Goal: Task Accomplishment & Management: Use online tool/utility

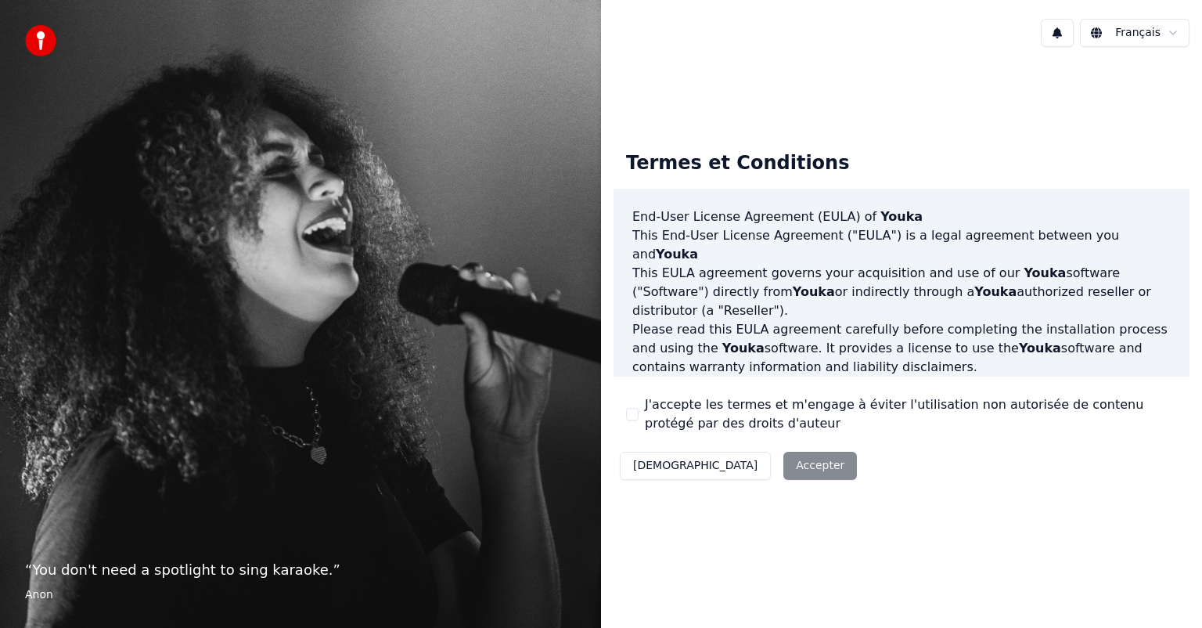
click at [752, 462] on div "Décliner Accepter" at bounding box center [738, 465] width 250 height 41
click at [629, 411] on button "J'accepte les termes et m'engage à éviter l'utilisation non autorisée de conten…" at bounding box center [632, 414] width 13 height 13
click at [783, 462] on button "Accepter" at bounding box center [820, 465] width 74 height 28
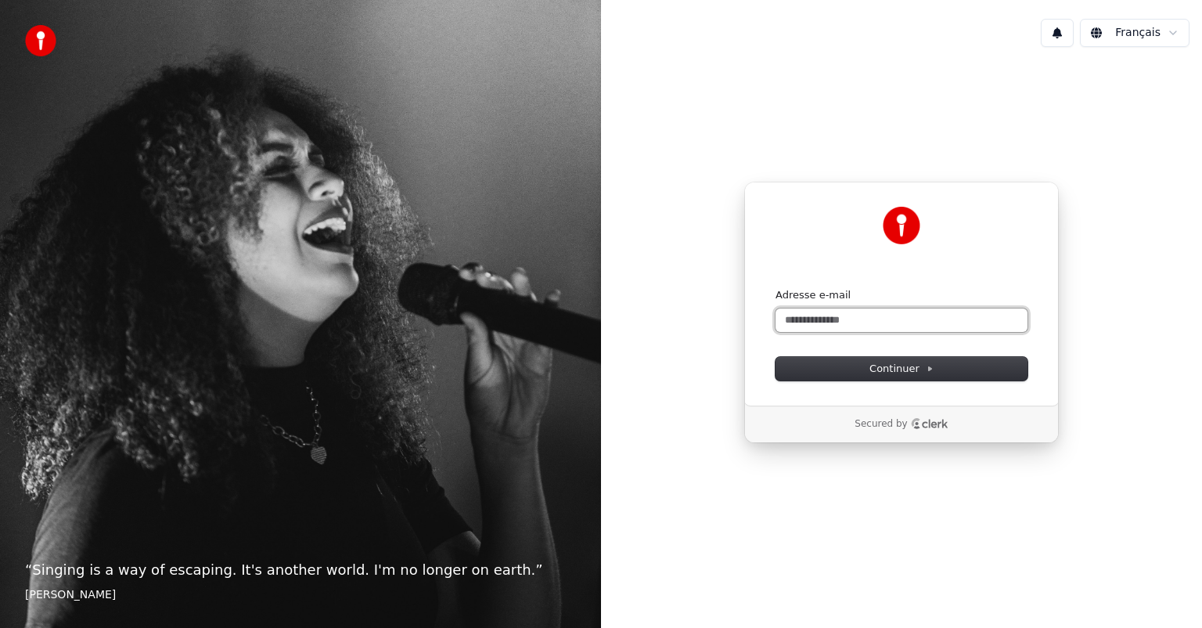
click at [851, 318] on input "Adresse e-mail" at bounding box center [901, 319] width 252 height 23
click at [846, 373] on button "Continuer" at bounding box center [901, 368] width 252 height 23
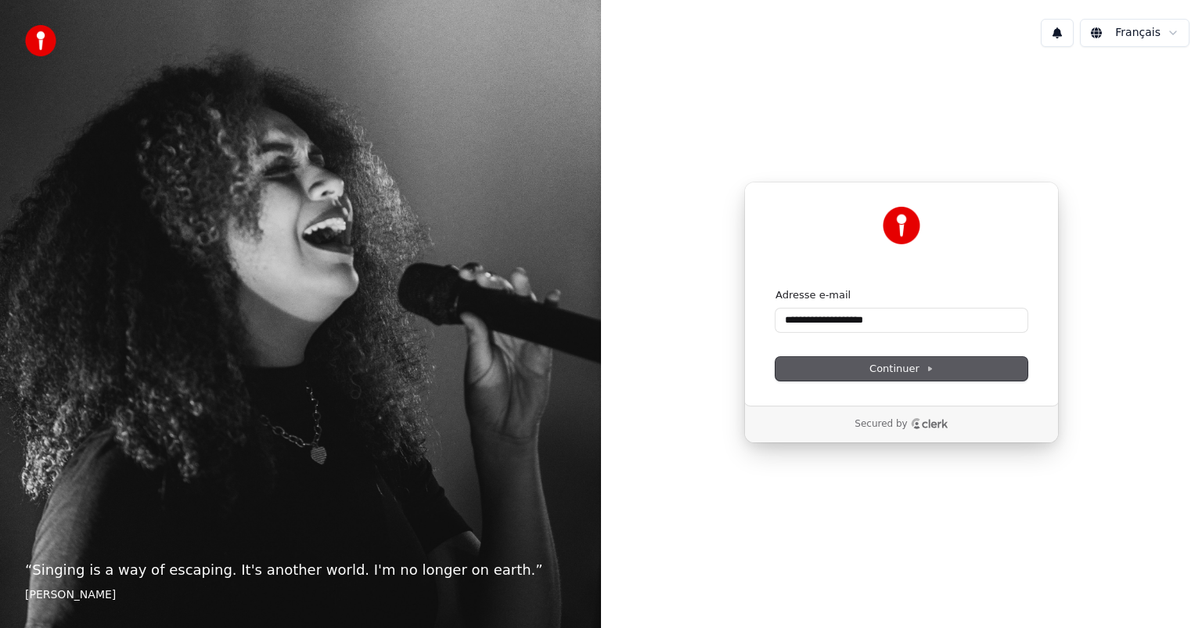
type input "**********"
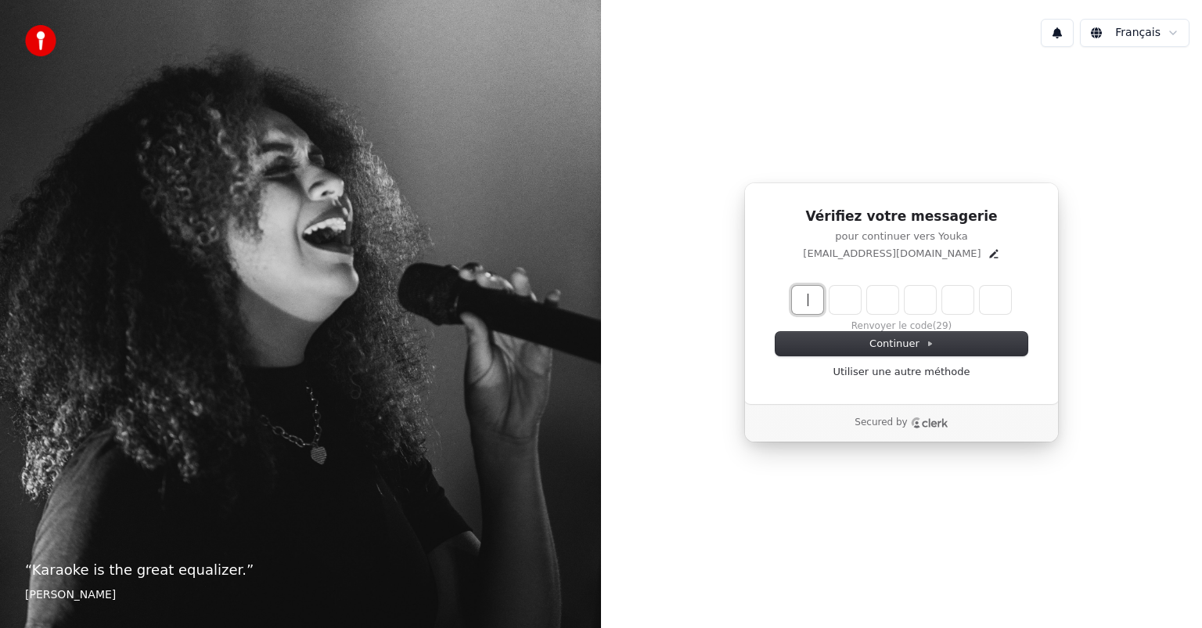
click at [807, 307] on input "Enter verification code" at bounding box center [917, 300] width 250 height 28
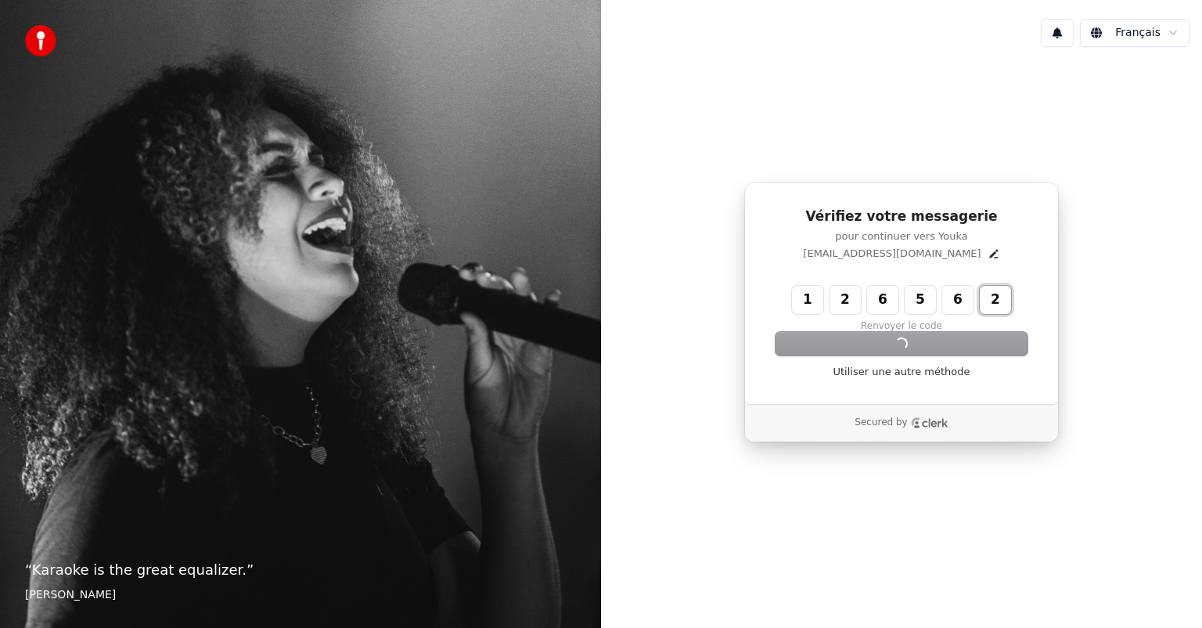
type input "******"
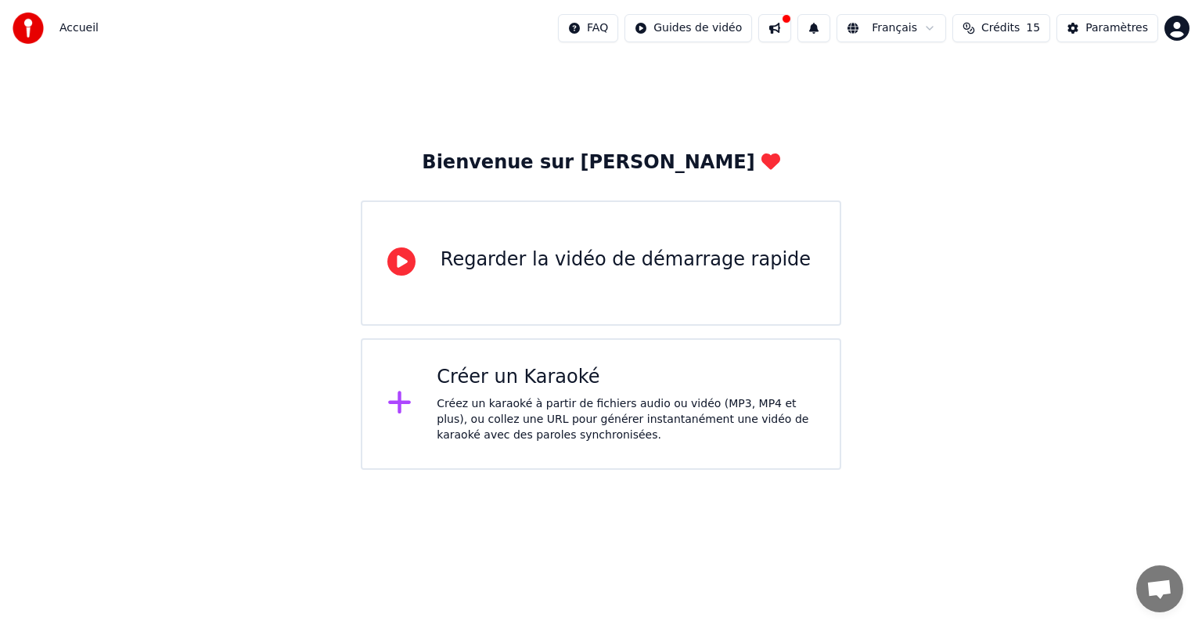
click at [485, 379] on div "Créer un Karaoké" at bounding box center [626, 377] width 378 height 25
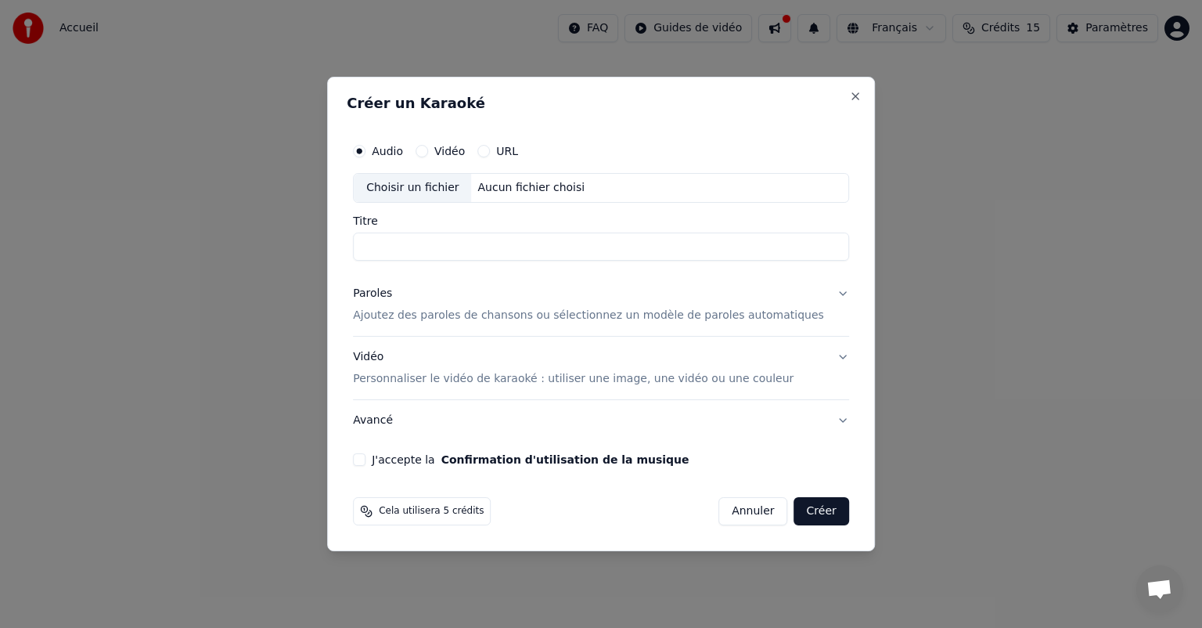
click at [397, 232] on input "Titre" at bounding box center [601, 246] width 496 height 28
type input "*"
click at [557, 192] on div "Aucun fichier choisi" at bounding box center [532, 188] width 120 height 16
click at [407, 192] on div "Choisir un fichier" at bounding box center [412, 188] width 117 height 28
click at [413, 239] on input "Titre" at bounding box center [601, 246] width 496 height 28
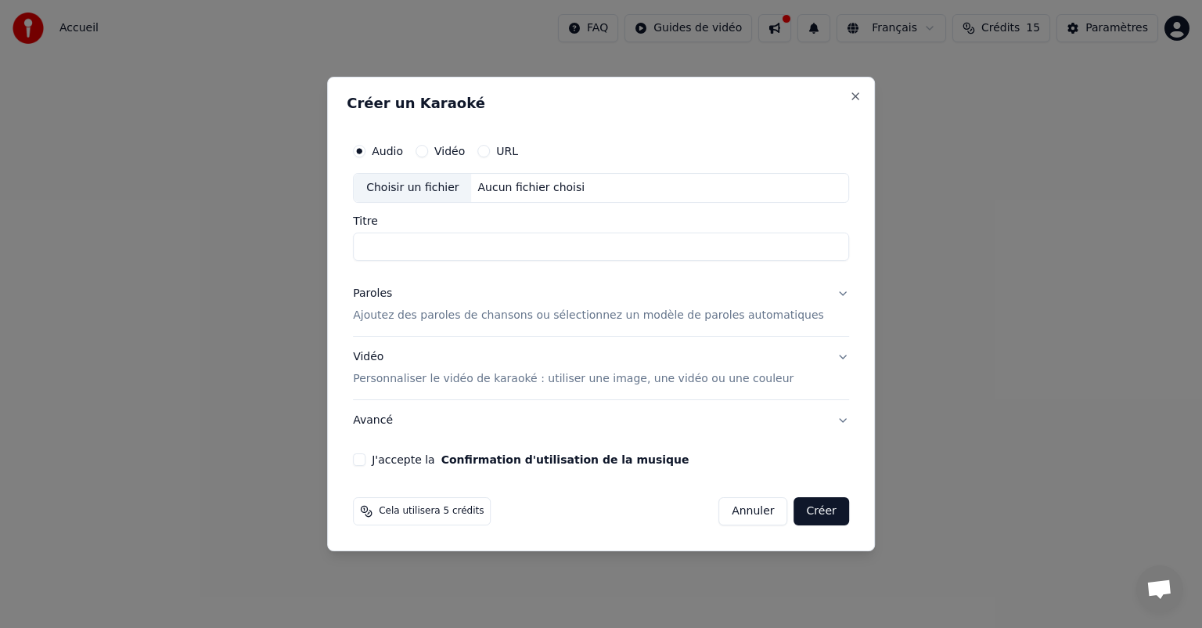
click at [744, 316] on p "Ajoutez des paroles de chansons ou sélectionnez un modèle de paroles automatiqu…" at bounding box center [588, 315] width 471 height 16
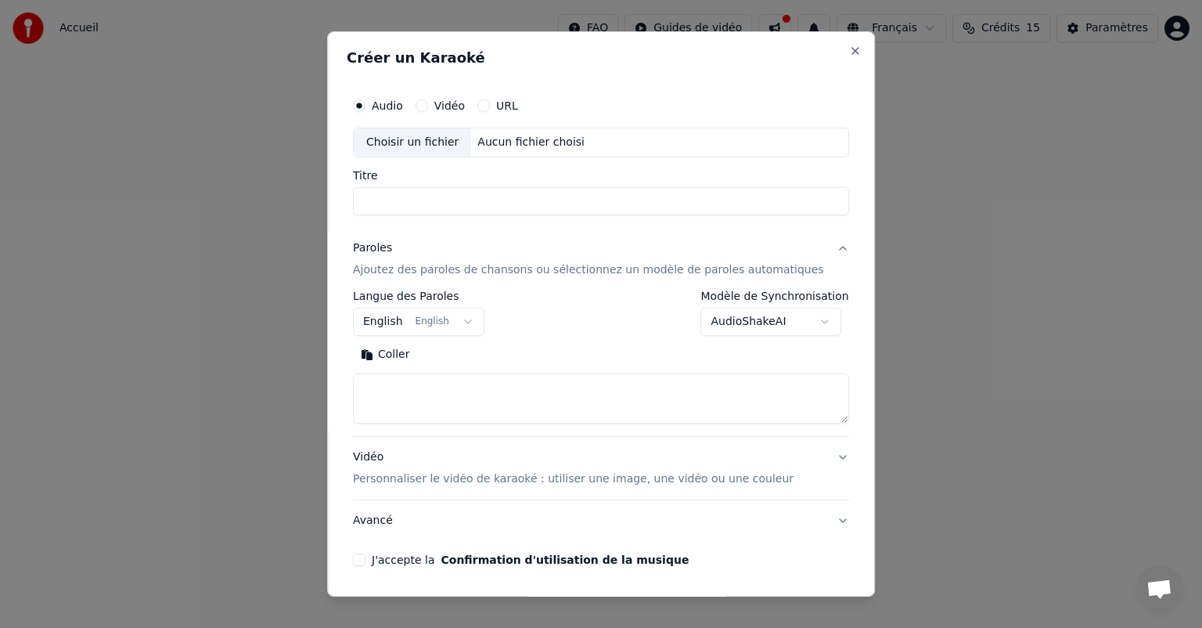
click at [470, 319] on body "**********" at bounding box center [601, 234] width 1202 height 469
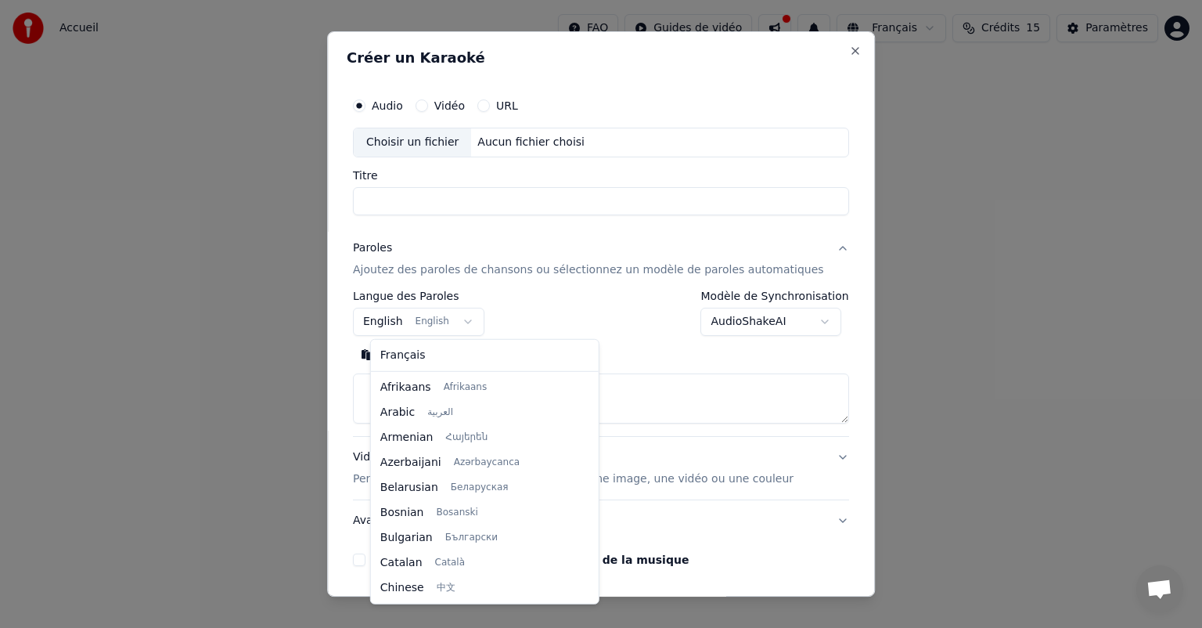
scroll to position [125, 0]
select select "**"
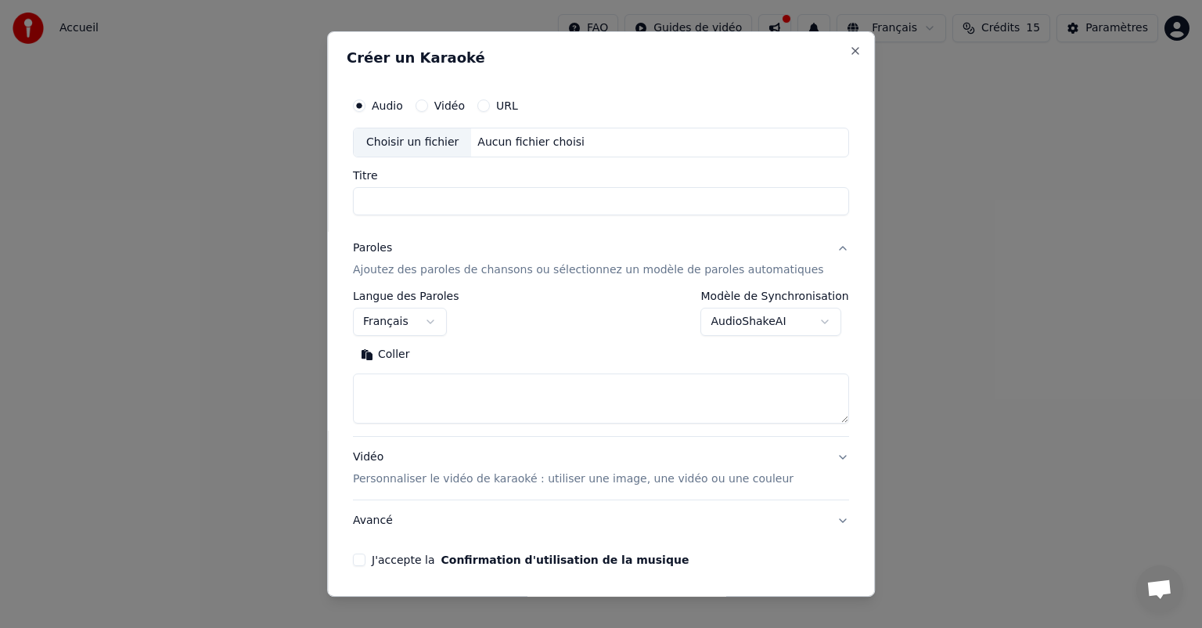
click at [402, 200] on input "Titre" at bounding box center [601, 201] width 496 height 28
type input "*"
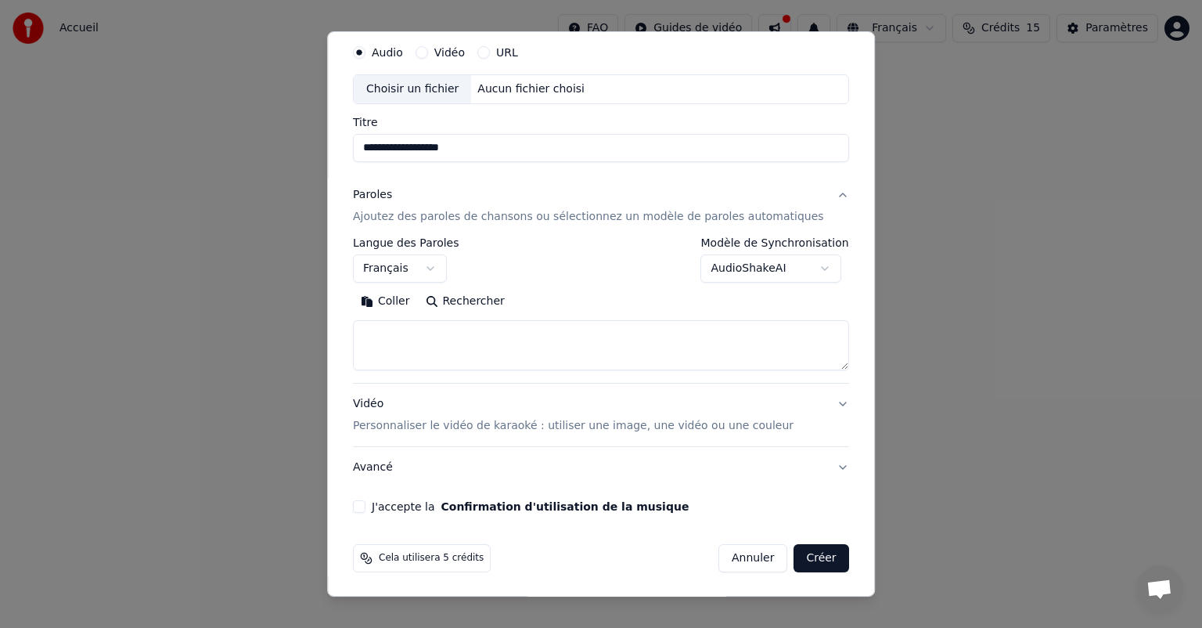
scroll to position [0, 0]
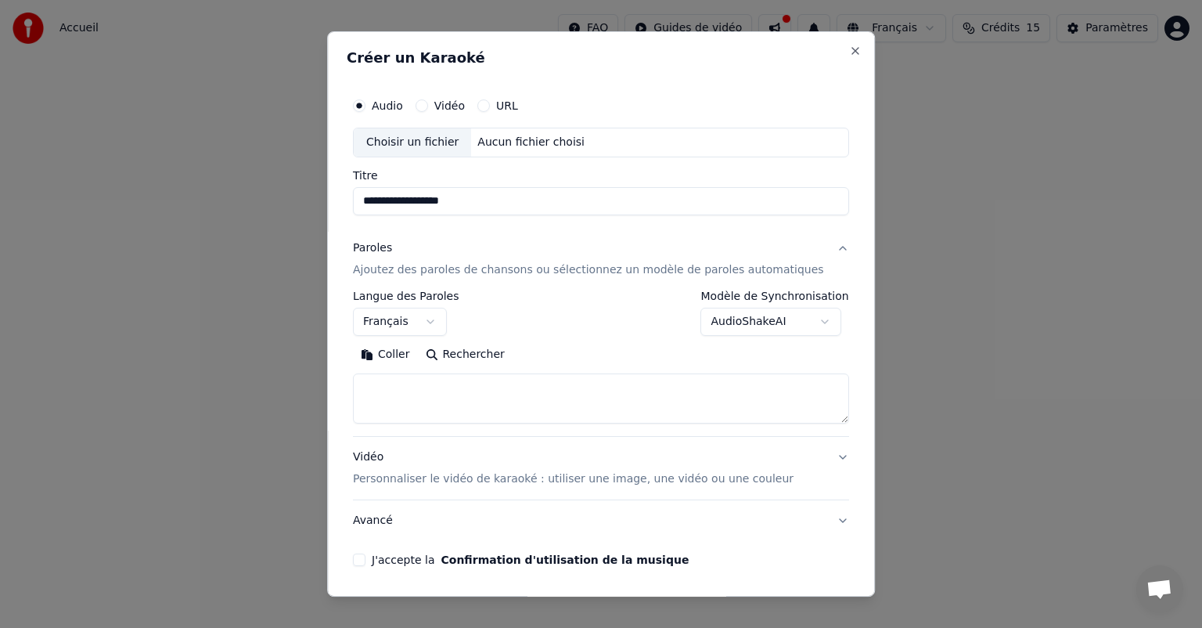
type input "**********"
click at [417, 389] on textarea at bounding box center [601, 398] width 496 height 50
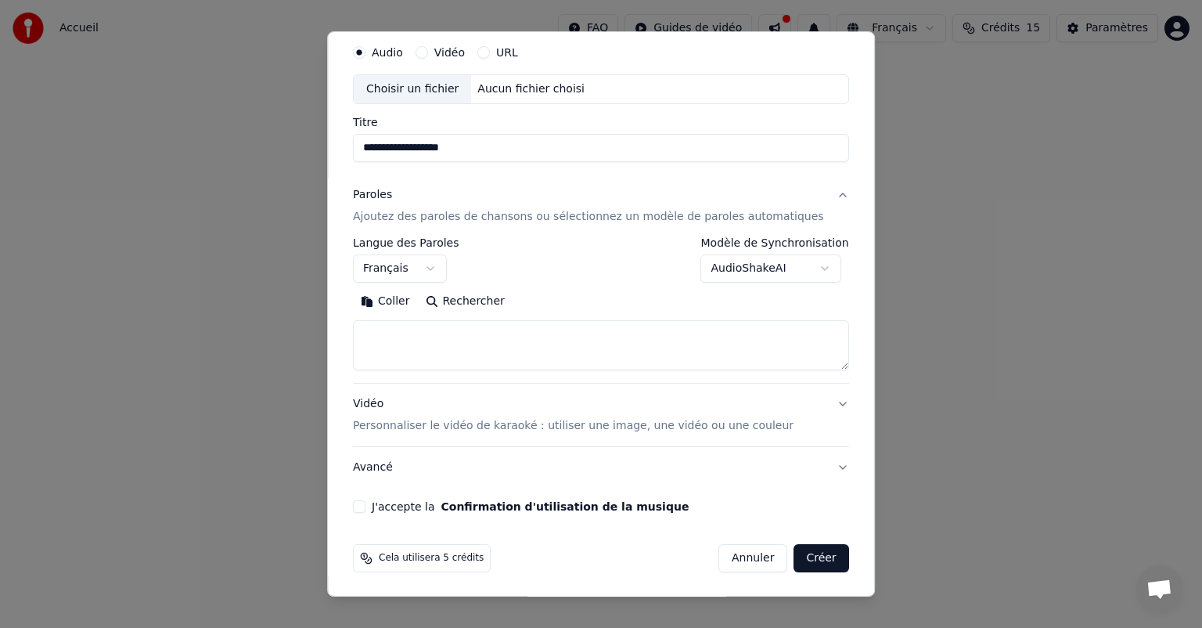
drag, startPoint x: 488, startPoint y: 145, endPoint x: 362, endPoint y: 151, distance: 126.1
click at [362, 151] on div "**********" at bounding box center [601, 313] width 548 height 565
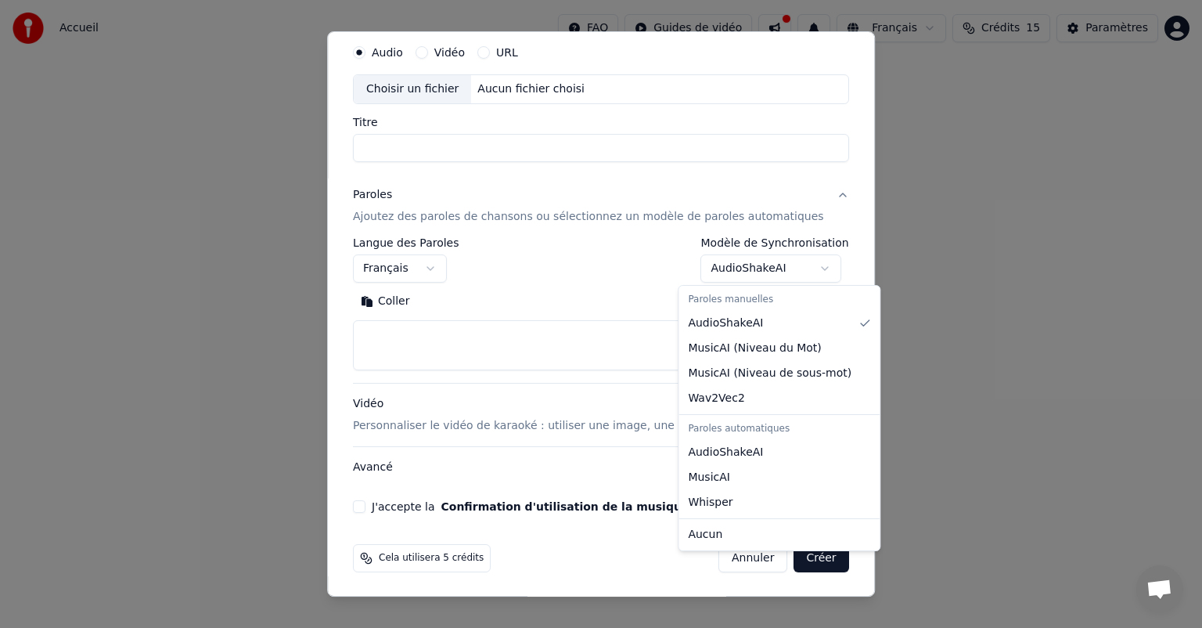
click at [773, 261] on body "**********" at bounding box center [601, 234] width 1202 height 469
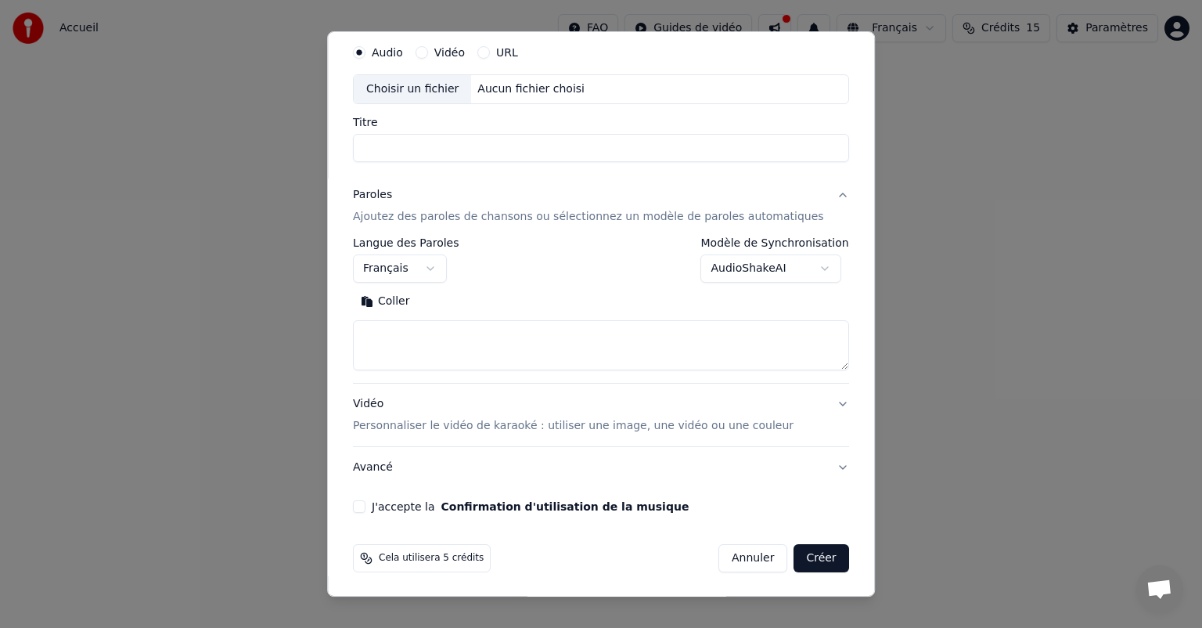
click at [401, 219] on p "Ajoutez des paroles de chansons ou sélectionnez un modèle de paroles automatiqu…" at bounding box center [588, 217] width 471 height 16
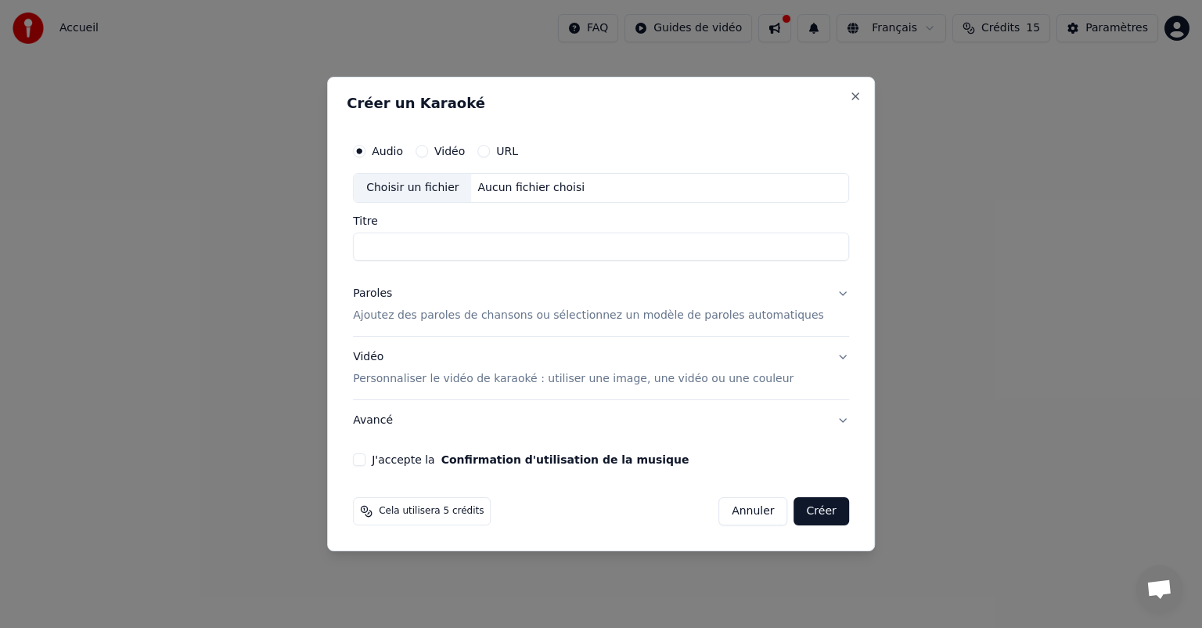
click at [516, 315] on p "Ajoutez des paroles de chansons ou sélectionnez un modèle de paroles automatiqu…" at bounding box center [588, 315] width 471 height 16
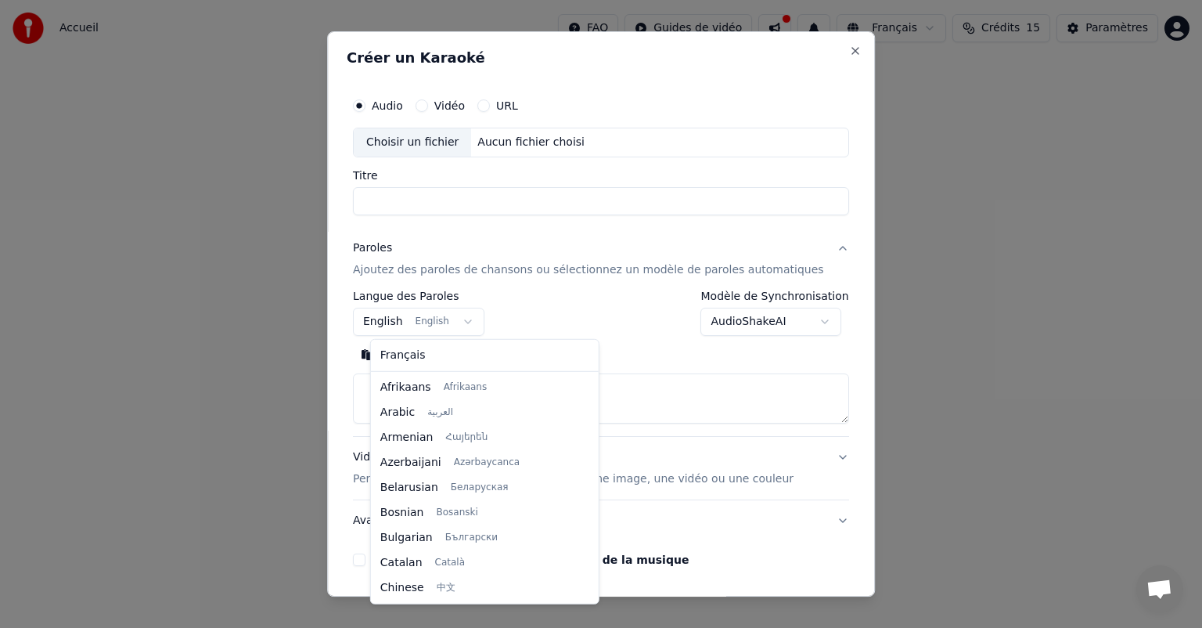
click at [437, 325] on body "**********" at bounding box center [601, 234] width 1202 height 469
select select "**"
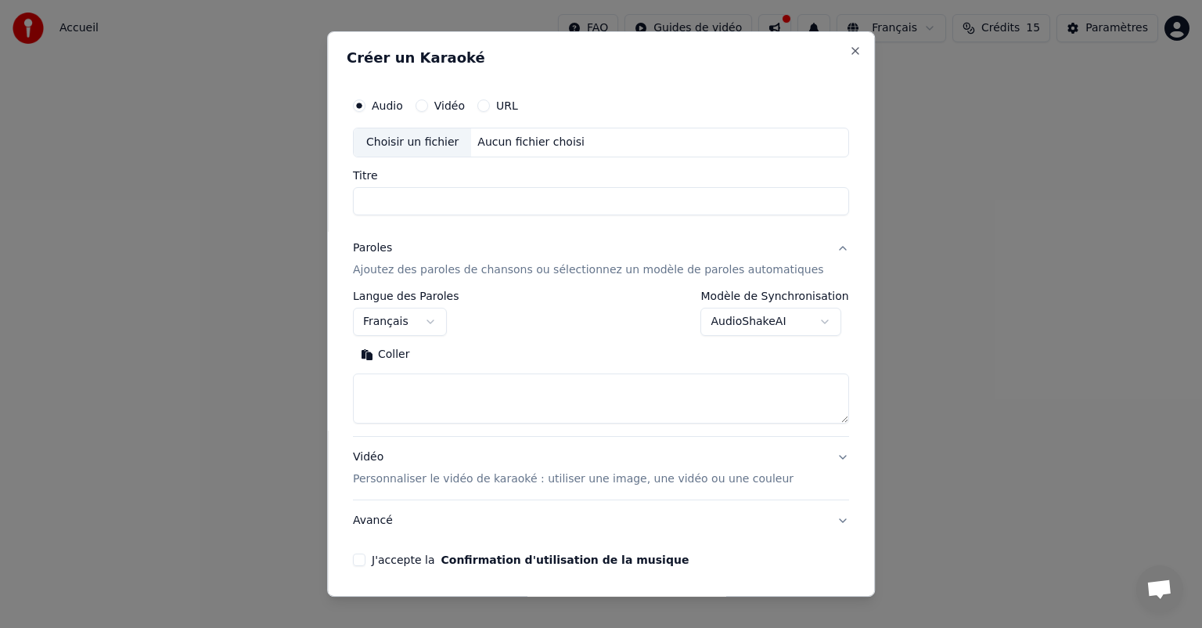
select select
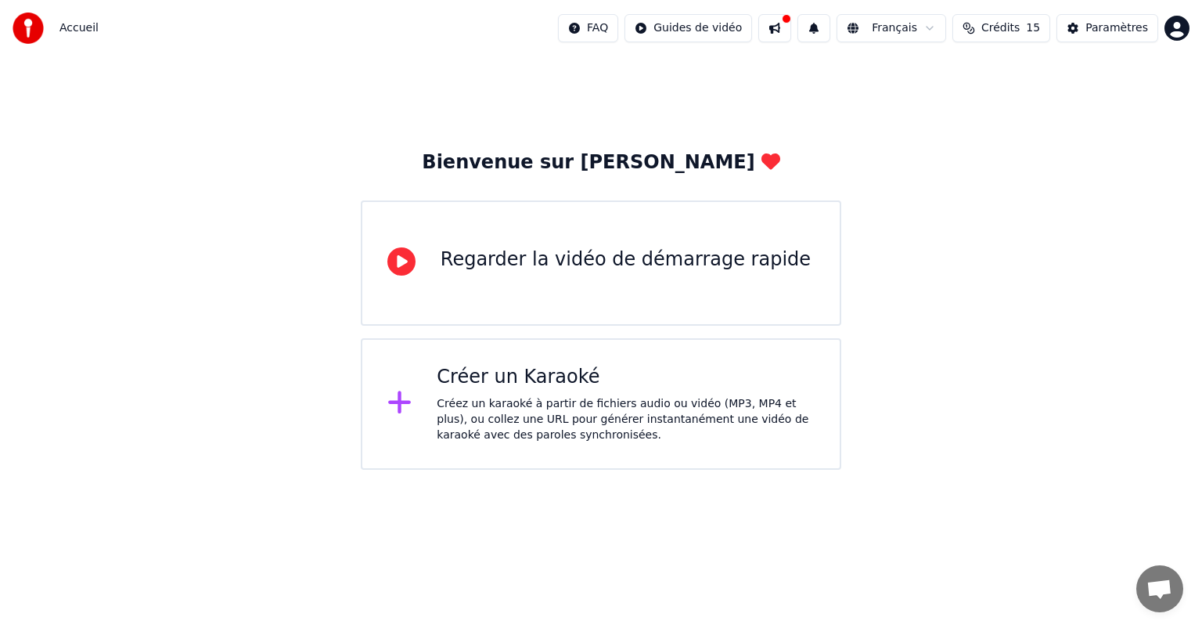
click at [535, 412] on div "Créez un karaoké à partir de fichiers audio ou vidéo (MP3, MP4 et plus), ou col…" at bounding box center [626, 419] width 378 height 47
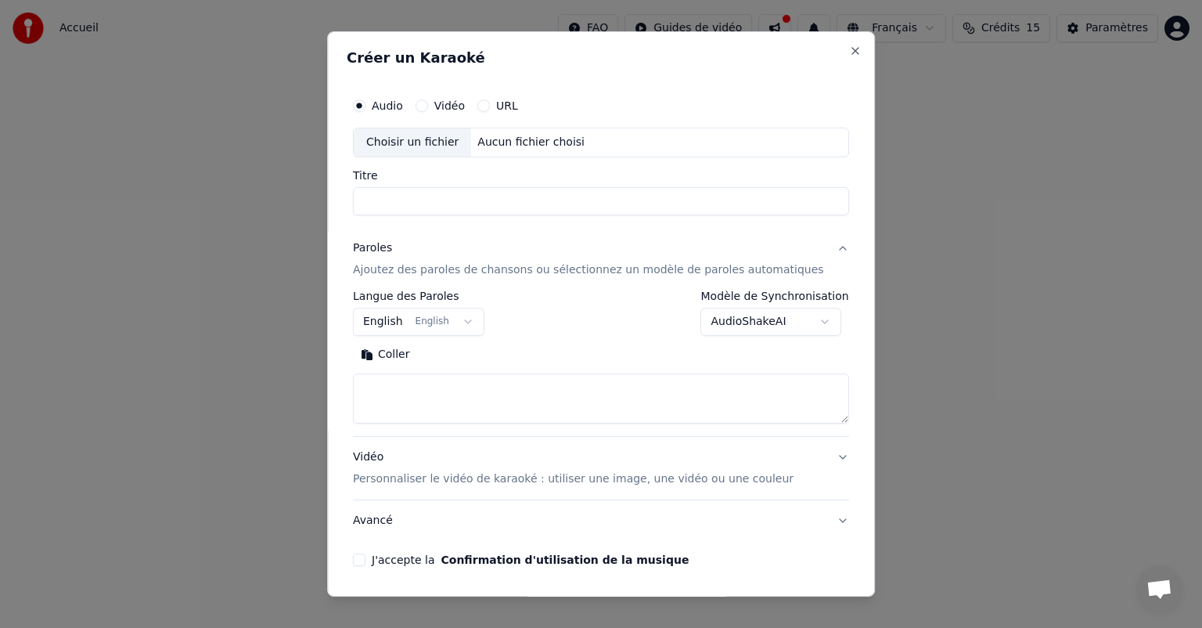
click at [399, 354] on button "Coller" at bounding box center [385, 354] width 65 height 25
type textarea "**********"
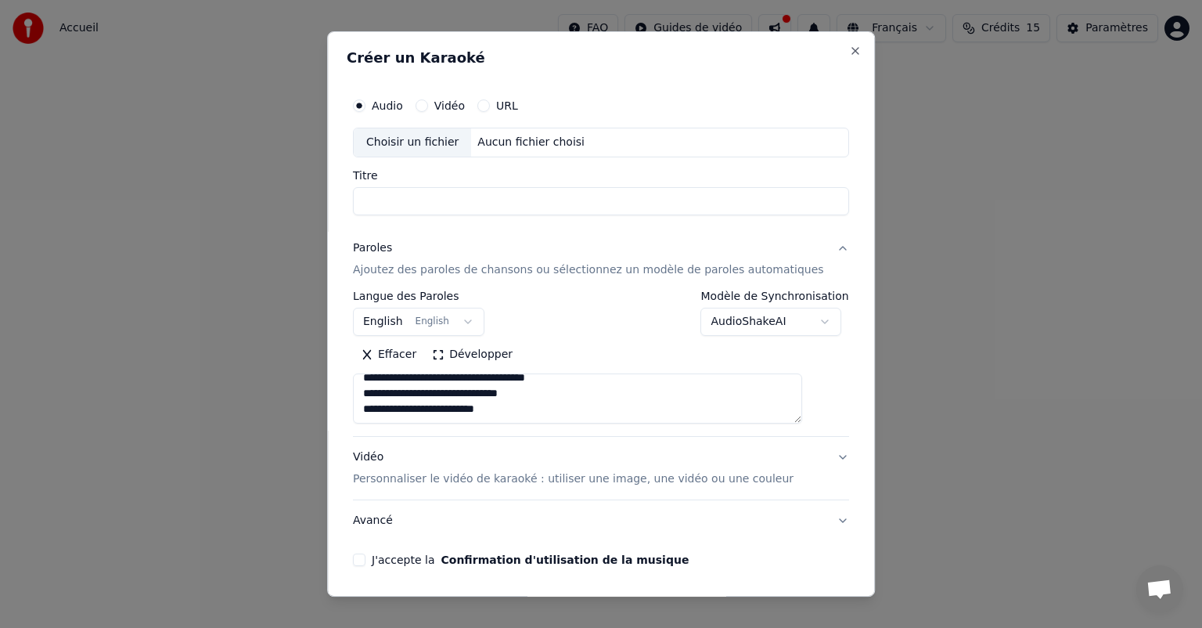
click at [365, 564] on button "J'accepte la Confirmation d'utilisation de la musique" at bounding box center [359, 559] width 13 height 13
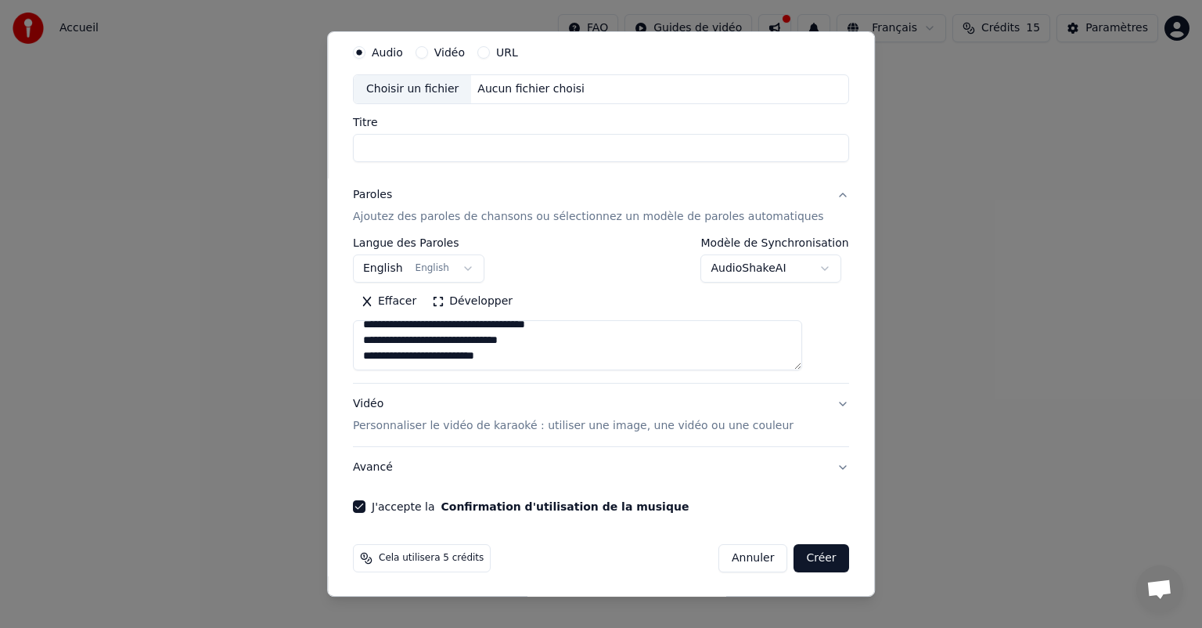
click at [394, 467] on button "Avancé" at bounding box center [601, 467] width 496 height 41
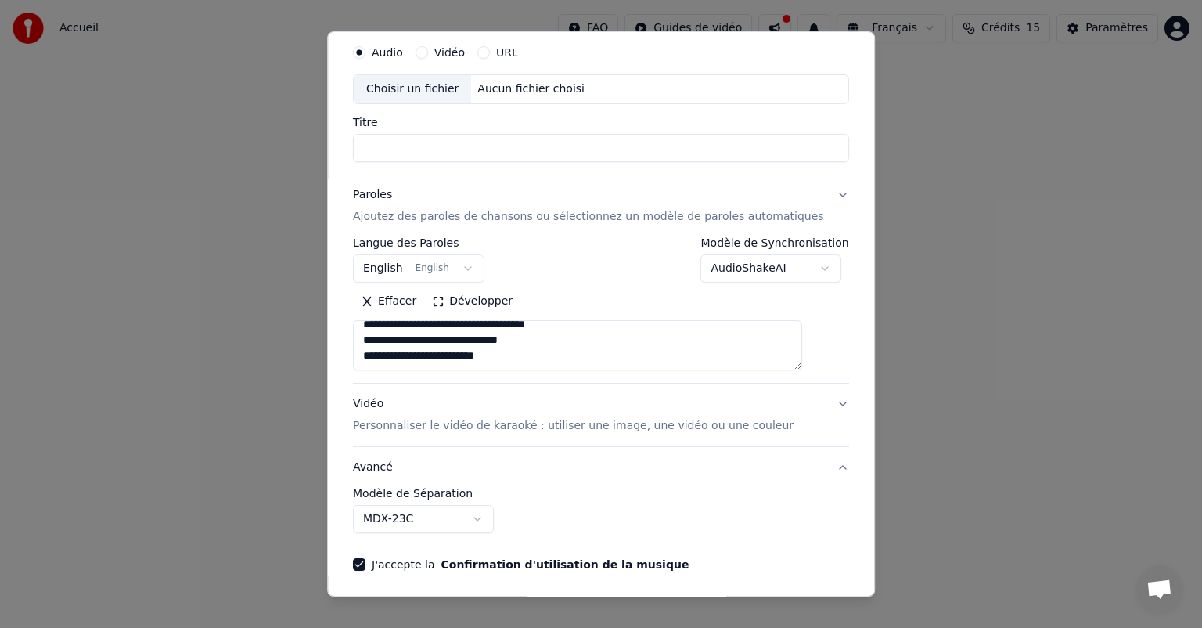
scroll to position [0, 0]
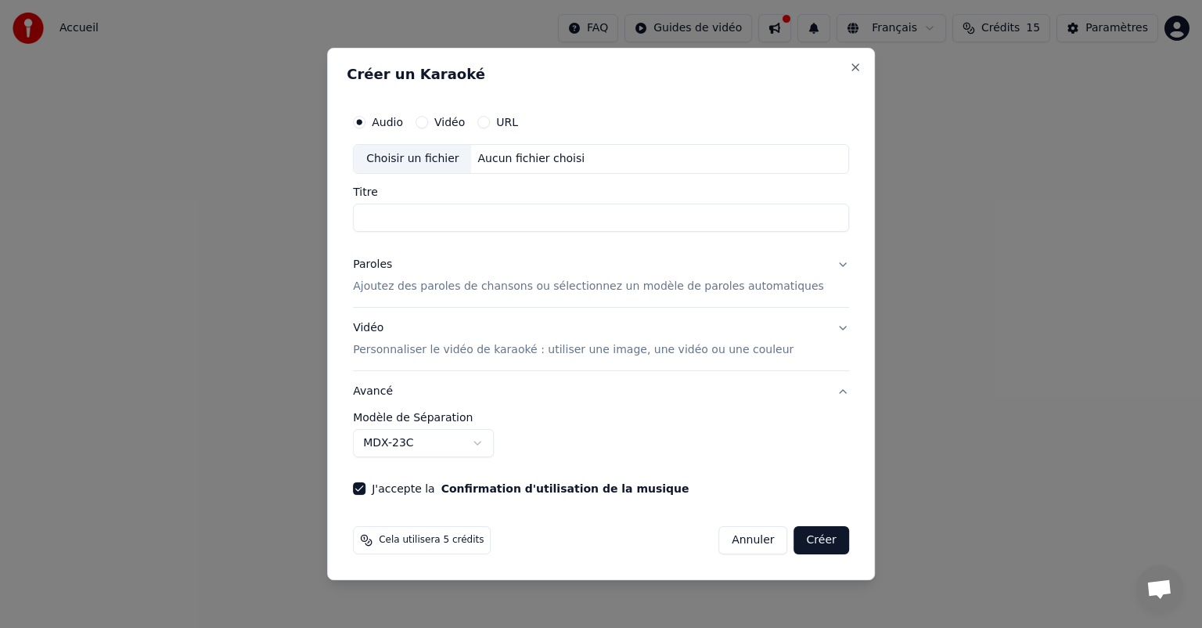
click at [794, 538] on button "Créer" at bounding box center [821, 540] width 55 height 28
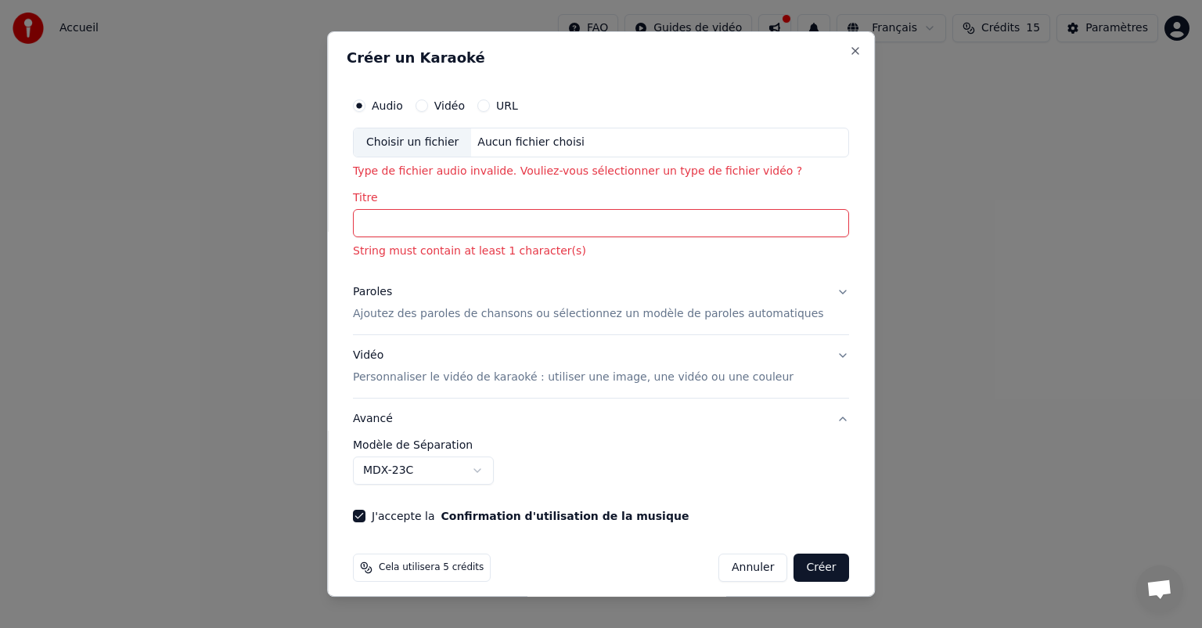
click at [393, 219] on input "Titre" at bounding box center [601, 223] width 496 height 28
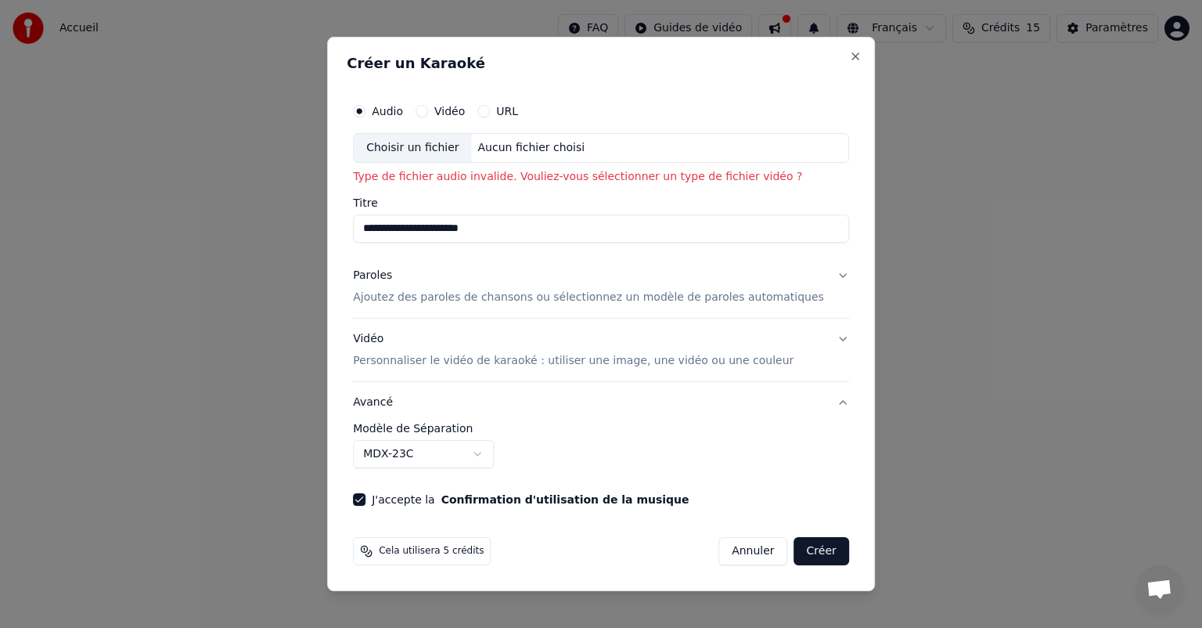
type input "**********"
click at [794, 556] on button "Créer" at bounding box center [821, 551] width 55 height 28
click at [423, 145] on div "Choisir un fichier" at bounding box center [412, 148] width 117 height 28
click at [849, 63] on button "Close" at bounding box center [855, 56] width 13 height 13
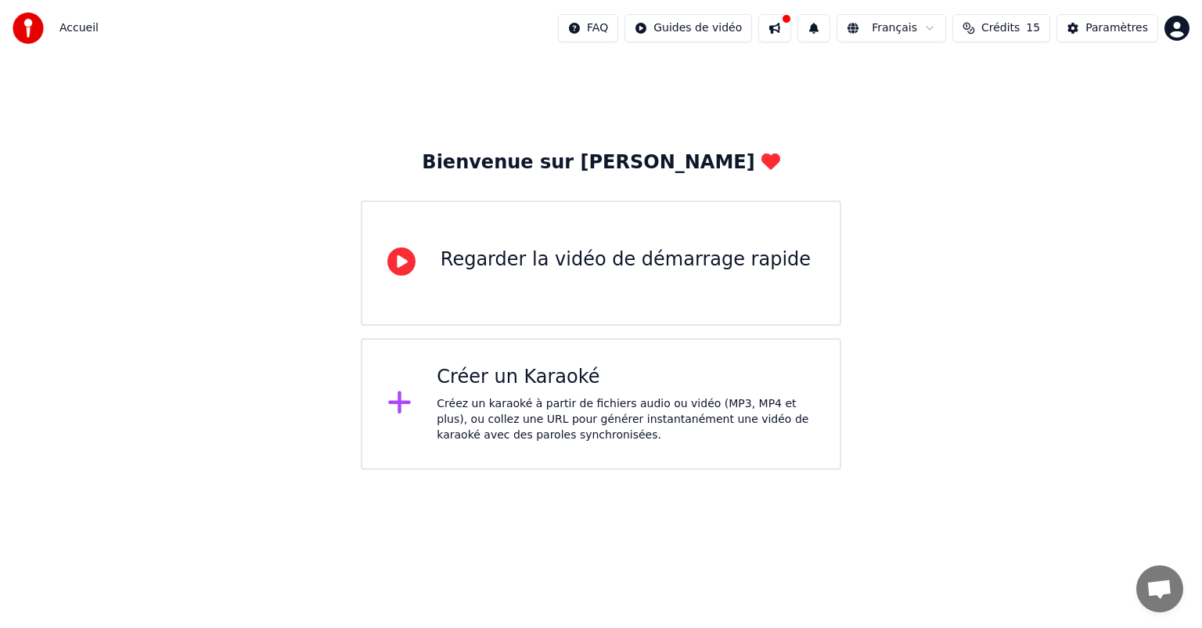
click at [559, 288] on div "Regarder la vidéo de démarrage rapide" at bounding box center [601, 262] width 480 height 125
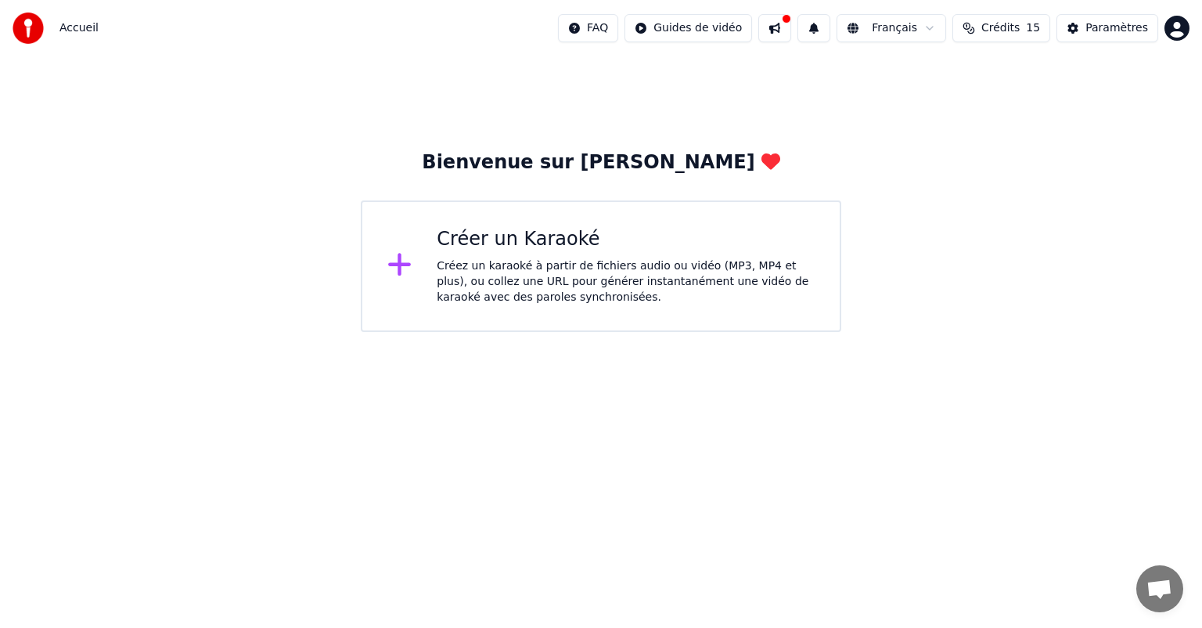
click at [485, 272] on div "Créez un karaoké à partir de fichiers audio ou vidéo (MP3, MP4 et plus), ou col…" at bounding box center [626, 281] width 378 height 47
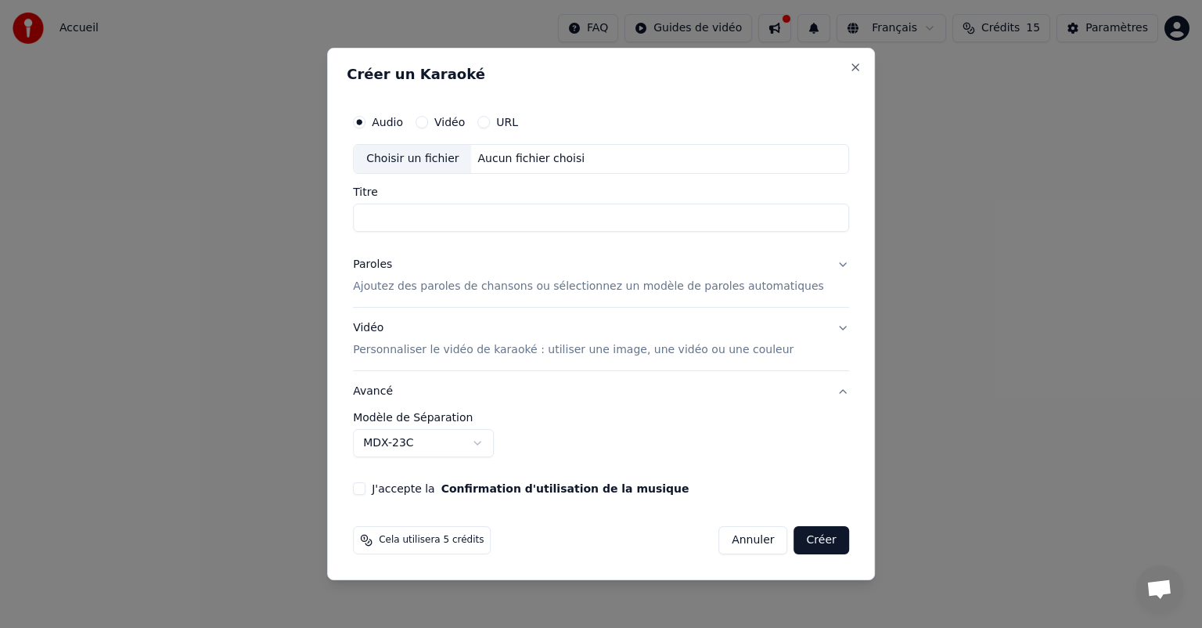
click at [507, 163] on div "Aucun fichier choisi" at bounding box center [532, 159] width 120 height 16
click at [578, 351] on p "Personnaliser le vidéo de karaoké : utiliser une image, une vidéo ou une couleur" at bounding box center [573, 350] width 441 height 16
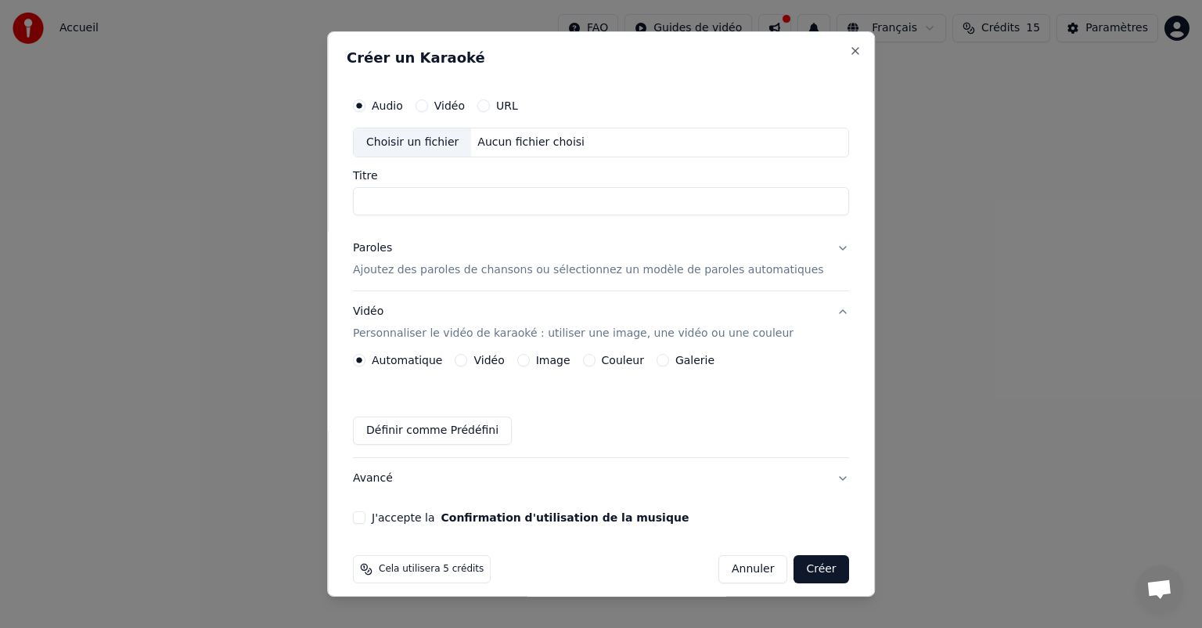
click at [426, 143] on div "Choisir un fichier" at bounding box center [412, 142] width 117 height 28
click at [807, 311] on button "Vidéo Personnaliser le vidéo de karaoké : utiliser une image, une vidéo ou une …" at bounding box center [601, 322] width 496 height 63
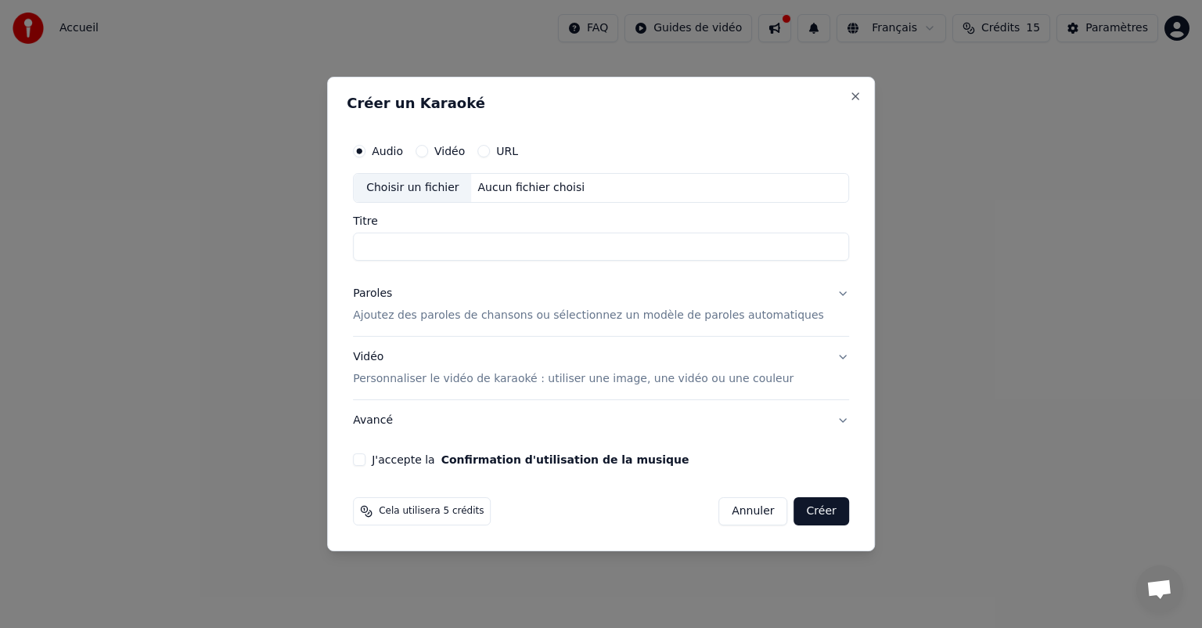
click at [428, 317] on p "Ajoutez des paroles de chansons ou sélectionnez un modèle de paroles automatiqu…" at bounding box center [588, 315] width 471 height 16
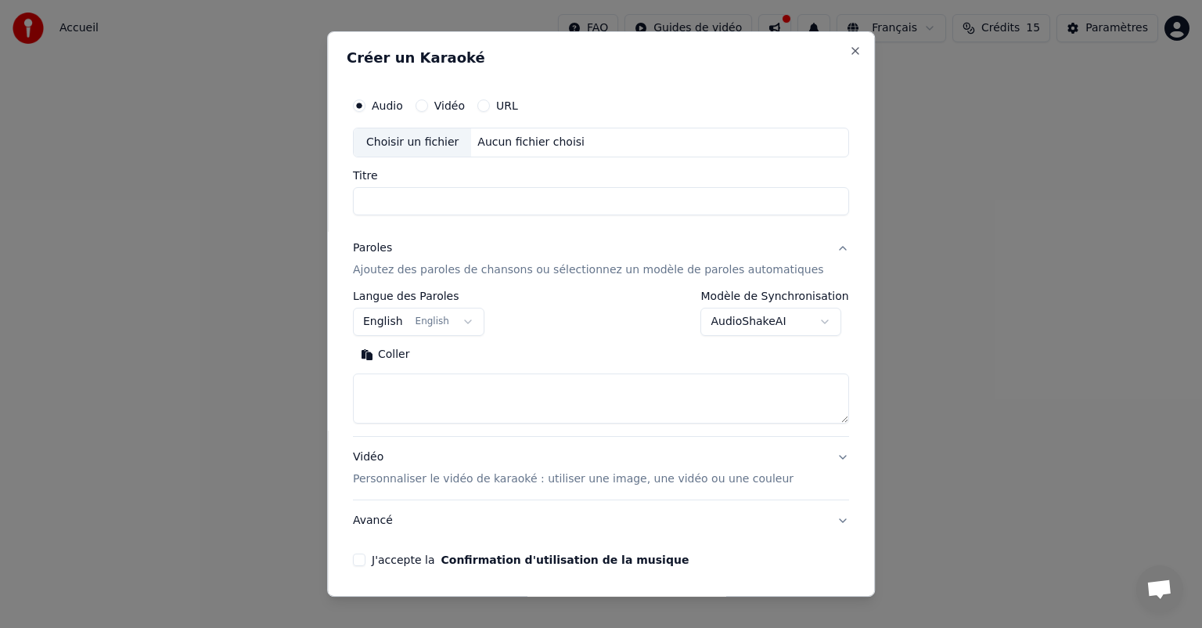
click at [406, 350] on button "Coller" at bounding box center [385, 354] width 65 height 25
type textarea "**********"
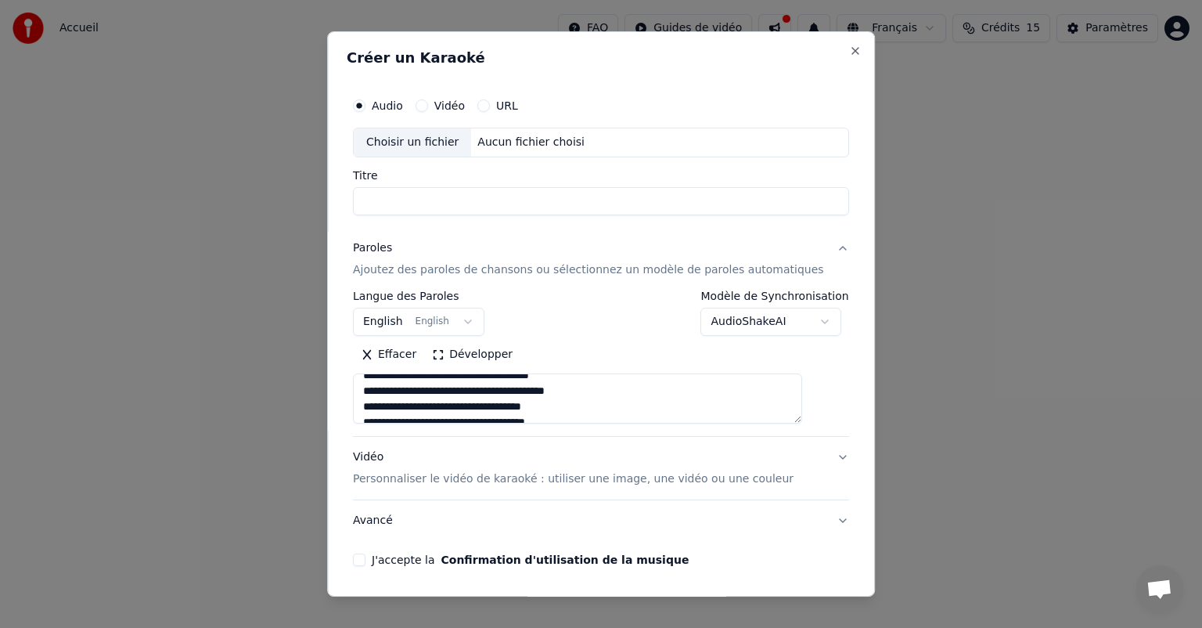
scroll to position [620, 0]
click at [418, 190] on input "Titre" at bounding box center [601, 201] width 496 height 28
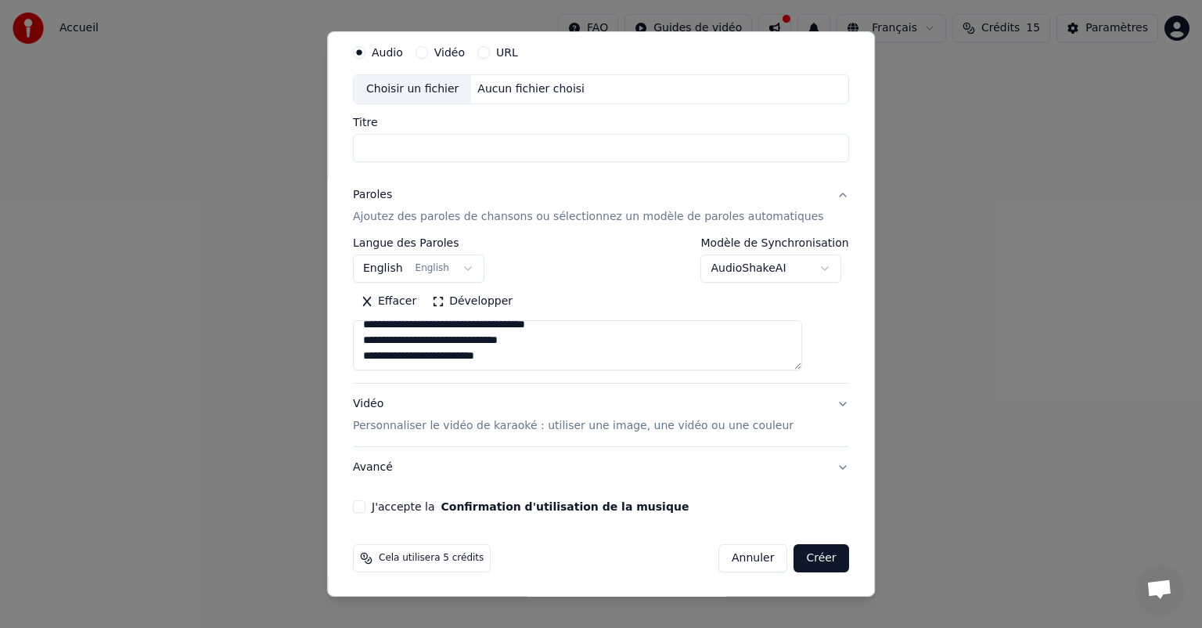
click at [794, 560] on button "Créer" at bounding box center [821, 558] width 55 height 28
select select "**"
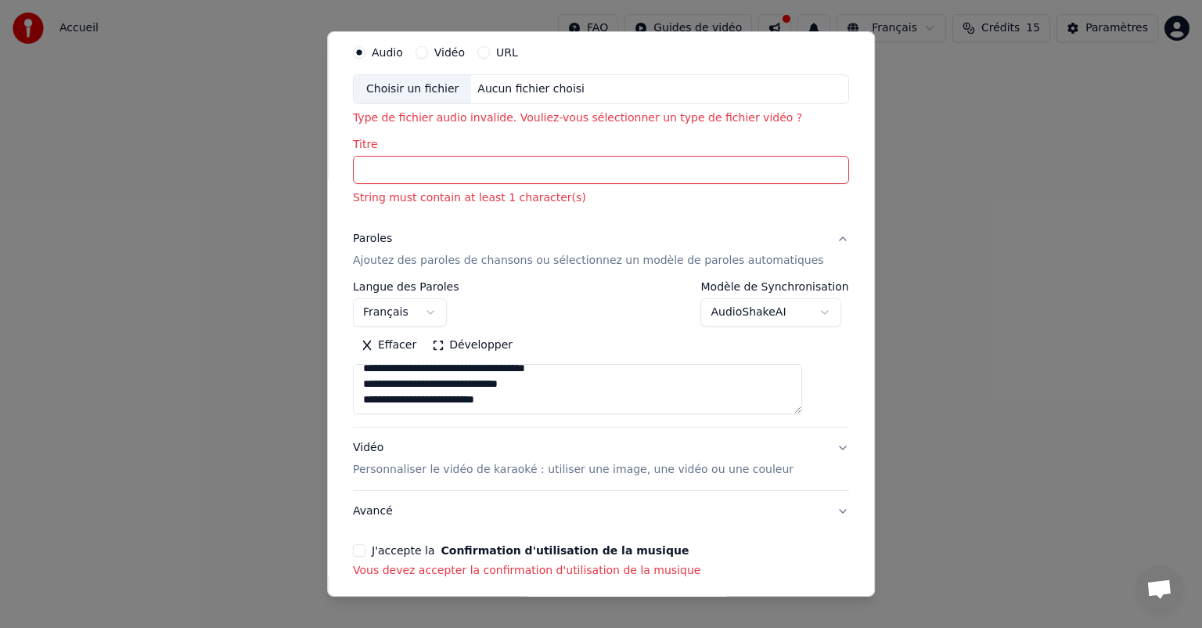
click at [365, 548] on button "J'accepte la Confirmation d'utilisation de la musique" at bounding box center [359, 550] width 13 height 13
click at [794, 588] on button "Créer" at bounding box center [821, 602] width 55 height 28
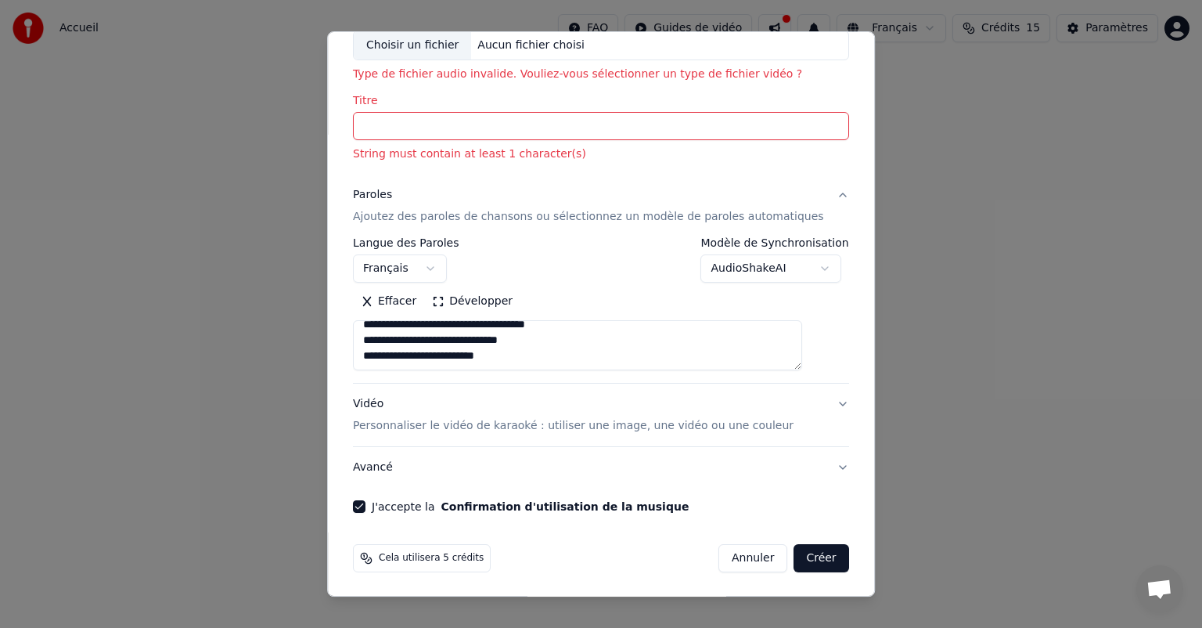
click at [794, 559] on button "Créer" at bounding box center [821, 558] width 55 height 28
click at [429, 120] on input "Titre" at bounding box center [601, 126] width 496 height 28
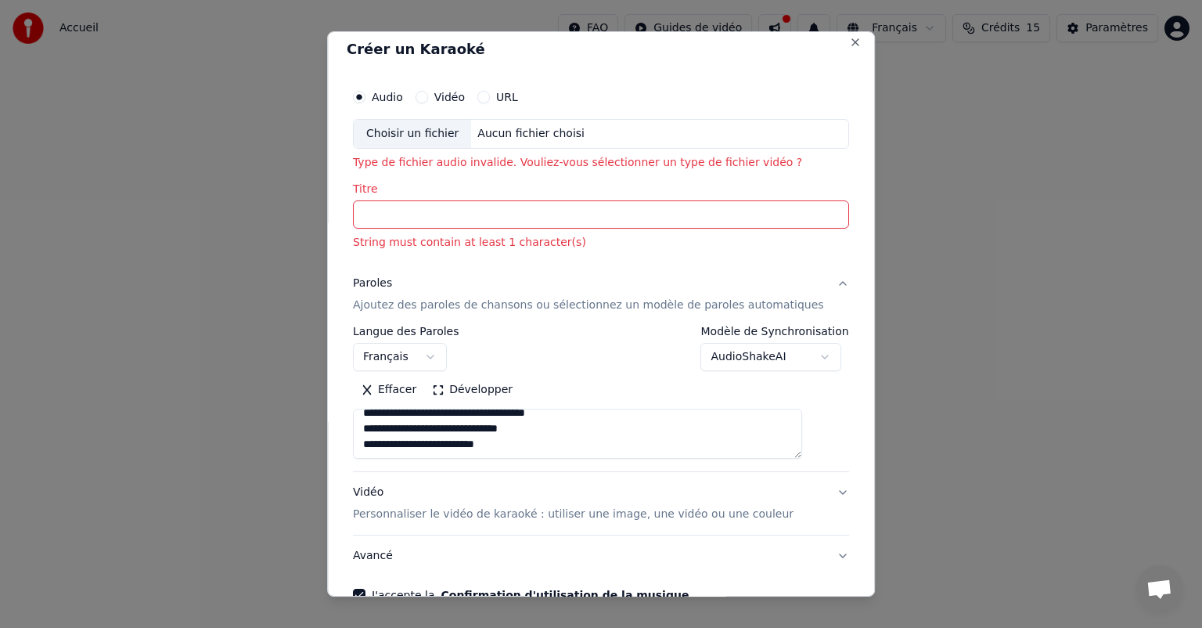
scroll to position [0, 0]
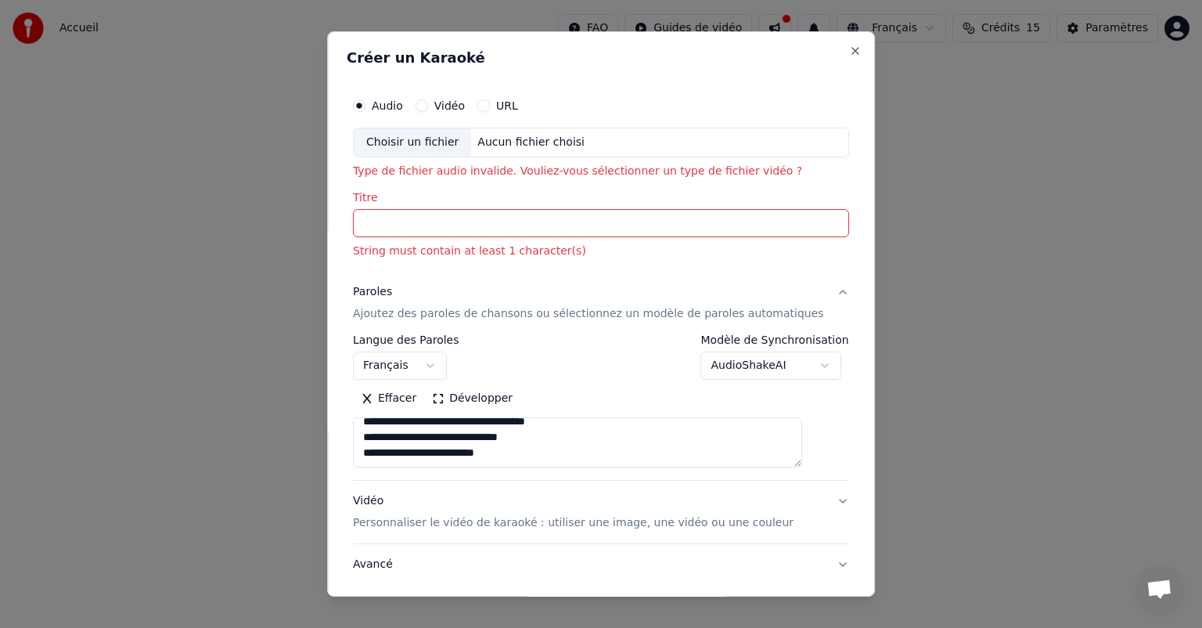
click at [500, 144] on div "Aucun fichier choisi" at bounding box center [532, 143] width 120 height 16
click at [428, 103] on button "Vidéo" at bounding box center [421, 105] width 13 height 13
click at [365, 108] on button "Audio" at bounding box center [359, 105] width 13 height 13
click at [490, 110] on button "URL" at bounding box center [483, 105] width 13 height 13
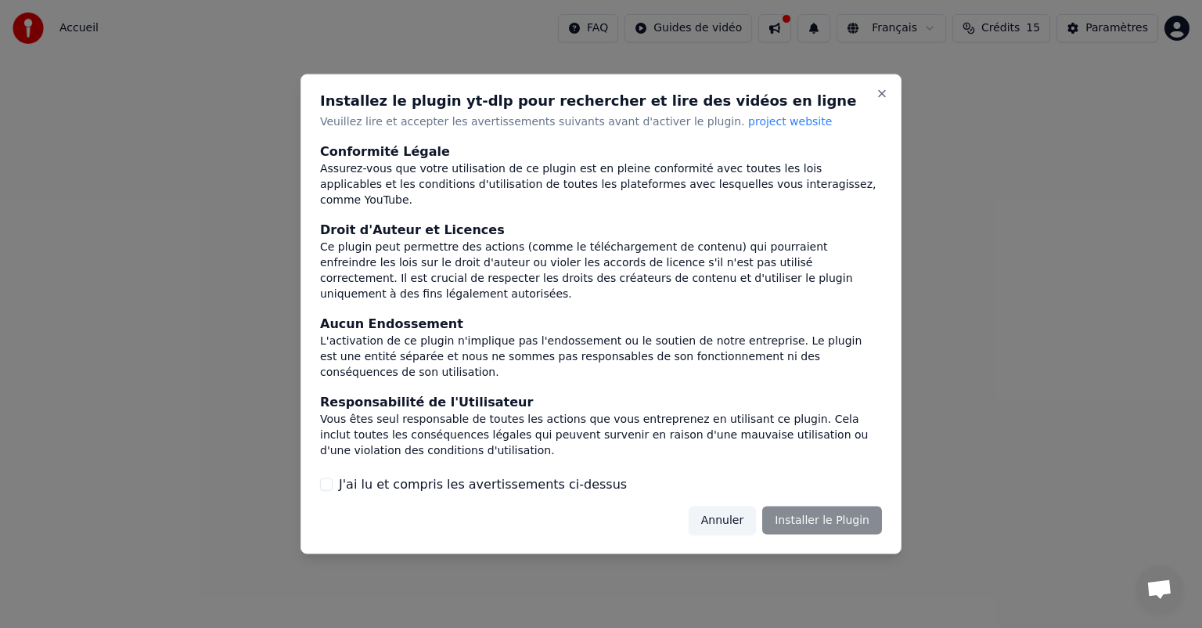
click at [821, 522] on div "Annuler Installer le Plugin" at bounding box center [785, 519] width 193 height 28
drag, startPoint x: 786, startPoint y: 520, endPoint x: 479, endPoint y: 489, distance: 309.1
click at [479, 489] on div "Installez le plugin yt-dlp pour rechercher et lire des vidéos en ligne Veuillez…" at bounding box center [600, 314] width 601 height 480
click at [479, 489] on label "J'ai lu et compris les avertissements ci-dessus" at bounding box center [483, 483] width 288 height 19
click at [333, 489] on button "J'ai lu et compris les avertissements ci-dessus" at bounding box center [326, 483] width 13 height 13
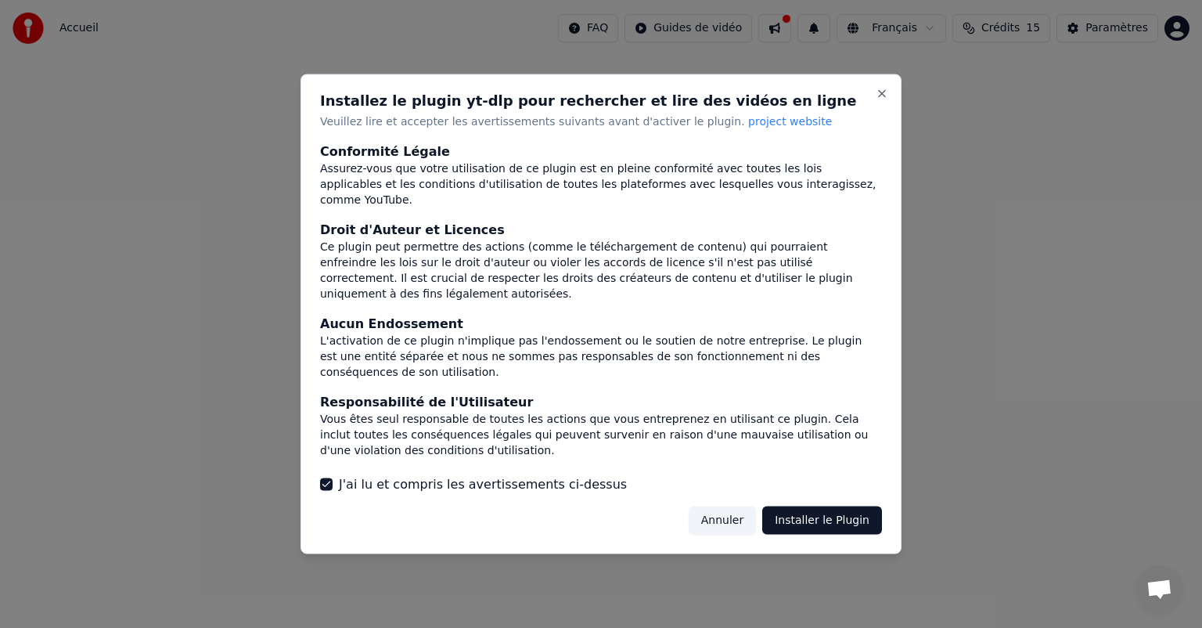
click at [811, 516] on button "Installer le Plugin" at bounding box center [822, 519] width 120 height 28
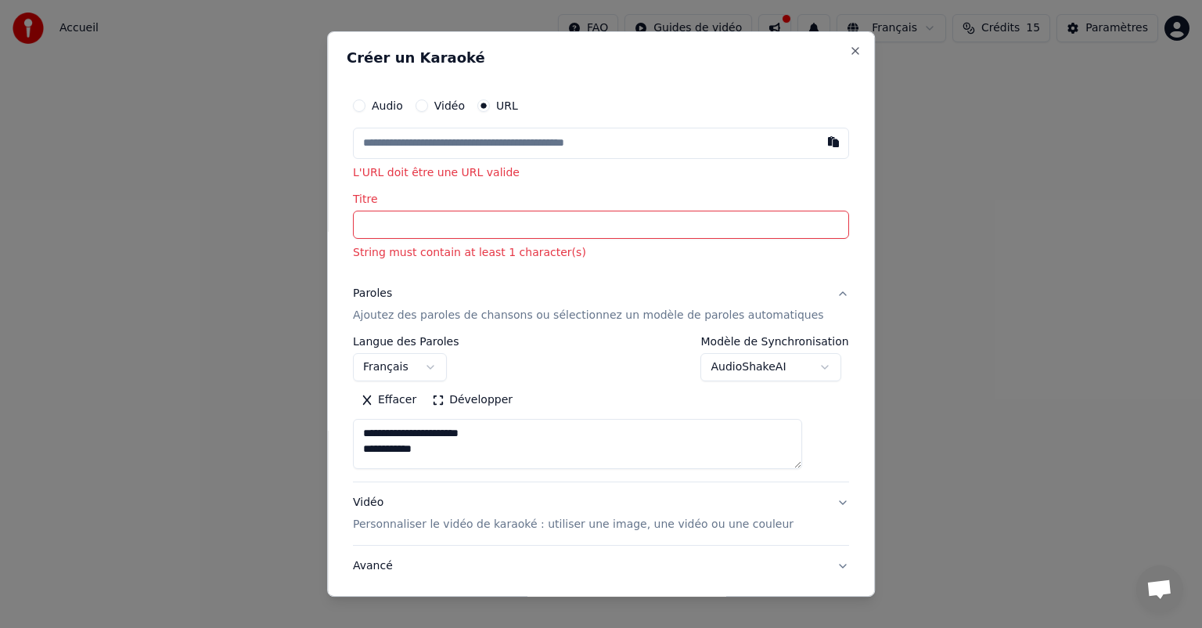
click at [419, 150] on input "text" at bounding box center [601, 143] width 496 height 31
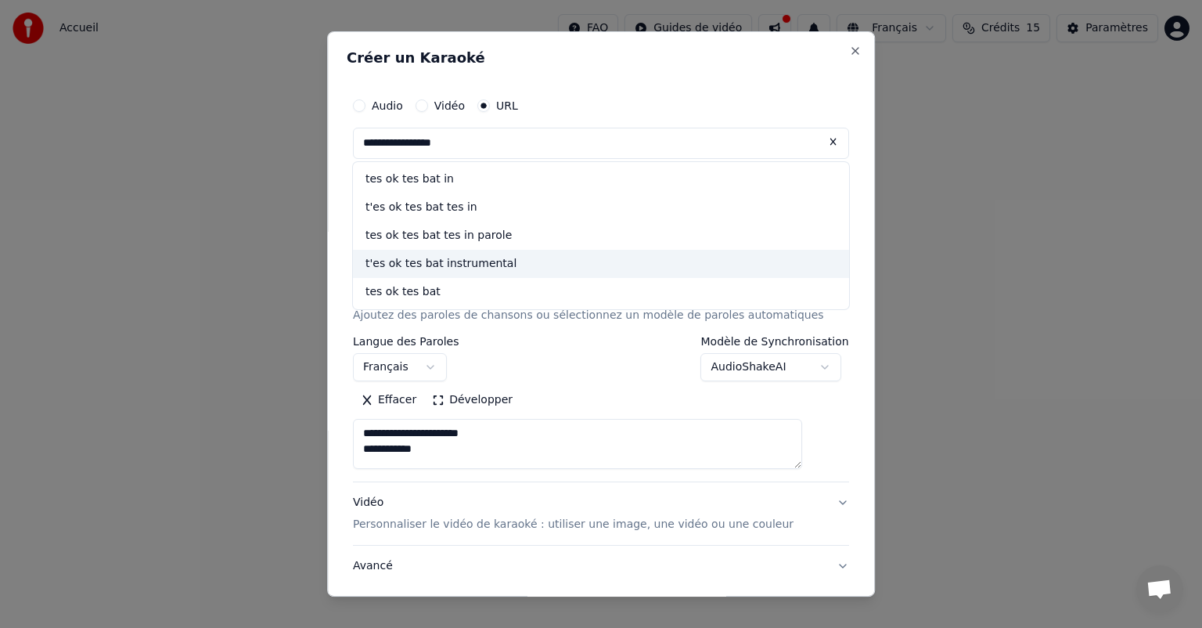
click at [439, 260] on div "t'es ok tes bat instrumental" at bounding box center [601, 264] width 496 height 28
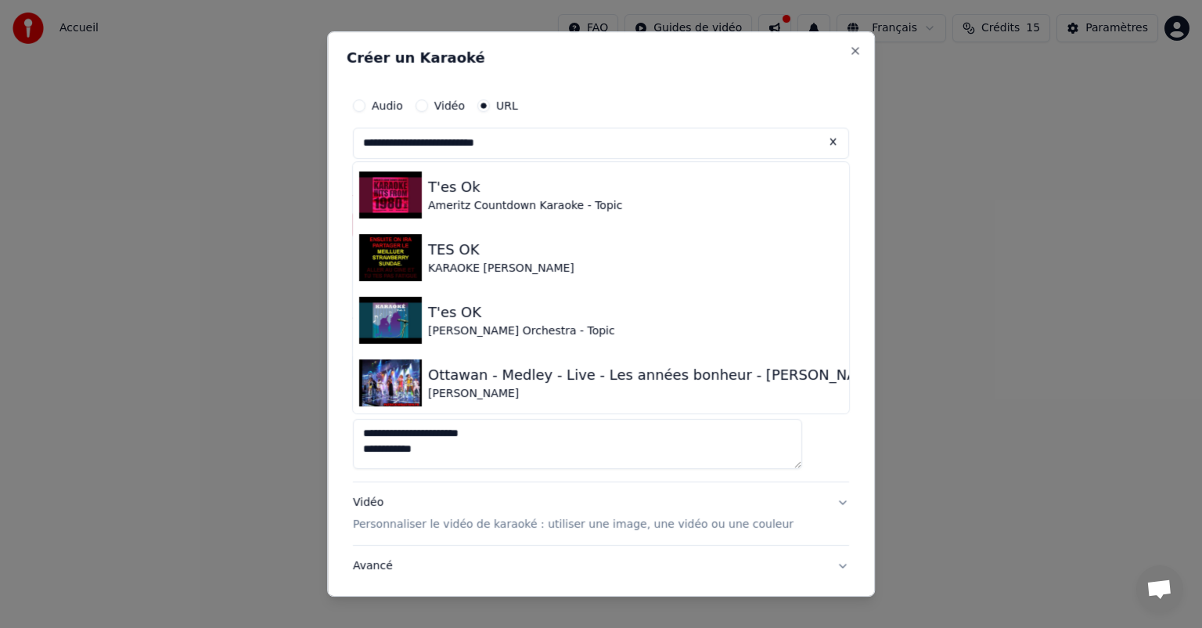
scroll to position [566, 0]
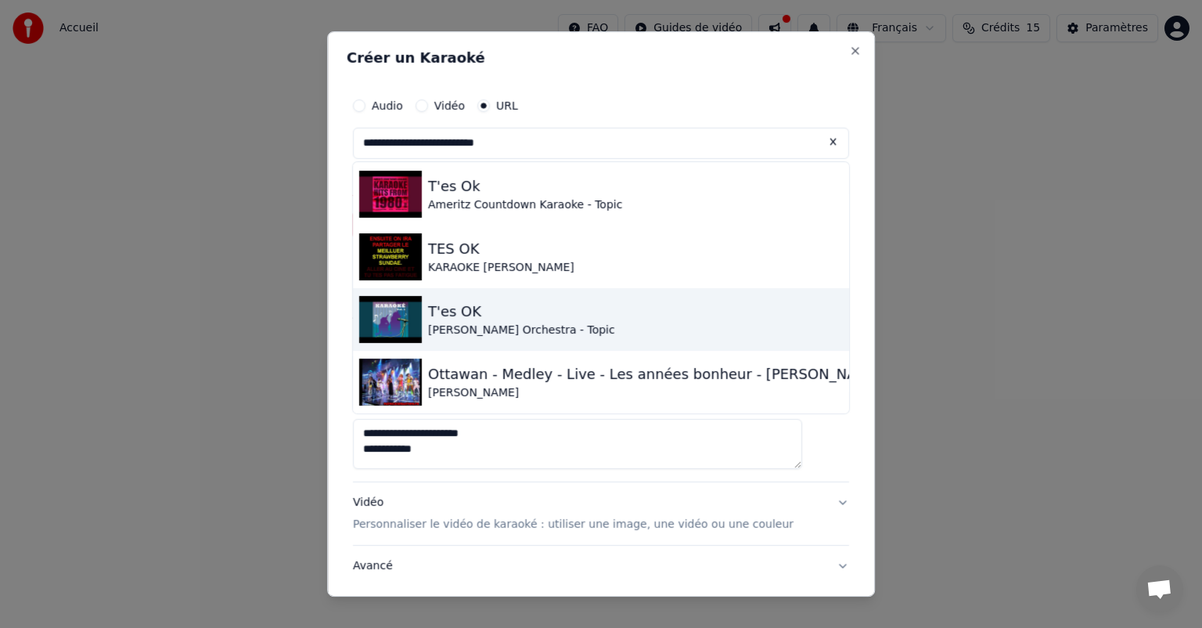
click at [455, 327] on div "C. Wyllis Orchestra - Topic" at bounding box center [521, 330] width 187 height 16
type input "**********"
type input "*******"
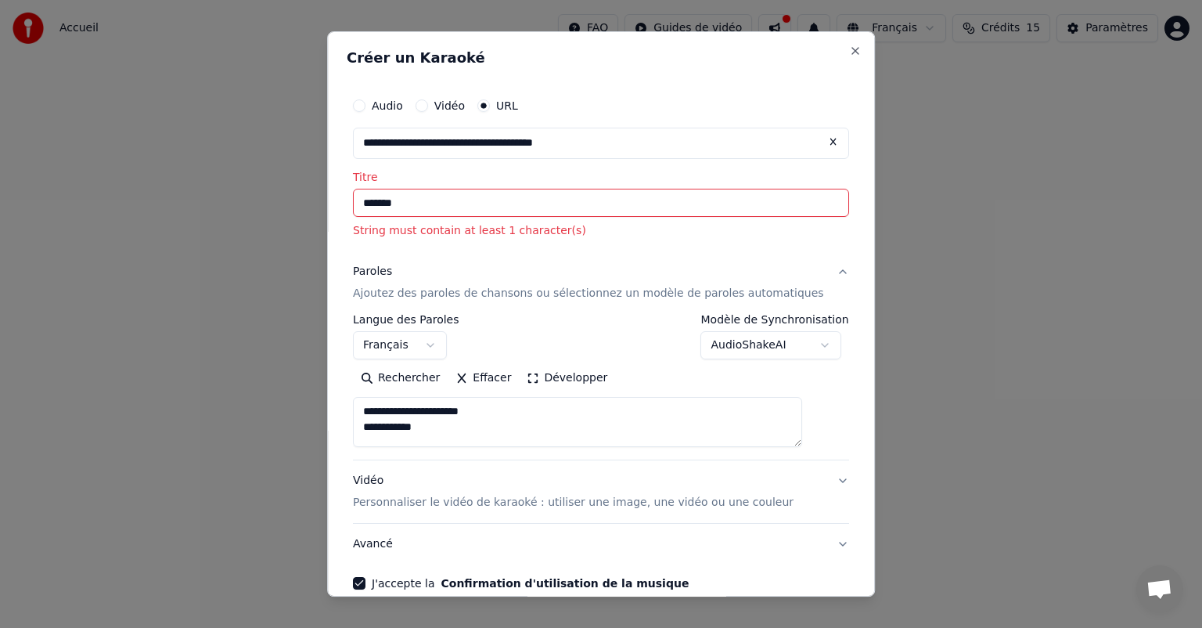
scroll to position [77, 0]
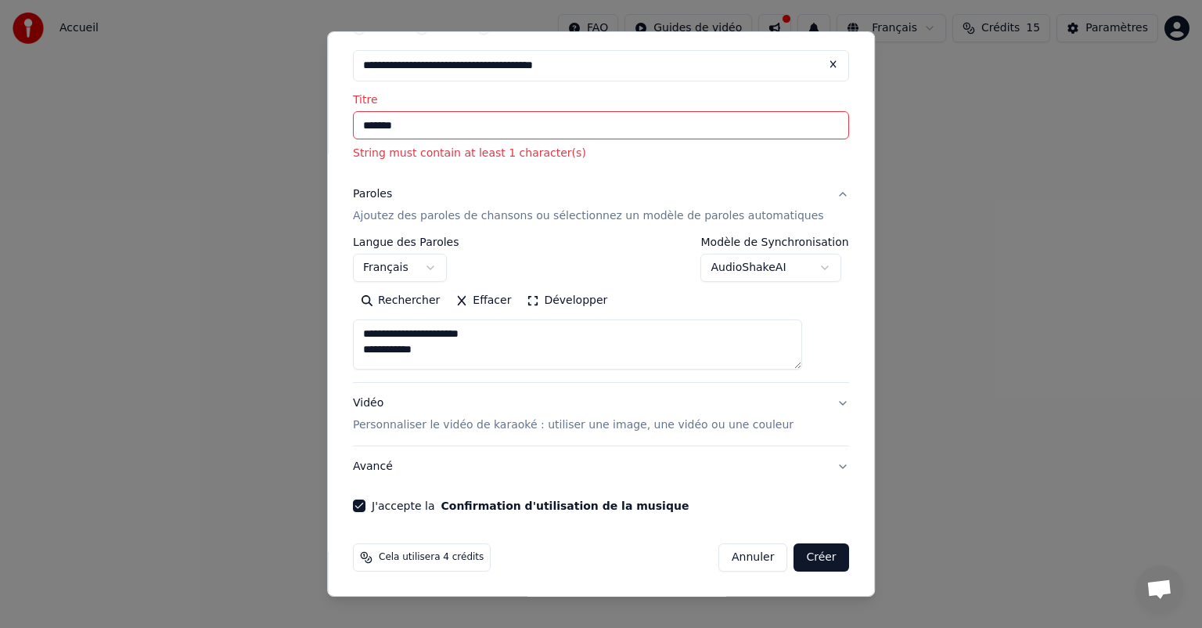
click at [794, 554] on button "Créer" at bounding box center [821, 557] width 55 height 28
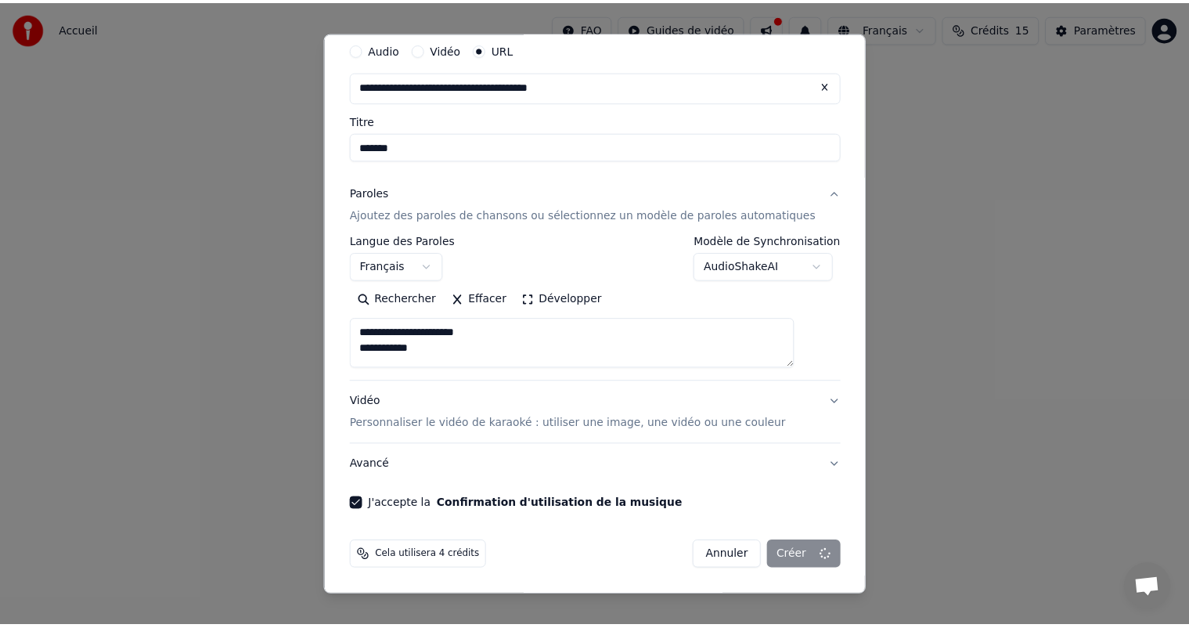
scroll to position [56, 0]
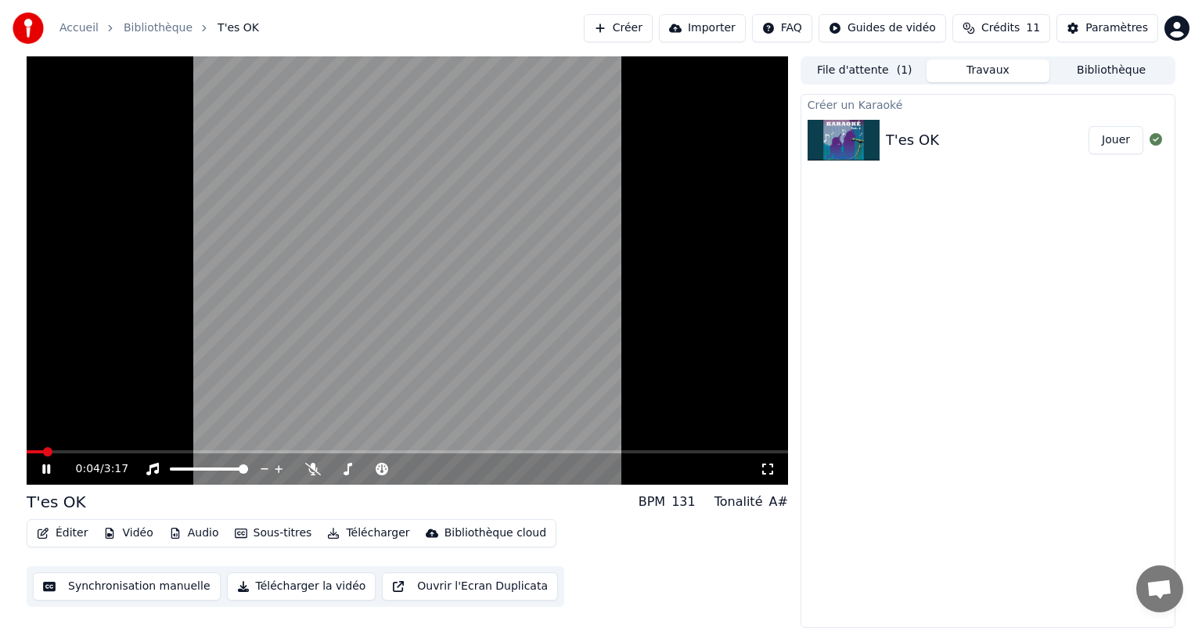
click at [47, 468] on icon at bounding box center [57, 468] width 37 height 13
click at [186, 472] on span at bounding box center [189, 468] width 9 height 9
click at [44, 472] on icon at bounding box center [45, 468] width 9 height 11
click at [176, 471] on span at bounding box center [179, 468] width 9 height 9
click at [924, 140] on div "T'es OK" at bounding box center [912, 140] width 53 height 22
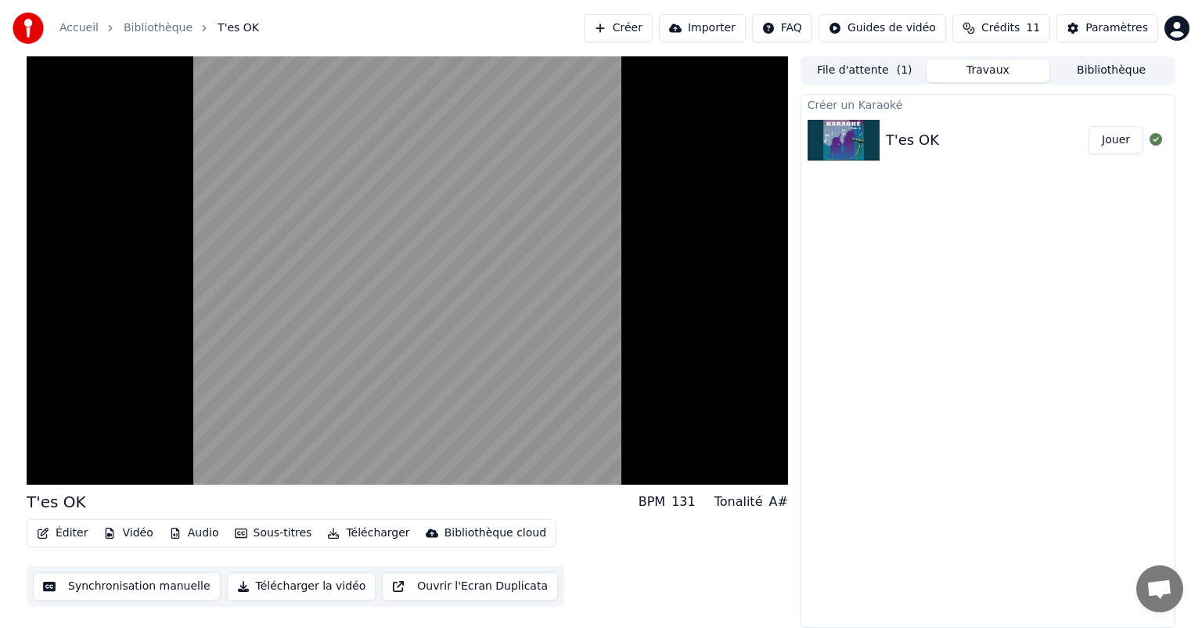
click at [1115, 145] on button "Jouer" at bounding box center [1115, 140] width 55 height 28
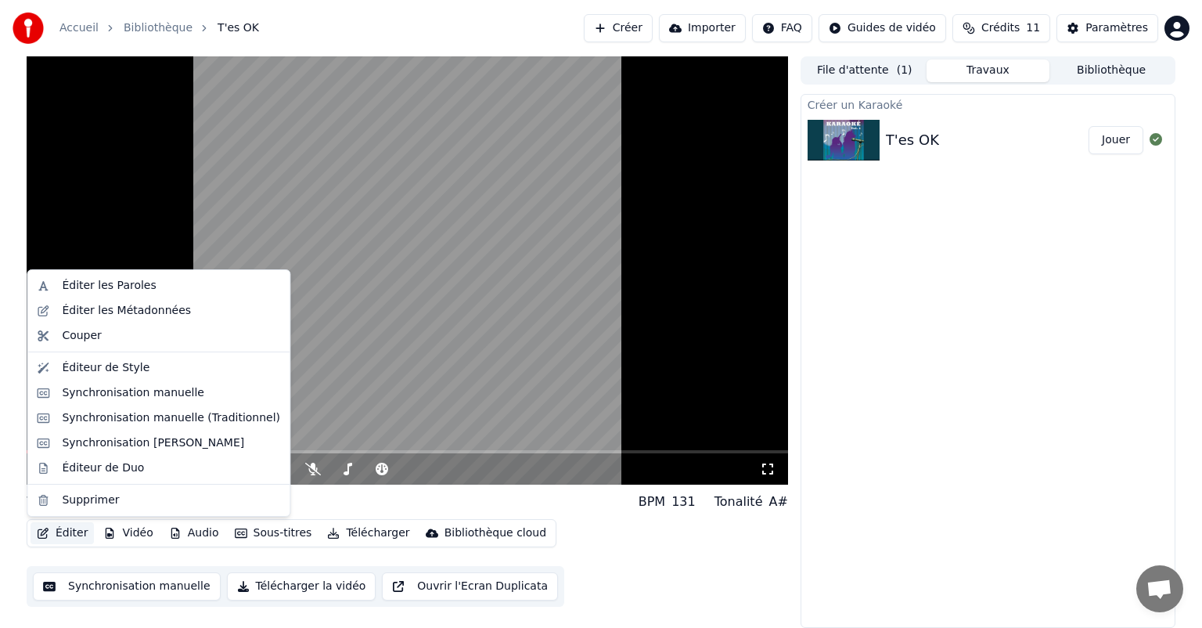
click at [63, 534] on button "Éditer" at bounding box center [62, 533] width 63 height 22
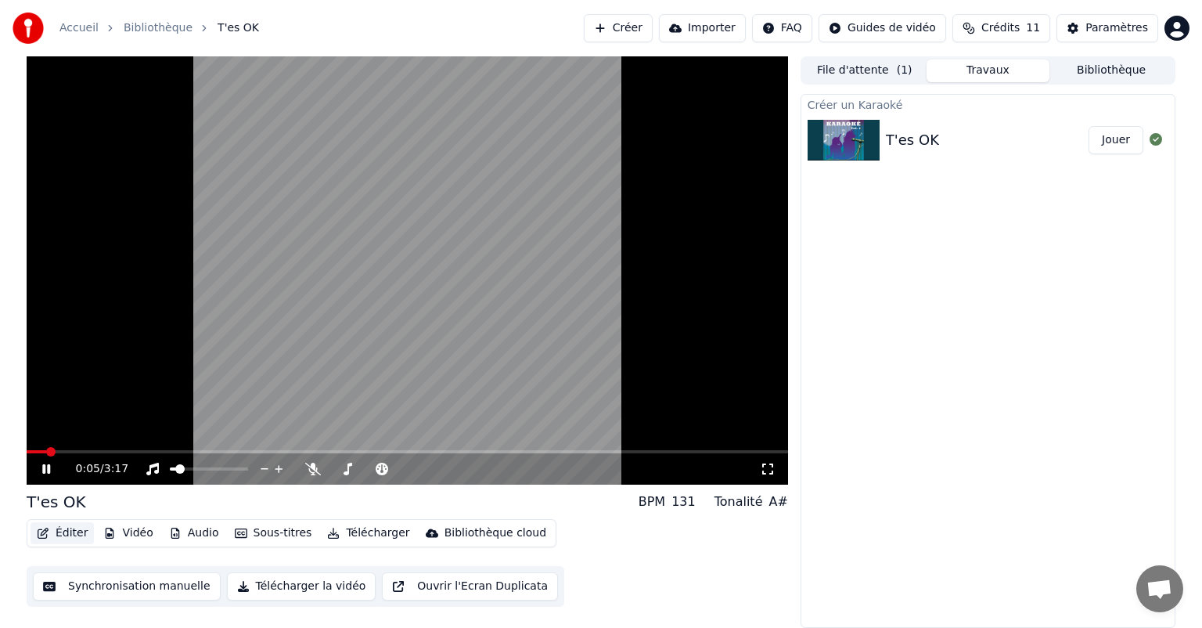
click at [63, 534] on button "Éditer" at bounding box center [62, 533] width 63 height 22
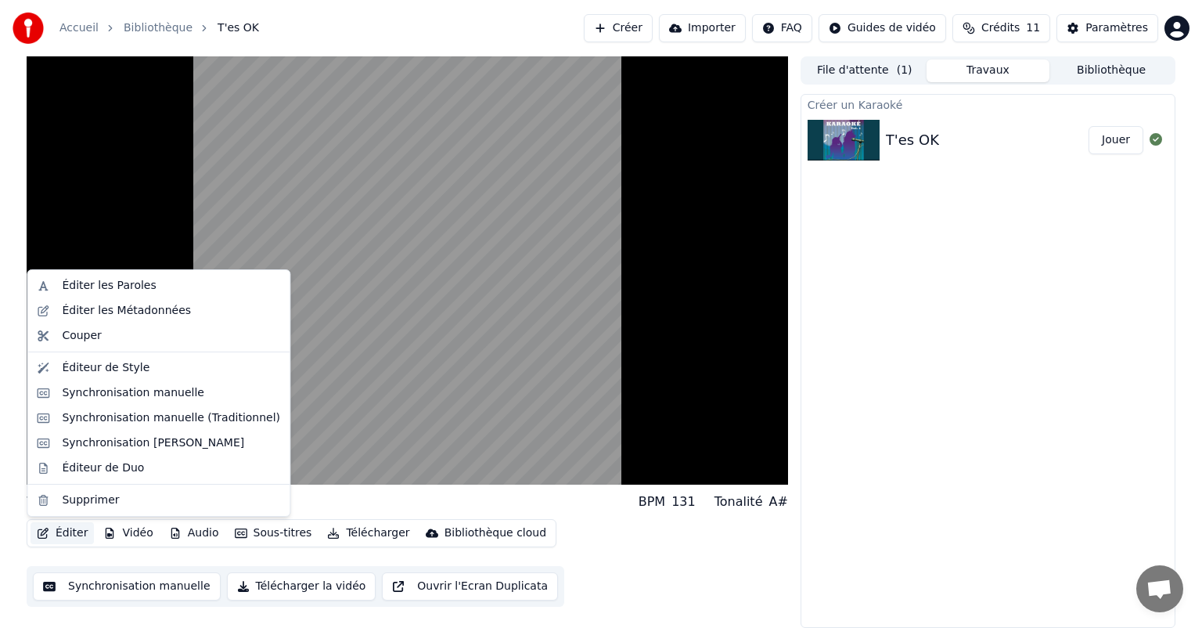
click at [63, 534] on button "Éditer" at bounding box center [62, 533] width 63 height 22
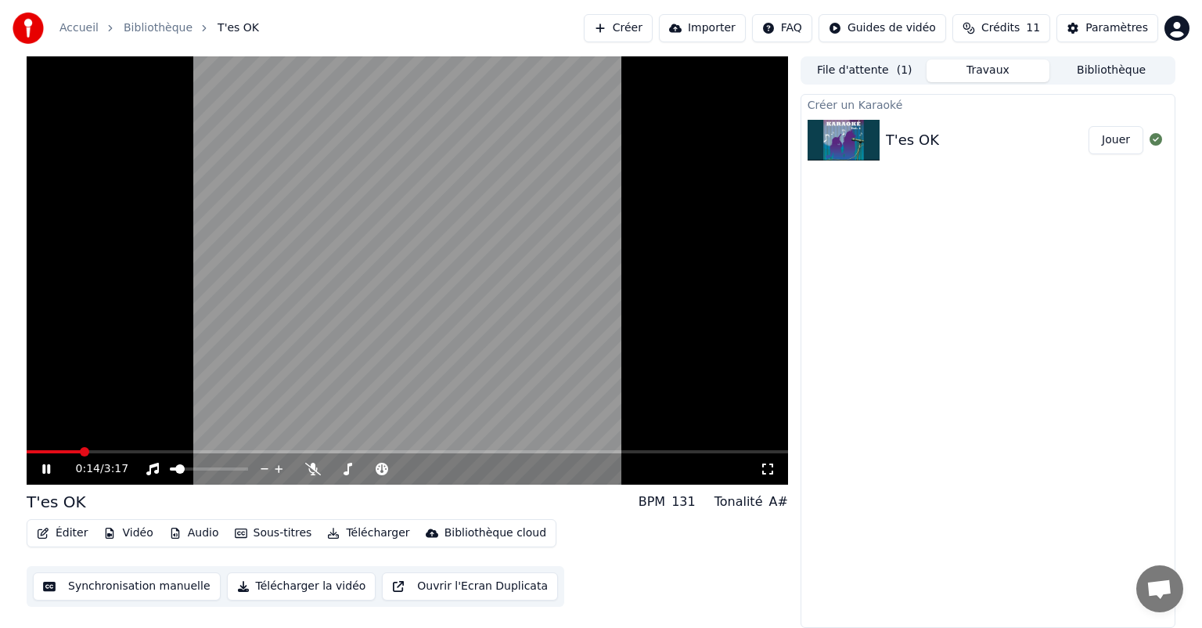
click at [615, 558] on div "Éditer Vidéo Audio Sous-titres Télécharger Bibliothèque cloud Synchronisation m…" at bounding box center [407, 563] width 761 height 88
click at [134, 23] on link "Bibliothèque" at bounding box center [158, 28] width 69 height 16
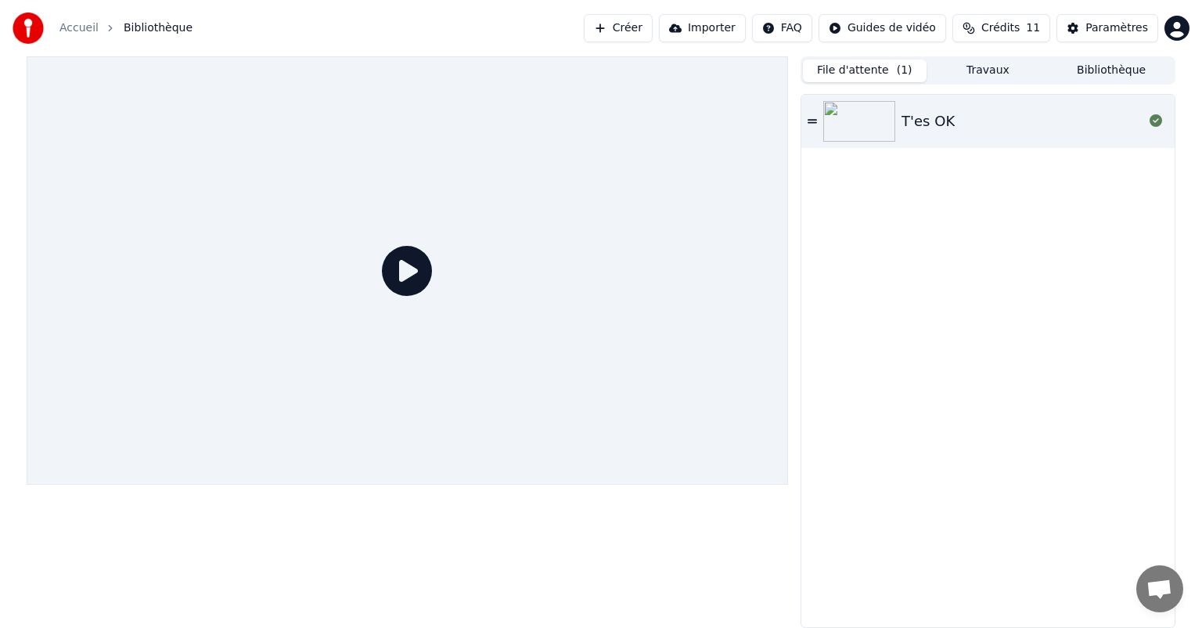
click at [872, 76] on button "File d'attente ( 1 )" at bounding box center [865, 70] width 124 height 23
click at [980, 71] on button "Travaux" at bounding box center [988, 70] width 124 height 23
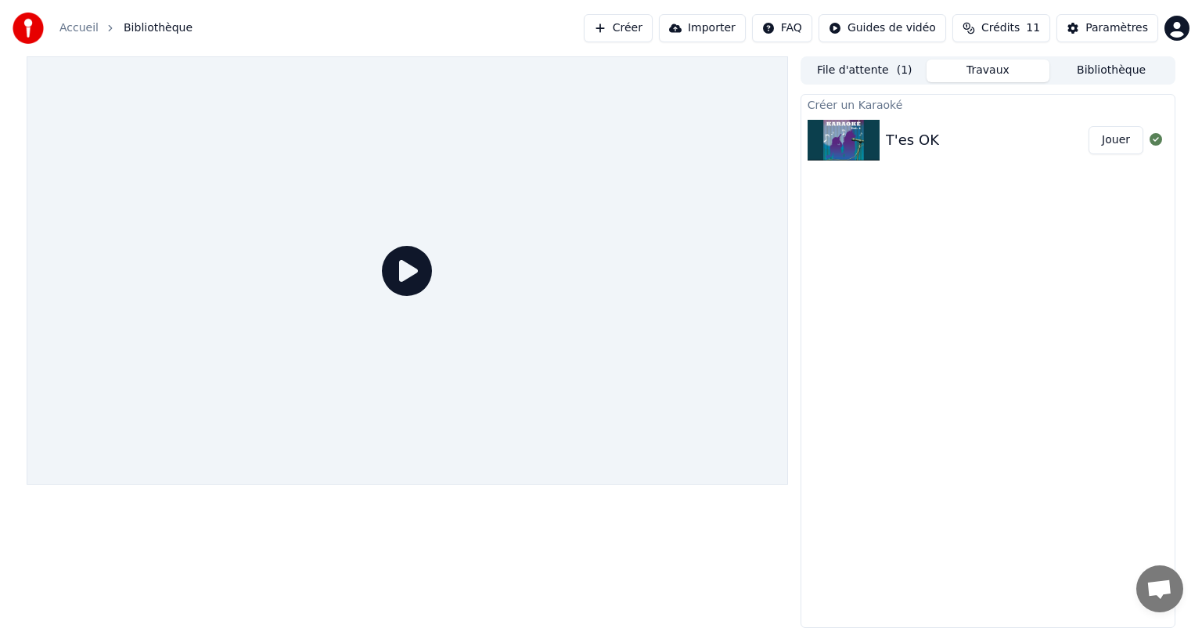
click at [907, 142] on div "T'es OK" at bounding box center [912, 140] width 53 height 22
click at [892, 120] on div "T'es OK Jouer" at bounding box center [987, 139] width 373 height 53
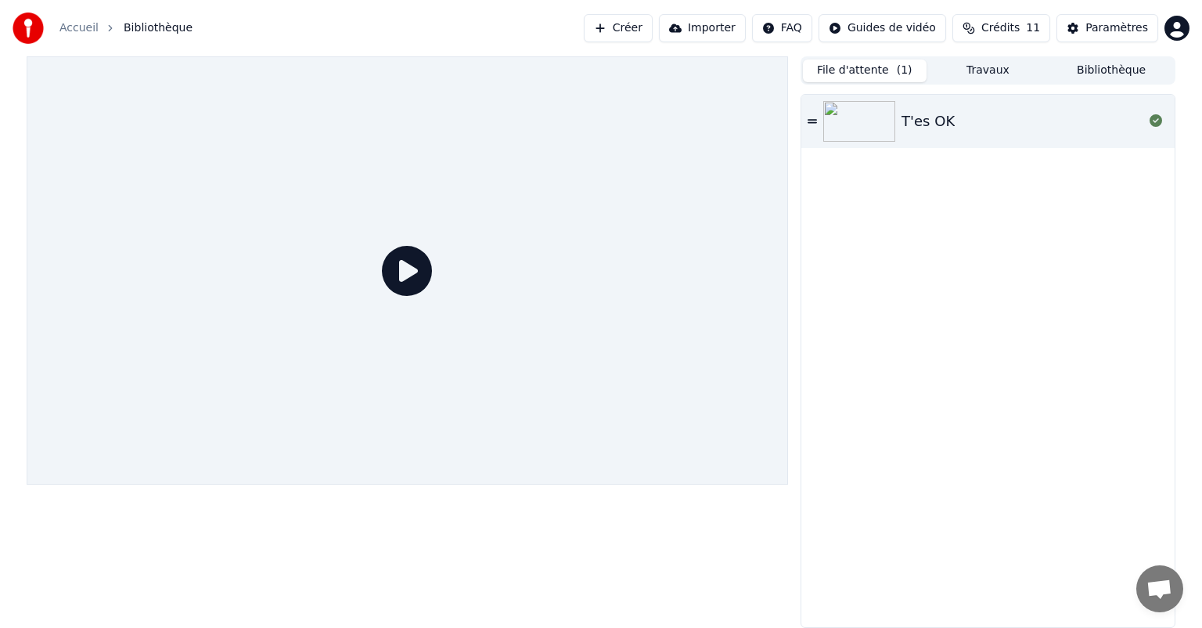
click at [853, 68] on button "File d'attente ( 1 )" at bounding box center [865, 70] width 124 height 23
click at [914, 123] on div "T'es OK" at bounding box center [927, 121] width 53 height 22
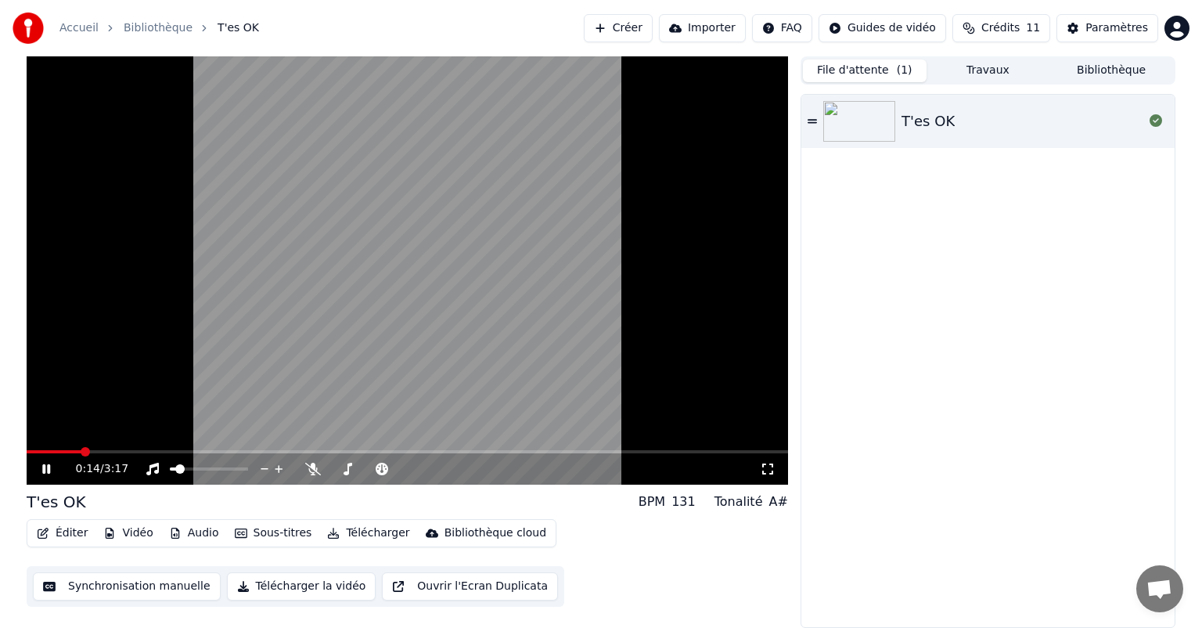
click at [120, 586] on button "Synchronisation manuelle" at bounding box center [127, 586] width 188 height 28
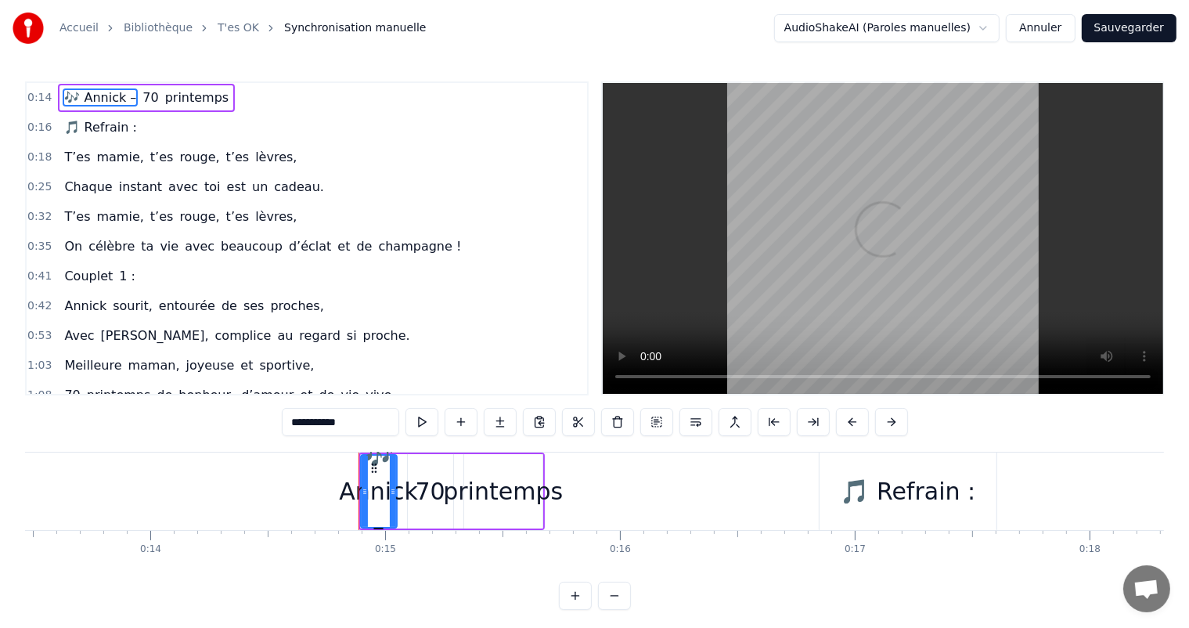
scroll to position [0, 3415]
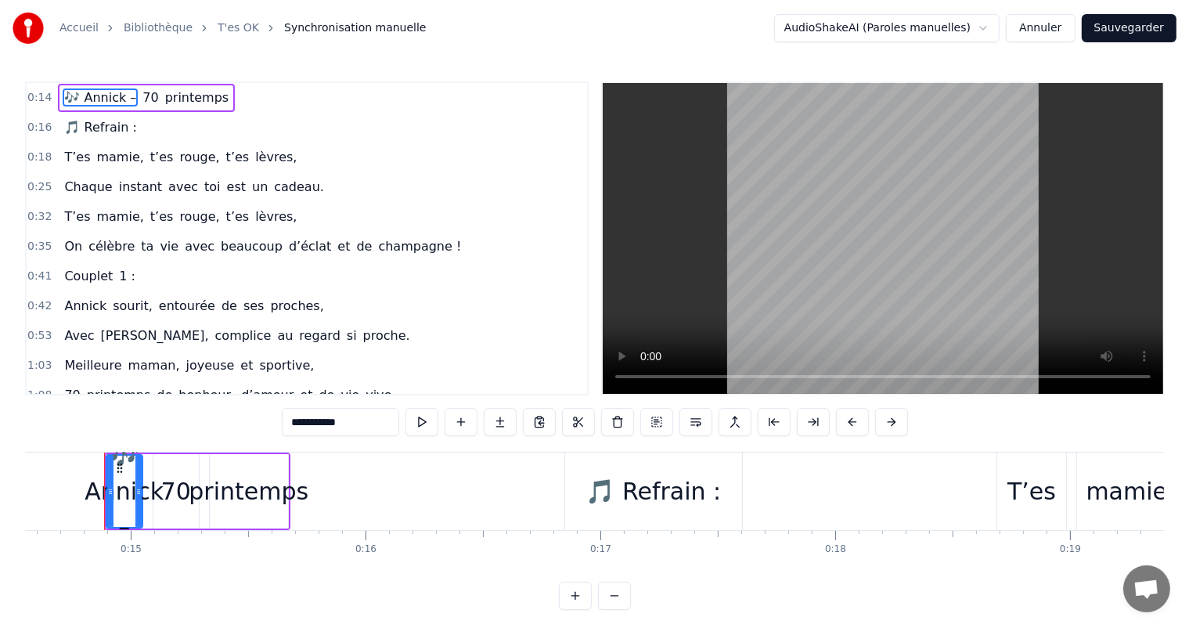
click at [103, 127] on span "🎵 Refrain :" at bounding box center [100, 127] width 75 height 18
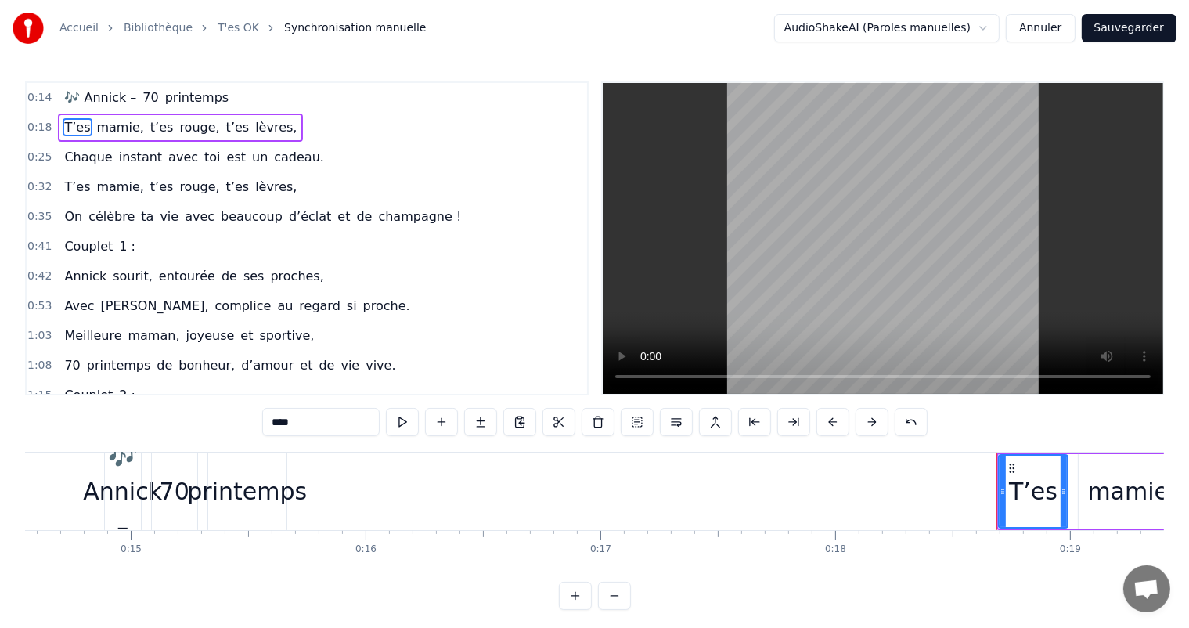
click at [196, 97] on span "printemps" at bounding box center [197, 97] width 67 height 18
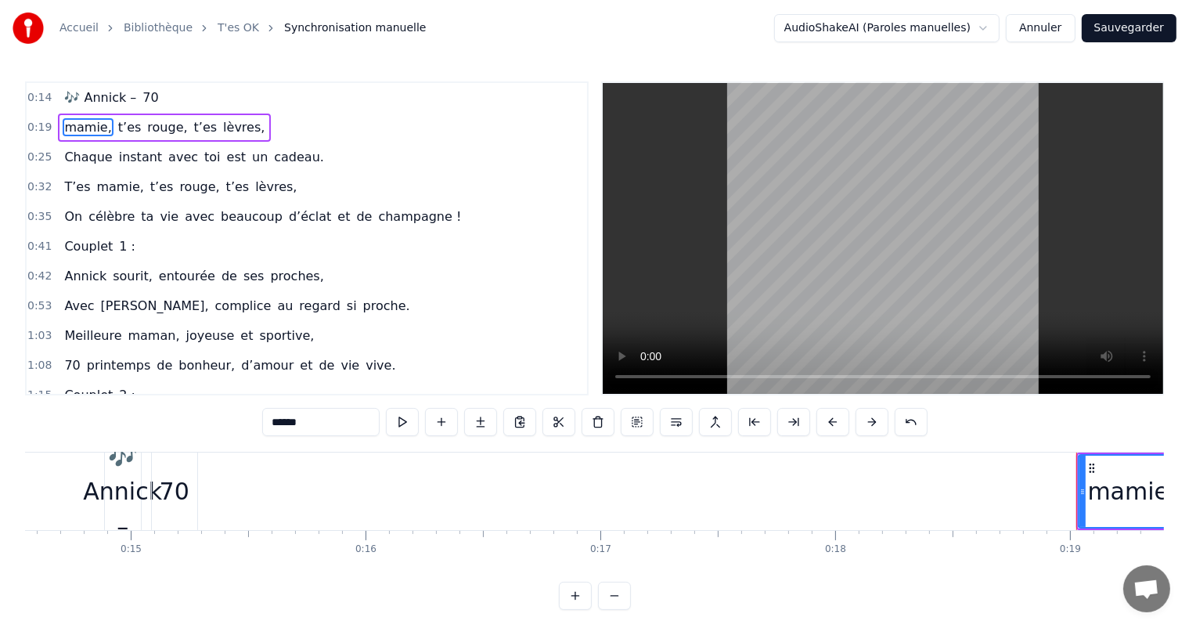
type input "******"
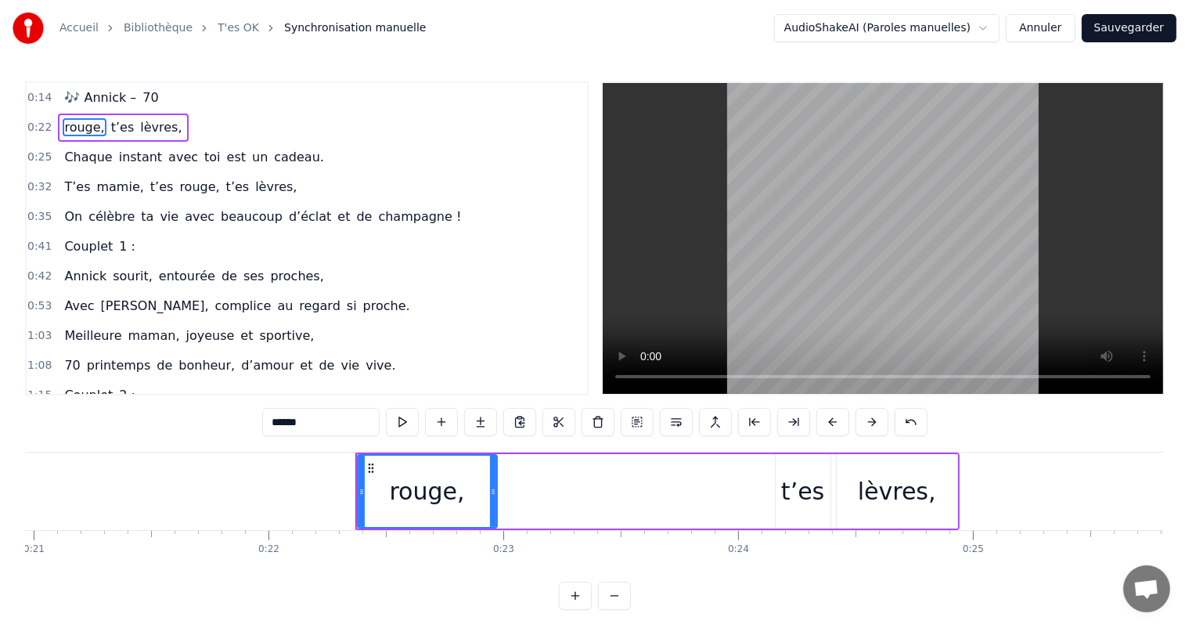
scroll to position [0, 5172]
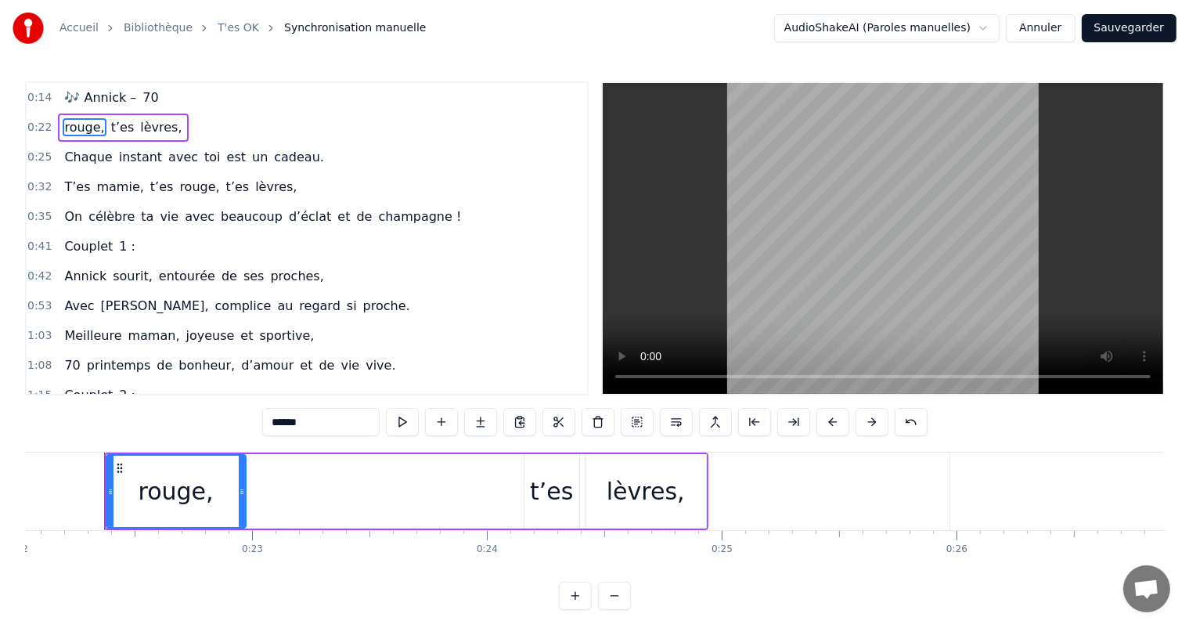
click at [1050, 25] on button "Annuler" at bounding box center [1039, 28] width 69 height 28
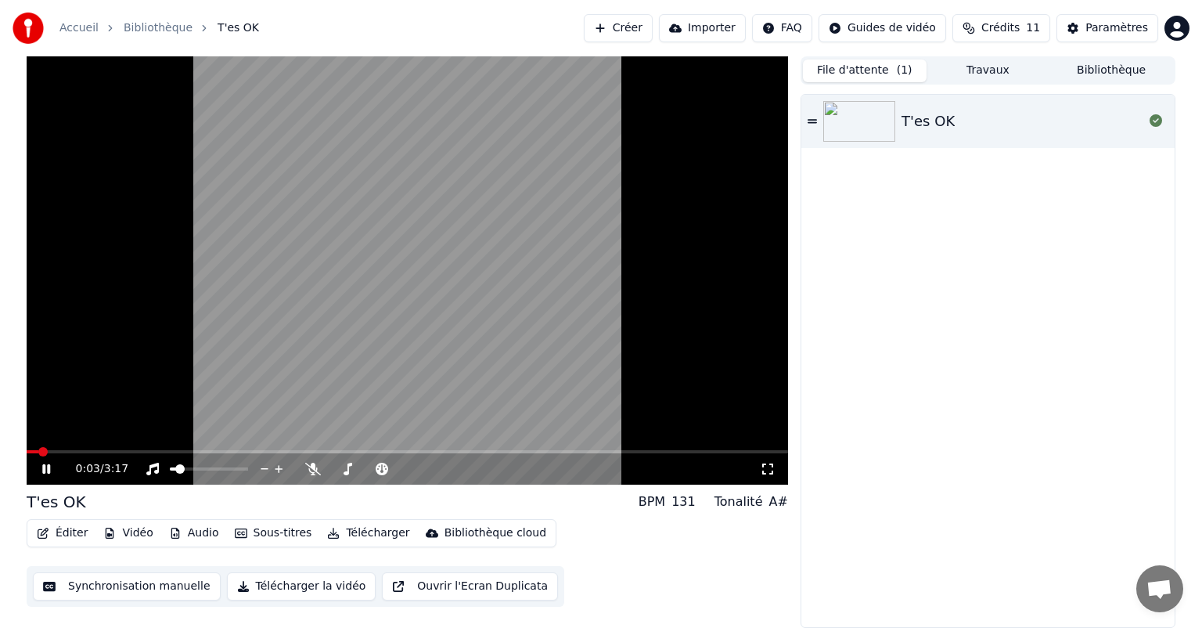
click at [46, 476] on div "0:03 / 3:17" at bounding box center [407, 469] width 749 height 16
click at [46, 473] on icon at bounding box center [57, 468] width 37 height 13
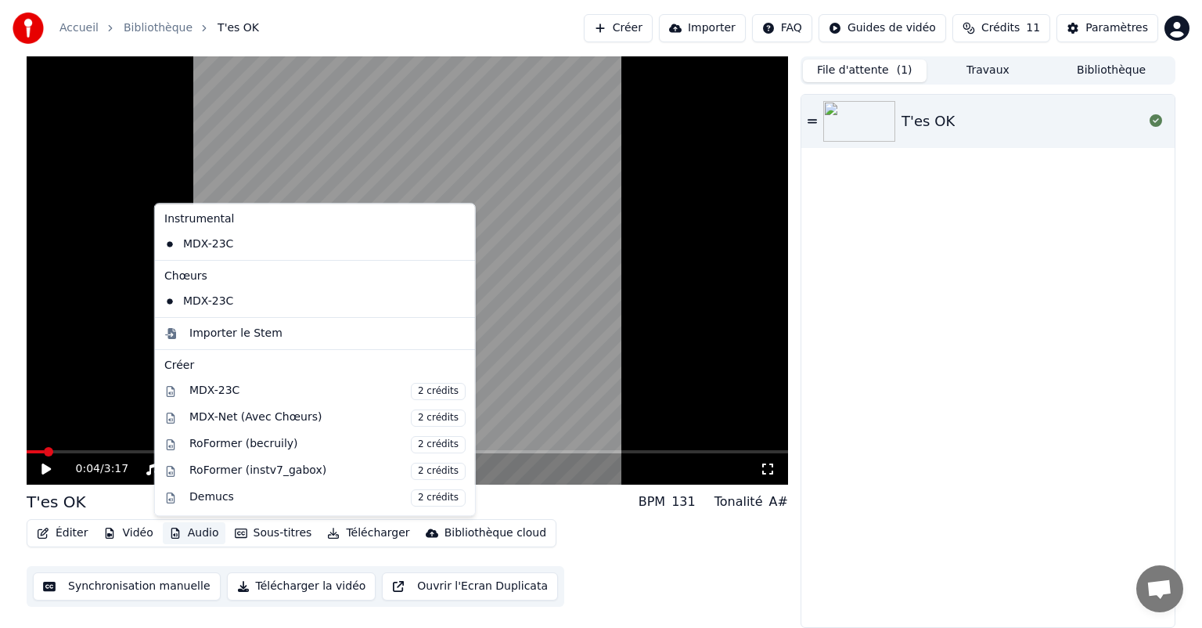
click at [195, 534] on button "Audio" at bounding box center [194, 533] width 63 height 22
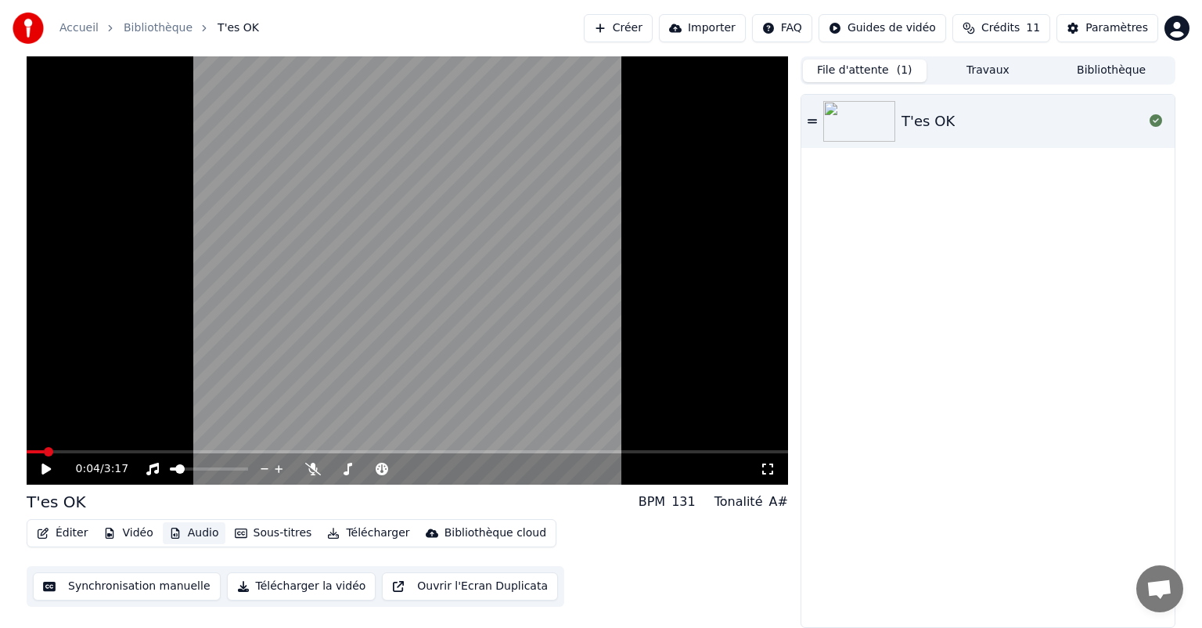
click at [195, 534] on button "Audio" at bounding box center [194, 533] width 63 height 22
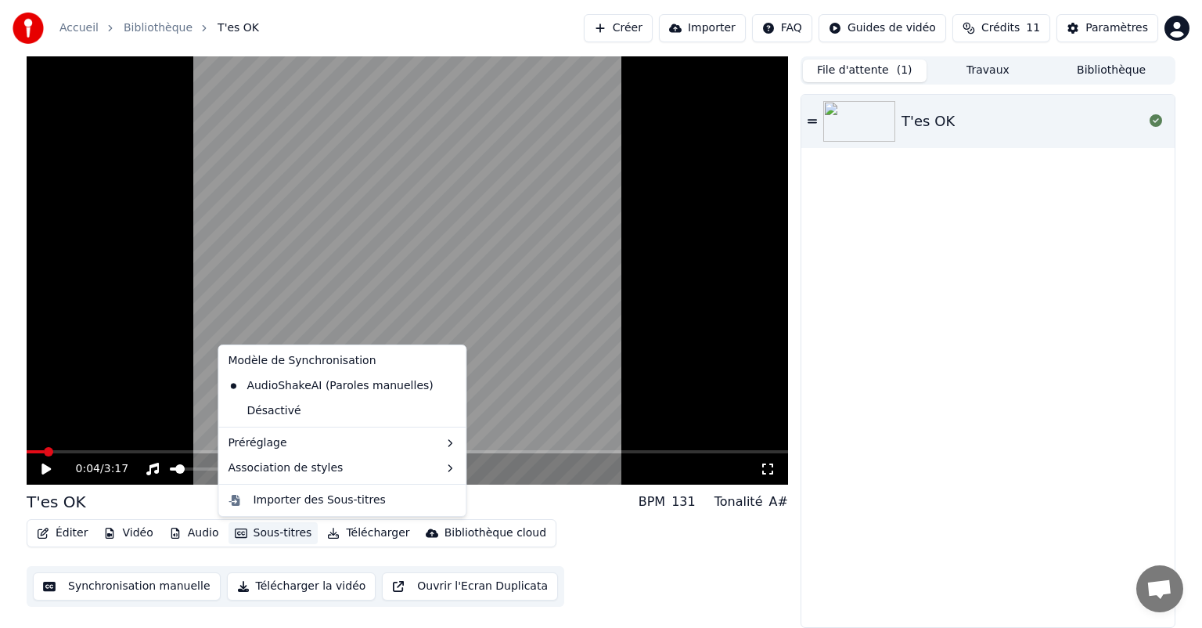
click at [263, 538] on button "Sous-titres" at bounding box center [273, 533] width 90 height 22
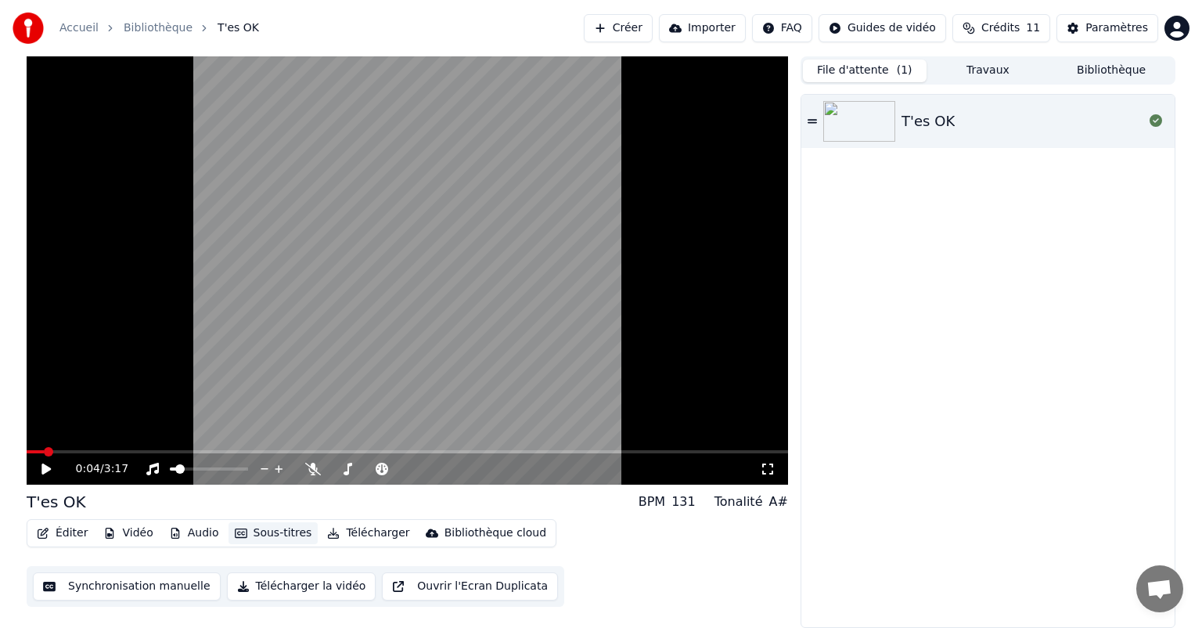
click at [263, 538] on button "Sous-titres" at bounding box center [273, 533] width 90 height 22
click at [652, 31] on button "Créer" at bounding box center [618, 28] width 69 height 28
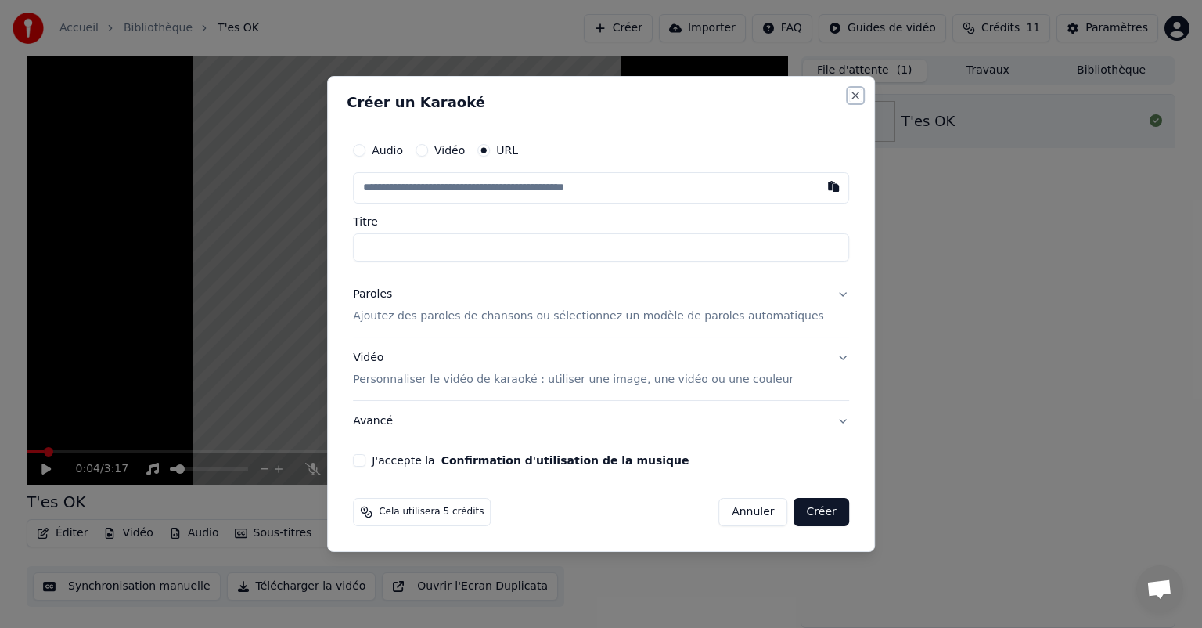
click at [849, 95] on button "Close" at bounding box center [855, 95] width 13 height 13
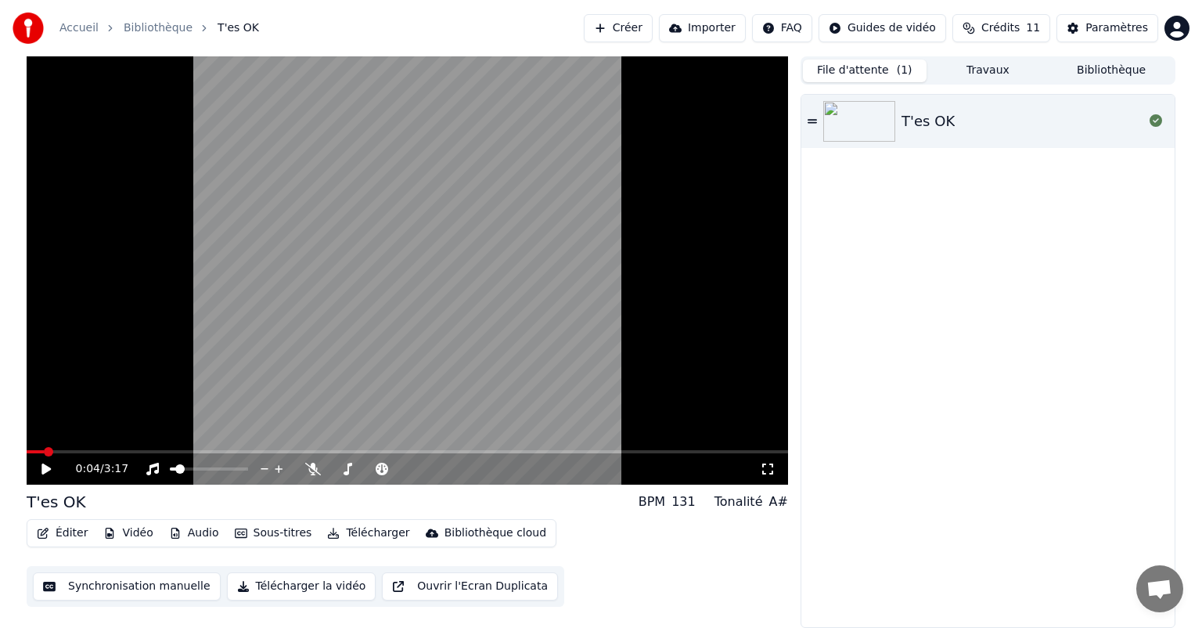
click at [910, 125] on div "T'es OK" at bounding box center [927, 121] width 53 height 22
click at [989, 68] on button "Travaux" at bounding box center [988, 70] width 124 height 23
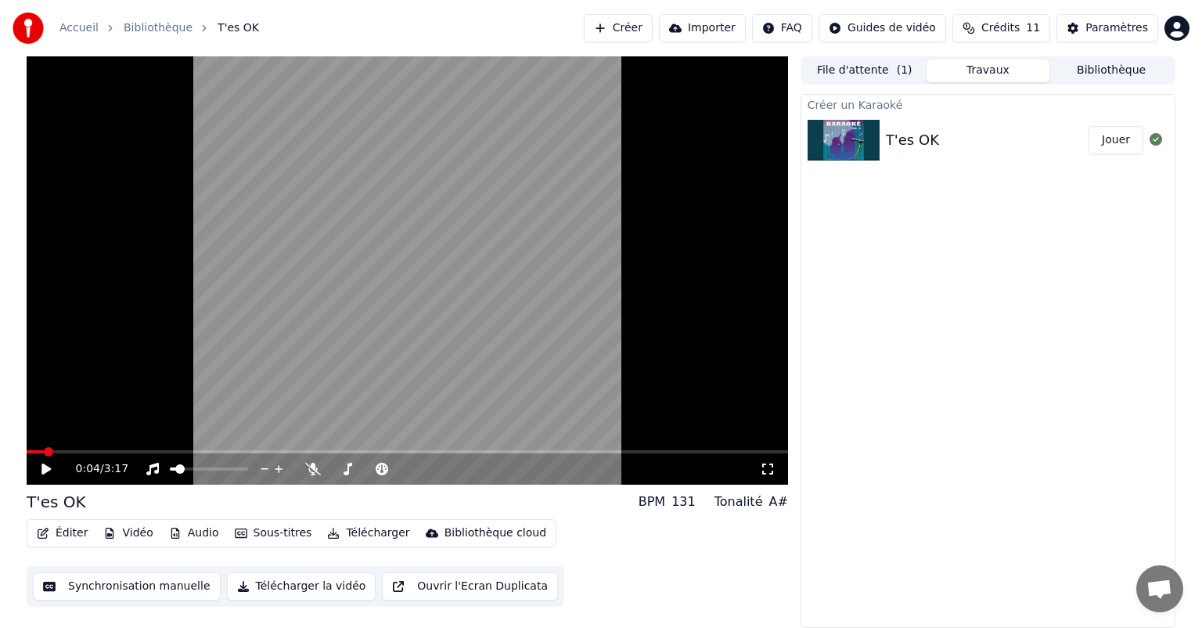
click at [904, 130] on div "T'es OK" at bounding box center [912, 140] width 53 height 22
click at [1131, 27] on div "Paramètres" at bounding box center [1116, 28] width 63 height 16
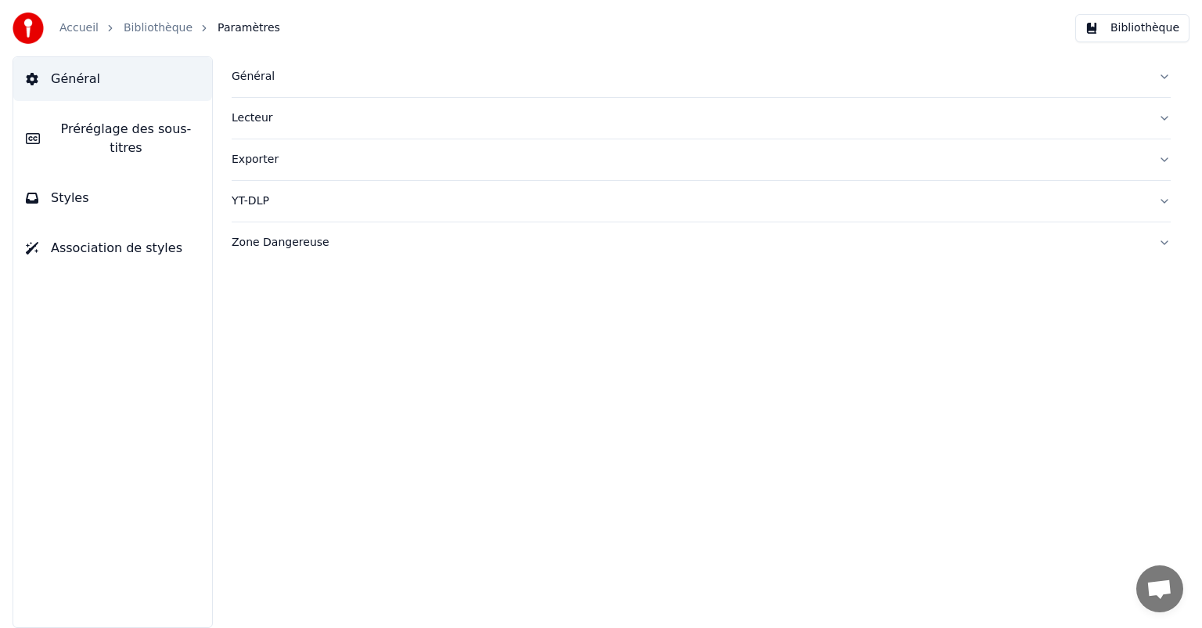
click at [1131, 27] on button "Bibliothèque" at bounding box center [1132, 28] width 114 height 28
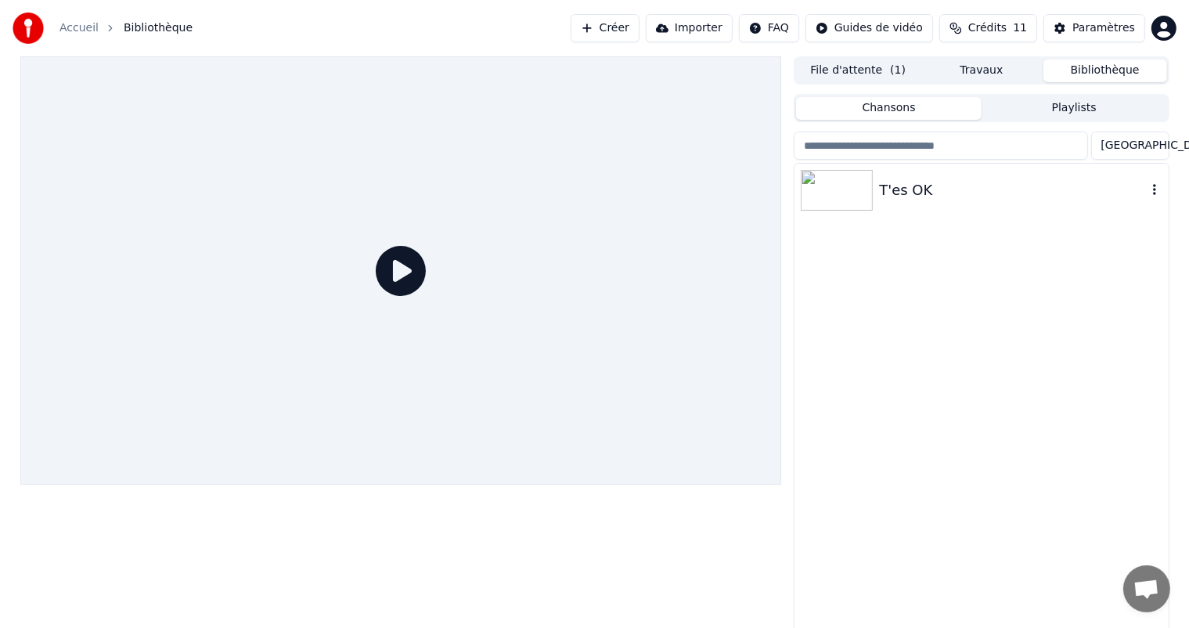
click at [870, 186] on img at bounding box center [836, 190] width 72 height 41
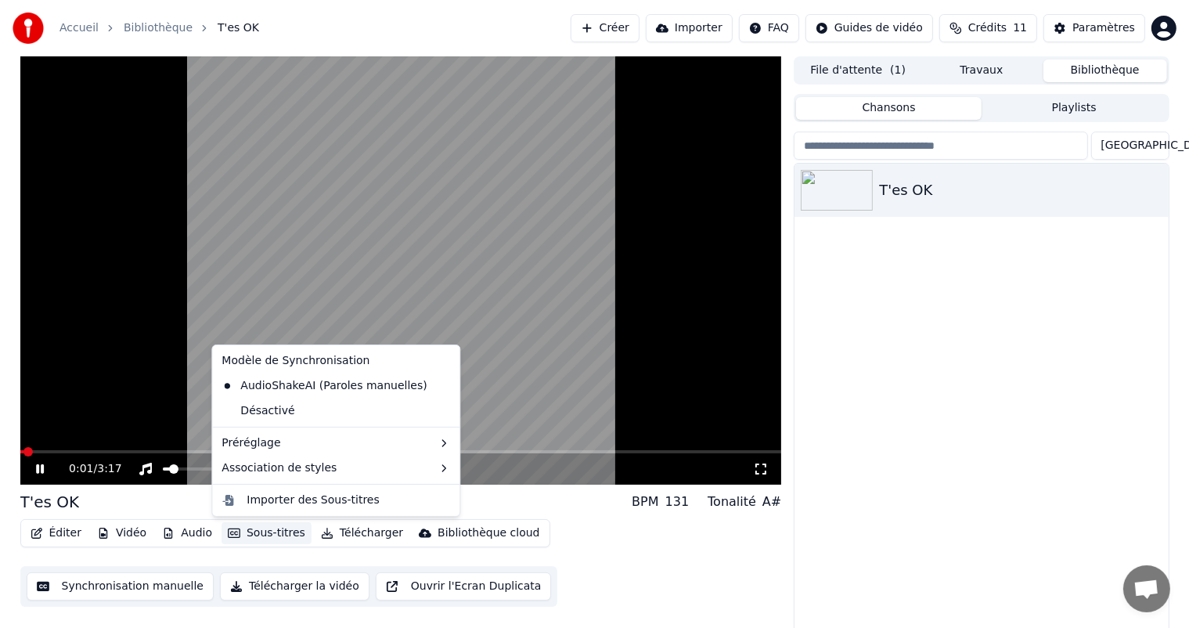
click at [262, 533] on button "Sous-titres" at bounding box center [266, 533] width 90 height 22
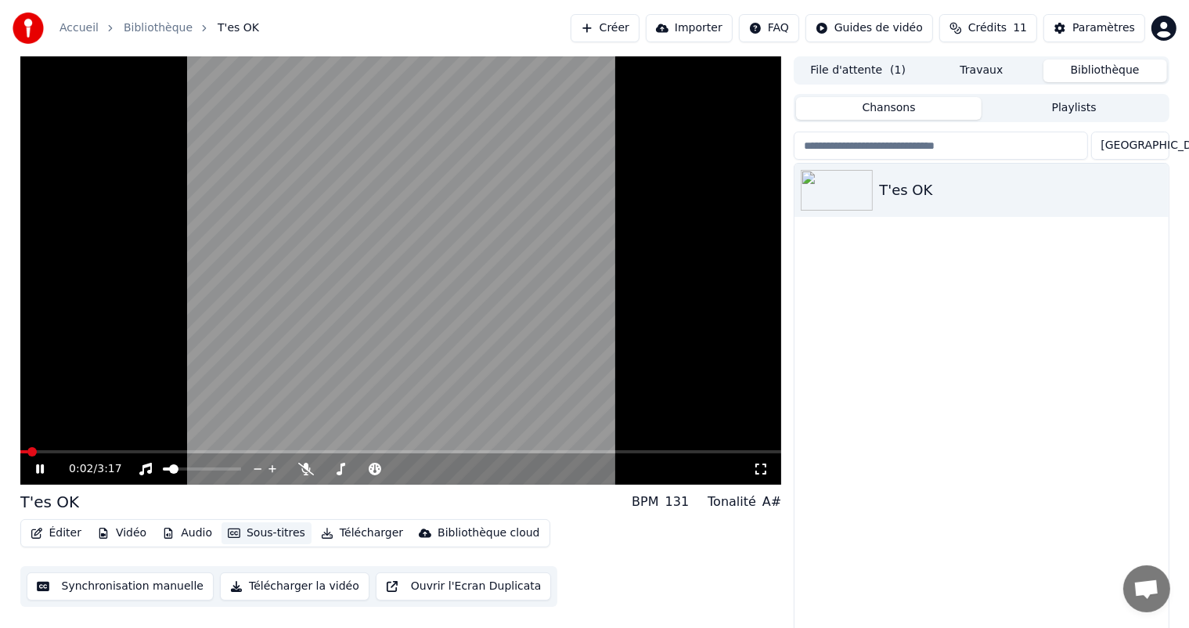
click at [262, 533] on button "Sous-titres" at bounding box center [266, 533] width 90 height 22
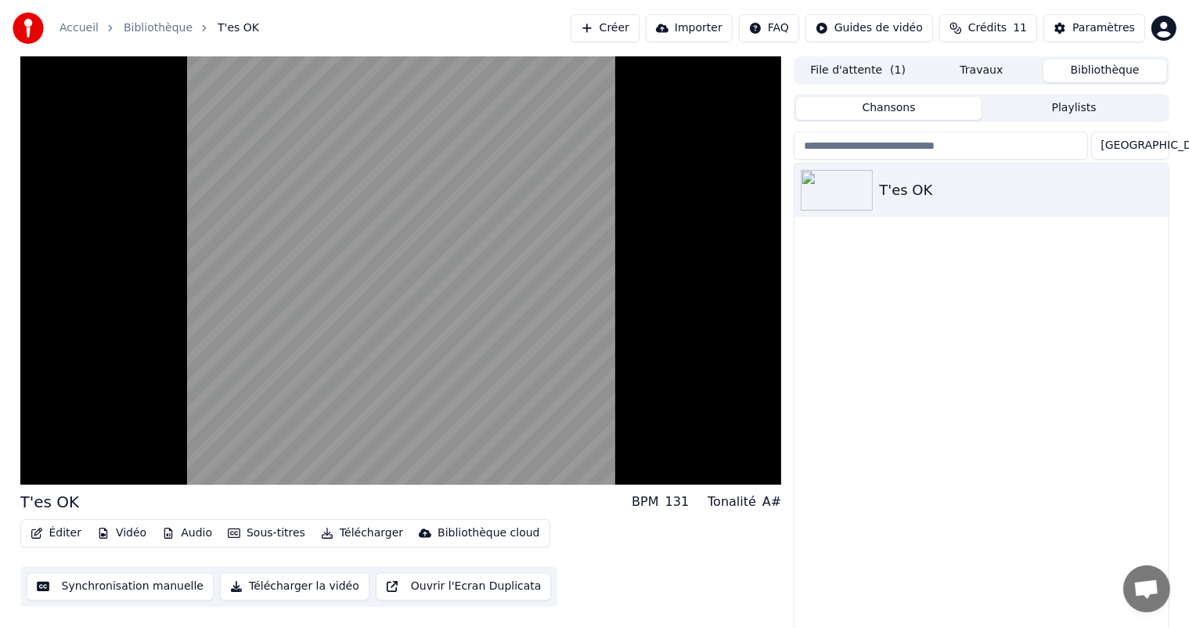
click at [139, 585] on button "Synchronisation manuelle" at bounding box center [121, 586] width 188 height 28
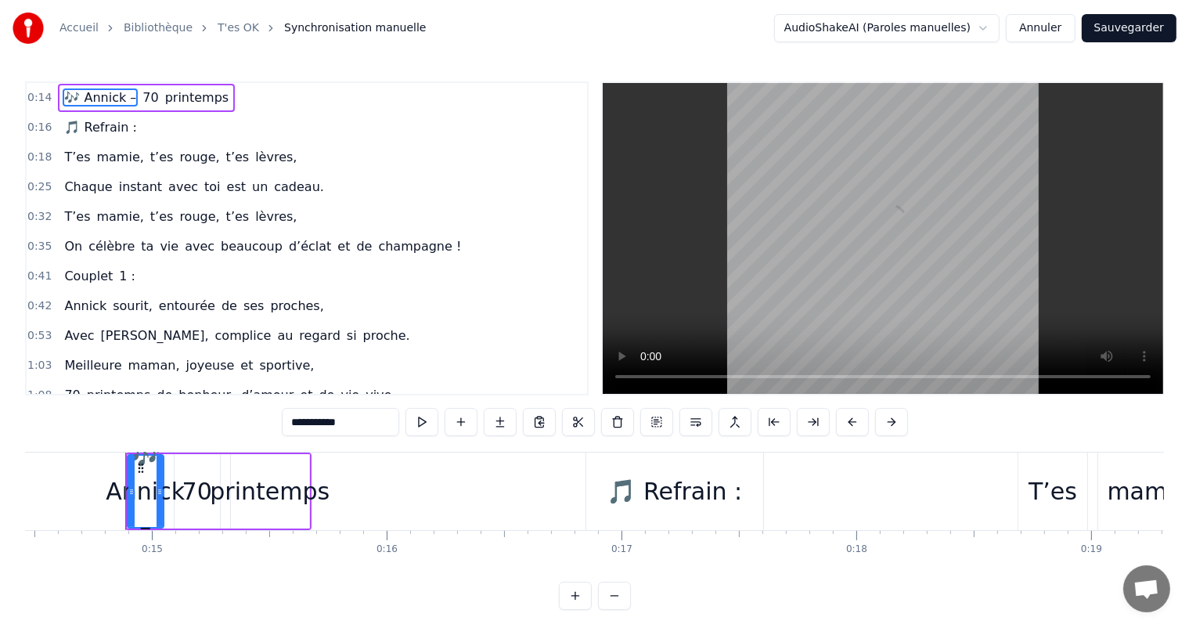
scroll to position [0, 3415]
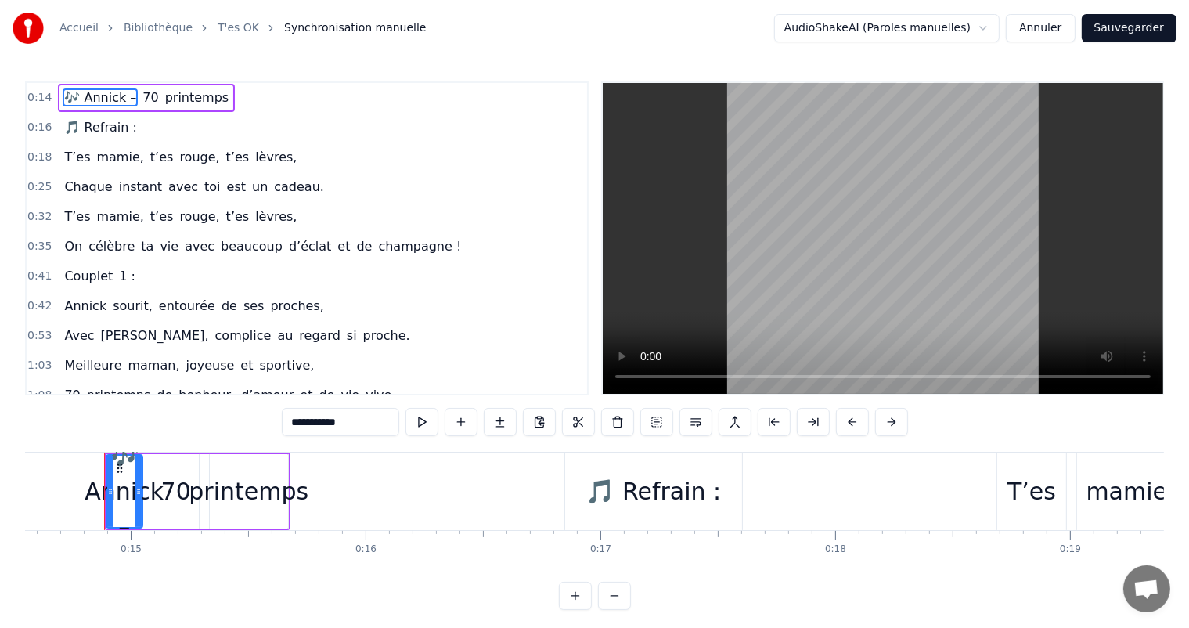
drag, startPoint x: 235, startPoint y: 99, endPoint x: 67, endPoint y: 95, distance: 167.5
click at [67, 95] on div "0:14 🎶 Annick – 70 printemps" at bounding box center [307, 98] width 560 height 30
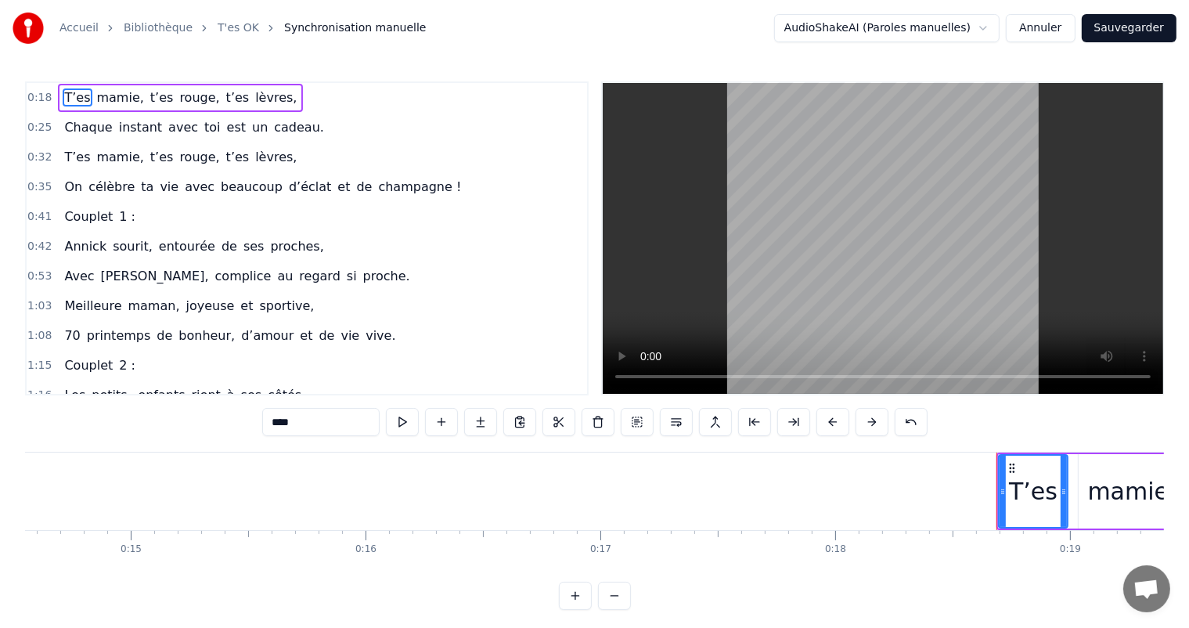
click at [97, 214] on span "Couplet" at bounding box center [89, 216] width 52 height 18
type input "*******"
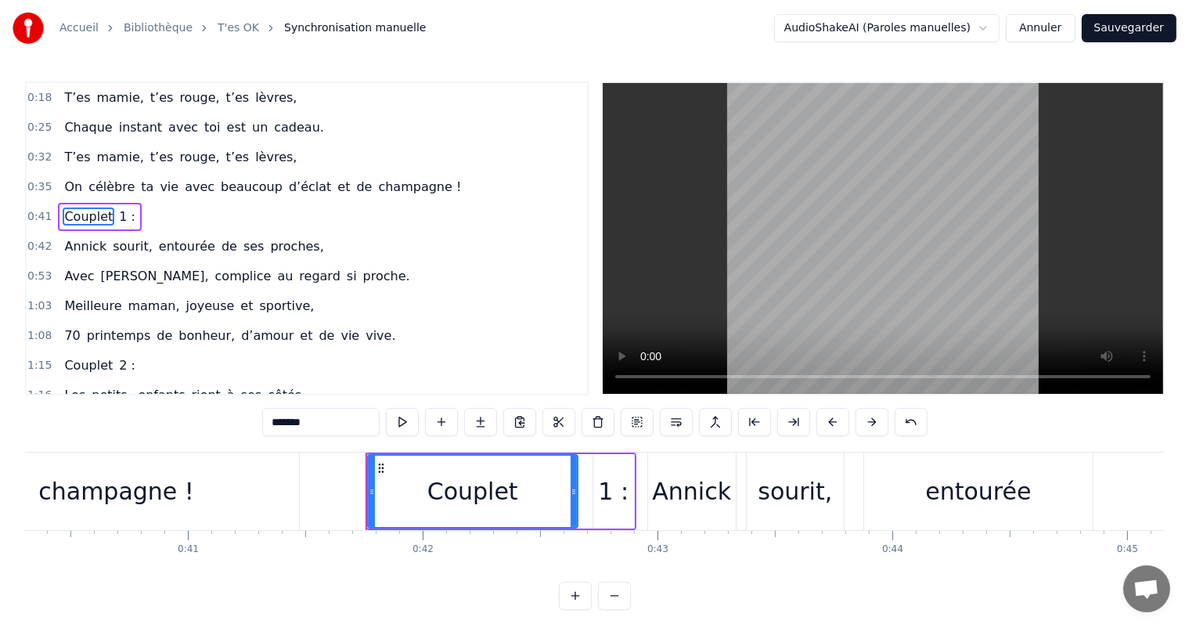
scroll to position [0, 9723]
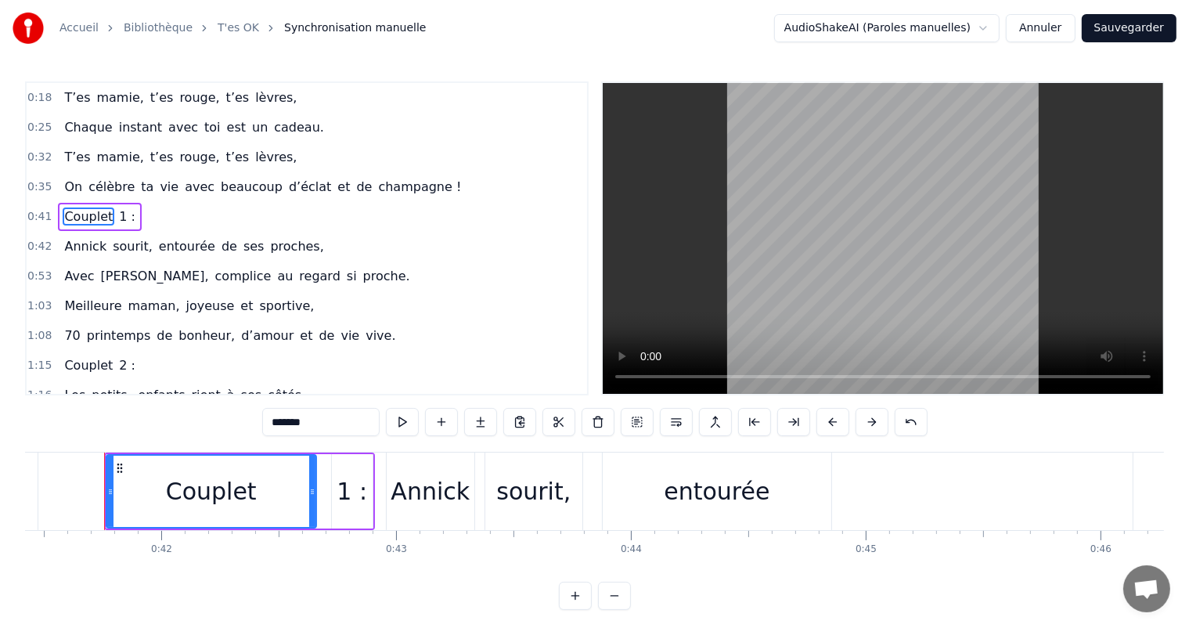
click at [144, 214] on div "0:41 Couplet 1 :" at bounding box center [307, 217] width 560 height 30
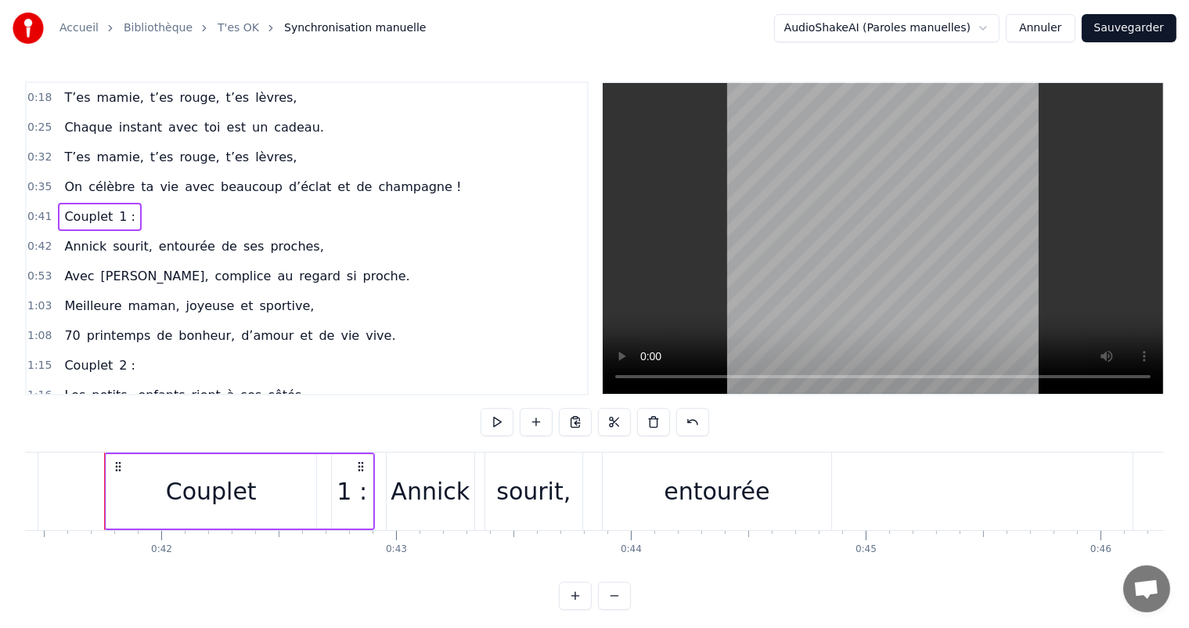
click at [117, 207] on span "1 :" at bounding box center [127, 216] width 20 height 18
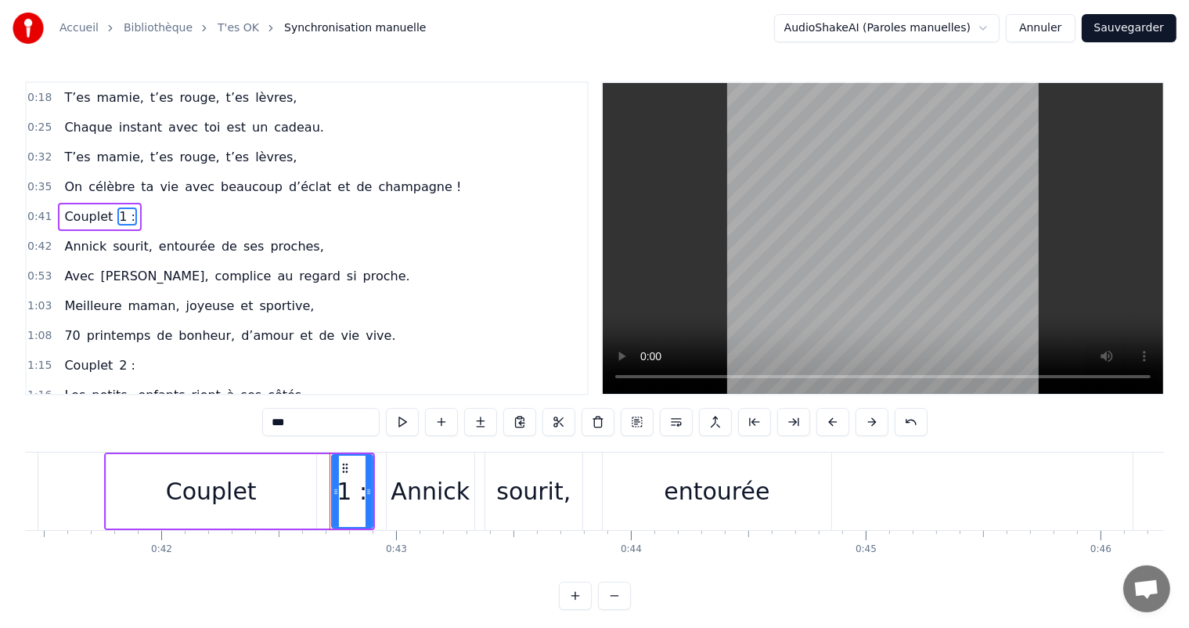
click at [72, 218] on span "Couplet" at bounding box center [89, 216] width 52 height 18
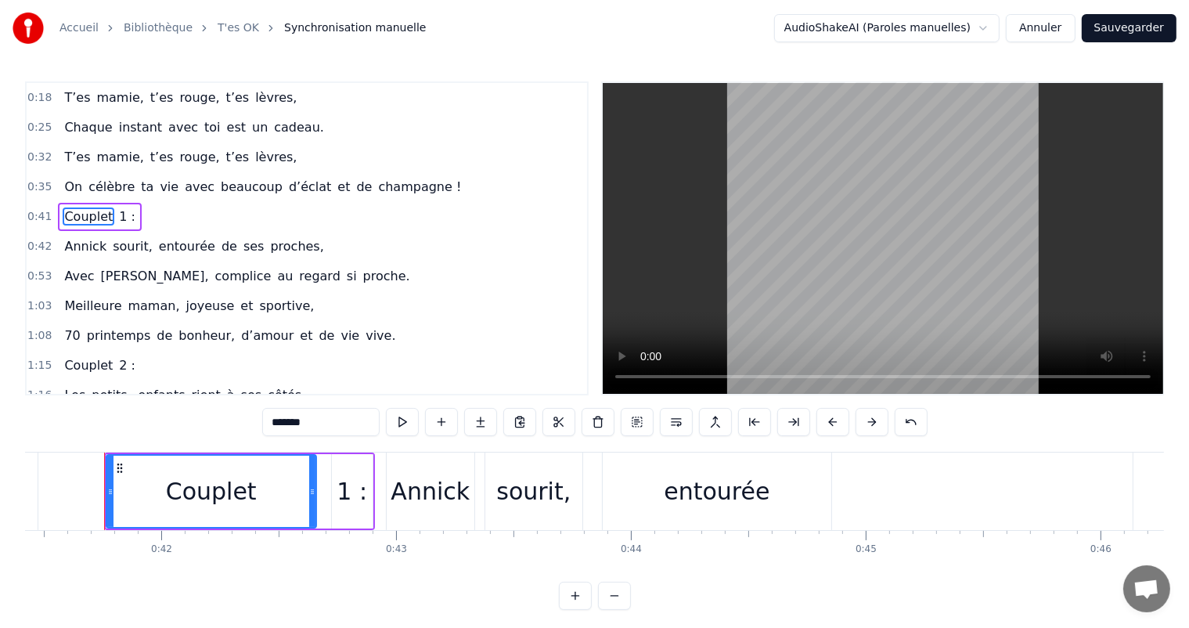
click at [72, 218] on span "Couplet" at bounding box center [89, 216] width 52 height 18
click at [117, 210] on span "1 :" at bounding box center [127, 216] width 20 height 18
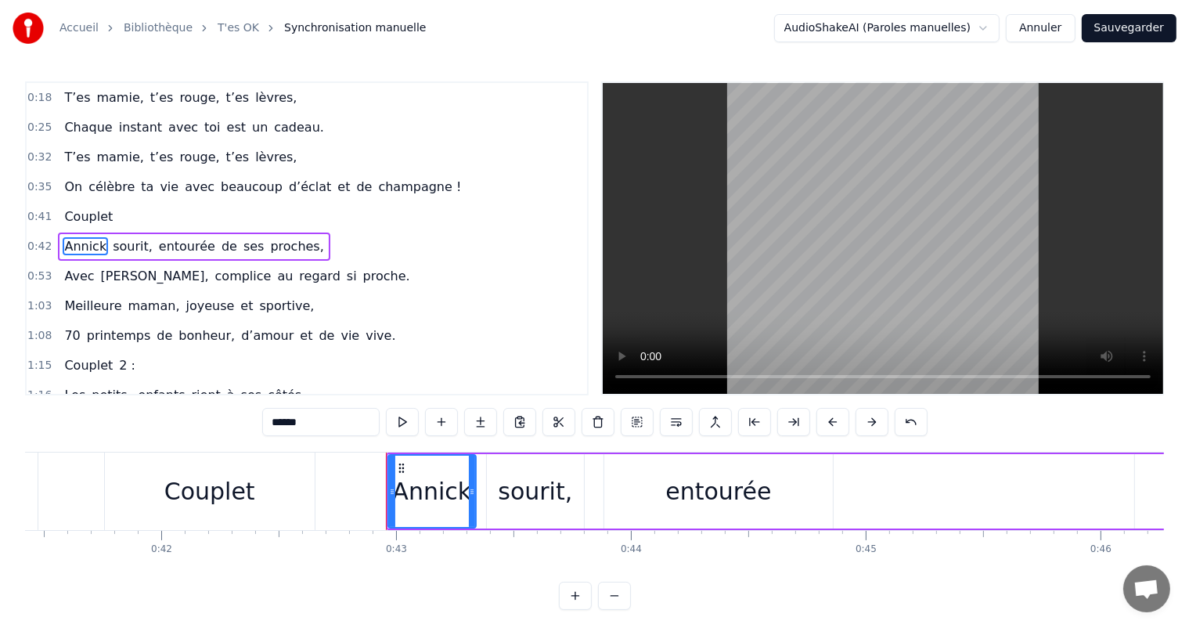
scroll to position [2, 0]
click at [83, 210] on span "Couplet" at bounding box center [89, 214] width 52 height 18
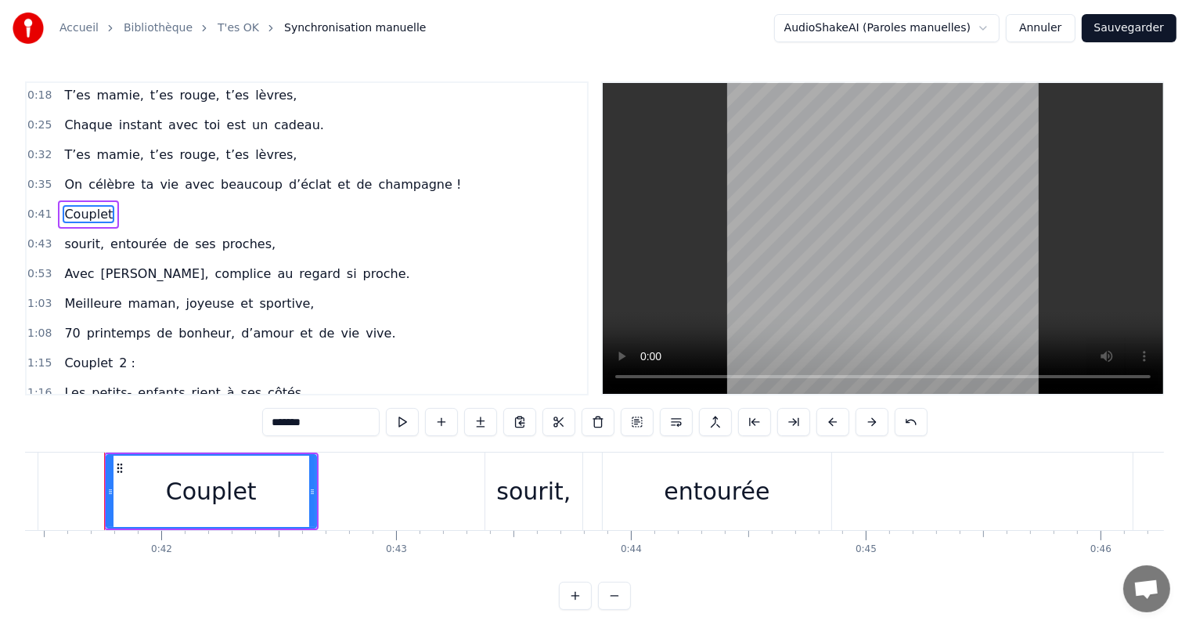
scroll to position [0, 0]
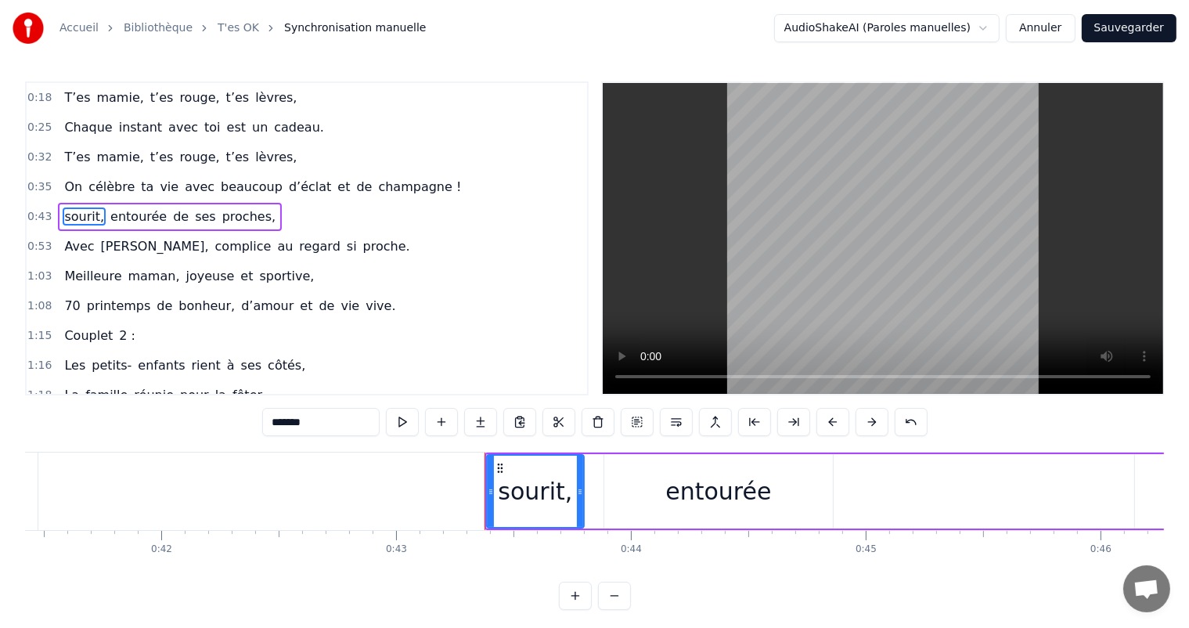
click at [901, 426] on button at bounding box center [910, 422] width 33 height 28
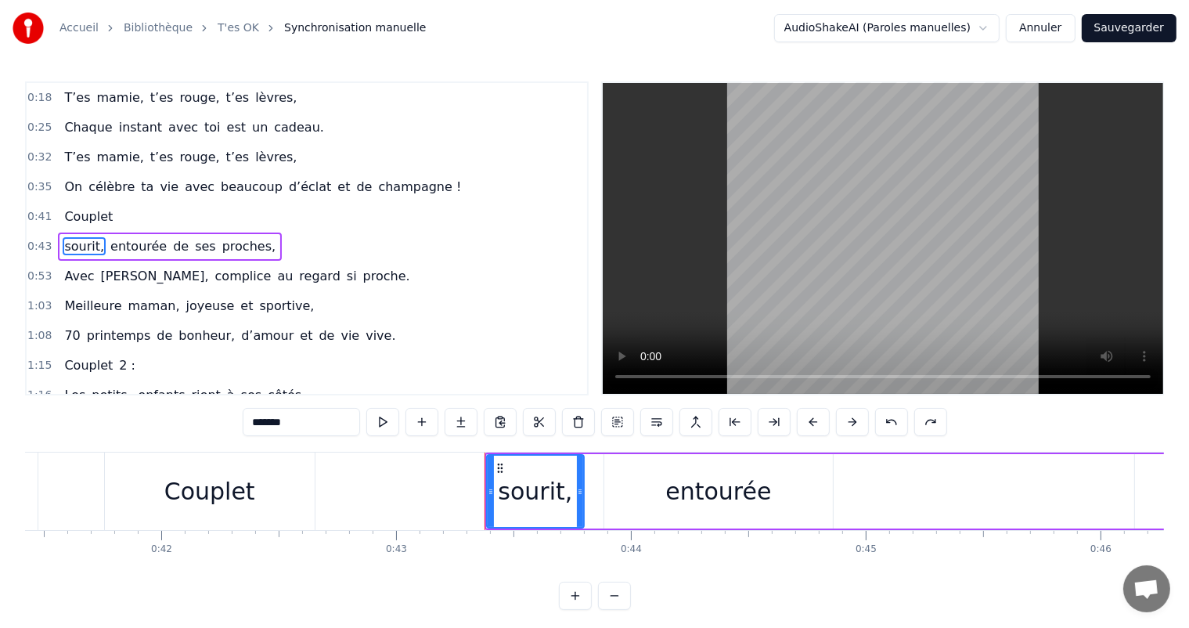
click at [901, 426] on button at bounding box center [891, 422] width 33 height 28
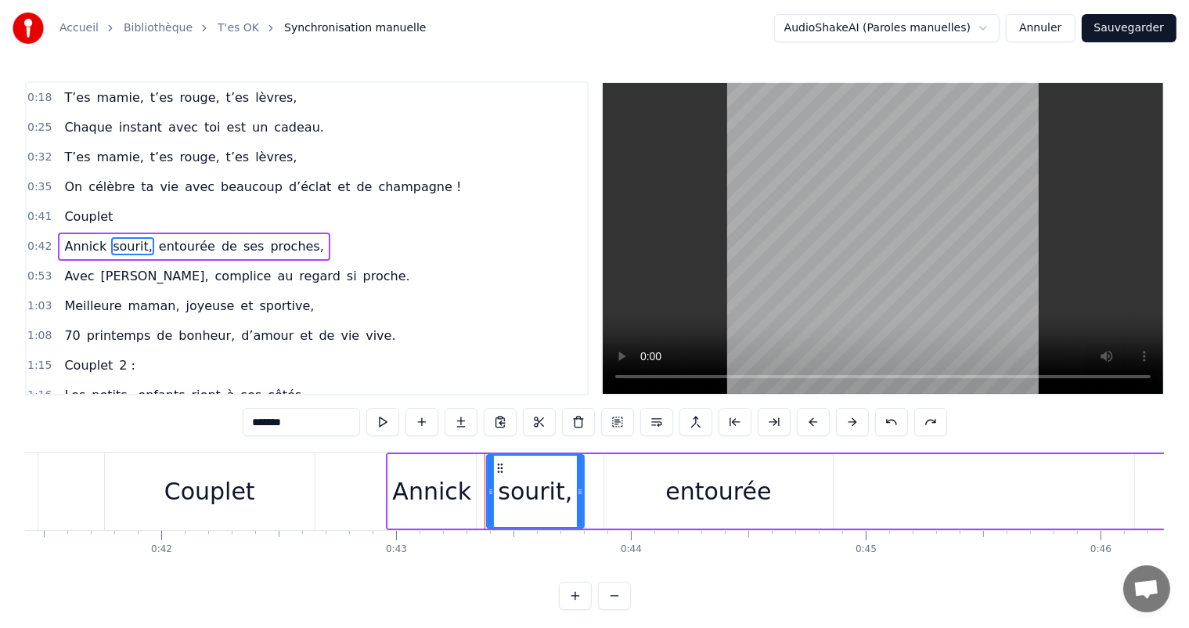
click at [901, 426] on button at bounding box center [891, 422] width 33 height 28
click at [74, 211] on span "Couplet" at bounding box center [89, 216] width 52 height 18
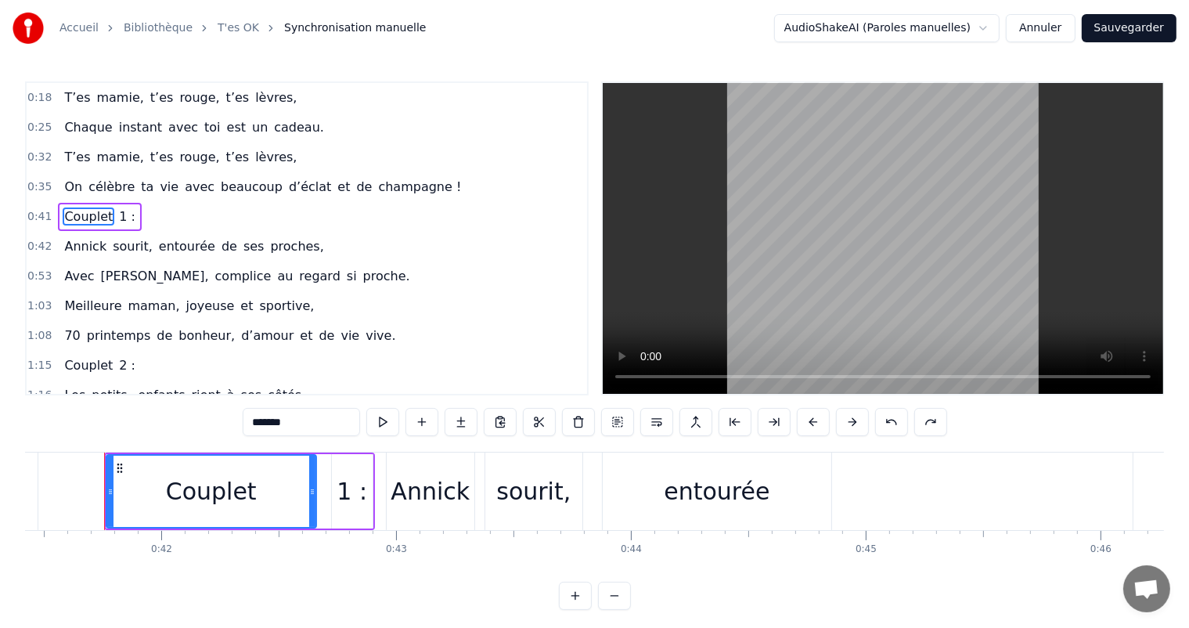
type input "***"
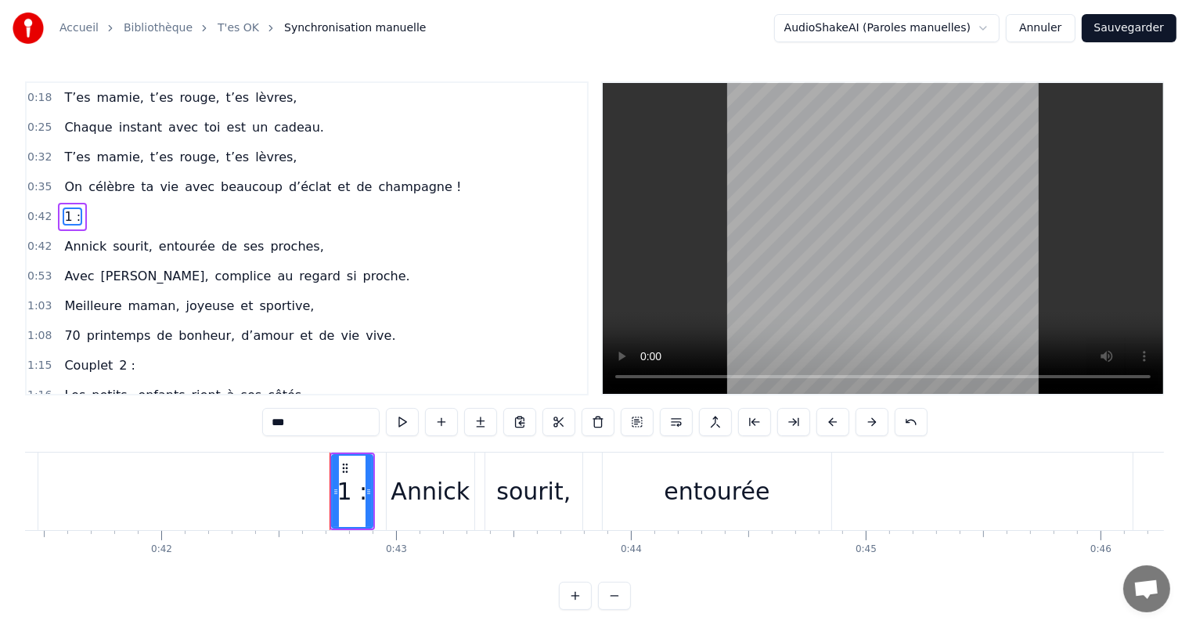
click at [74, 211] on div "1 :" at bounding box center [72, 217] width 29 height 28
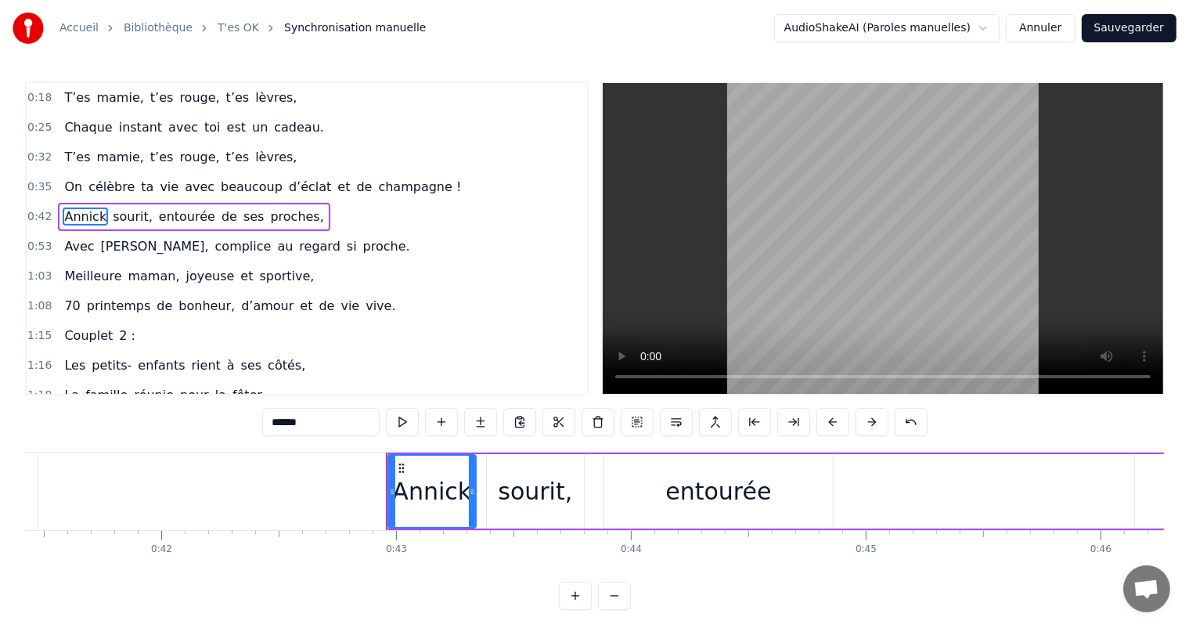
click at [421, 178] on div "0:35 On célèbre ta vie avec beaucoup d’éclat et de champagne !" at bounding box center [307, 187] width 560 height 30
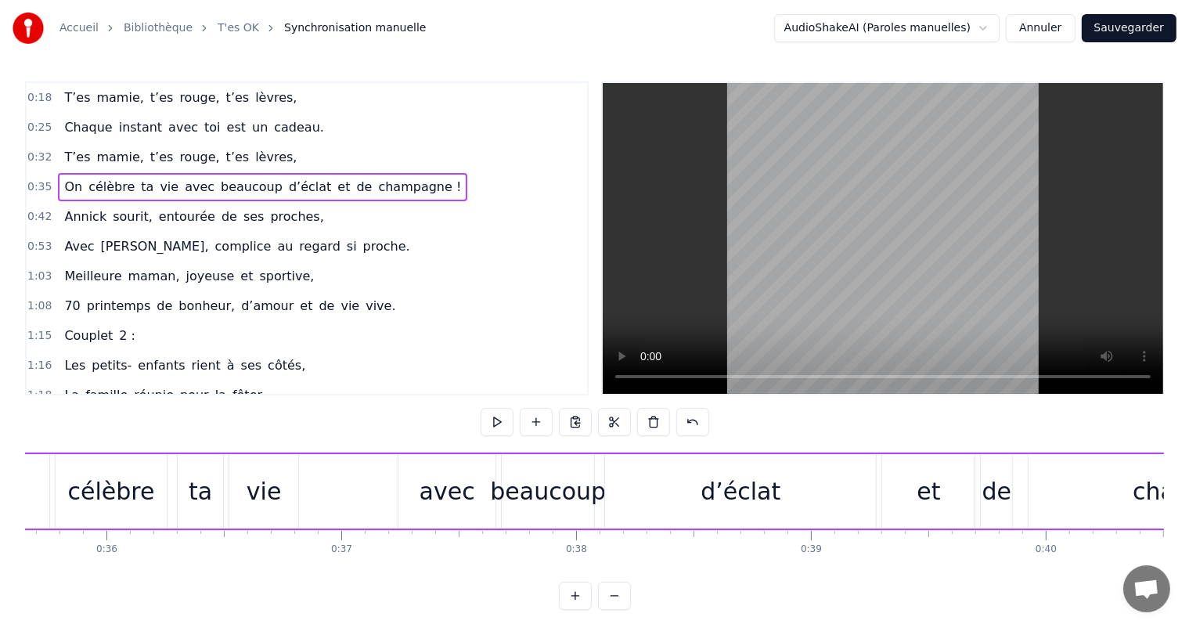
scroll to position [0, 8234]
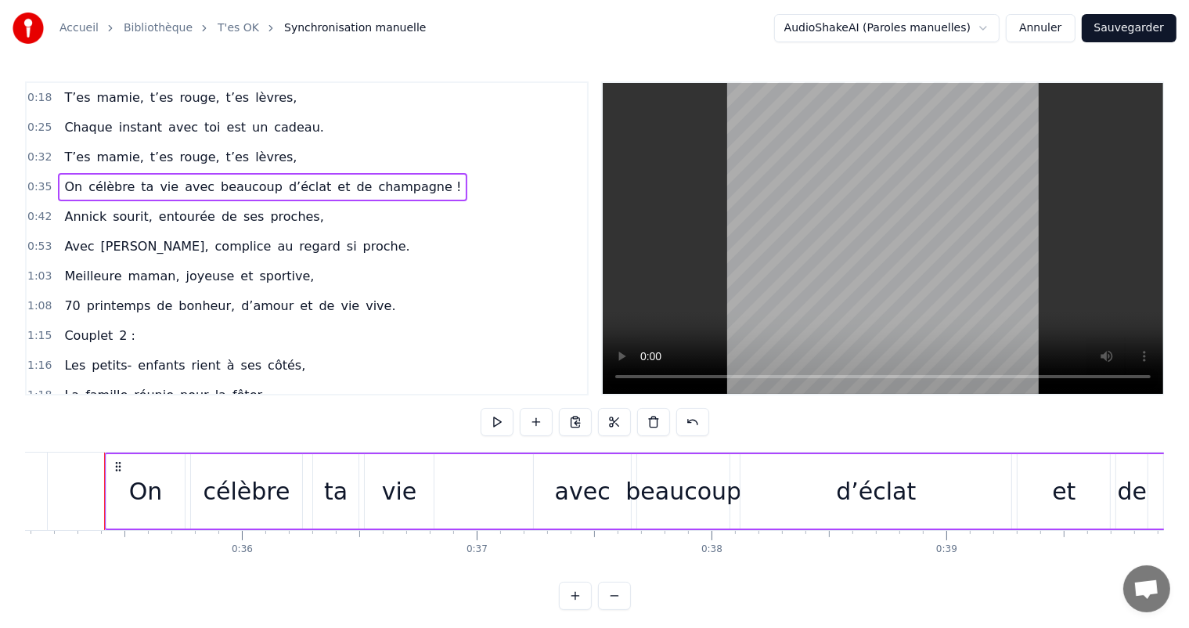
click at [120, 327] on span "2 :" at bounding box center [127, 335] width 20 height 18
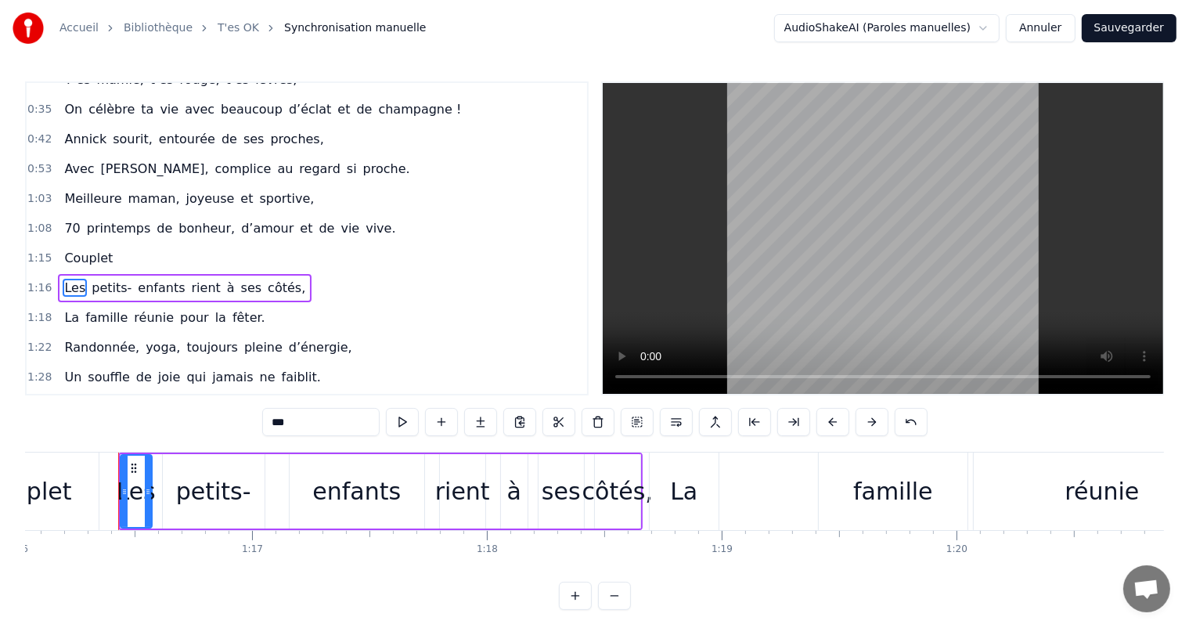
scroll to position [117, 0]
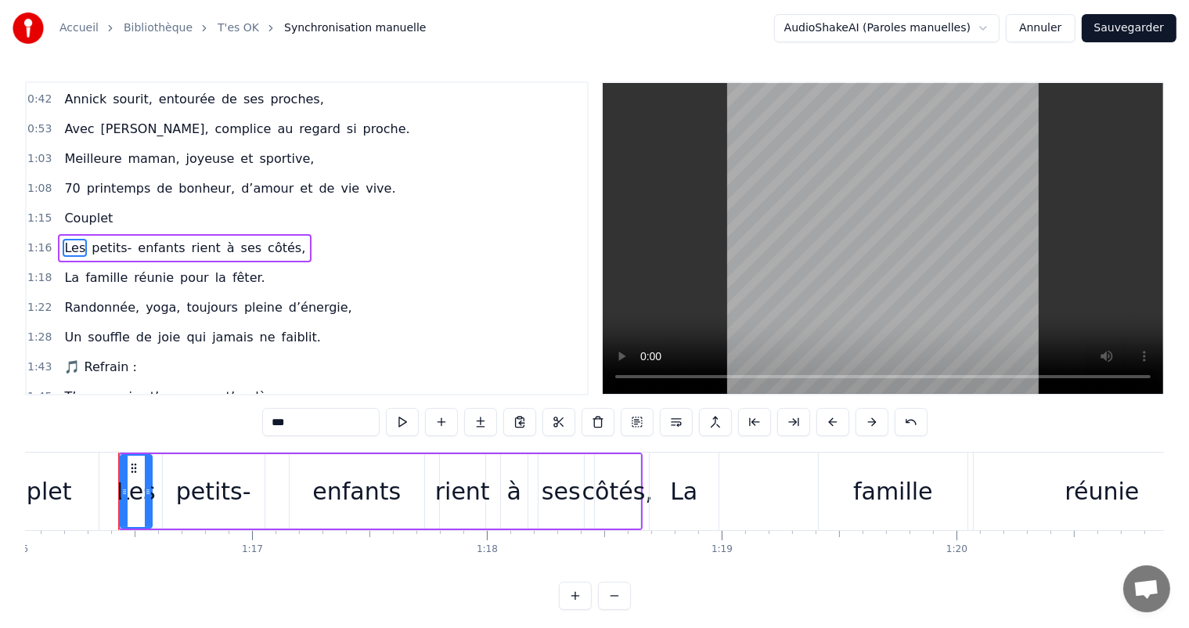
click at [94, 209] on span "Couplet" at bounding box center [89, 218] width 52 height 18
type input "*******"
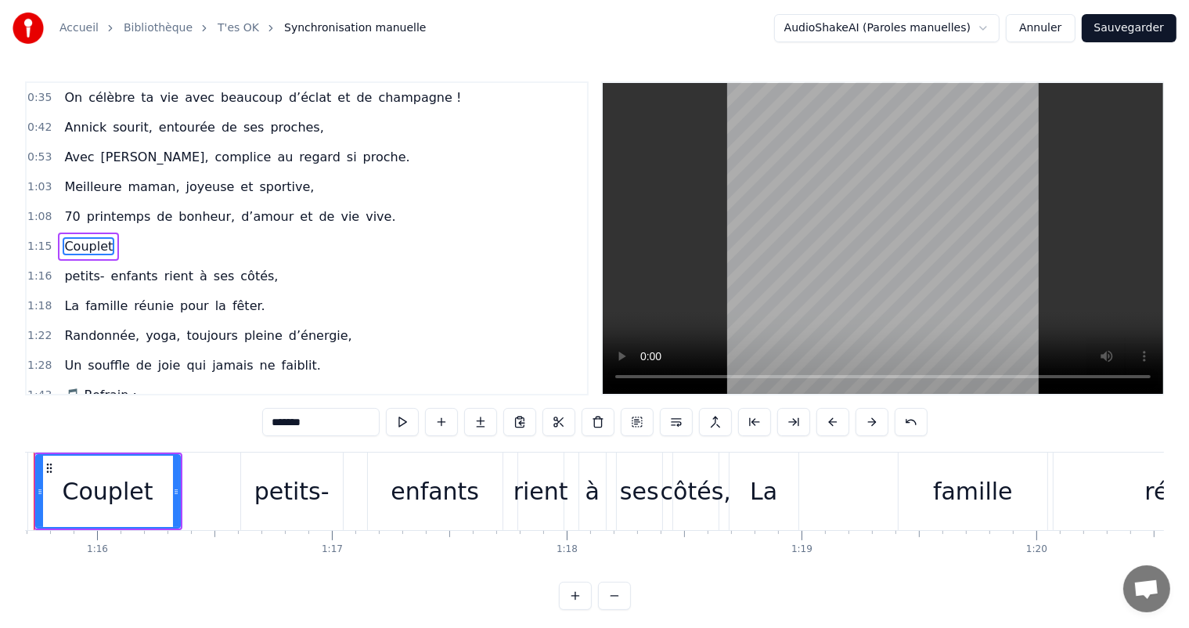
scroll to position [0, 17697]
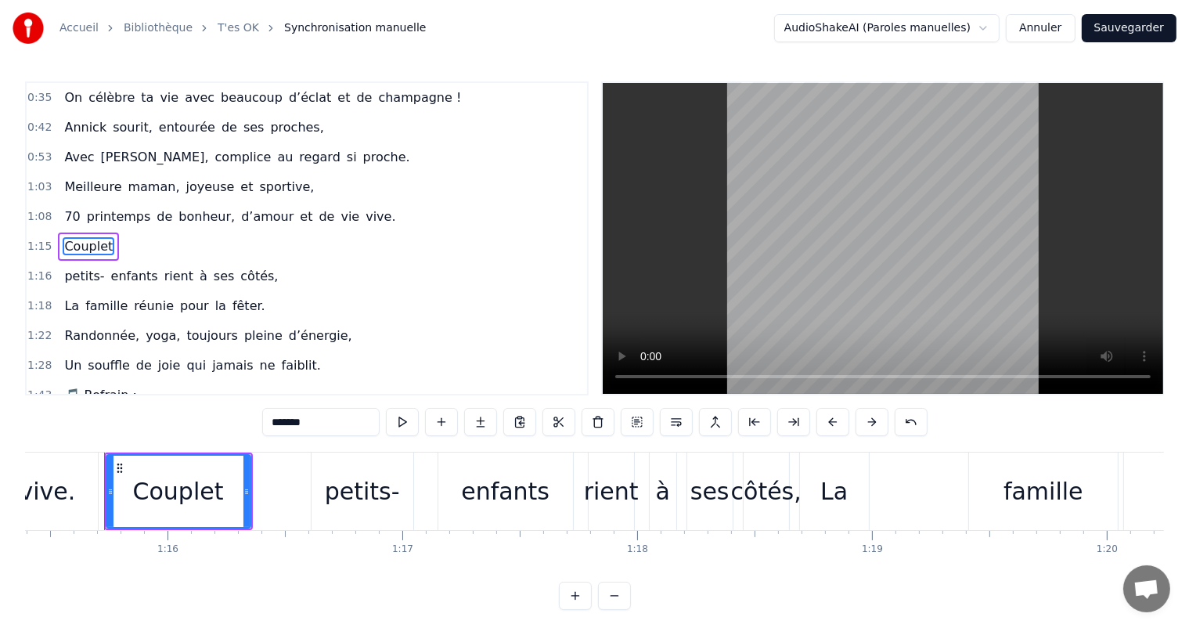
click at [911, 425] on button at bounding box center [910, 422] width 33 height 28
click at [921, 31] on html "Accueil Bibliothèque T'es OK Synchronisation manuelle AudioShakeAI (Paroles man…" at bounding box center [594, 317] width 1189 height 635
type input "***"
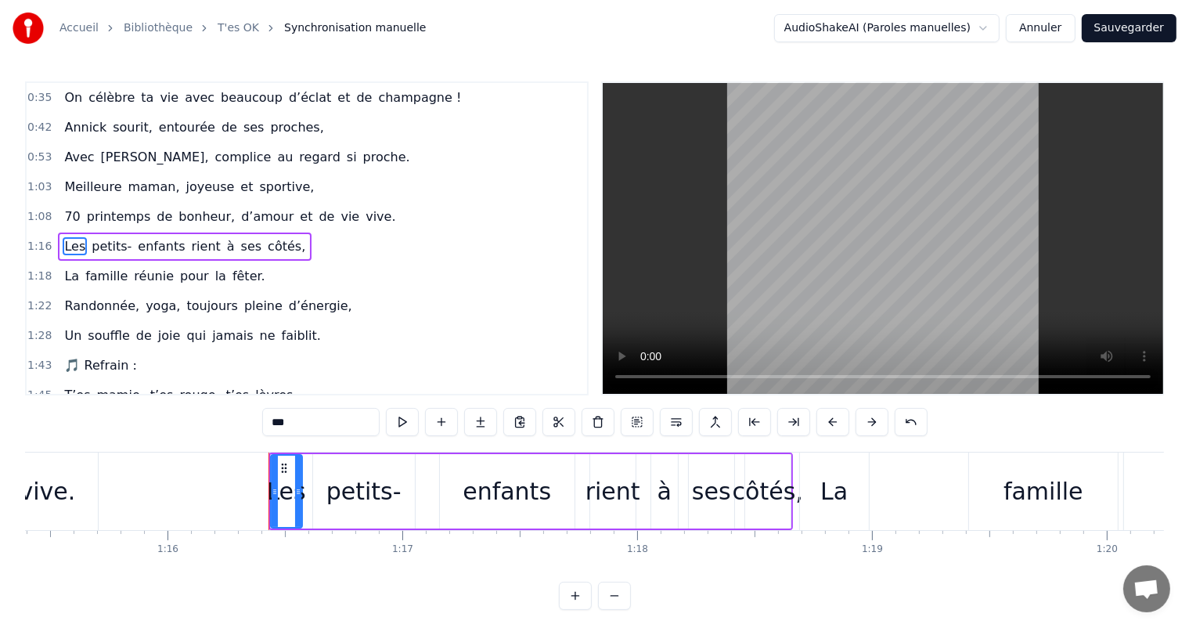
scroll to position [88, 0]
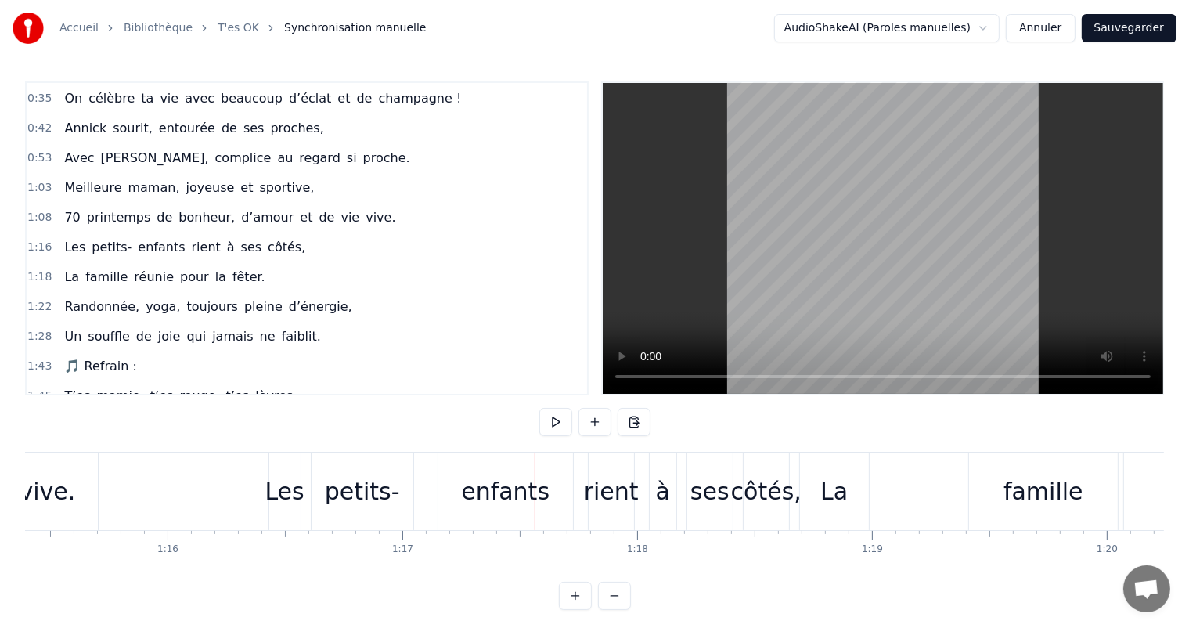
scroll to position [0, 0]
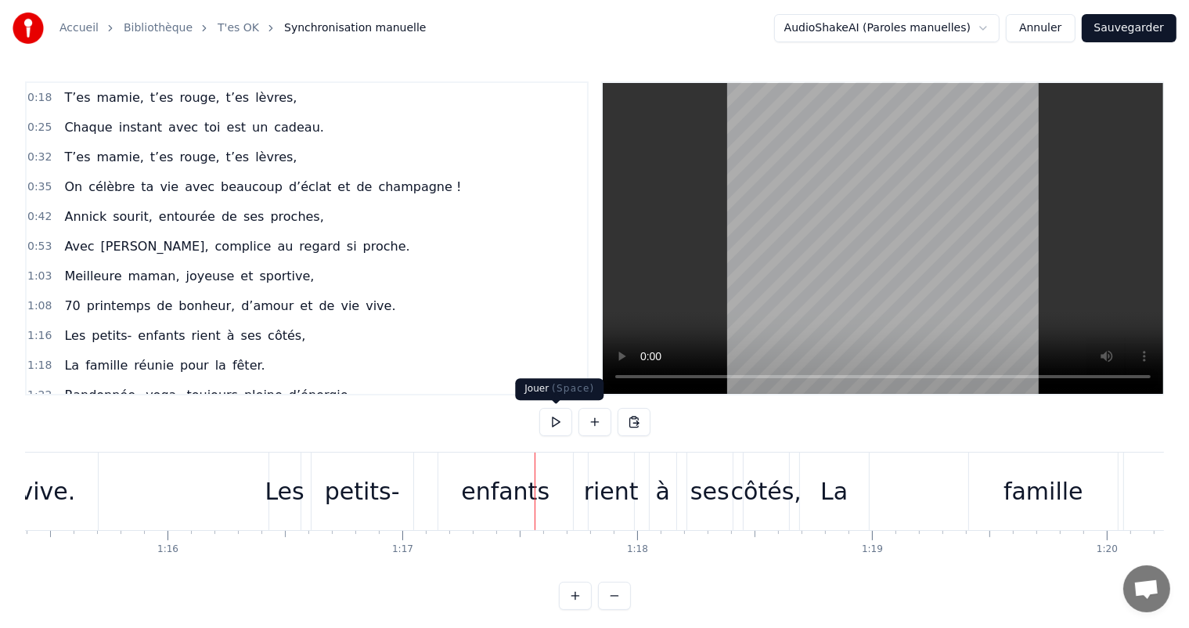
click at [558, 424] on button at bounding box center [555, 422] width 33 height 28
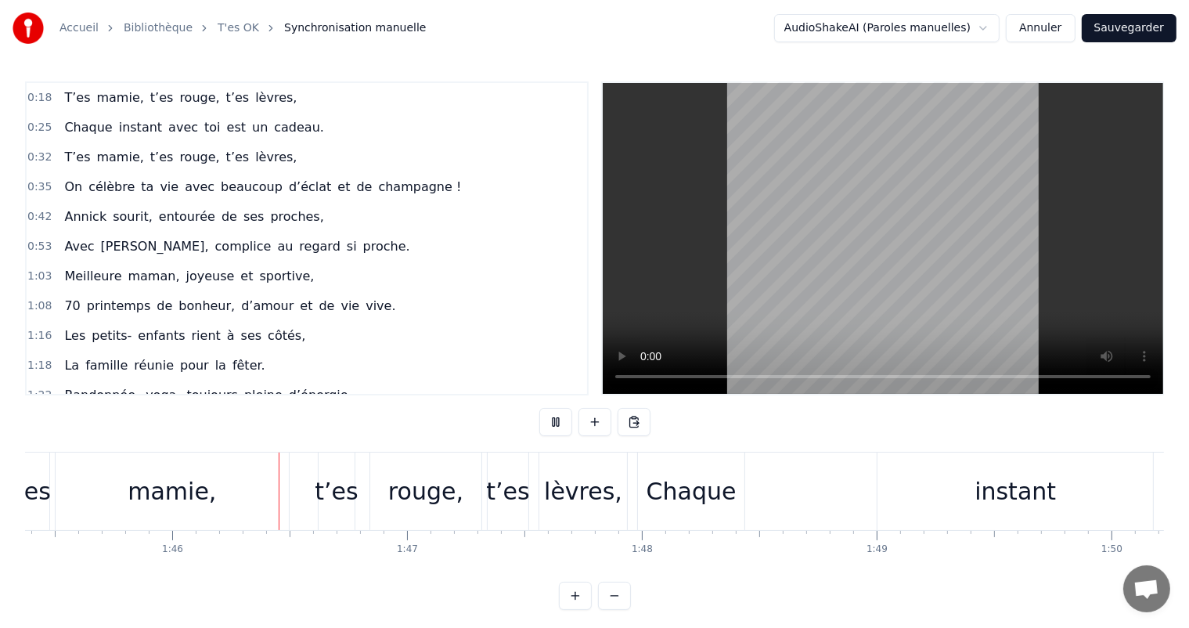
scroll to position [0, 24747]
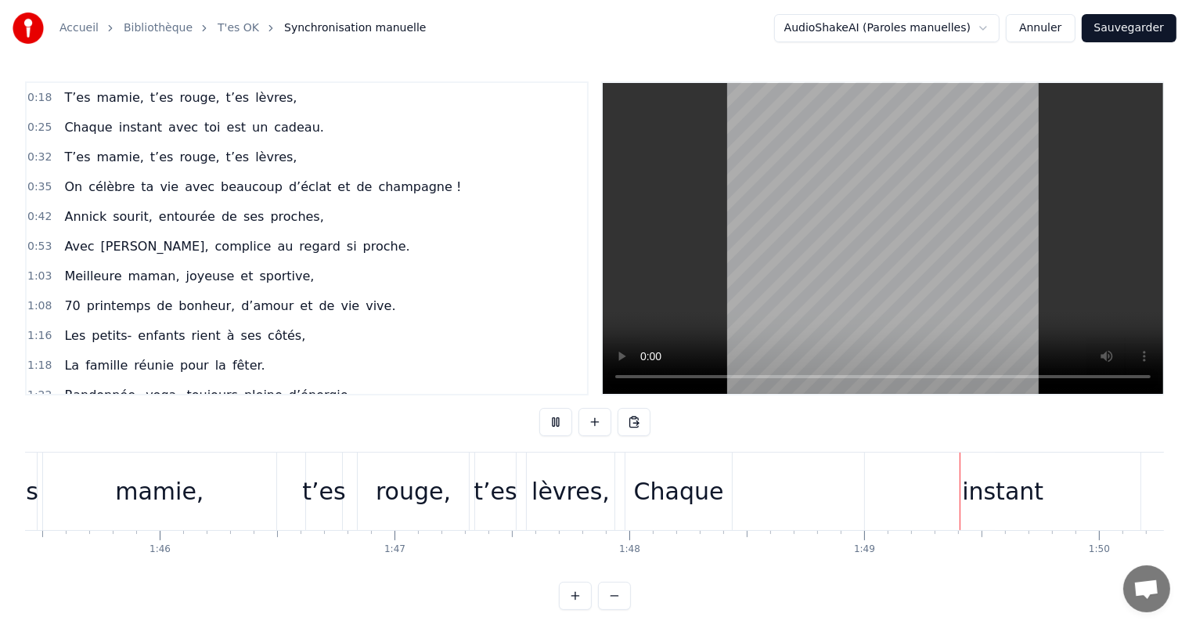
click at [1052, 27] on button "Annuler" at bounding box center [1039, 28] width 69 height 28
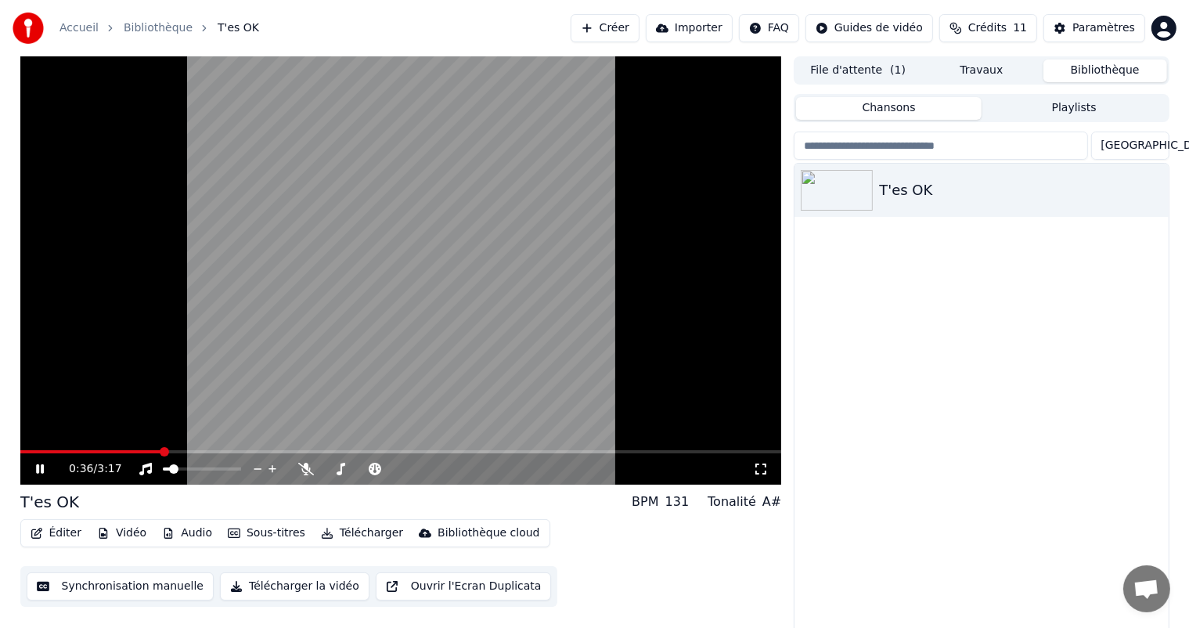
click at [169, 456] on span at bounding box center [164, 451] width 9 height 9
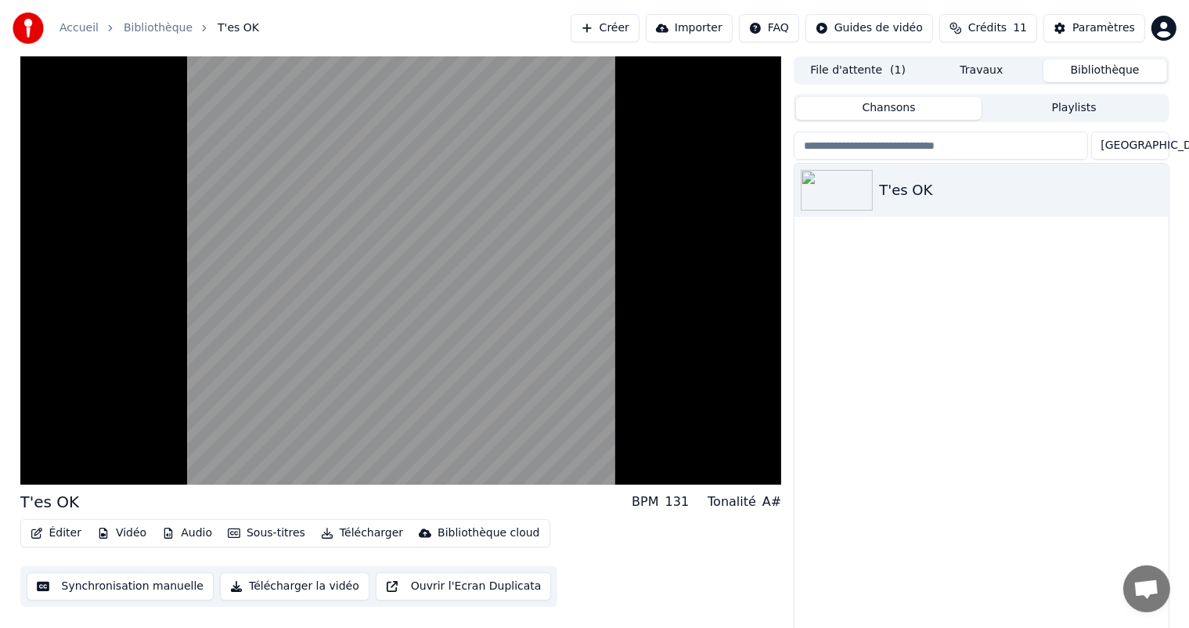
click at [99, 588] on button "Synchronisation manuelle" at bounding box center [121, 586] width 188 height 28
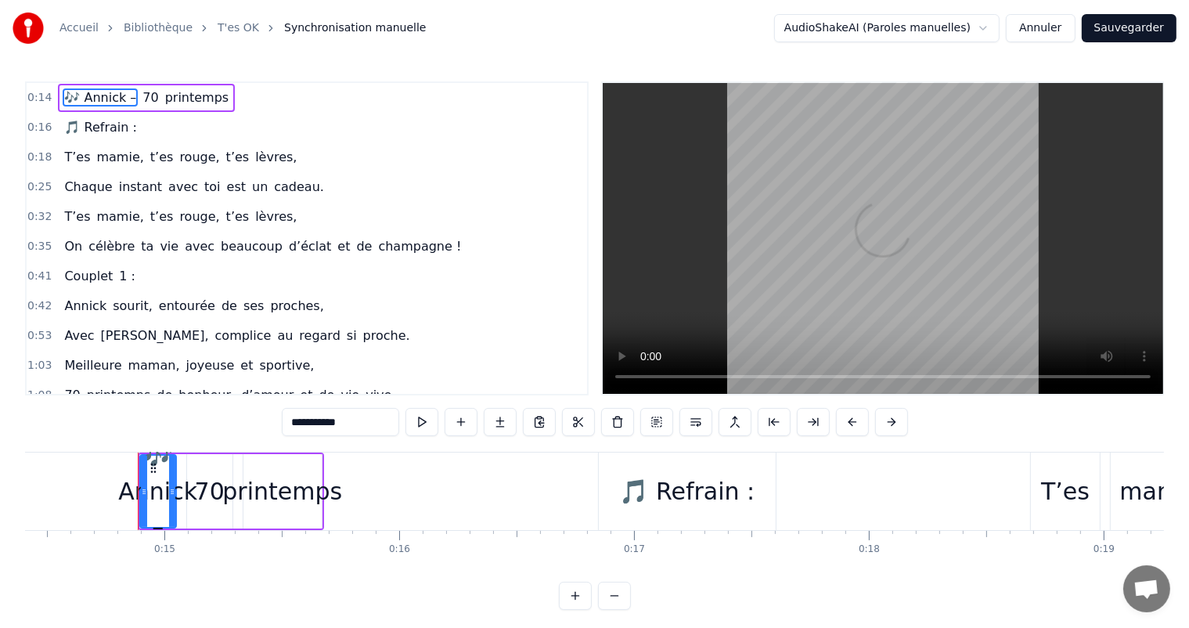
scroll to position [0, 3415]
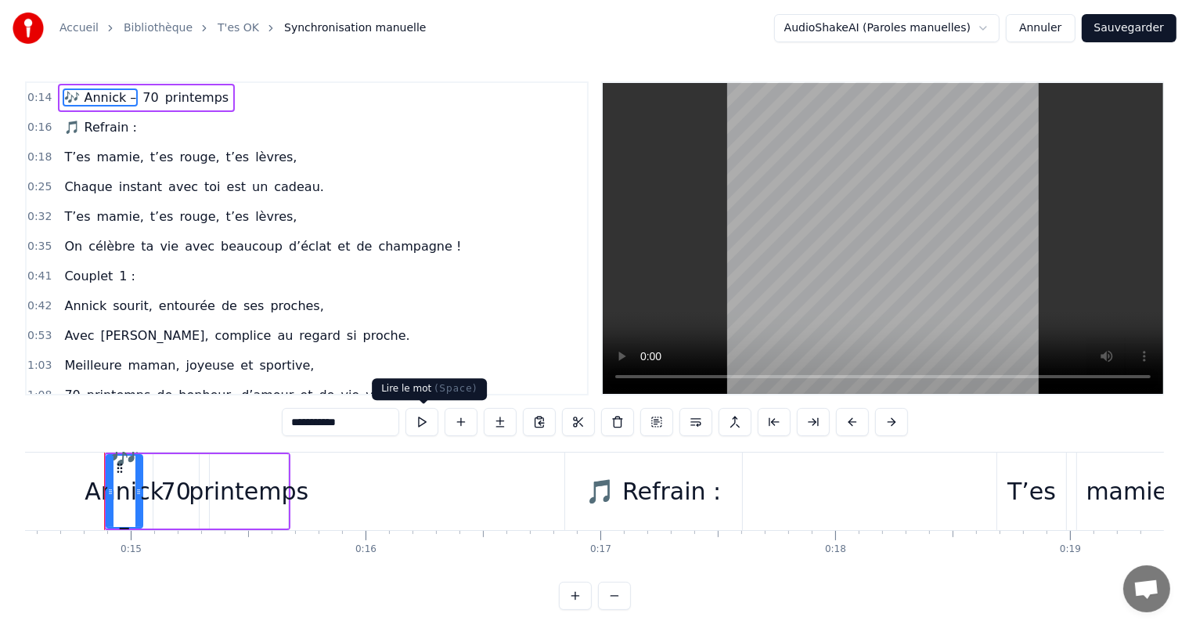
click at [425, 426] on button at bounding box center [421, 422] width 33 height 28
click at [430, 423] on button at bounding box center [421, 422] width 33 height 28
click at [678, 496] on div "🎵 Refrain :" at bounding box center [653, 490] width 135 height 35
type input "**********"
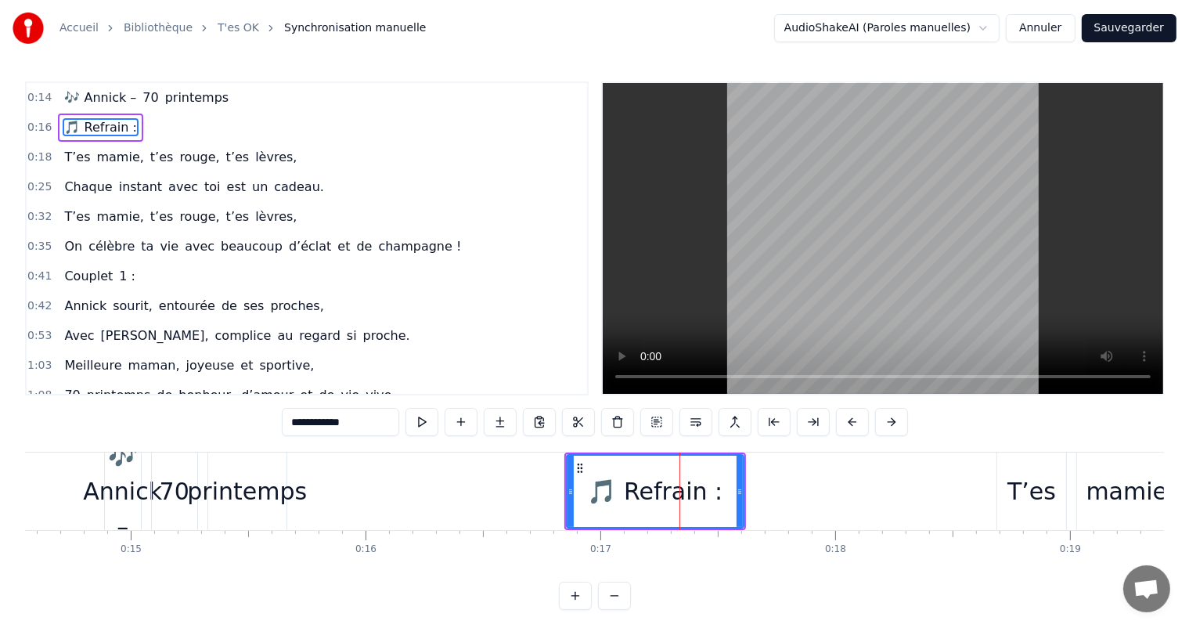
click at [679, 496] on div at bounding box center [679, 490] width 1 height 77
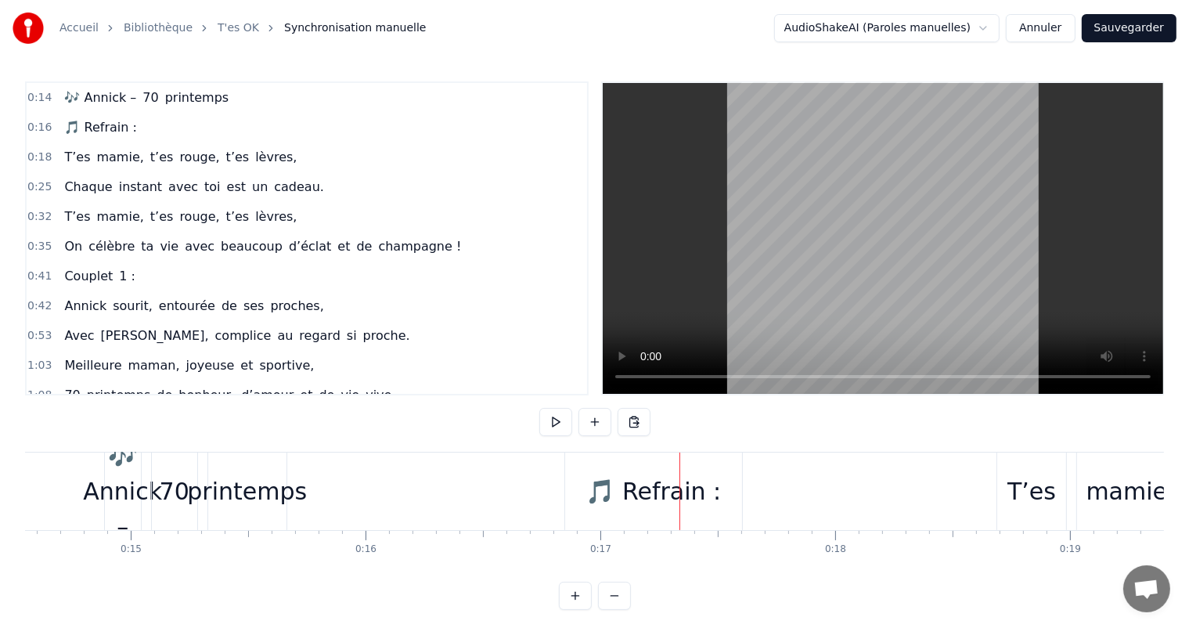
drag, startPoint x: 678, startPoint y: 496, endPoint x: 608, endPoint y: 500, distance: 70.5
click at [548, 424] on button at bounding box center [555, 422] width 33 height 28
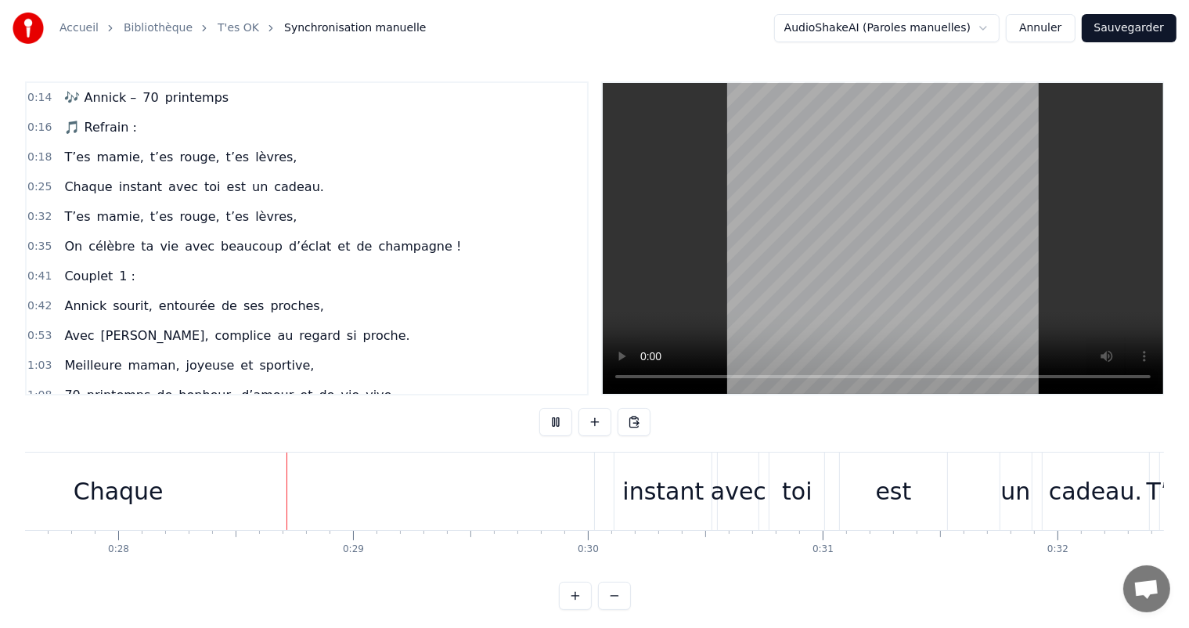
scroll to position [0, 6507]
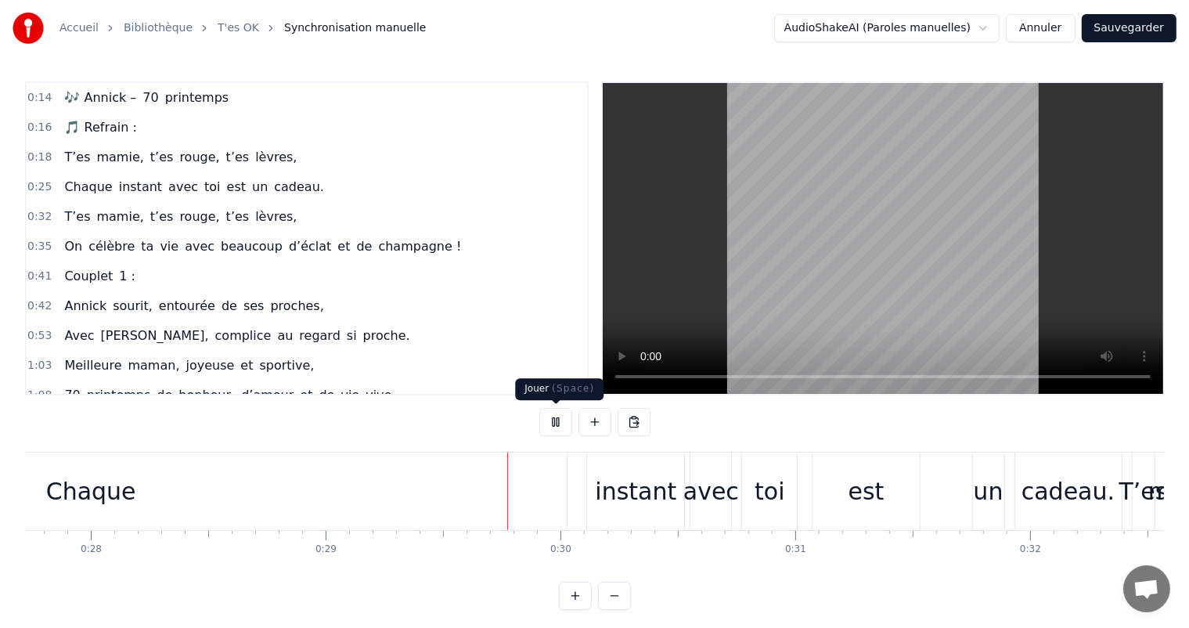
click at [558, 415] on button at bounding box center [555, 422] width 33 height 28
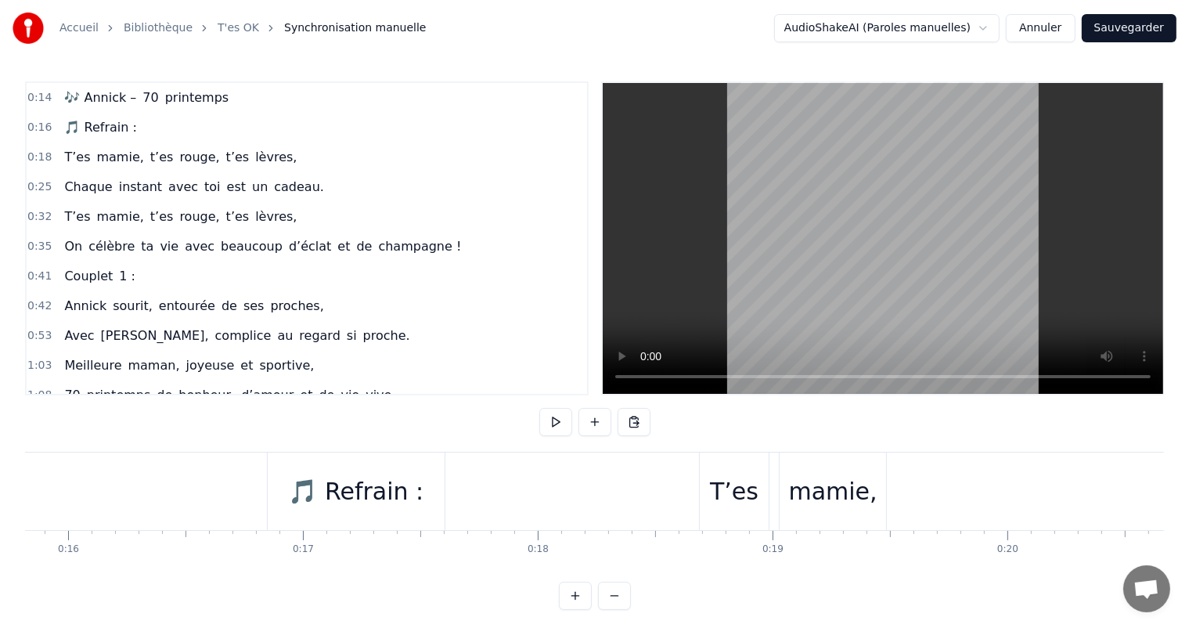
scroll to position [0, 3609]
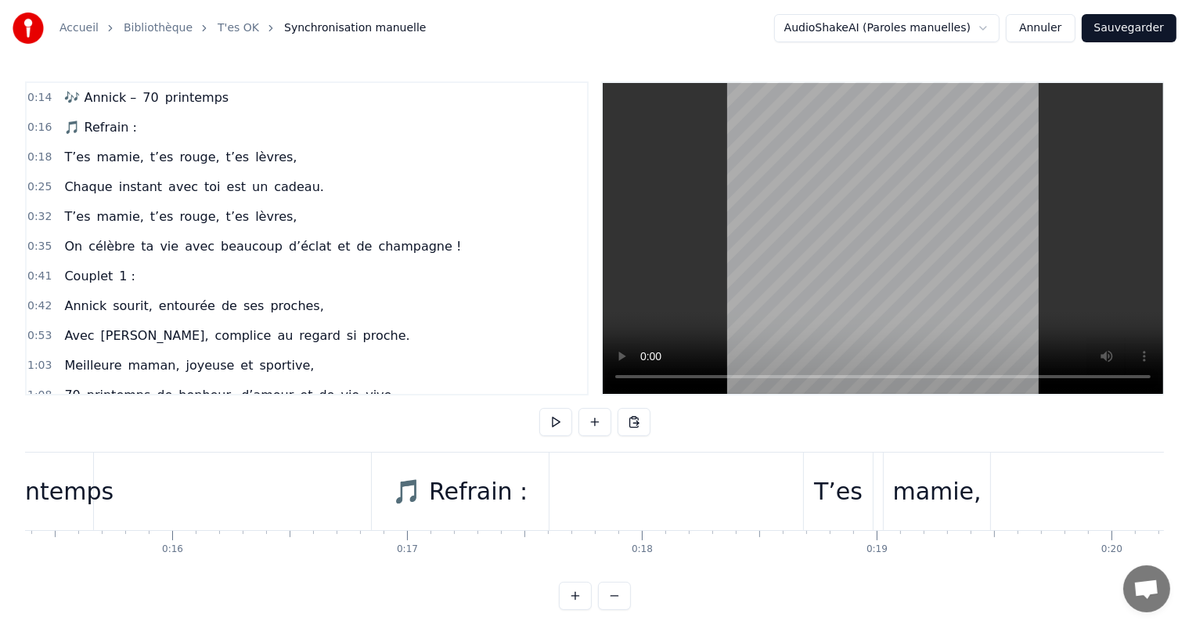
click at [439, 507] on div "🎵 Refrain :" at bounding box center [460, 490] width 135 height 35
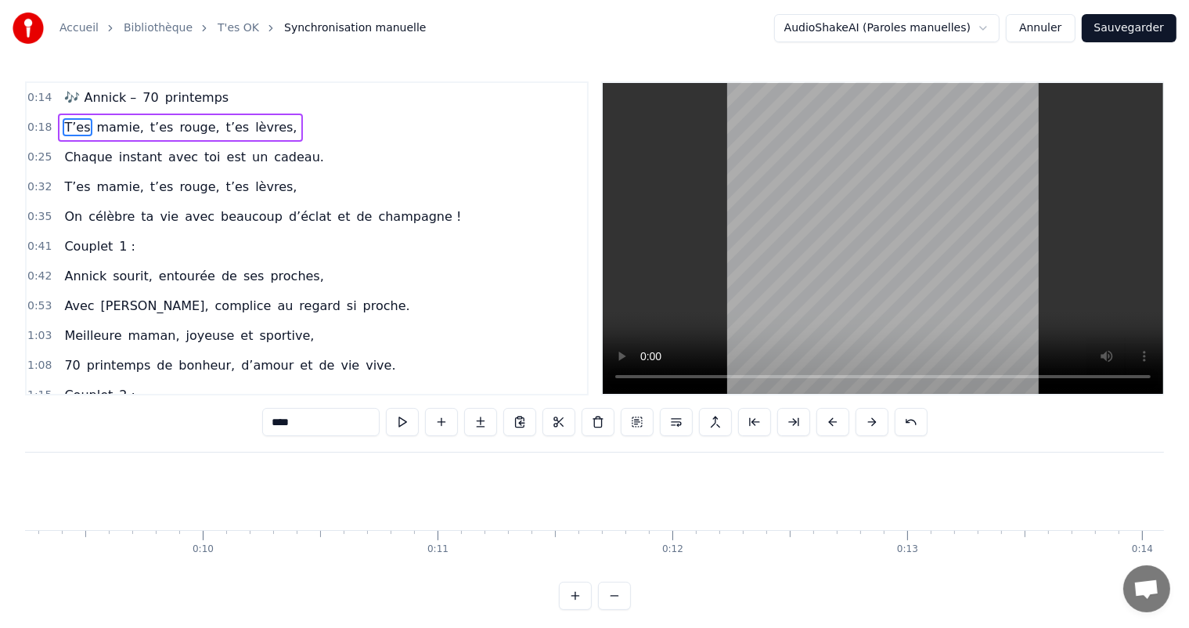
scroll to position [0, 2196]
click at [397, 423] on button at bounding box center [402, 422] width 33 height 28
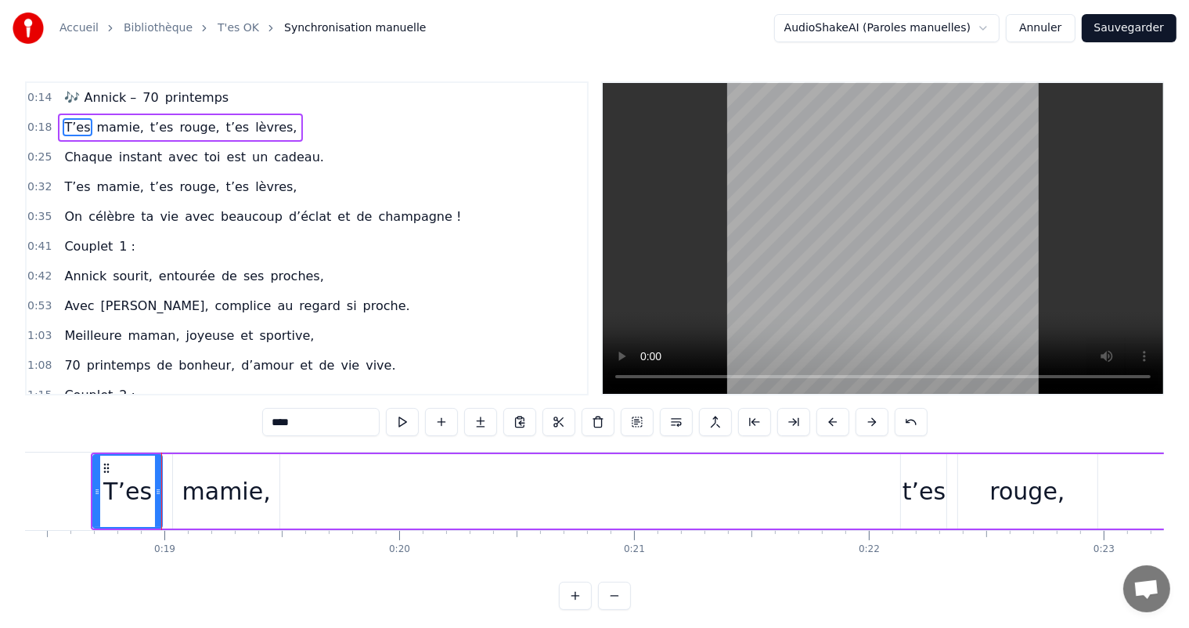
scroll to position [0, 4379]
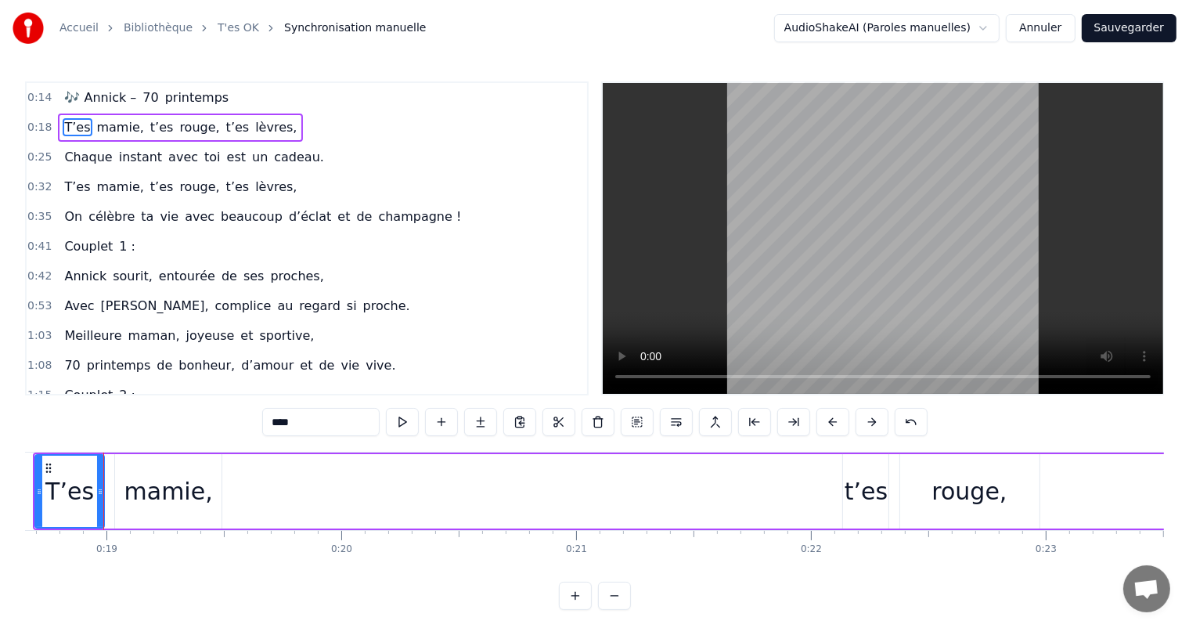
click at [397, 423] on button at bounding box center [402, 422] width 33 height 28
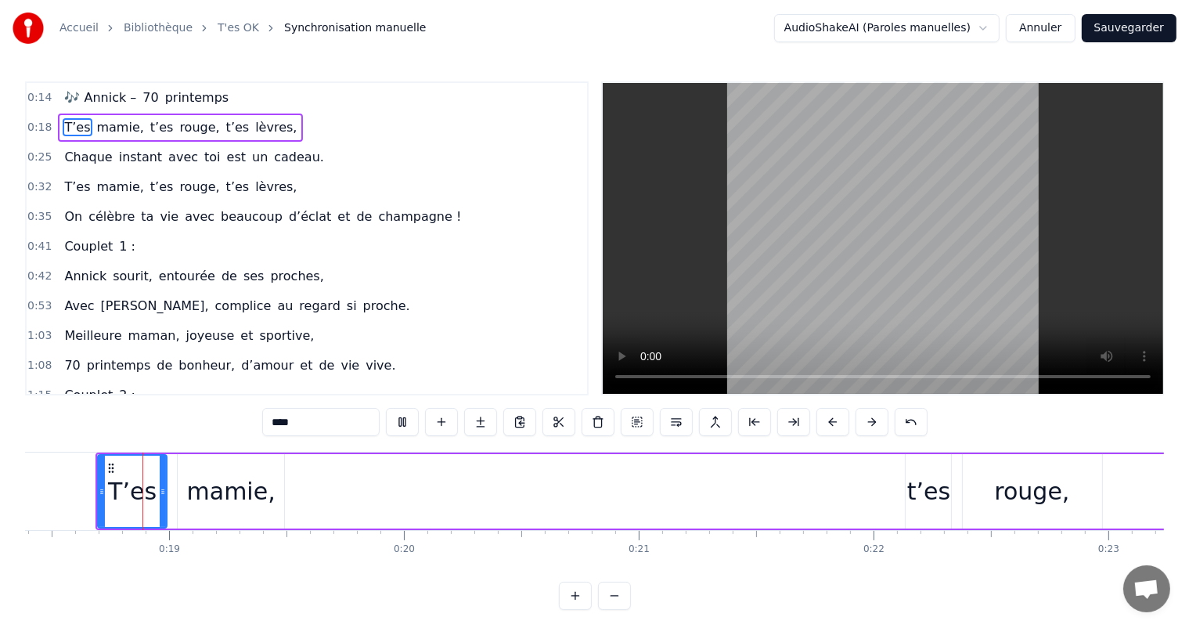
scroll to position [0, 4307]
click at [397, 423] on button at bounding box center [402, 422] width 33 height 28
click at [191, 433] on div "0:14 🎶 Annick – 70 printemps 0:18 T’es mamie, t’es rouge, t’es lèvres, 0:25 Cha…" at bounding box center [594, 345] width 1138 height 528
click at [183, 207] on span "avec" at bounding box center [199, 216] width 33 height 18
type input "****"
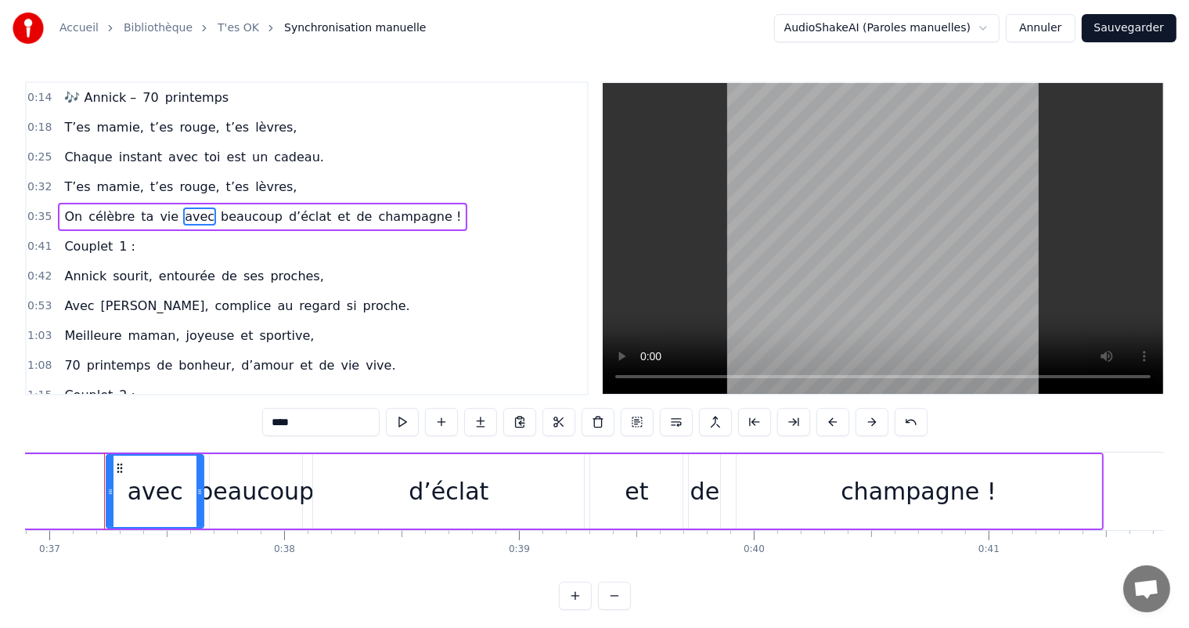
click at [369, 155] on div "0:25 Chaque instant avec toi est un cadeau." at bounding box center [307, 157] width 560 height 30
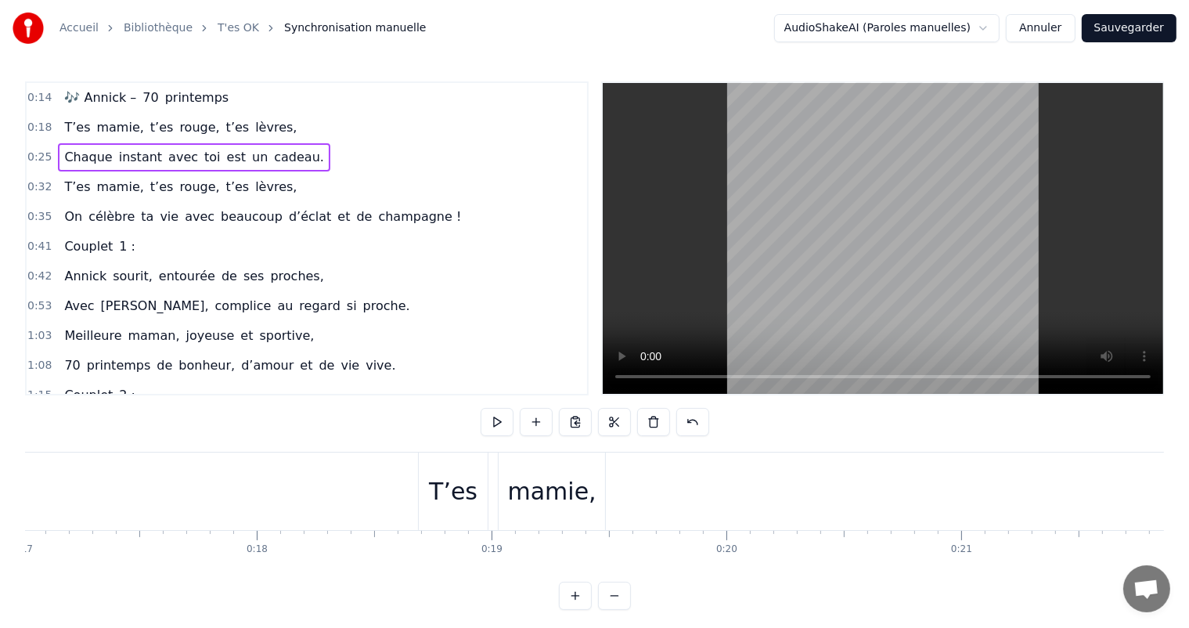
scroll to position [0, 2997]
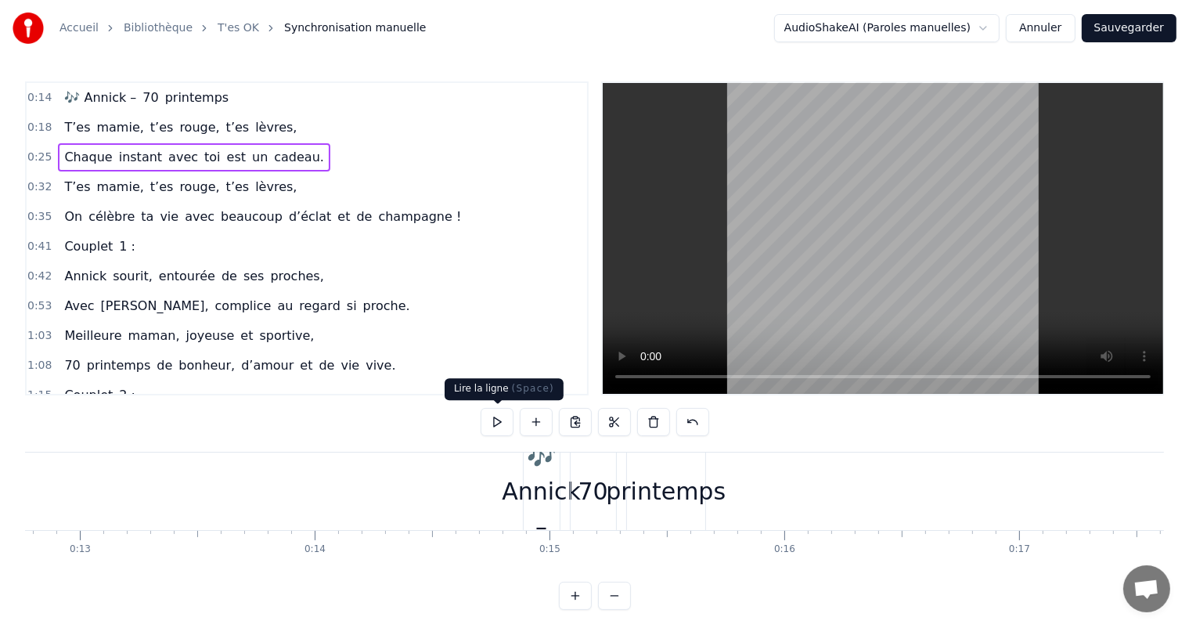
click at [502, 427] on button at bounding box center [496, 422] width 33 height 28
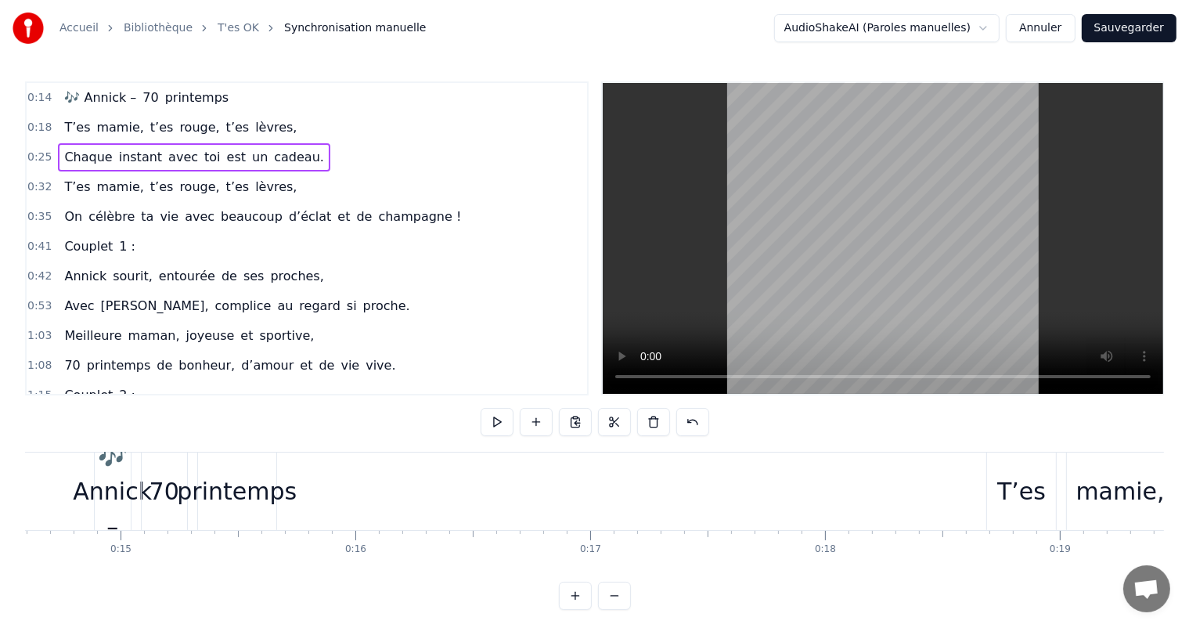
scroll to position [0, 3321]
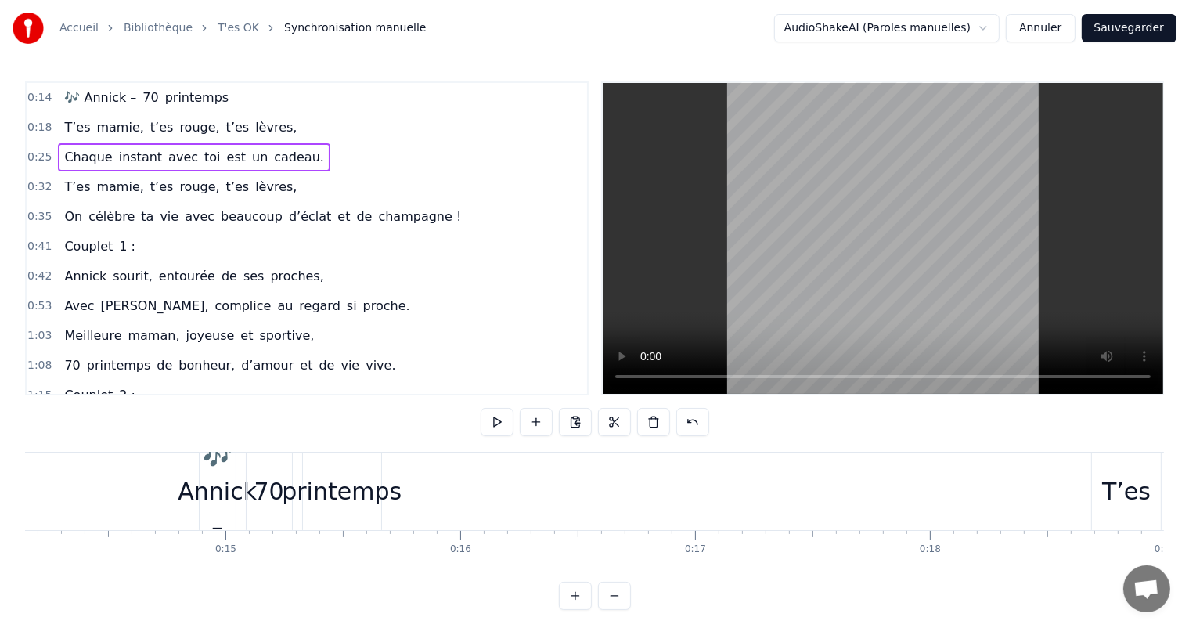
click at [105, 99] on span "🎶 Annick –" at bounding box center [100, 97] width 75 height 18
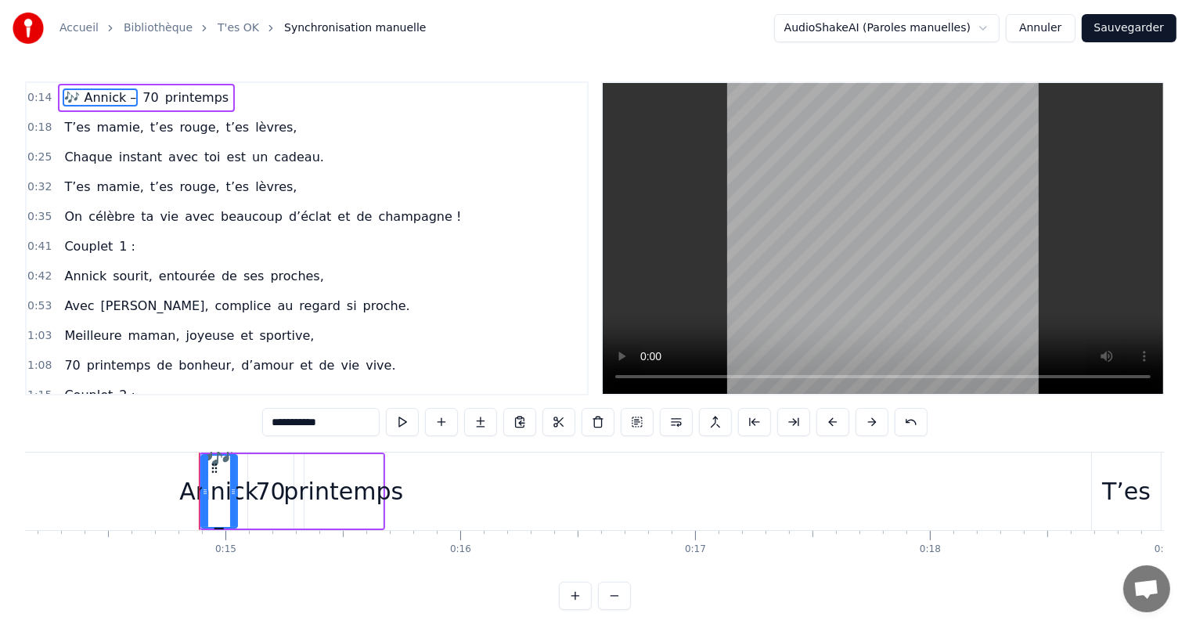
click at [146, 92] on span "70" at bounding box center [150, 97] width 19 height 18
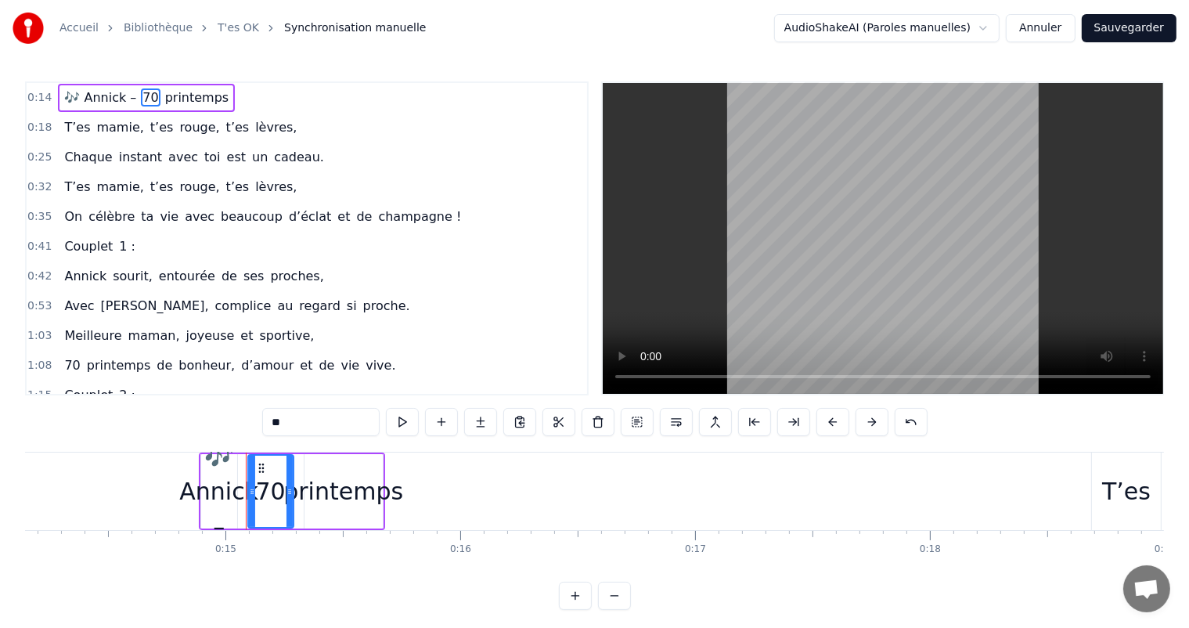
click at [146, 92] on span "70" at bounding box center [150, 97] width 19 height 18
type input "*********"
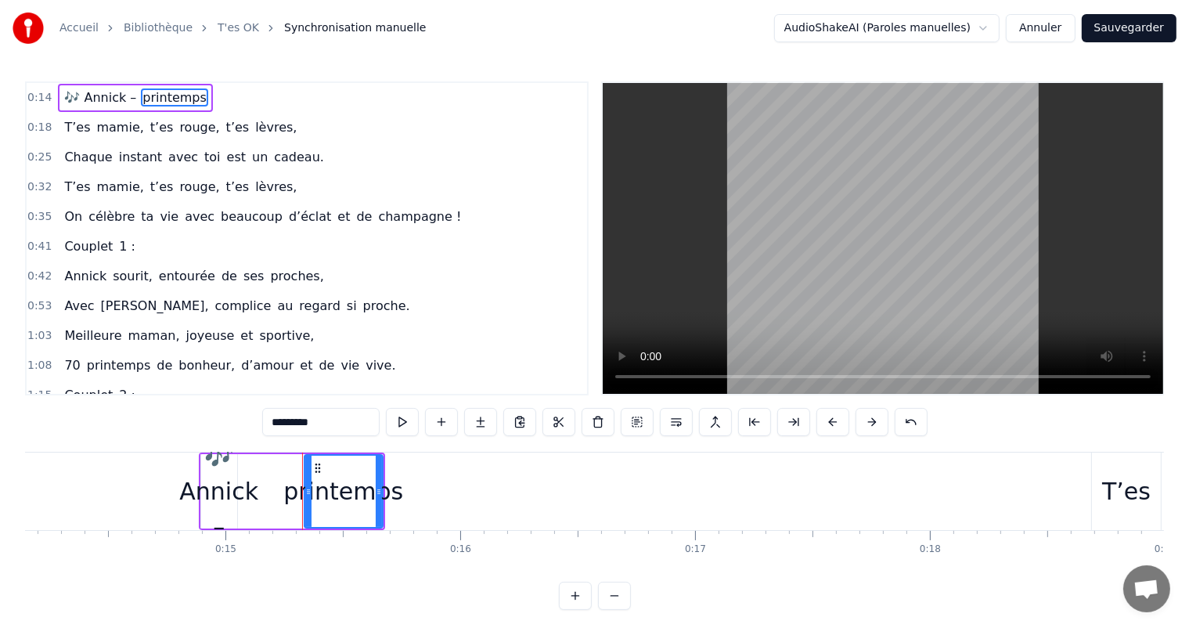
click at [191, 99] on div "0:14 🎶 Annick – printemps" at bounding box center [307, 98] width 560 height 30
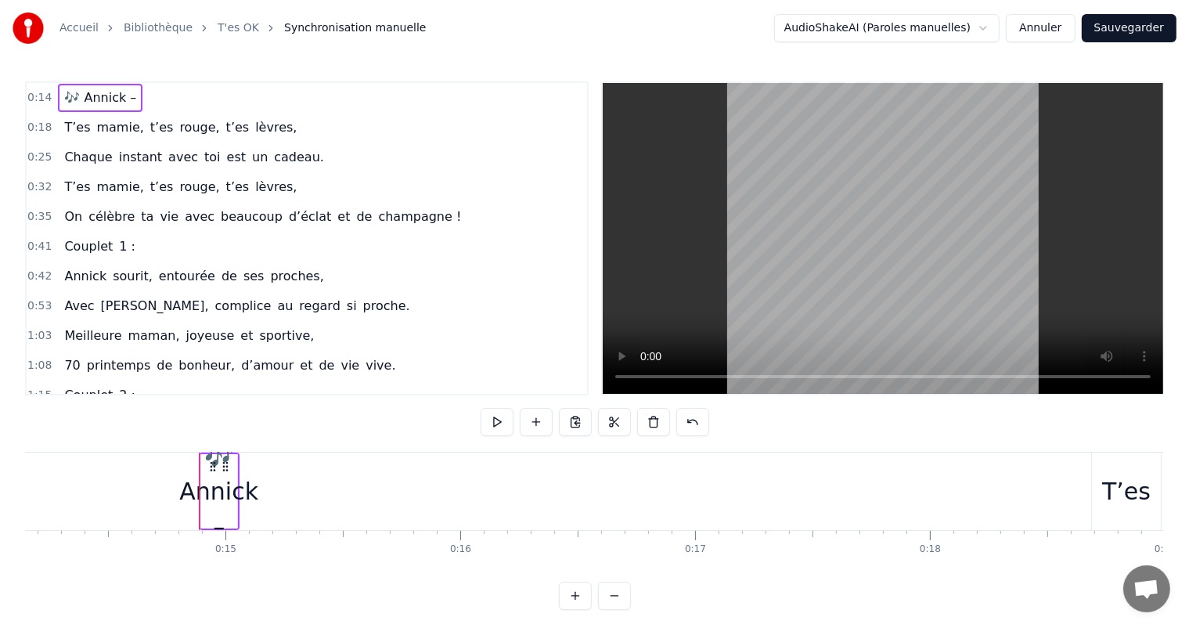
click at [117, 102] on span "🎶 Annick –" at bounding box center [100, 97] width 75 height 18
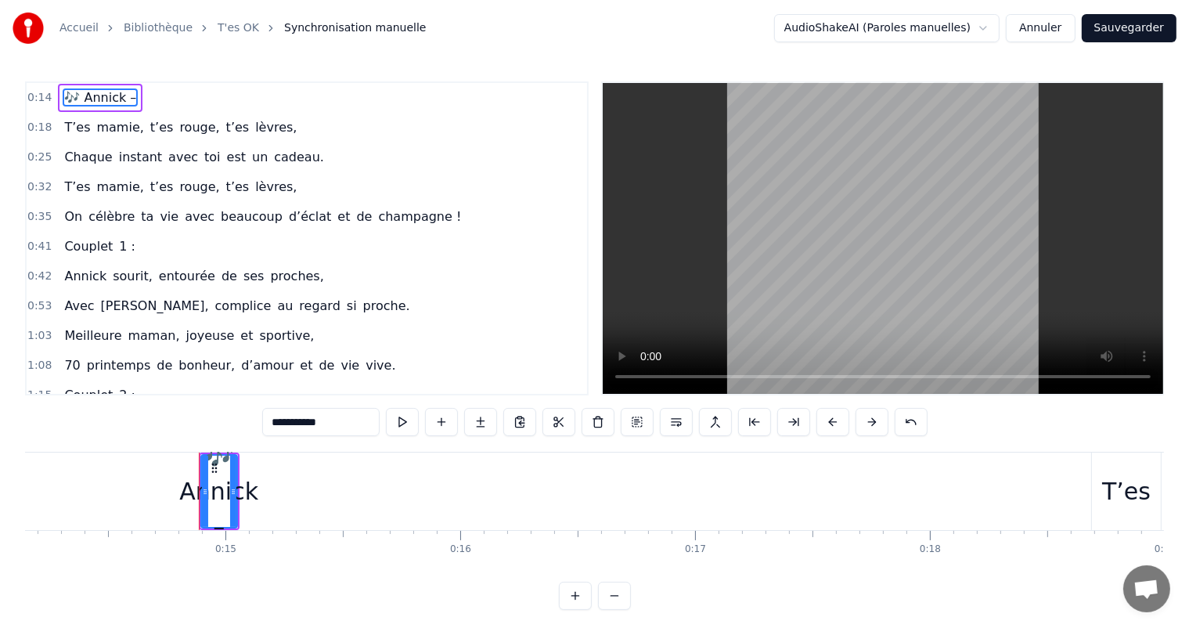
type input "****"
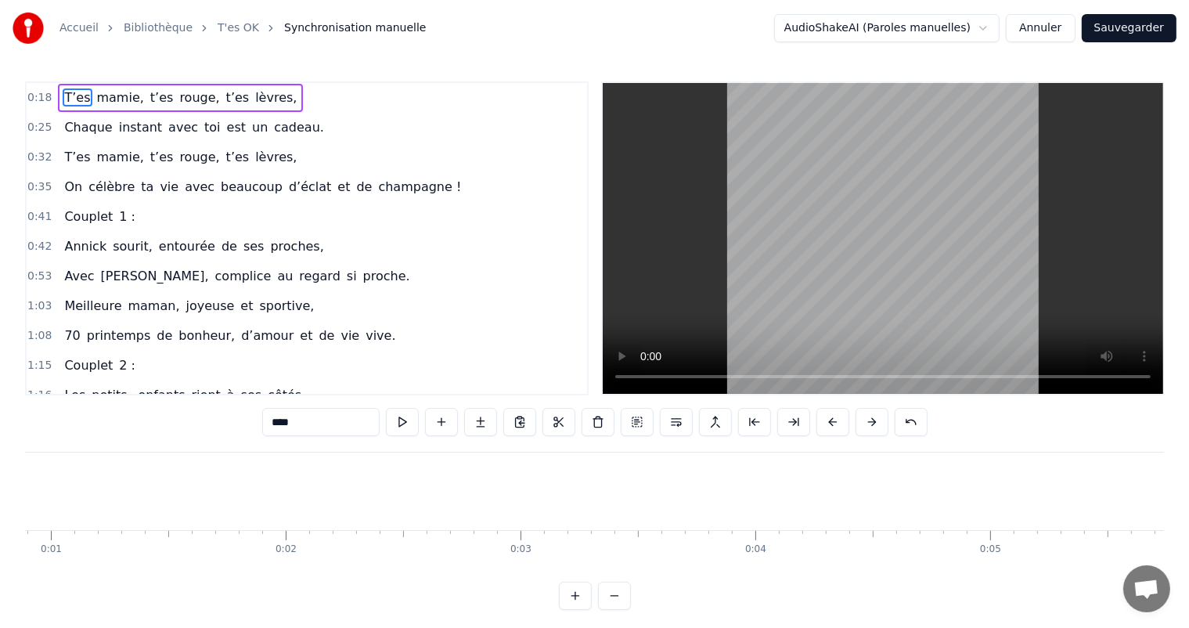
scroll to position [0, 0]
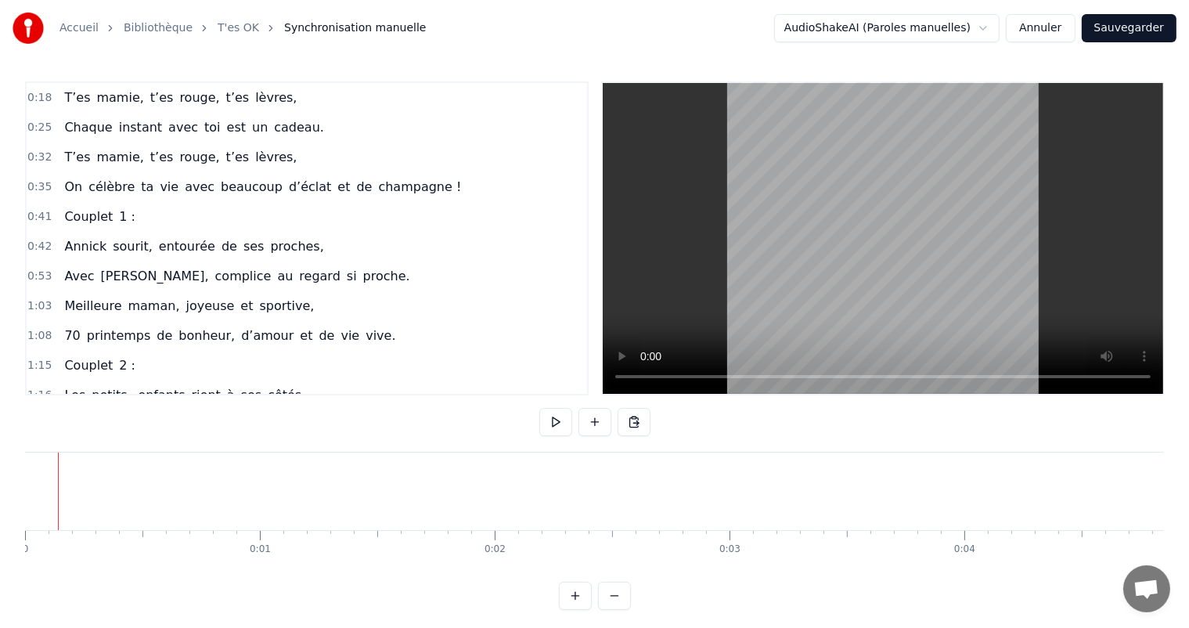
click at [559, 413] on button at bounding box center [555, 422] width 33 height 28
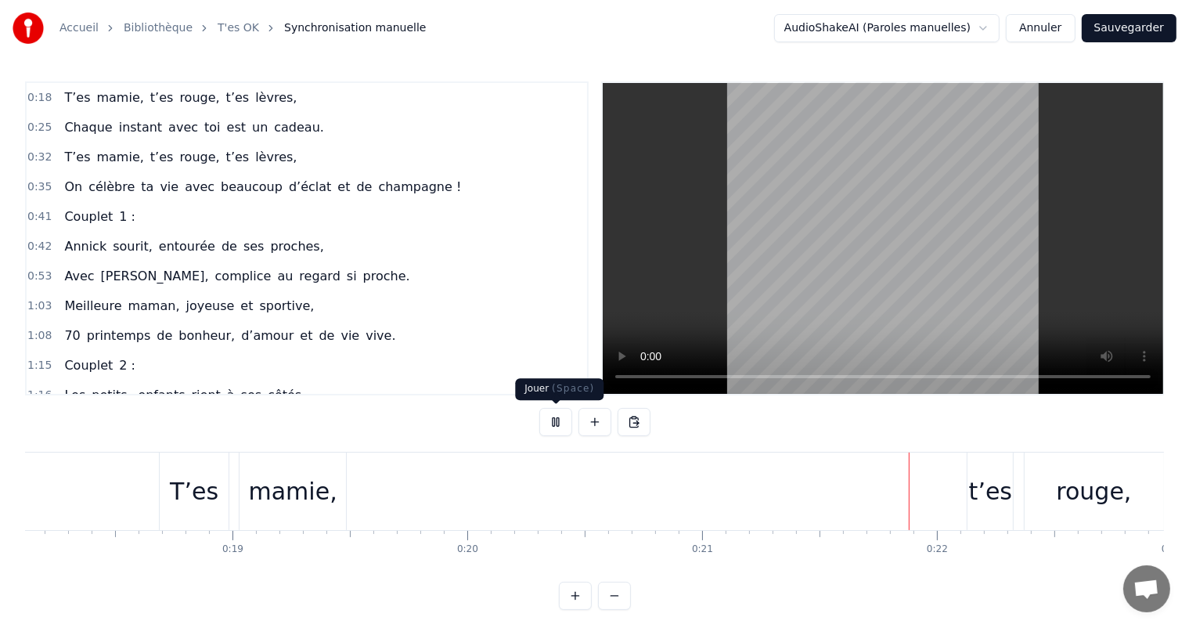
click at [554, 420] on button at bounding box center [555, 422] width 33 height 28
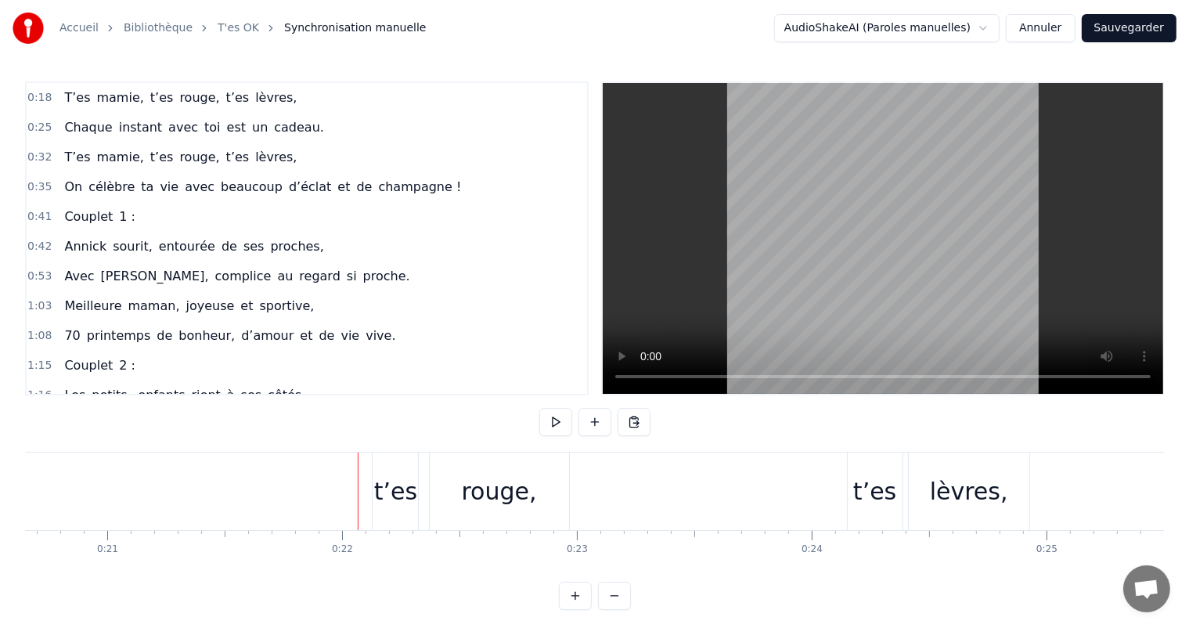
scroll to position [0, 5039]
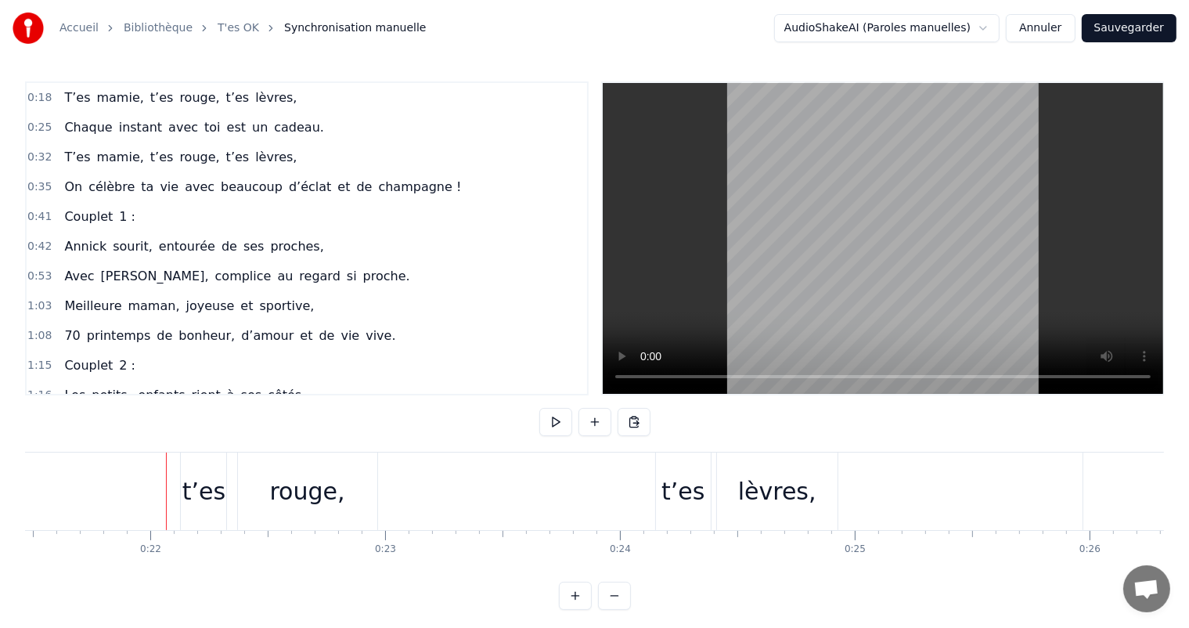
click at [554, 420] on button at bounding box center [555, 422] width 33 height 28
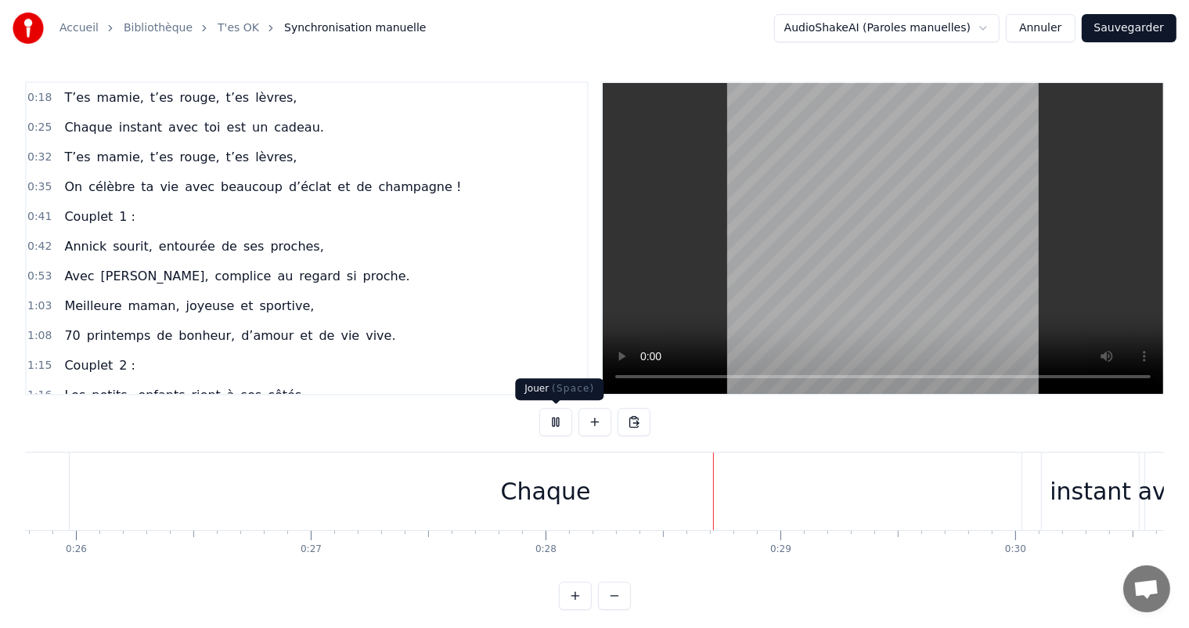
click at [559, 422] on button at bounding box center [555, 422] width 33 height 28
drag, startPoint x: 288, startPoint y: 513, endPoint x: 495, endPoint y: 507, distance: 207.4
click at [495, 507] on div "Chaque" at bounding box center [545, 490] width 951 height 77
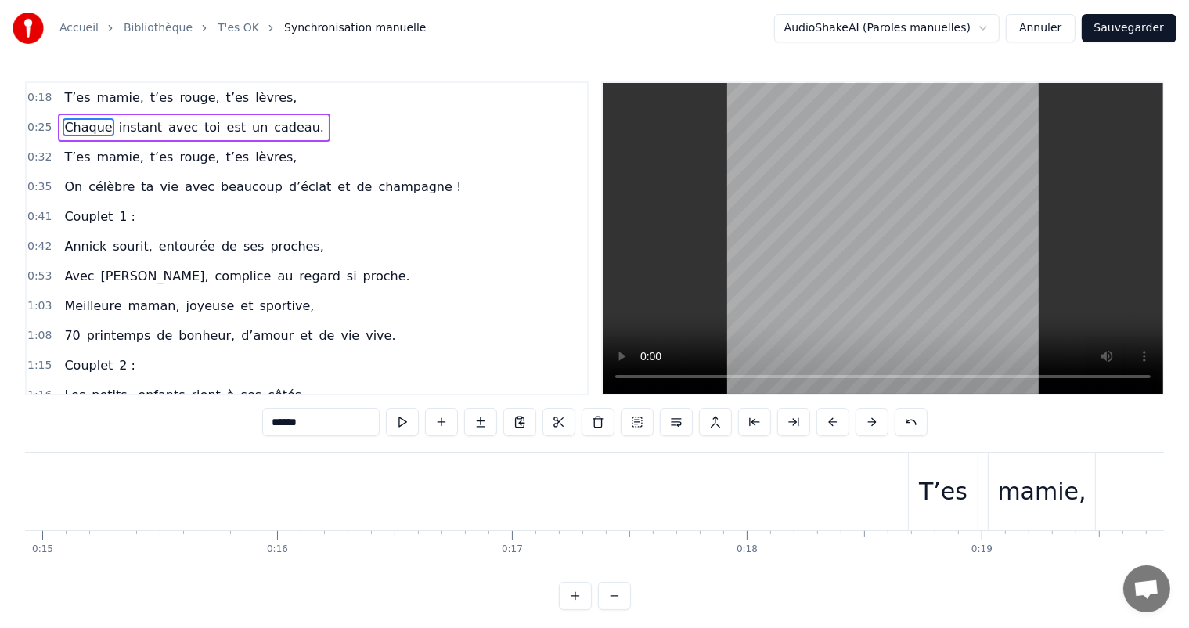
scroll to position [0, 3268]
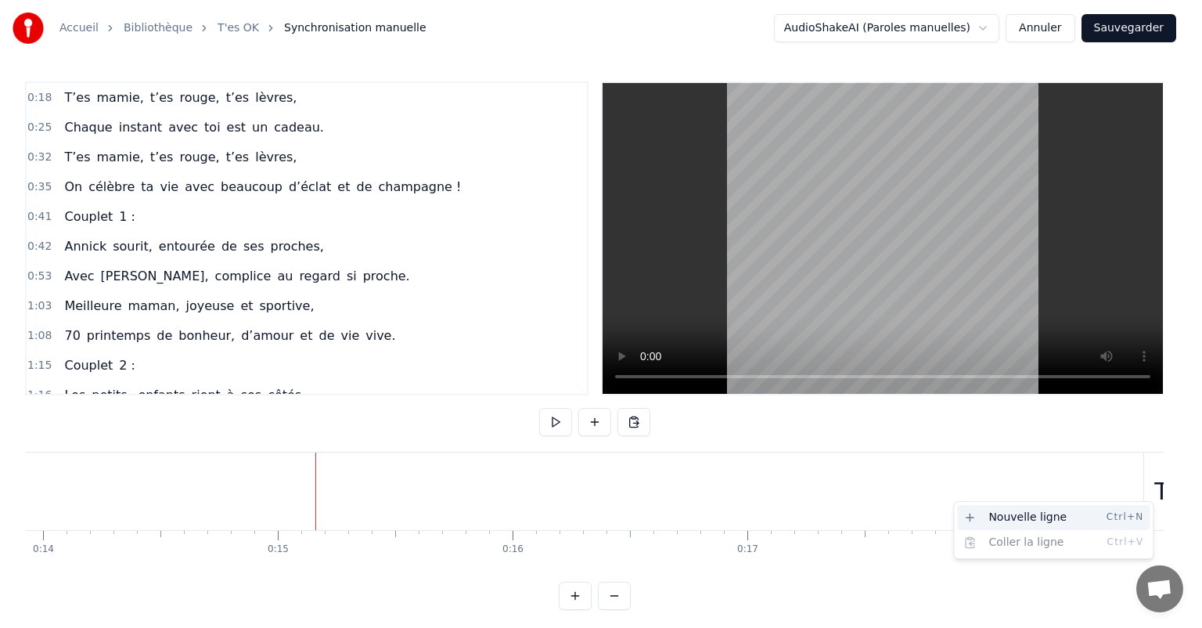
click at [1017, 523] on div "Nouvelle ligne Ctrl+N" at bounding box center [1053, 517] width 192 height 25
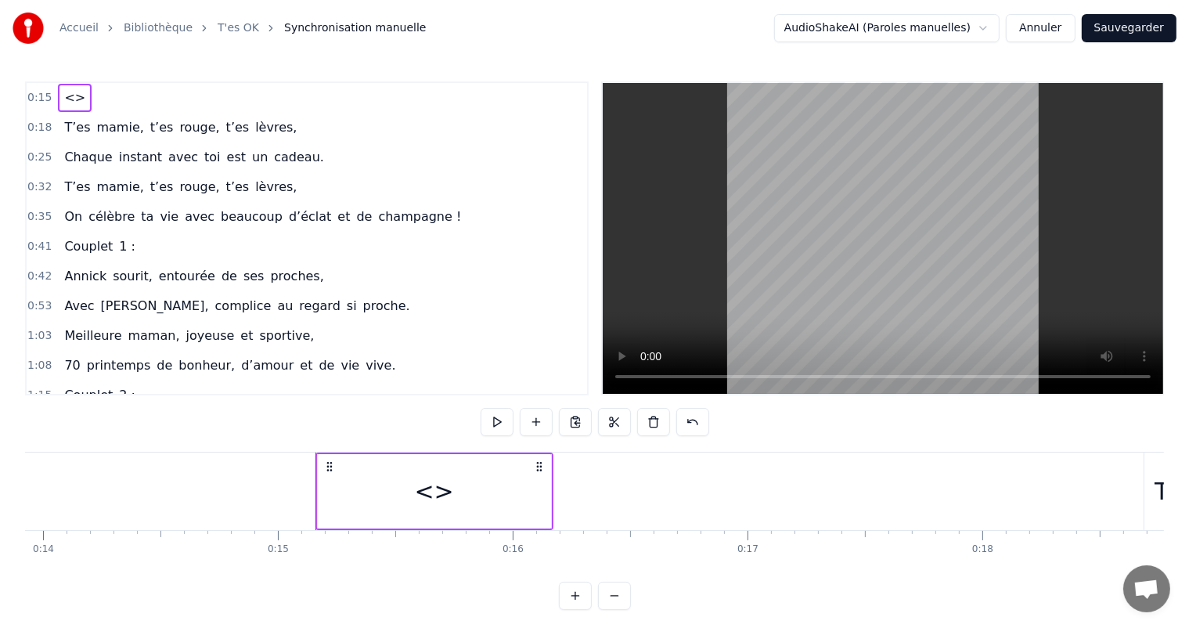
drag, startPoint x: 449, startPoint y: 495, endPoint x: 398, endPoint y: 506, distance: 52.2
click at [398, 506] on div "<>" at bounding box center [434, 491] width 233 height 74
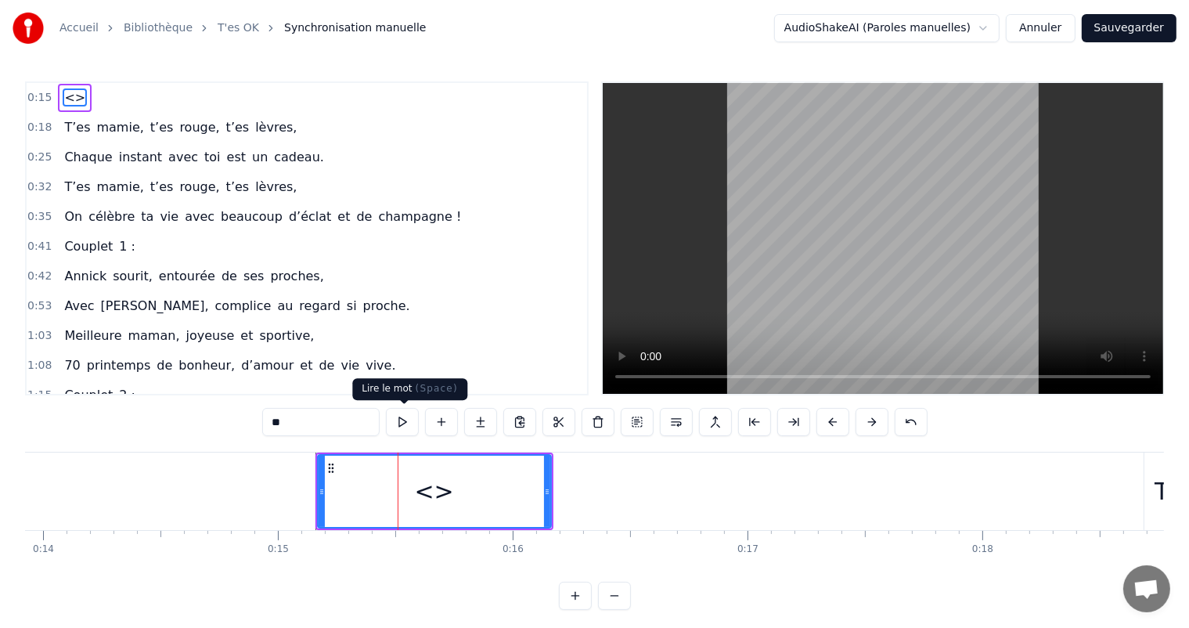
click at [394, 427] on button at bounding box center [402, 422] width 33 height 28
click at [351, 502] on div "<>" at bounding box center [434, 490] width 232 height 71
type input "****"
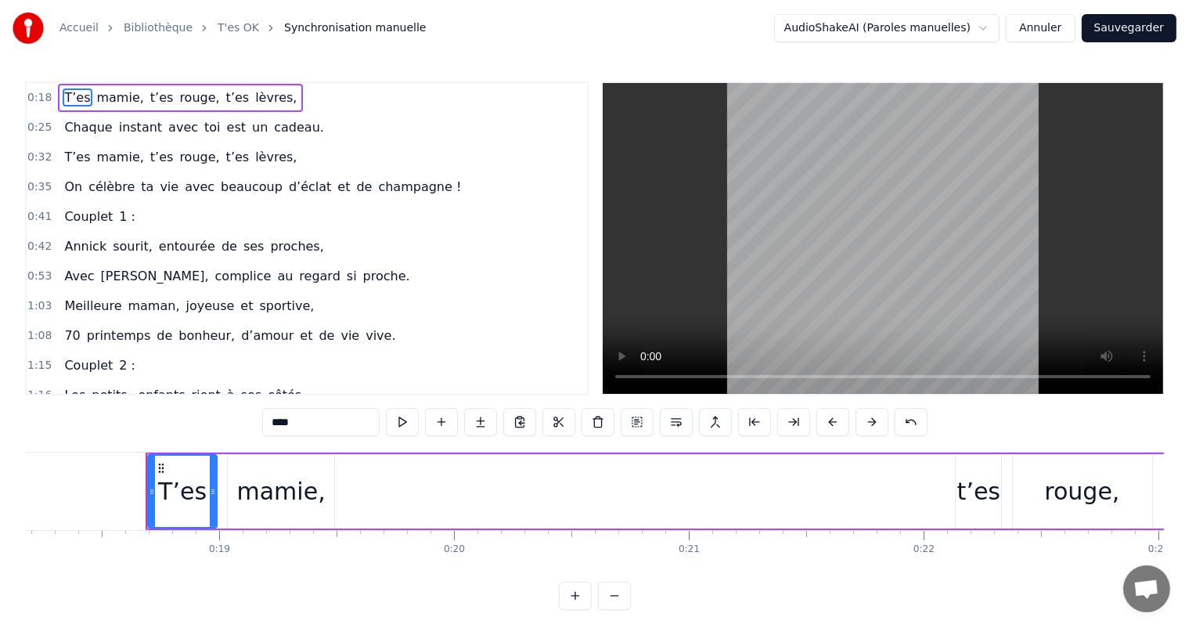
scroll to position [0, 4307]
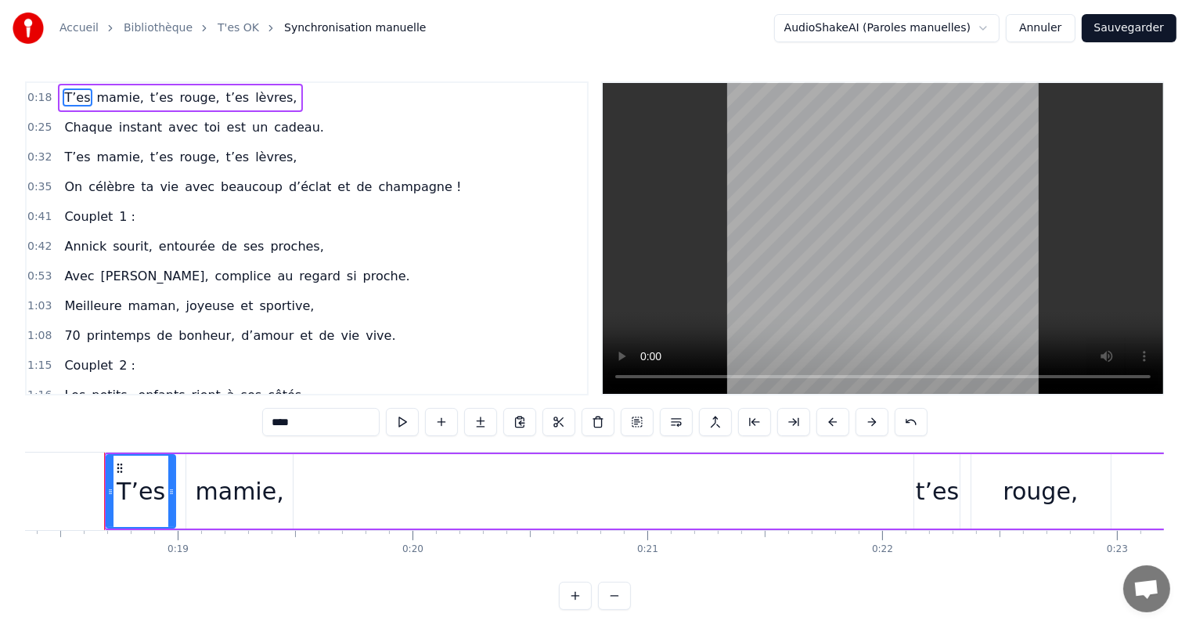
click at [39, 94] on span "0:18" at bounding box center [39, 98] width 24 height 16
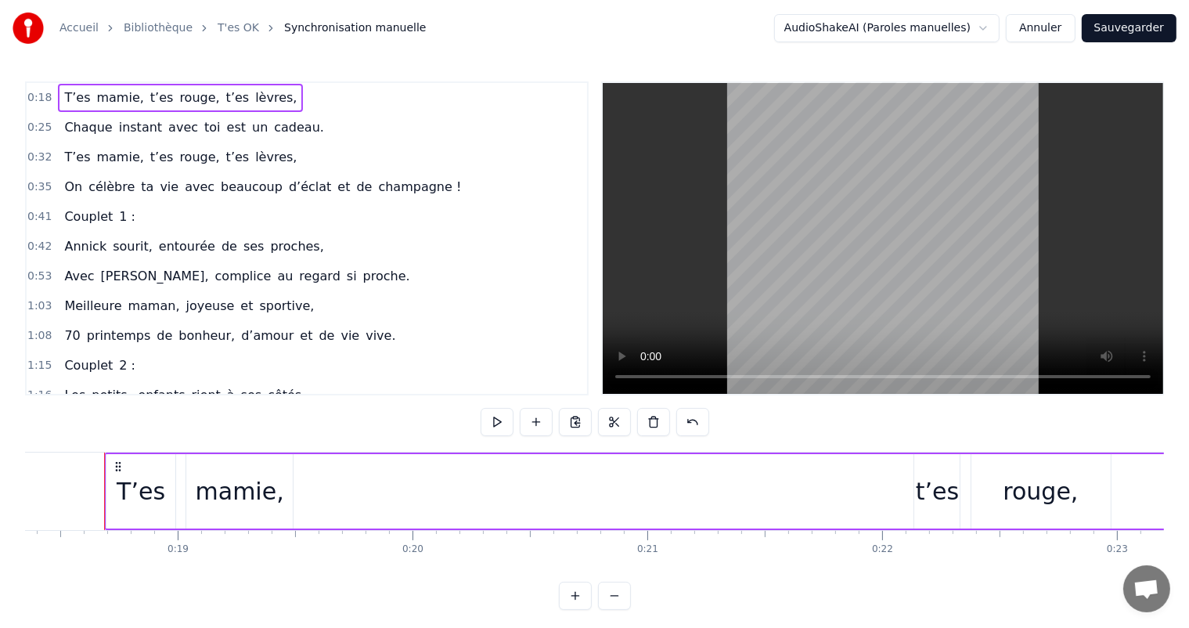
click at [39, 96] on span "0:18" at bounding box center [39, 98] width 24 height 16
click at [266, 100] on div "0:18 T’es mamie, t’es rouge, t’es lèvres," at bounding box center [307, 98] width 560 height 30
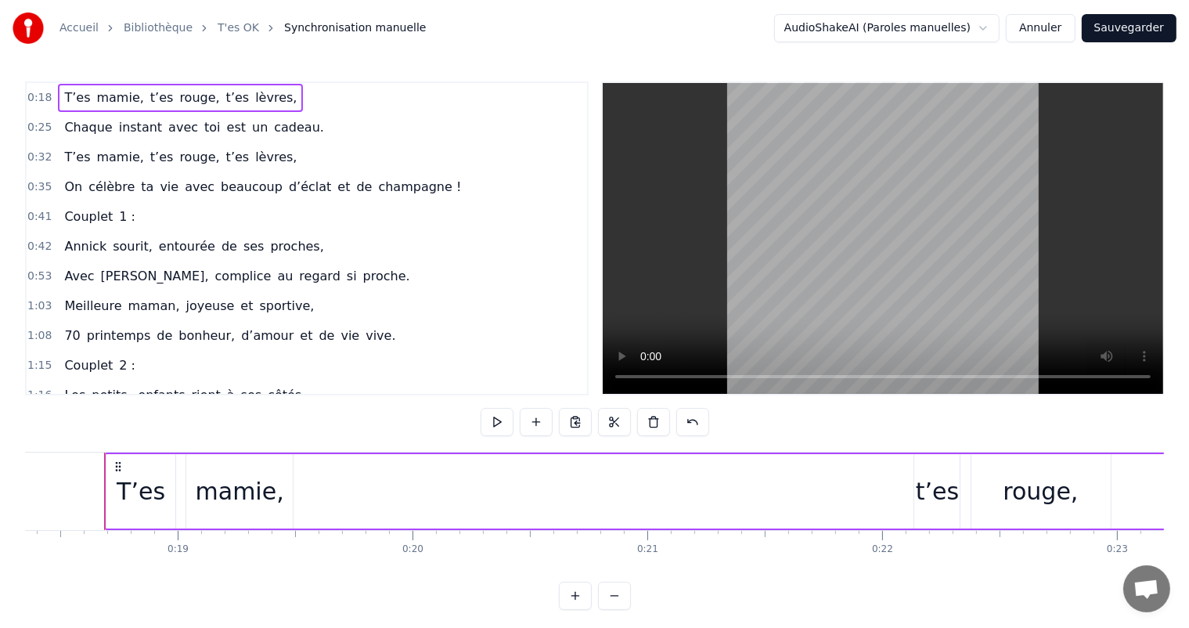
click at [219, 498] on div "mamie," at bounding box center [240, 490] width 88 height 35
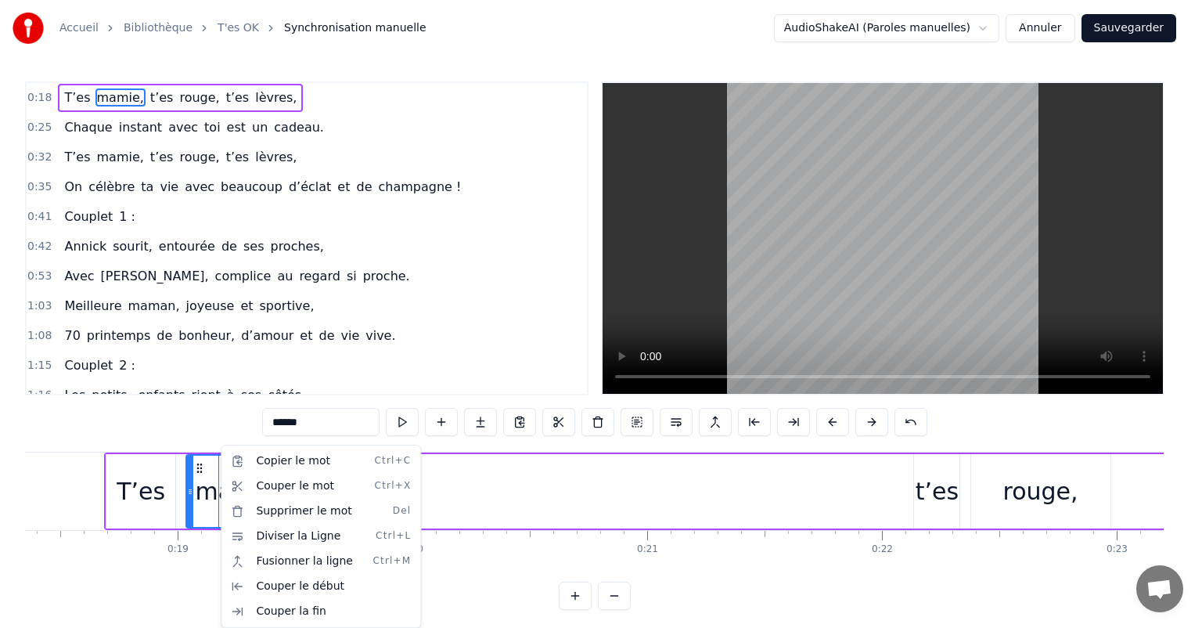
click at [672, 424] on html "Accueil Bibliothèque T'es OK Synchronisation manuelle AudioShakeAI (Paroles man…" at bounding box center [601, 317] width 1202 height 635
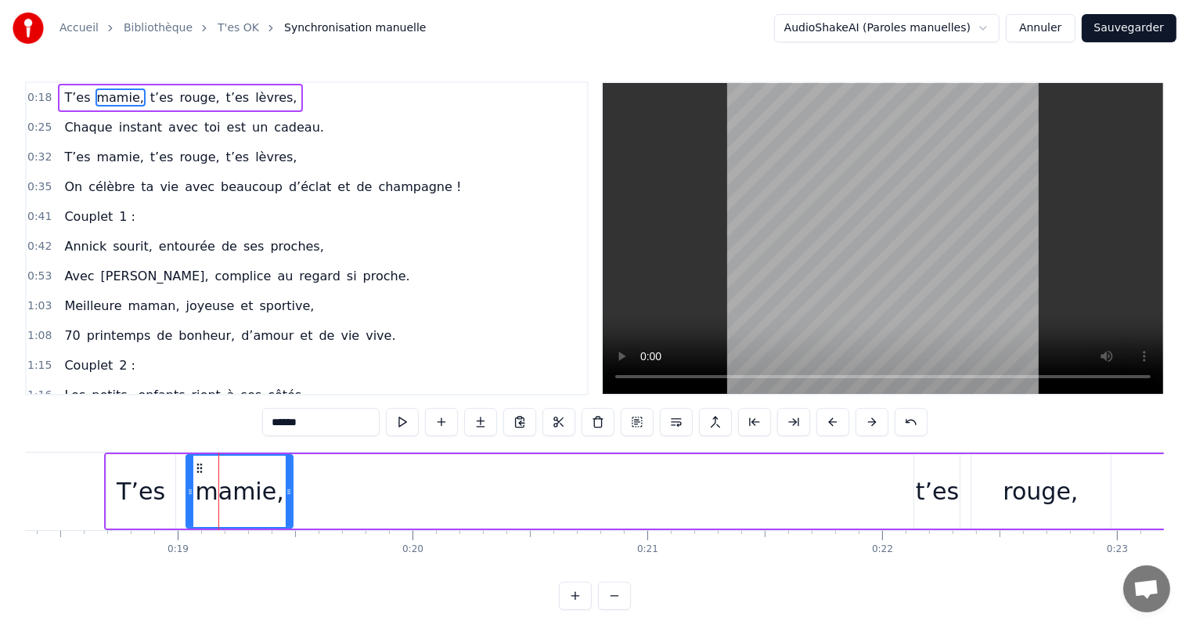
click at [672, 424] on button at bounding box center [676, 422] width 33 height 28
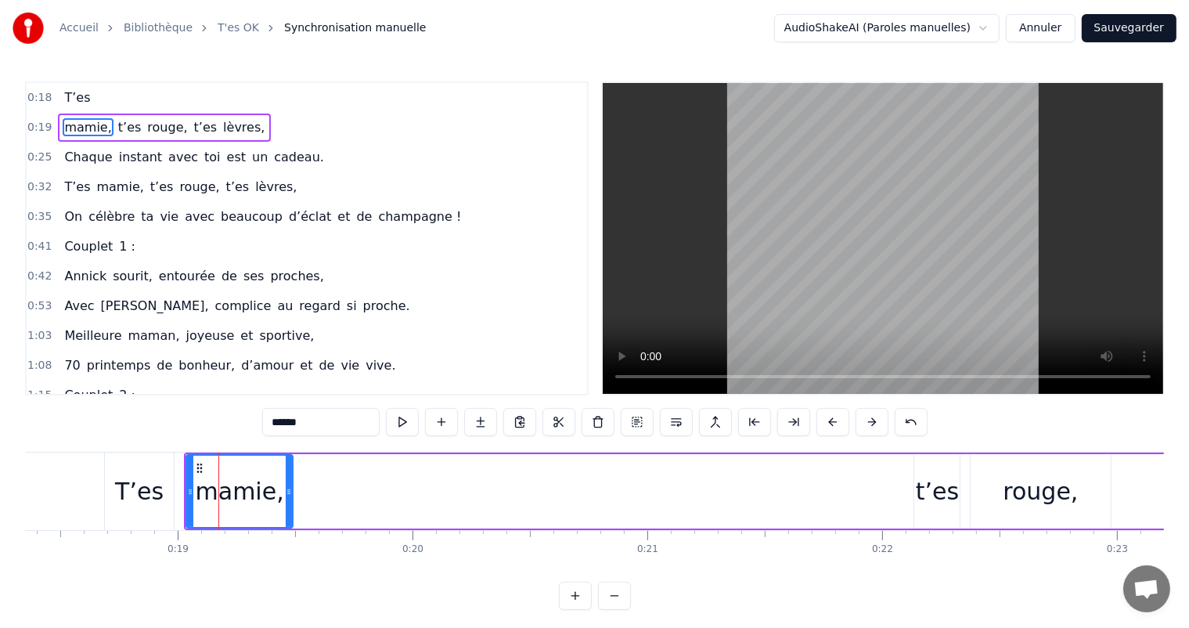
click at [1019, 500] on div "rouge," at bounding box center [1039, 490] width 75 height 35
type input "******"
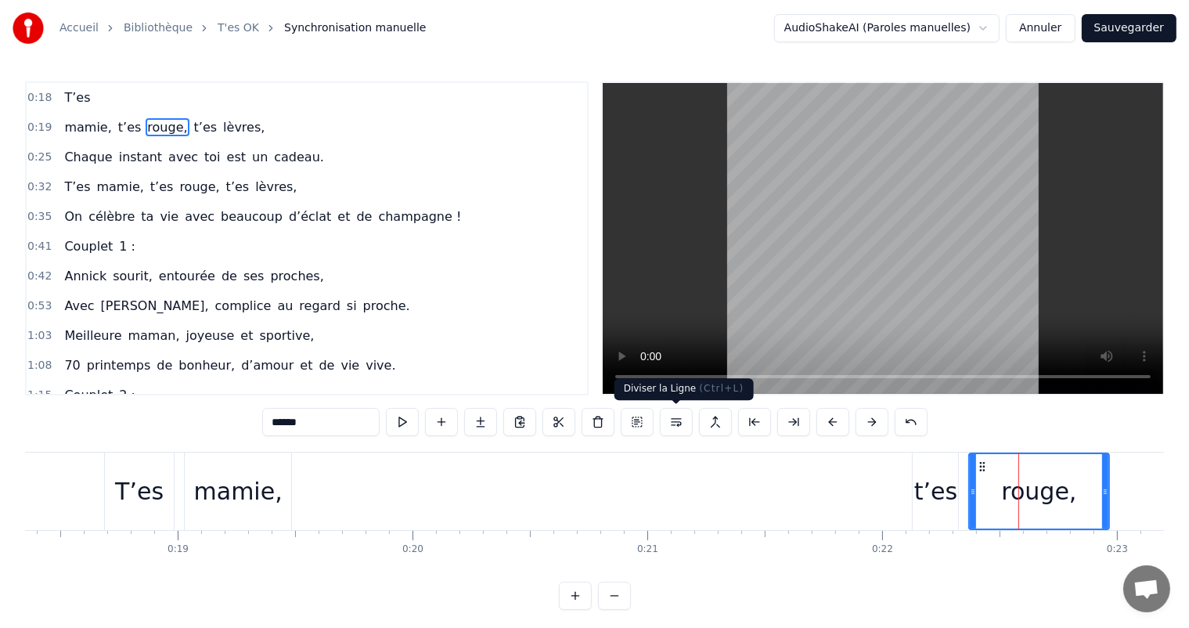
click at [674, 423] on button at bounding box center [676, 422] width 33 height 28
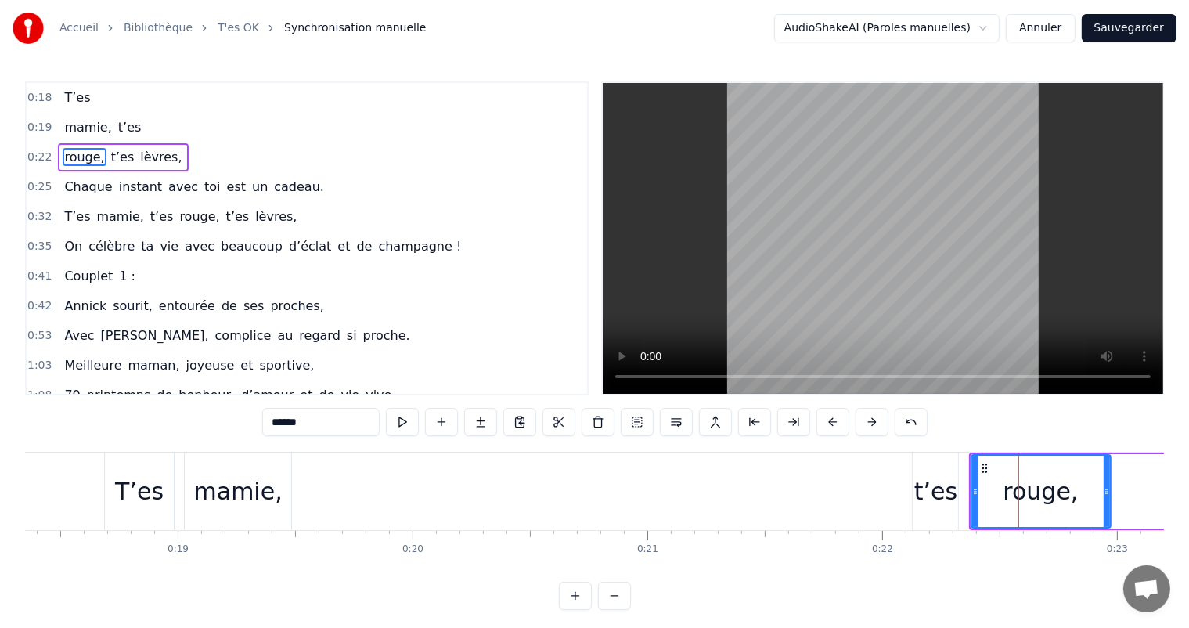
click at [560, 478] on div "mamie, t’es" at bounding box center [573, 490] width 778 height 77
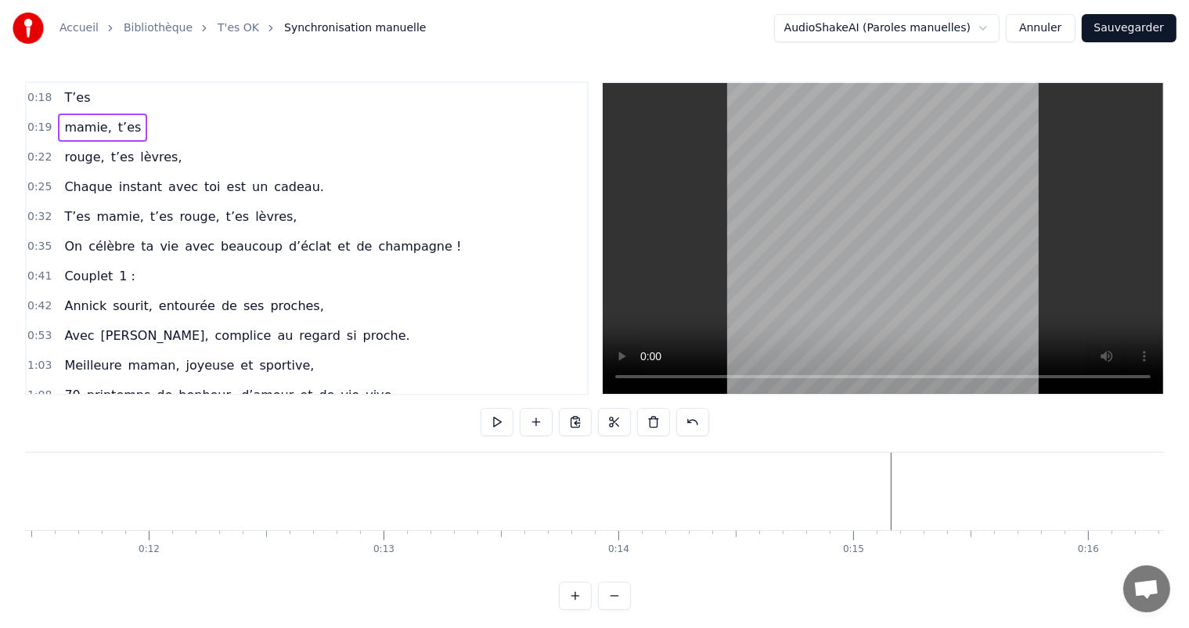
scroll to position [0, 2562]
click at [497, 425] on button at bounding box center [496, 422] width 33 height 28
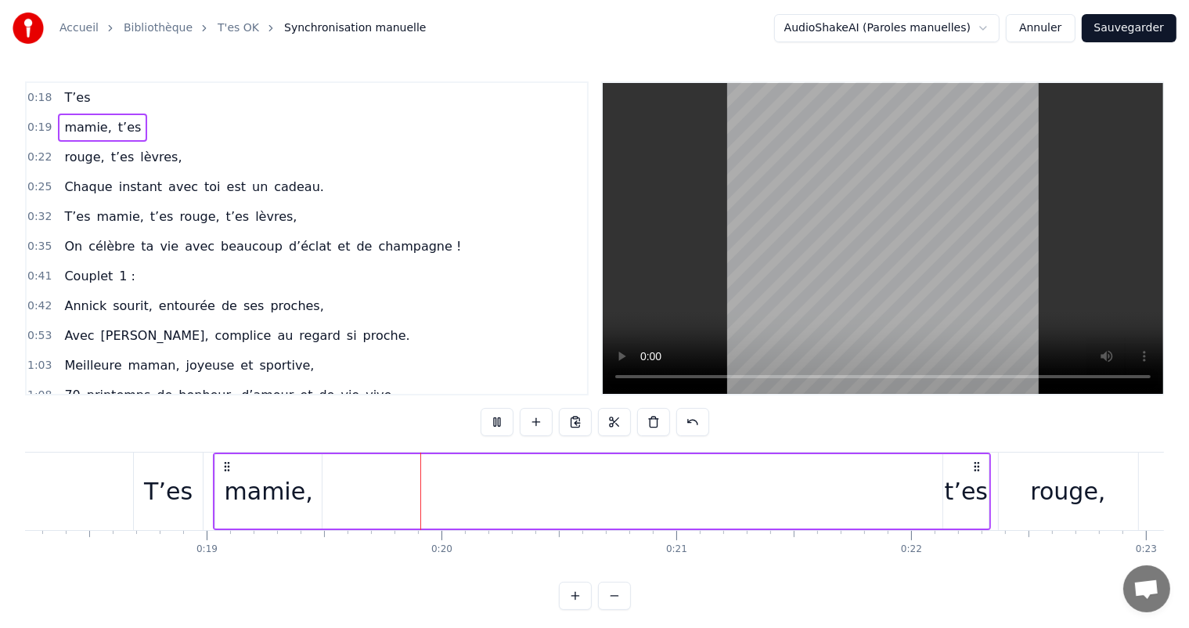
scroll to position [0, 4471]
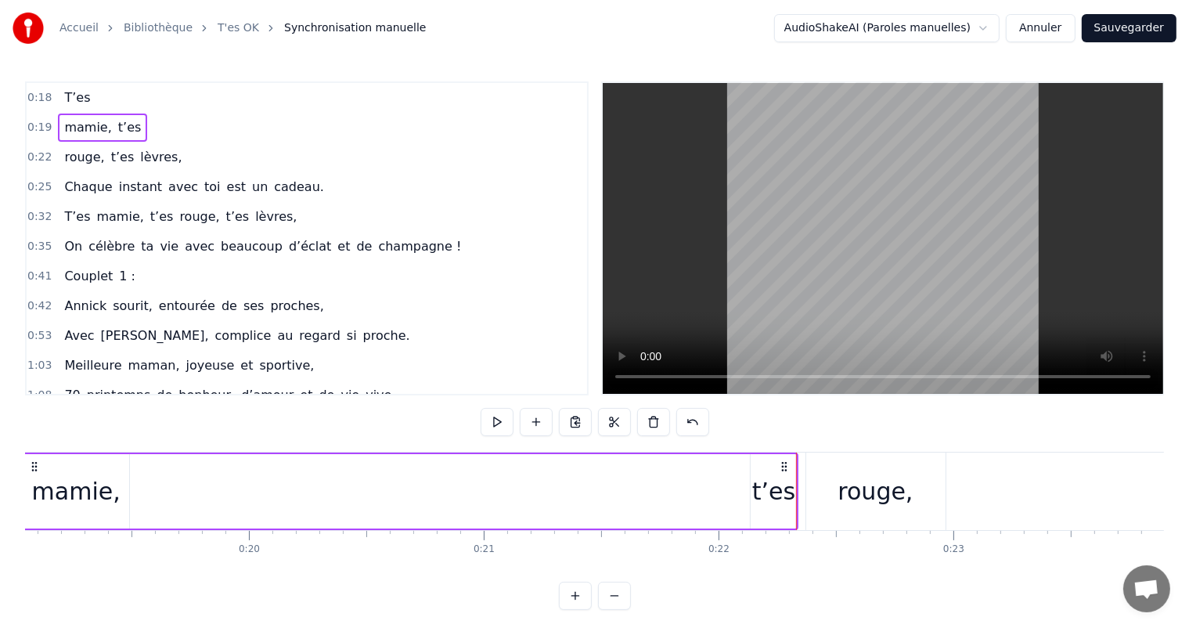
click at [1023, 27] on button "Annuler" at bounding box center [1039, 28] width 69 height 28
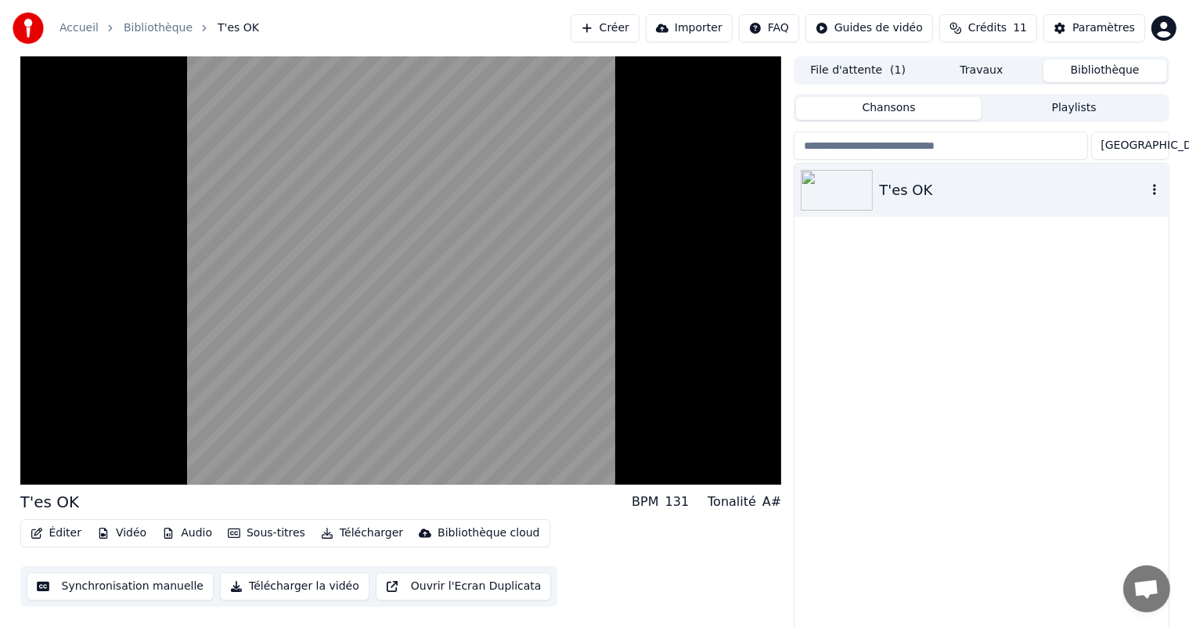
click at [949, 191] on div "T'es OK" at bounding box center [1012, 190] width 267 height 22
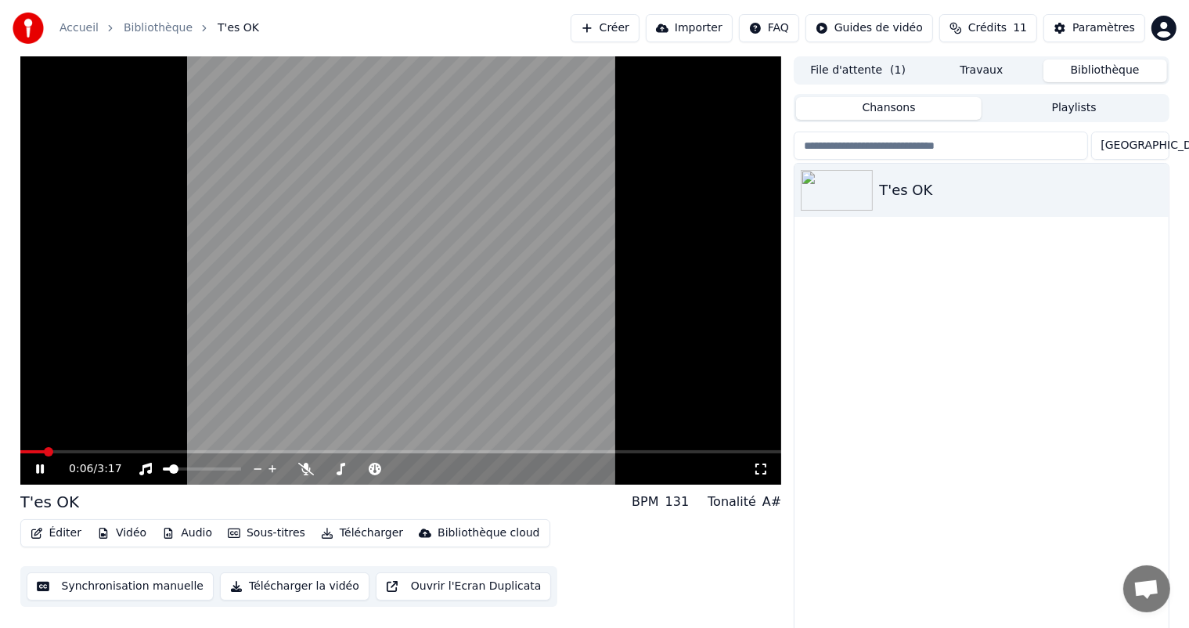
click at [145, 592] on button "Synchronisation manuelle" at bounding box center [121, 586] width 188 height 28
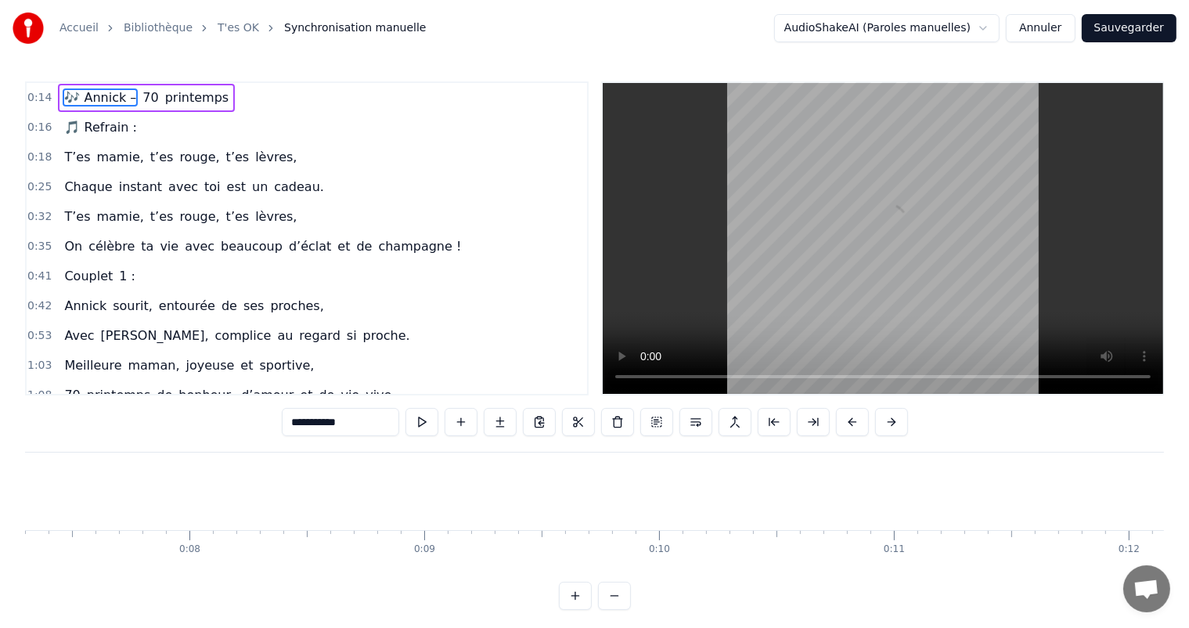
scroll to position [0, 3415]
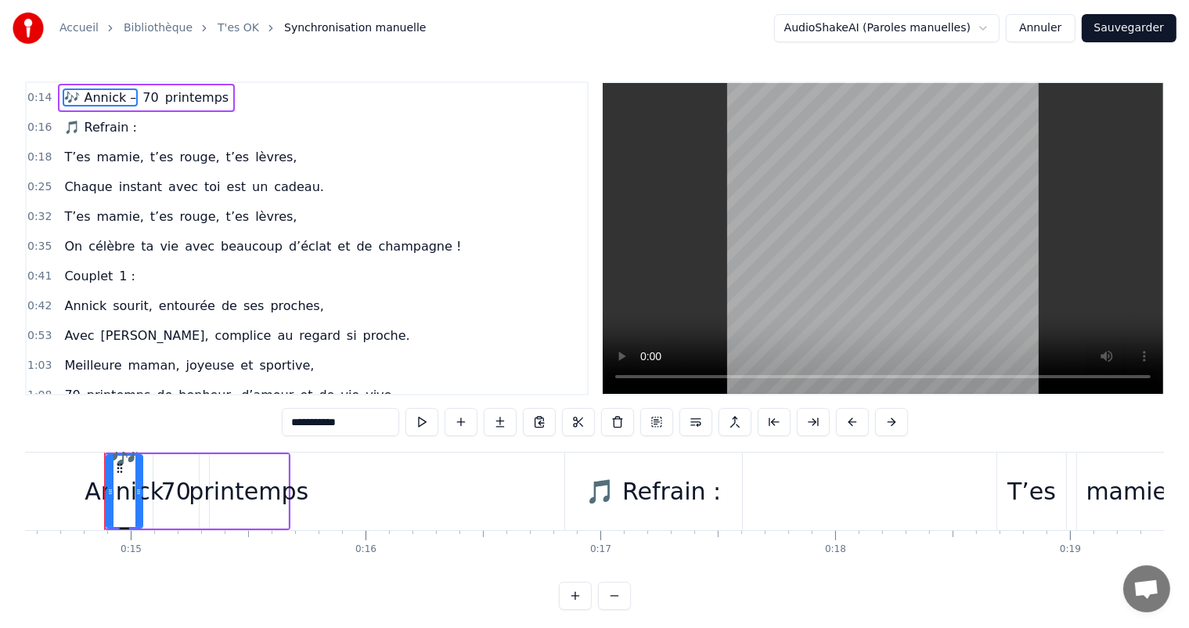
click at [227, 99] on div "0:14 🎶 Annick – 70 printemps" at bounding box center [307, 98] width 560 height 30
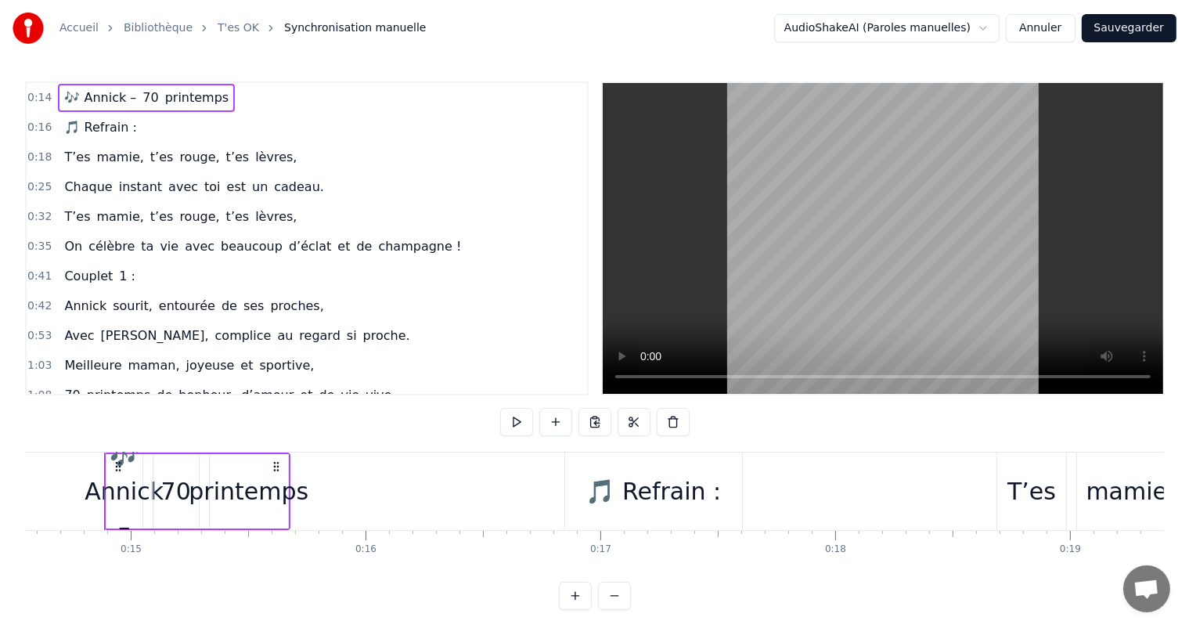
click at [203, 103] on span "printemps" at bounding box center [197, 97] width 67 height 18
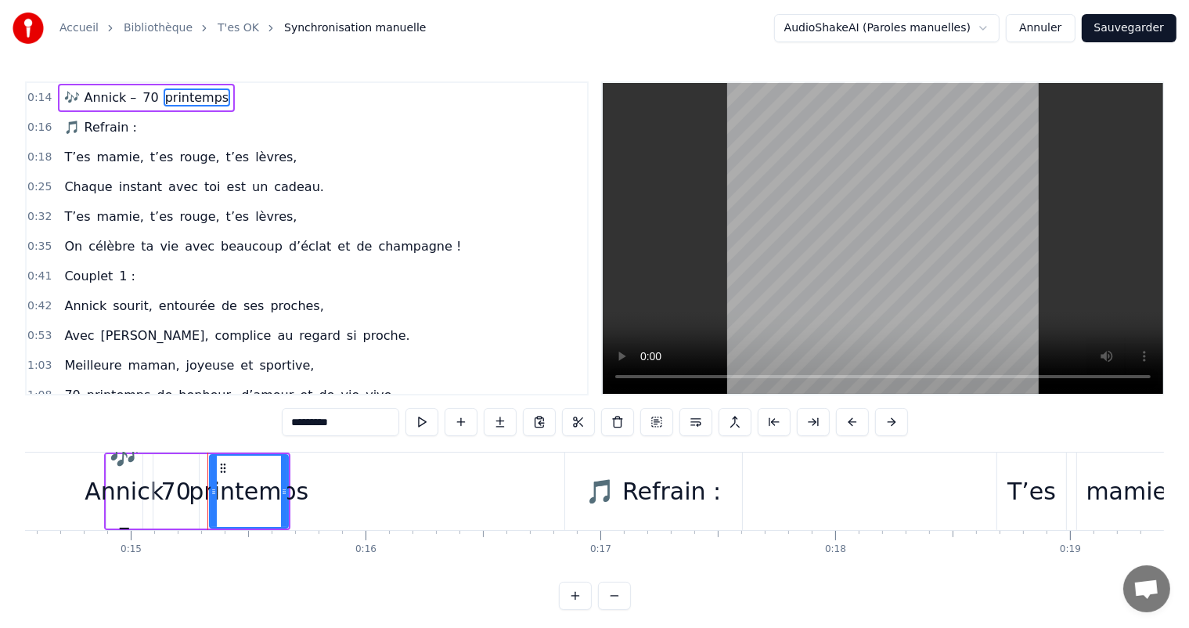
click at [81, 88] on span "🎶 Annick –" at bounding box center [100, 97] width 75 height 18
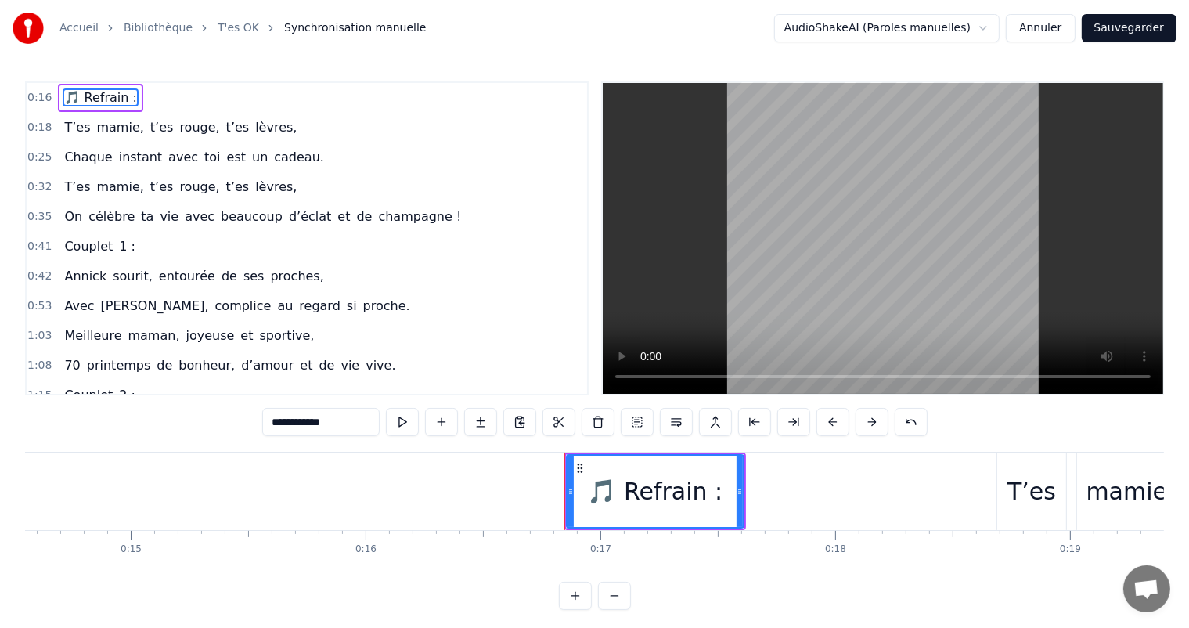
click at [78, 100] on span "🎵 Refrain :" at bounding box center [100, 97] width 75 height 18
type input "****"
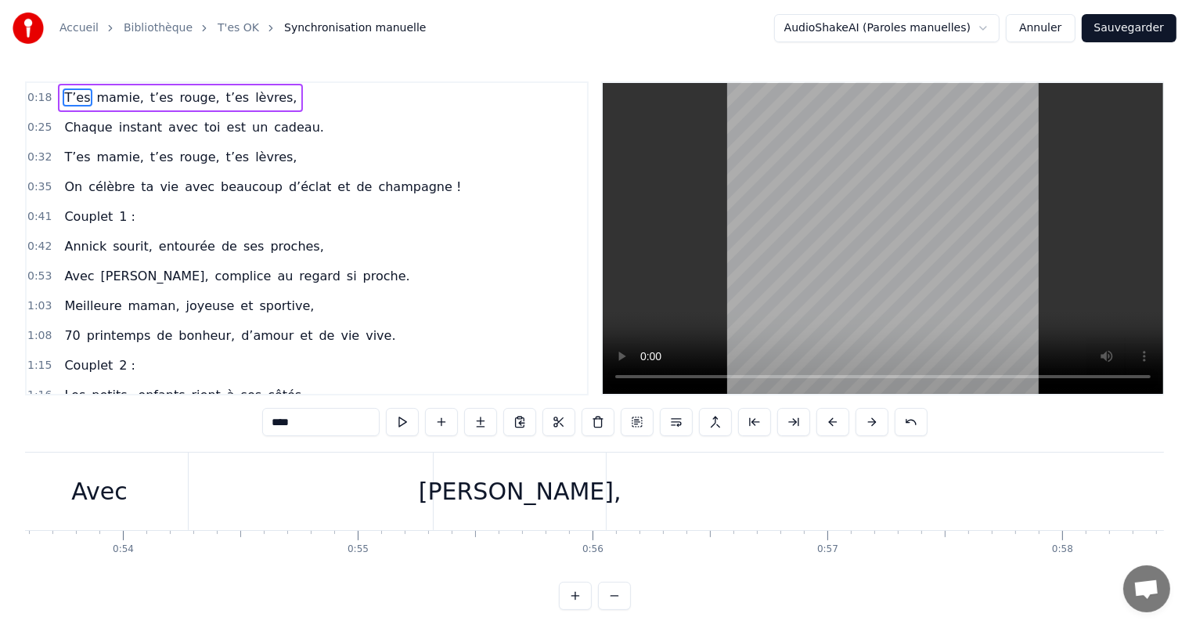
scroll to position [0, 12420]
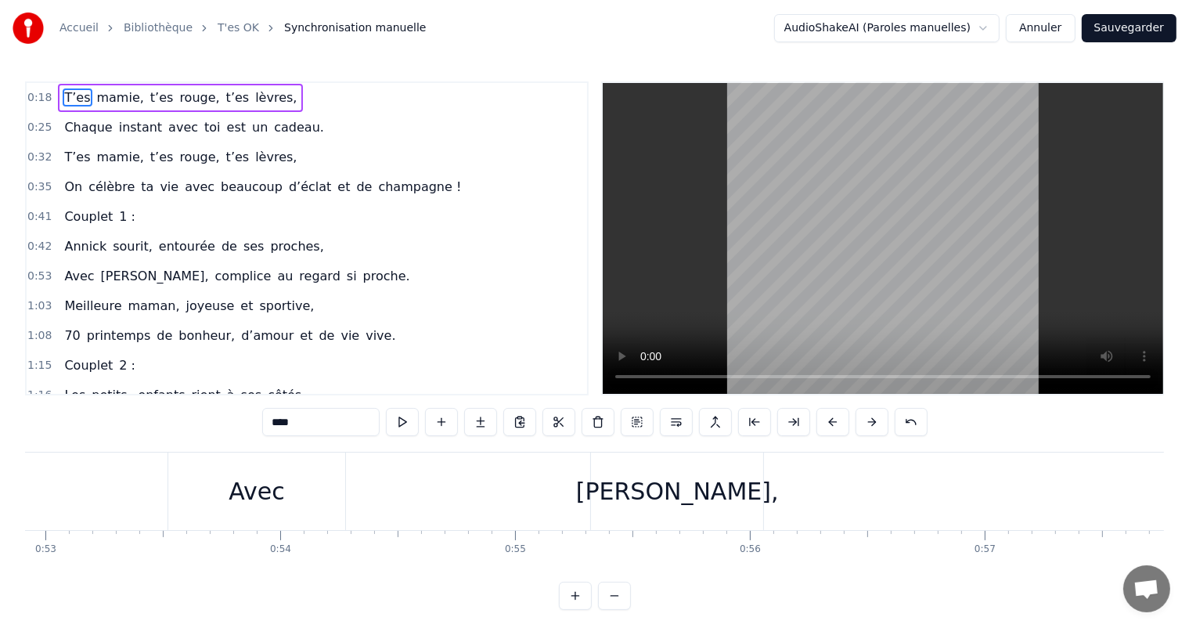
click at [88, 225] on div "Couplet 1 :" at bounding box center [99, 217] width 83 height 28
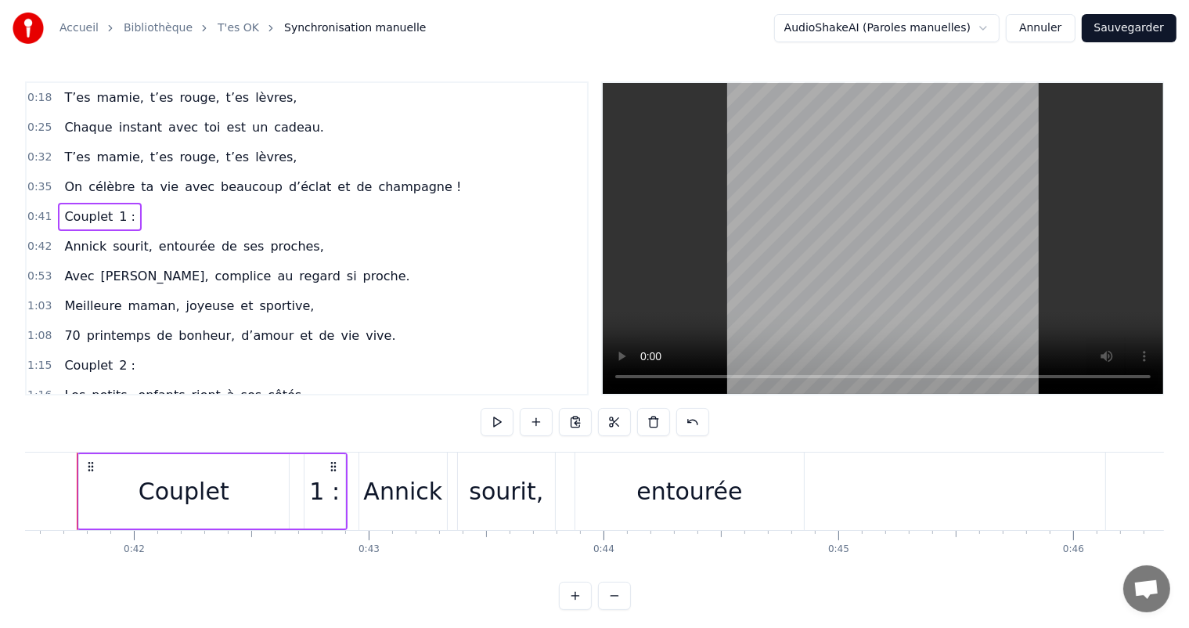
scroll to position [0, 9723]
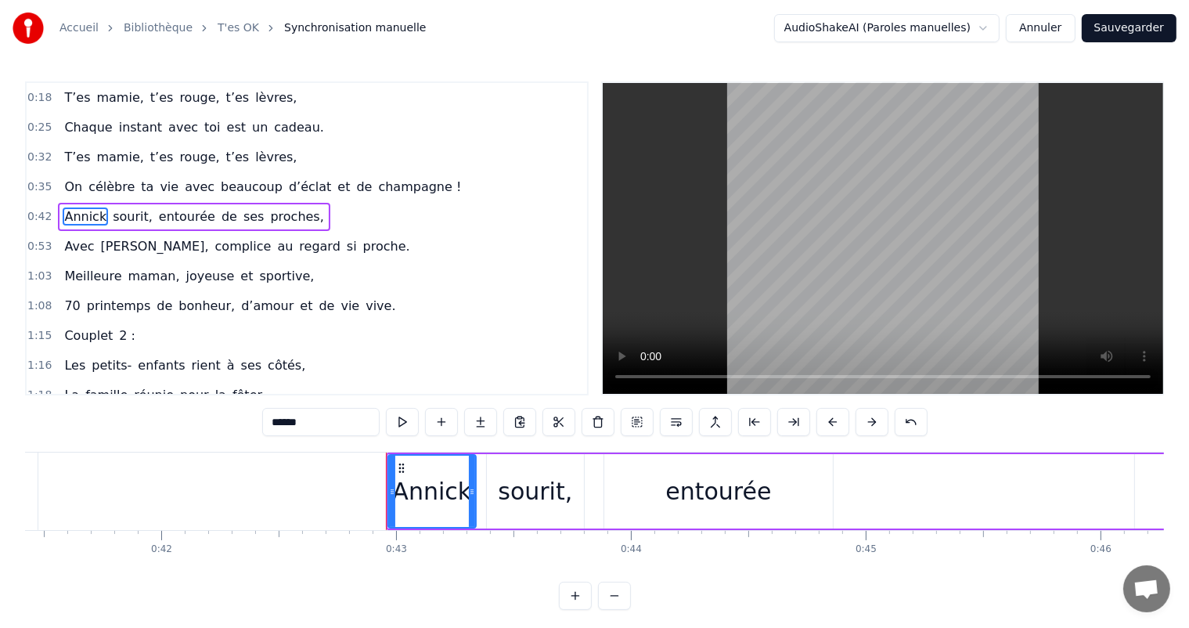
click at [82, 330] on span "Couplet" at bounding box center [89, 335] width 52 height 18
type input "*******"
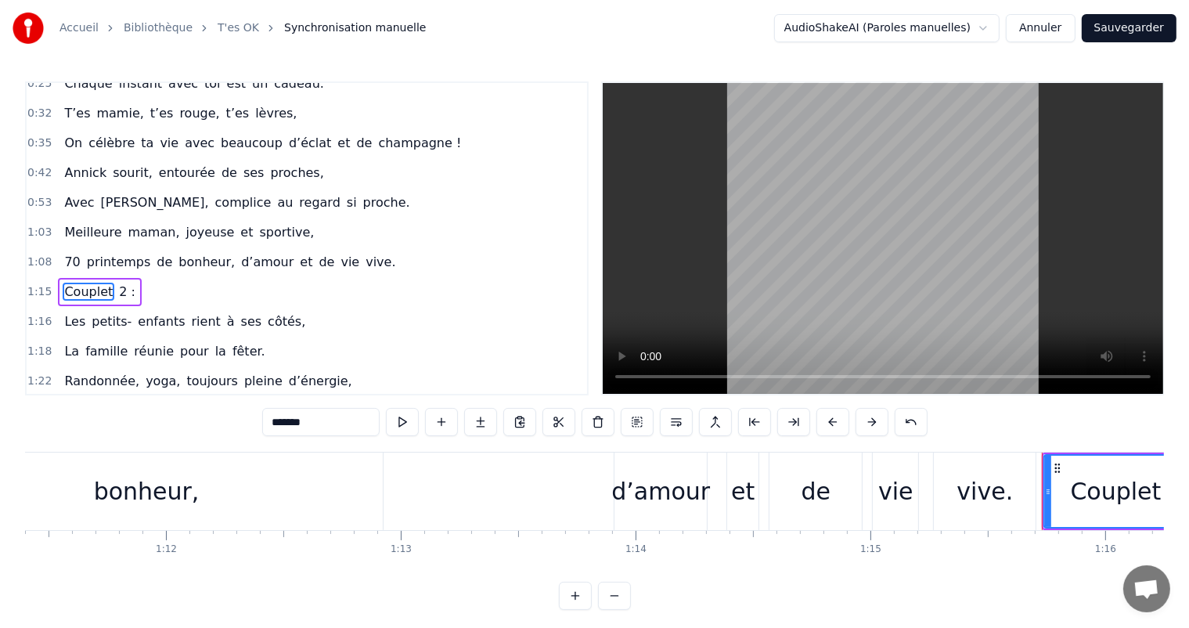
scroll to position [0, 17697]
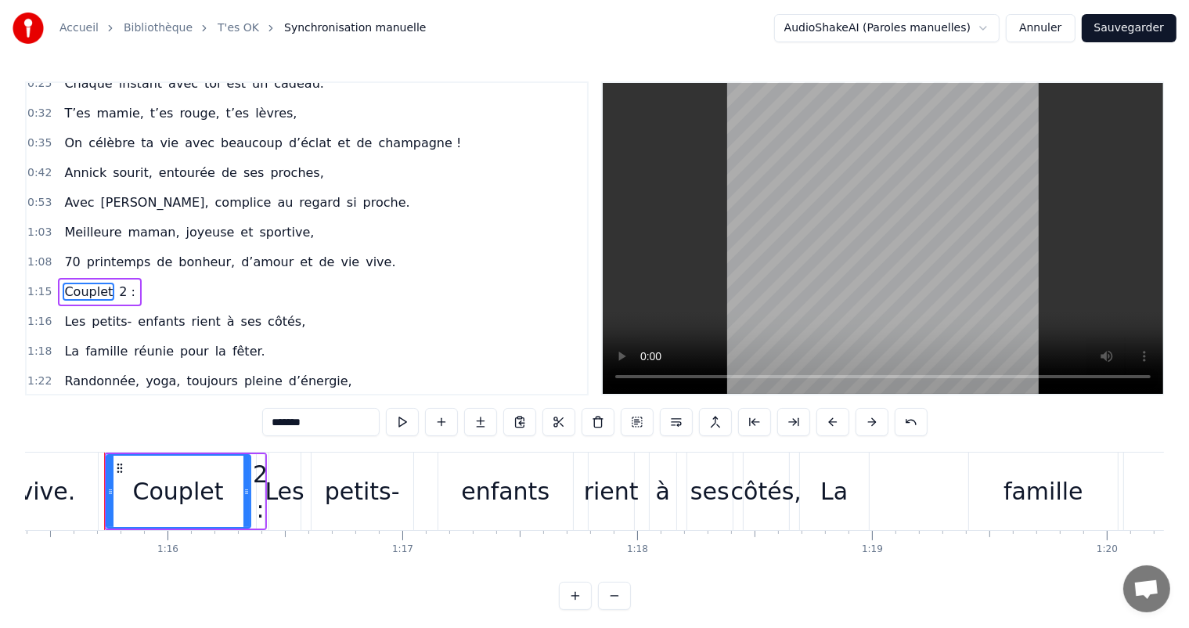
click at [114, 290] on div "1:15 Couplet 2 :" at bounding box center [307, 292] width 560 height 30
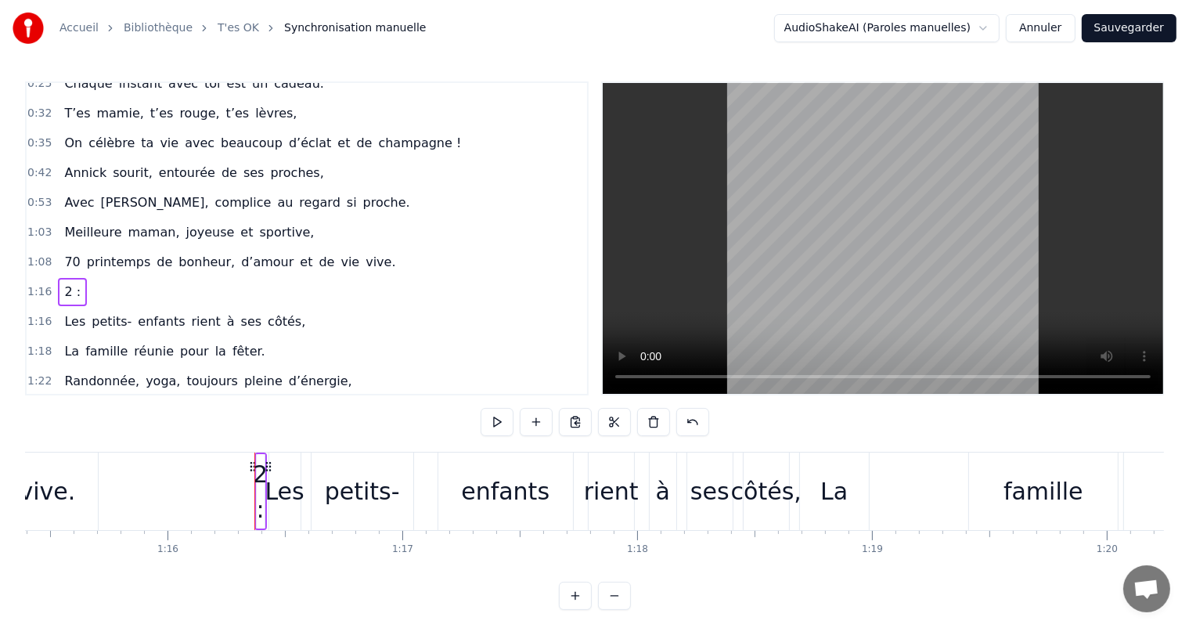
scroll to position [88, 0]
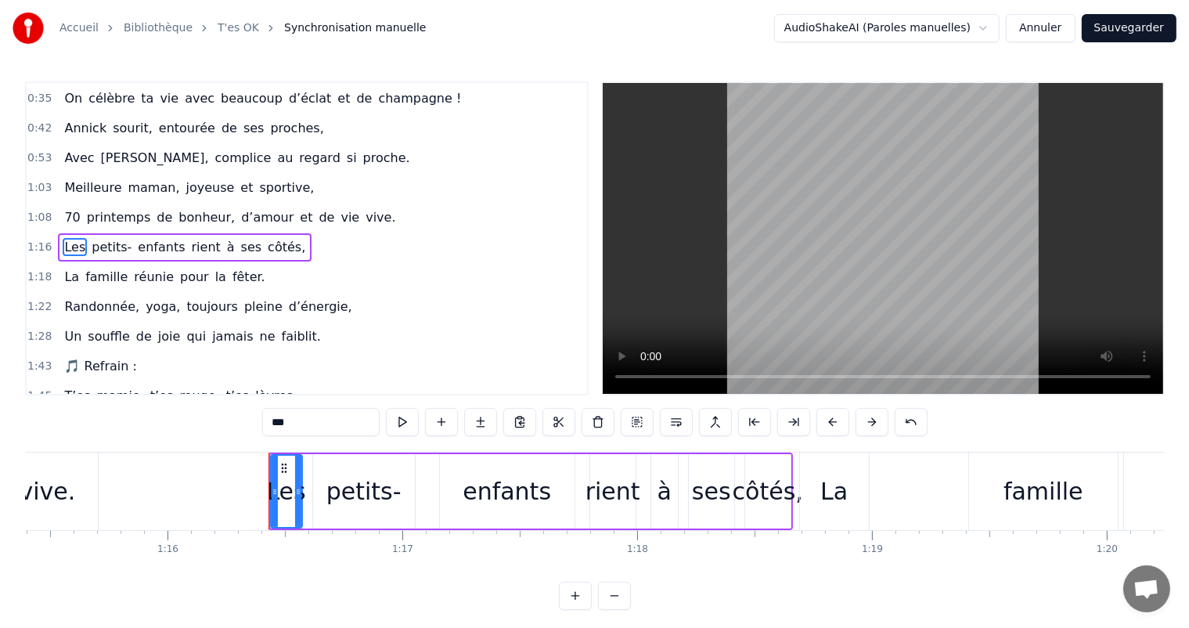
click at [91, 357] on span "🎵 Refrain :" at bounding box center [100, 366] width 75 height 18
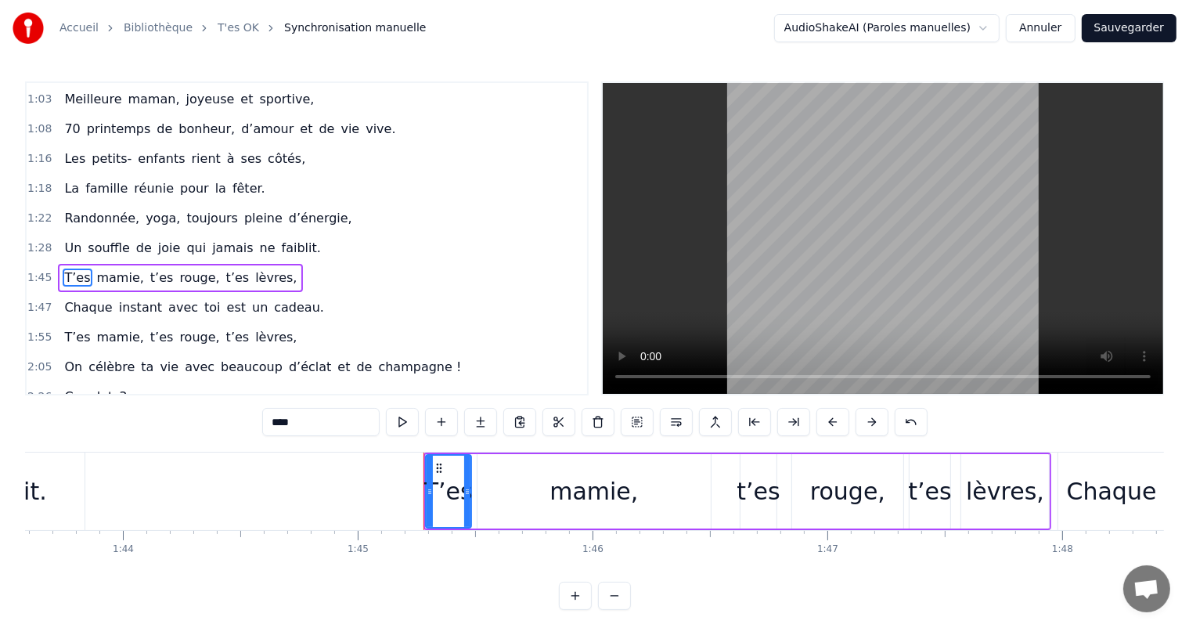
scroll to position [203, 0]
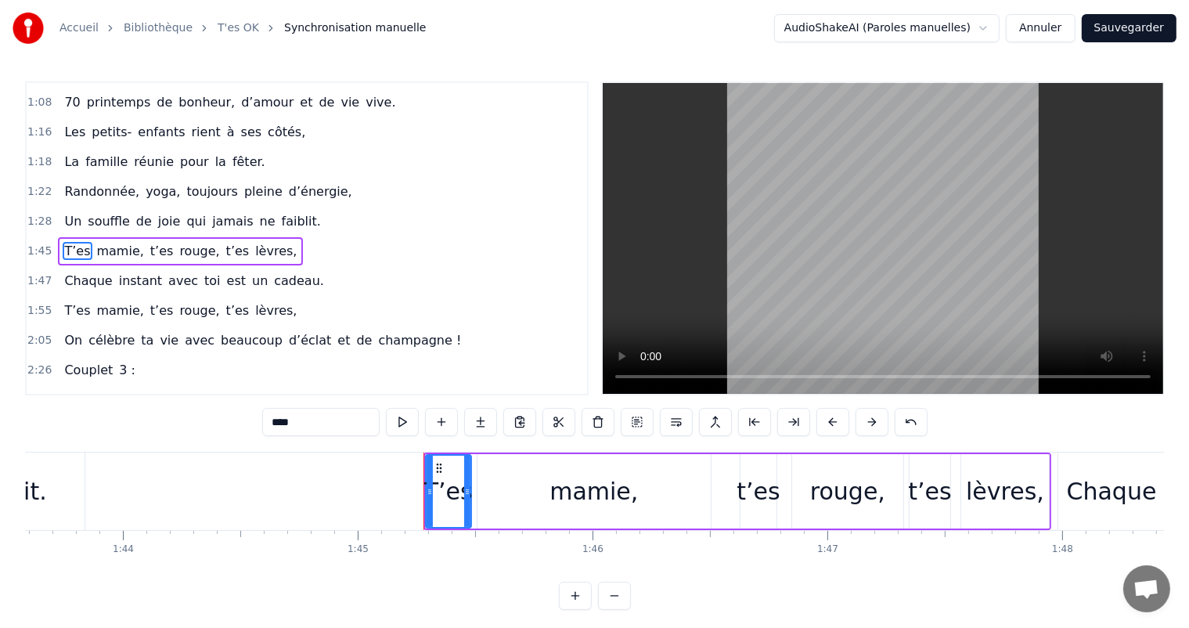
click at [117, 361] on span "3 :" at bounding box center [127, 370] width 20 height 18
type input "***"
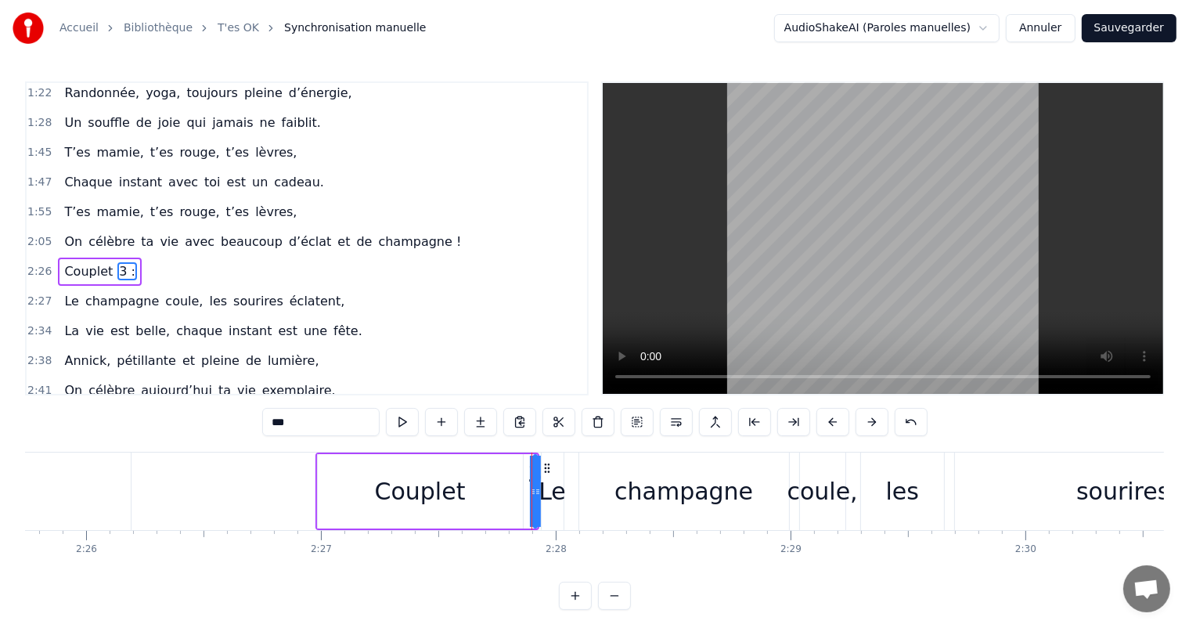
scroll to position [0, 34637]
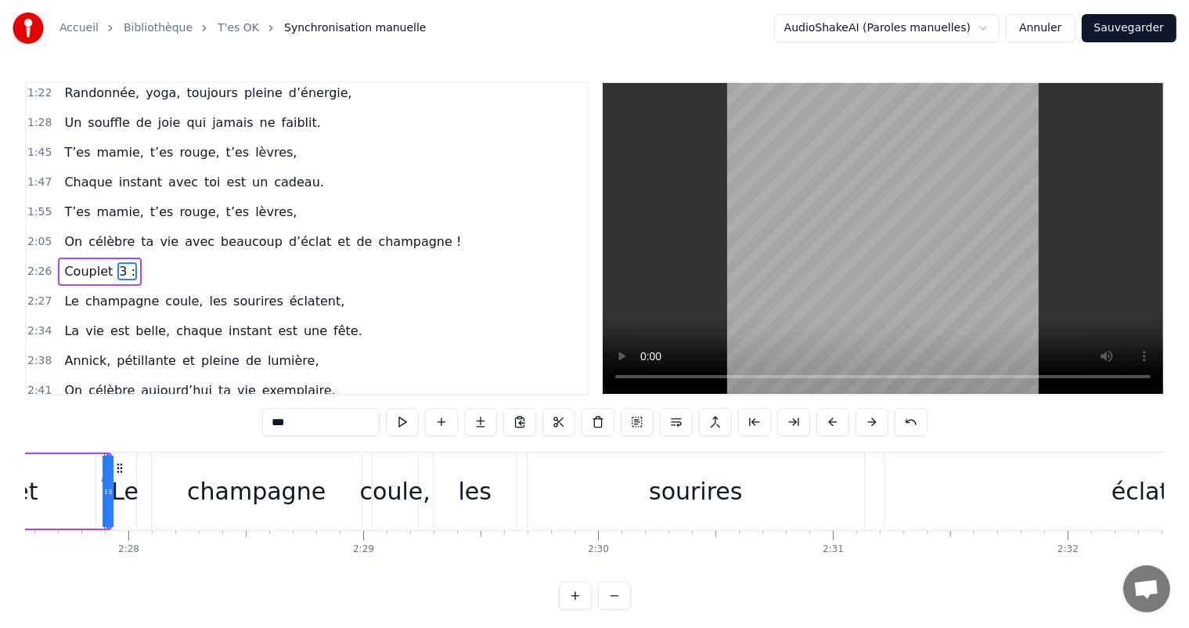
click at [93, 266] on div "Couplet 3 :" at bounding box center [99, 271] width 83 height 28
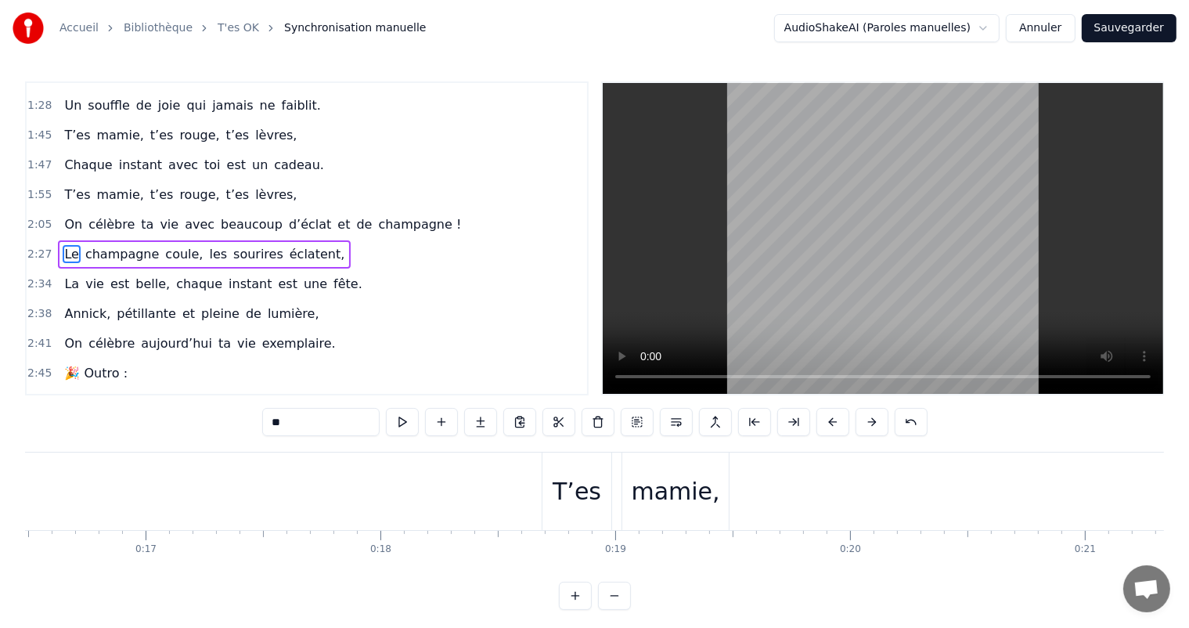
scroll to position [0, 3739]
click at [38, 98] on span "1:28" at bounding box center [39, 106] width 24 height 16
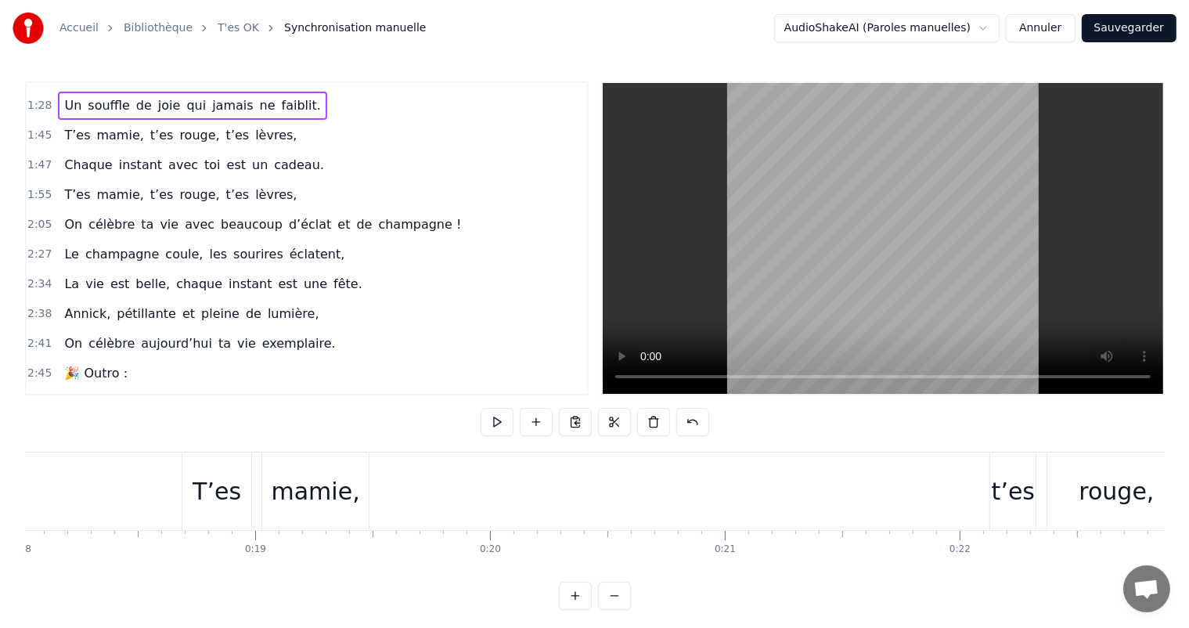
click at [38, 98] on span "1:28" at bounding box center [39, 106] width 24 height 16
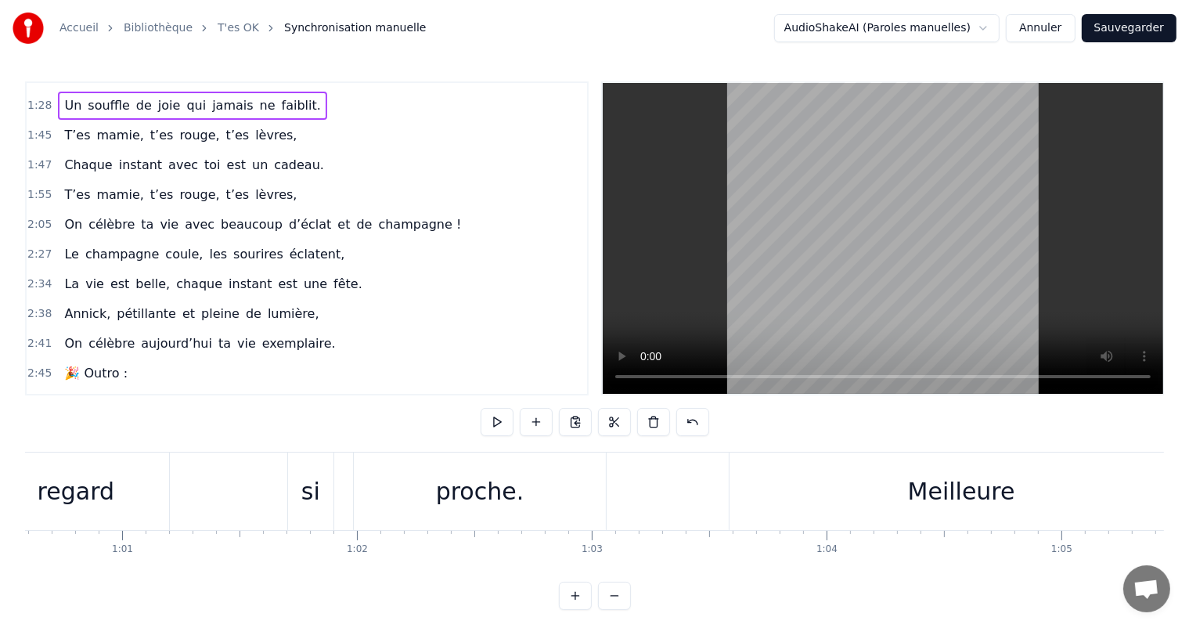
click at [38, 98] on span "1:28" at bounding box center [39, 106] width 24 height 16
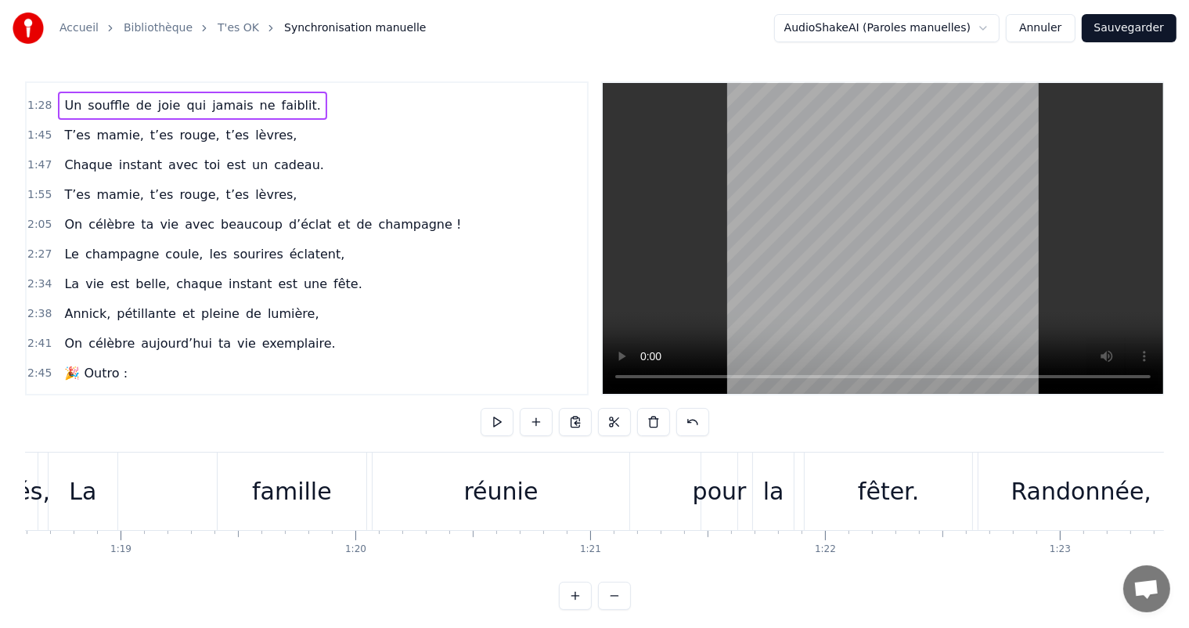
click at [38, 98] on span "1:28" at bounding box center [39, 106] width 24 height 16
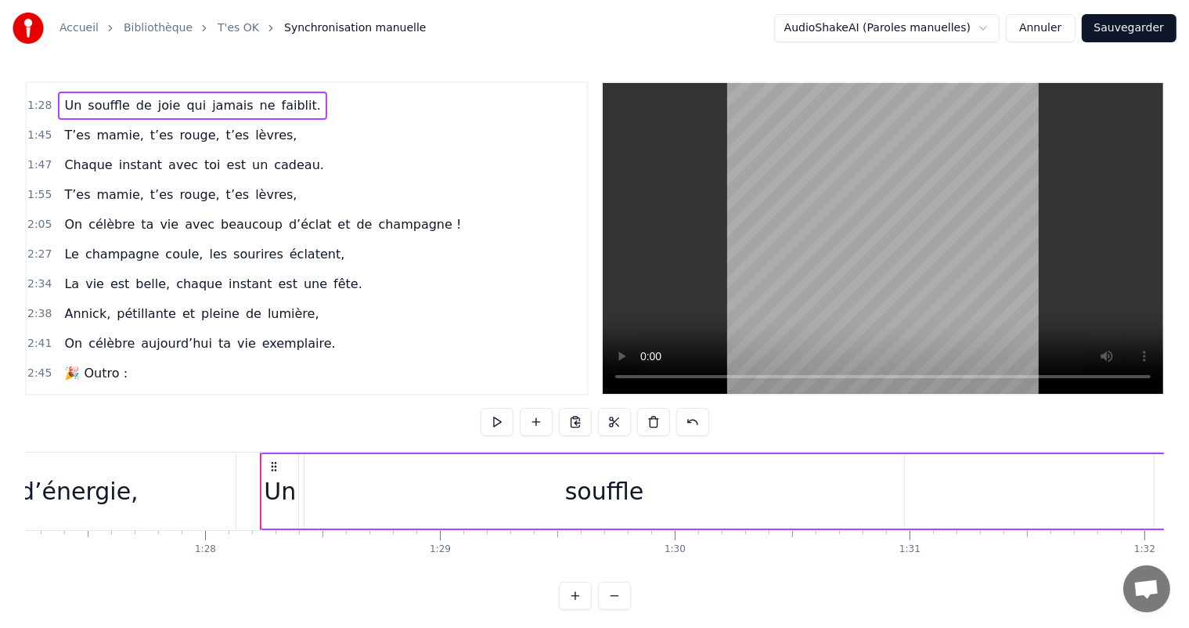
scroll to position [0, 20632]
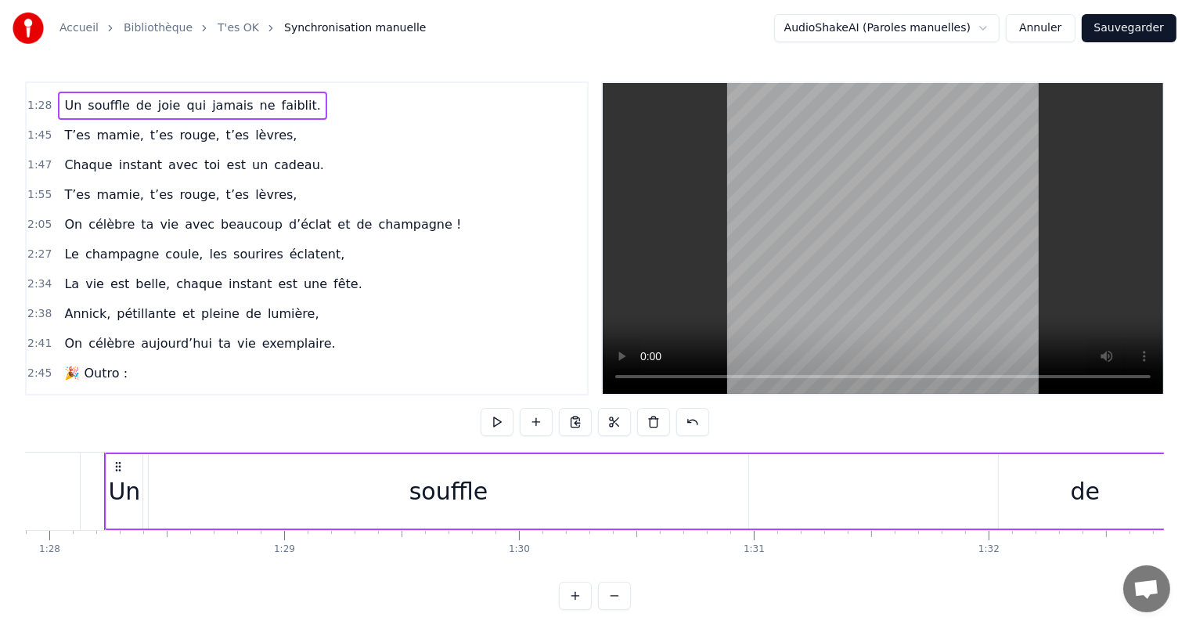
click at [38, 98] on span "1:28" at bounding box center [39, 106] width 24 height 16
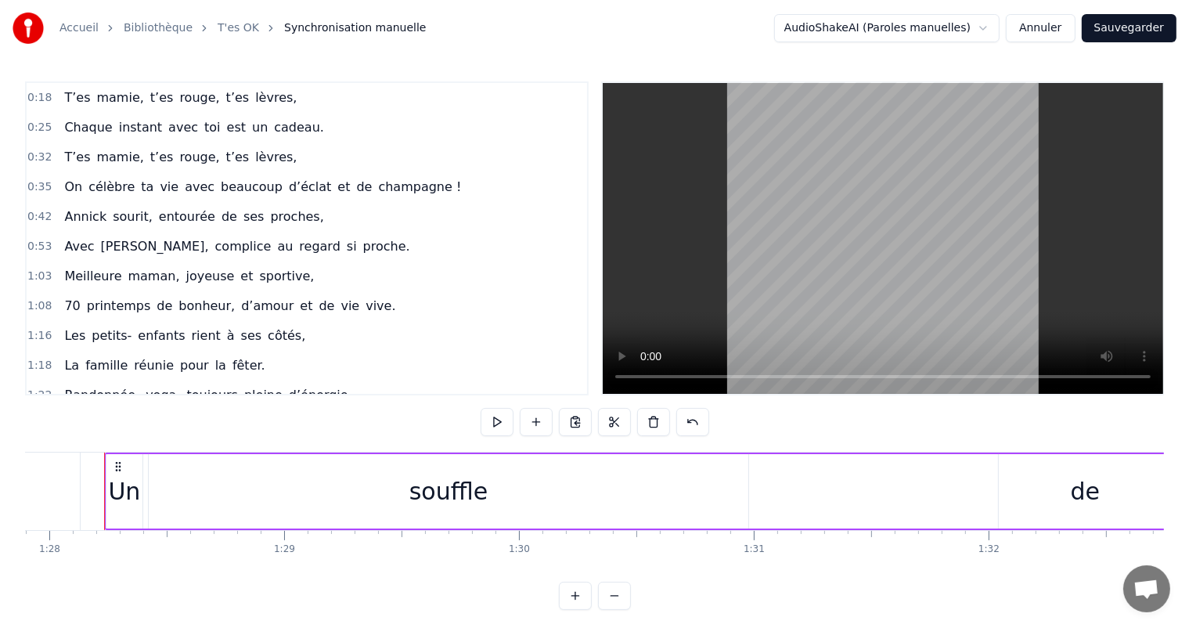
click at [40, 99] on span "0:18" at bounding box center [39, 98] width 24 height 16
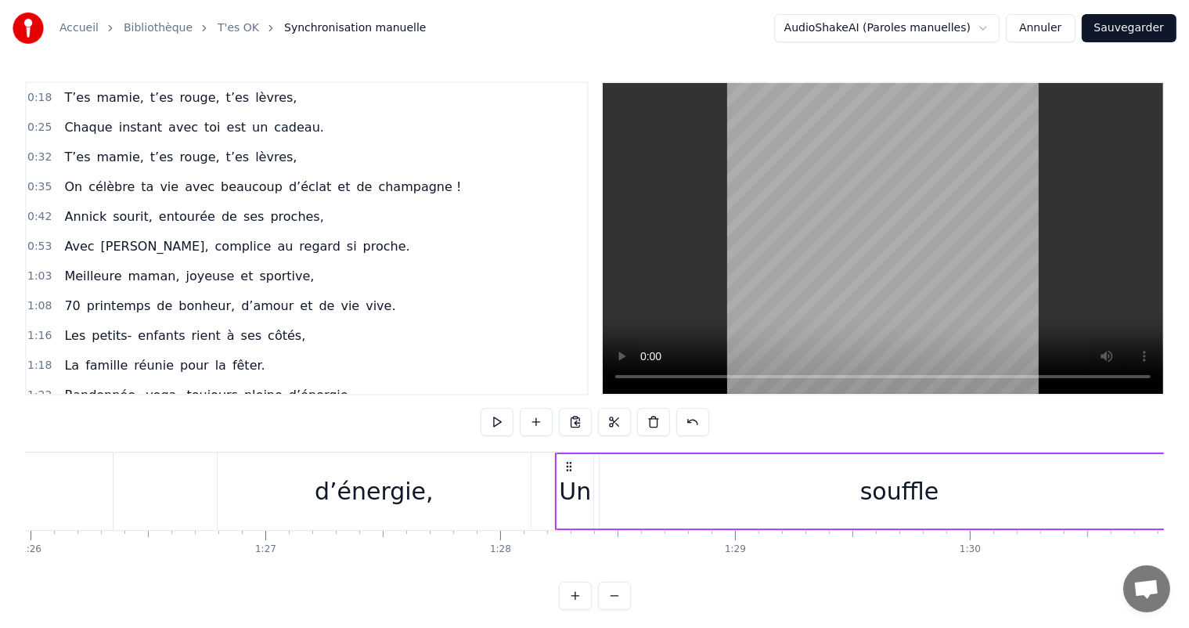
click at [40, 99] on span "0:18" at bounding box center [39, 98] width 24 height 16
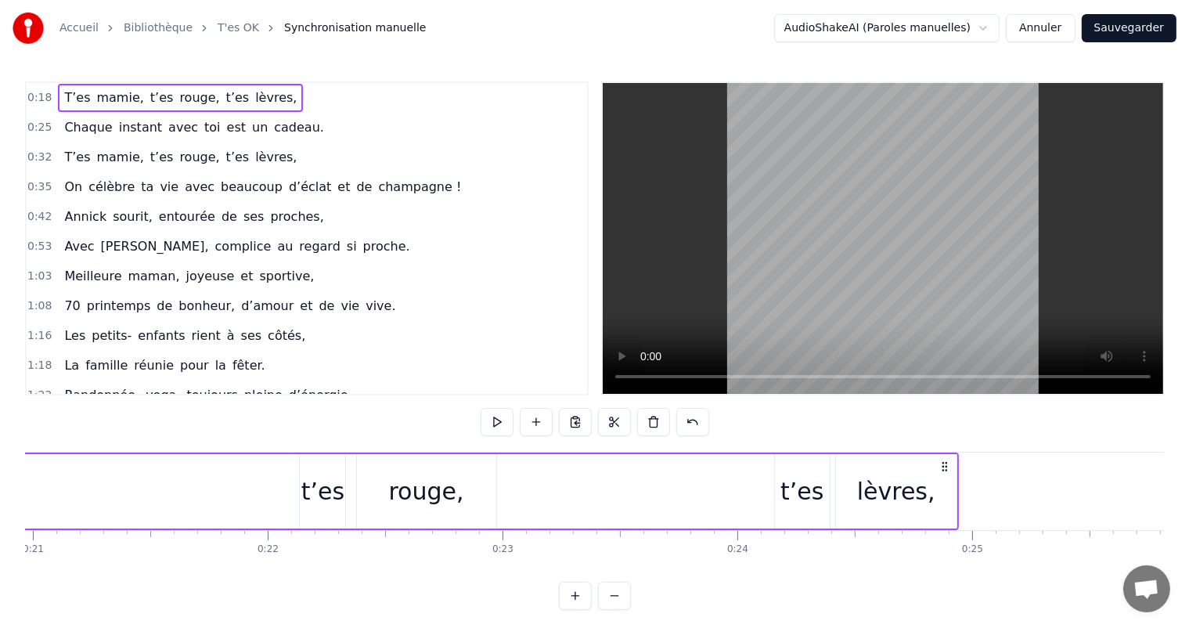
scroll to position [0, 4307]
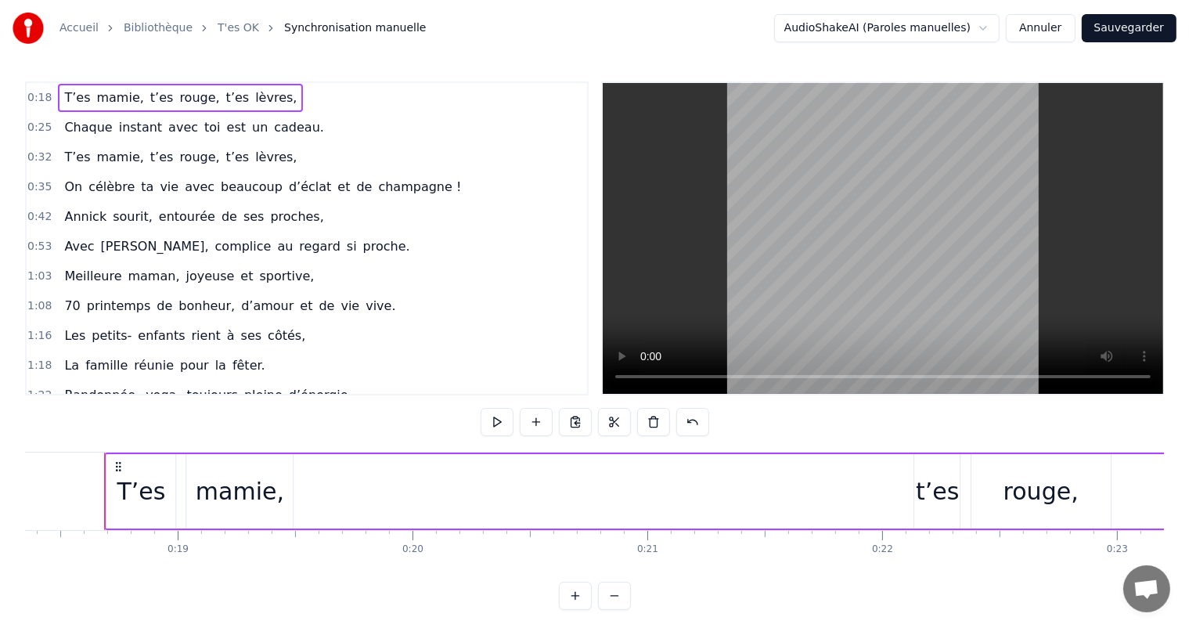
click at [119, 466] on circle at bounding box center [119, 466] width 1 height 1
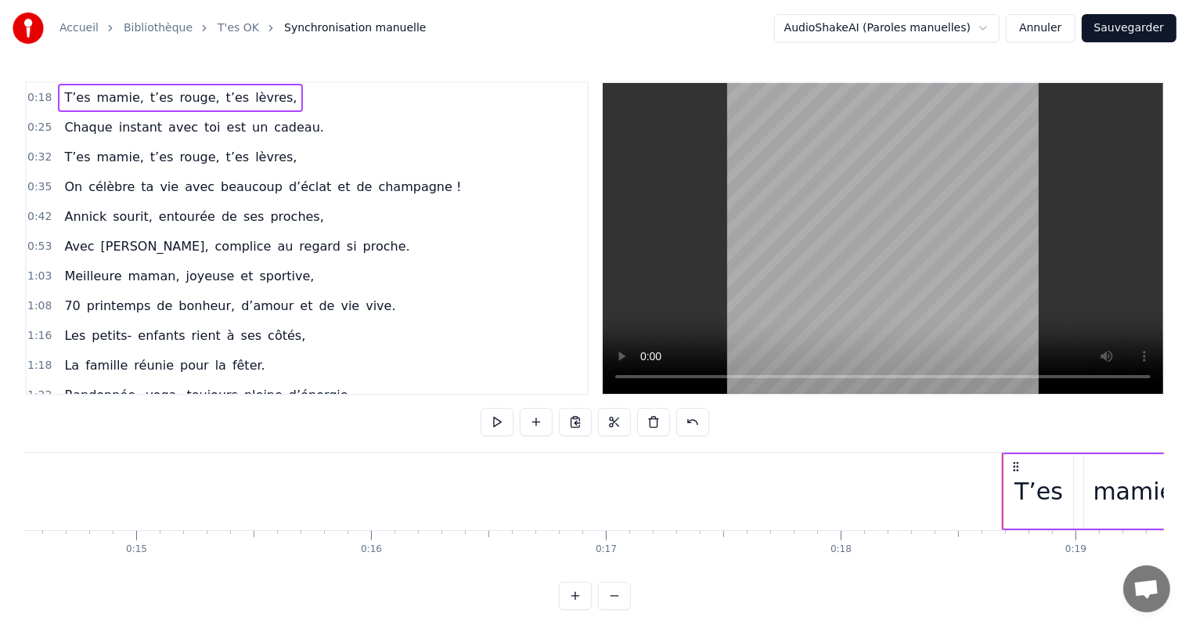
scroll to position [0, 3318]
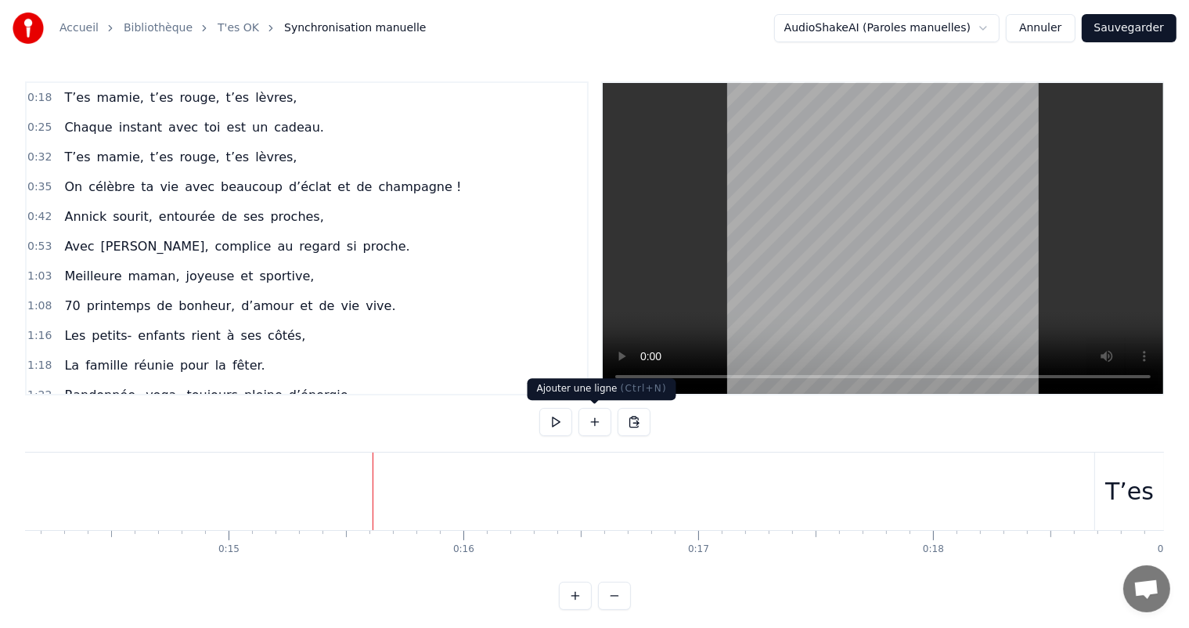
click at [592, 423] on button at bounding box center [594, 422] width 33 height 28
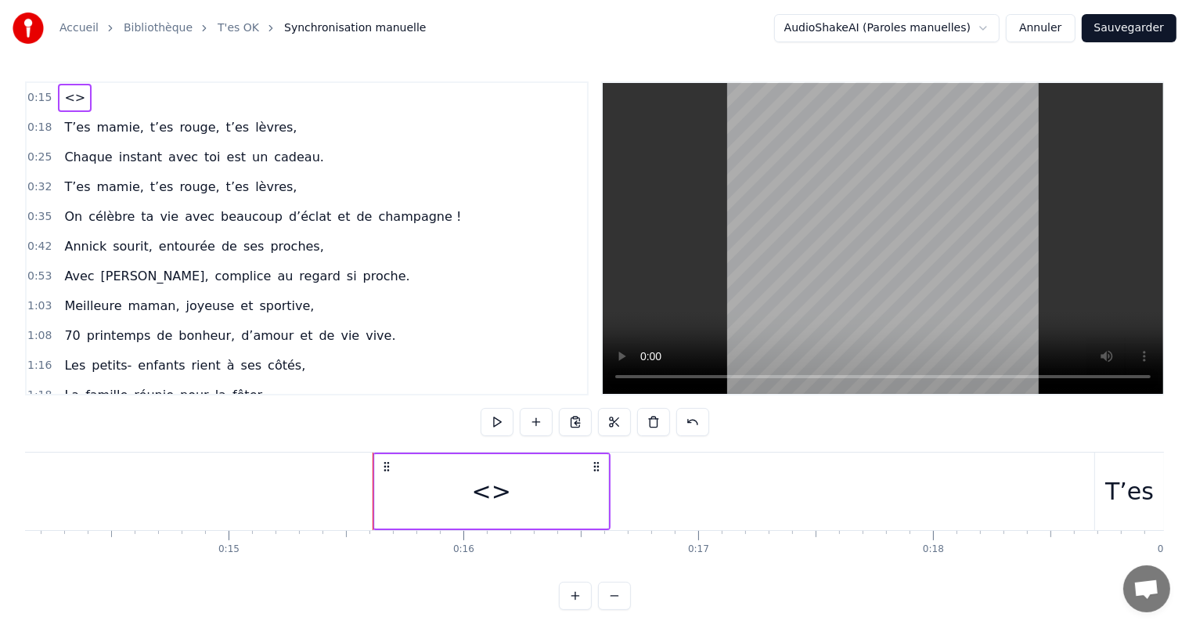
click at [488, 500] on div "<>" at bounding box center [491, 490] width 39 height 35
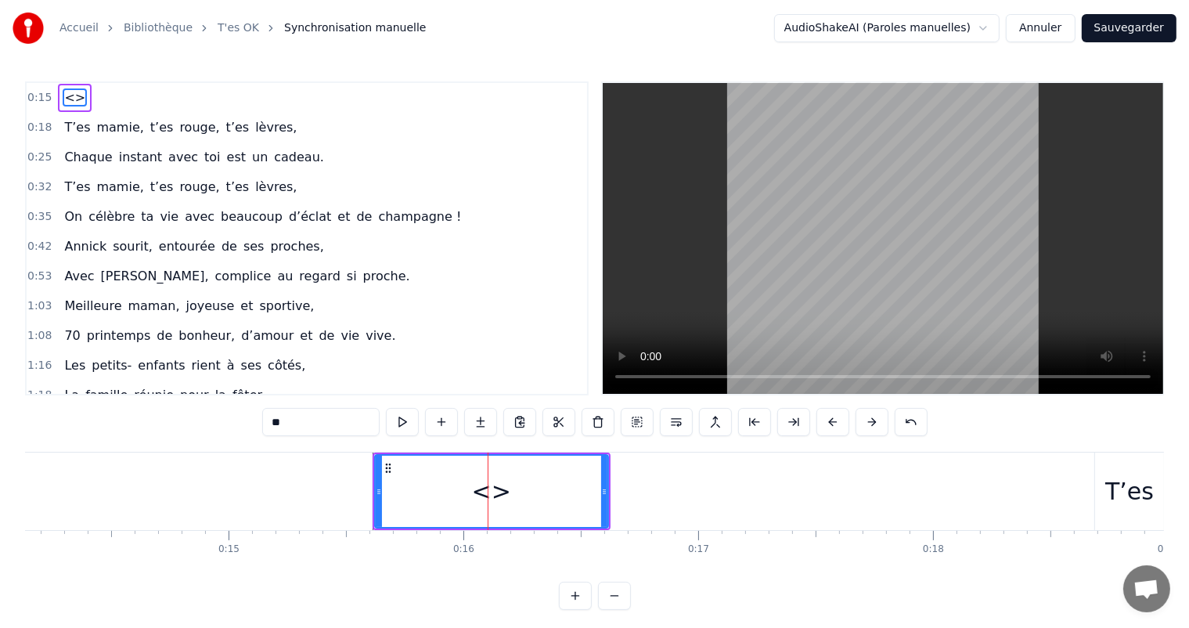
click at [498, 491] on div "<>" at bounding box center [491, 490] width 39 height 35
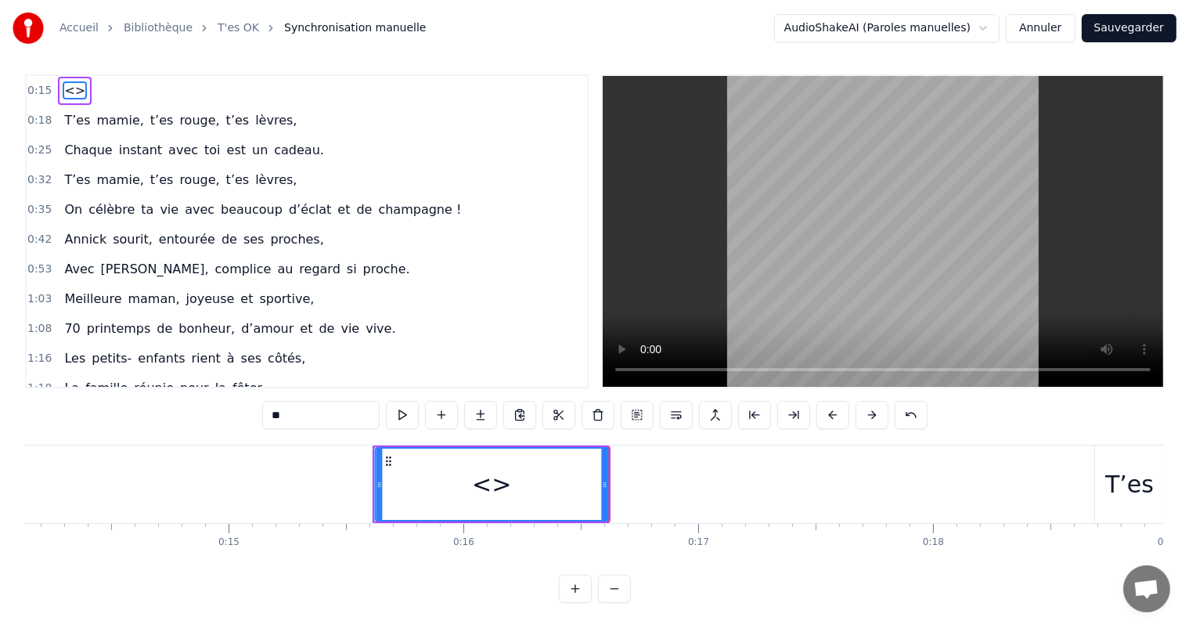
click at [386, 457] on circle at bounding box center [386, 457] width 1 height 1
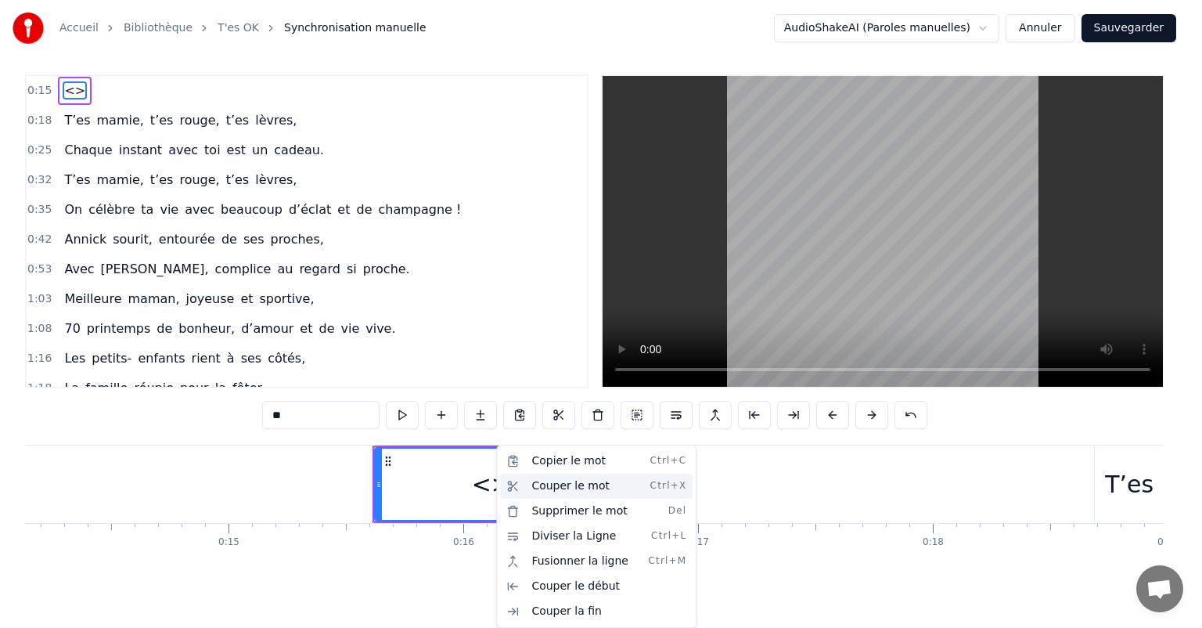
click at [566, 485] on div "Couper le mot Ctrl+X" at bounding box center [596, 485] width 192 height 25
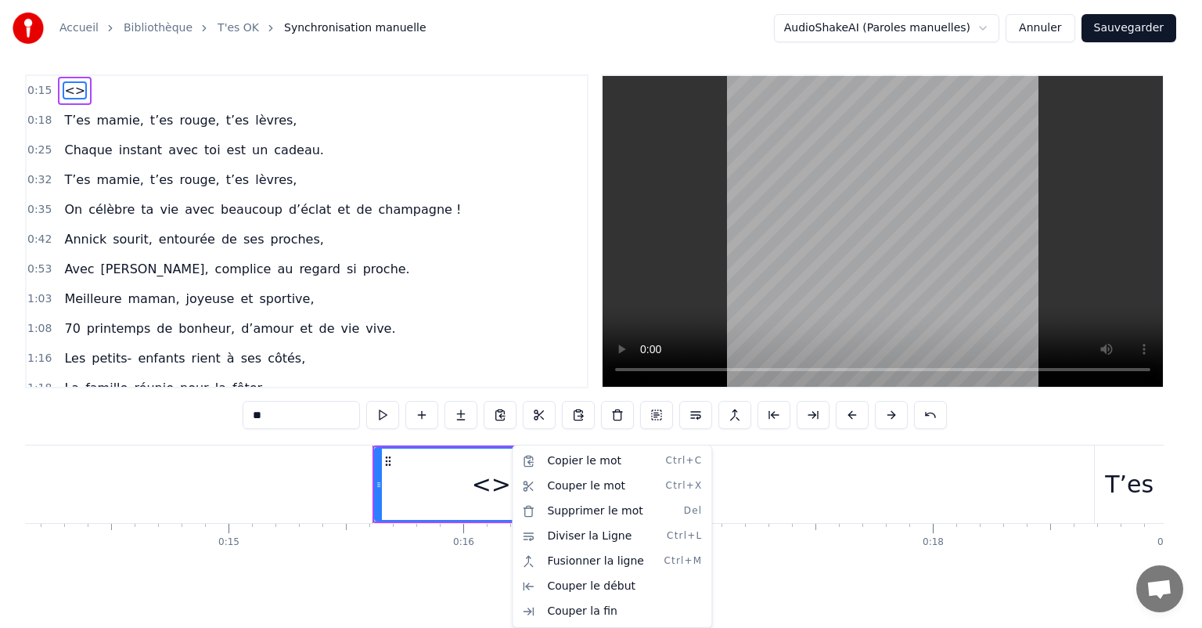
click at [619, 396] on html "Accueil Bibliothèque T'es OK Synchronisation manuelle AudioShakeAI (Paroles man…" at bounding box center [601, 310] width 1202 height 635
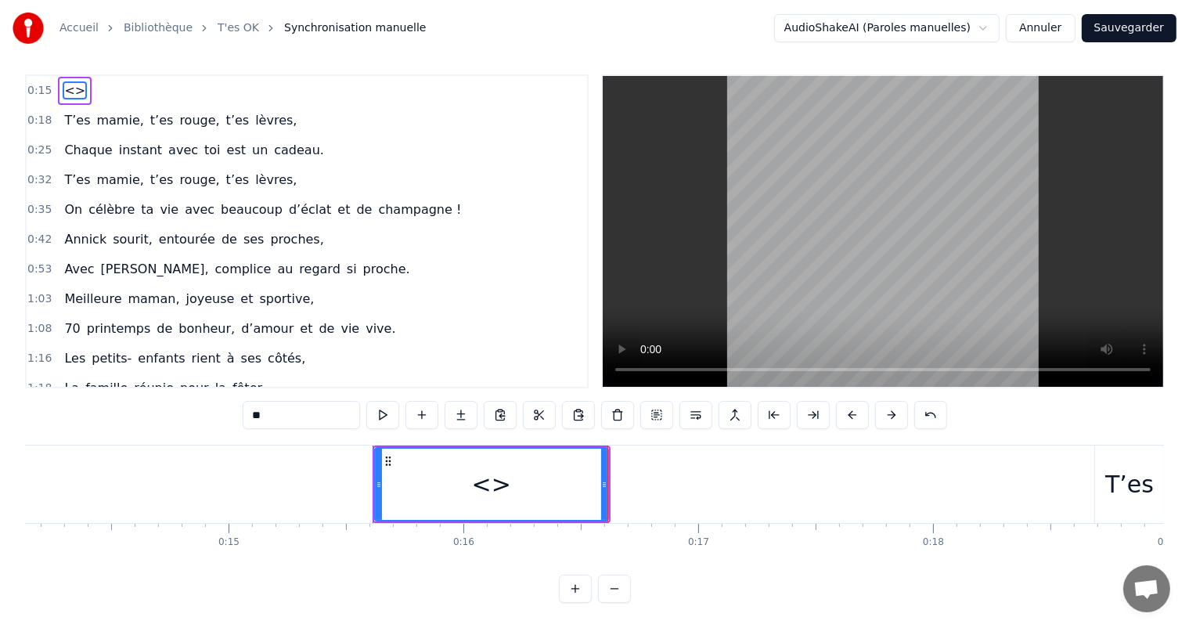
click at [619, 401] on button at bounding box center [617, 415] width 33 height 28
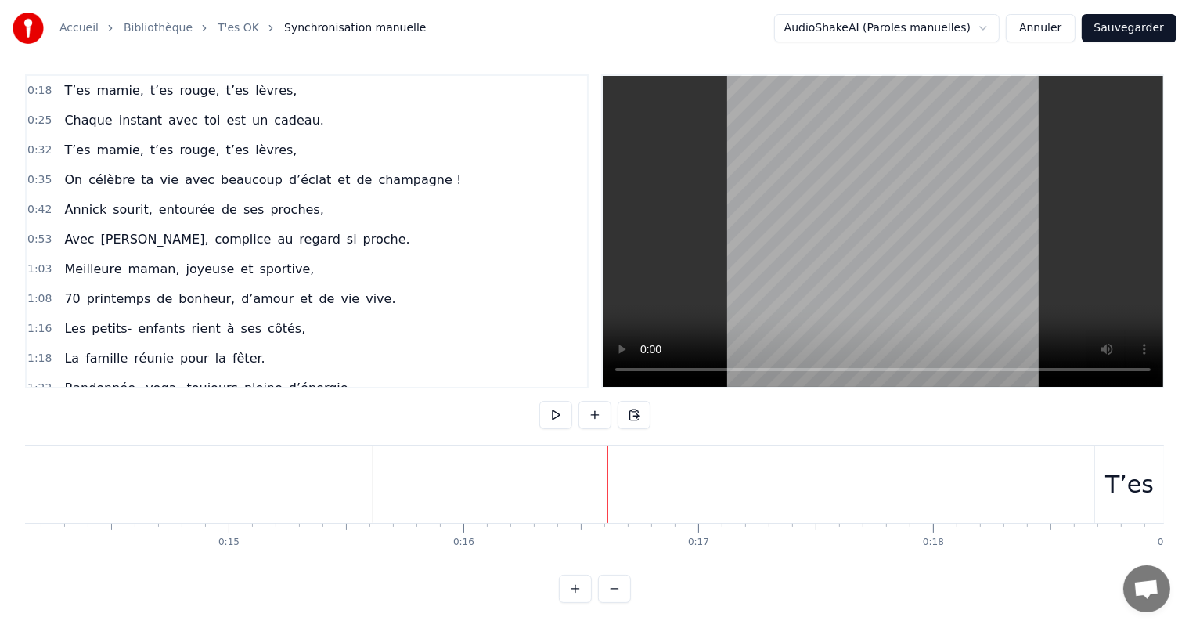
click at [619, 401] on button at bounding box center [633, 415] width 33 height 28
click at [1048, 31] on button "Annuler" at bounding box center [1039, 28] width 69 height 28
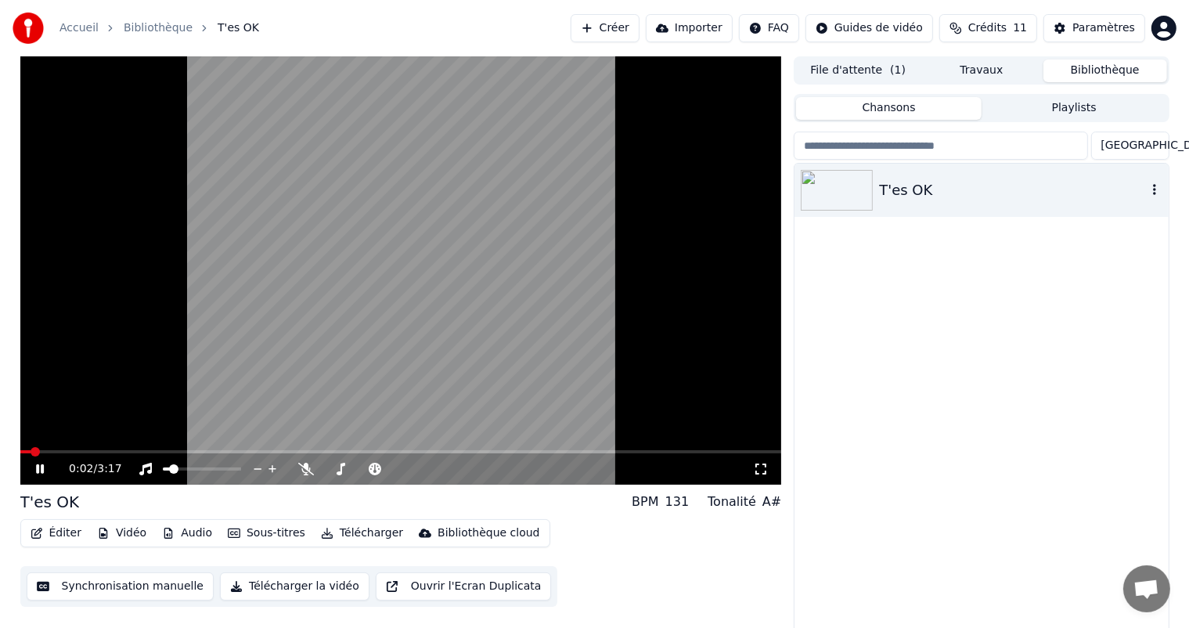
click at [817, 197] on img at bounding box center [836, 190] width 72 height 41
click at [887, 196] on div "T'es OK" at bounding box center [1012, 190] width 267 height 22
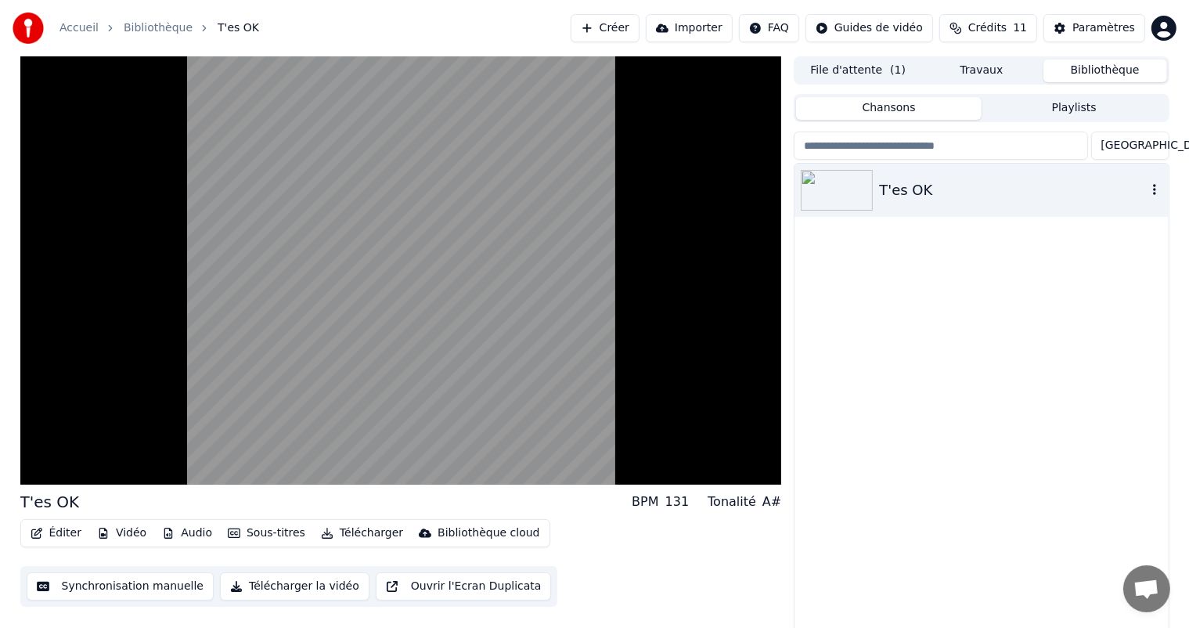
click at [948, 196] on div "T'es OK" at bounding box center [1012, 190] width 267 height 22
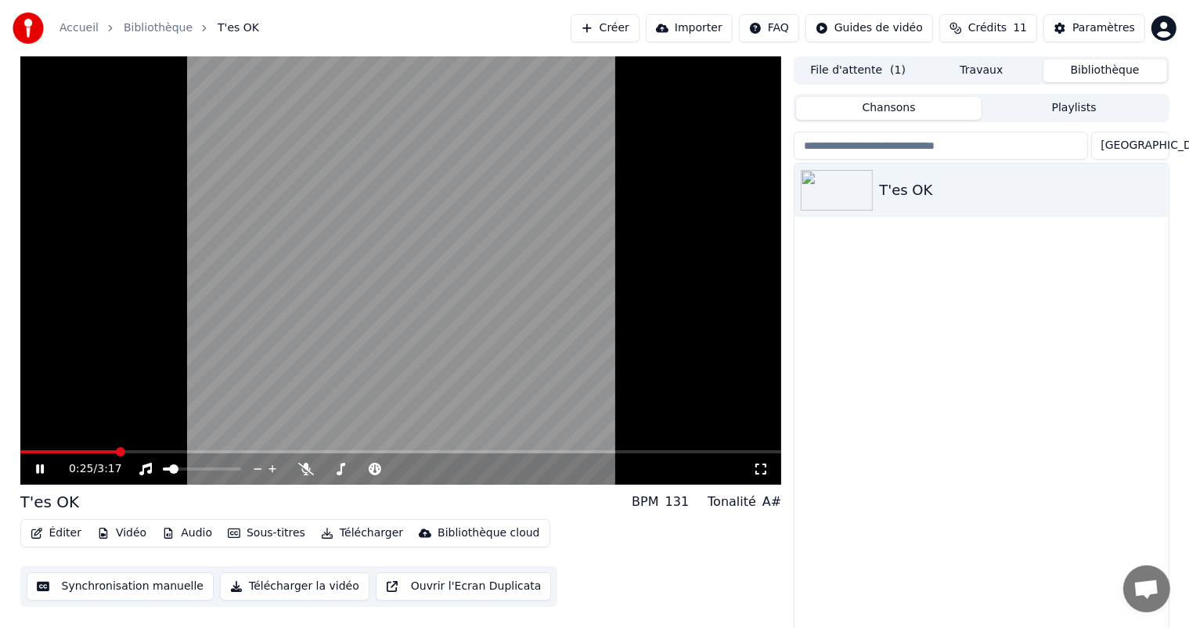
click at [114, 584] on button "Synchronisation manuelle" at bounding box center [121, 586] width 188 height 28
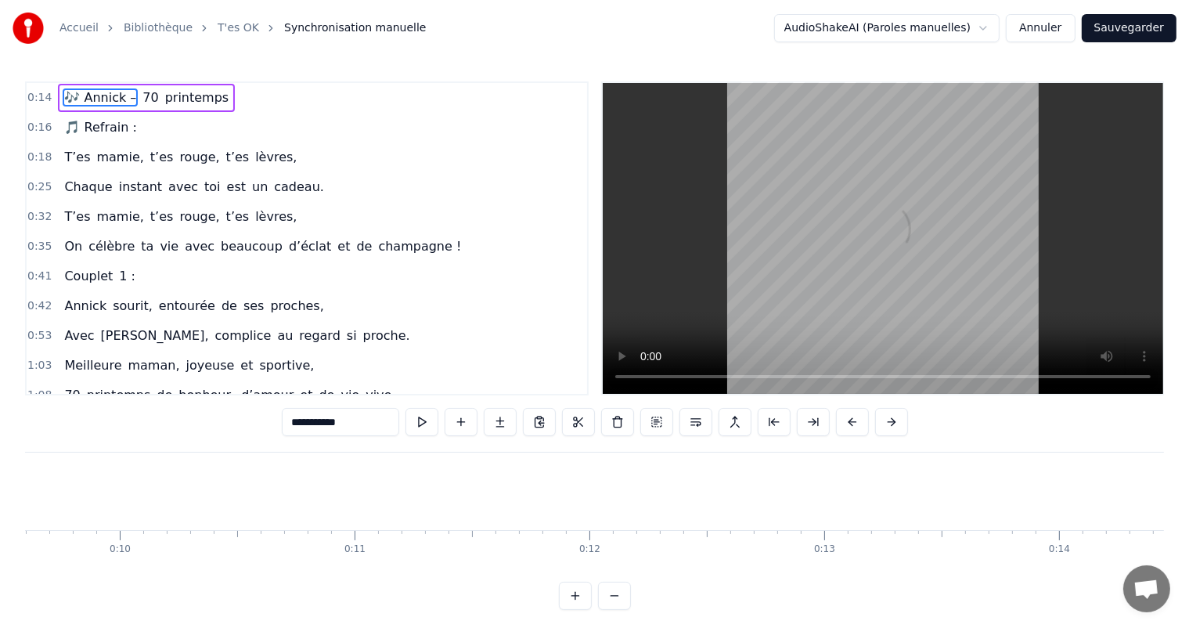
scroll to position [0, 3415]
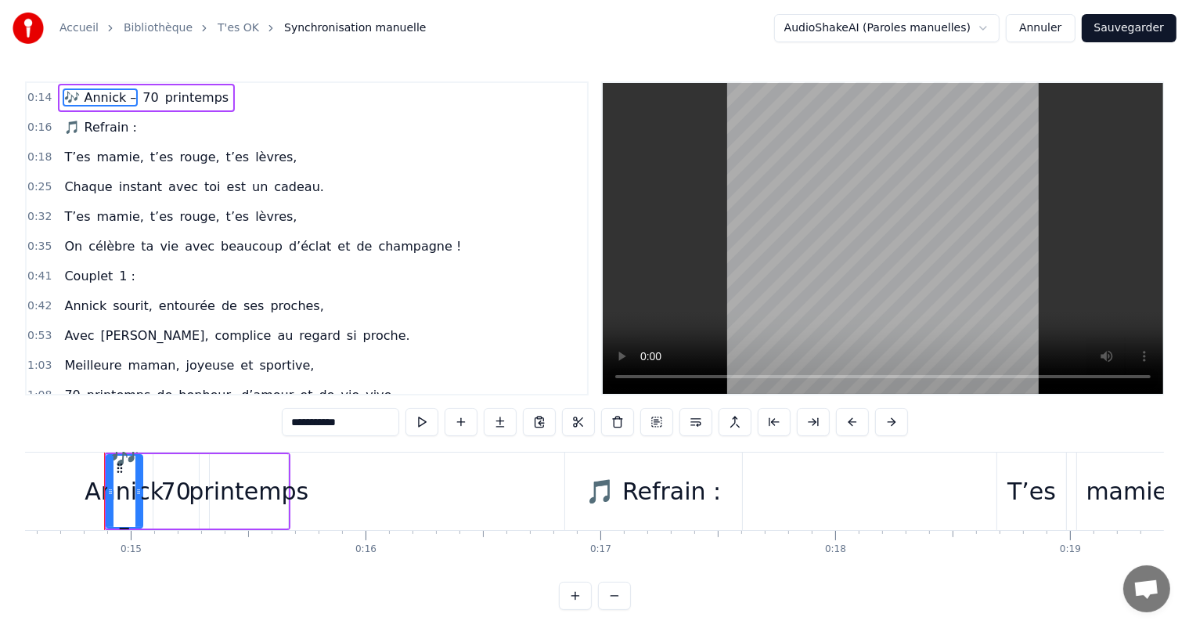
click at [73, 124] on span "🎵 Refrain :" at bounding box center [100, 127] width 75 height 18
type input "**********"
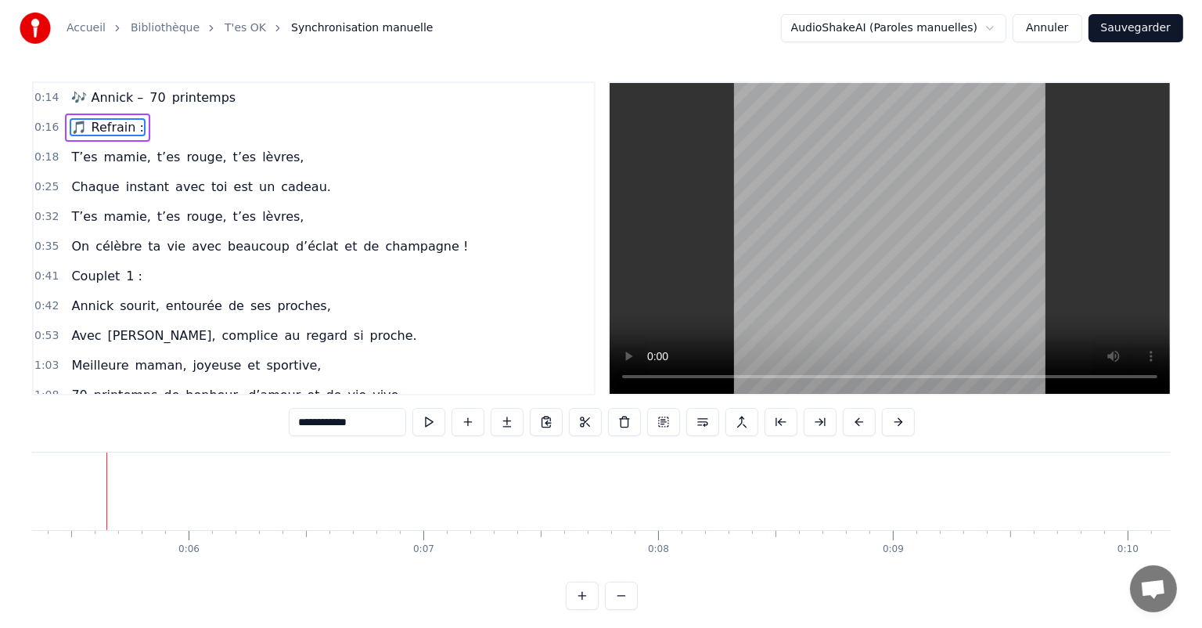
scroll to position [0, 1248]
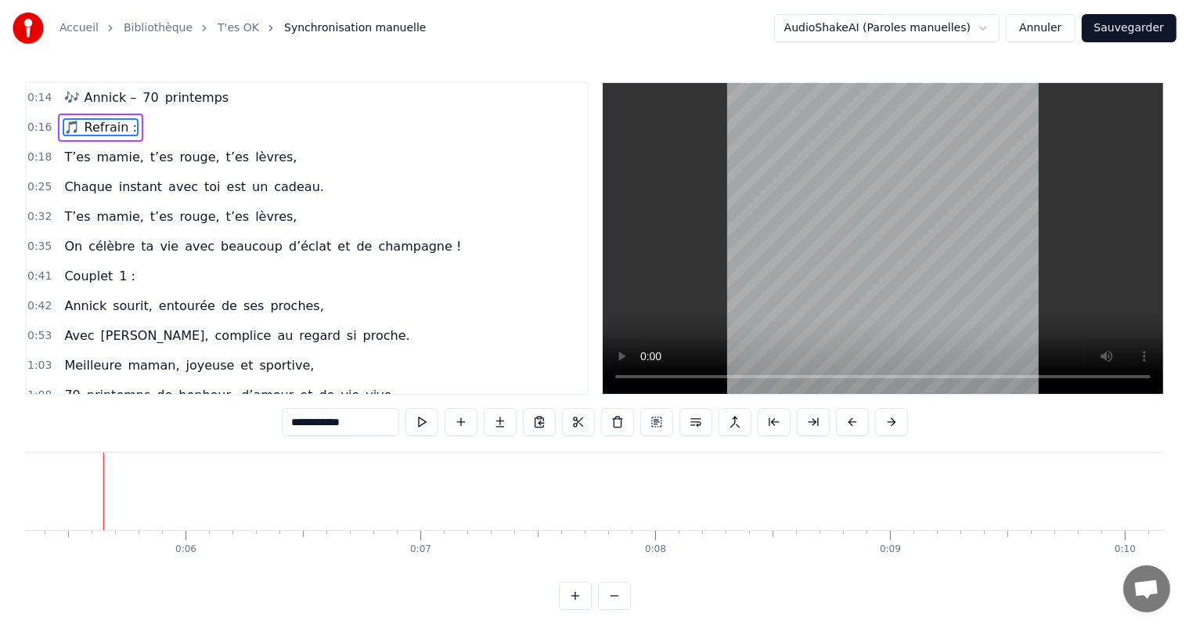
click at [1066, 29] on button "Annuler" at bounding box center [1039, 28] width 69 height 28
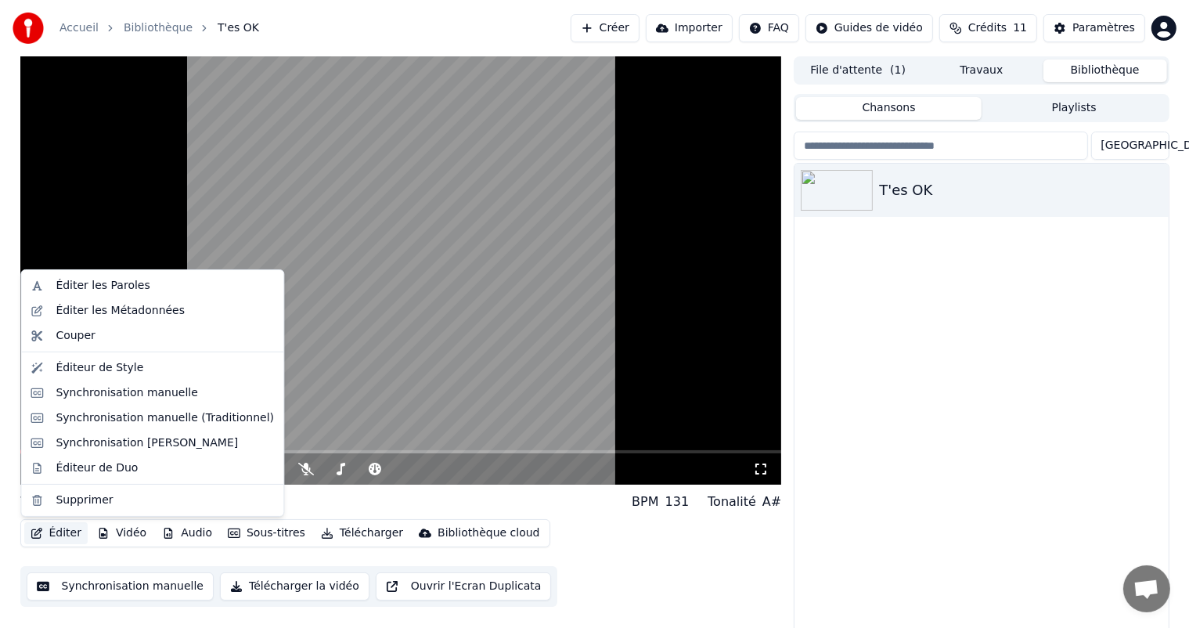
click at [63, 539] on button "Éditer" at bounding box center [55, 533] width 63 height 22
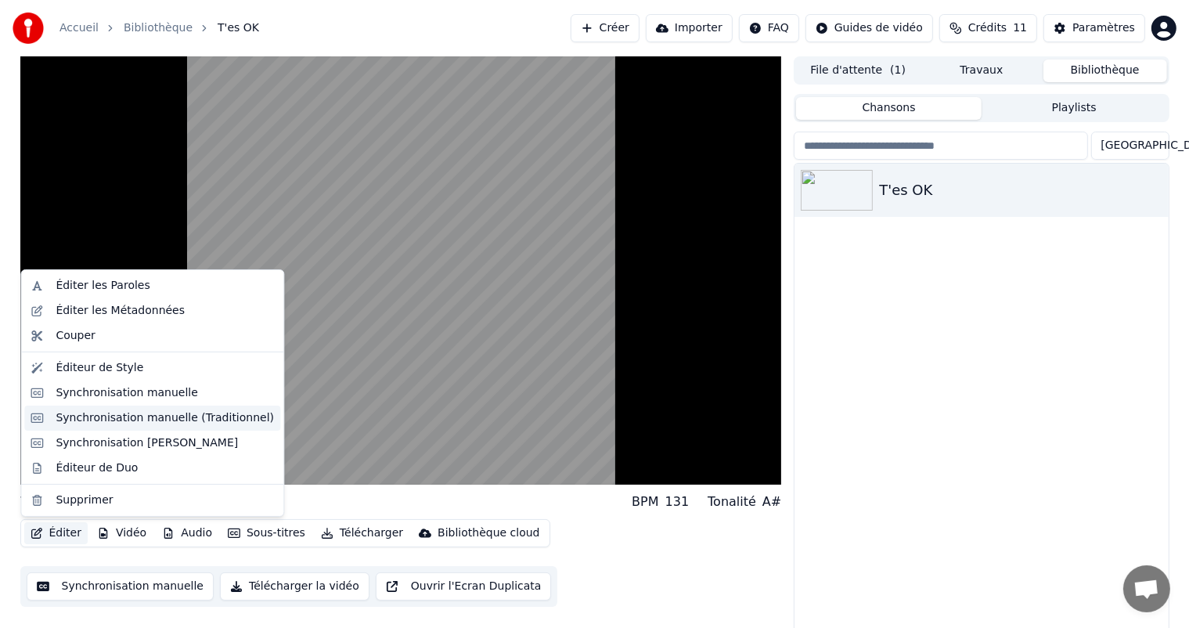
click at [98, 415] on div "Synchronisation manuelle (Traditionnel)" at bounding box center [165, 418] width 218 height 16
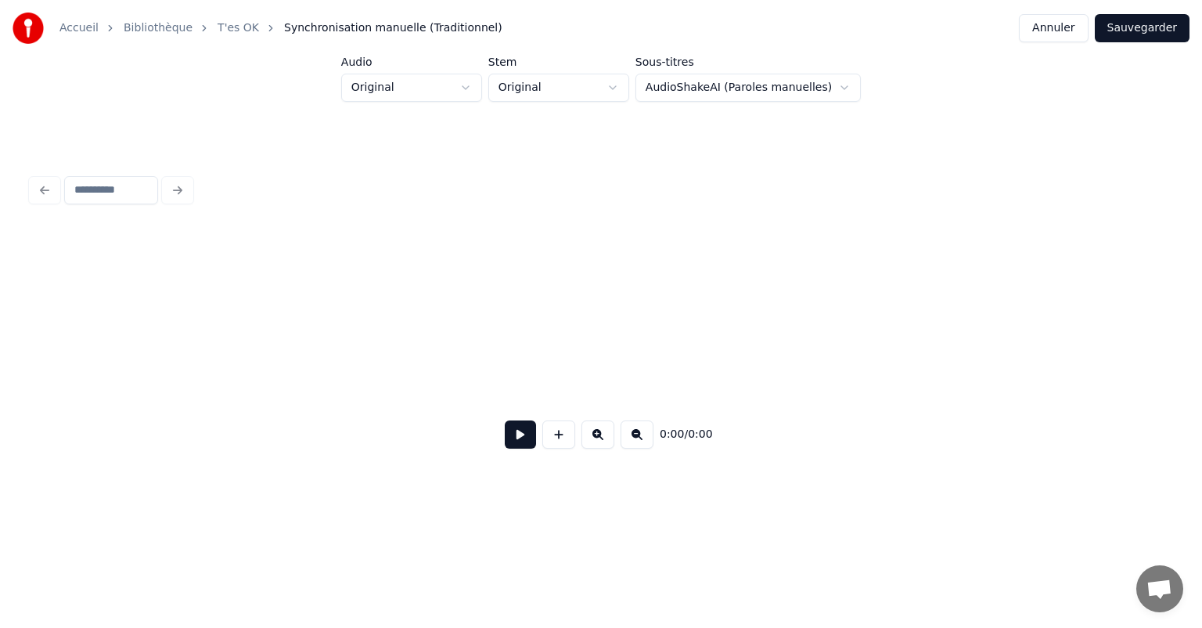
scroll to position [0, 2329]
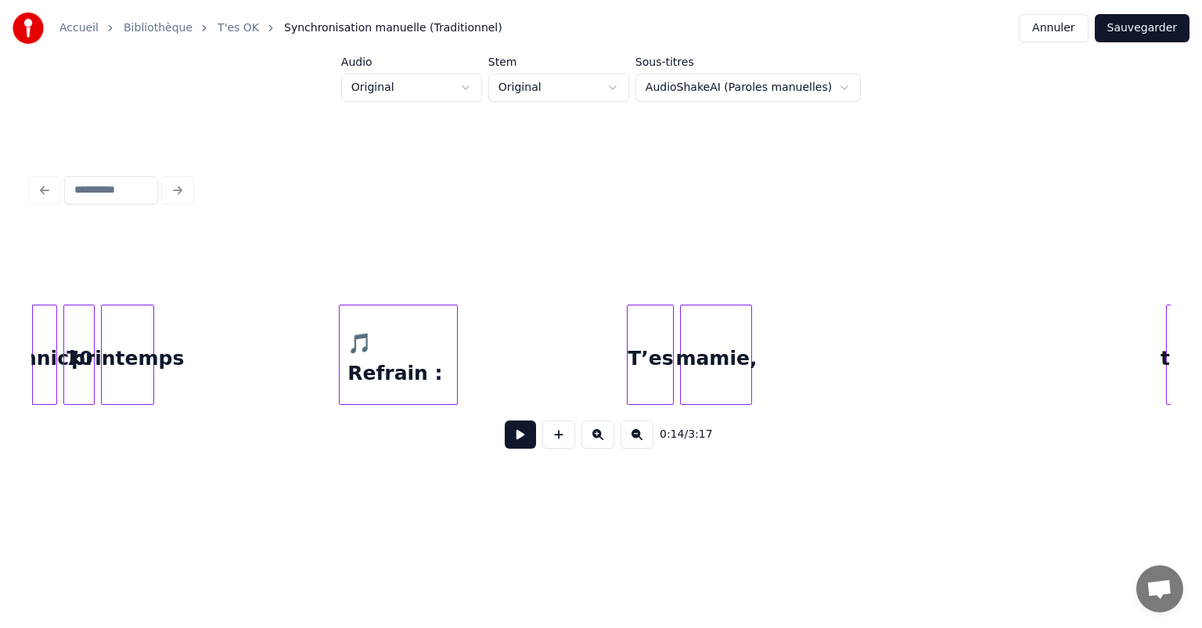
click at [372, 383] on div "🎵 Refrain :" at bounding box center [398, 358] width 117 height 106
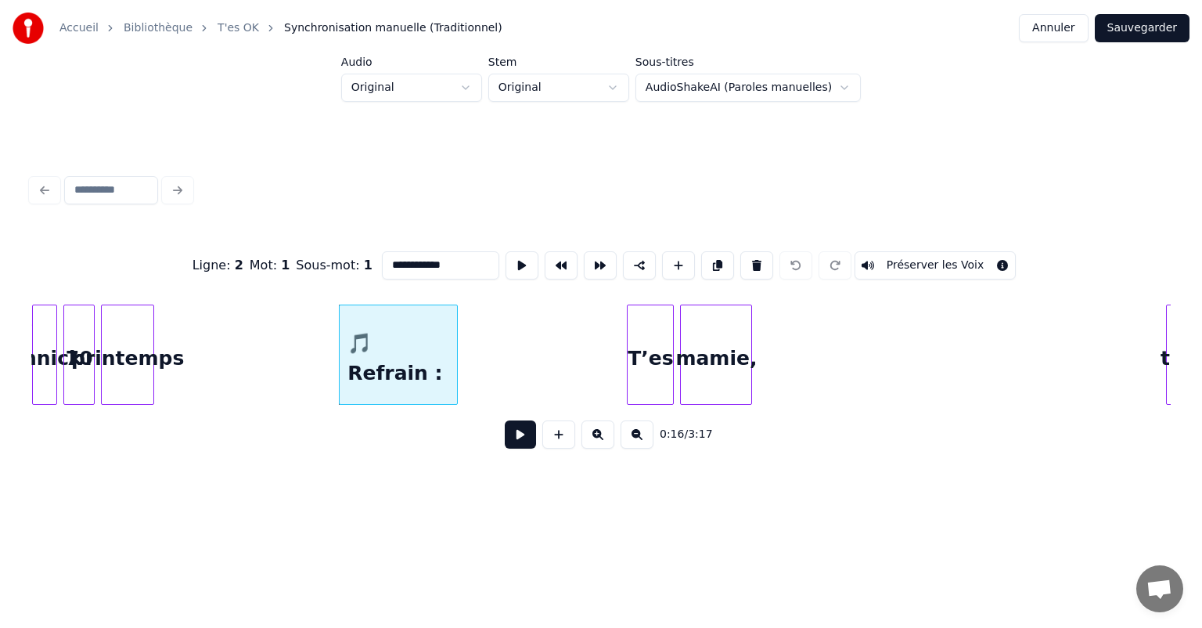
click at [418, 339] on div "🎵 Refrain :" at bounding box center [398, 358] width 117 height 106
drag, startPoint x: 451, startPoint y: 260, endPoint x: 388, endPoint y: 261, distance: 62.6
click at [388, 261] on input "**********" at bounding box center [440, 265] width 117 height 28
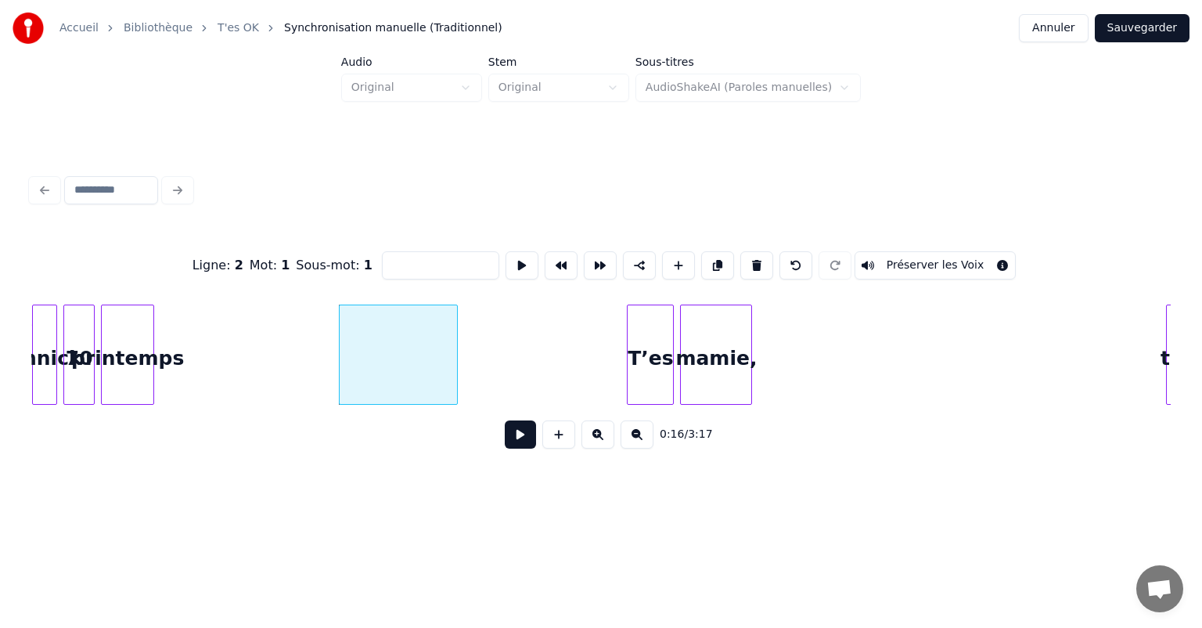
click at [136, 376] on div "printemps" at bounding box center [128, 358] width 52 height 106
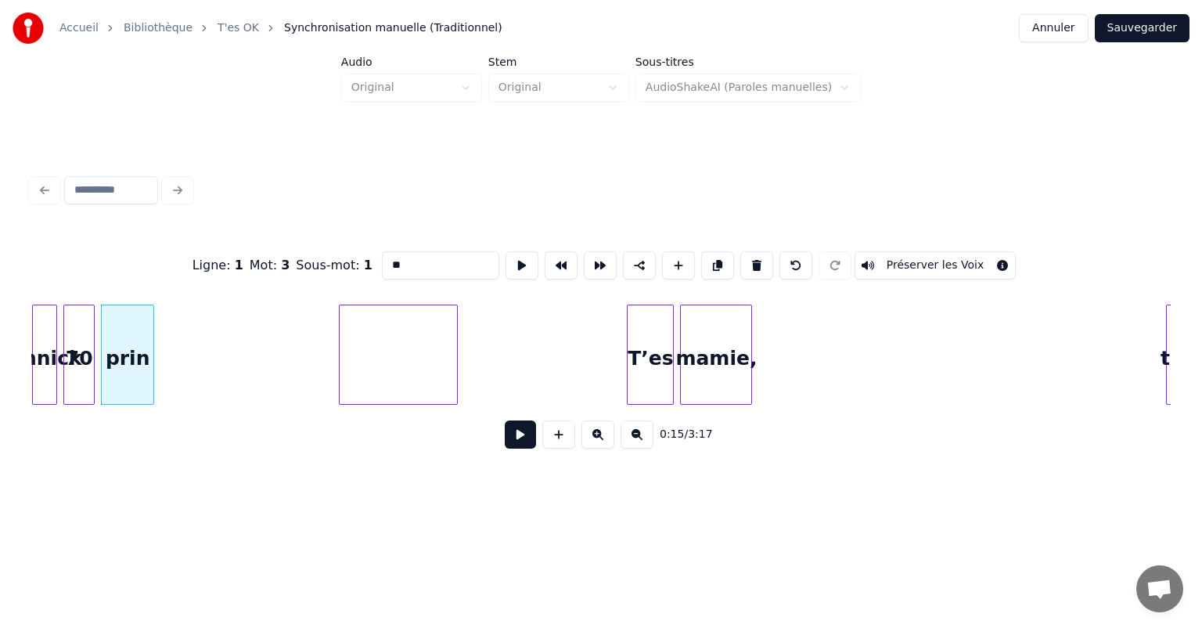
type input "*"
click at [72, 354] on div "70" at bounding box center [79, 358] width 30 height 106
type input "*"
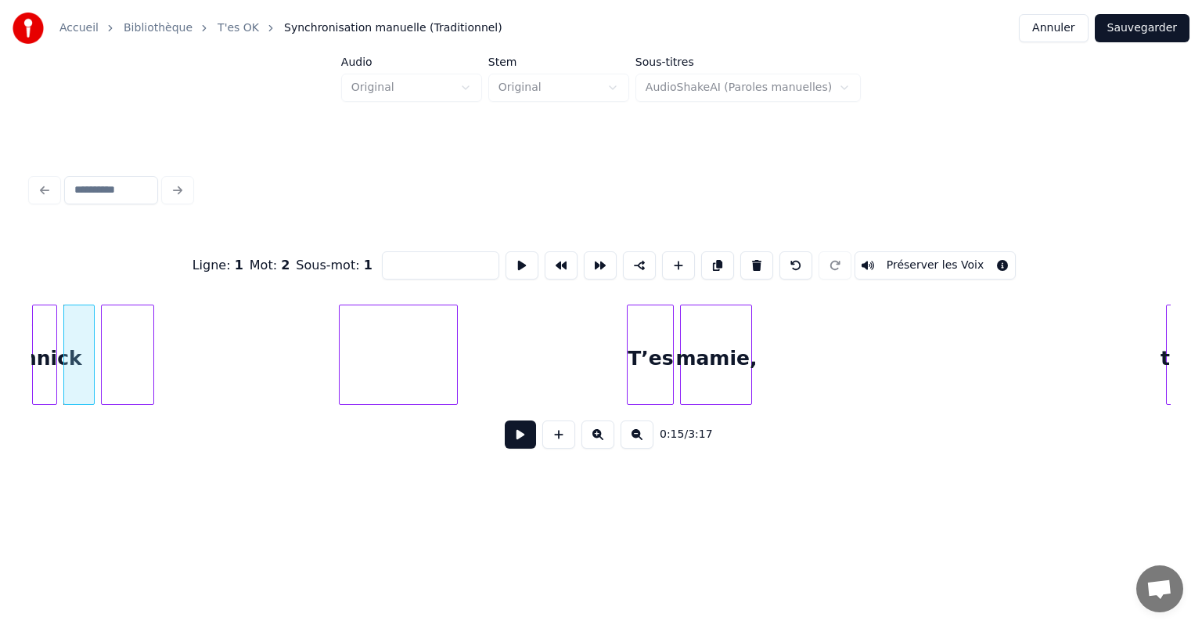
click at [41, 348] on div "🎶 Annick –" at bounding box center [44, 358] width 23 height 106
type input "**"
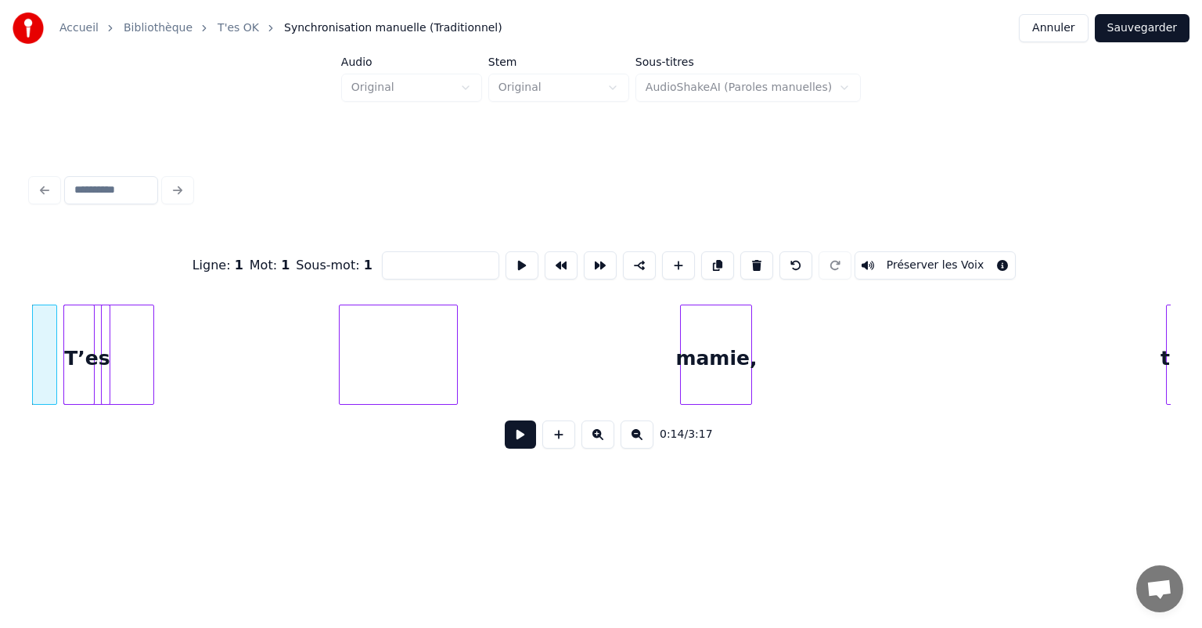
click at [74, 336] on div "T’es" at bounding box center [86, 358] width 45 height 106
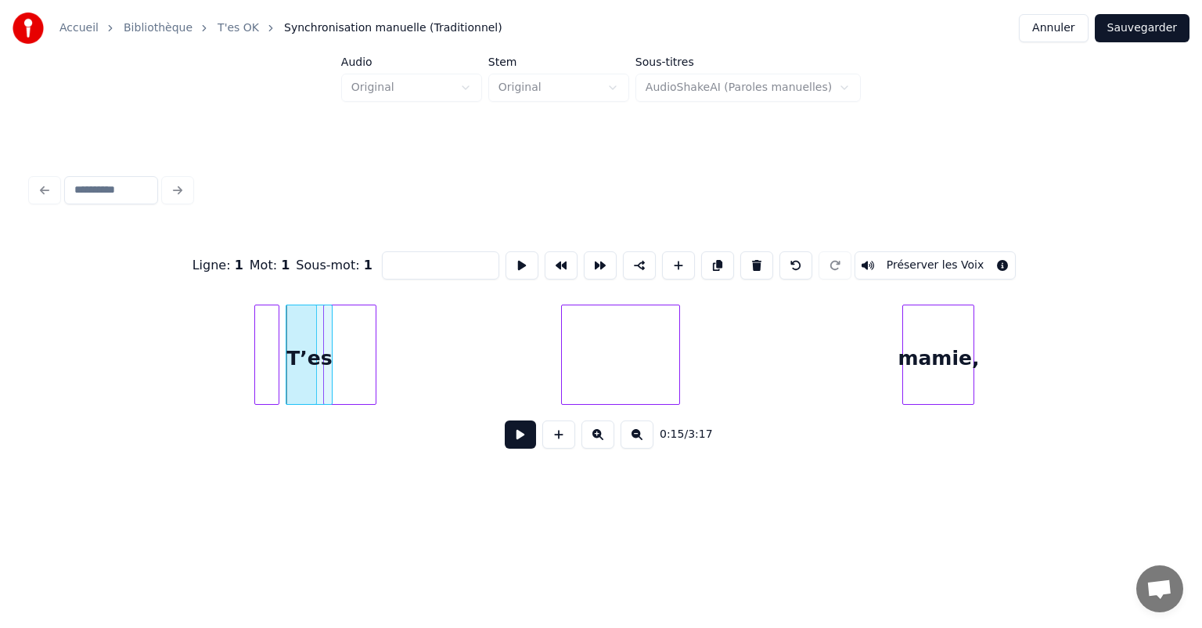
scroll to position [0, 2125]
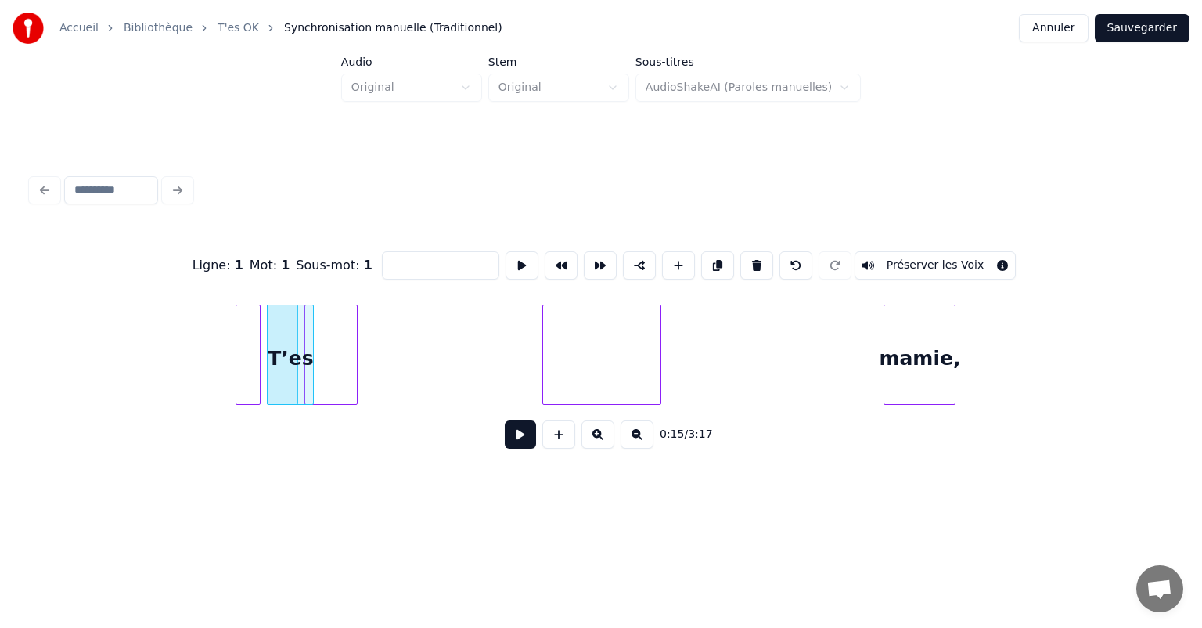
click at [253, 356] on div at bounding box center [247, 358] width 23 height 106
click at [263, 354] on div "T’es" at bounding box center [271, 358] width 45 height 106
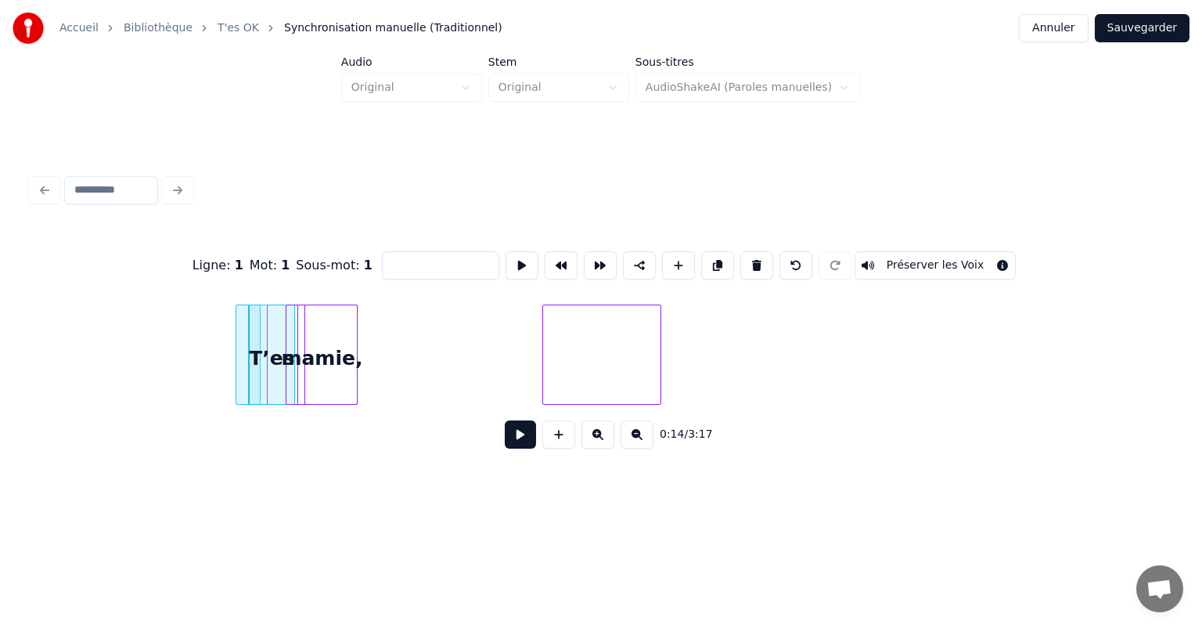
click at [317, 372] on div "mamie," at bounding box center [321, 358] width 70 height 106
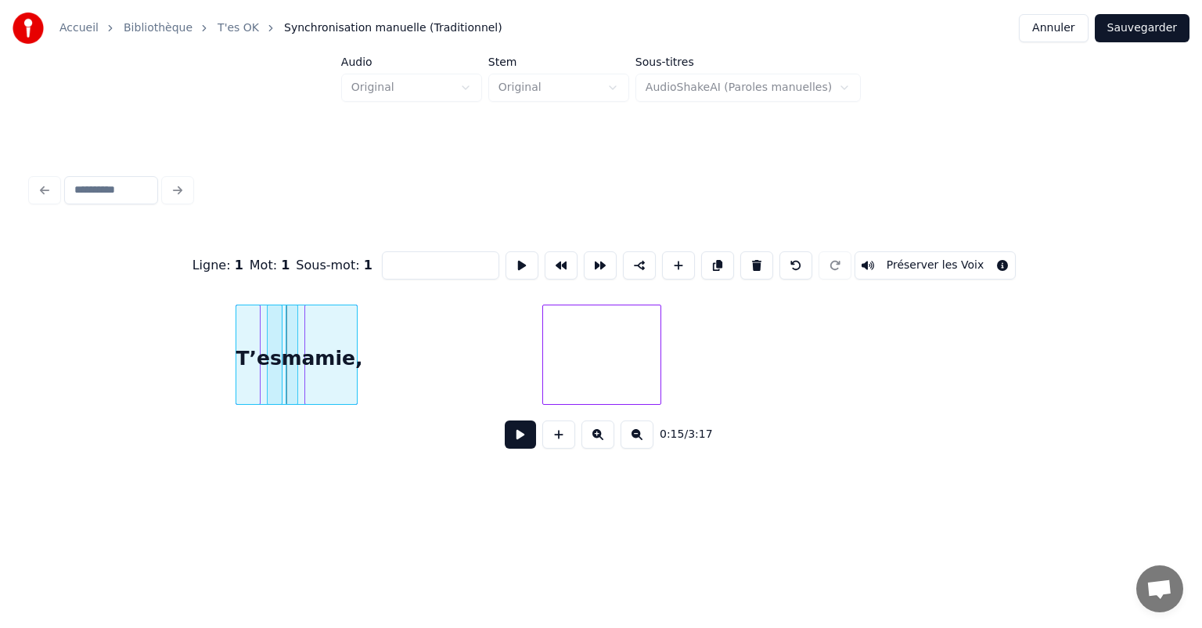
click at [250, 357] on div "T’es" at bounding box center [258, 358] width 45 height 106
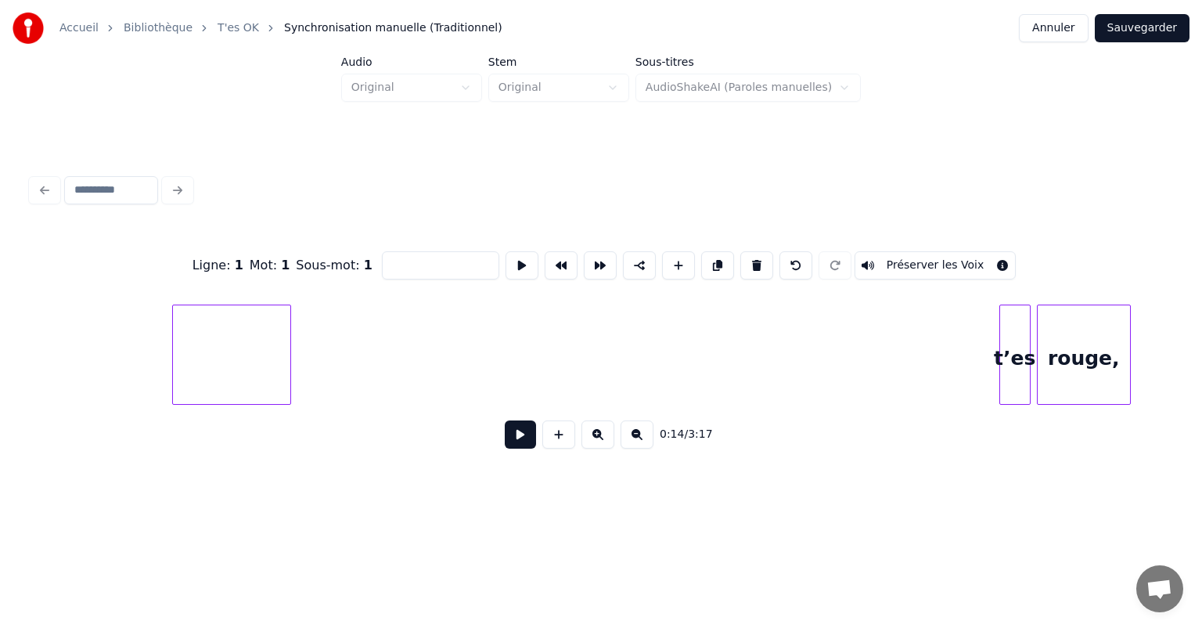
scroll to position [0, 2501]
click at [177, 363] on div "t’es" at bounding box center [183, 358] width 30 height 106
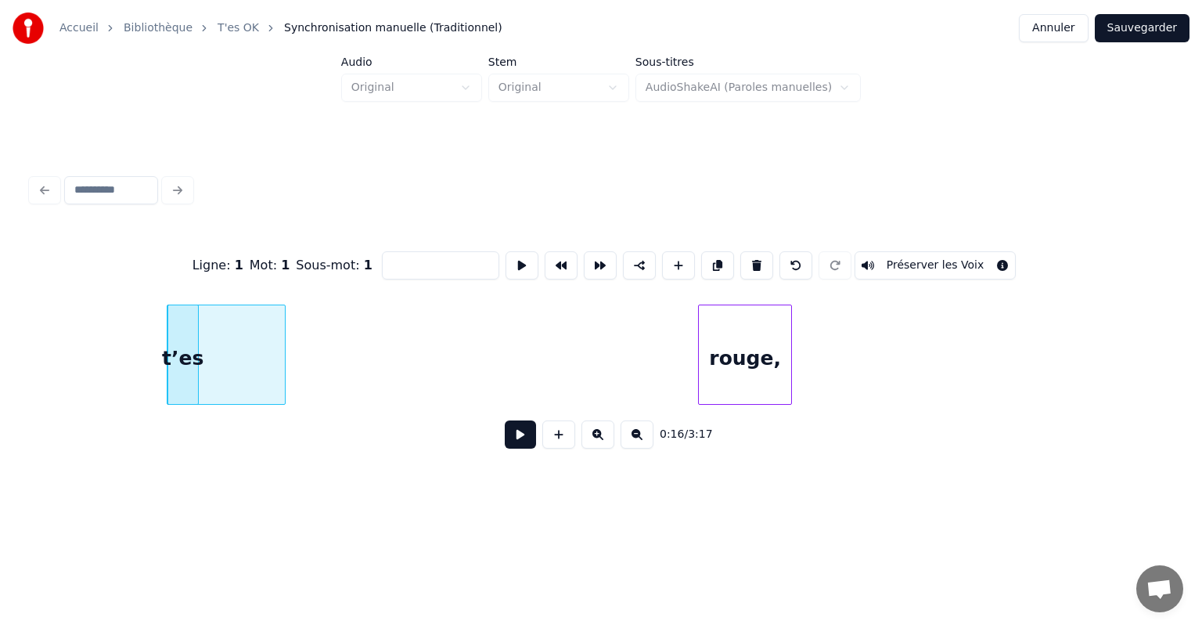
click at [699, 365] on div "rouge," at bounding box center [745, 358] width 92 height 106
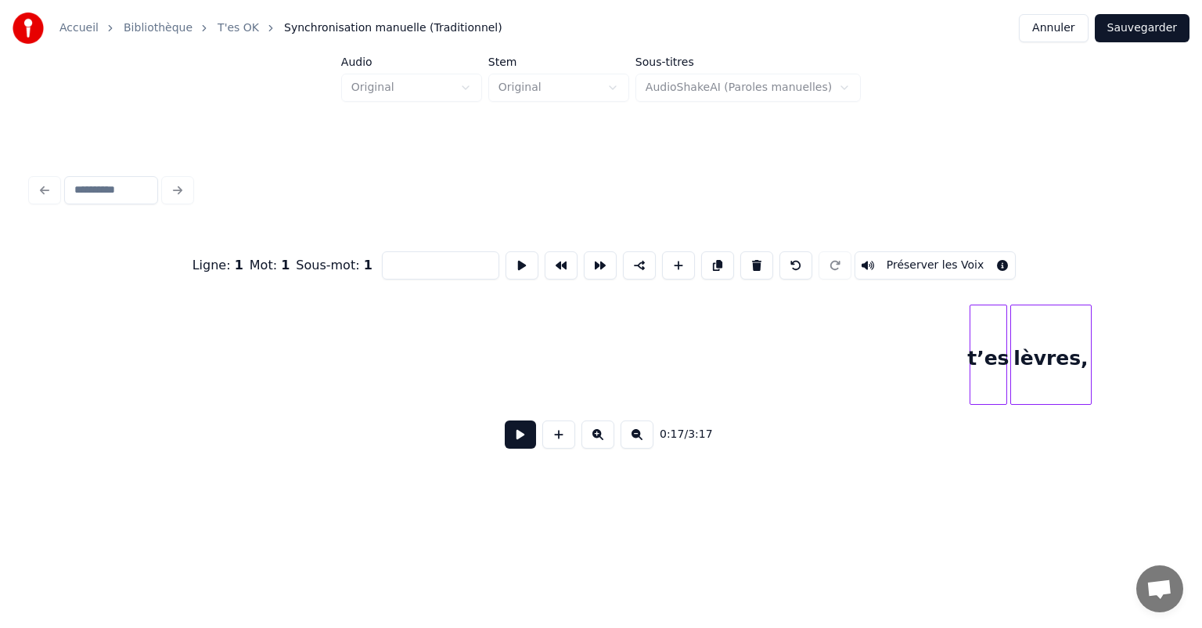
scroll to position [0, 2845]
click at [130, 365] on div "t’es" at bounding box center [135, 358] width 36 height 106
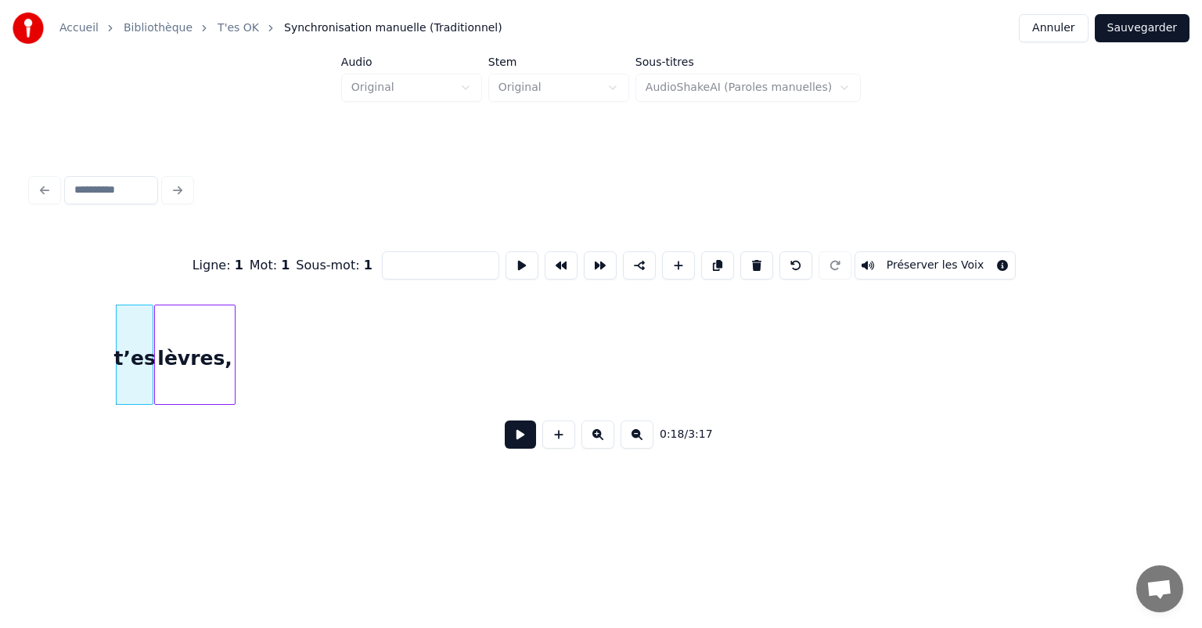
click at [200, 397] on div "t’es lèvres," at bounding box center [600, 354] width 1139 height 100
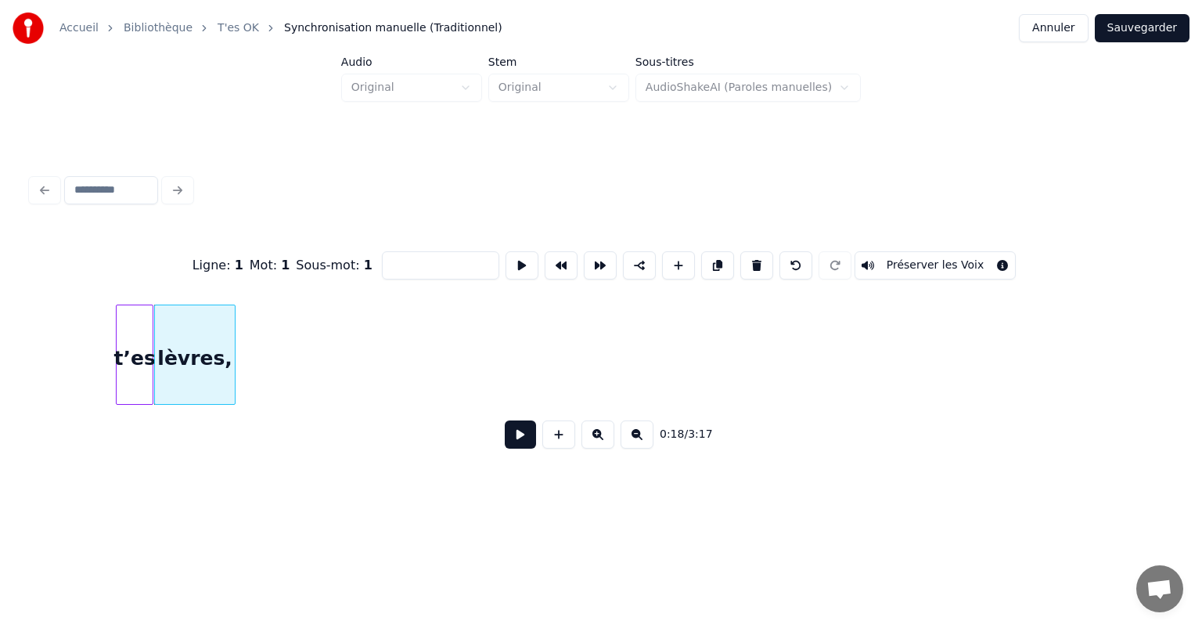
click at [189, 347] on div "lèvres," at bounding box center [195, 358] width 80 height 106
click at [708, 264] on button at bounding box center [717, 265] width 33 height 28
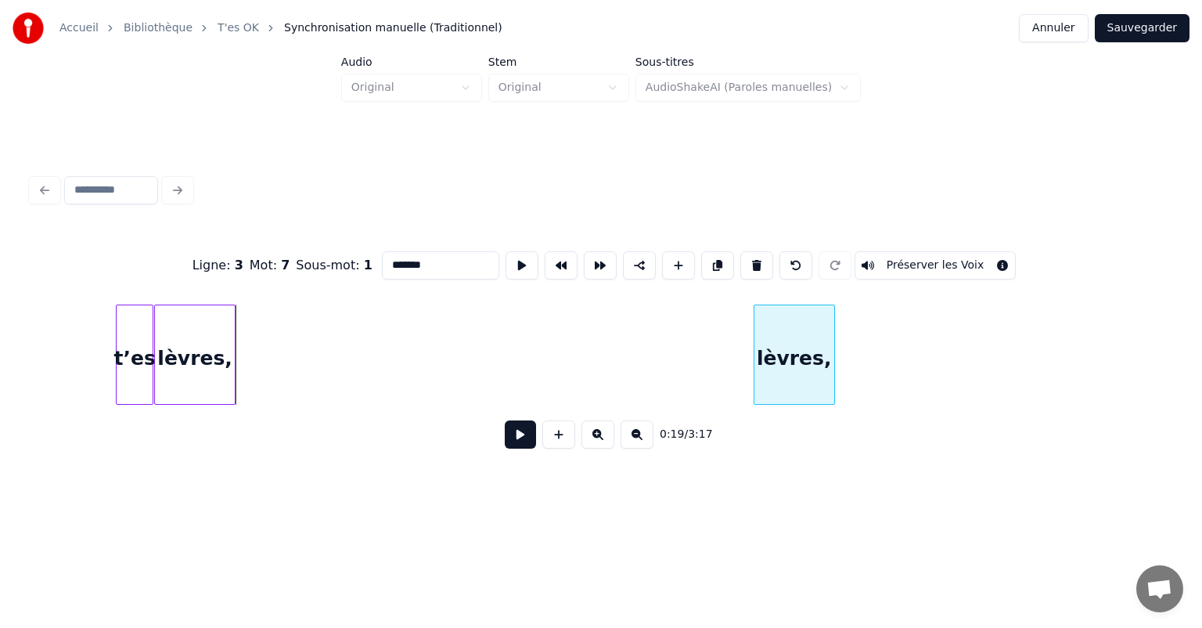
click at [825, 379] on div "lèvres," at bounding box center [794, 358] width 80 height 106
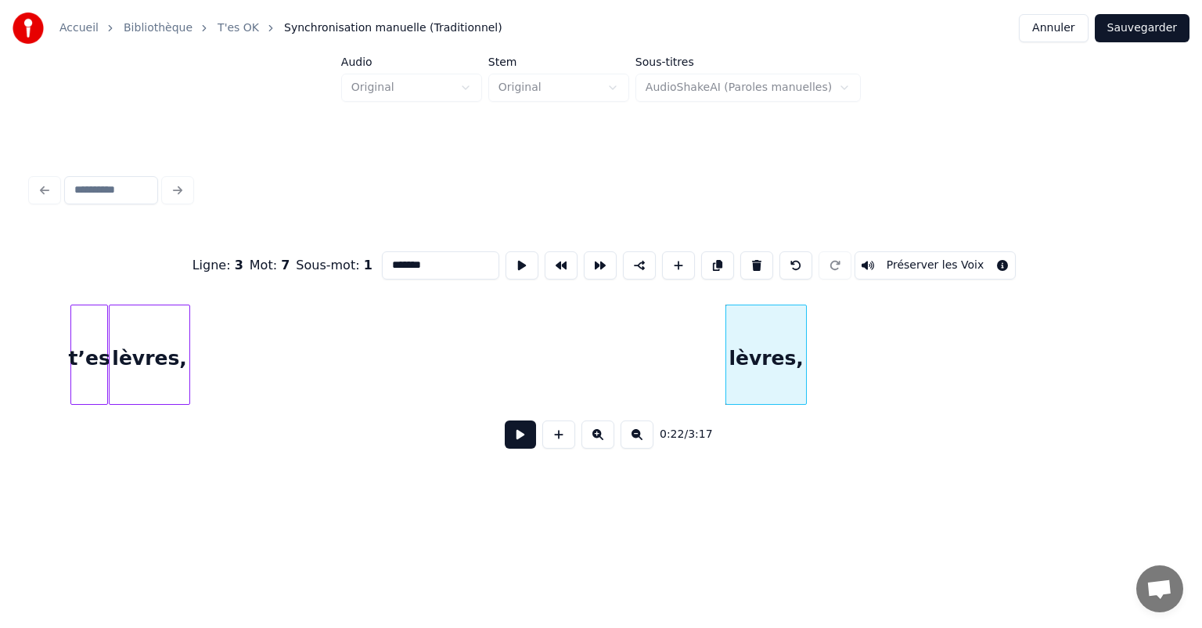
scroll to position [0, 3291]
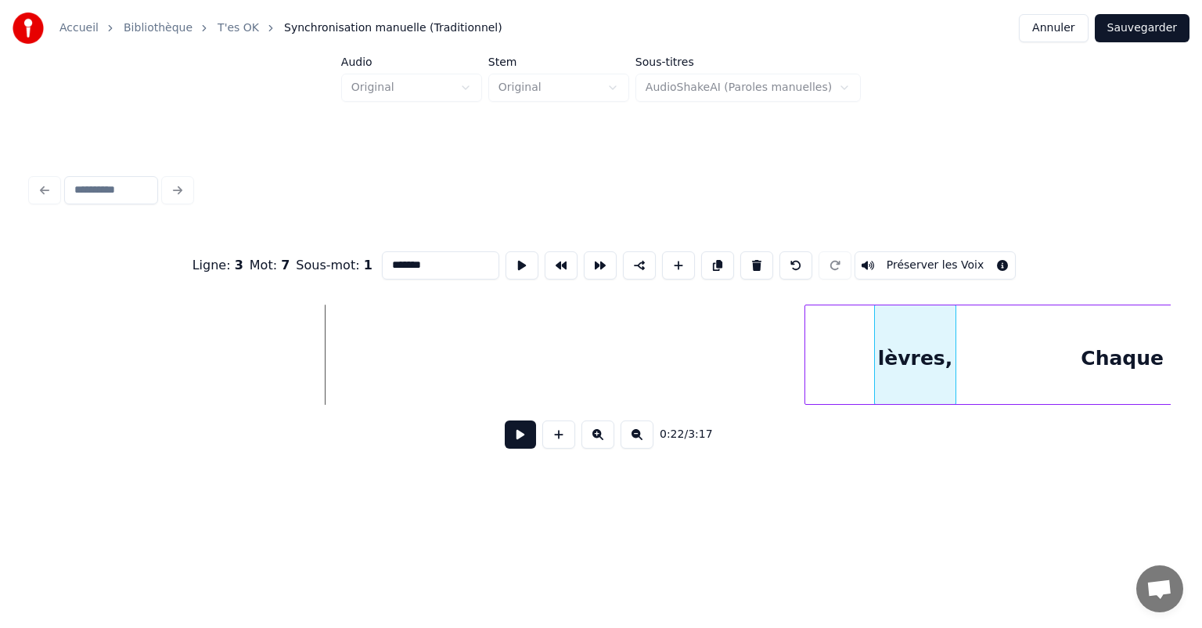
click at [908, 405] on div "lèvres, Chaque" at bounding box center [600, 354] width 1139 height 100
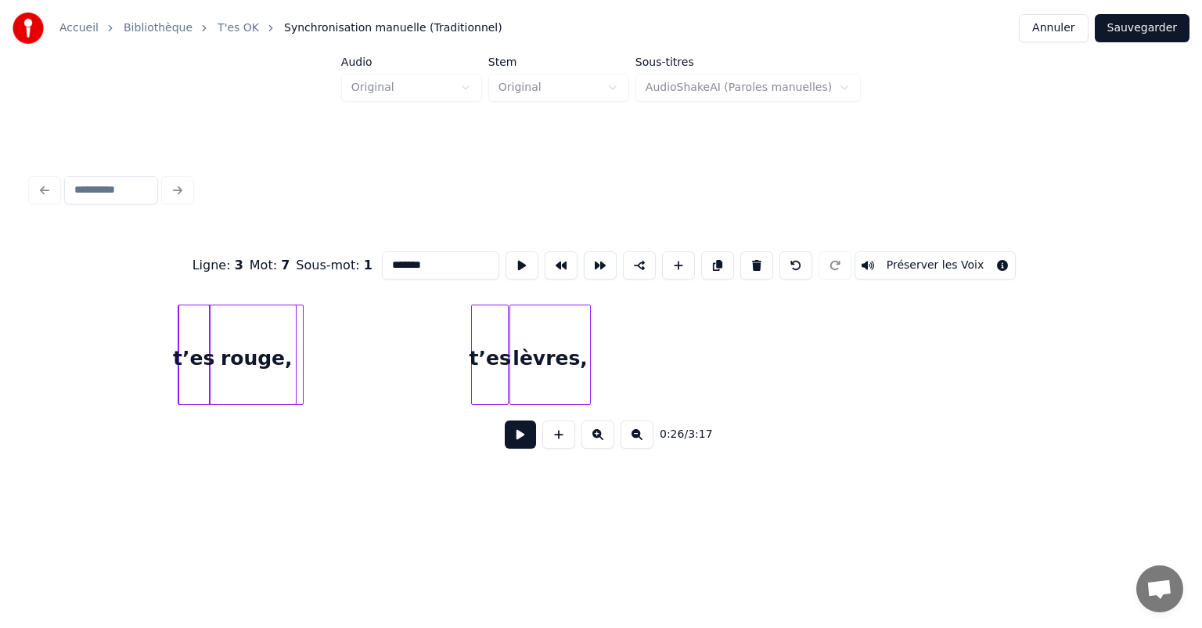
scroll to position [0, 2595]
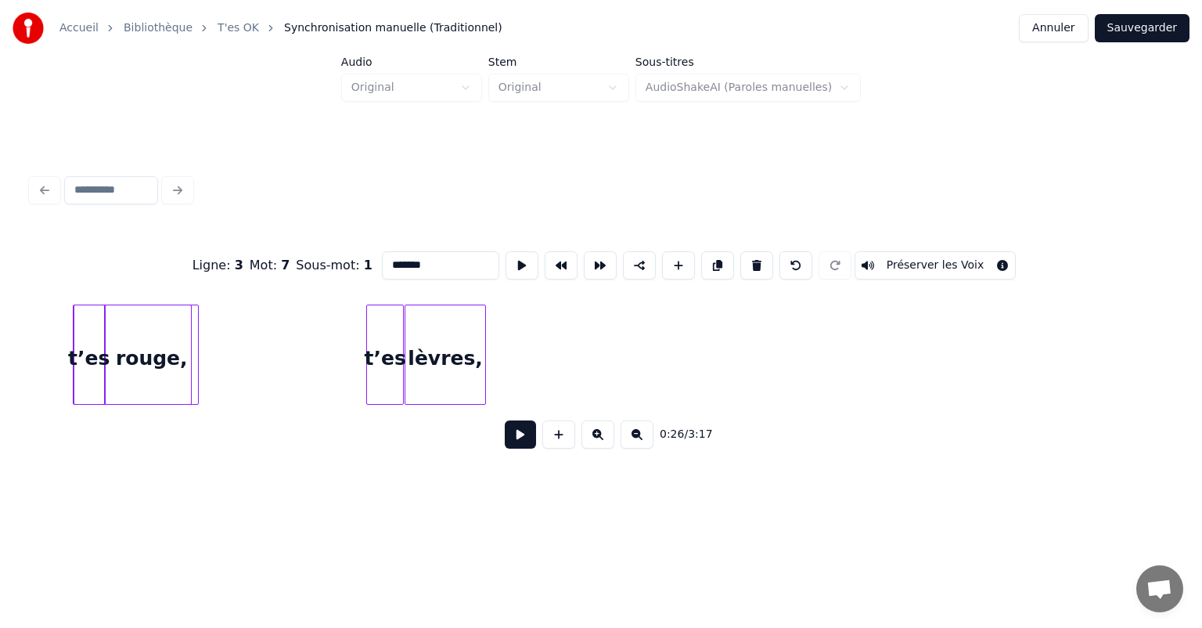
click at [386, 347] on div "t’es" at bounding box center [385, 358] width 36 height 106
click at [710, 260] on button at bounding box center [717, 265] width 33 height 28
click at [907, 417] on div "Ligne : 3 Mot : 6 Sous-mot : 1 **** Préserver les Voix 0:18 / 3:17" at bounding box center [600, 345] width 1139 height 238
click at [160, 324] on div "rouge," at bounding box center [152, 358] width 92 height 106
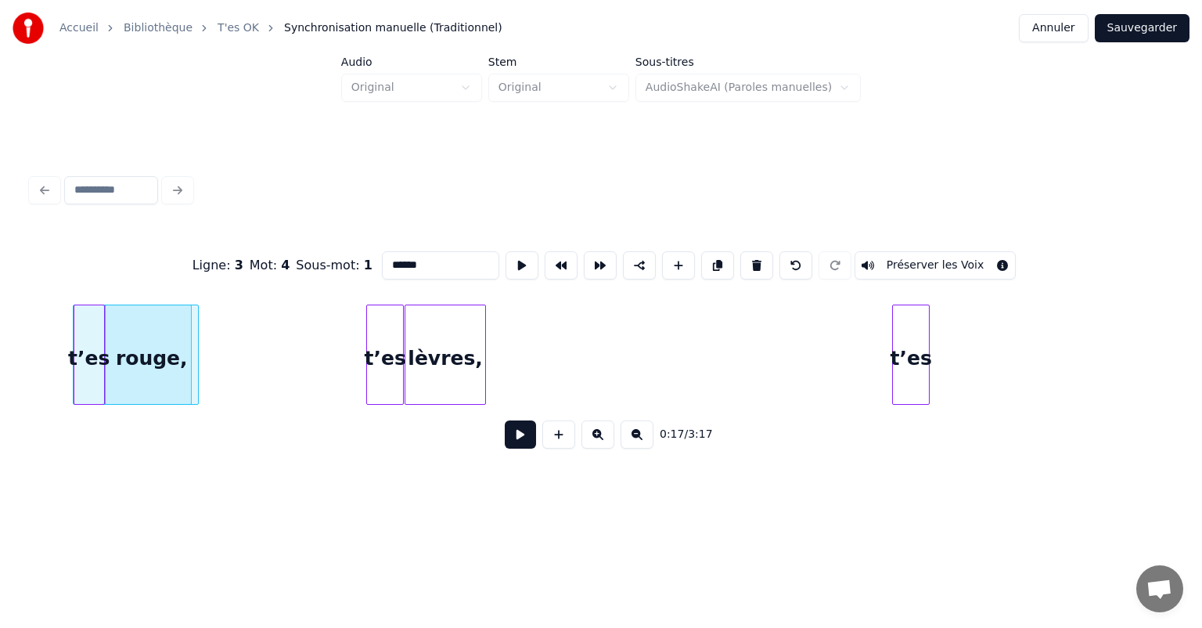
click at [710, 260] on button at bounding box center [717, 265] width 33 height 28
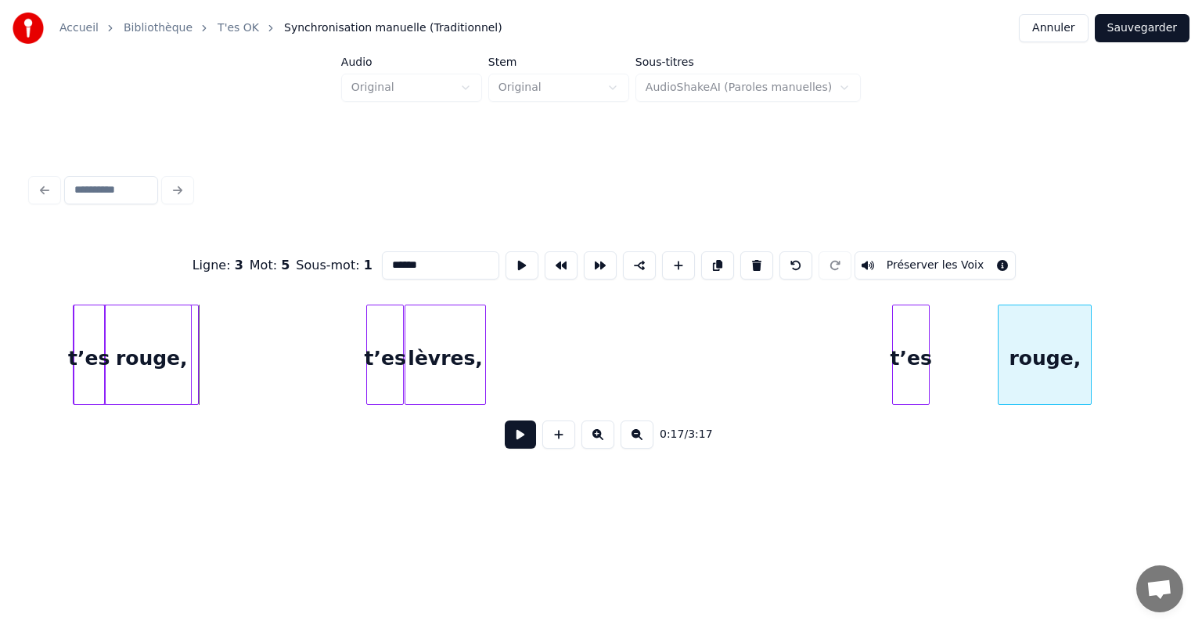
click at [1078, 463] on div "Ligne : 3 Mot : 5 Sous-mot : 1 ****** Préserver les Voix 0:17 / 3:17" at bounding box center [600, 345] width 1139 height 238
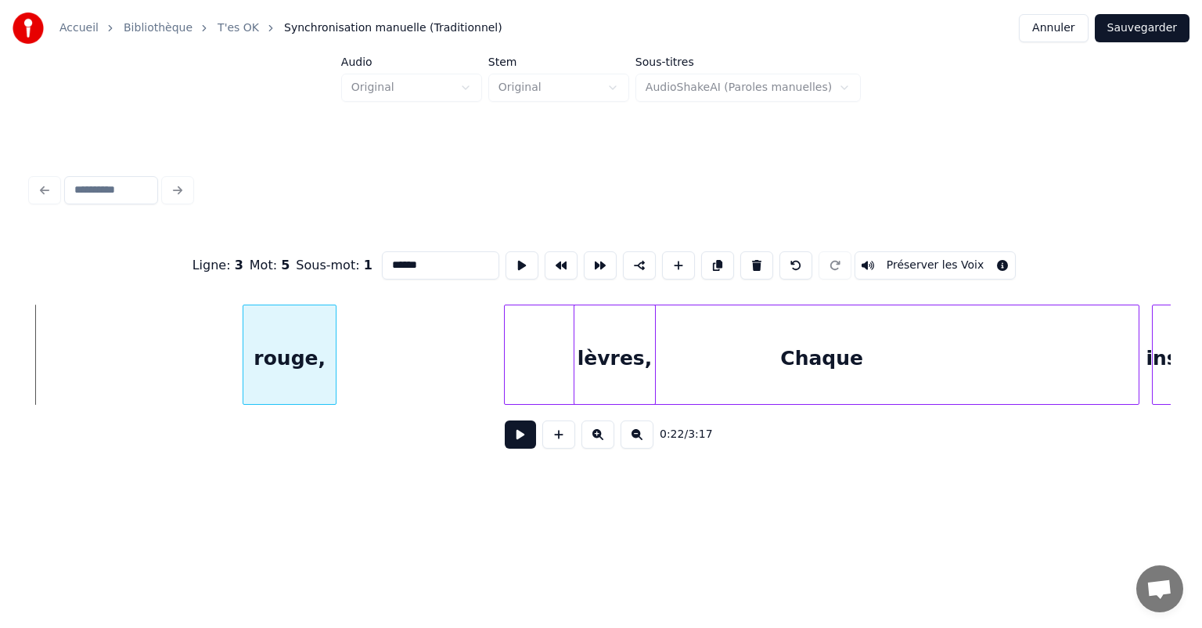
click at [299, 390] on div "rouge," at bounding box center [289, 358] width 92 height 106
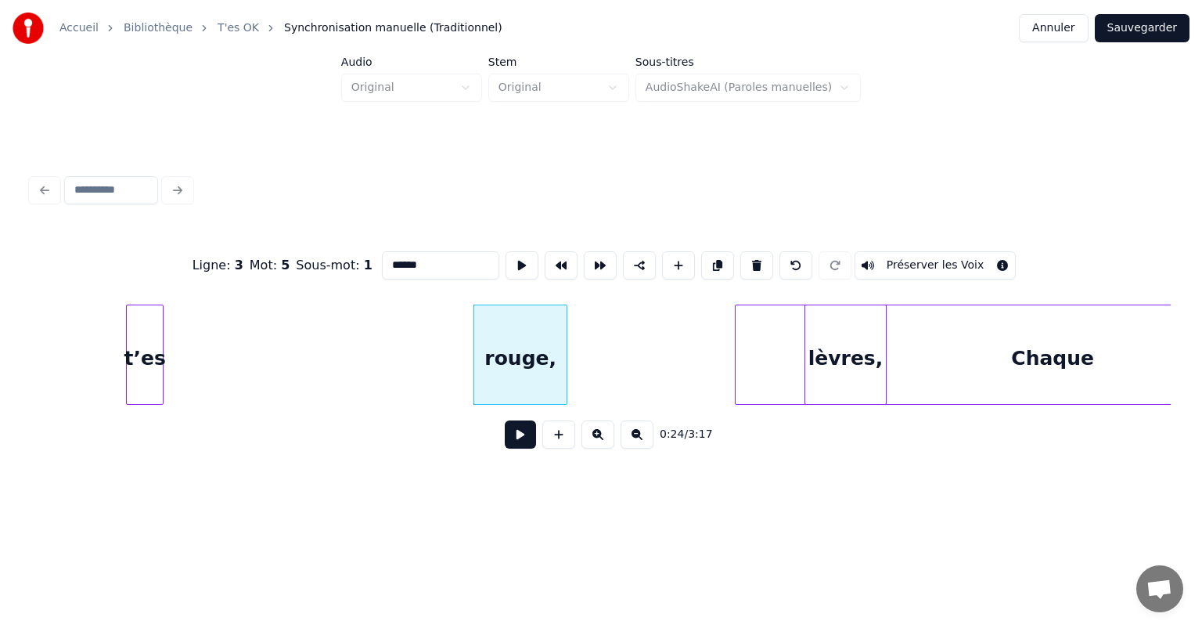
scroll to position [0, 3326]
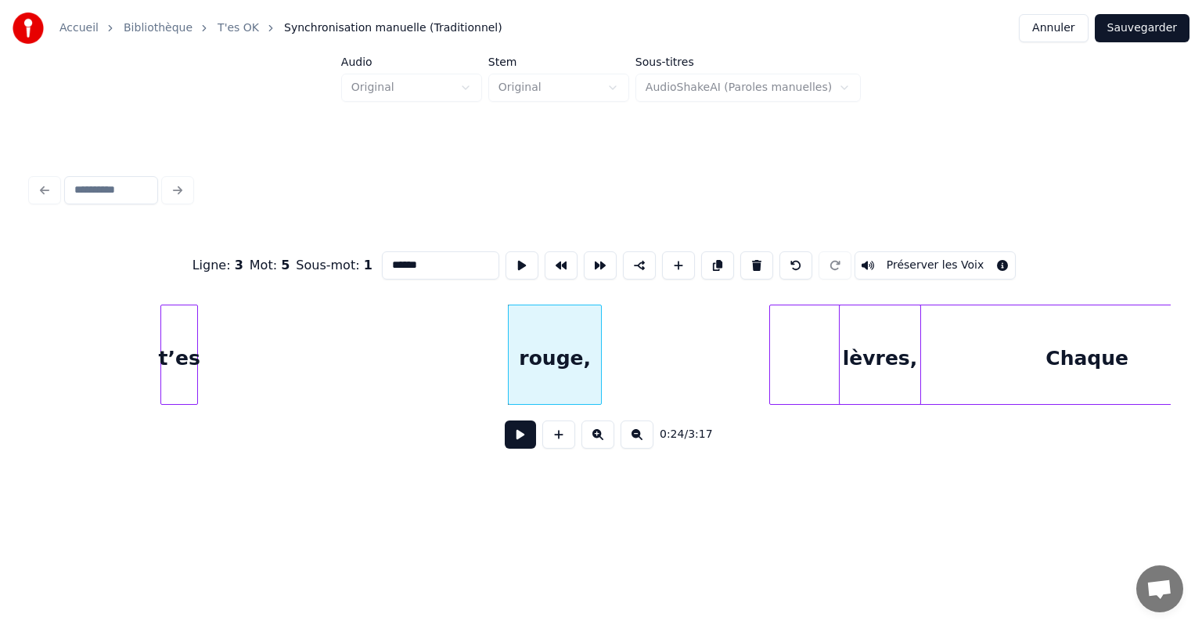
click at [162, 364] on div at bounding box center [163, 354] width 5 height 99
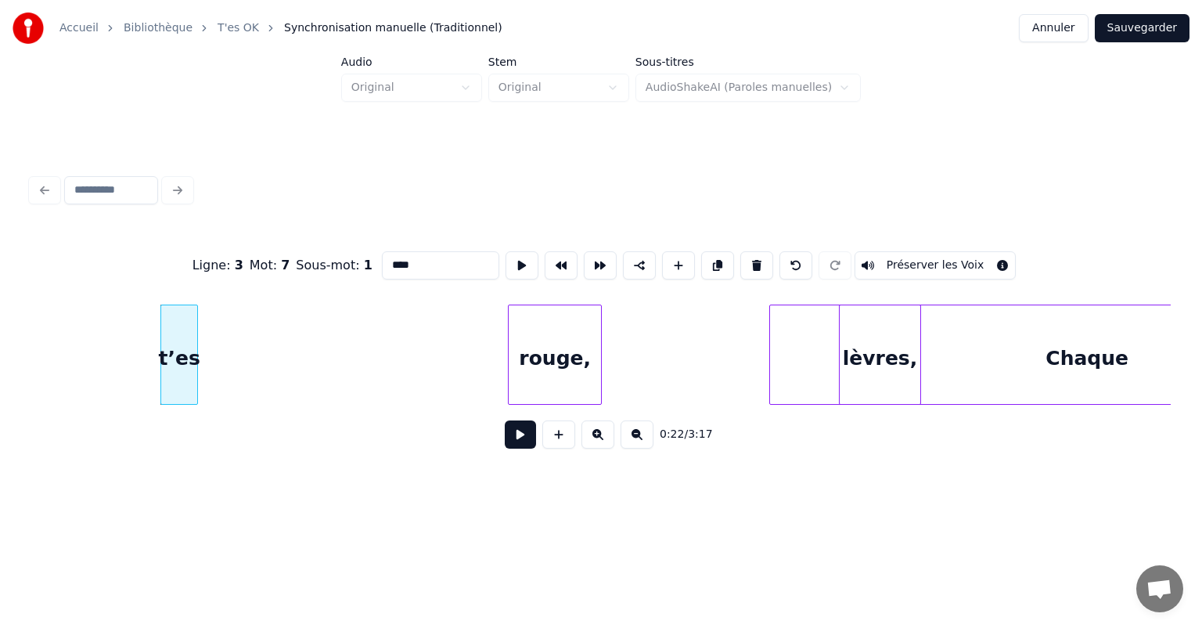
click at [707, 262] on button at bounding box center [717, 265] width 33 height 28
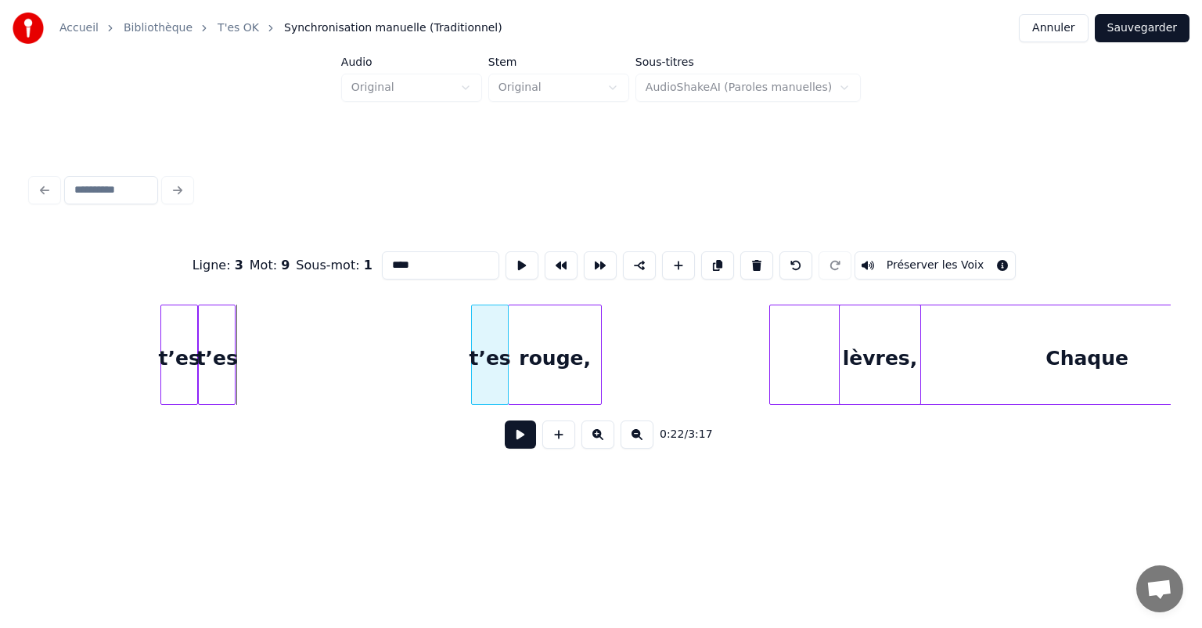
click at [495, 364] on div "t’es" at bounding box center [490, 358] width 36 height 106
click at [784, 376] on div "t’es" at bounding box center [787, 358] width 36 height 106
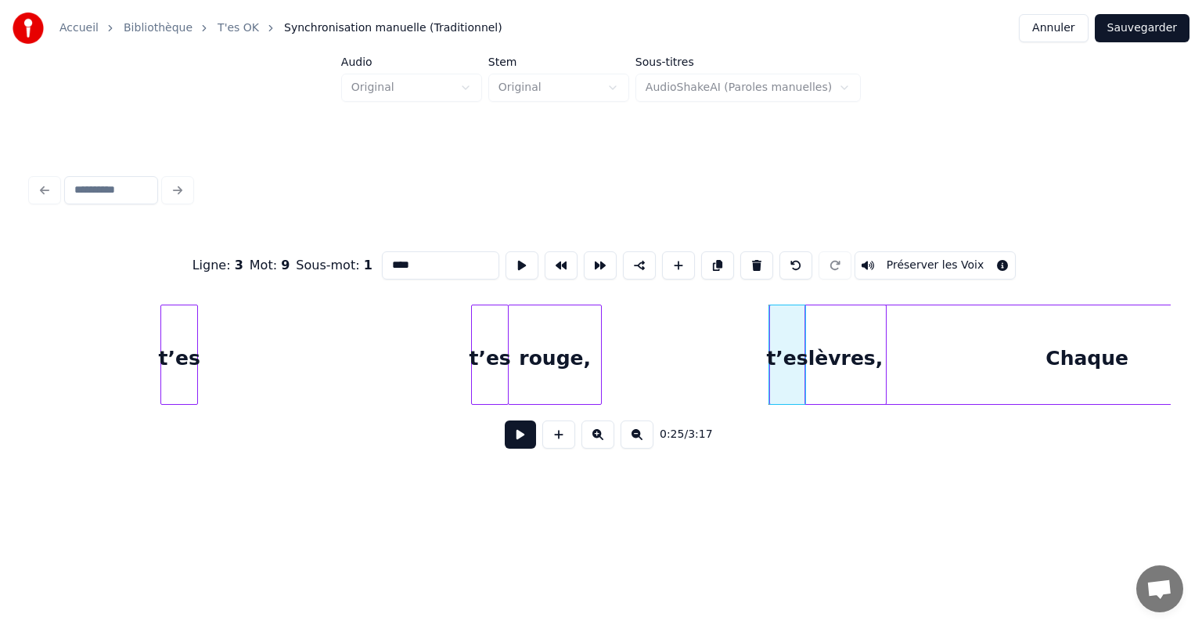
click at [837, 358] on div "lèvres," at bounding box center [845, 358] width 80 height 106
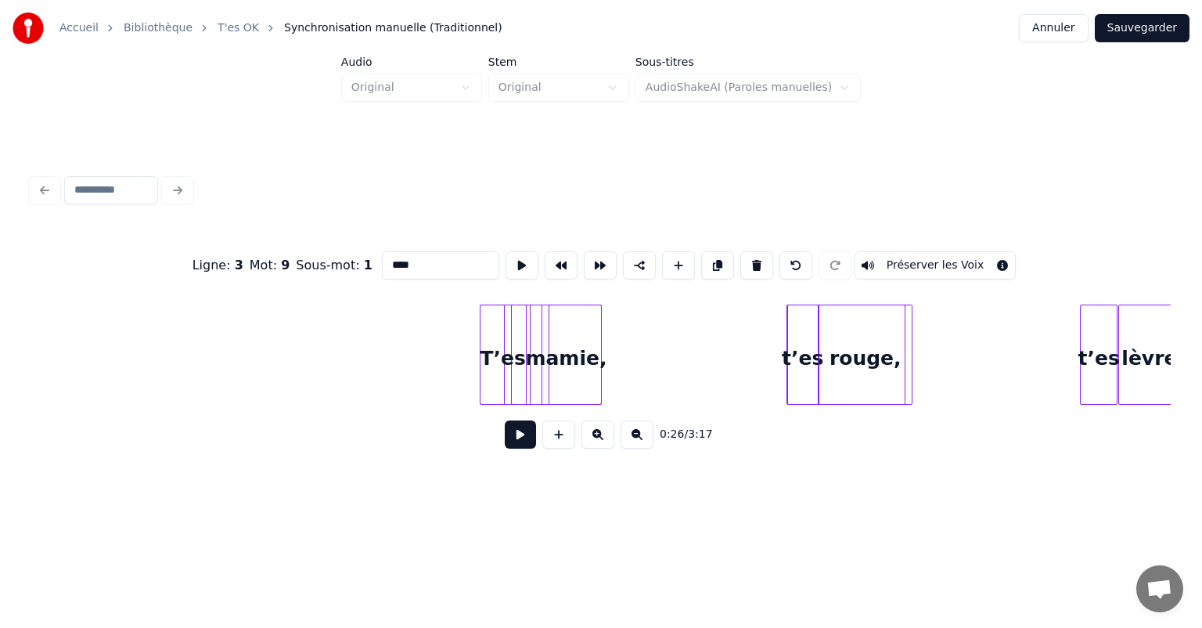
scroll to position [0, 1846]
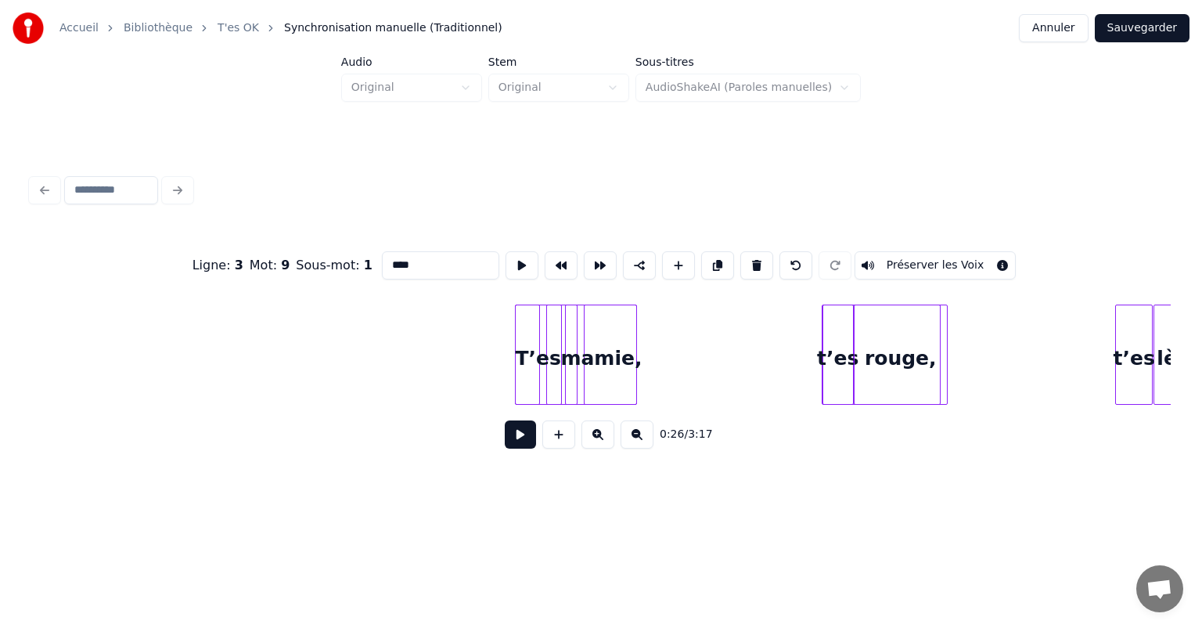
click at [619, 315] on div "mamie," at bounding box center [601, 358] width 70 height 106
type input "******"
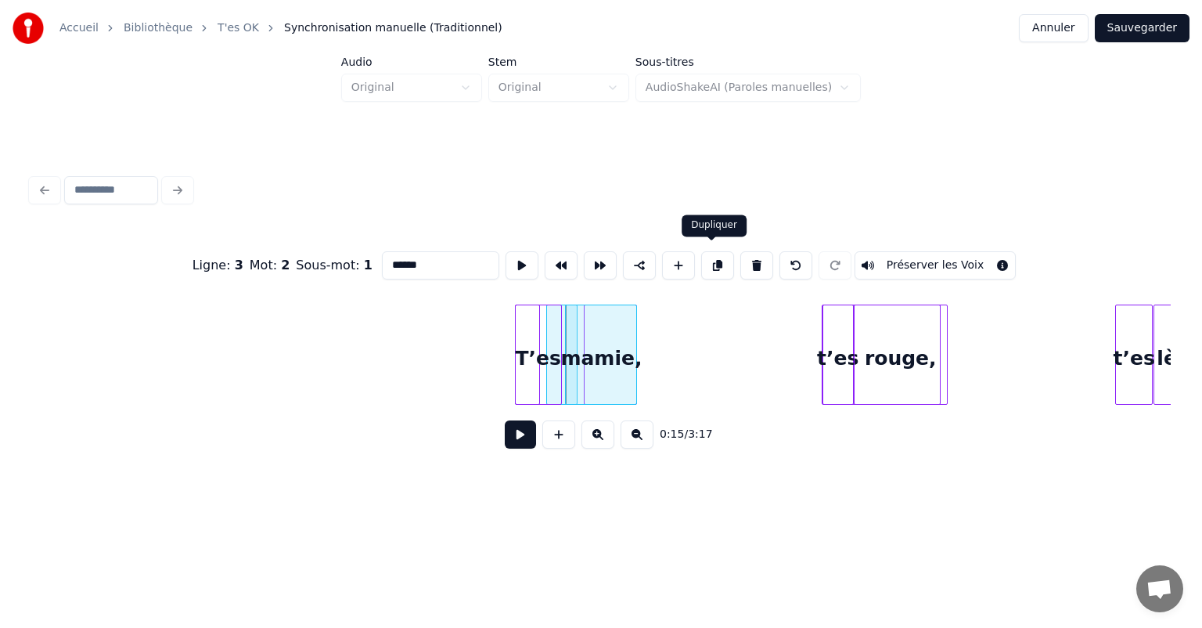
click at [710, 261] on button at bounding box center [717, 265] width 33 height 28
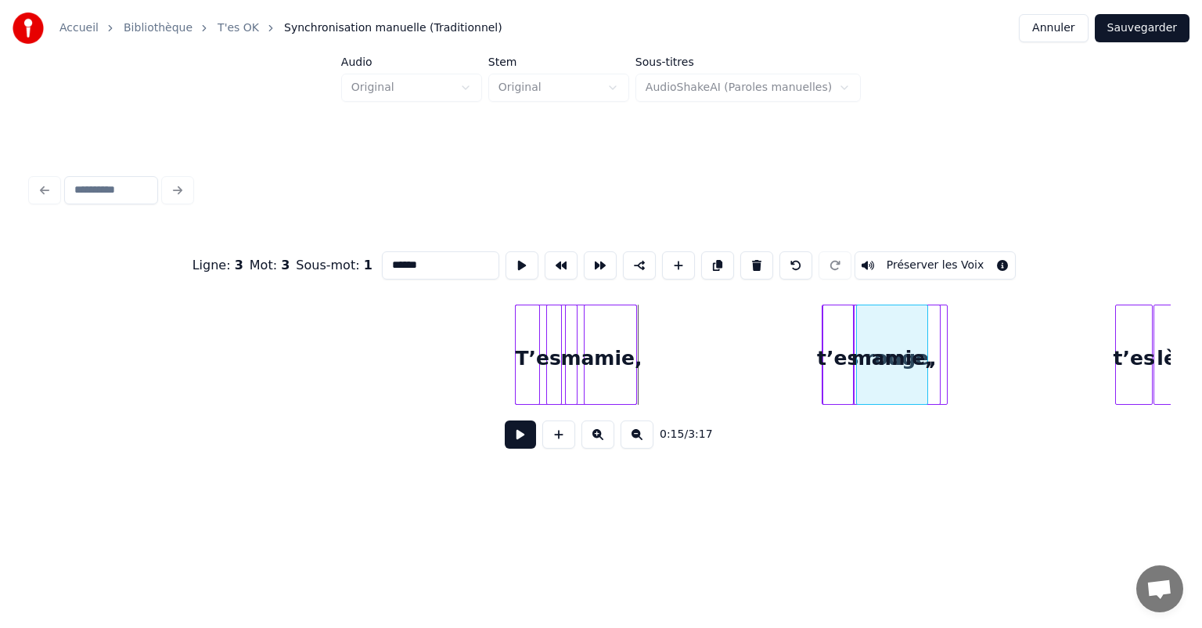
click at [898, 401] on div "lèvres, t’es t’es rouge, T’es mamie, mamie," at bounding box center [600, 354] width 1139 height 100
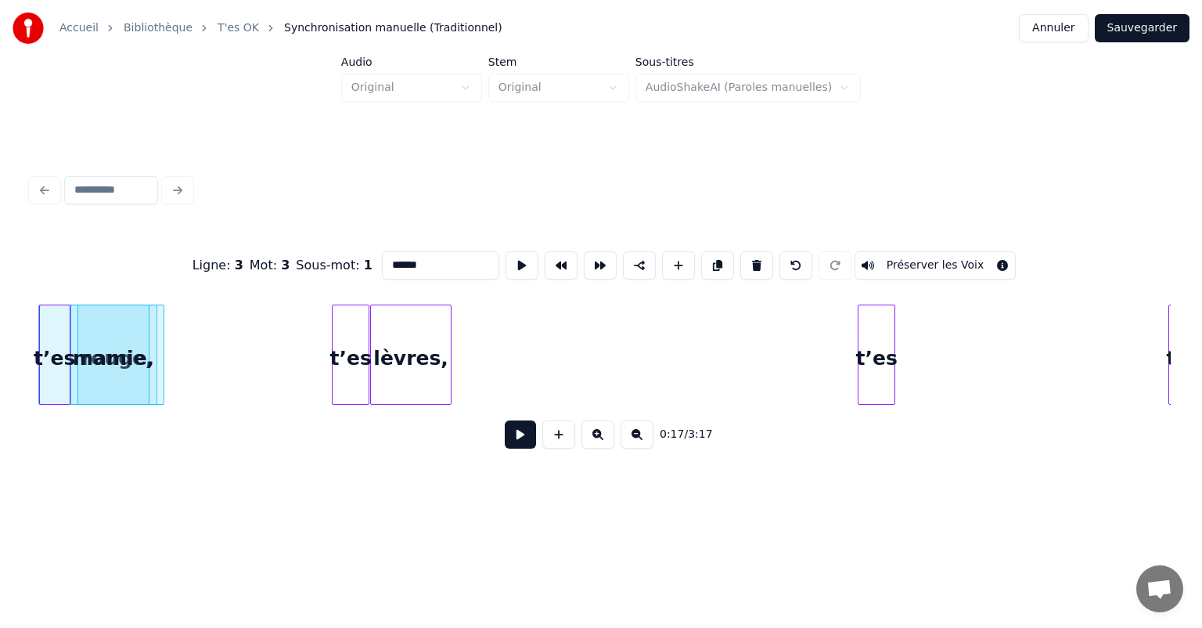
scroll to position [0, 2595]
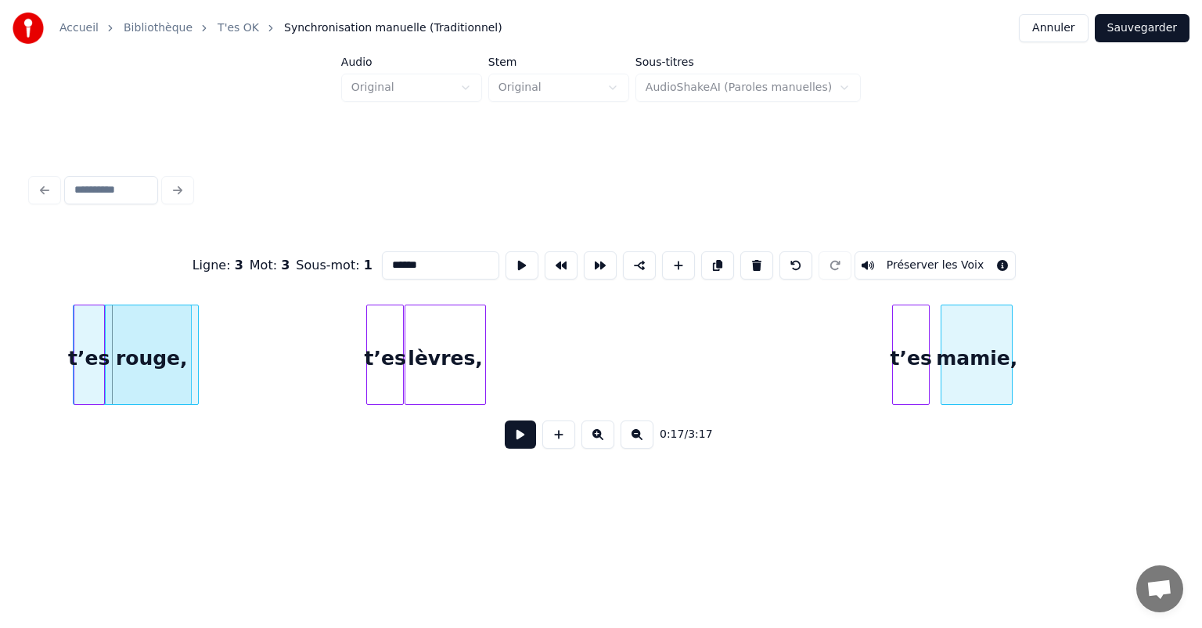
click at [970, 405] on div "t’es lèvres, t’es rouge, mamie, t’es" at bounding box center [600, 354] width 1139 height 100
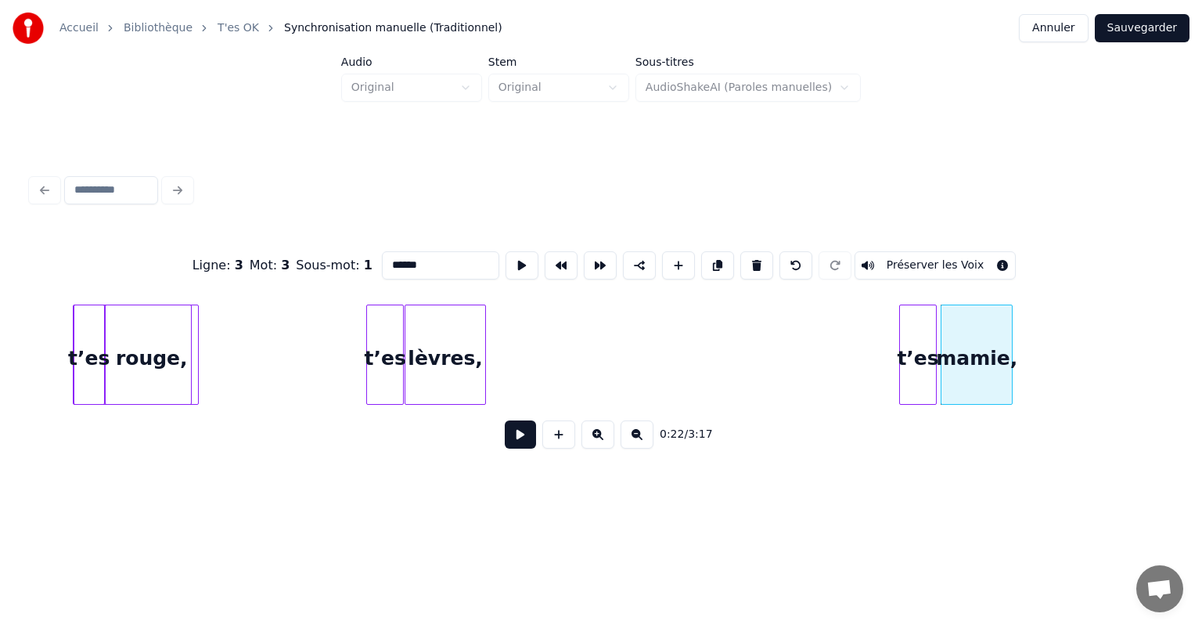
click at [925, 346] on div "t’es" at bounding box center [918, 358] width 36 height 106
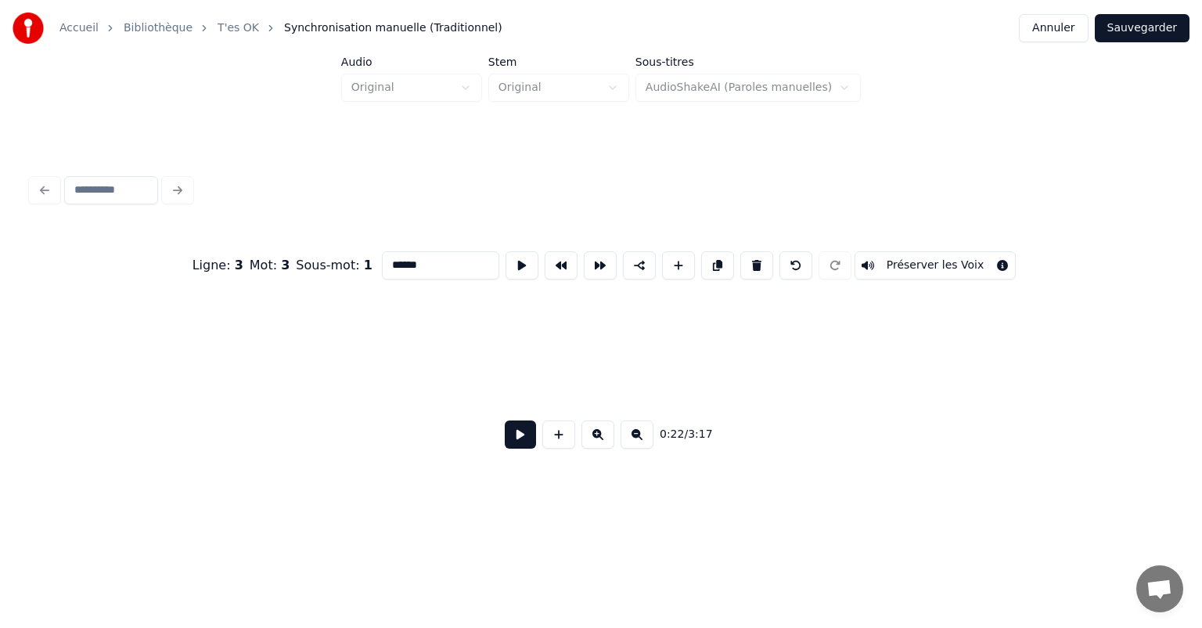
scroll to position [0, 453]
click at [512, 263] on button at bounding box center [521, 265] width 33 height 28
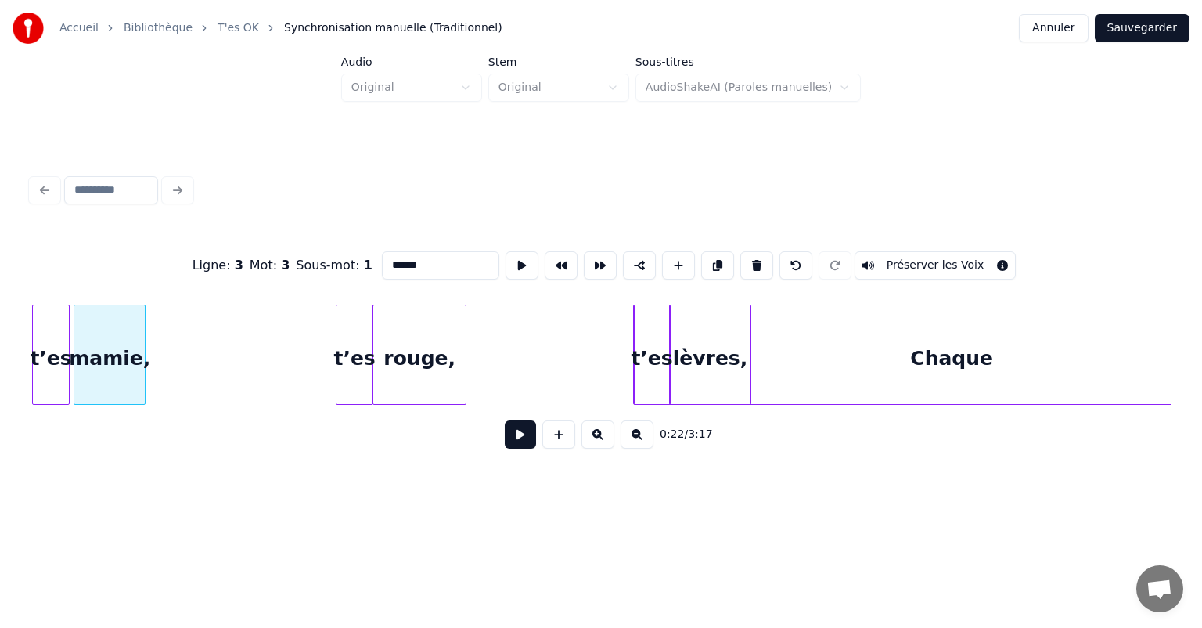
click at [897, 261] on button "Préserver les Voix" at bounding box center [935, 265] width 162 height 28
click at [128, 450] on div "0:22 / 3:17" at bounding box center [601, 434] width 1114 height 34
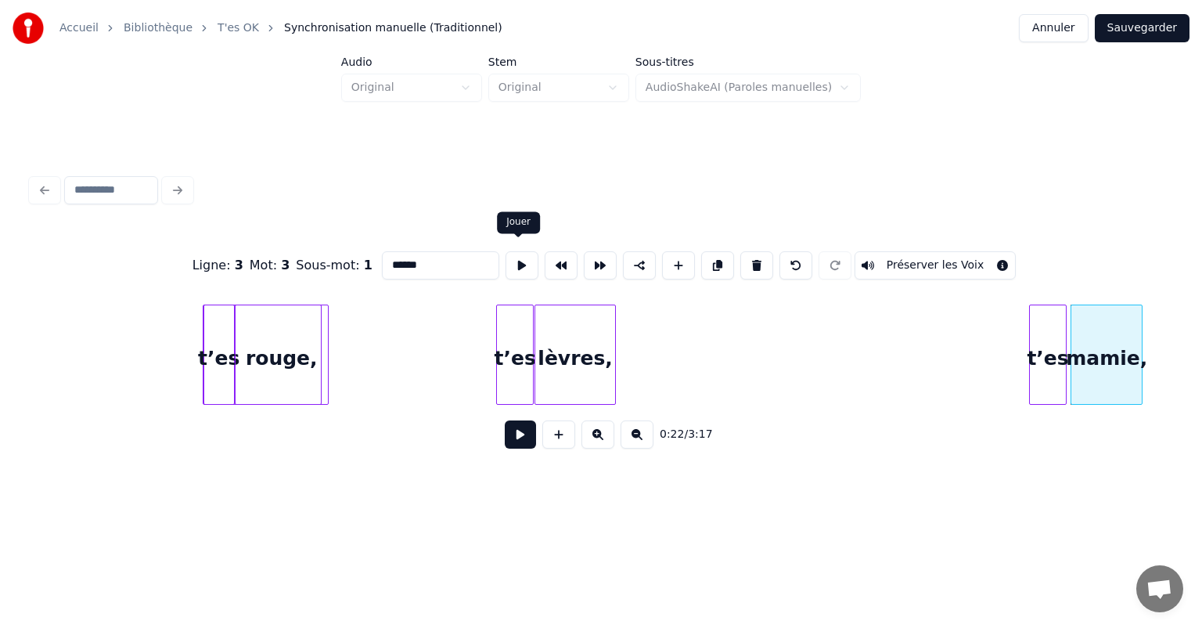
click at [520, 263] on button at bounding box center [521, 265] width 33 height 28
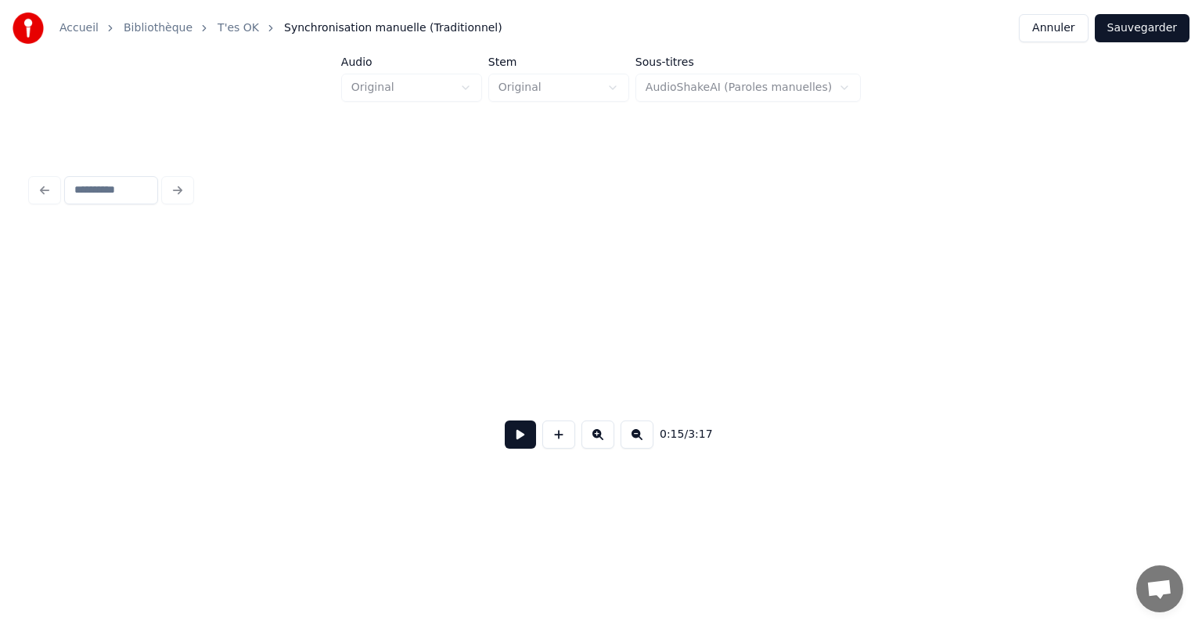
scroll to position [0, 0]
click at [525, 437] on button at bounding box center [520, 434] width 31 height 28
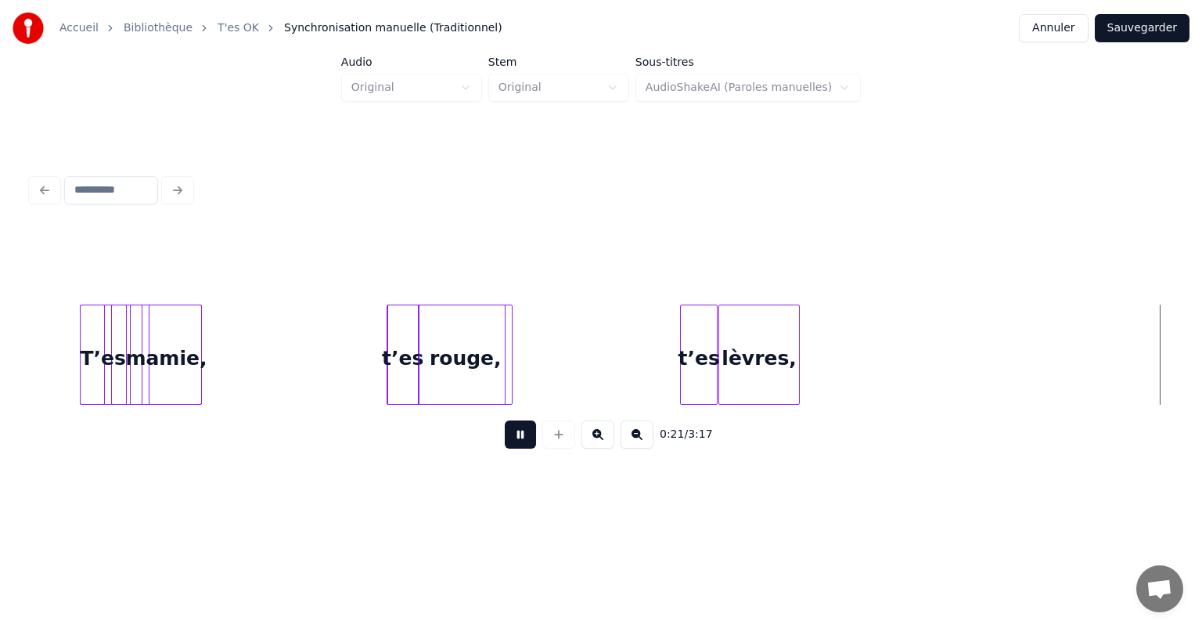
scroll to position [0, 3422]
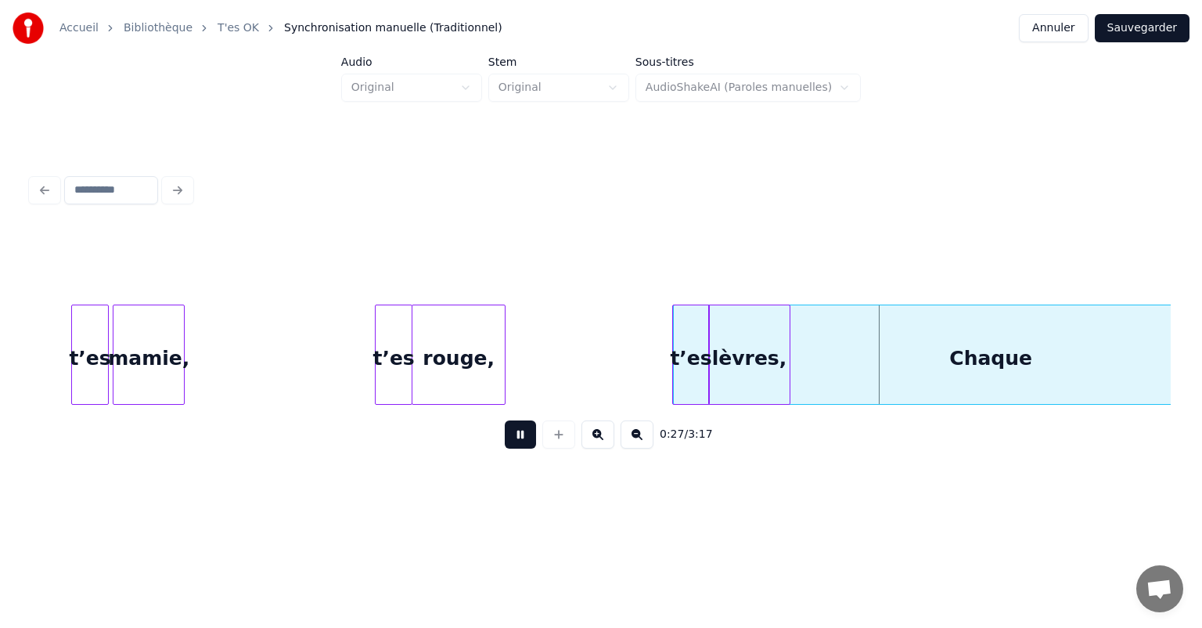
click at [517, 437] on button at bounding box center [520, 434] width 31 height 28
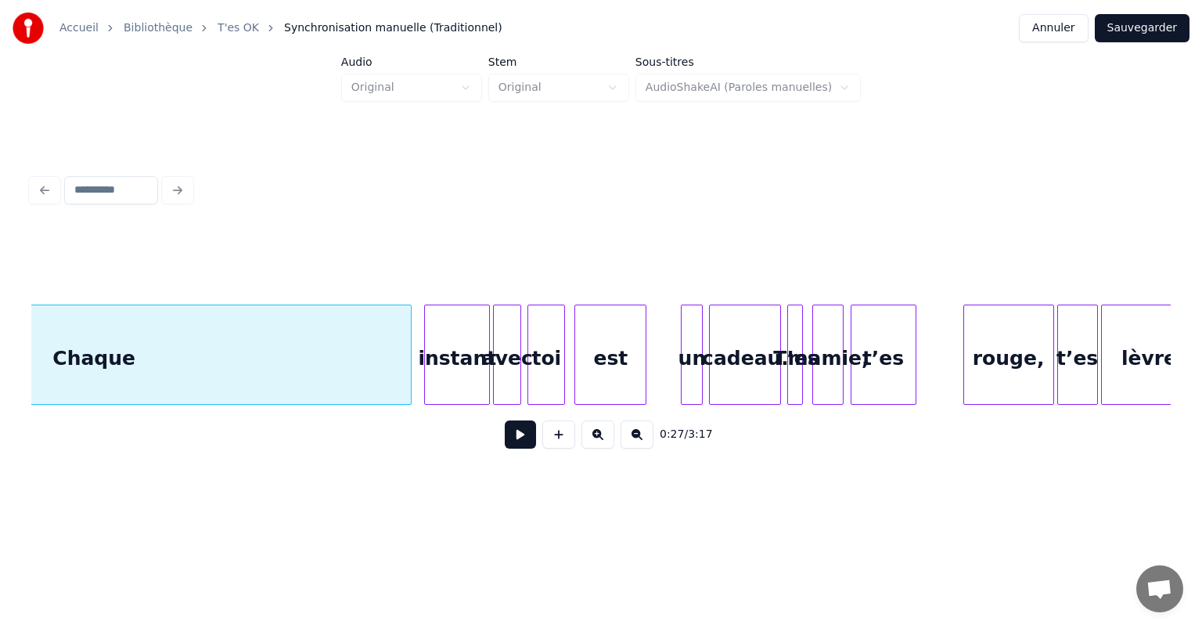
scroll to position [0, 4214]
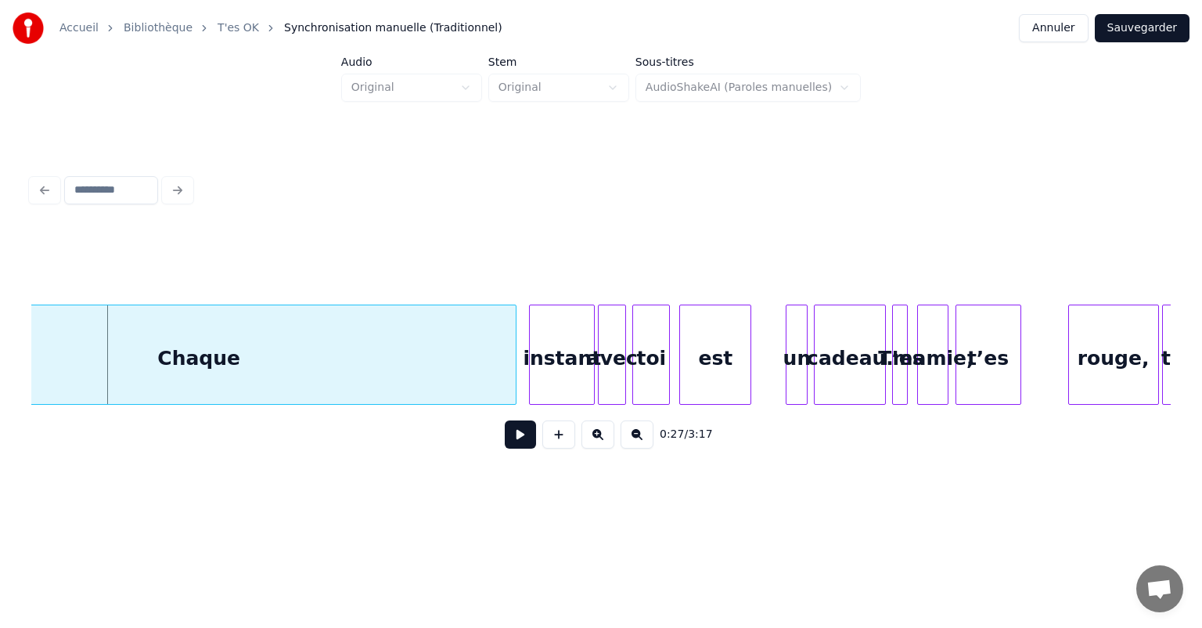
click at [408, 448] on div "0:27 / 3:17" at bounding box center [601, 434] width 1114 height 34
click at [136, 385] on div "Chaque" at bounding box center [199, 358] width 634 height 106
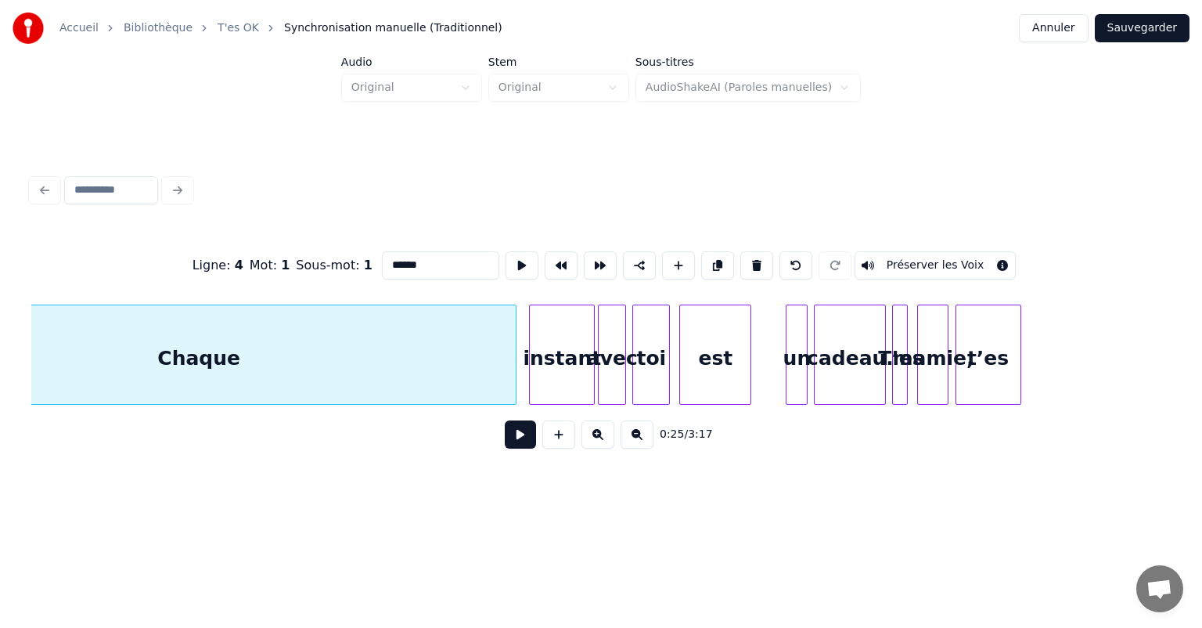
type input "******"
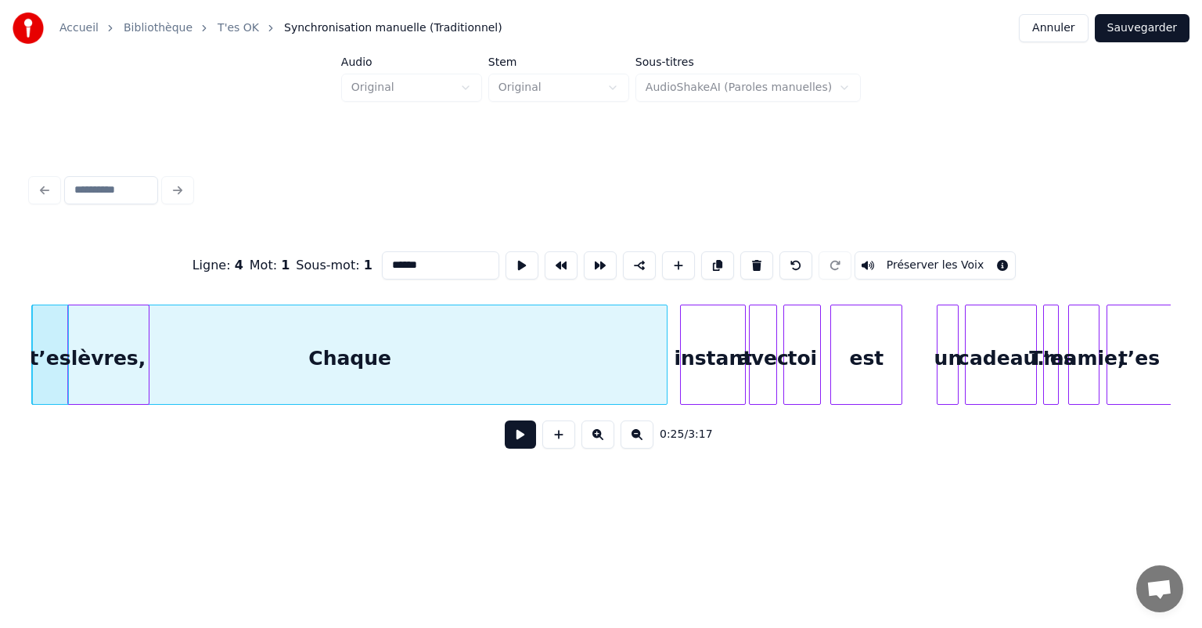
click at [520, 444] on button at bounding box center [520, 434] width 31 height 28
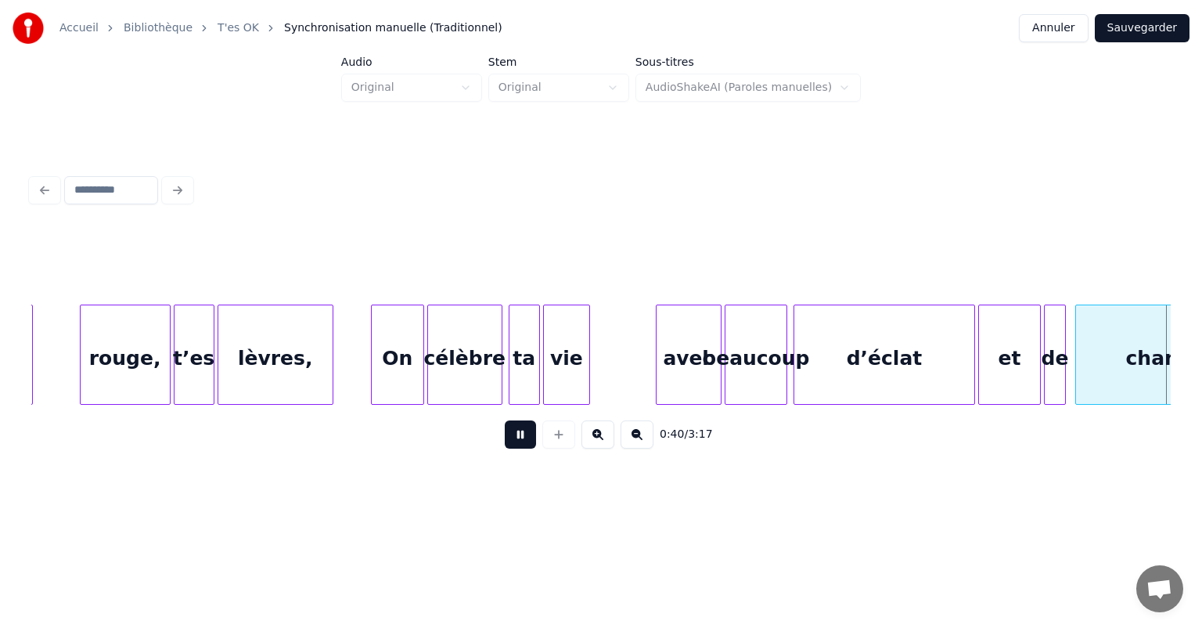
scroll to position [0, 6343]
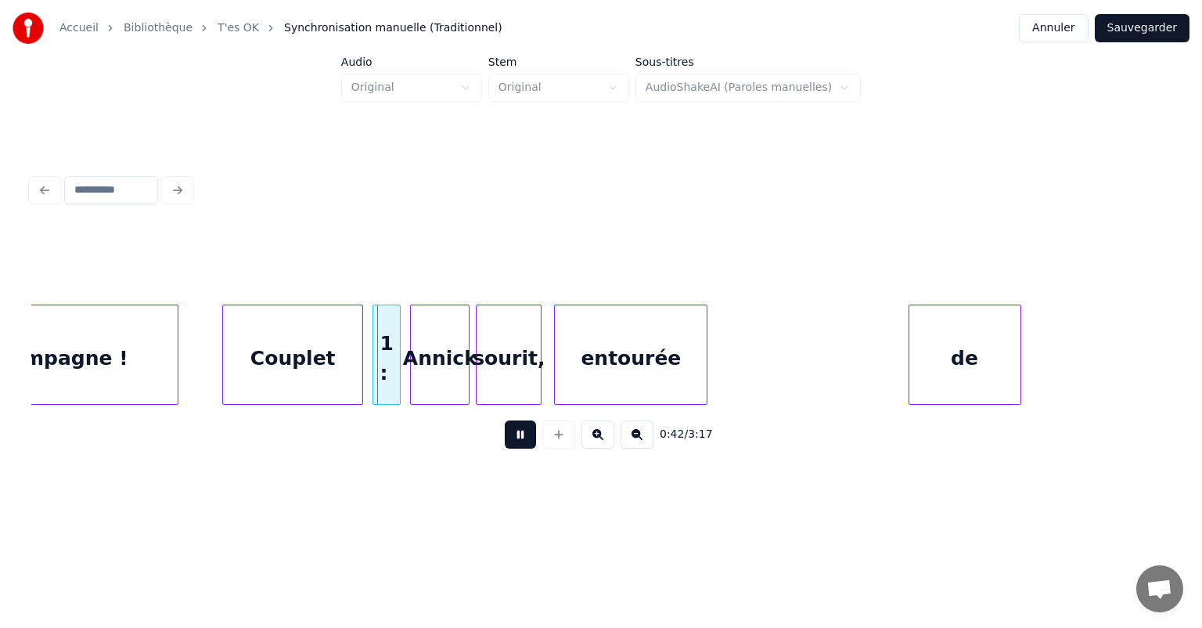
click at [520, 444] on button at bounding box center [520, 434] width 31 height 28
click at [300, 357] on div "Couplet" at bounding box center [292, 358] width 139 height 106
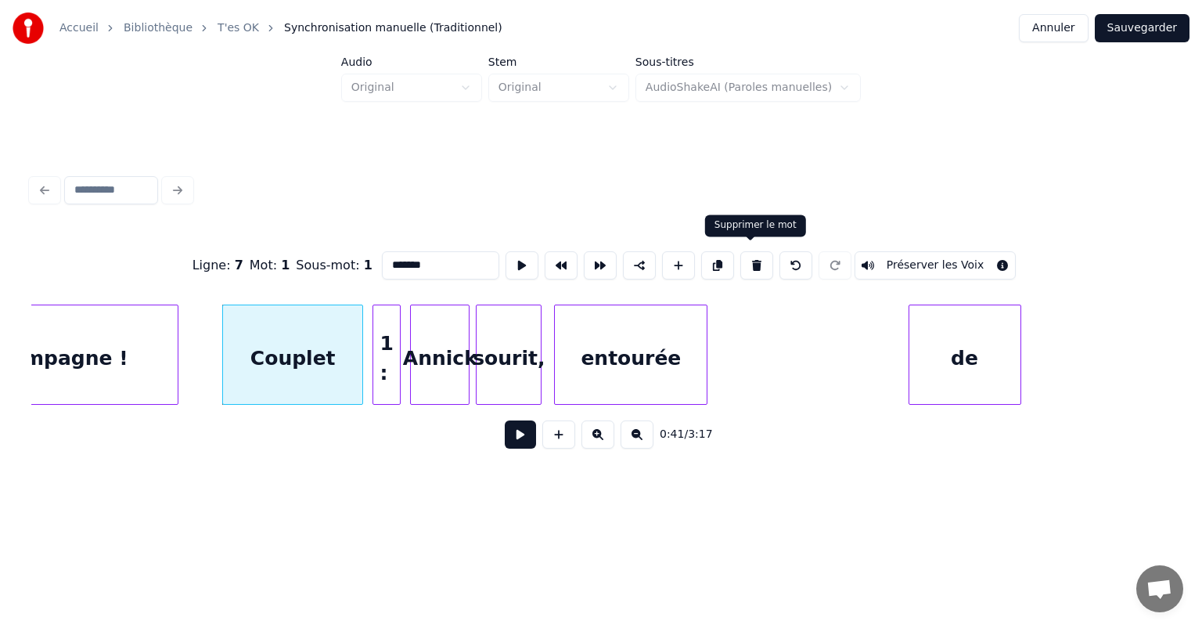
click at [748, 263] on button at bounding box center [756, 265] width 33 height 28
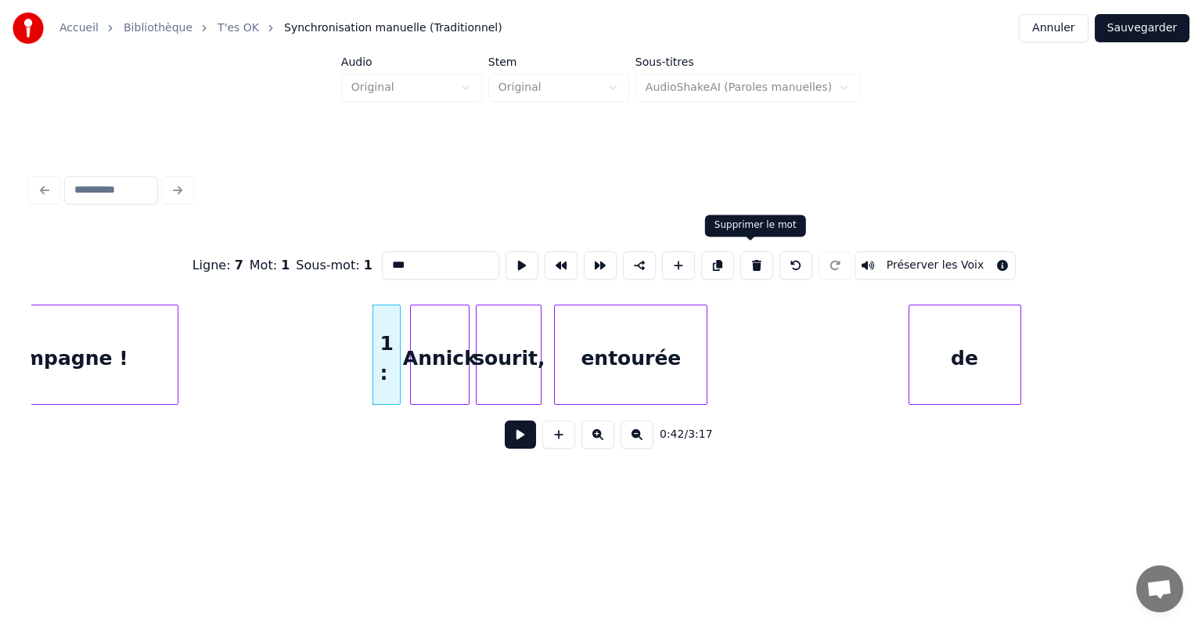
click at [751, 256] on button at bounding box center [756, 265] width 33 height 28
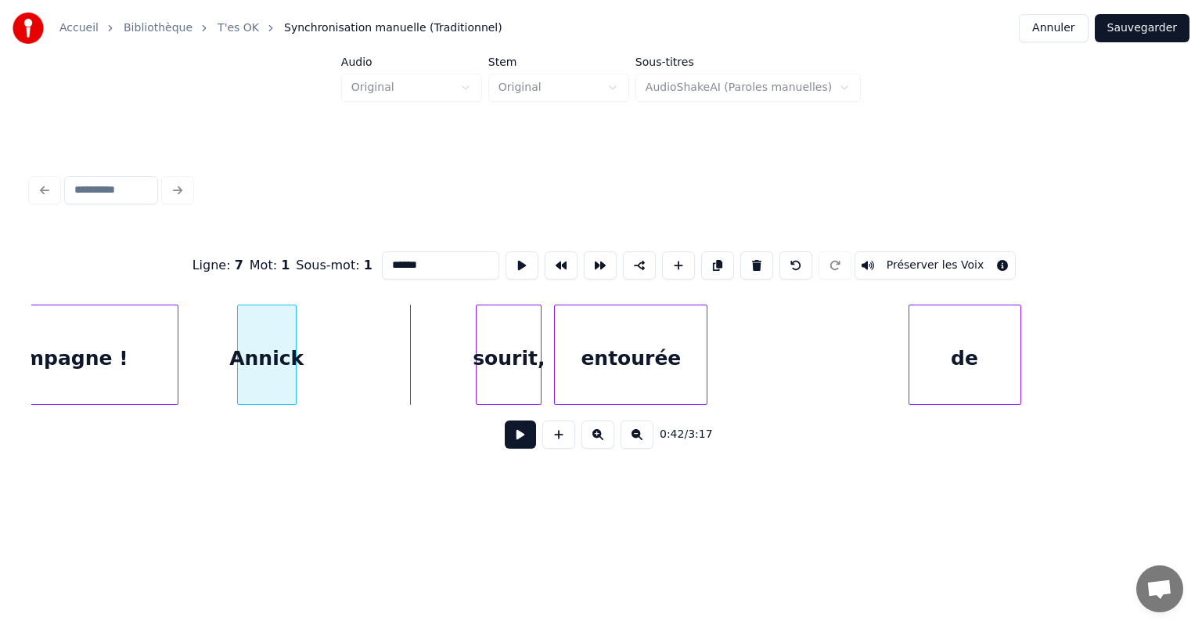
click at [267, 373] on div "Annick" at bounding box center [267, 358] width 58 height 106
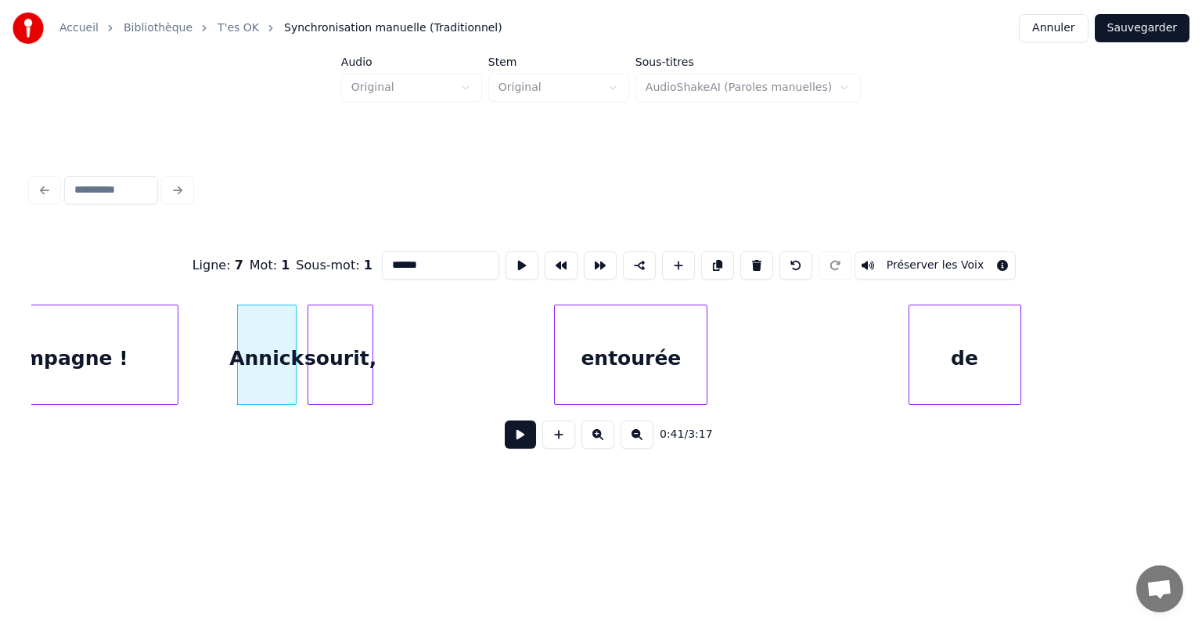
click at [342, 363] on div "sourit," at bounding box center [340, 358] width 64 height 106
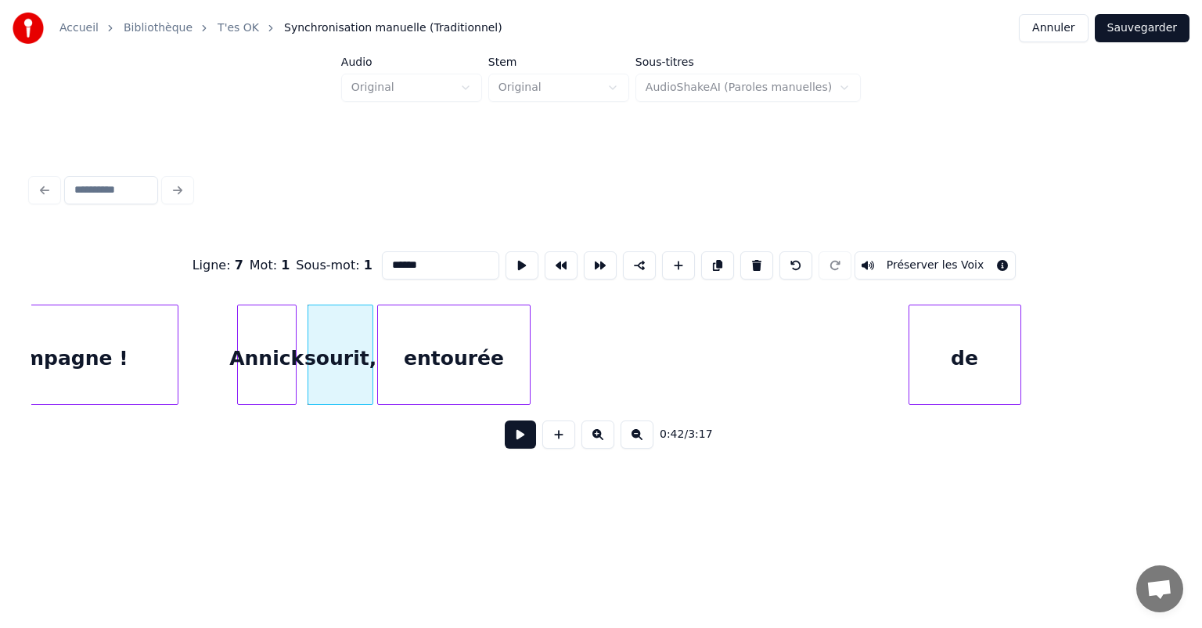
click at [470, 358] on div "entourée" at bounding box center [454, 358] width 152 height 106
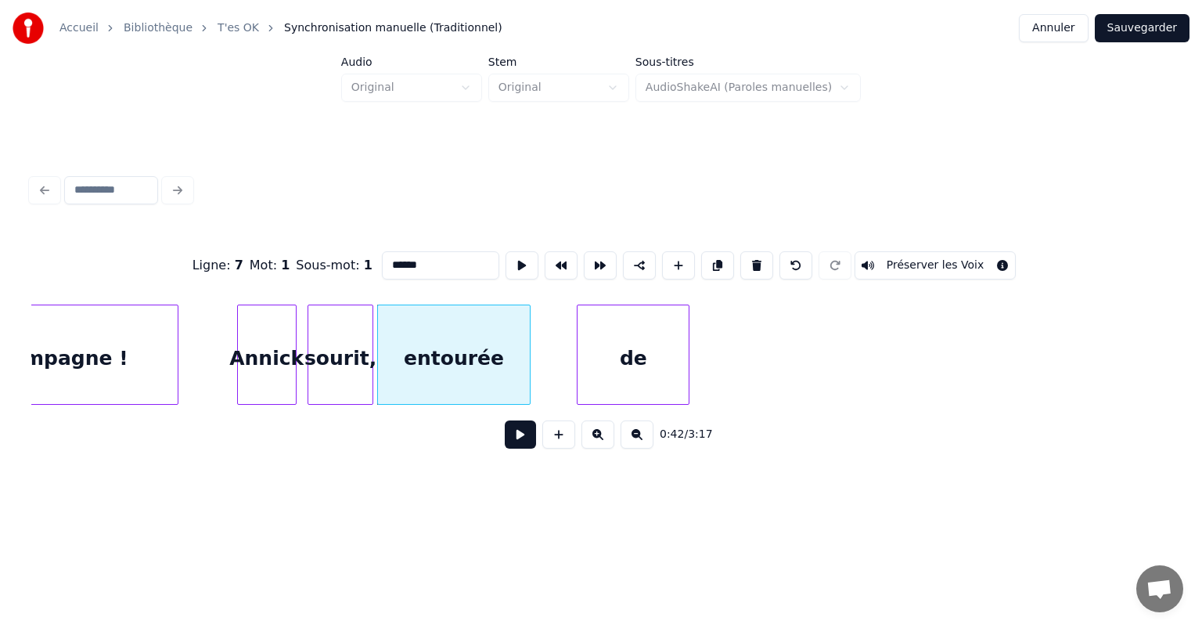
click at [635, 372] on div "de" at bounding box center [632, 358] width 111 height 106
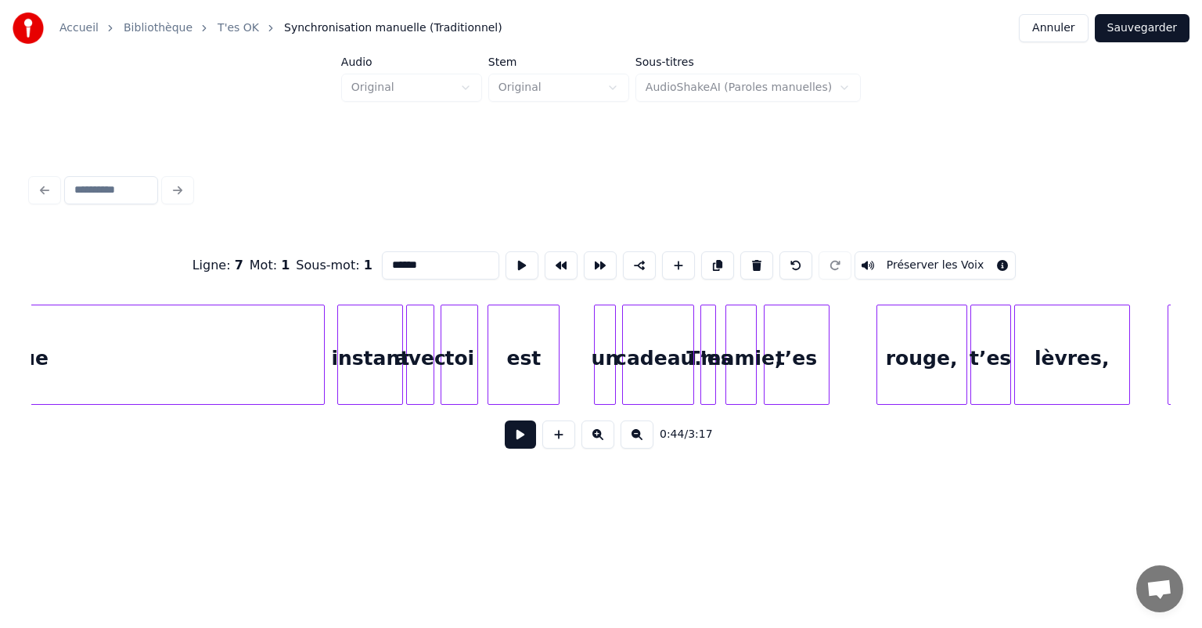
scroll to position [0, 4493]
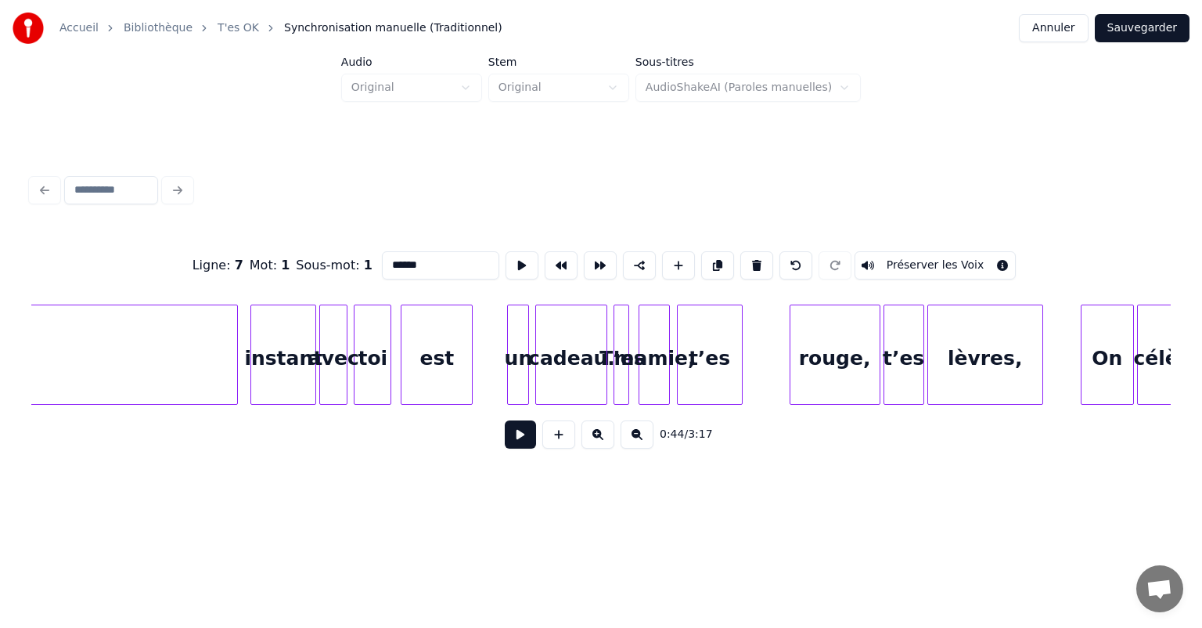
type input "******"
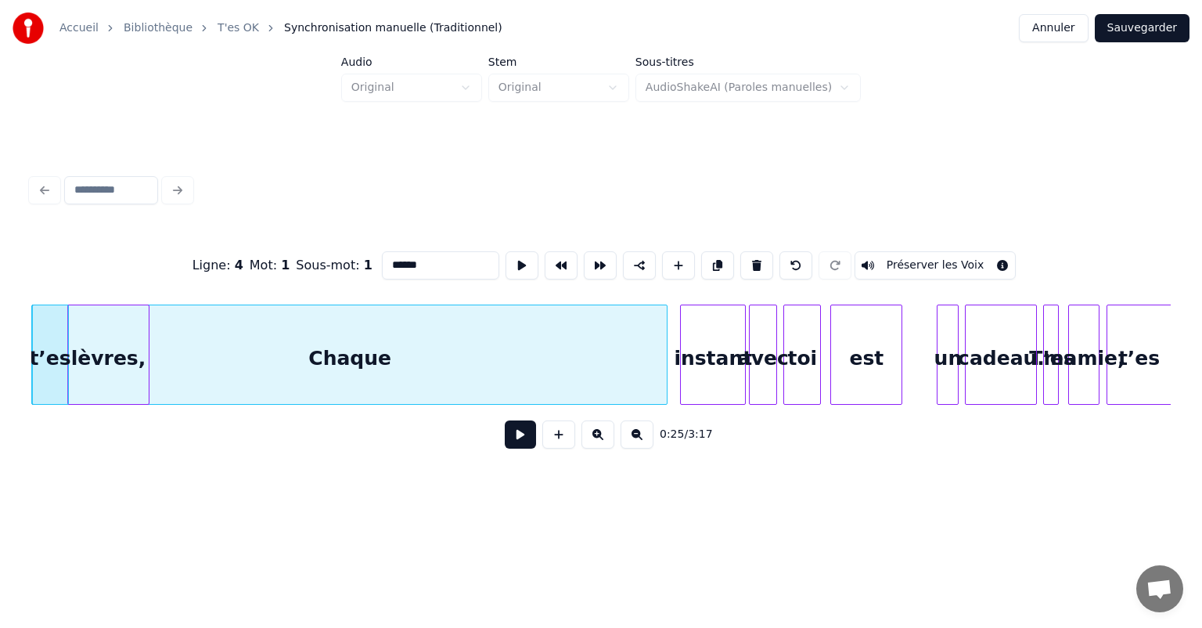
click at [523, 448] on button at bounding box center [520, 434] width 31 height 28
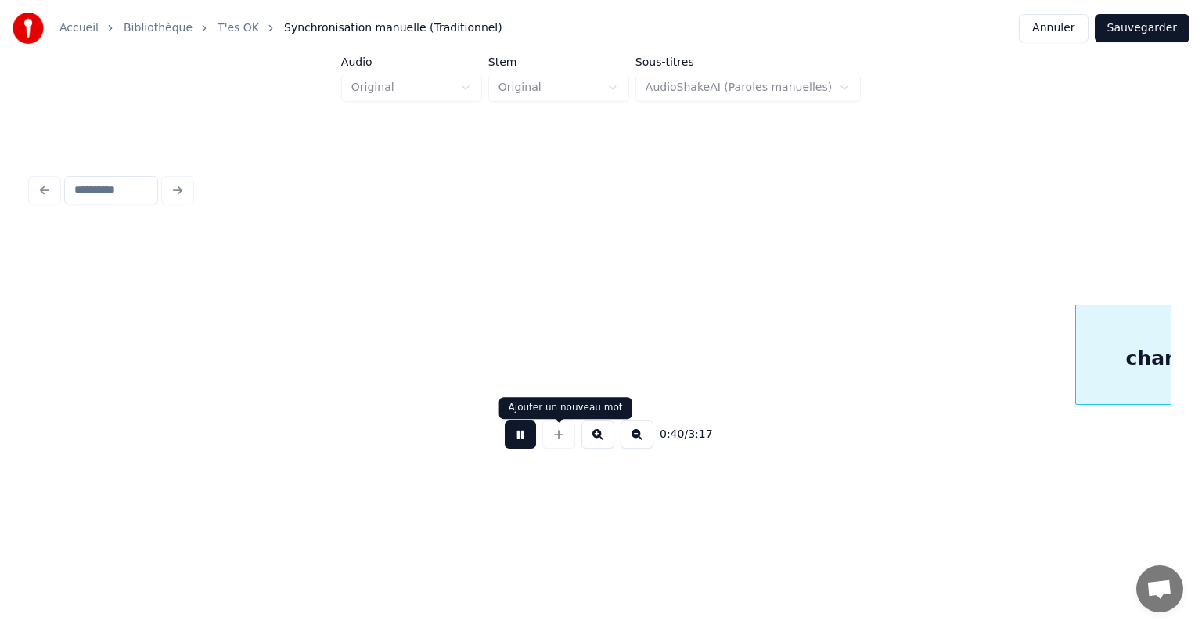
scroll to position [0, 6342]
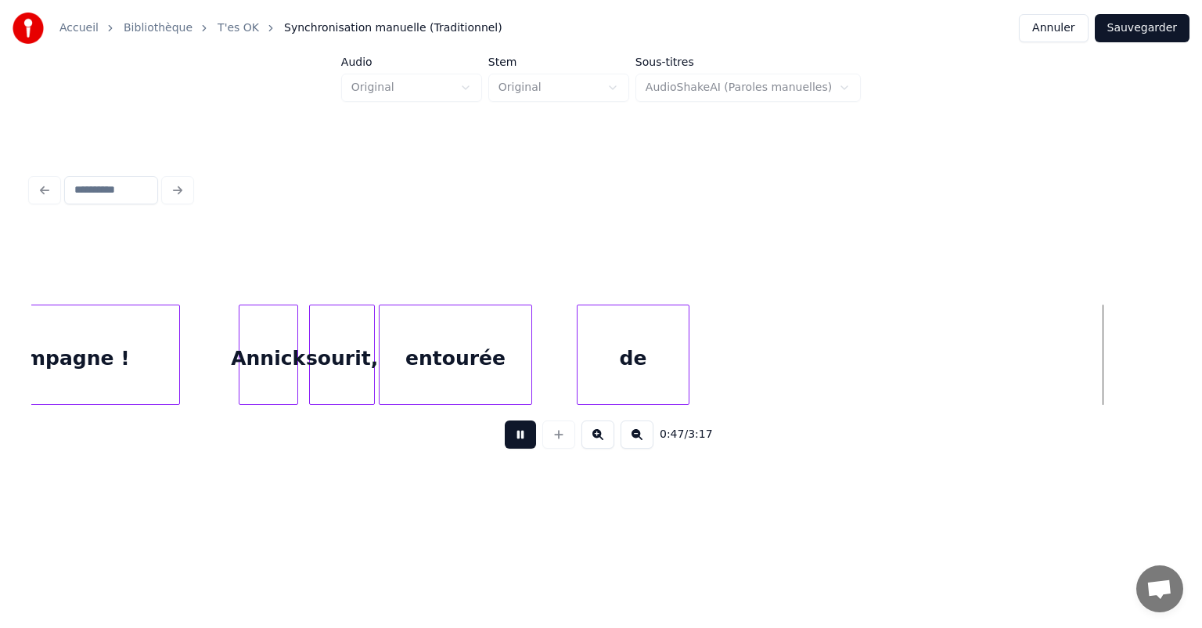
click at [647, 363] on div "de" at bounding box center [632, 358] width 111 height 106
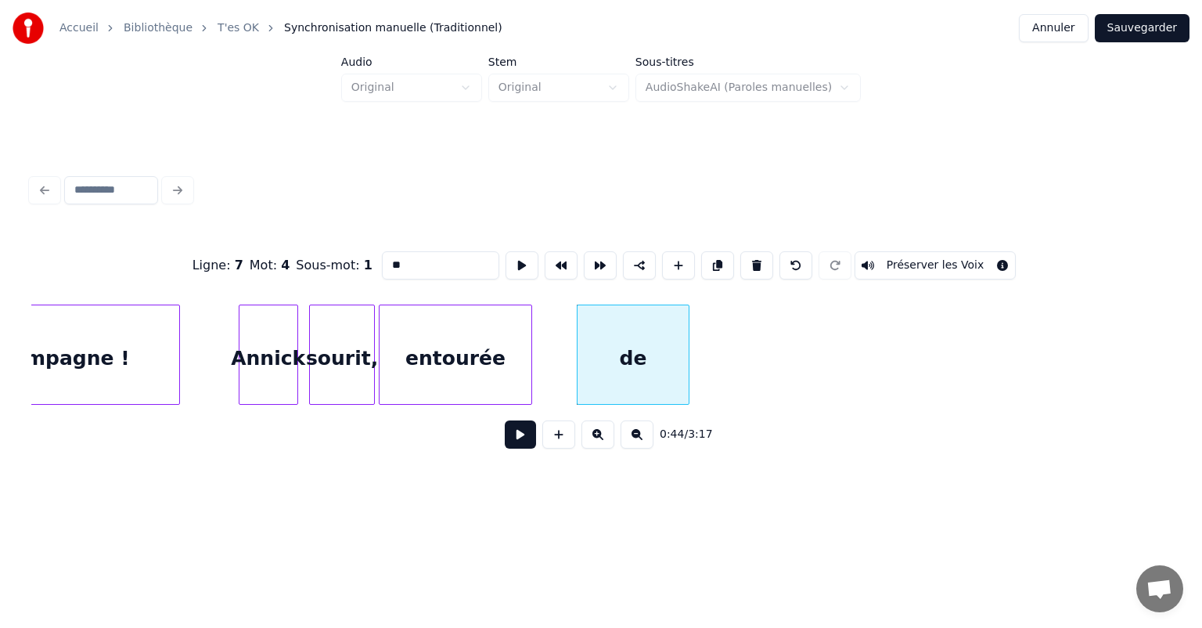
click at [647, 363] on div "de" at bounding box center [632, 358] width 111 height 106
click at [750, 268] on button at bounding box center [756, 265] width 33 height 28
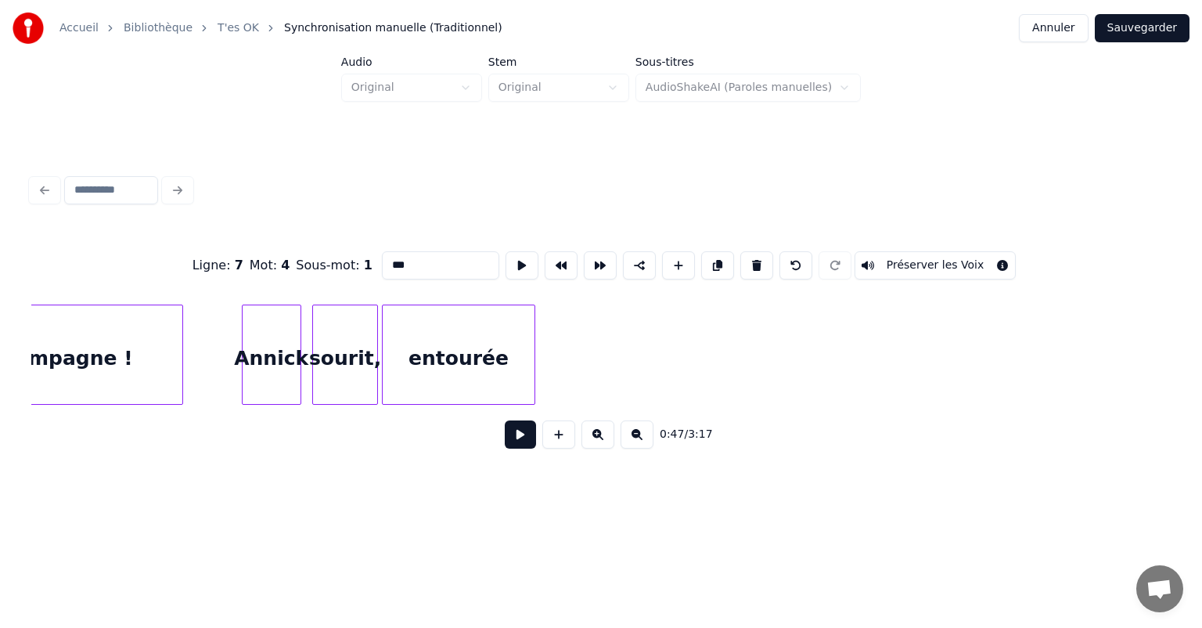
scroll to position [0, 6357]
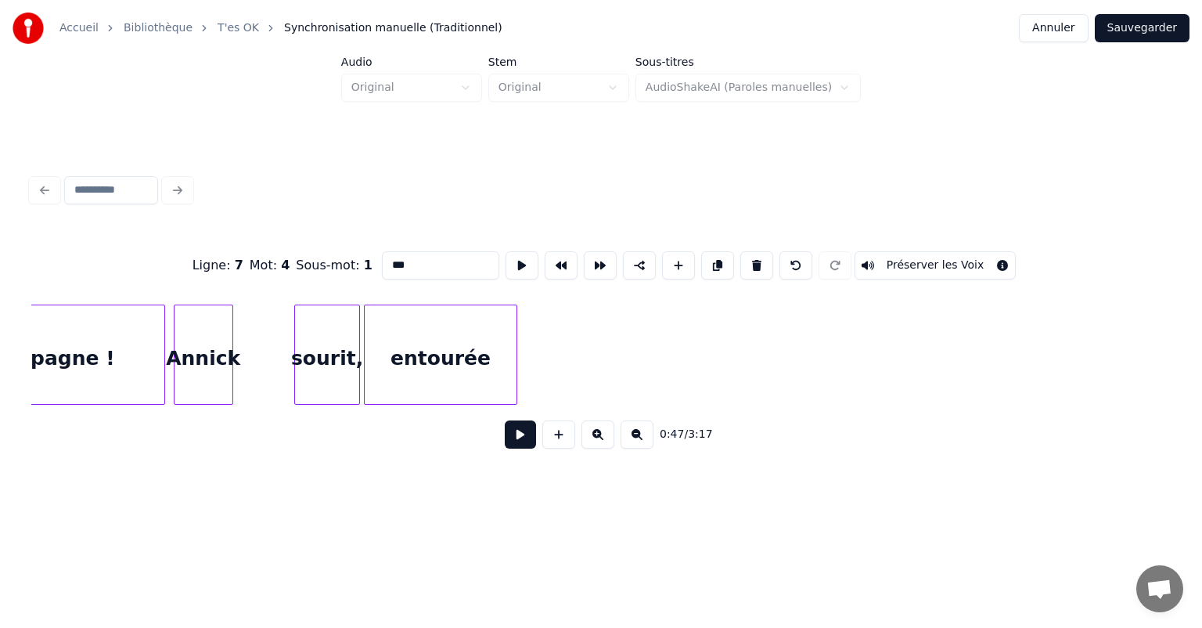
click at [204, 369] on div "Annick" at bounding box center [203, 358] width 58 height 106
click at [792, 259] on button at bounding box center [795, 265] width 33 height 28
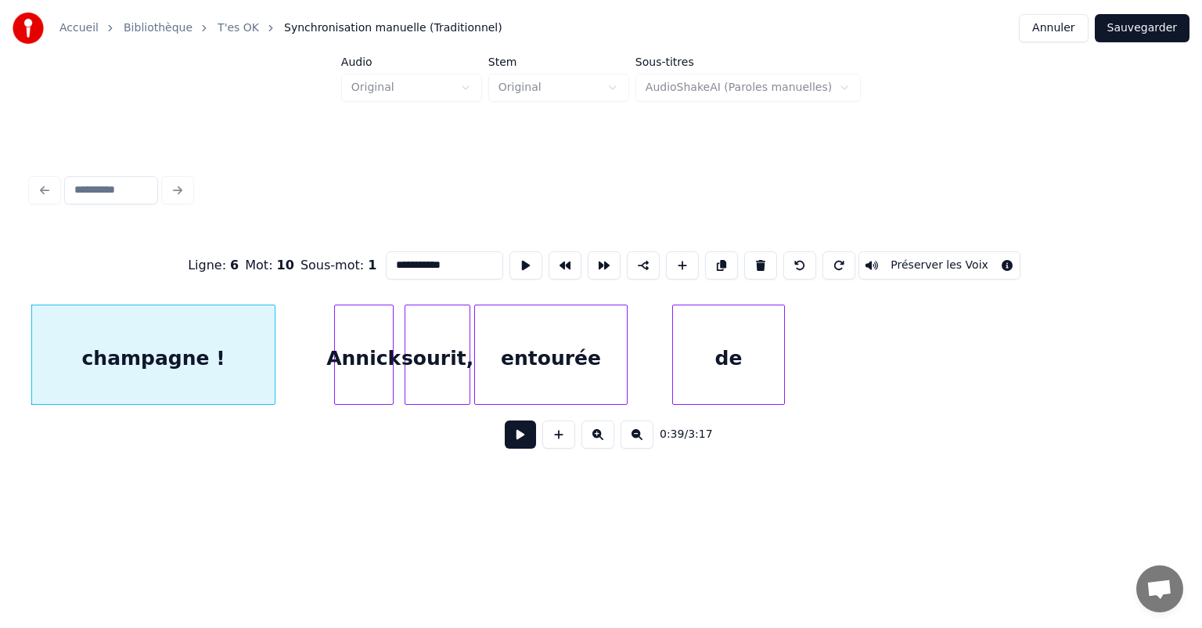
click at [792, 259] on button at bounding box center [799, 265] width 33 height 28
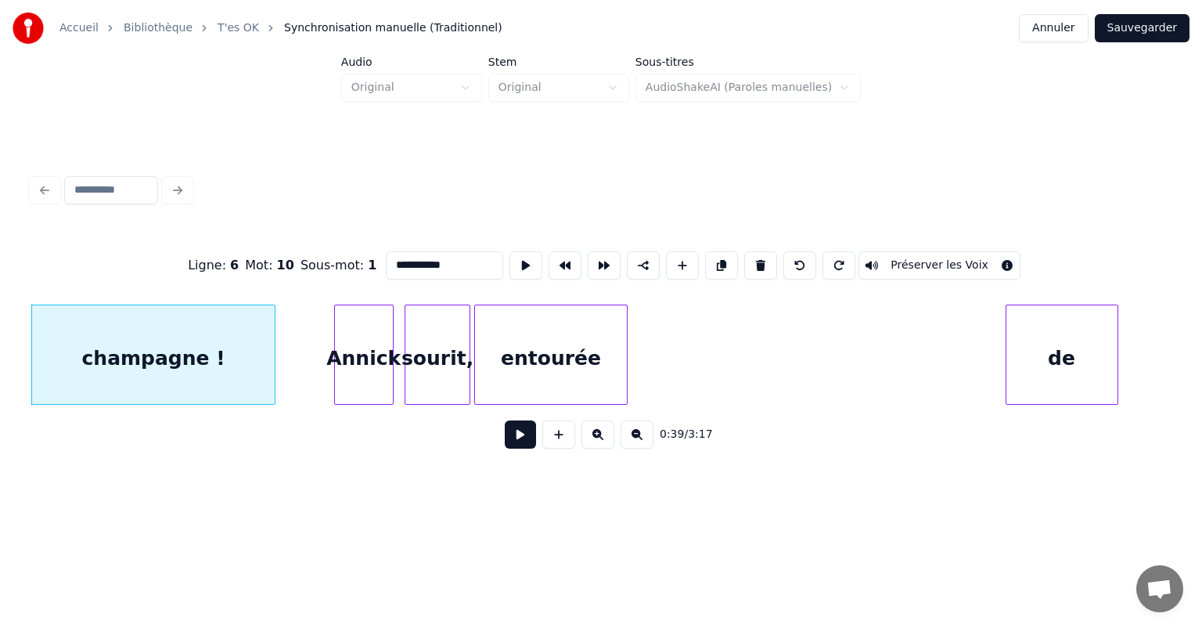
click at [792, 259] on button at bounding box center [799, 265] width 33 height 28
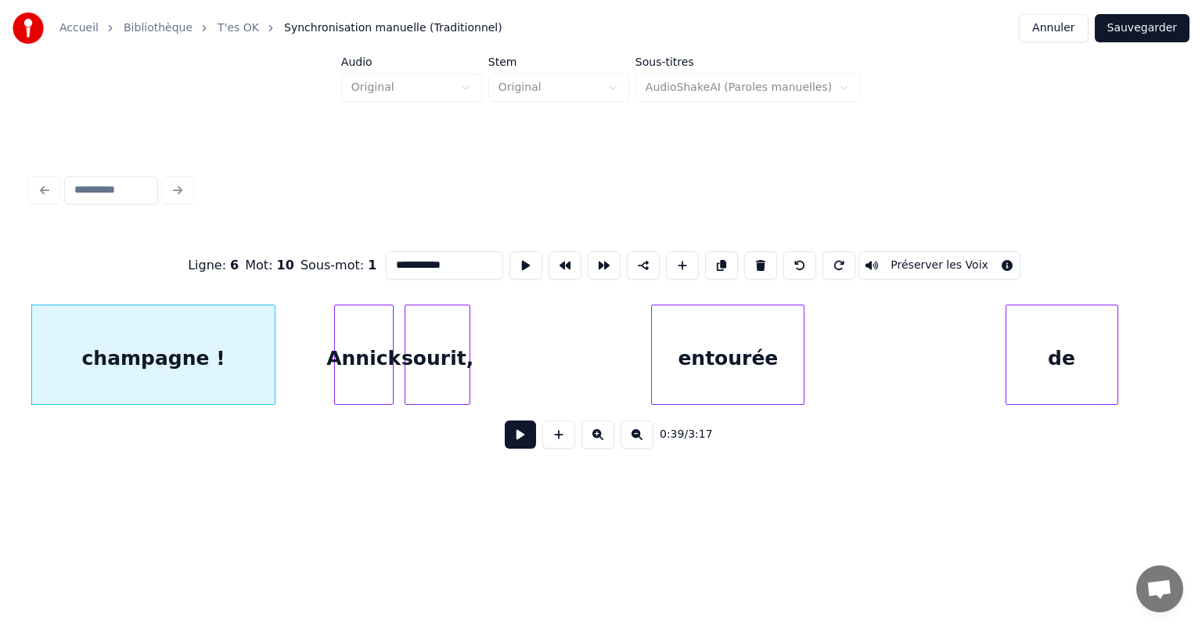
click at [792, 259] on button at bounding box center [799, 265] width 33 height 28
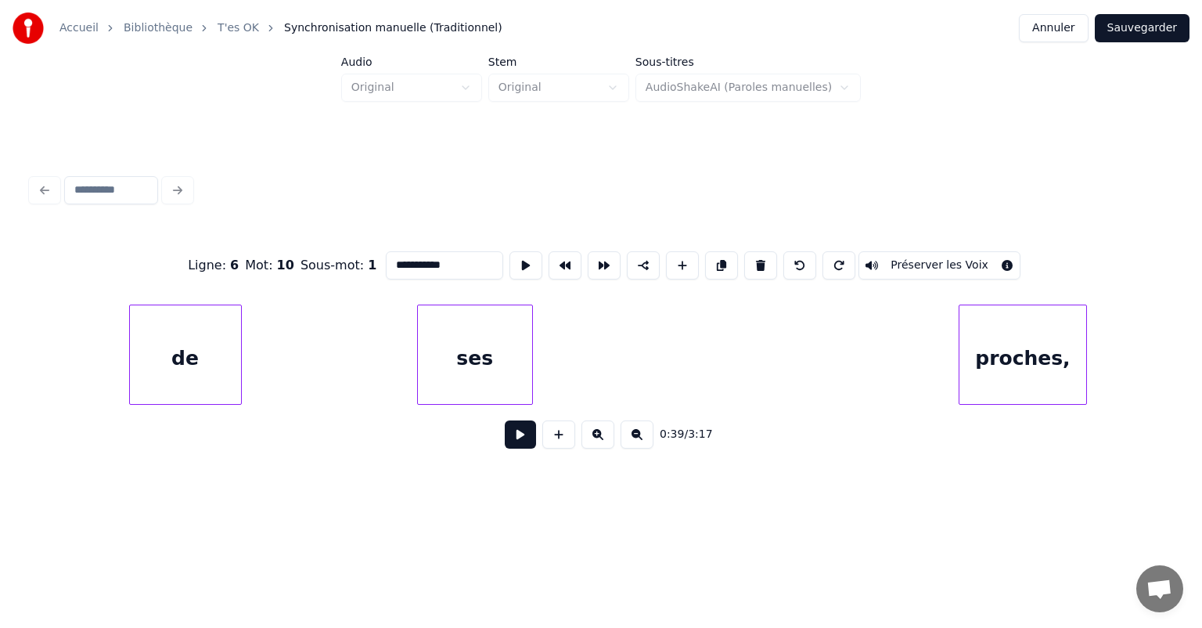
scroll to position [0, 7088]
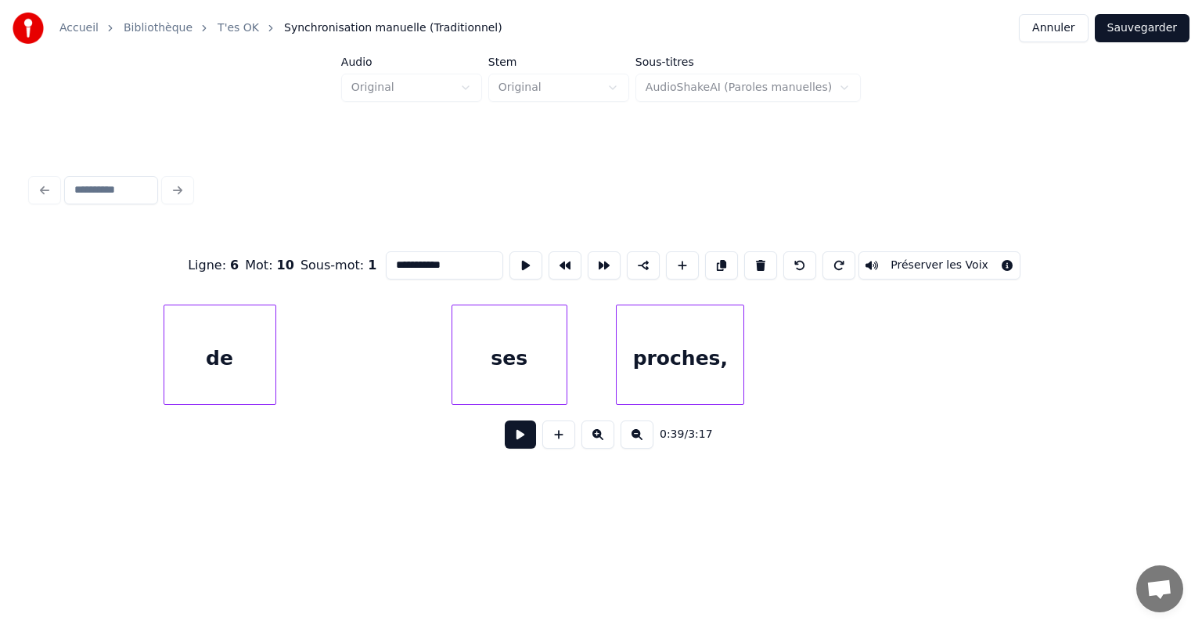
click at [662, 375] on div "proches," at bounding box center [680, 358] width 127 height 106
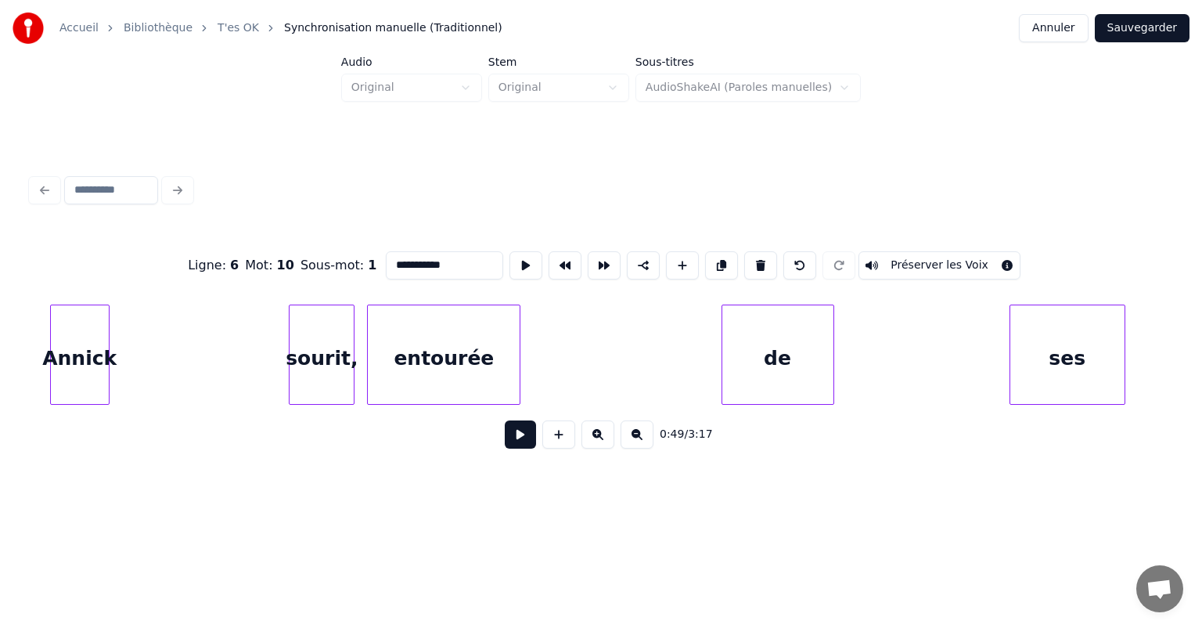
scroll to position [0, 6008]
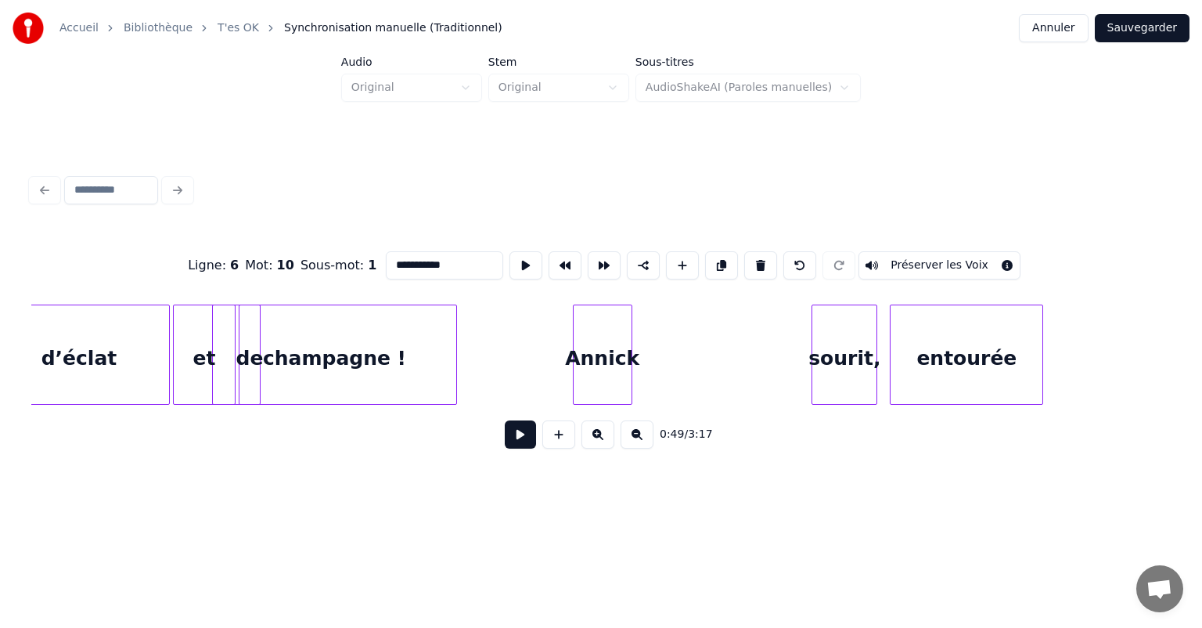
click at [322, 359] on div "champagne !" at bounding box center [334, 358] width 243 height 106
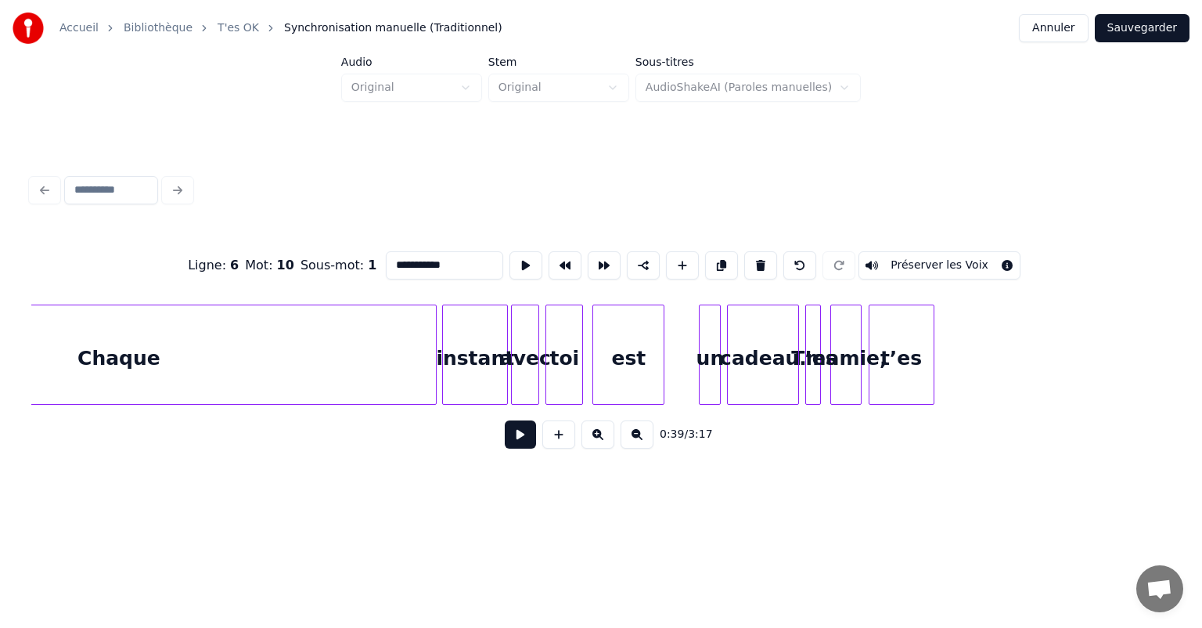
scroll to position [0, 4070]
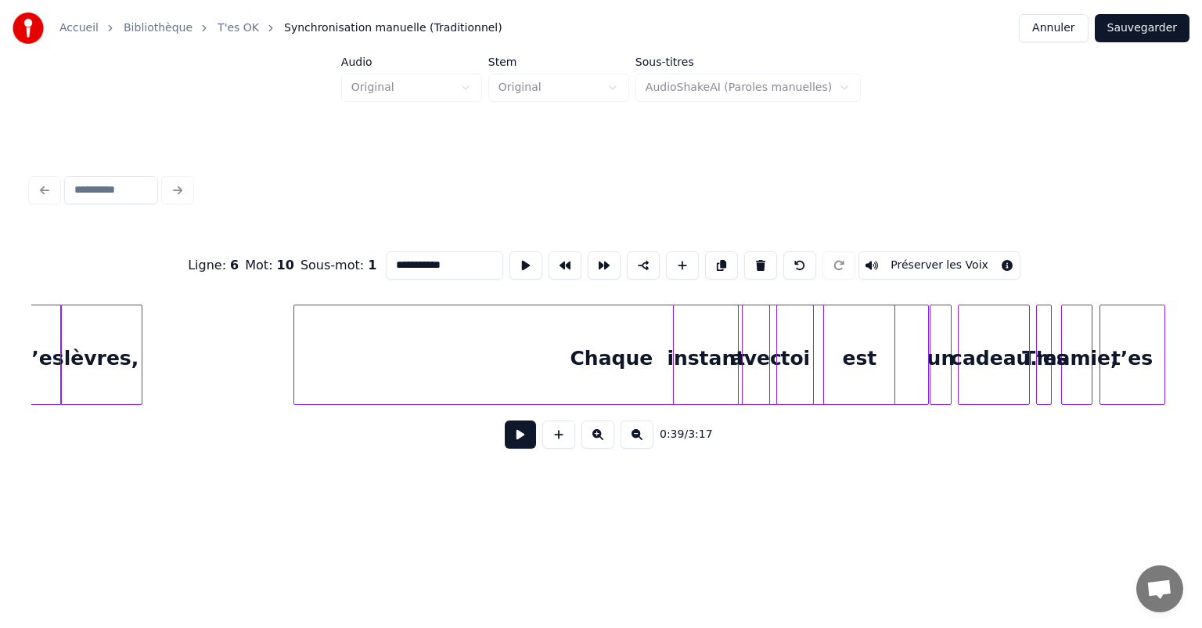
click at [379, 383] on div "Chaque" at bounding box center [611, 358] width 634 height 106
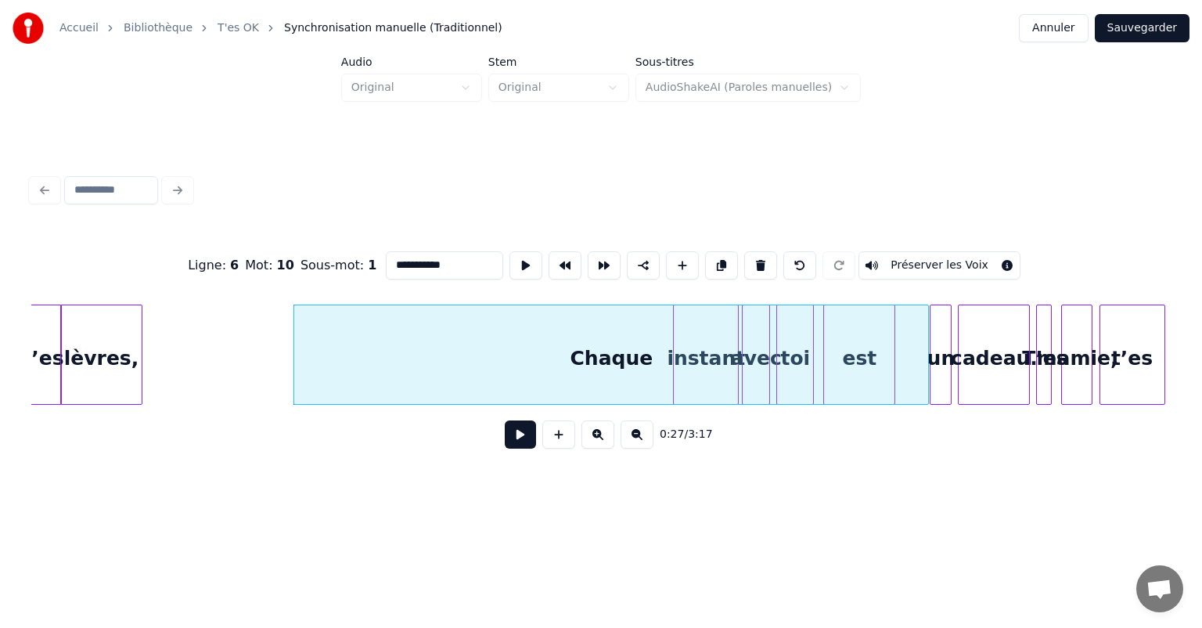
drag, startPoint x: 206, startPoint y: 397, endPoint x: 225, endPoint y: 401, distance: 19.9
click at [225, 401] on div "t’es T’es mamie, cadeau. est un instant avec toi Chaque t’es lèvres," at bounding box center [600, 354] width 1139 height 100
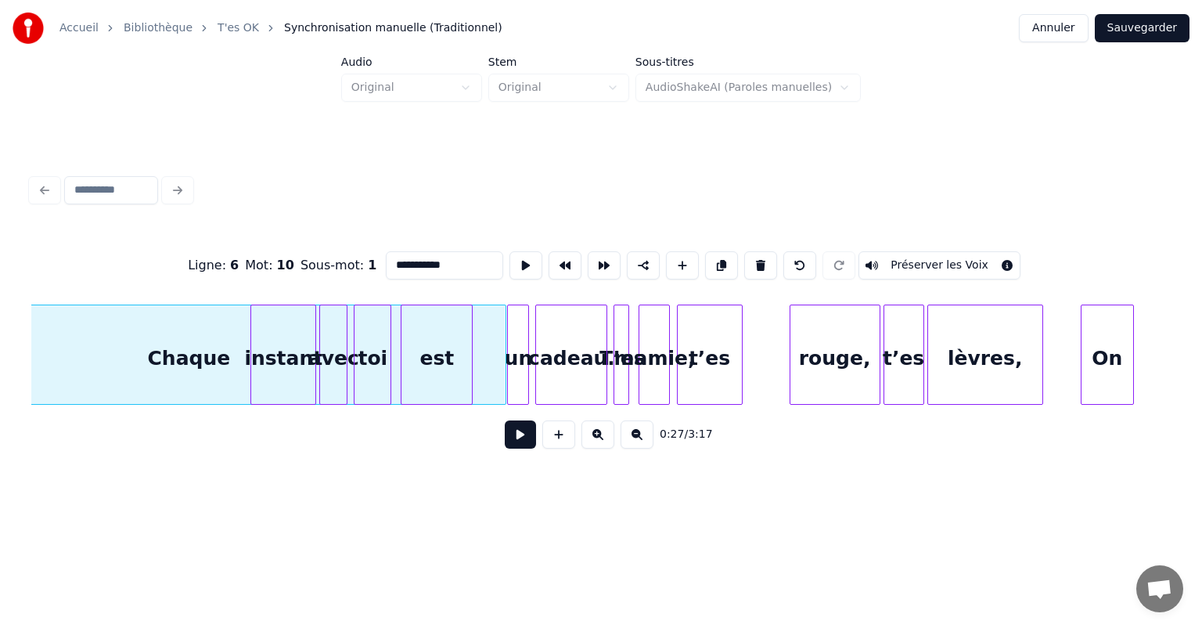
scroll to position [0, 4423]
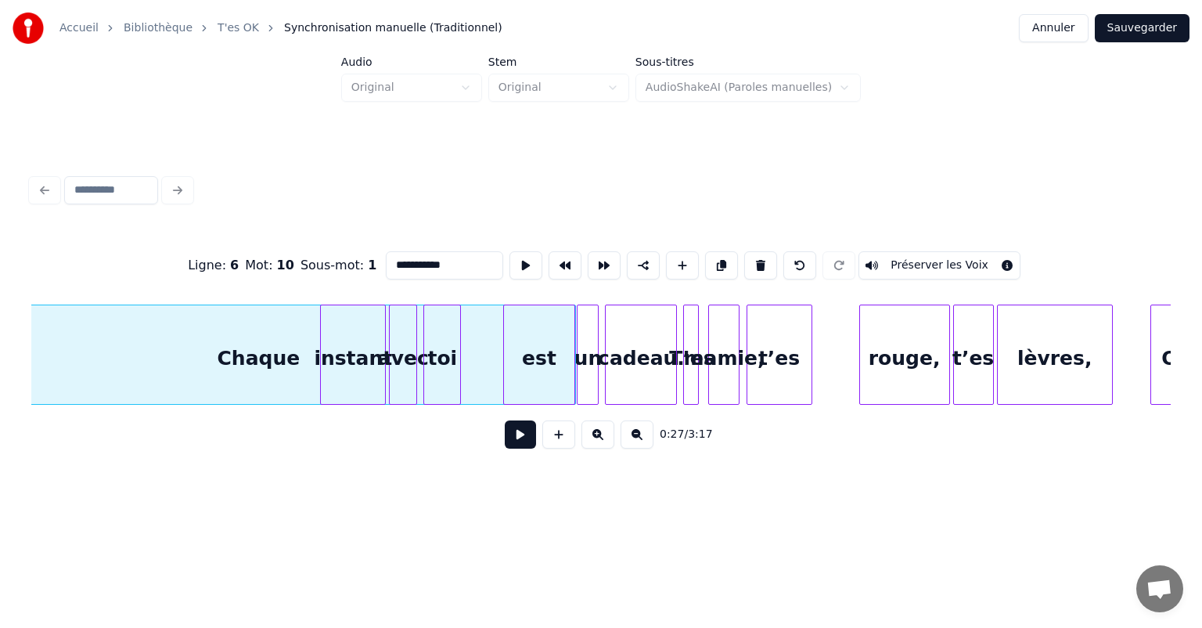
click at [552, 362] on div "est" at bounding box center [539, 358] width 70 height 106
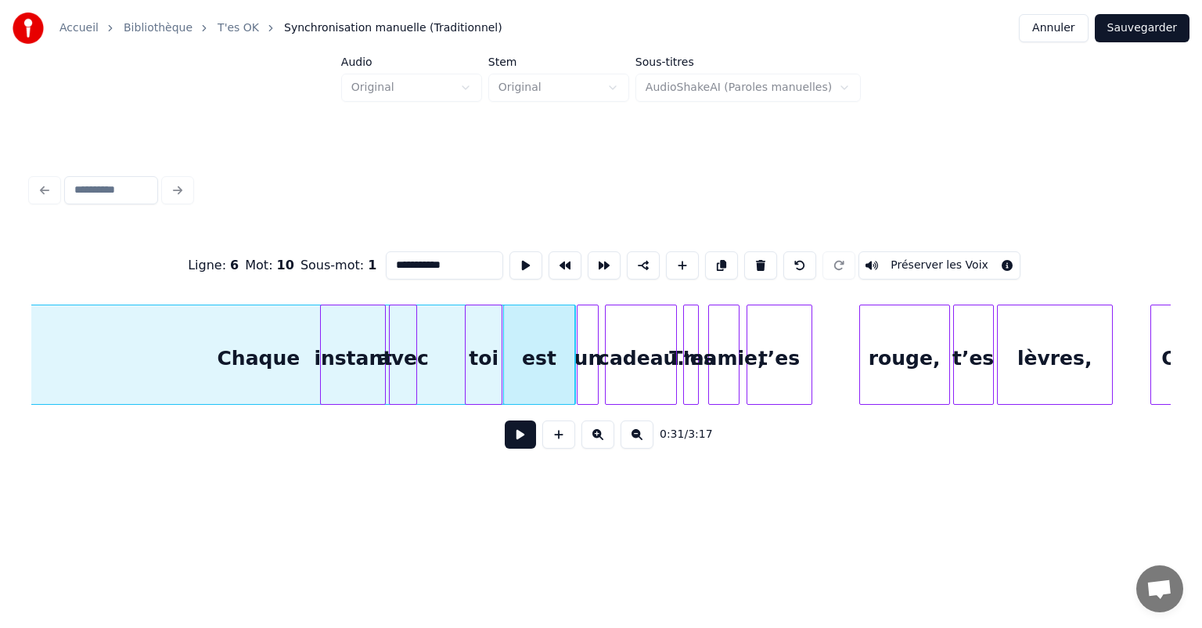
click at [487, 366] on div "toi" at bounding box center [484, 358] width 36 height 106
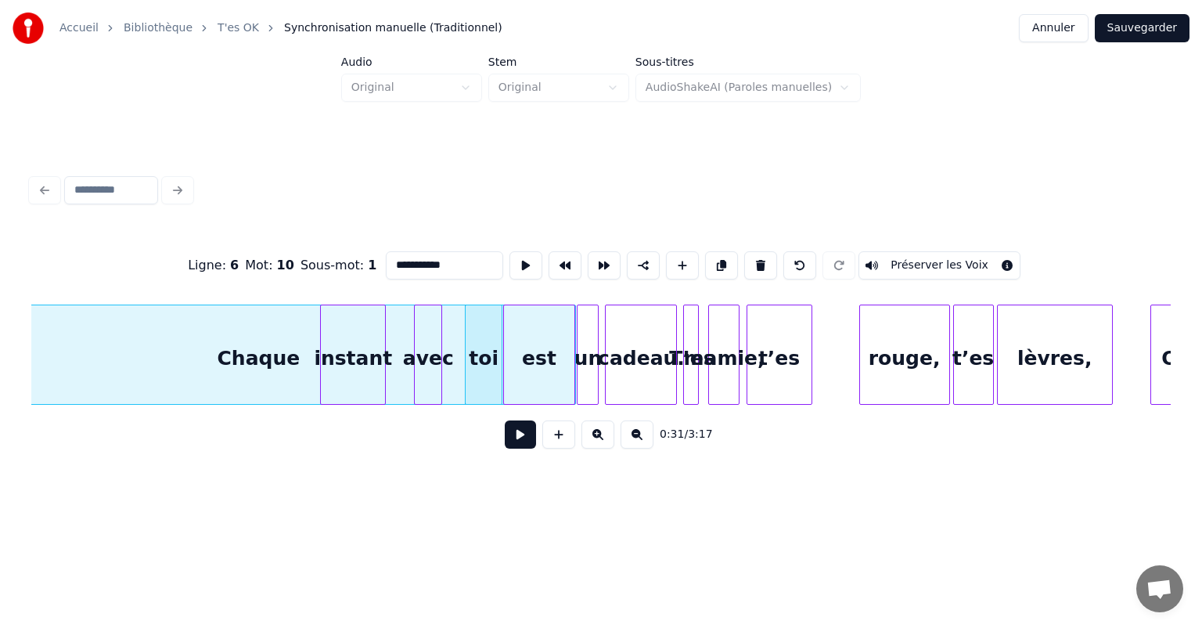
click at [433, 363] on div "avec" at bounding box center [428, 358] width 27 height 106
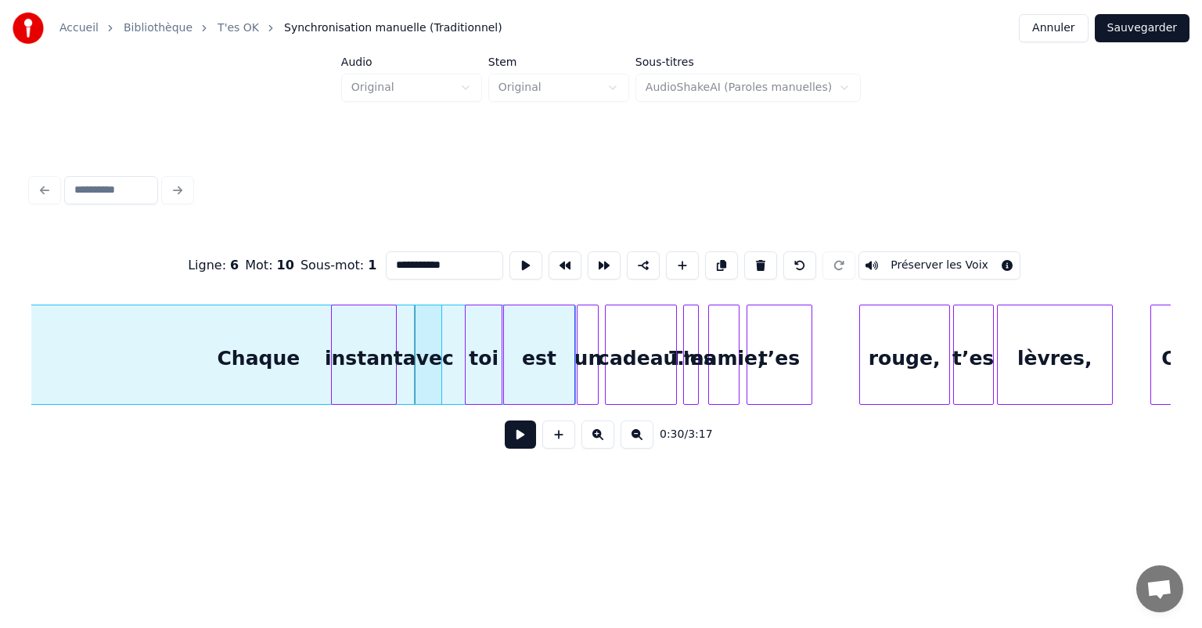
click at [379, 376] on div "instant" at bounding box center [364, 358] width 64 height 106
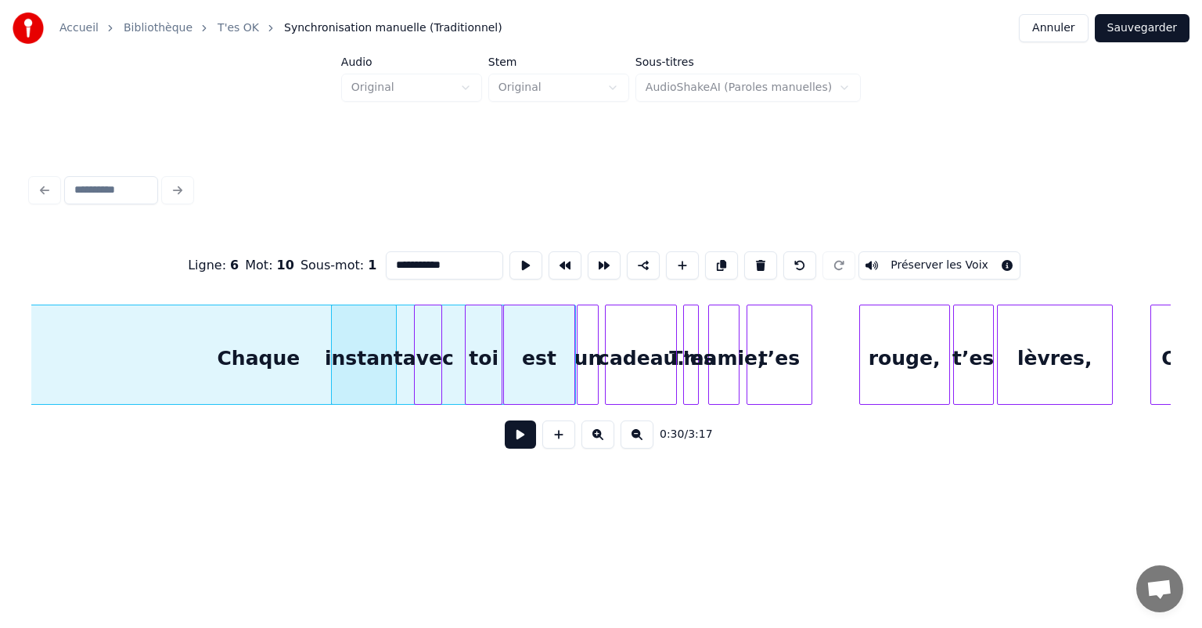
scroll to position [0, 4335]
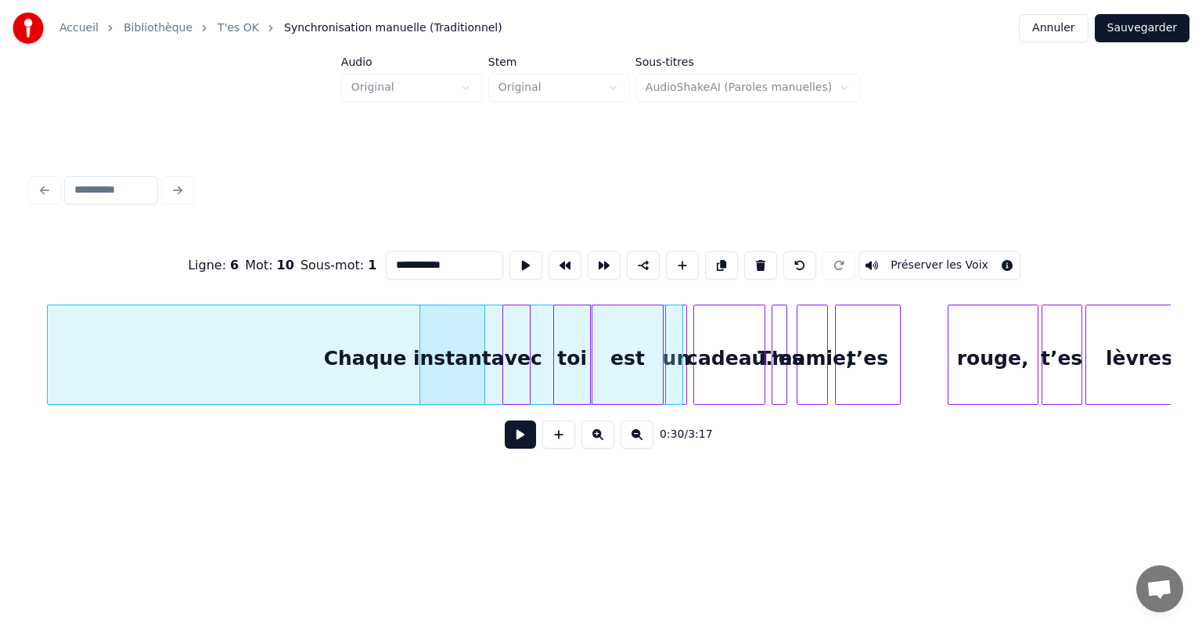
click at [288, 365] on div "Chaque" at bounding box center [365, 358] width 634 height 106
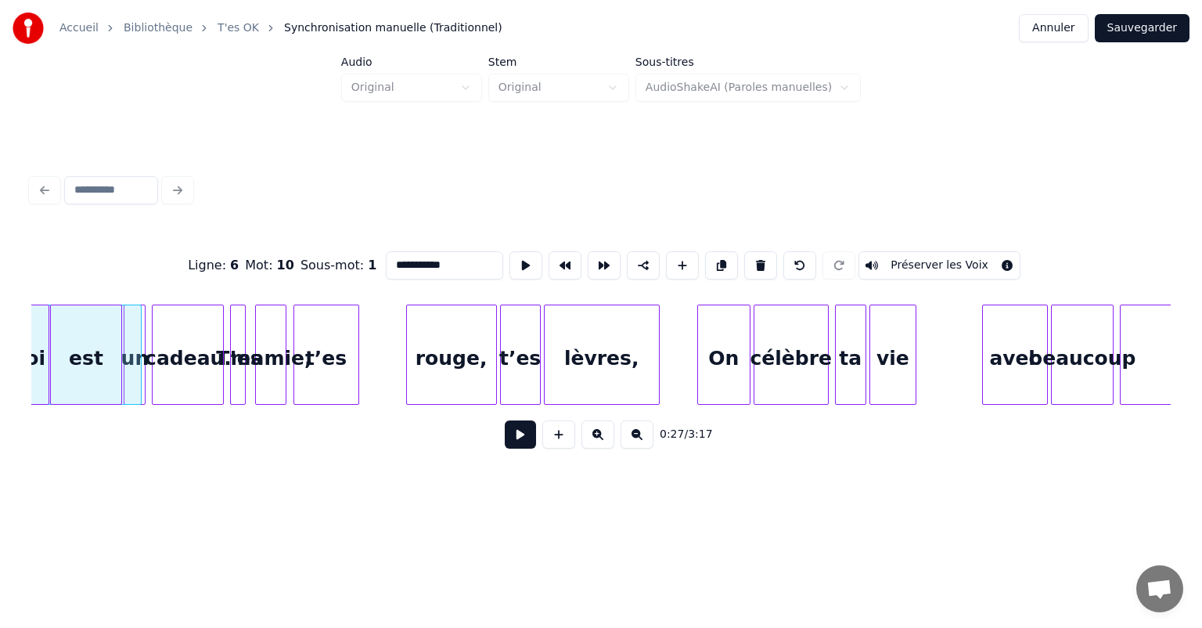
click at [282, 367] on div at bounding box center [283, 354] width 5 height 99
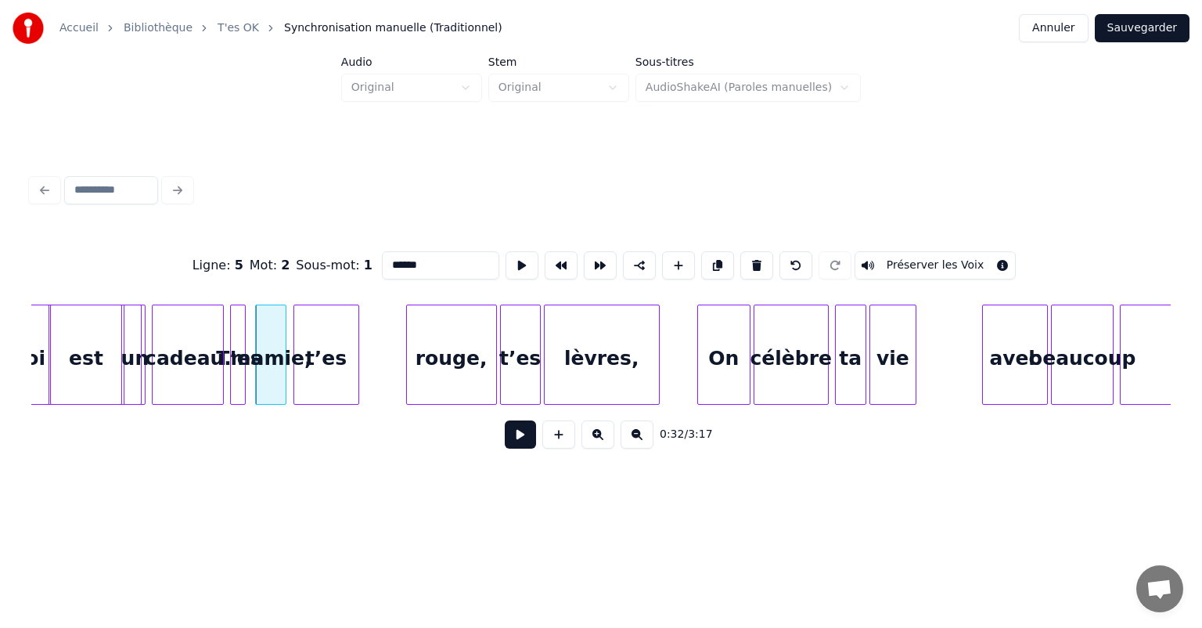
click at [282, 367] on div at bounding box center [283, 354] width 5 height 99
click at [310, 482] on div "Ligne : 5 Mot : 2 Sous-mot : 1 ****** Préserver les Voix 0:32 / 3:17" at bounding box center [601, 315] width 1152 height 376
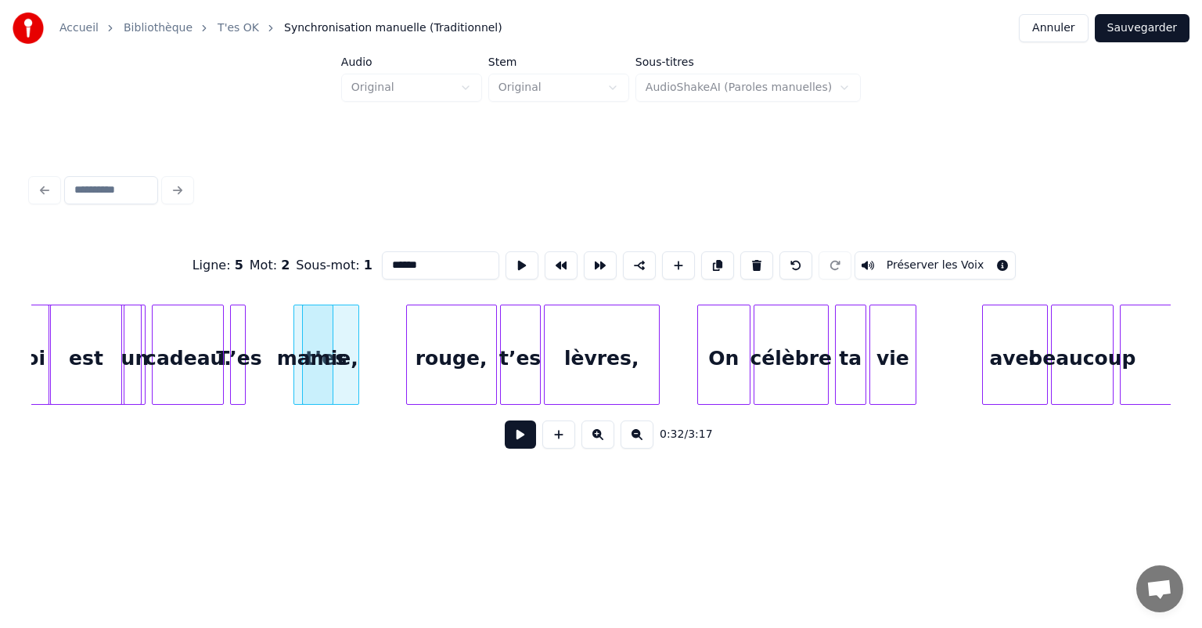
click at [235, 358] on div at bounding box center [233, 354] width 5 height 99
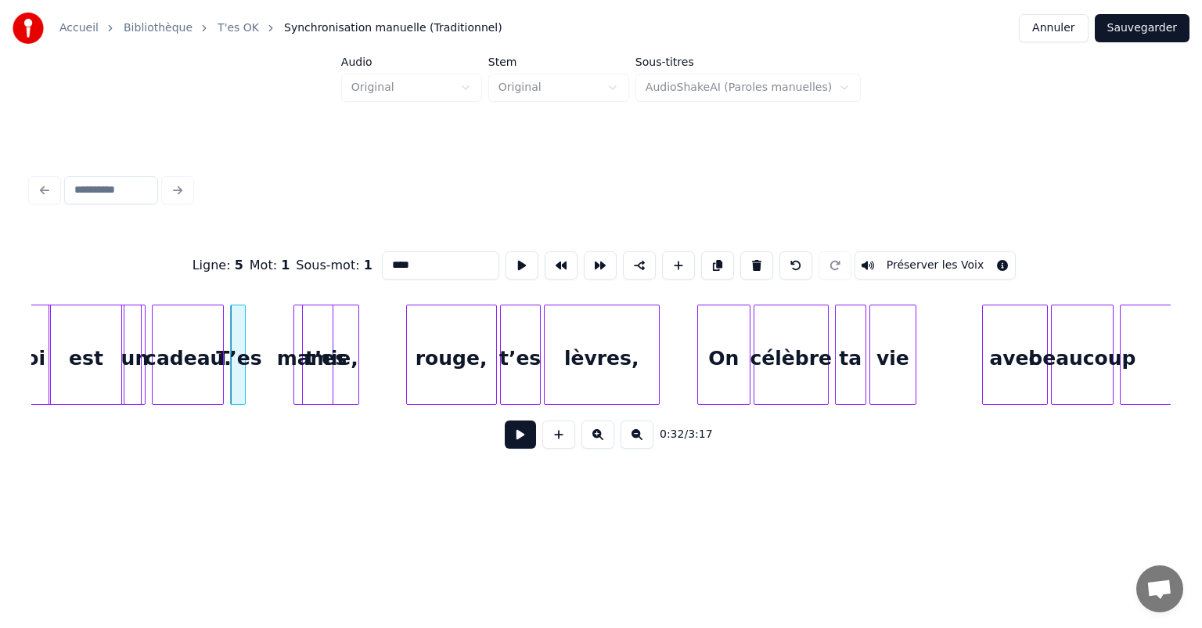
click at [288, 484] on div "Ligne : 5 Mot : 1 Sous-mot : 1 **** Préserver les Voix 0:32 / 3:17" at bounding box center [601, 315] width 1152 height 376
click at [240, 368] on div at bounding box center [242, 354] width 5 height 99
click at [754, 261] on button at bounding box center [756, 265] width 33 height 28
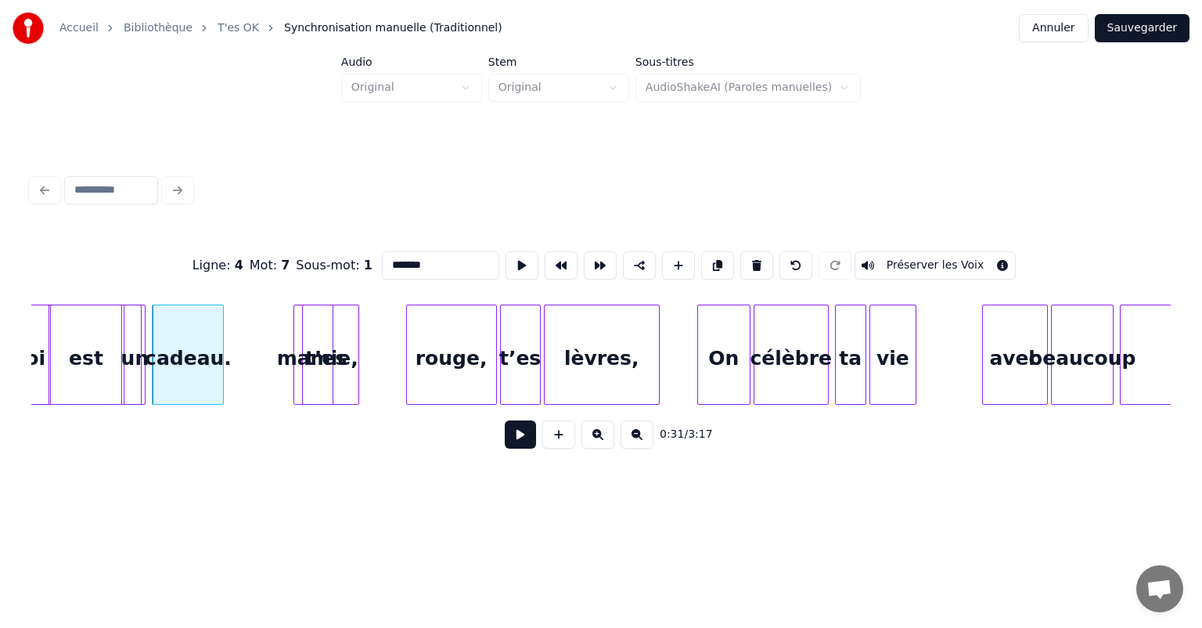
click at [329, 359] on div at bounding box center [330, 354] width 5 height 99
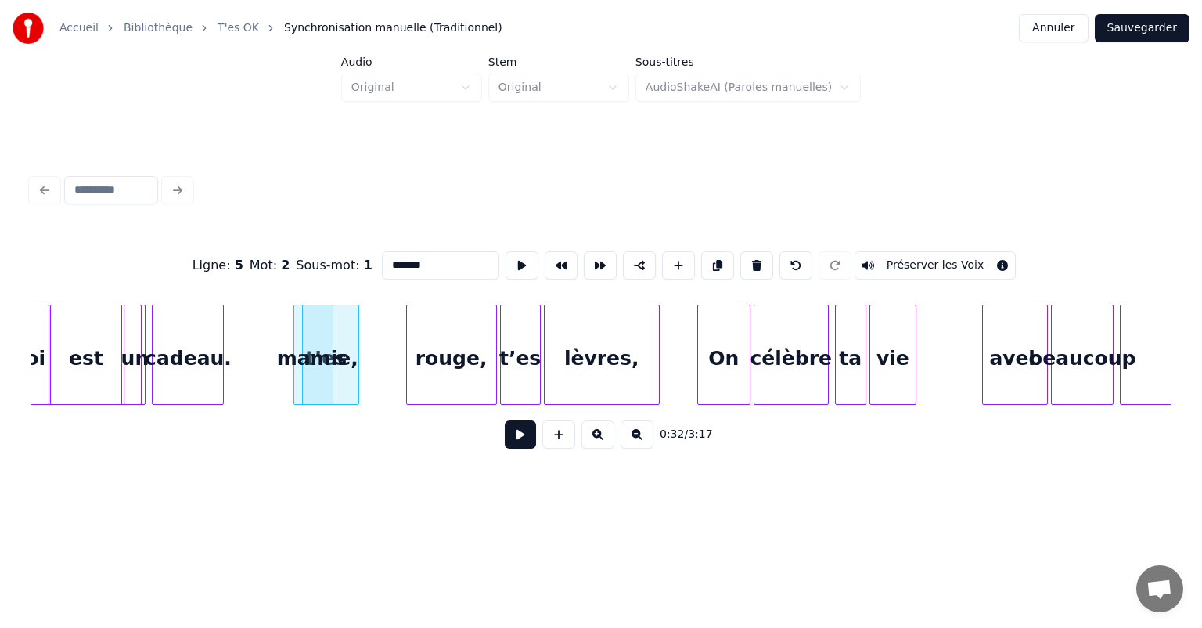
type input "******"
click at [303, 364] on div "mamie," at bounding box center [318, 358] width 30 height 106
click at [754, 257] on button at bounding box center [756, 265] width 33 height 28
click at [354, 356] on div at bounding box center [356, 354] width 5 height 99
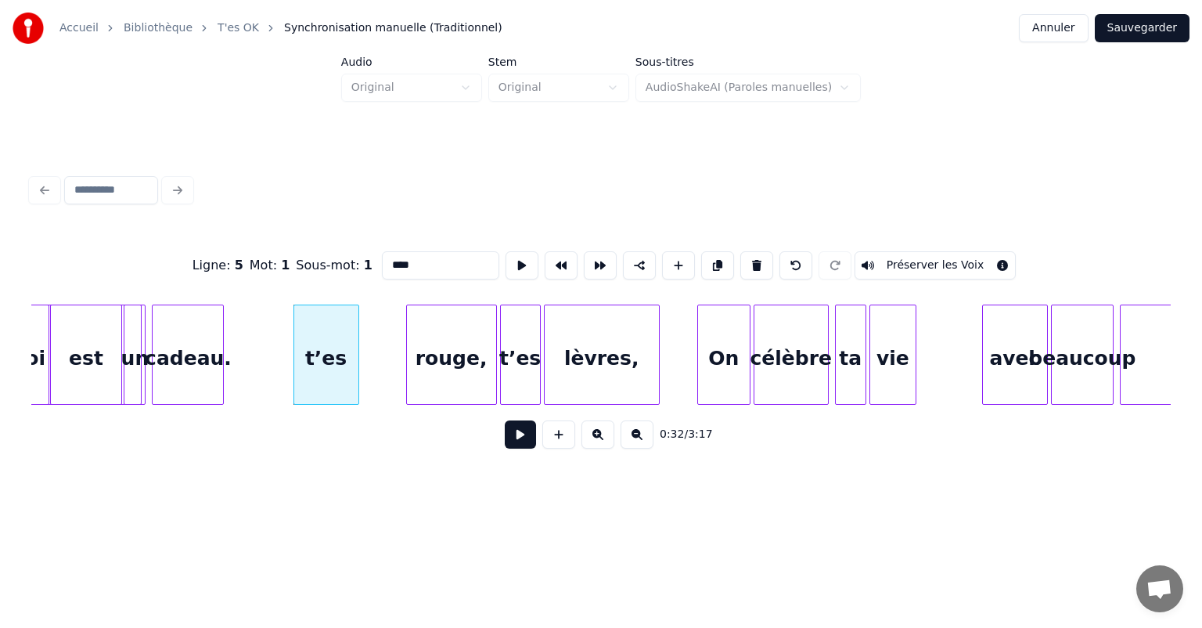
click at [745, 257] on button at bounding box center [756, 265] width 33 height 28
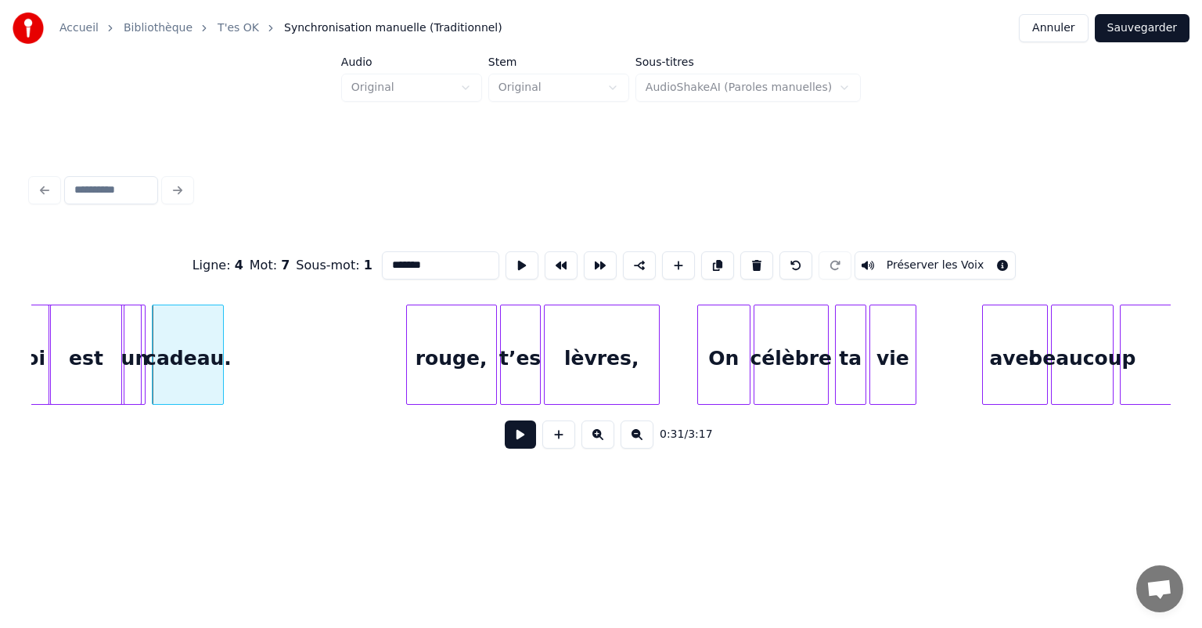
click at [459, 363] on div "rouge," at bounding box center [451, 358] width 89 height 106
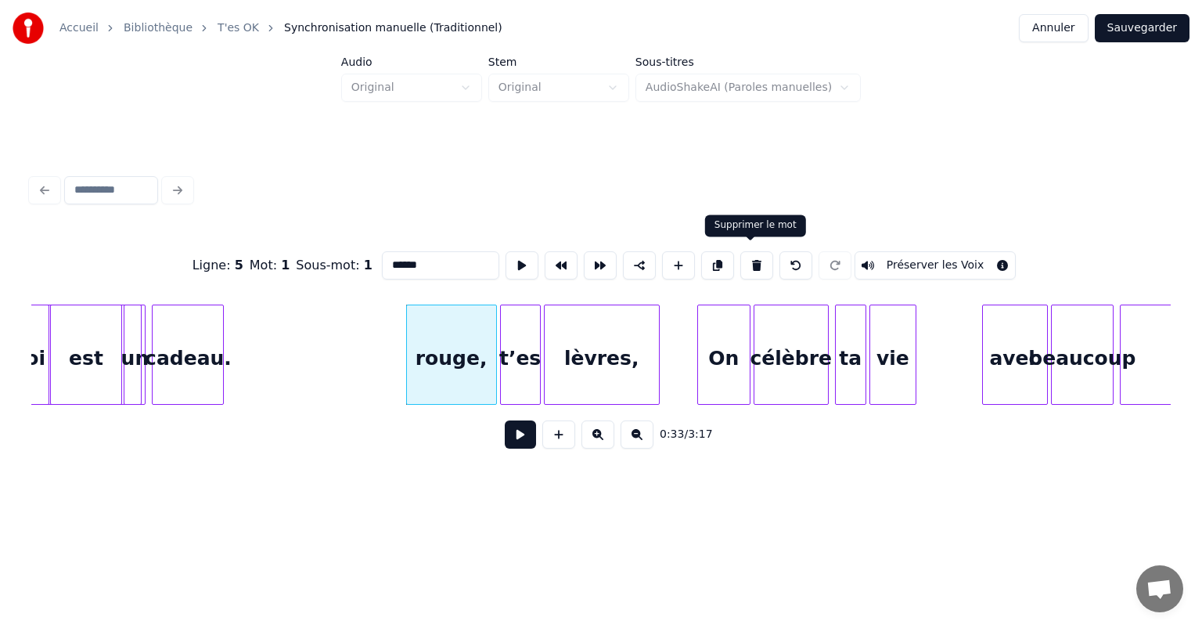
click at [749, 265] on button at bounding box center [756, 265] width 33 height 28
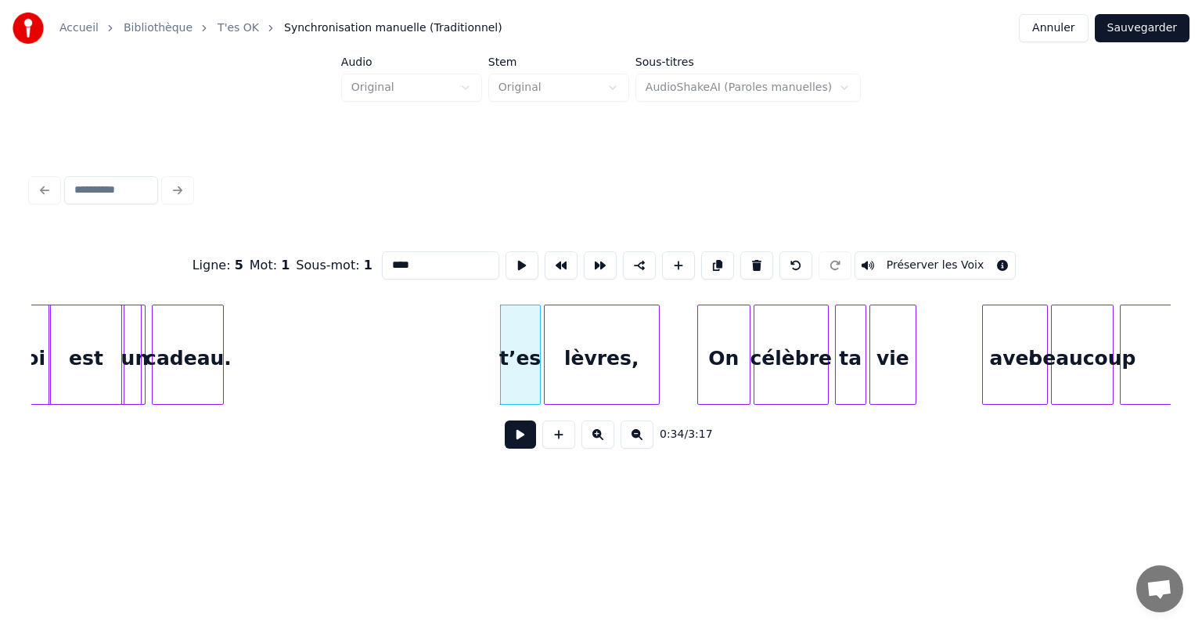
click at [522, 366] on div "t’es" at bounding box center [520, 358] width 39 height 106
click at [743, 260] on button at bounding box center [756, 265] width 33 height 28
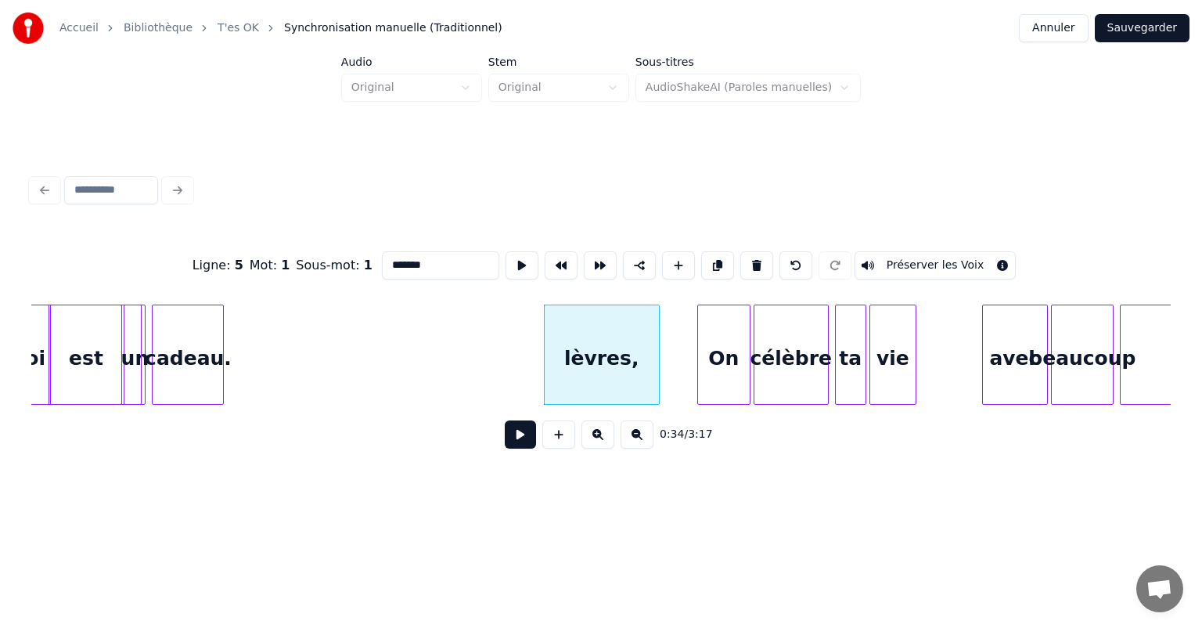
click at [613, 365] on div "lèvres," at bounding box center [602, 358] width 114 height 106
click at [745, 262] on button at bounding box center [756, 265] width 33 height 28
type input "**"
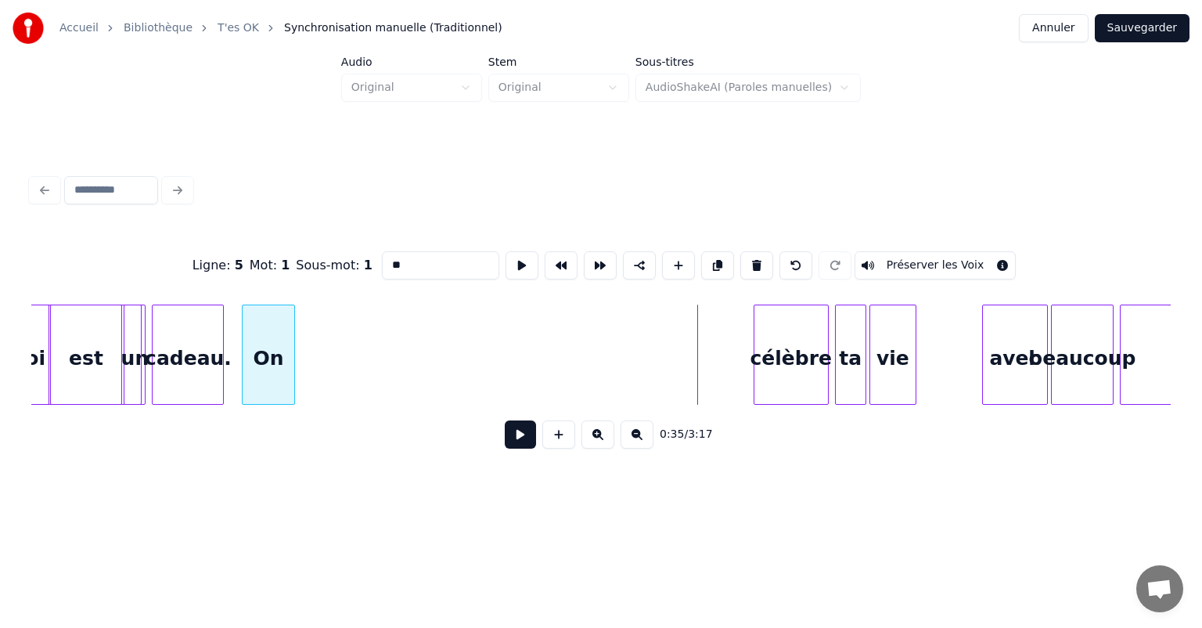
click at [265, 348] on div "On" at bounding box center [269, 358] width 52 height 106
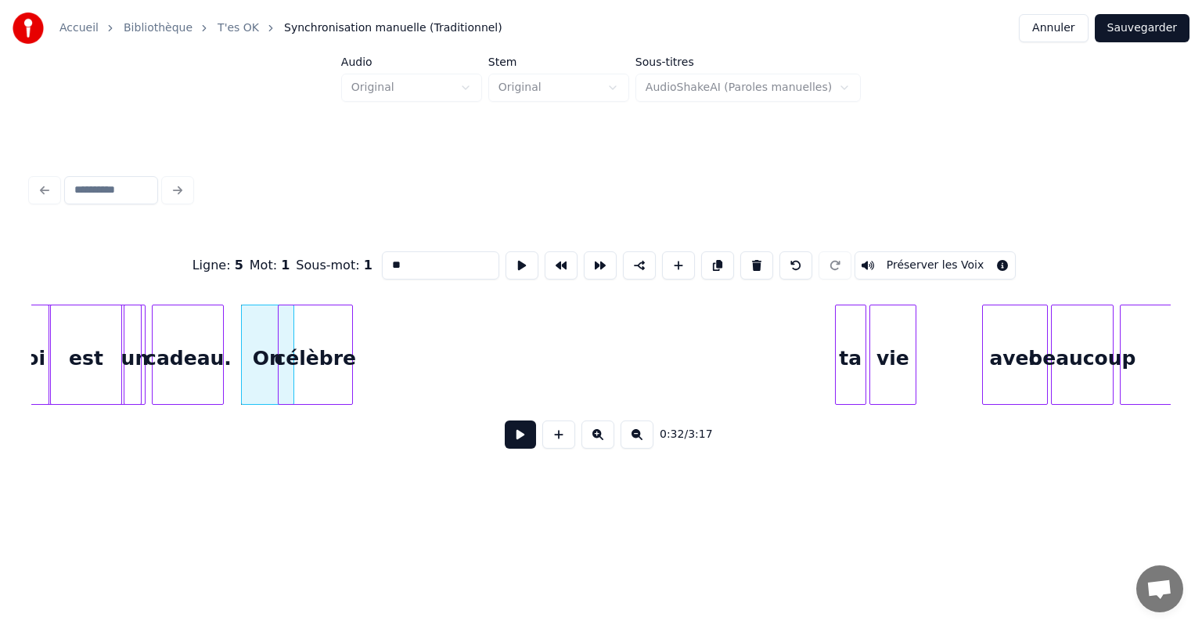
click at [325, 425] on div "Ligne : 5 Mot : 1 Sous-mot : 1 ** Préserver les Voix 0:32 / 3:17" at bounding box center [600, 345] width 1139 height 238
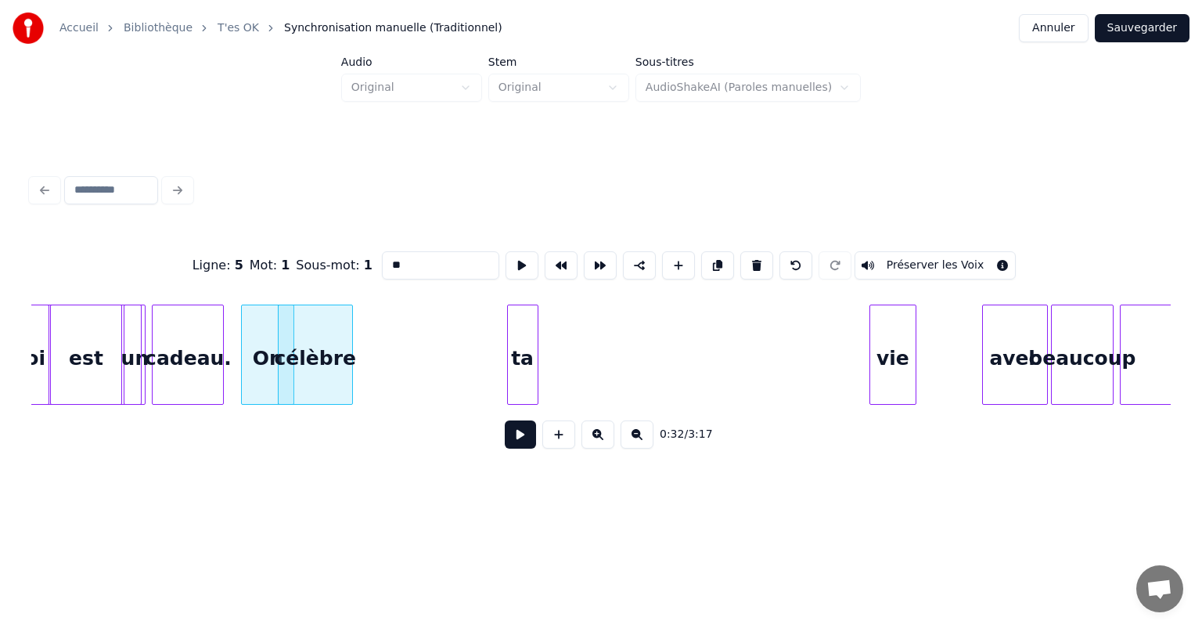
click at [518, 404] on div "cadeau. un Chaque est toi On célèbre ta vie avec beaucoup d’éclat" at bounding box center [600, 354] width 1139 height 100
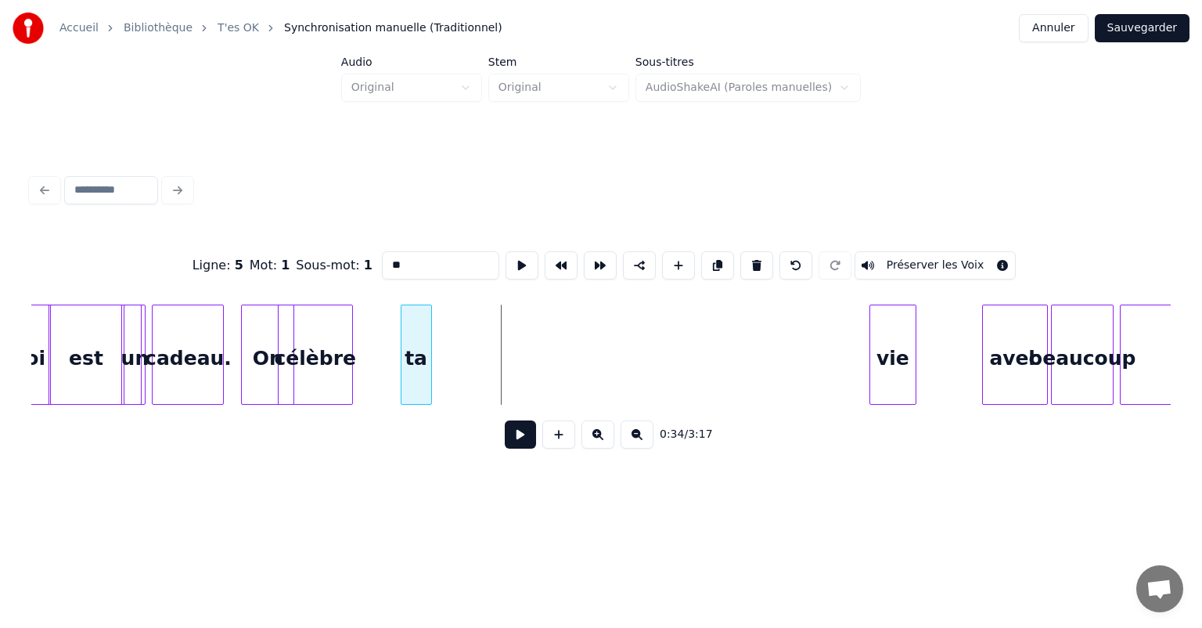
click at [414, 374] on div "ta" at bounding box center [416, 358] width 30 height 106
click at [499, 371] on div "vie" at bounding box center [495, 358] width 45 height 106
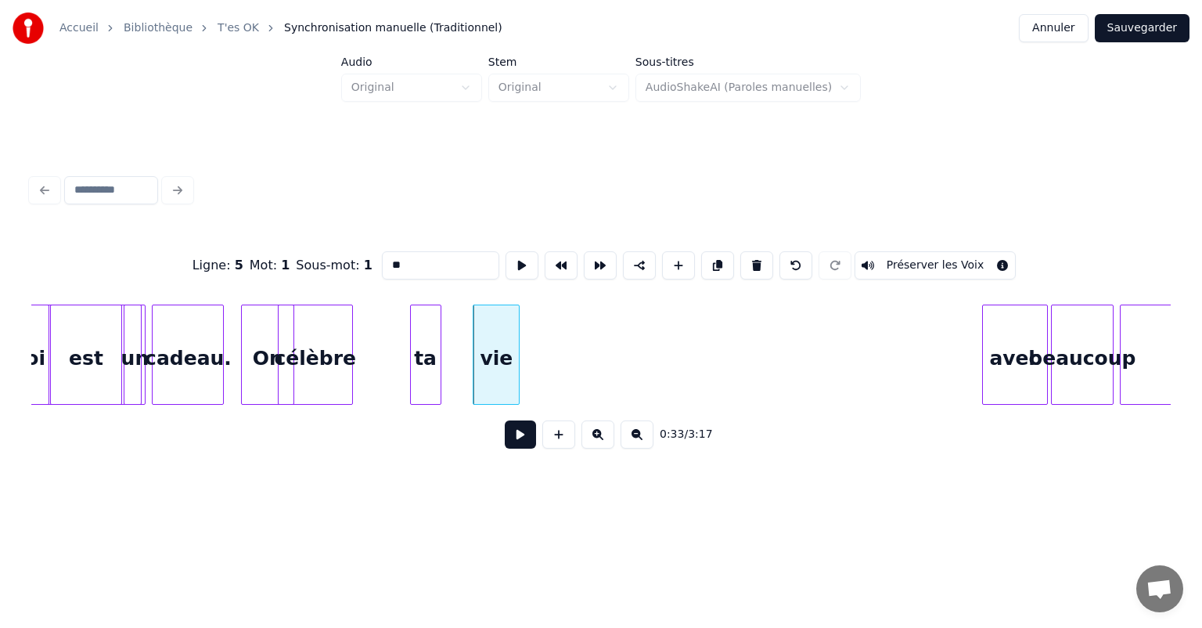
click at [424, 379] on div "ta" at bounding box center [426, 358] width 30 height 106
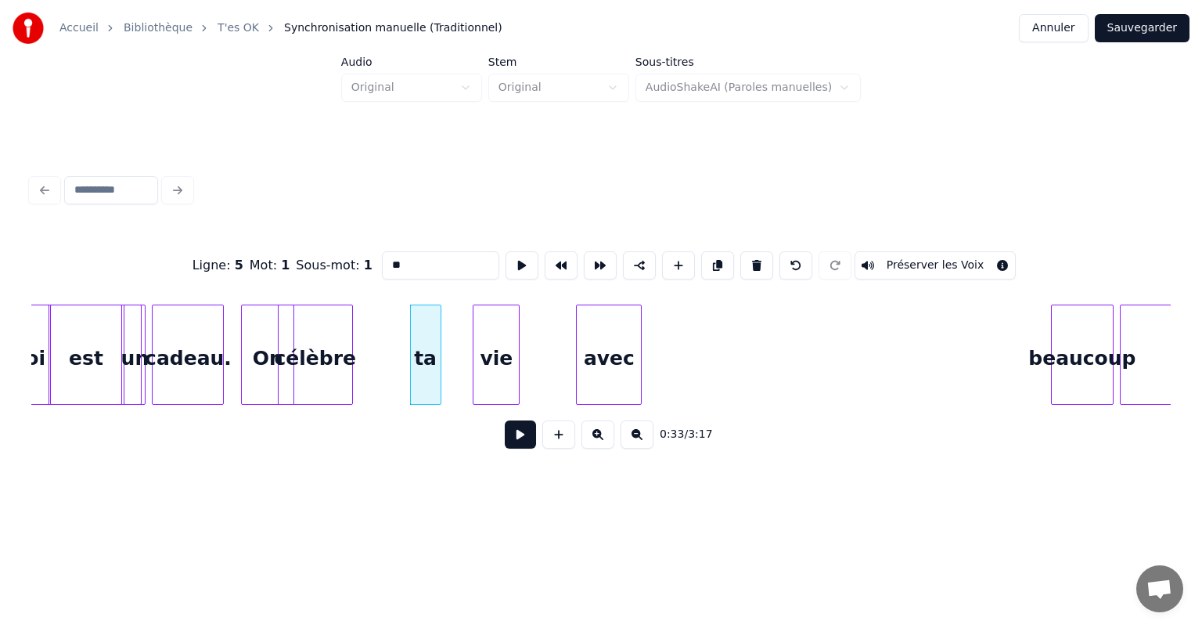
click at [613, 369] on div "avec" at bounding box center [609, 358] width 64 height 106
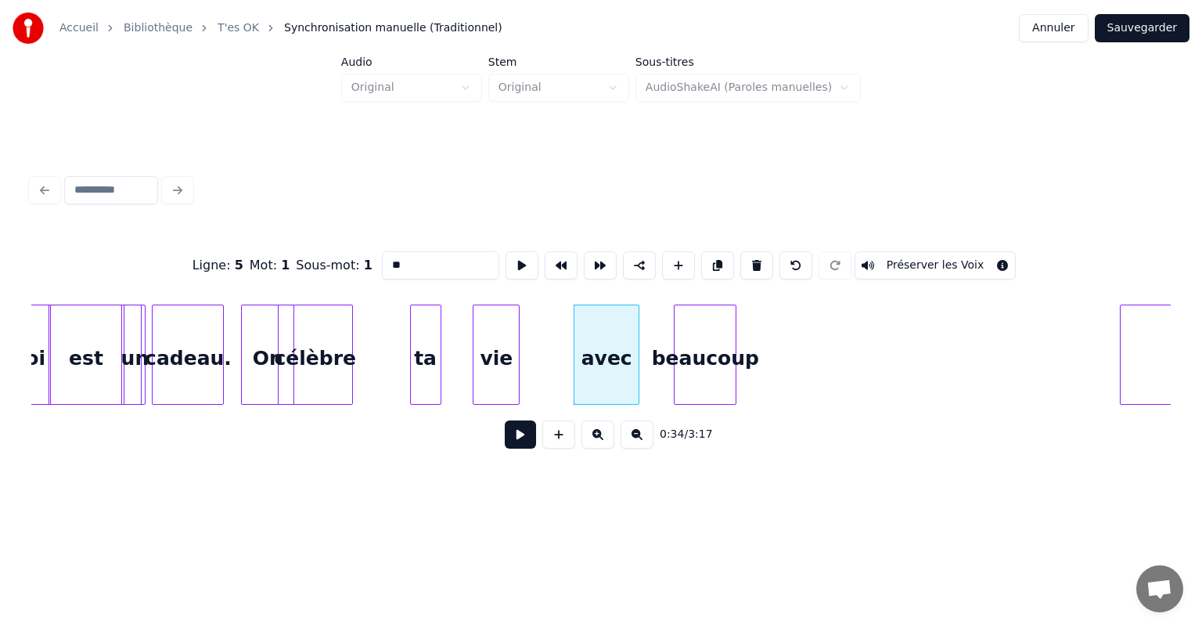
click at [697, 388] on div "beaucoup" at bounding box center [704, 358] width 61 height 106
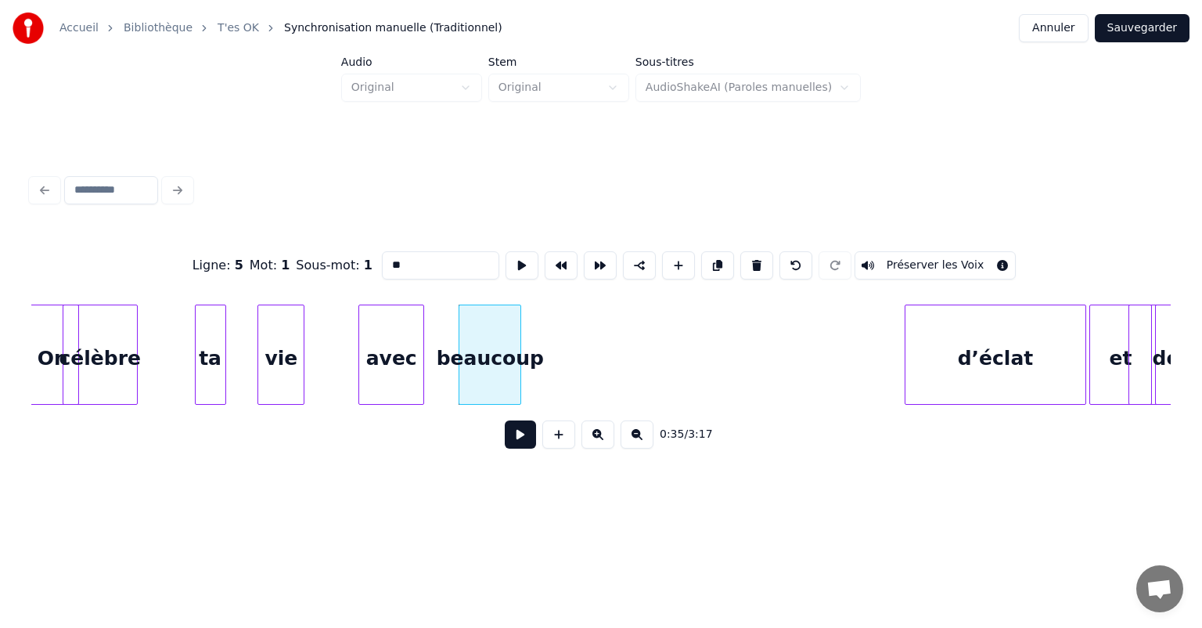
scroll to position [0, 5127]
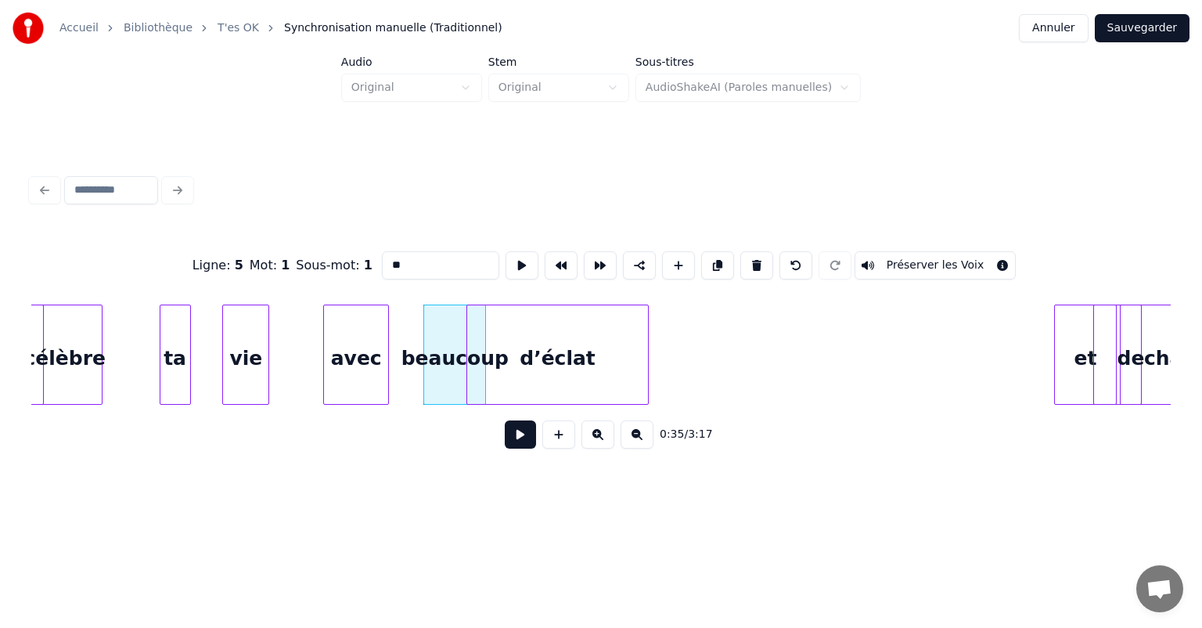
click at [555, 345] on div "d’éclat" at bounding box center [557, 358] width 180 height 106
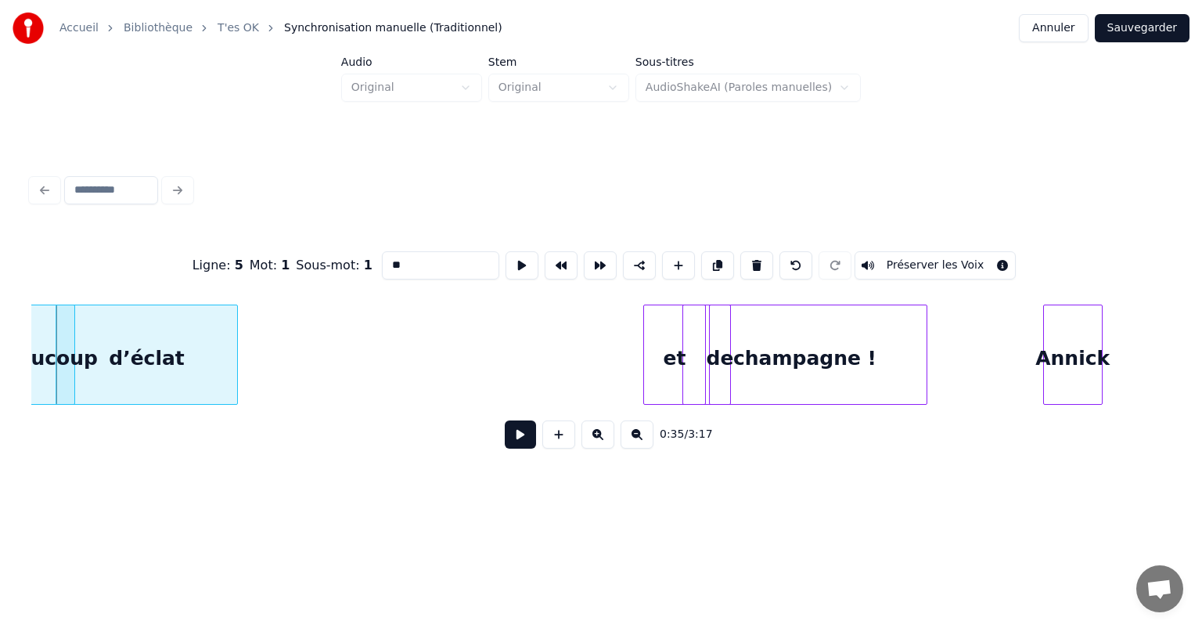
scroll to position [0, 5415]
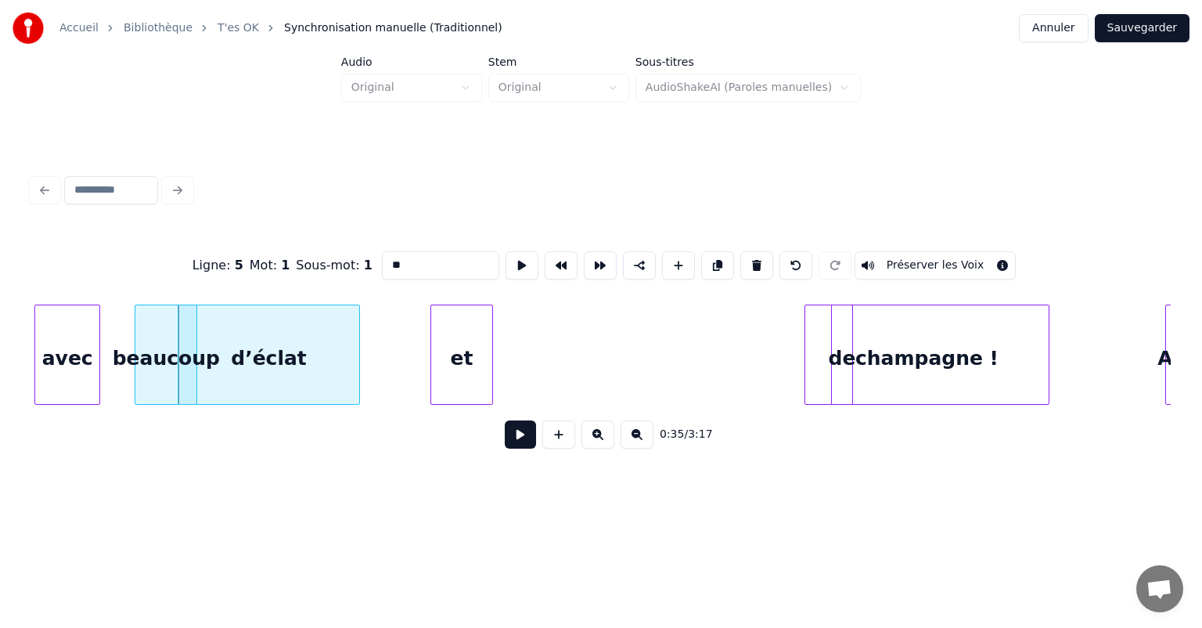
click at [458, 352] on div "et" at bounding box center [461, 358] width 61 height 106
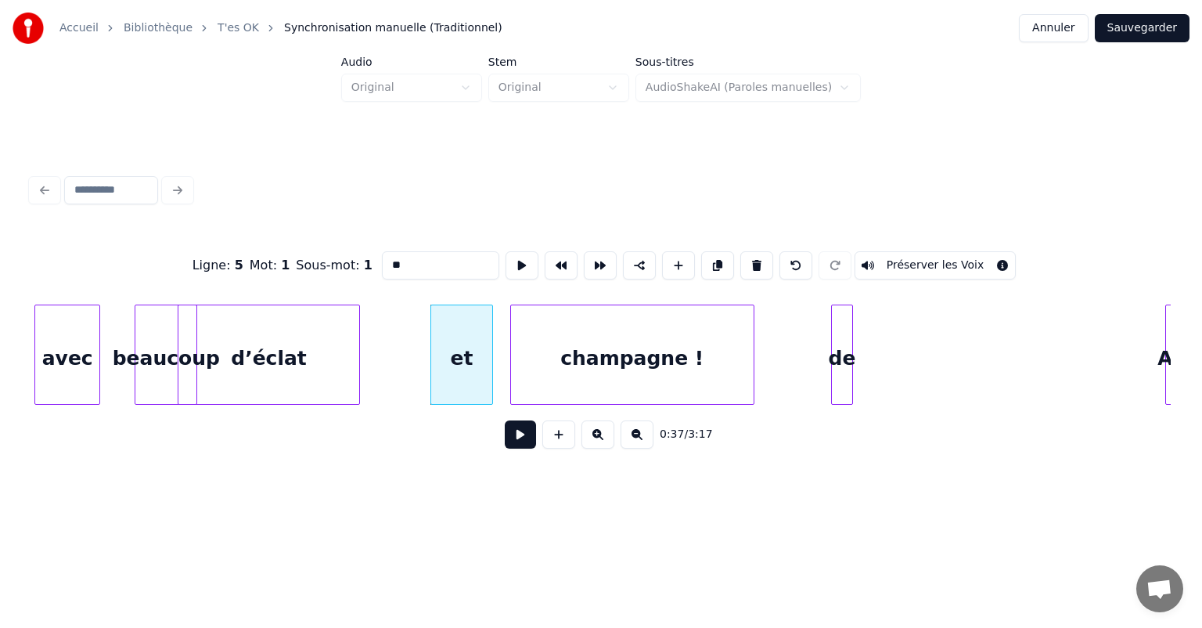
click at [569, 373] on div "champagne !" at bounding box center [632, 358] width 243 height 106
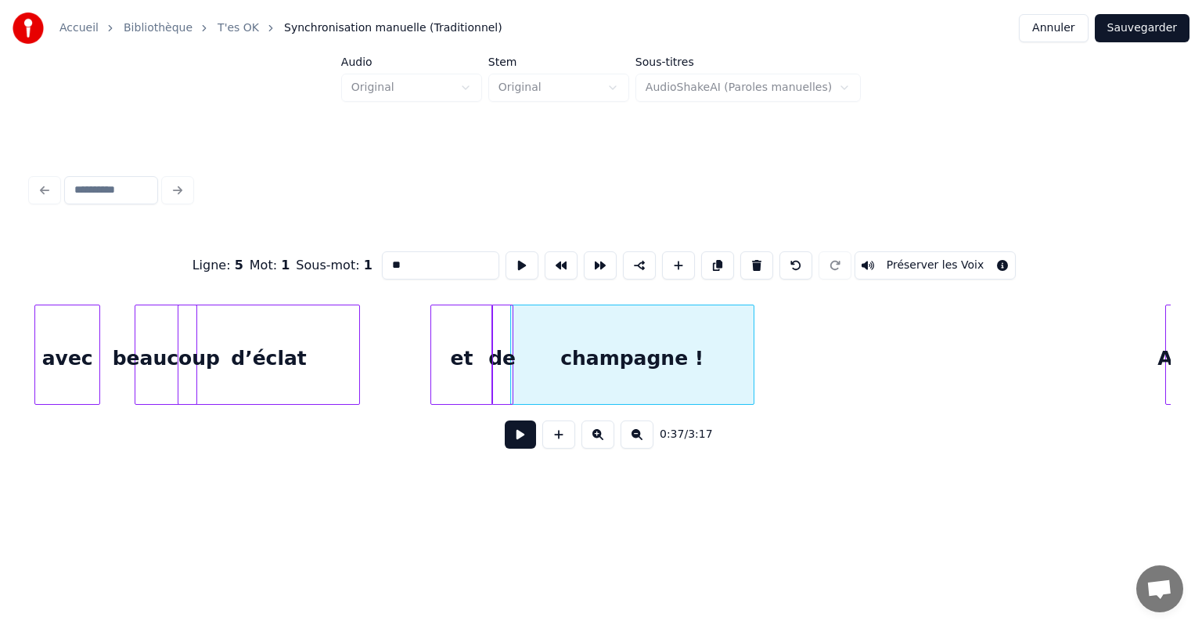
click at [505, 377] on div "de" at bounding box center [502, 358] width 20 height 106
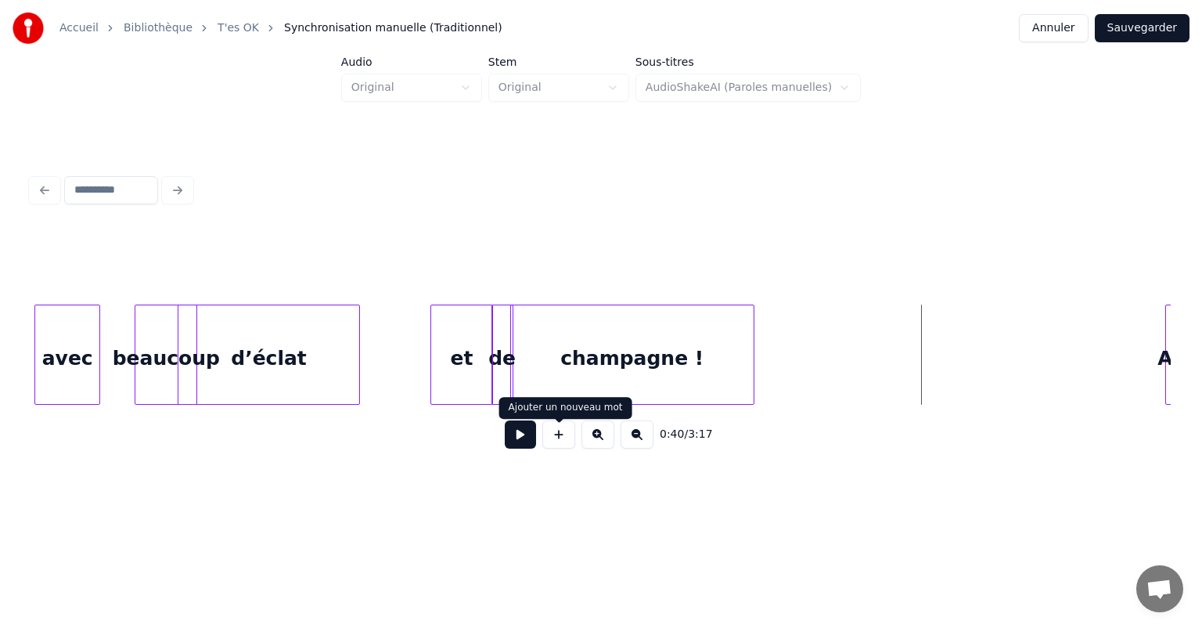
click at [387, 458] on div "0:40 / 3:17" at bounding box center [600, 434] width 1139 height 59
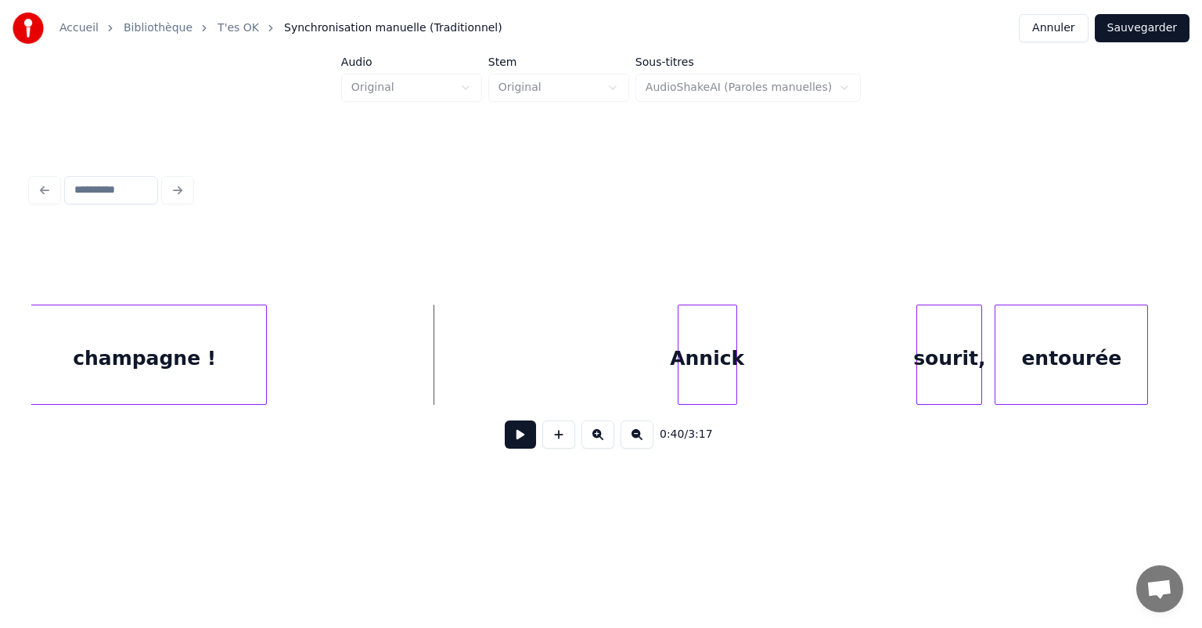
scroll to position [0, 5868]
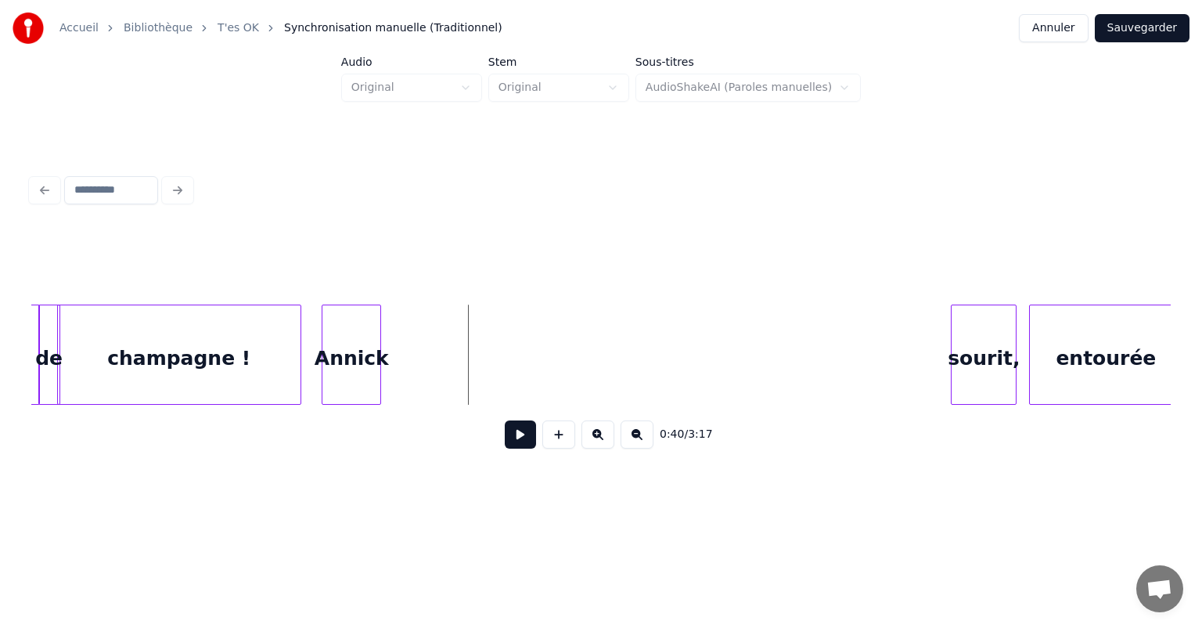
click at [346, 356] on div "Annick" at bounding box center [351, 358] width 58 height 106
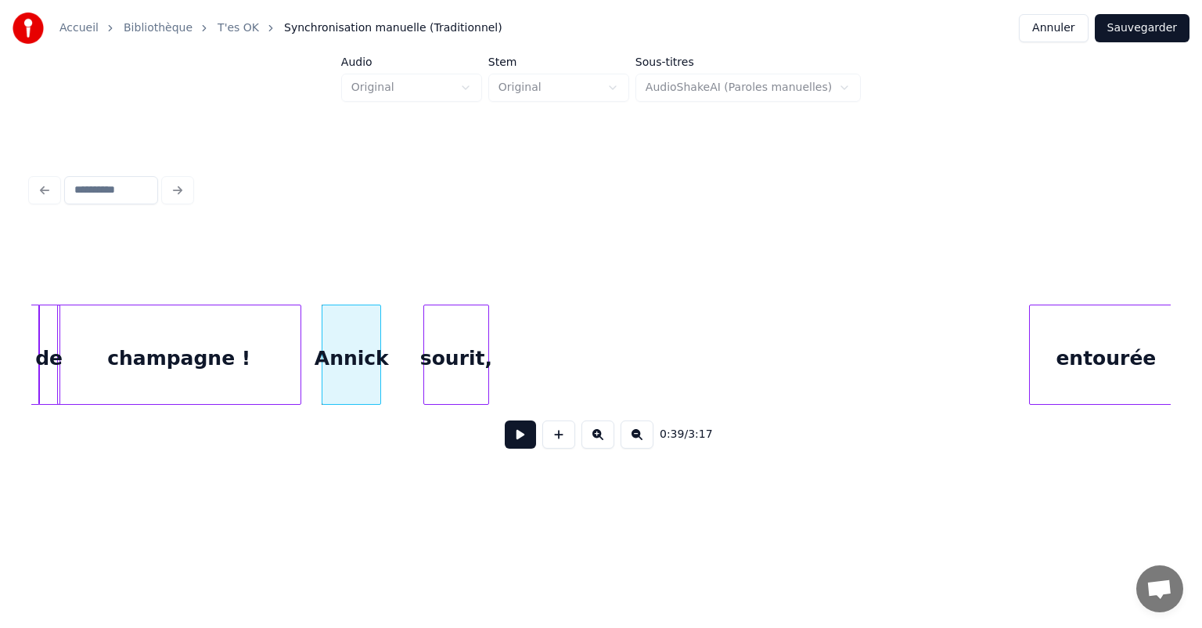
click at [449, 345] on div "sourit," at bounding box center [456, 358] width 64 height 106
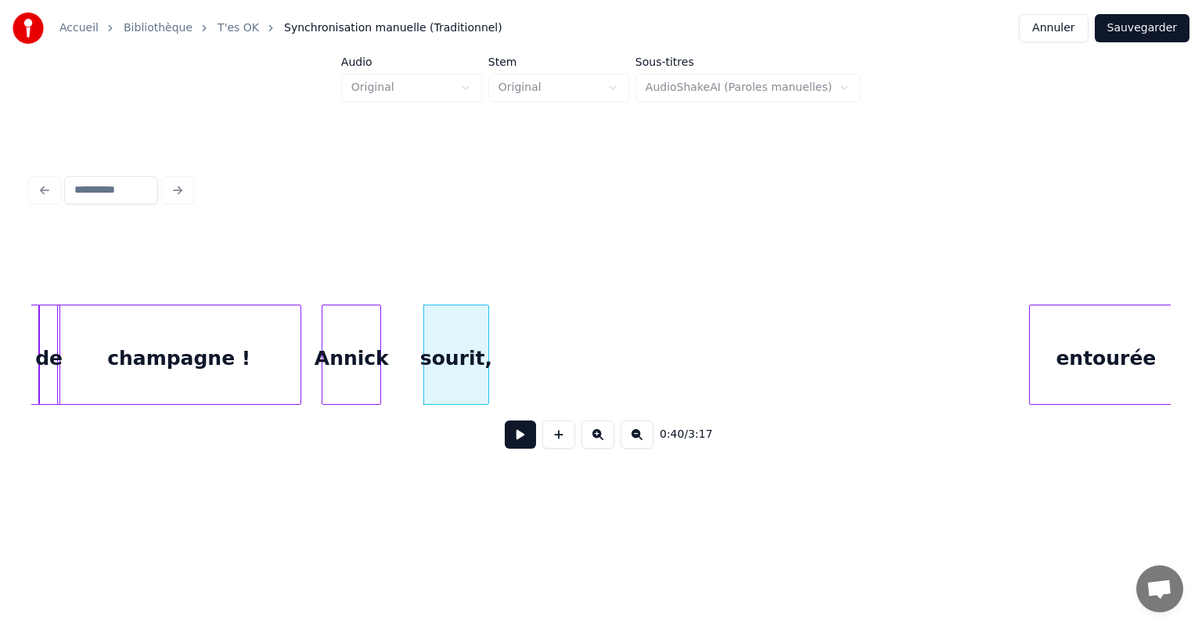
scroll to position [0, 5870]
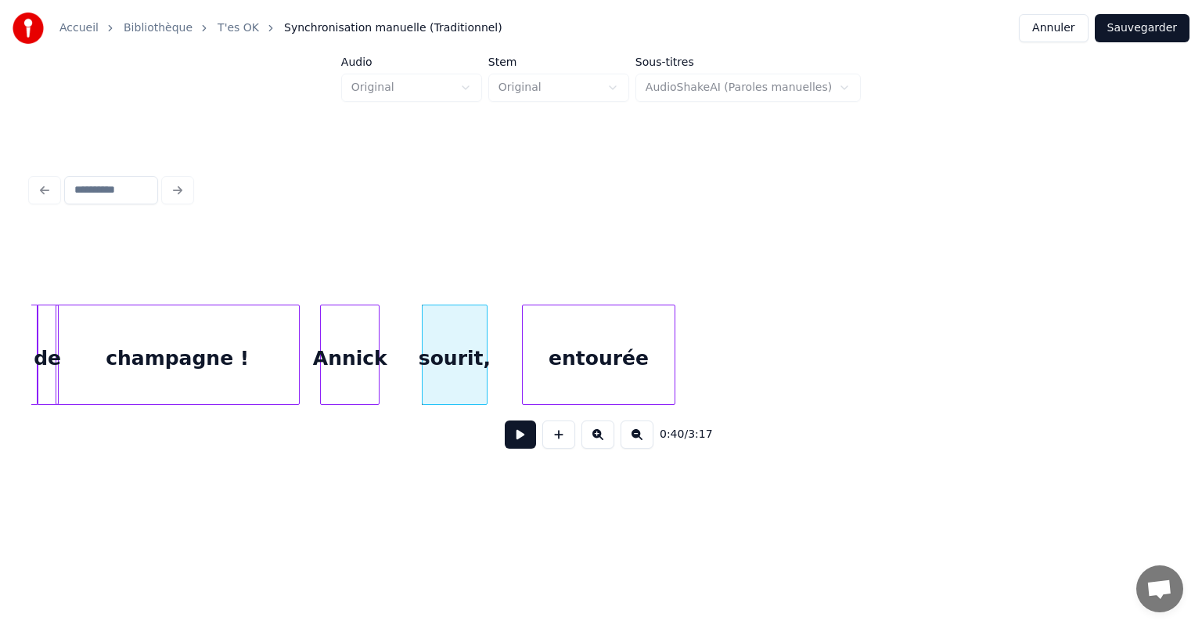
click at [597, 336] on div "entourée" at bounding box center [599, 358] width 152 height 106
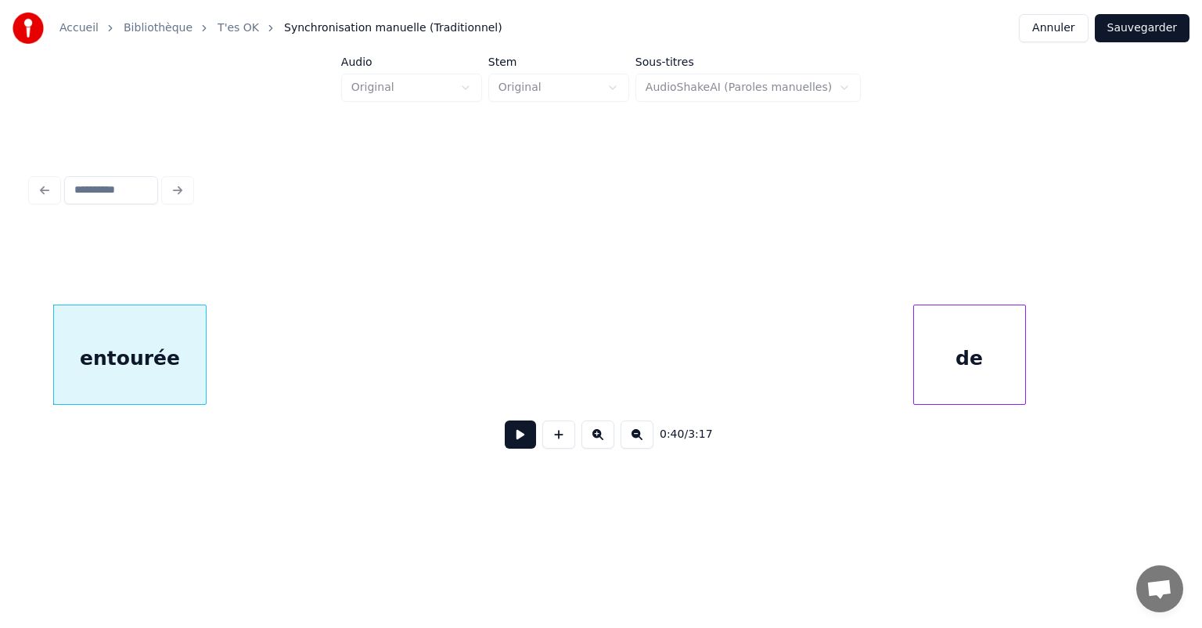
scroll to position [0, 6303]
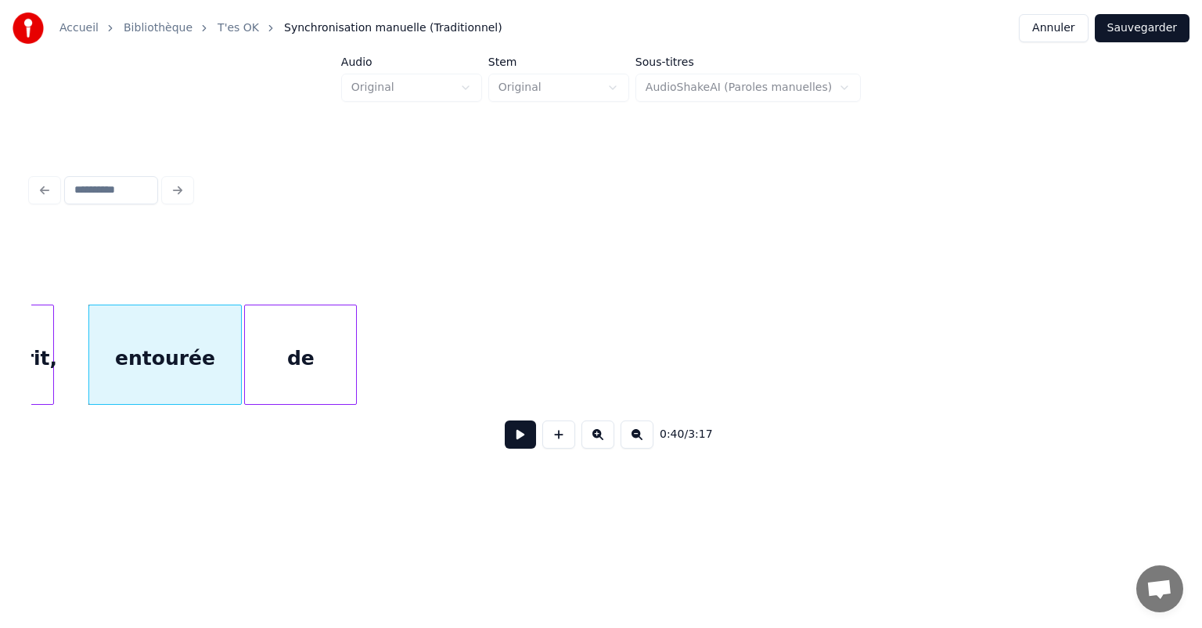
click at [303, 405] on div "de entourée sourit," at bounding box center [600, 354] width 1139 height 100
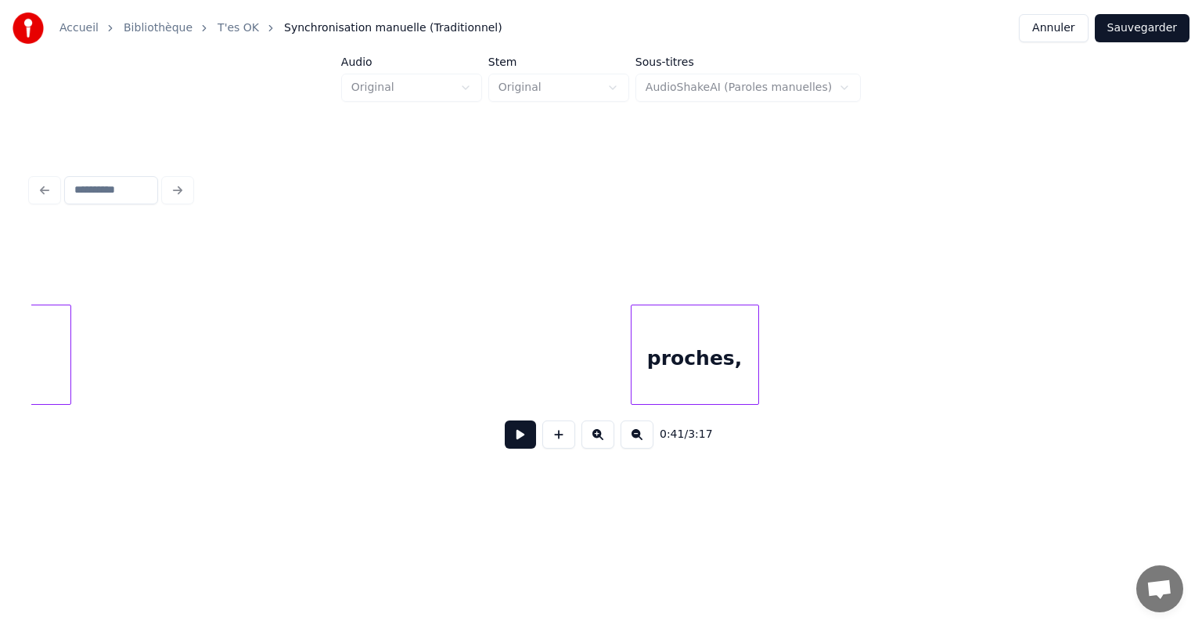
scroll to position [0, 6993]
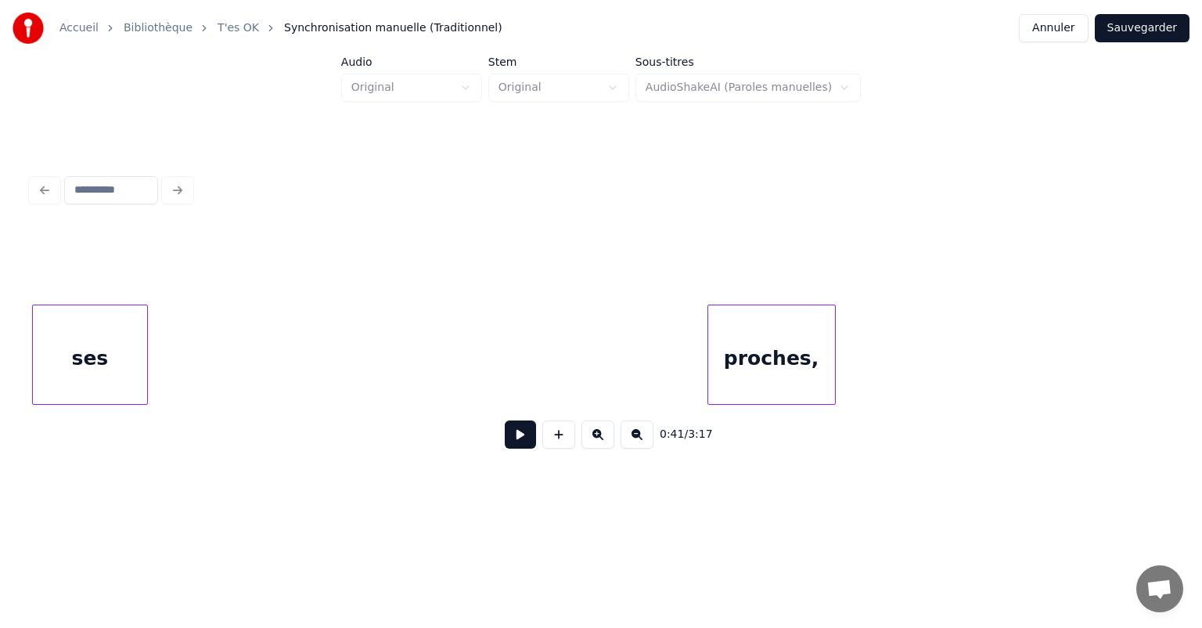
click at [0, 366] on div "Accueil Bibliothèque T'es OK Synchronisation manuelle (Traditionnel) Annuler Sa…" at bounding box center [601, 251] width 1202 height 503
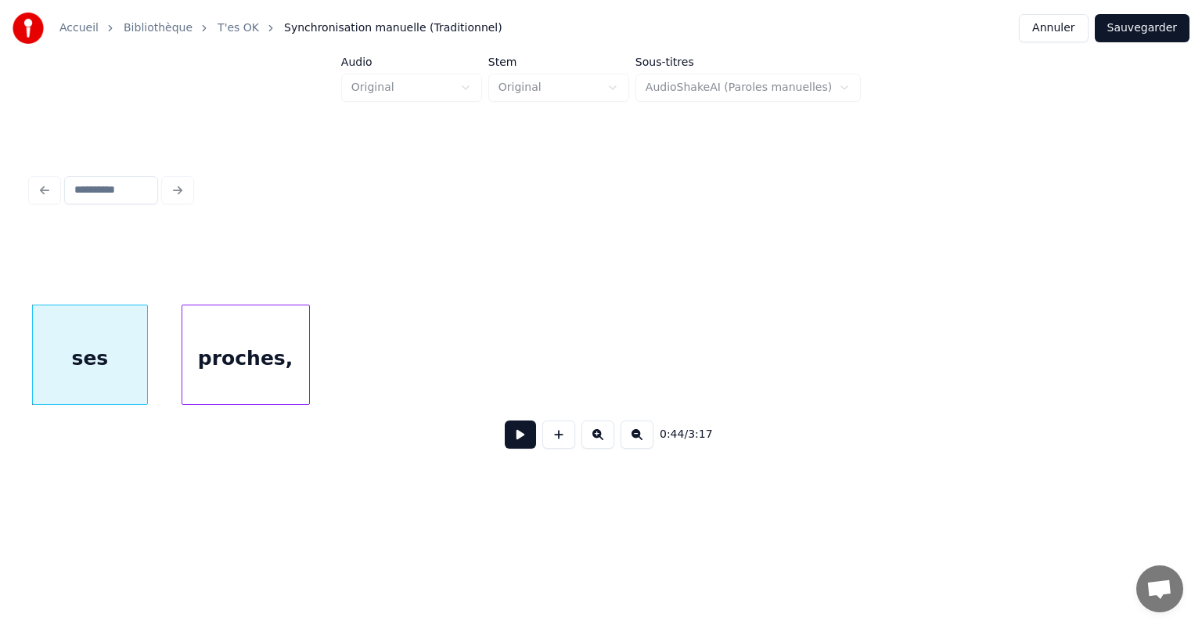
click at [225, 372] on div "proches," at bounding box center [245, 358] width 127 height 106
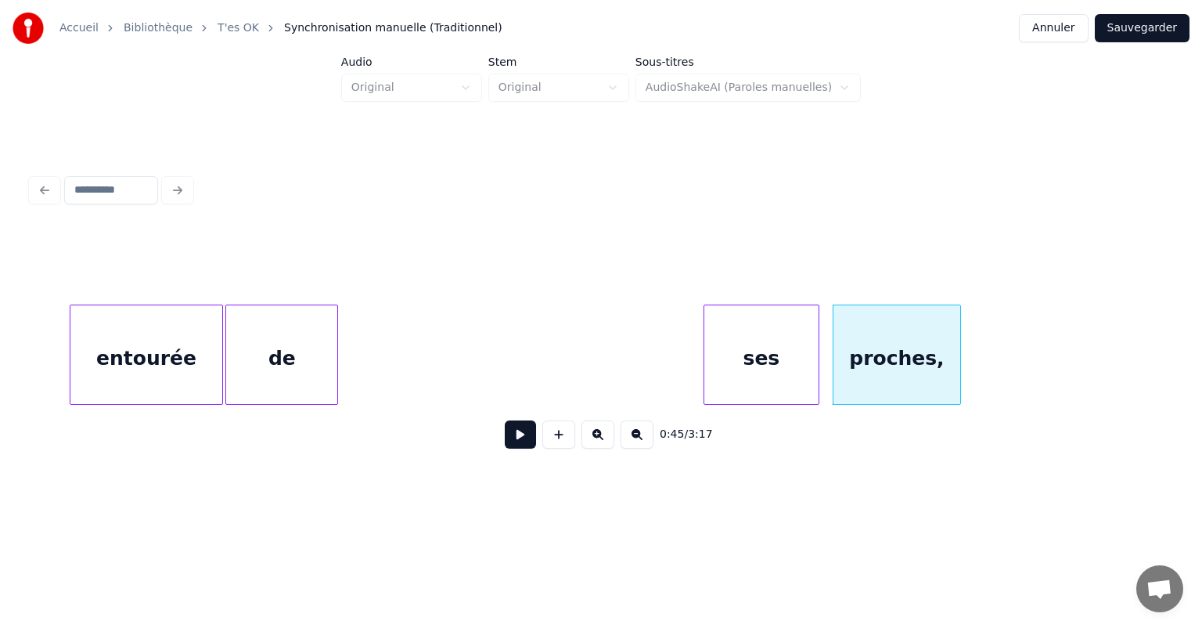
scroll to position [0, 6339]
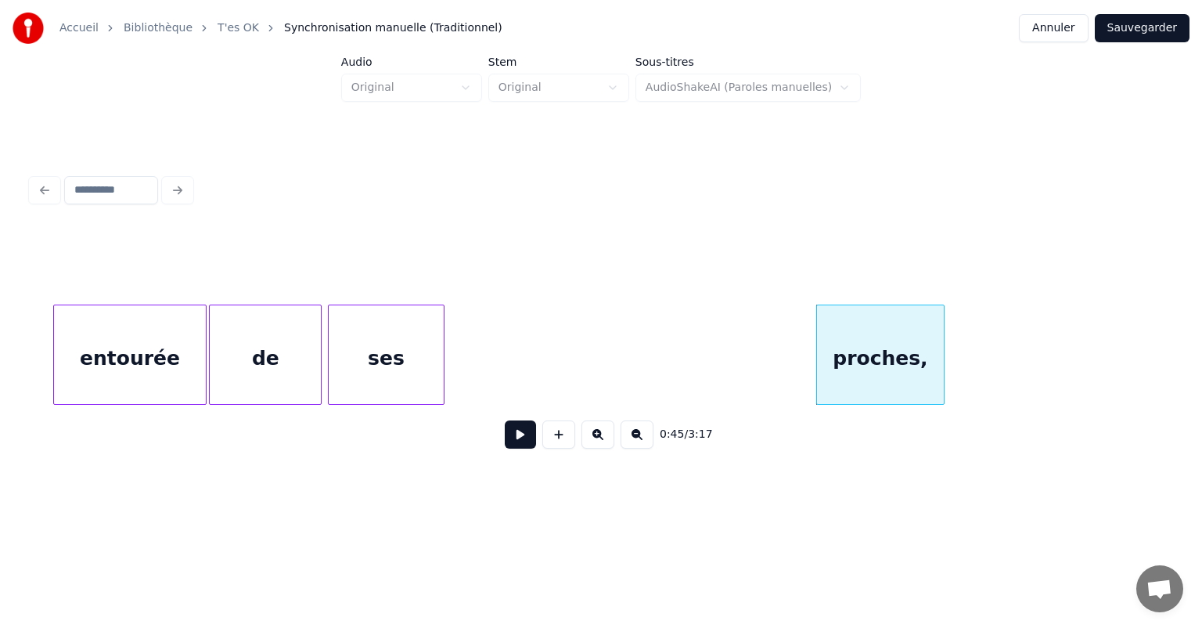
click at [363, 363] on div "ses" at bounding box center [386, 358] width 114 height 106
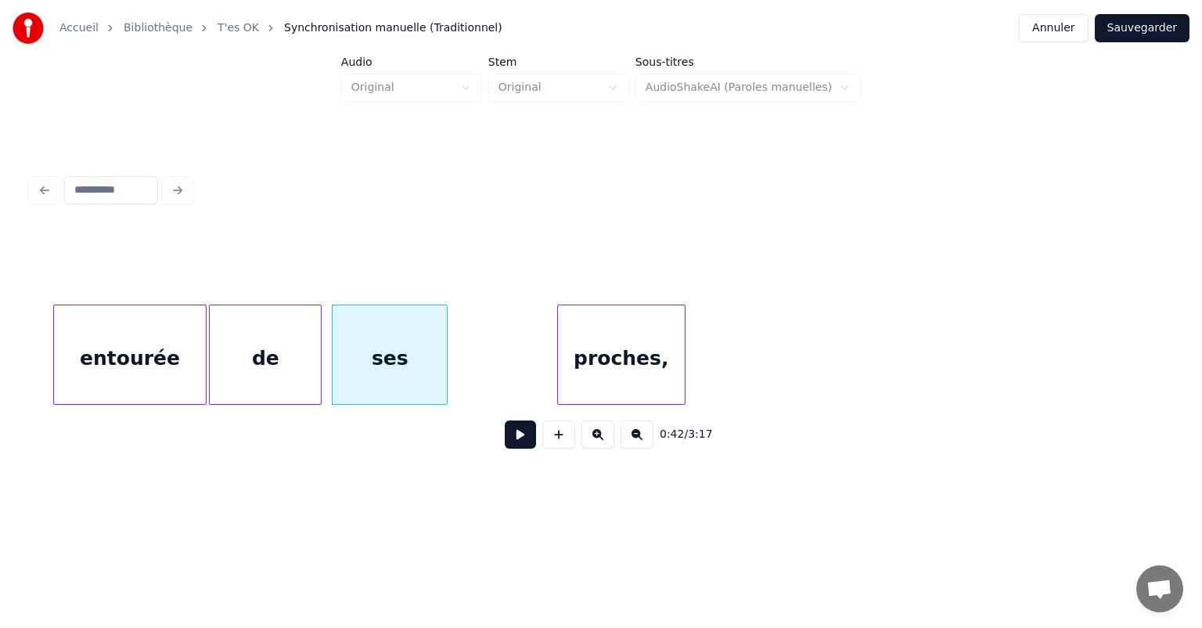
click at [603, 349] on div "proches," at bounding box center [621, 358] width 127 height 106
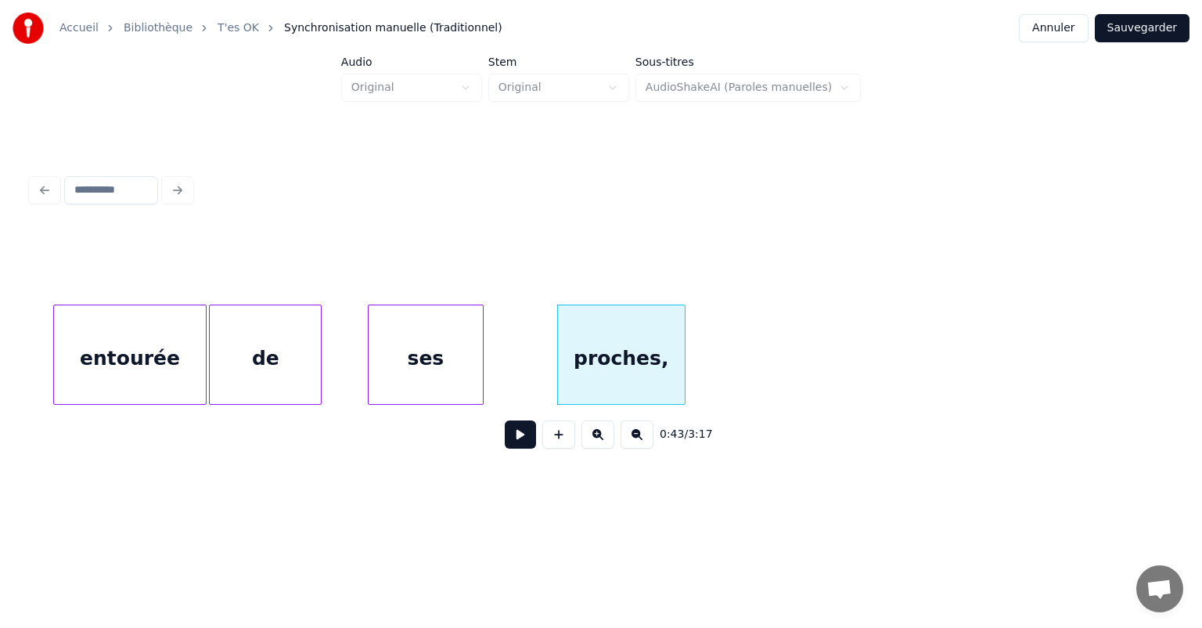
click at [416, 354] on div "ses" at bounding box center [426, 358] width 114 height 106
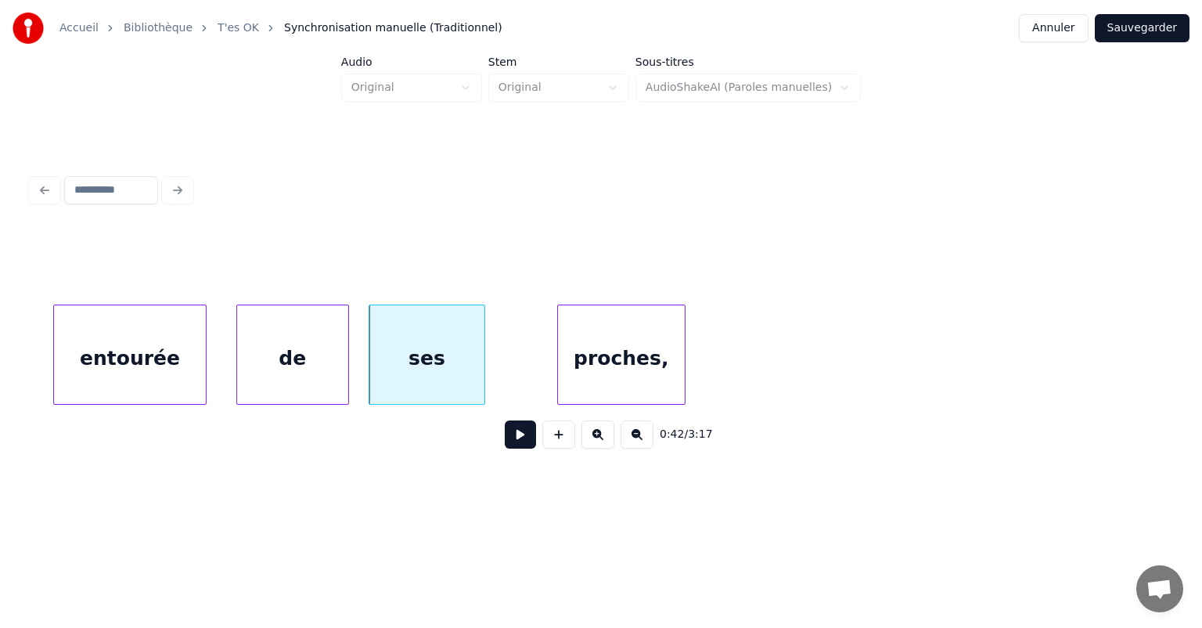
click at [290, 361] on div "de" at bounding box center [292, 358] width 111 height 106
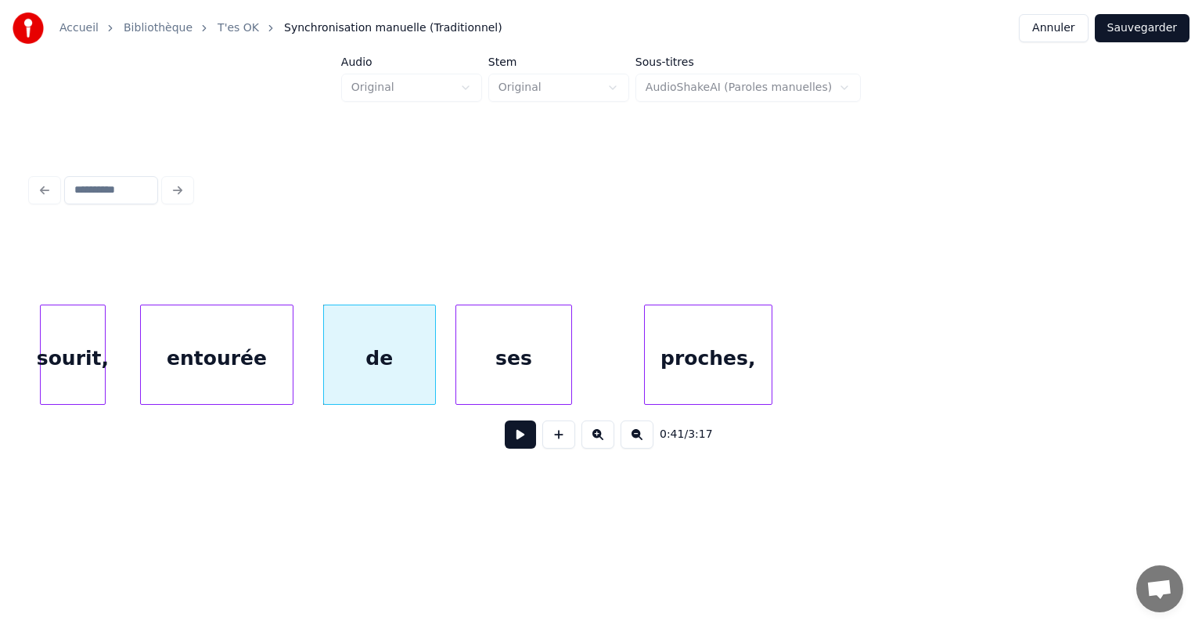
scroll to position [0, 6304]
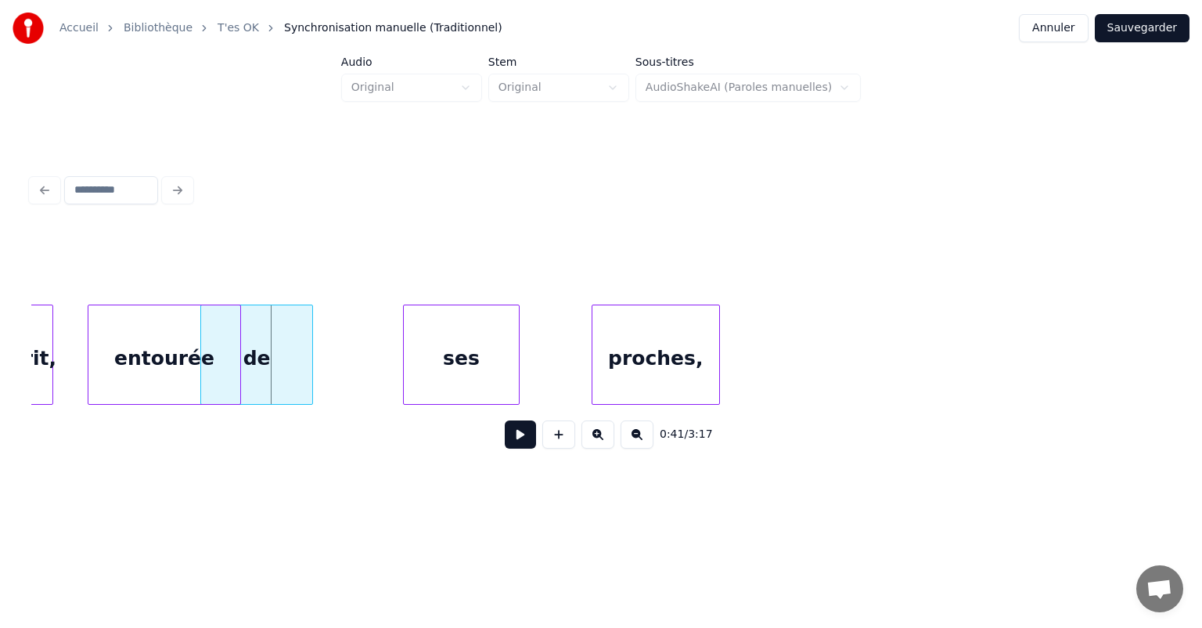
click at [261, 366] on div "de" at bounding box center [256, 358] width 111 height 106
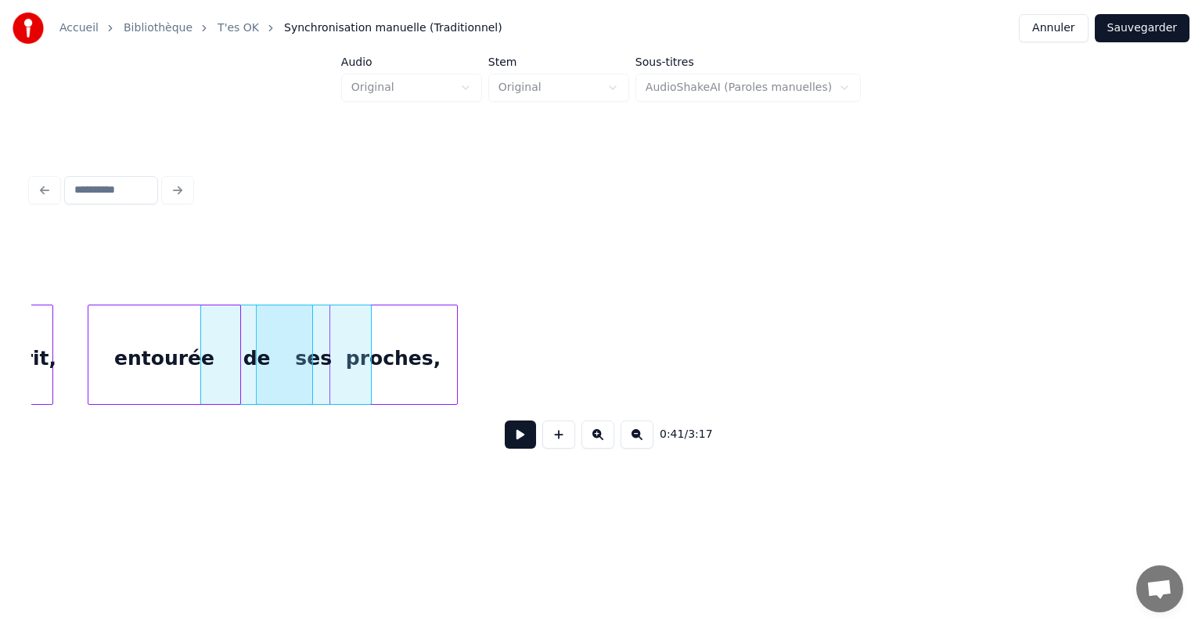
click at [404, 369] on div "proches," at bounding box center [393, 358] width 127 height 106
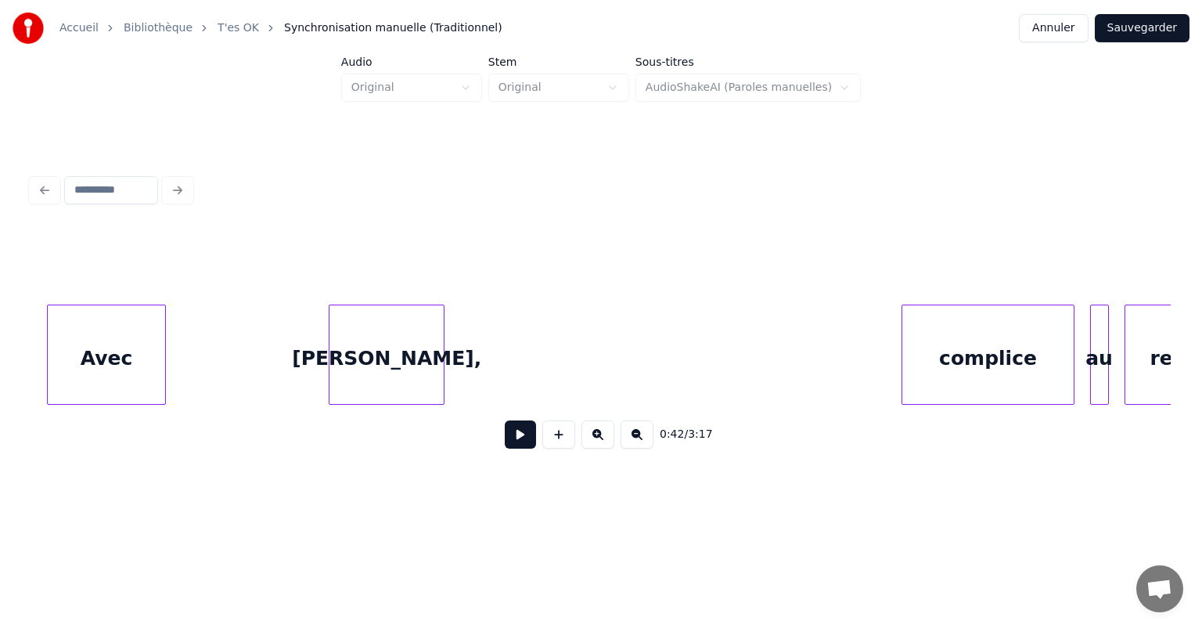
scroll to position [0, 8272]
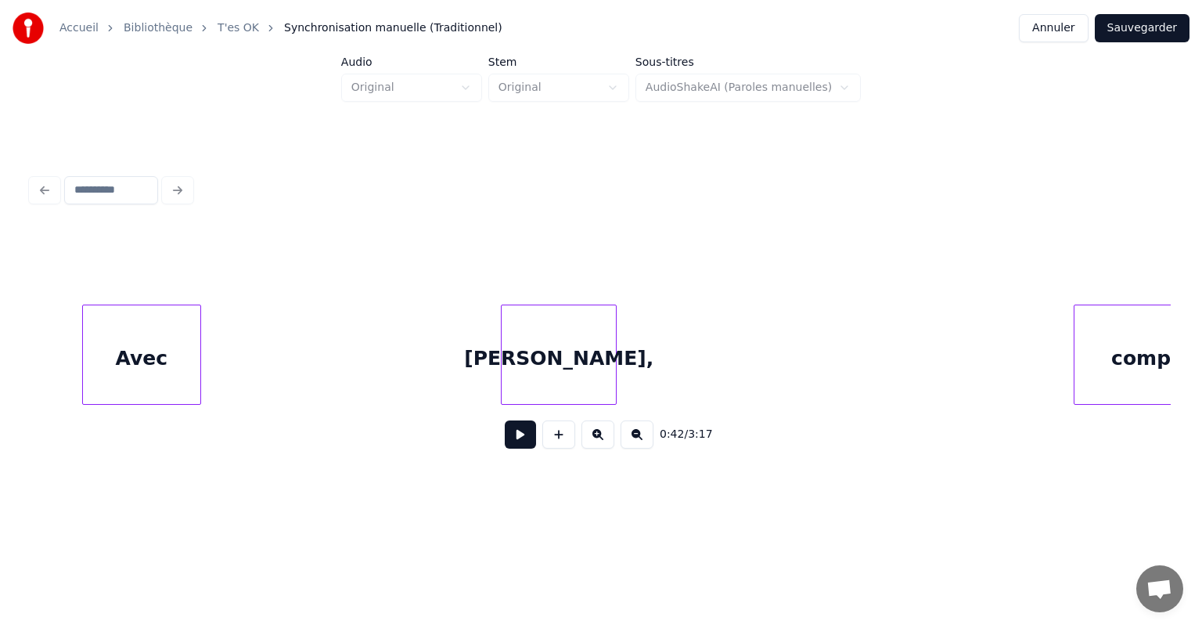
click at [5, 384] on div "Accueil Bibliothèque T'es OK Synchronisation manuelle (Traditionnel) Annuler Sa…" at bounding box center [601, 251] width 1202 height 503
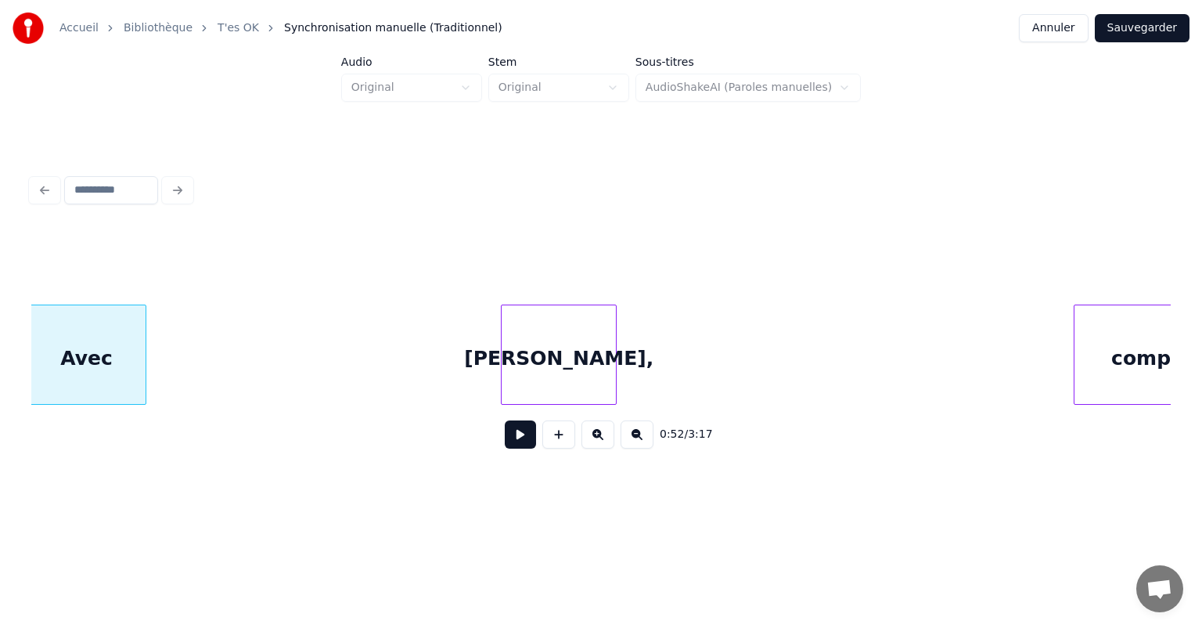
scroll to position [0, 8183]
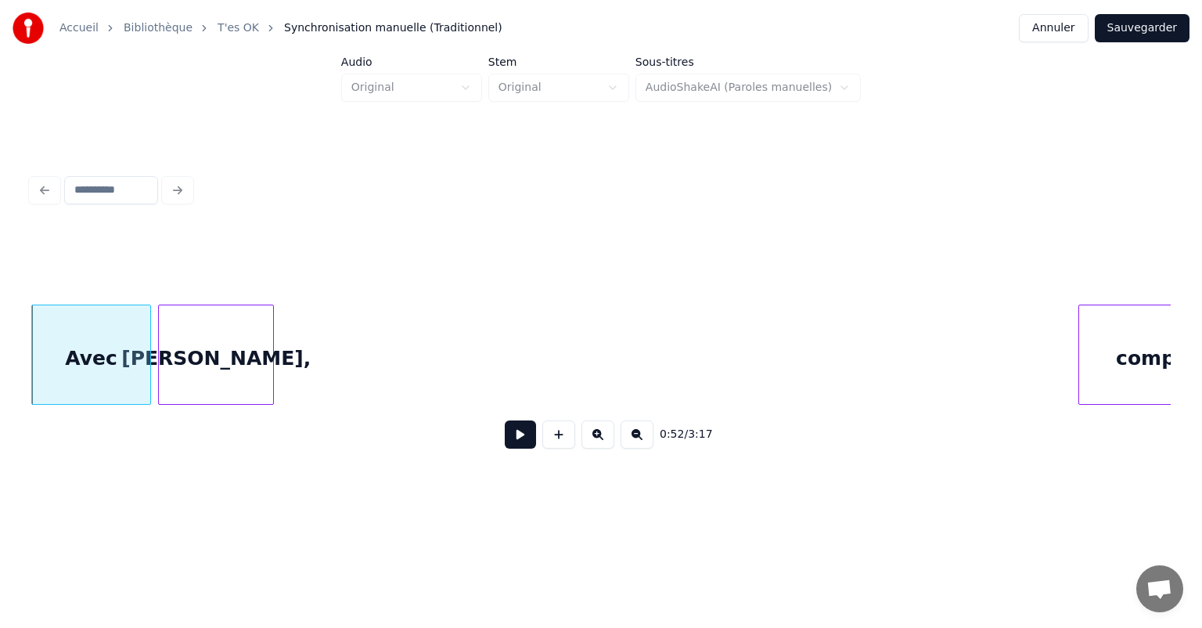
click at [230, 382] on div "Francis," at bounding box center [216, 358] width 114 height 106
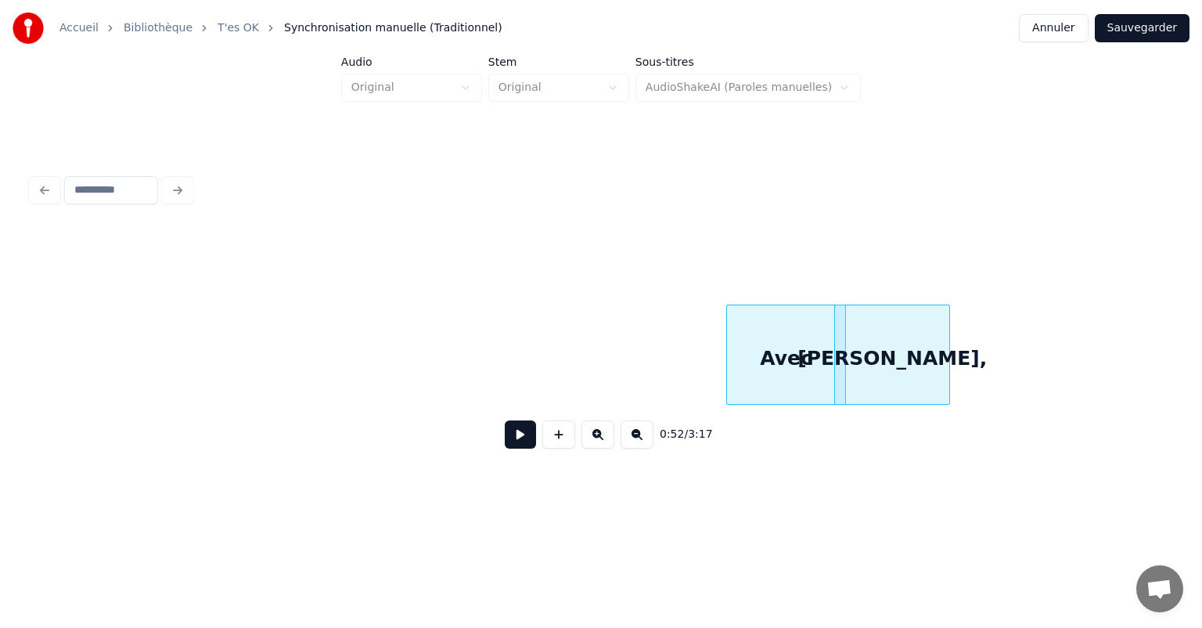
scroll to position [0, 7384]
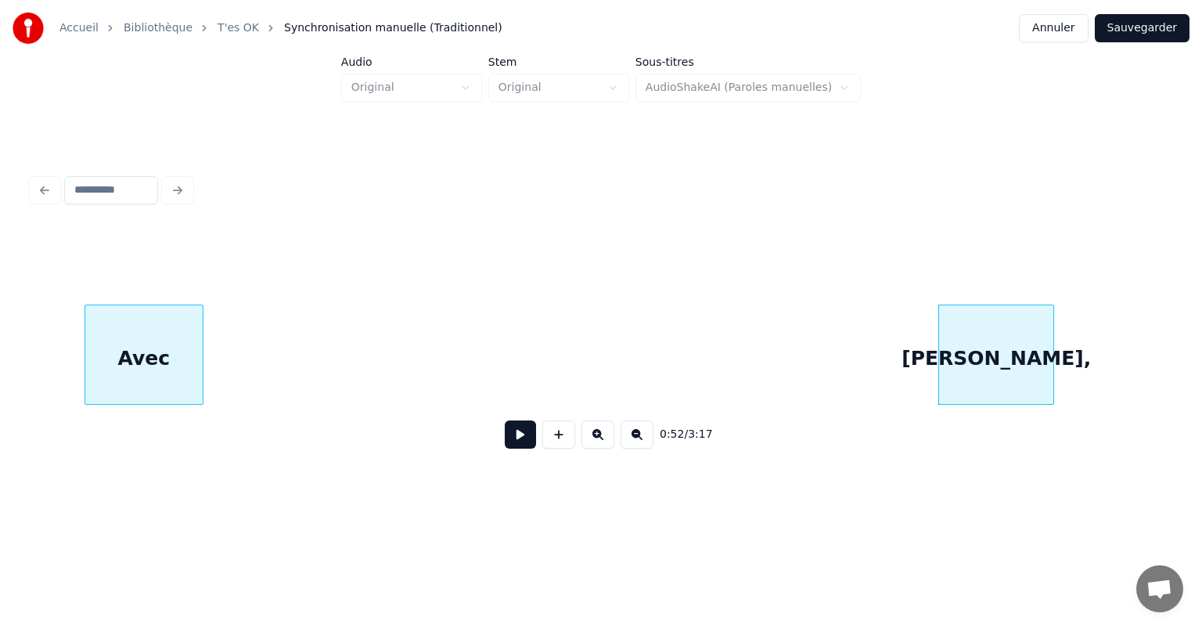
click at [117, 405] on div "Avec Francis," at bounding box center [600, 354] width 1139 height 100
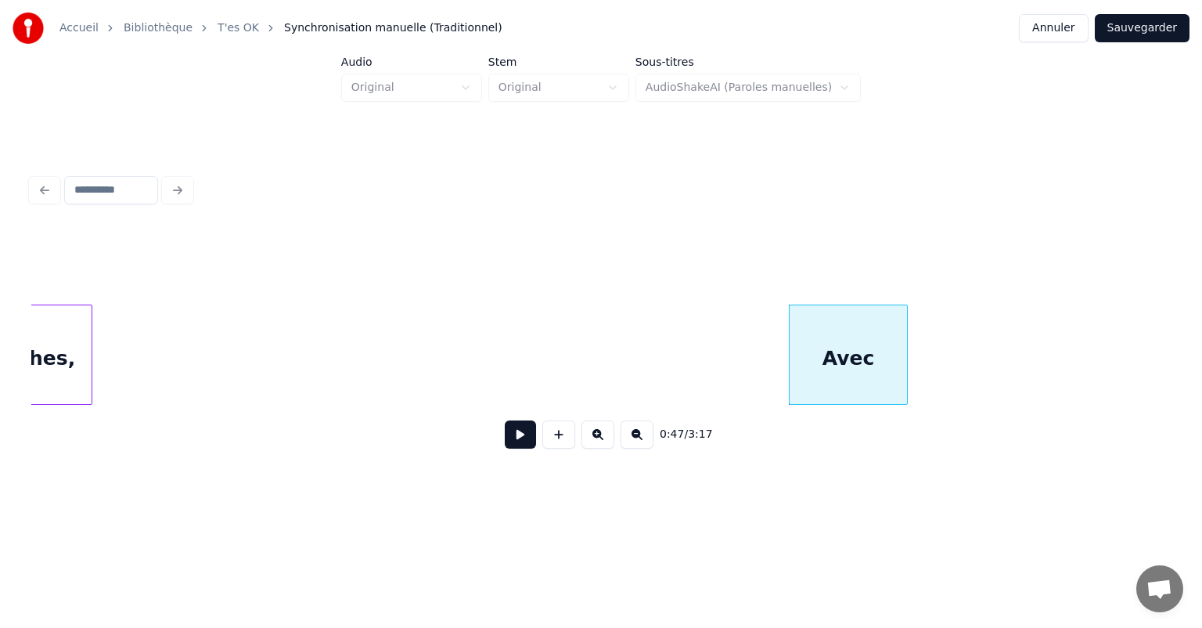
scroll to position [0, 6635]
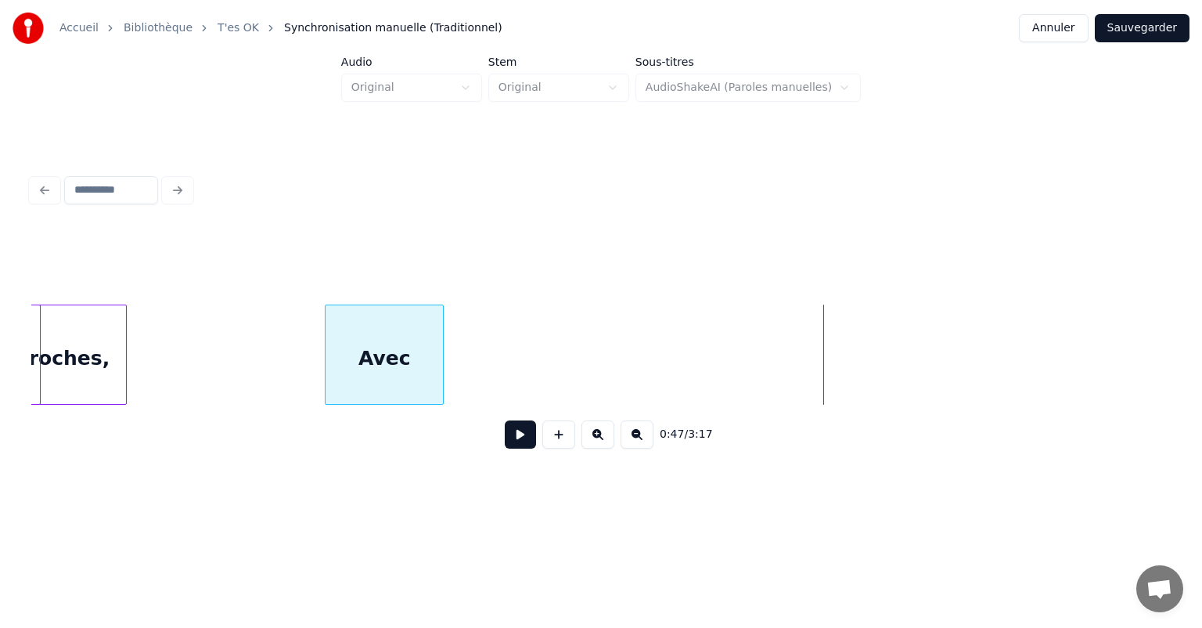
click at [341, 423] on div "0:47 / 3:17" at bounding box center [600, 345] width 1139 height 238
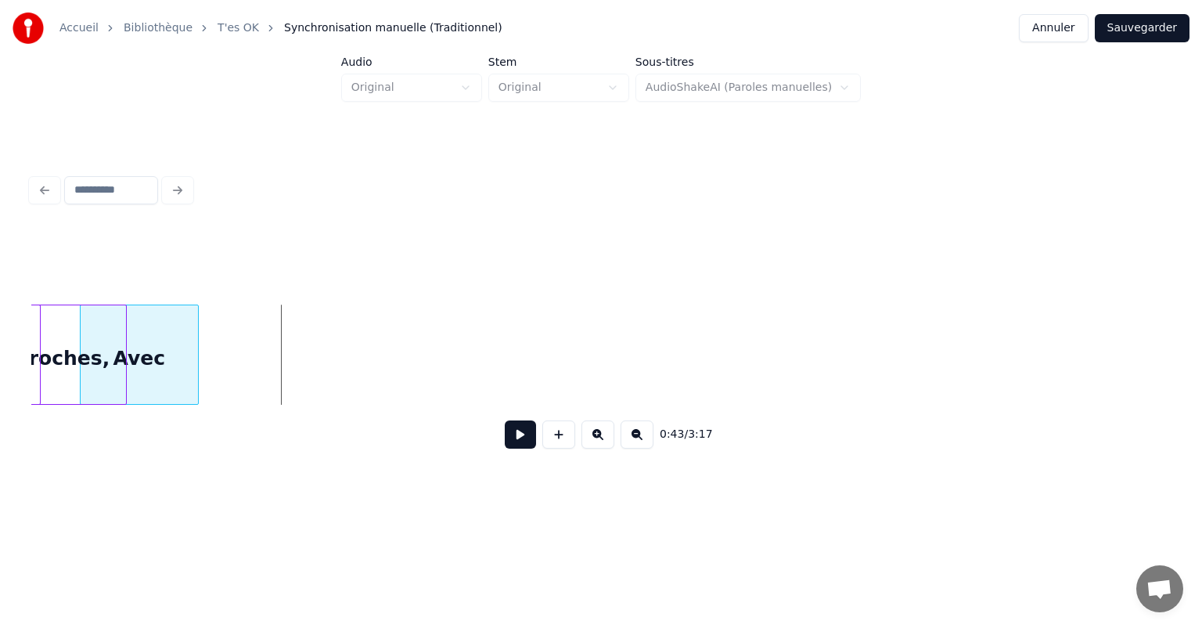
click at [141, 387] on div "Avec" at bounding box center [139, 358] width 117 height 106
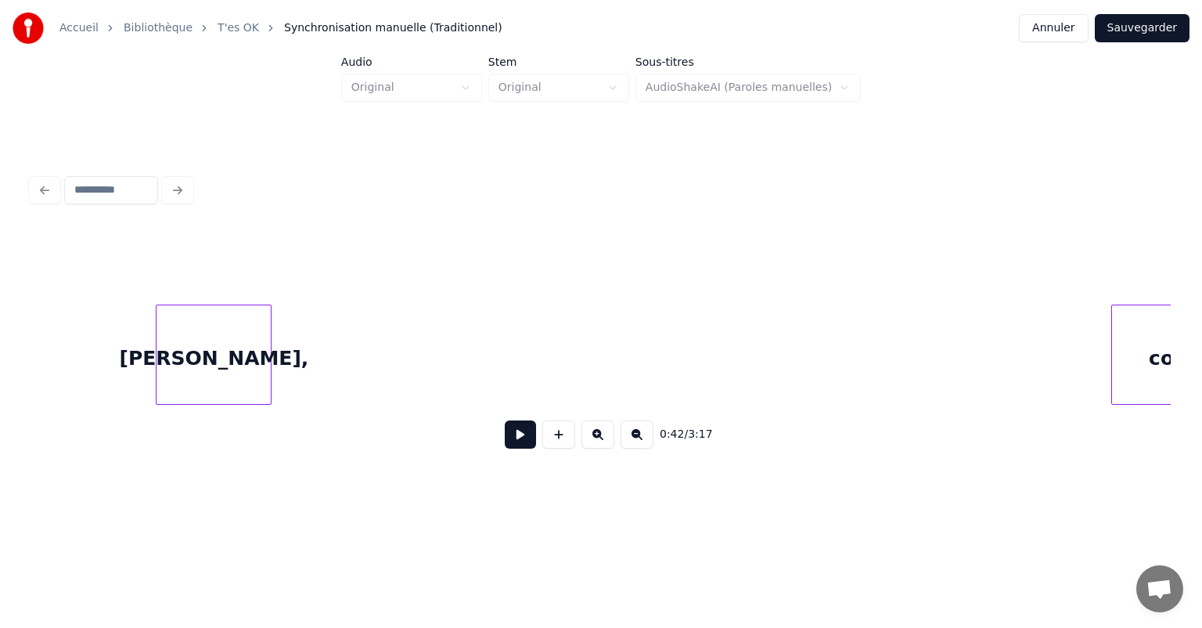
scroll to position [0, 8048]
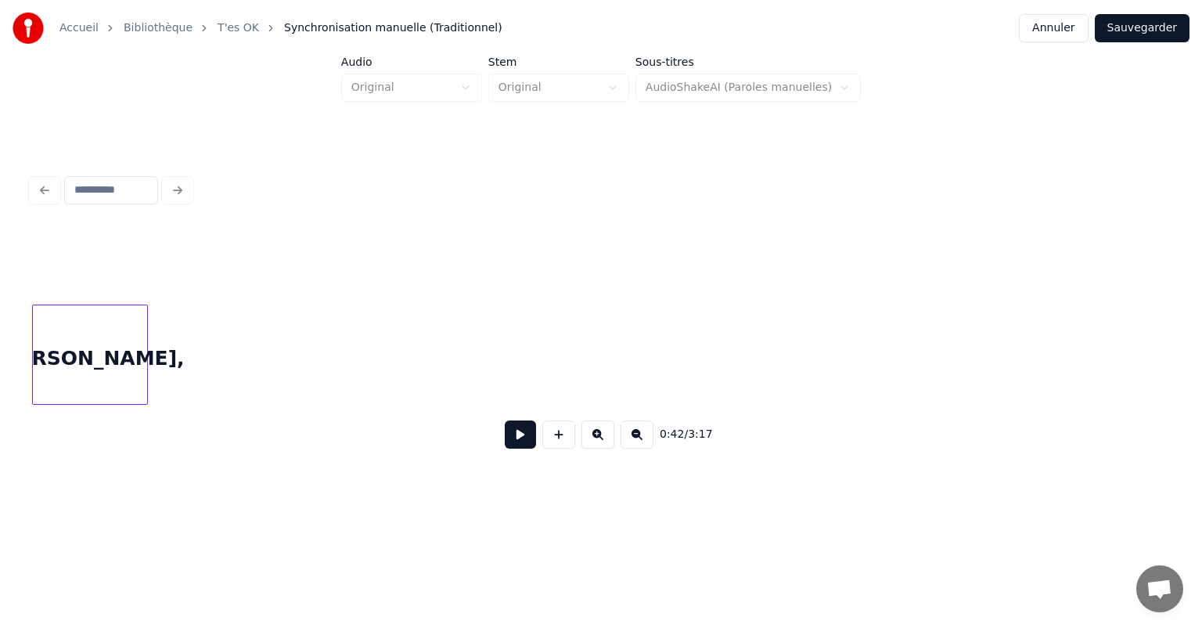
click at [0, 391] on div "Accueil Bibliothèque T'es OK Synchronisation manuelle (Traditionnel) Annuler Sa…" at bounding box center [601, 251] width 1202 height 503
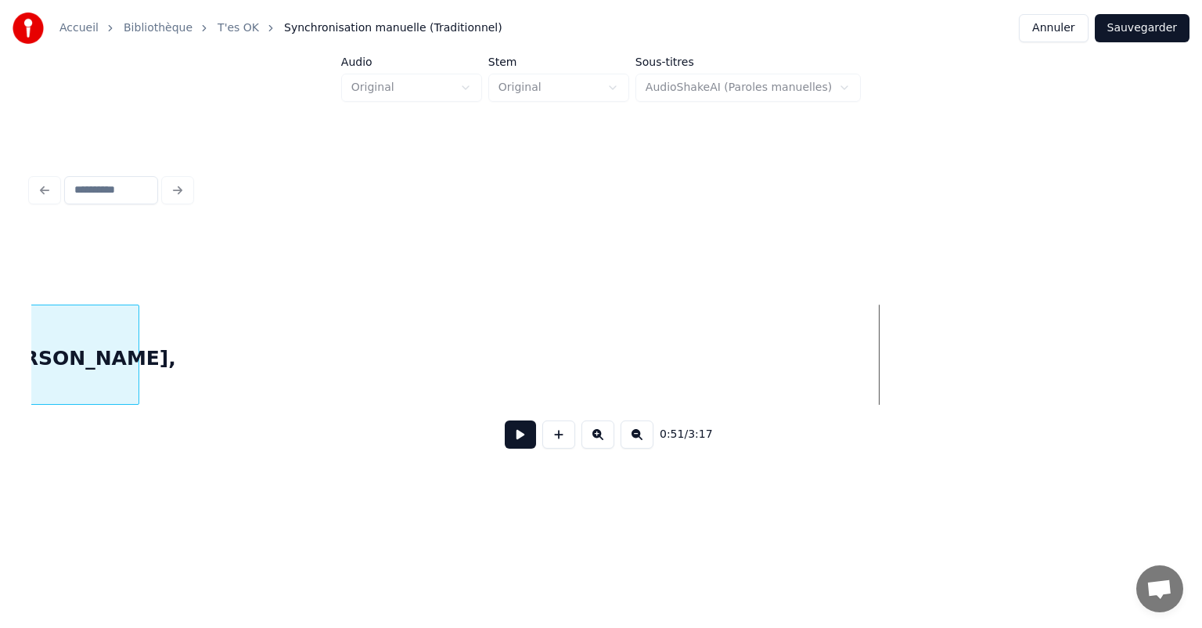
scroll to position [0, 7182]
click at [16, 352] on div "Accueil Bibliothèque T'es OK Synchronisation manuelle (Traditionnel) Annuler Sa…" at bounding box center [601, 251] width 1202 height 503
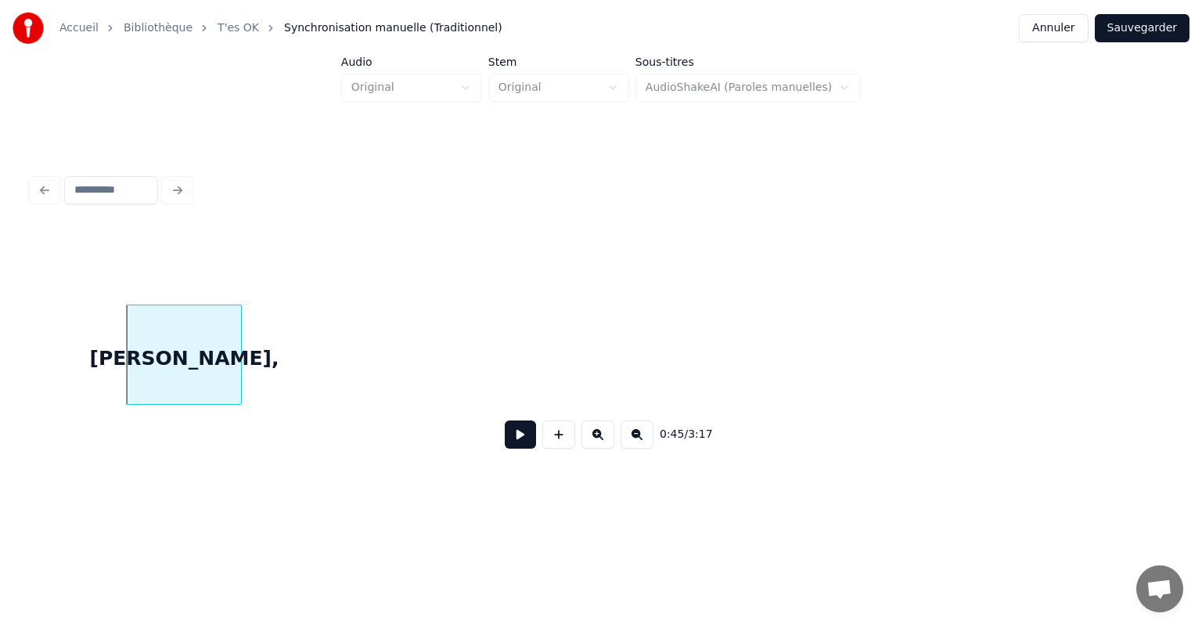
scroll to position [0, 6618]
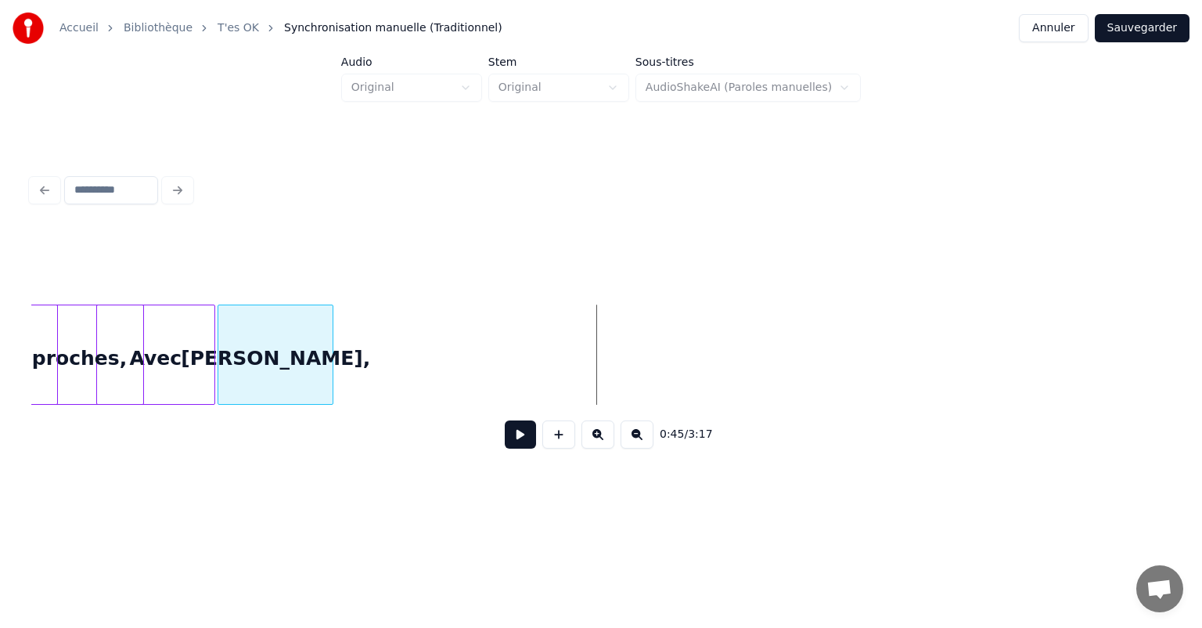
click at [279, 377] on div "Francis," at bounding box center [275, 358] width 114 height 106
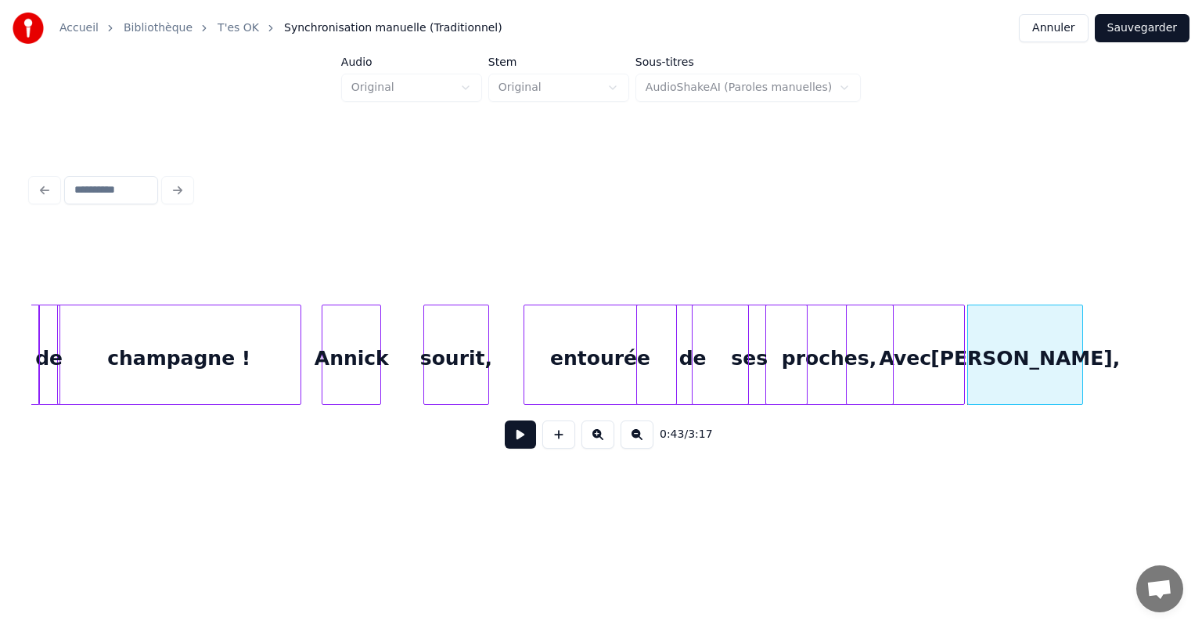
scroll to position [0, 5590]
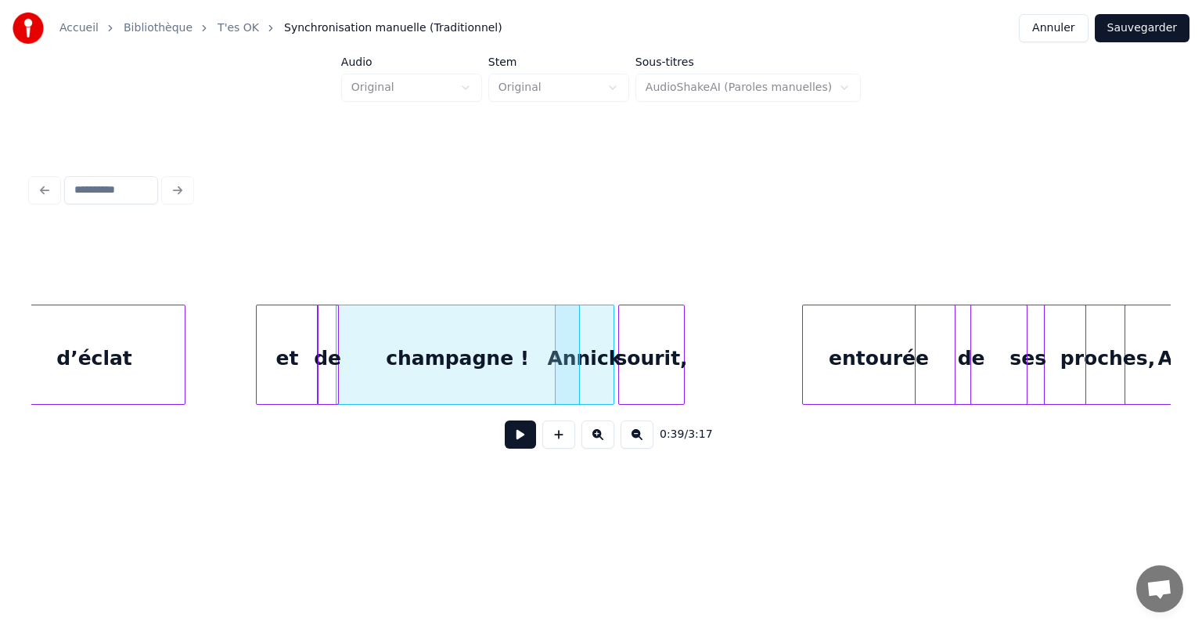
click at [656, 361] on div "sourit," at bounding box center [651, 358] width 64 height 106
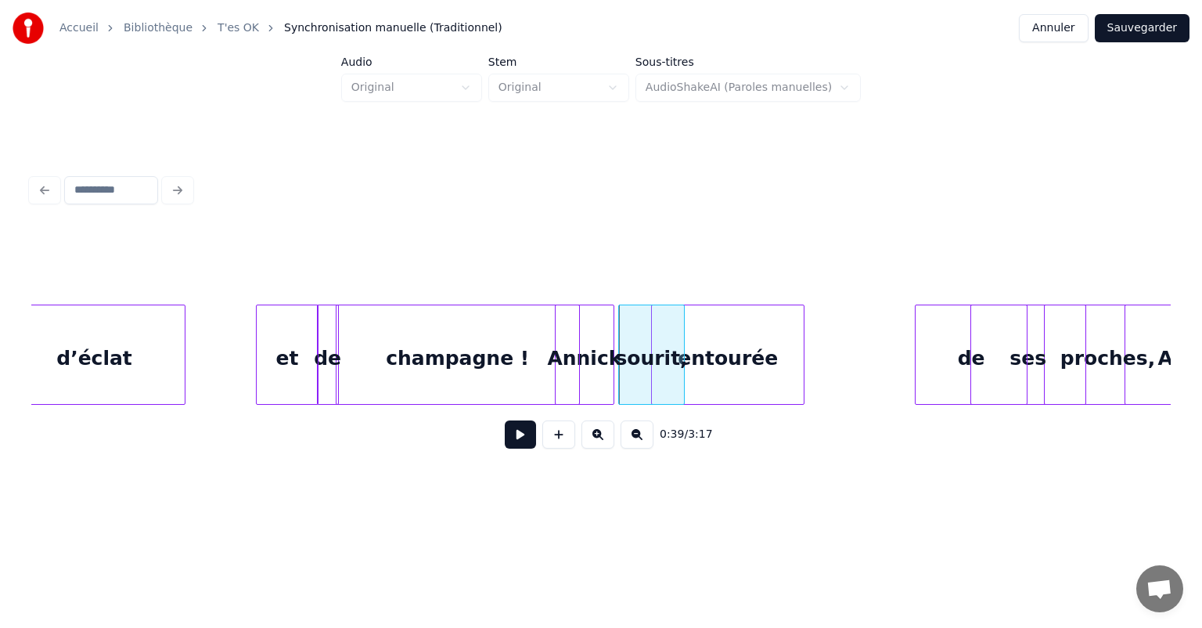
click at [701, 354] on div "entourée" at bounding box center [728, 358] width 152 height 106
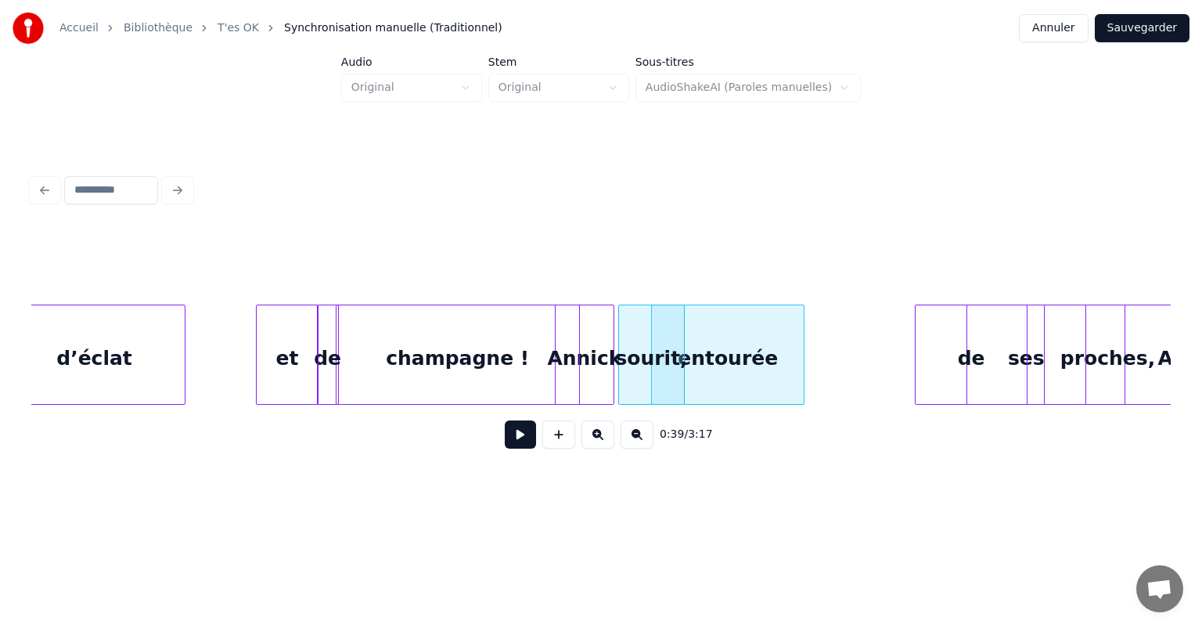
click at [969, 351] on div at bounding box center [969, 354] width 5 height 99
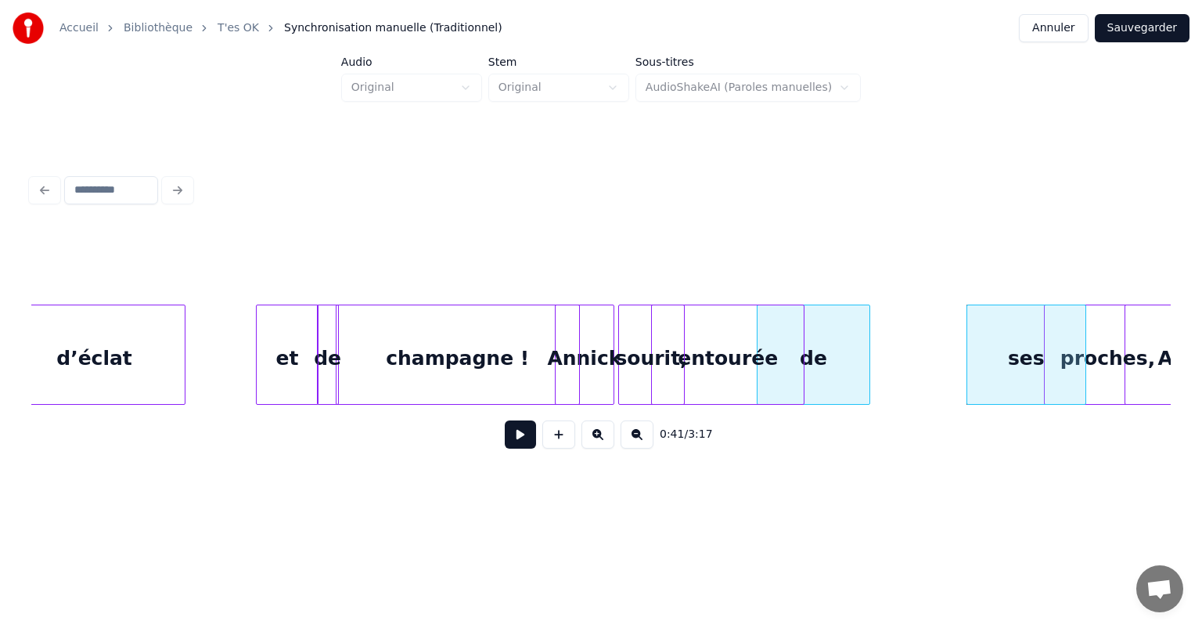
click at [807, 353] on div "de" at bounding box center [812, 358] width 111 height 106
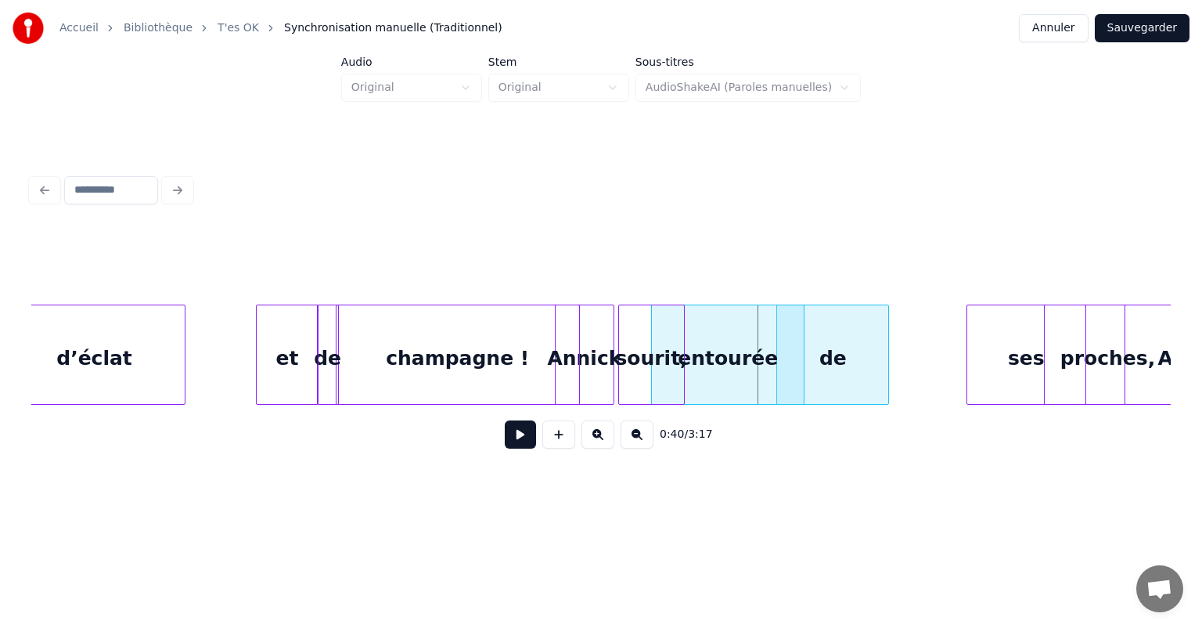
click at [835, 366] on div "de" at bounding box center [832, 358] width 111 height 106
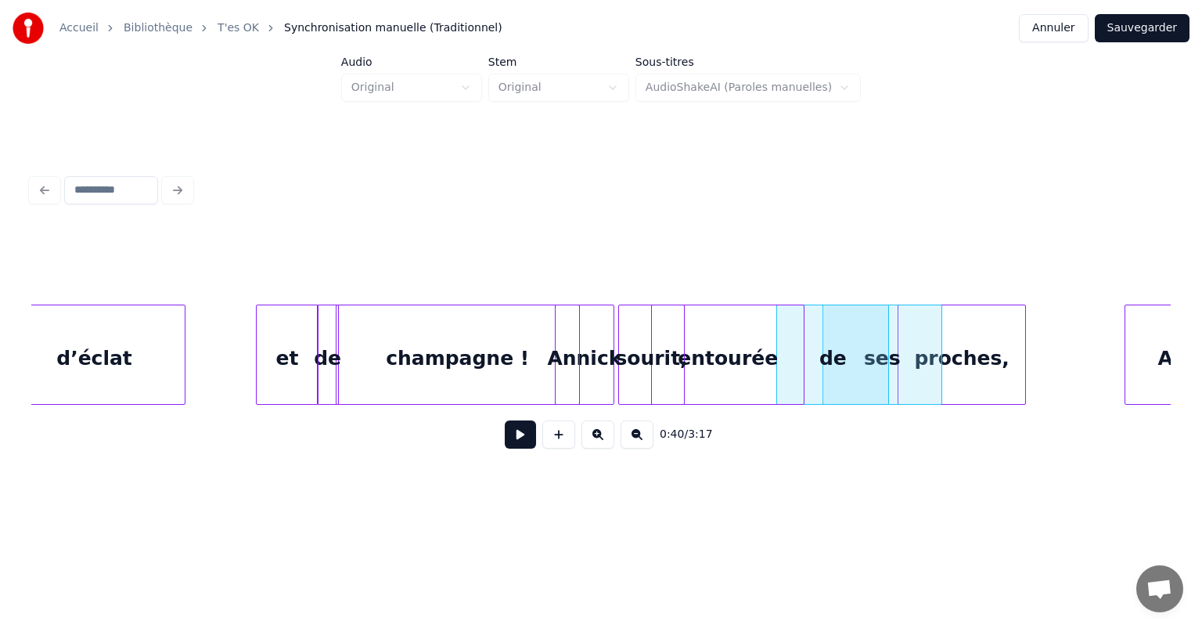
click at [964, 338] on div "proches," at bounding box center [961, 358] width 127 height 106
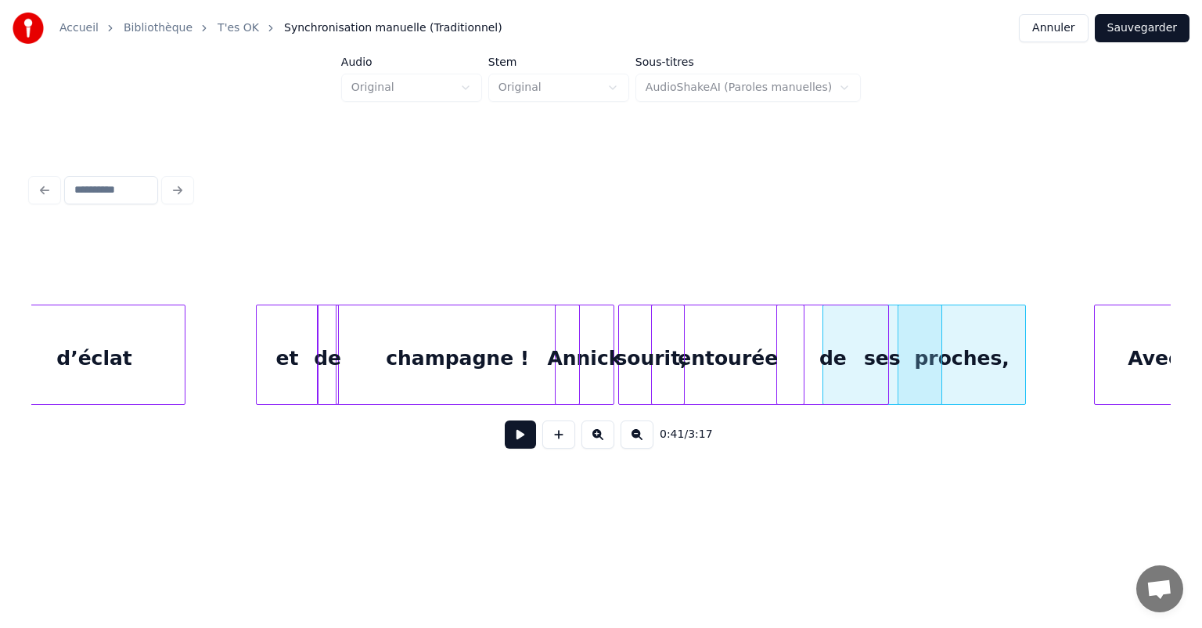
scroll to position [0, 5657]
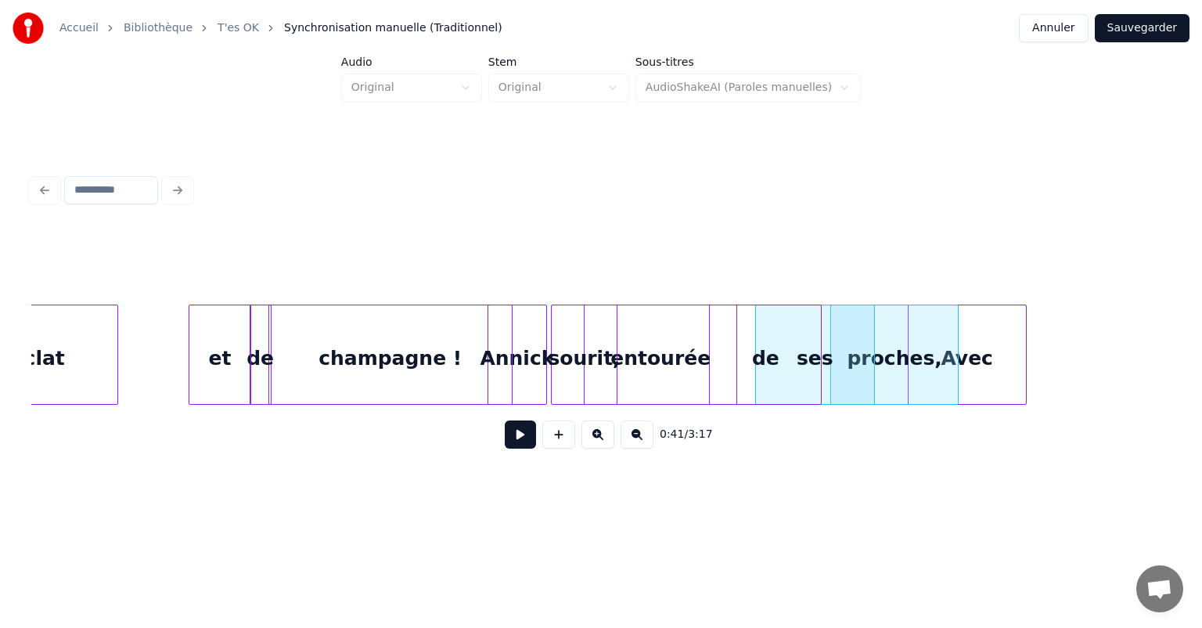
click at [998, 369] on div "Avec" at bounding box center [966, 358] width 117 height 106
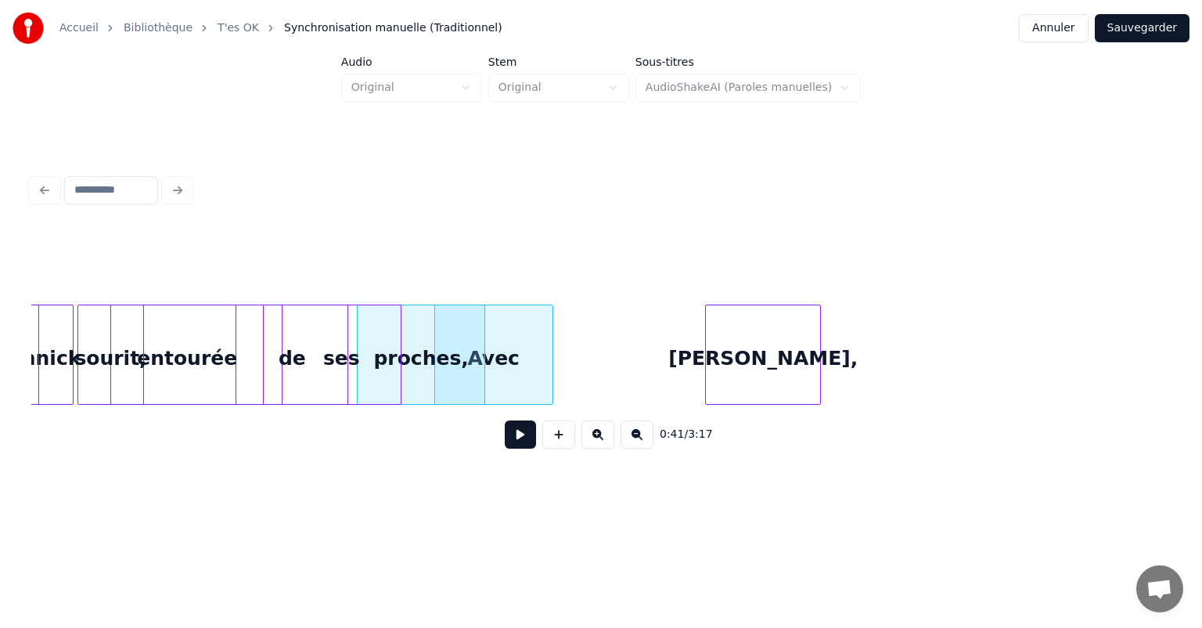
scroll to position [0, 6357]
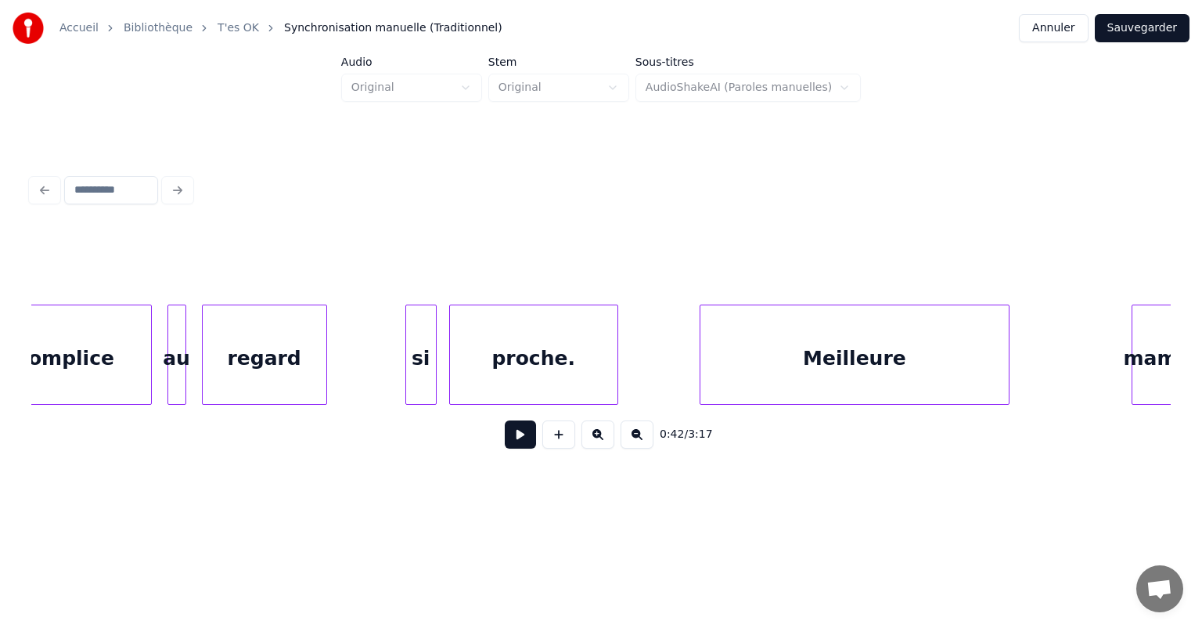
scroll to position [0, 9090]
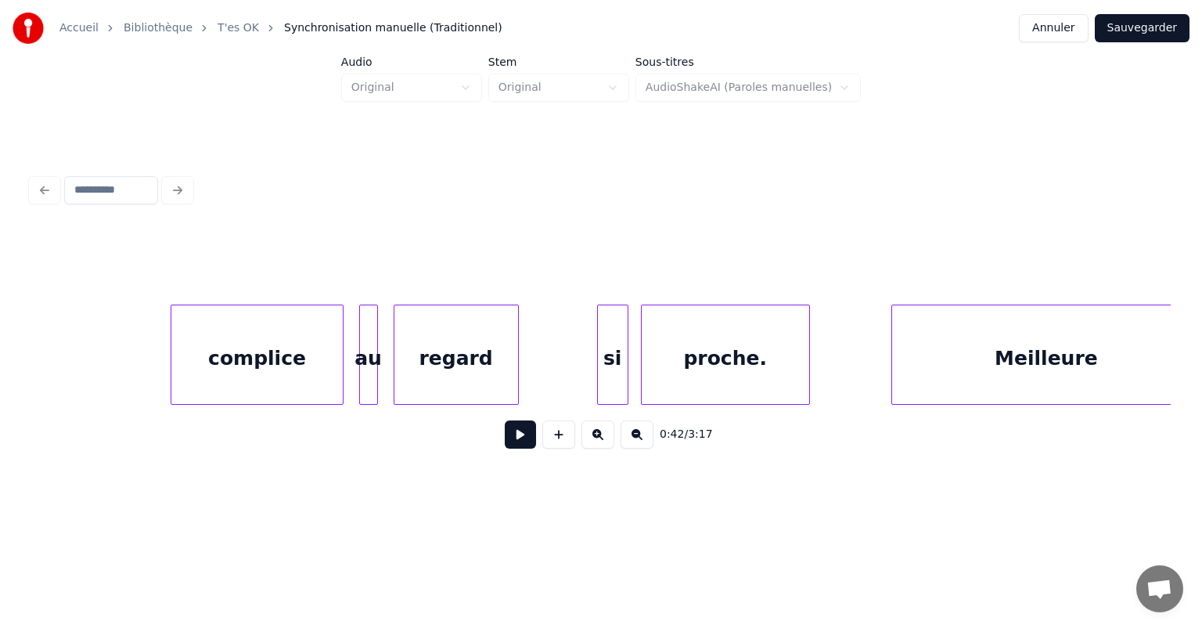
drag, startPoint x: 243, startPoint y: 263, endPoint x: 642, endPoint y: 332, distance: 404.2
click at [642, 332] on div "0:42 / 3:17" at bounding box center [600, 345] width 1139 height 238
click at [262, 366] on div "complice" at bounding box center [256, 358] width 171 height 106
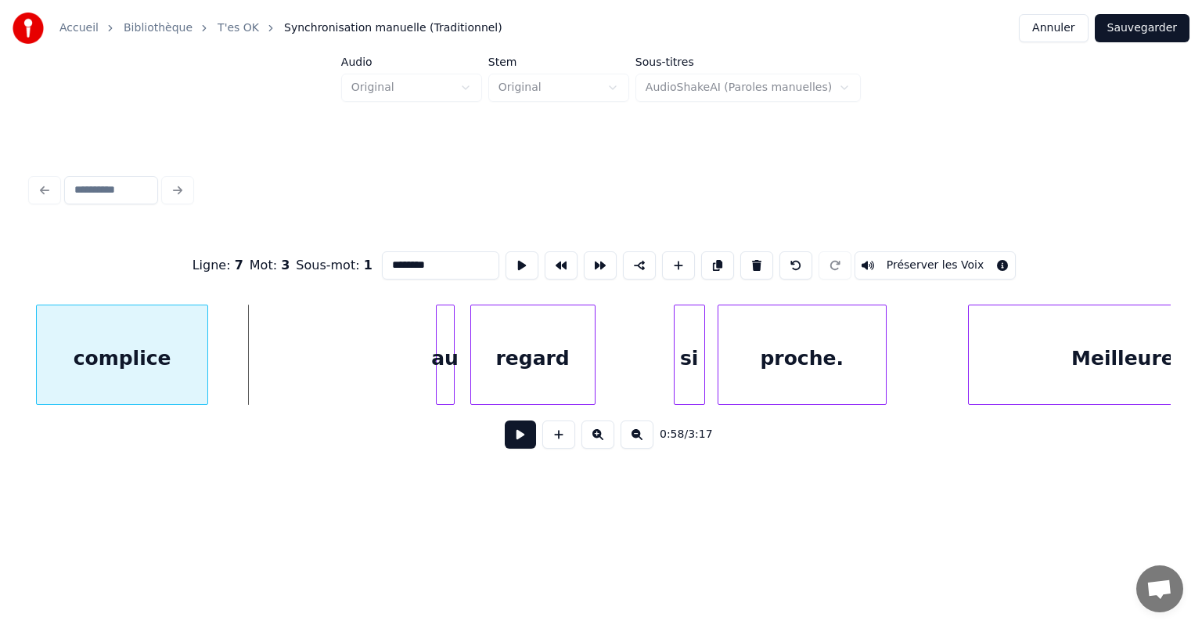
scroll to position [0, 8996]
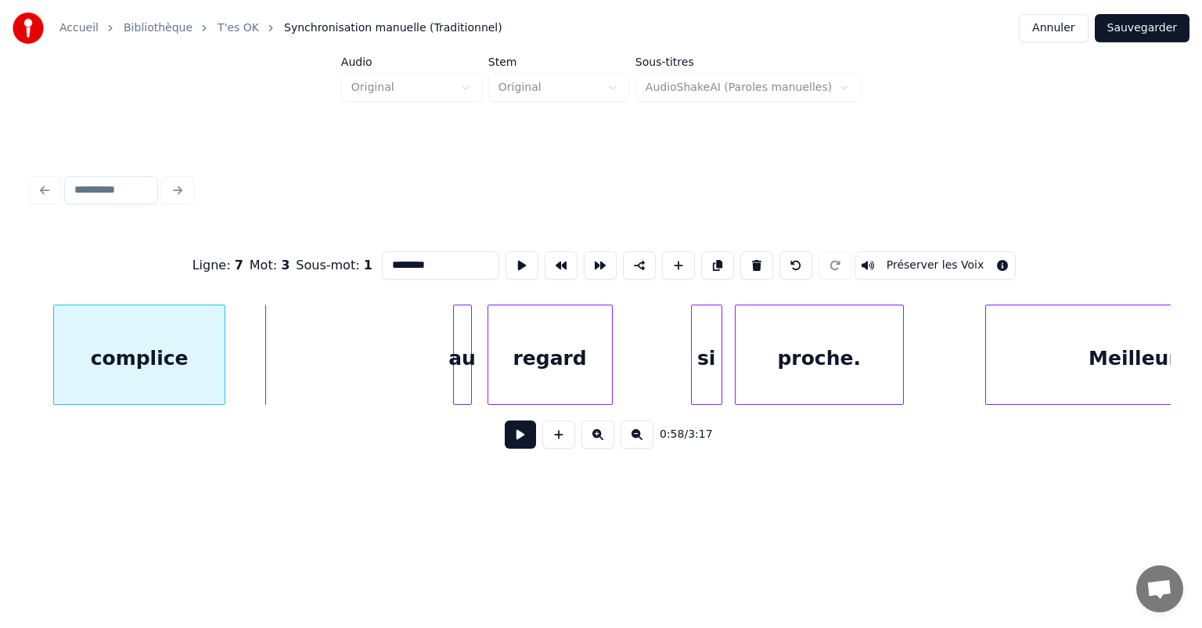
click at [29, 402] on div "Ligne : 7 Mot : 3 Sous-mot : 1 ******** Préserver les Voix 0:58 / 3:17" at bounding box center [601, 315] width 1152 height 310
click at [206, 390] on div "au" at bounding box center [208, 358] width 17 height 106
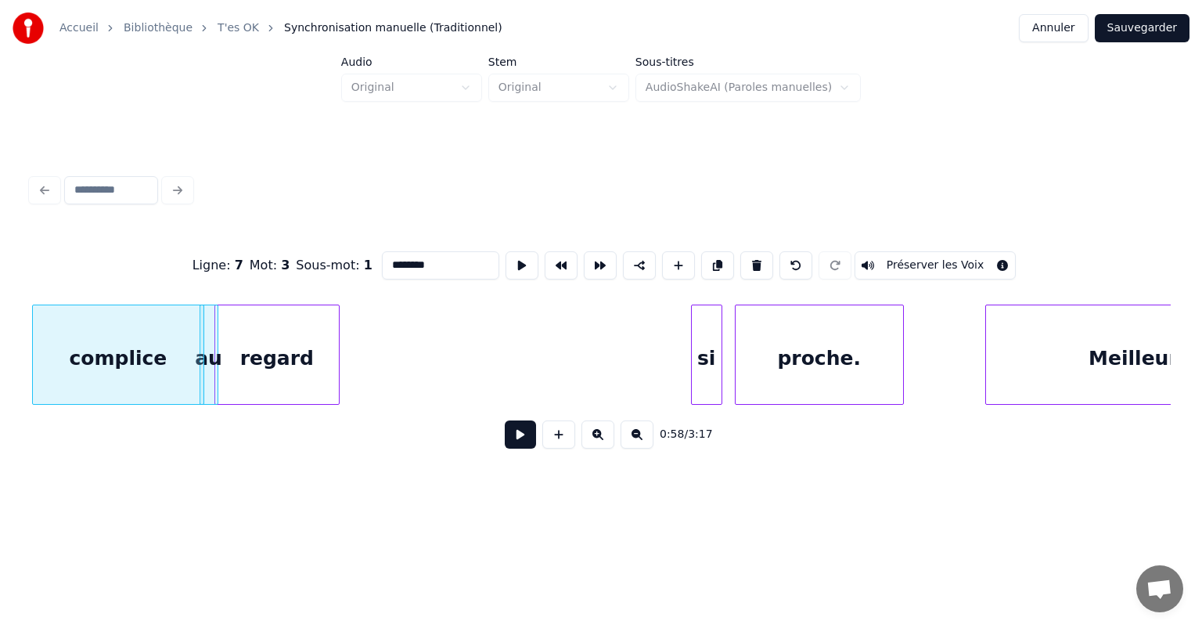
click at [260, 395] on div "regard" at bounding box center [277, 358] width 124 height 106
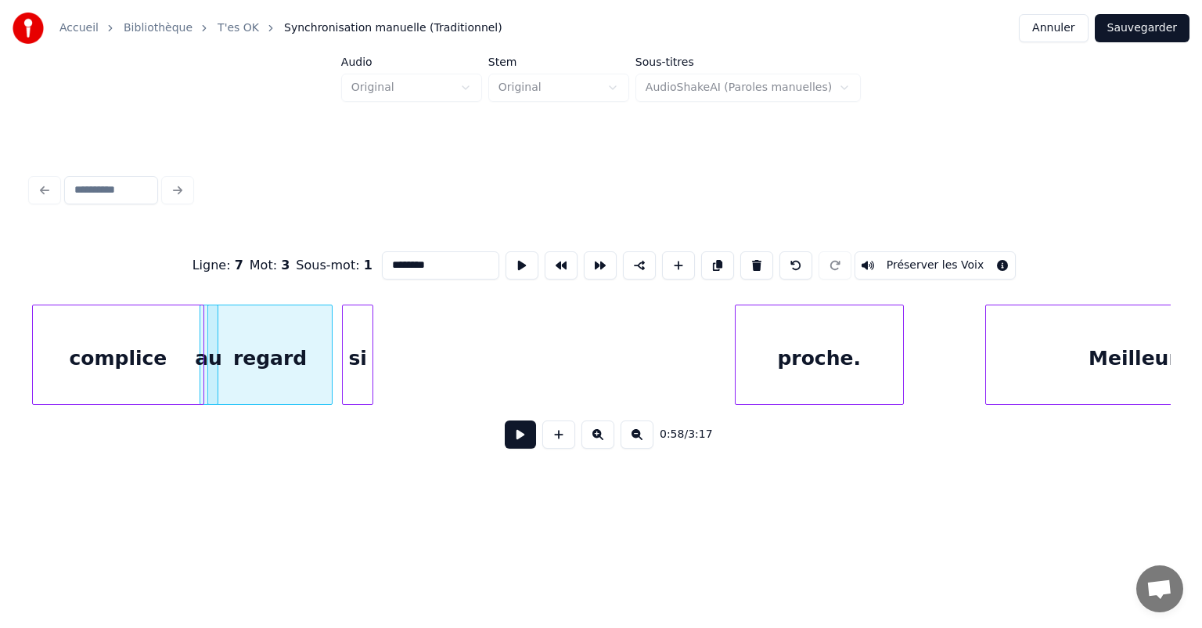
click at [329, 405] on div "Meilleure proche. si regard au complice" at bounding box center [600, 354] width 1139 height 100
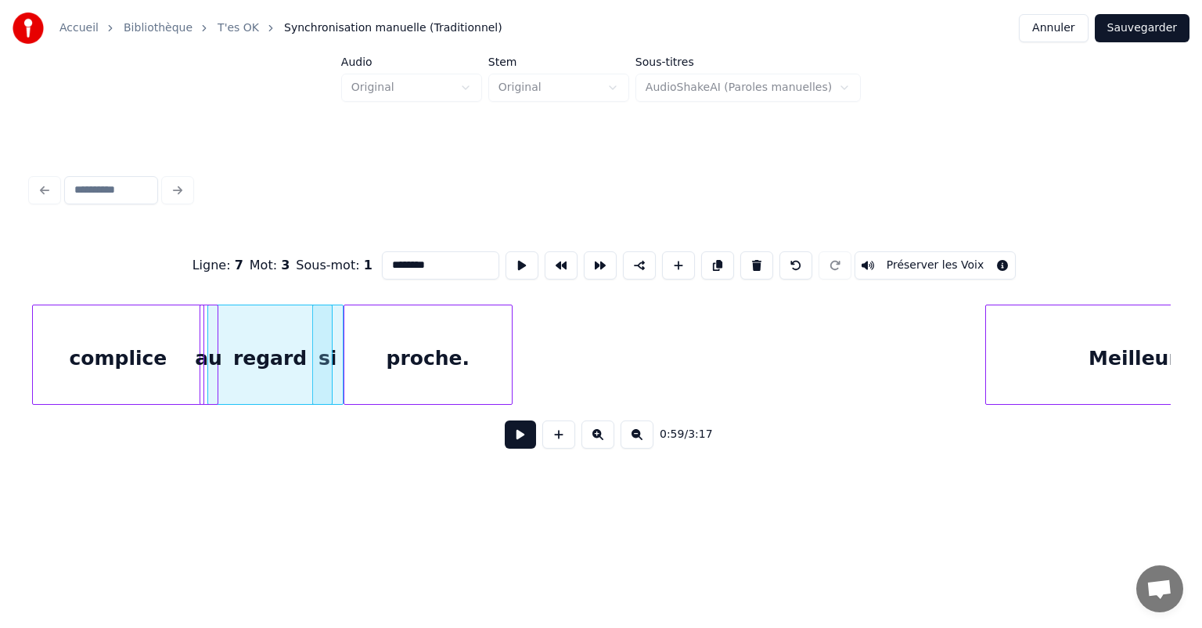
click at [450, 376] on div "proche." at bounding box center [427, 358] width 167 height 106
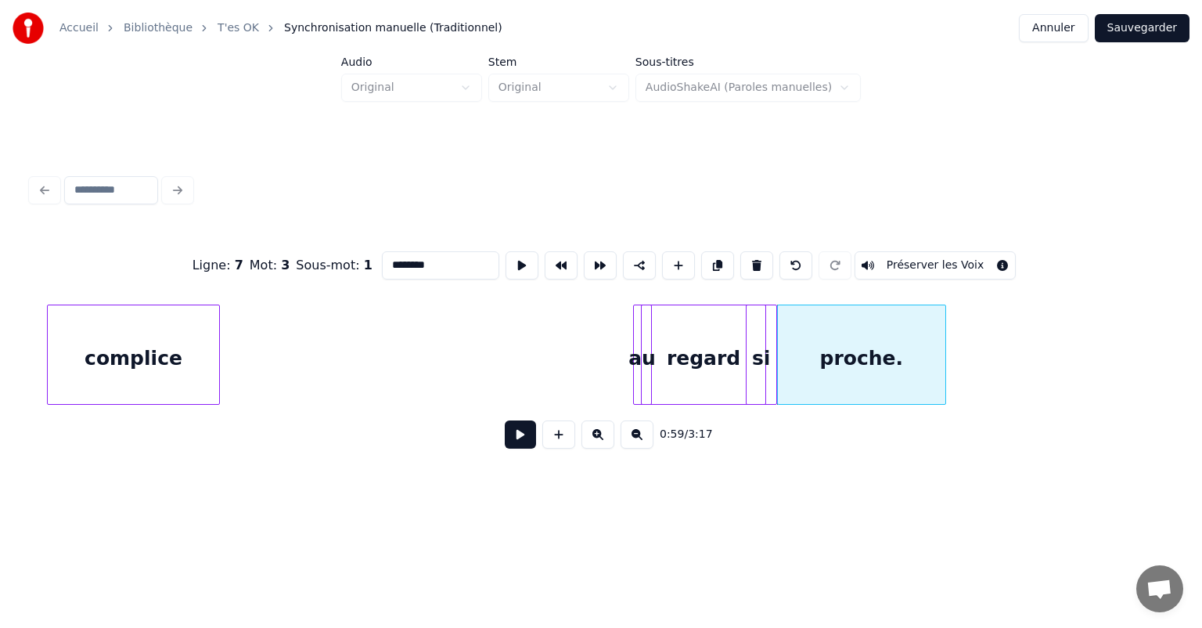
scroll to position [0, 8555]
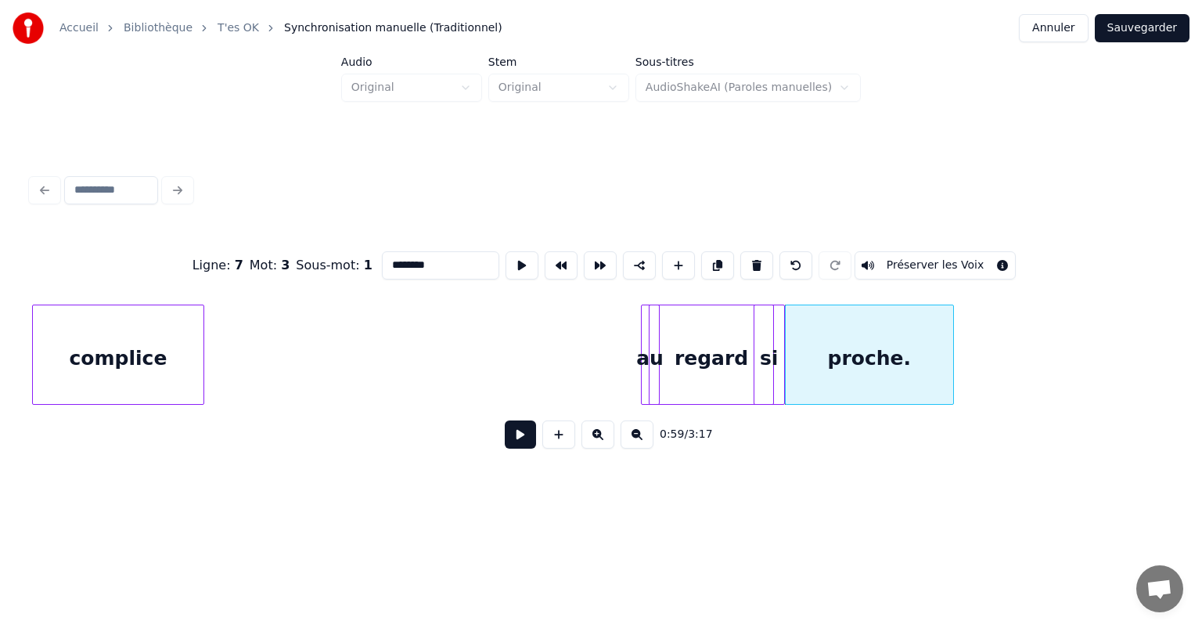
click at [0, 375] on div "Accueil Bibliothèque T'es OK Synchronisation manuelle (Traditionnel) Annuler Sa…" at bounding box center [601, 251] width 1202 height 503
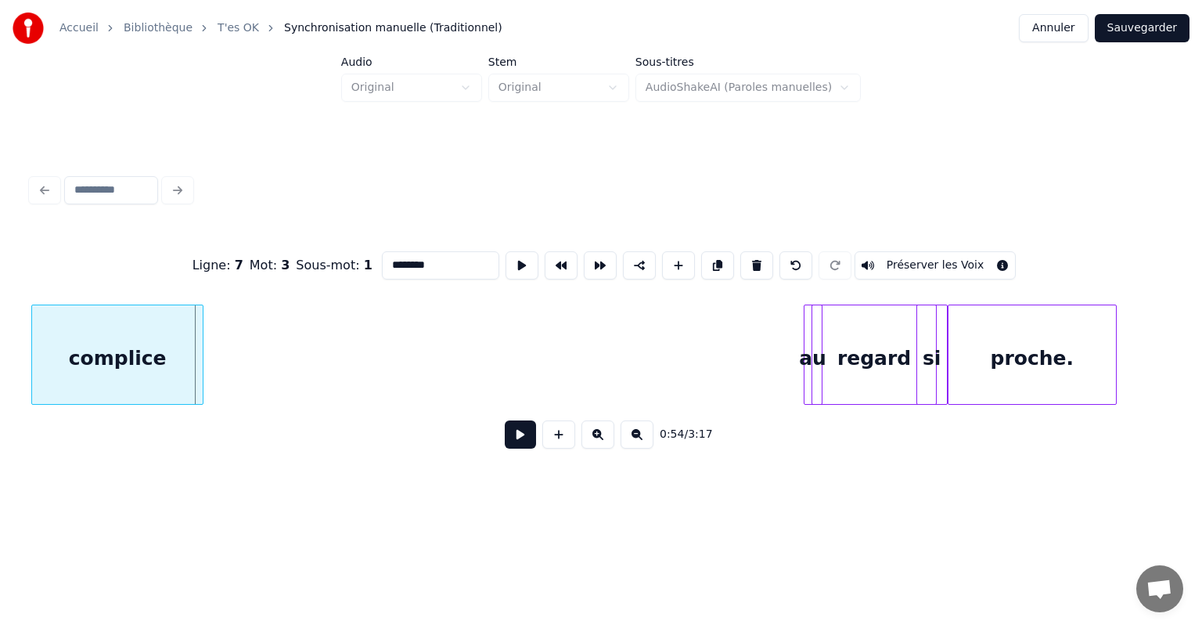
scroll to position [0, 8392]
click at [5, 394] on div "Accueil Bibliothèque T'es OK Synchronisation manuelle (Traditionnel) Annuler Sa…" at bounding box center [601, 251] width 1202 height 503
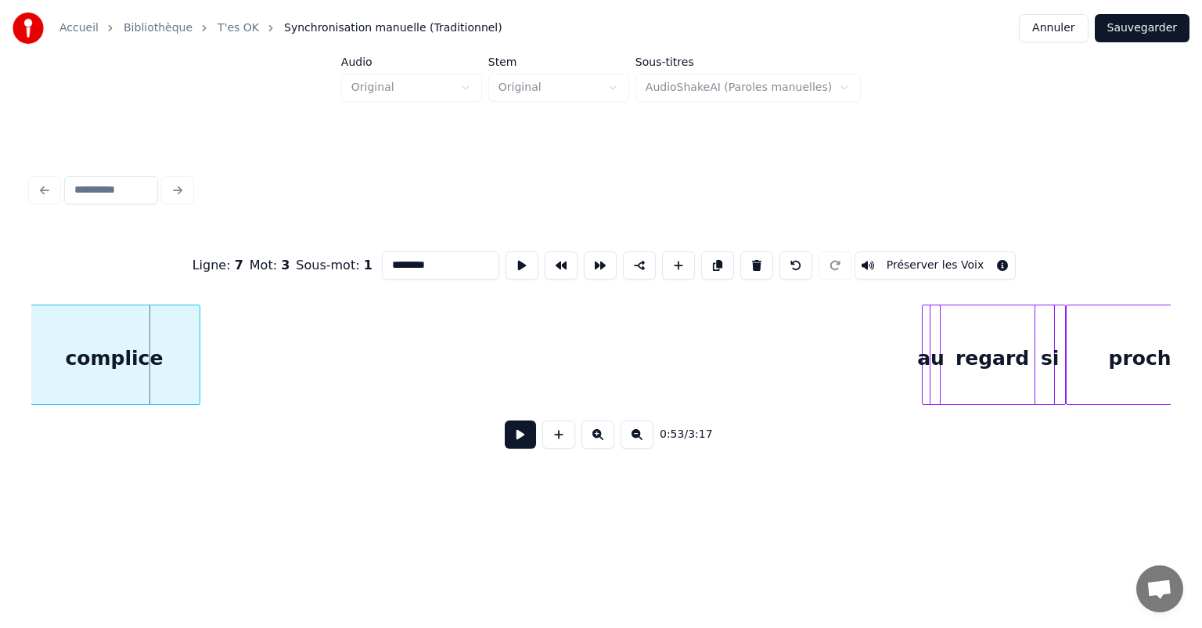
scroll to position [0, 8259]
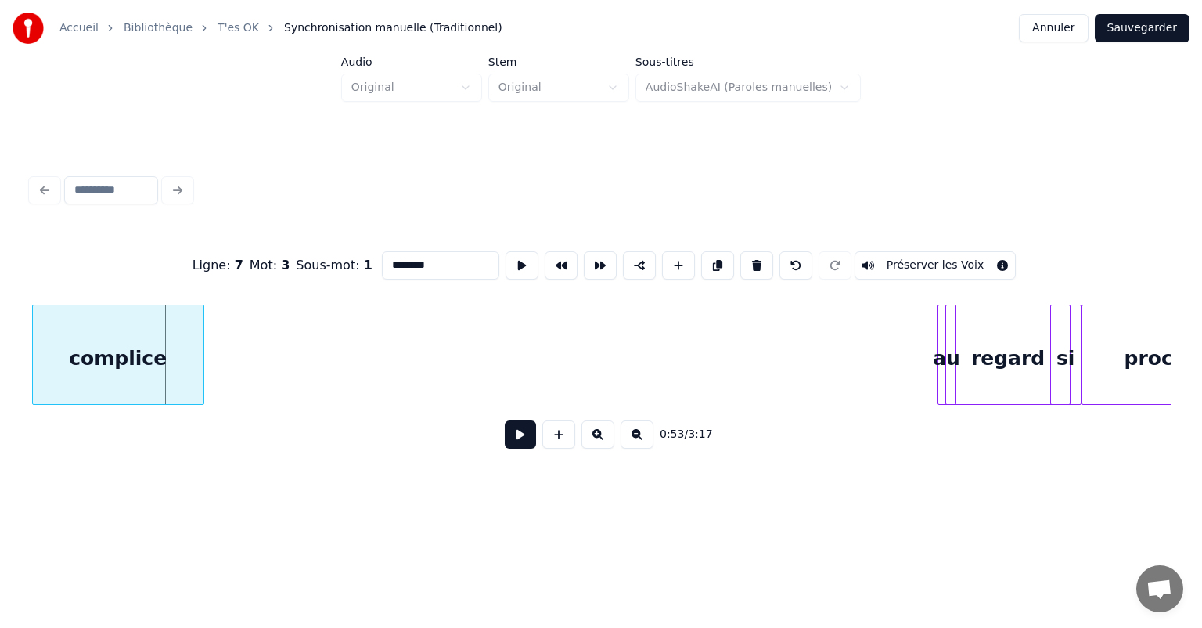
click at [0, 388] on div "Accueil Bibliothèque T'es OK Synchronisation manuelle (Traditionnel) Annuler Sa…" at bounding box center [601, 251] width 1202 height 503
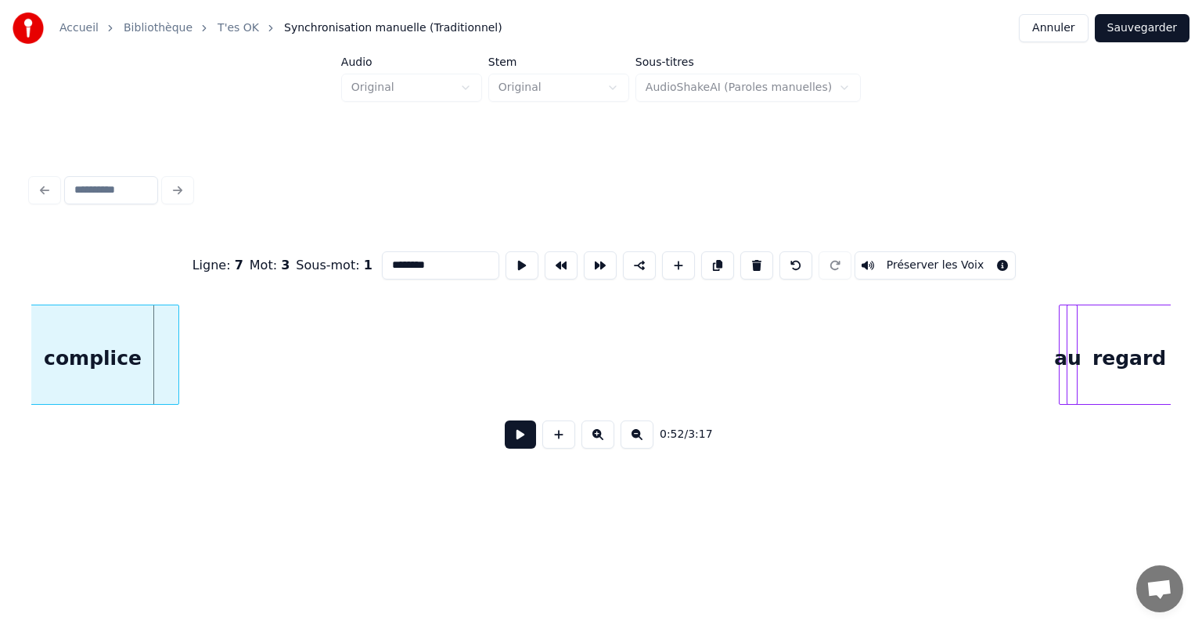
scroll to position [0, 8089]
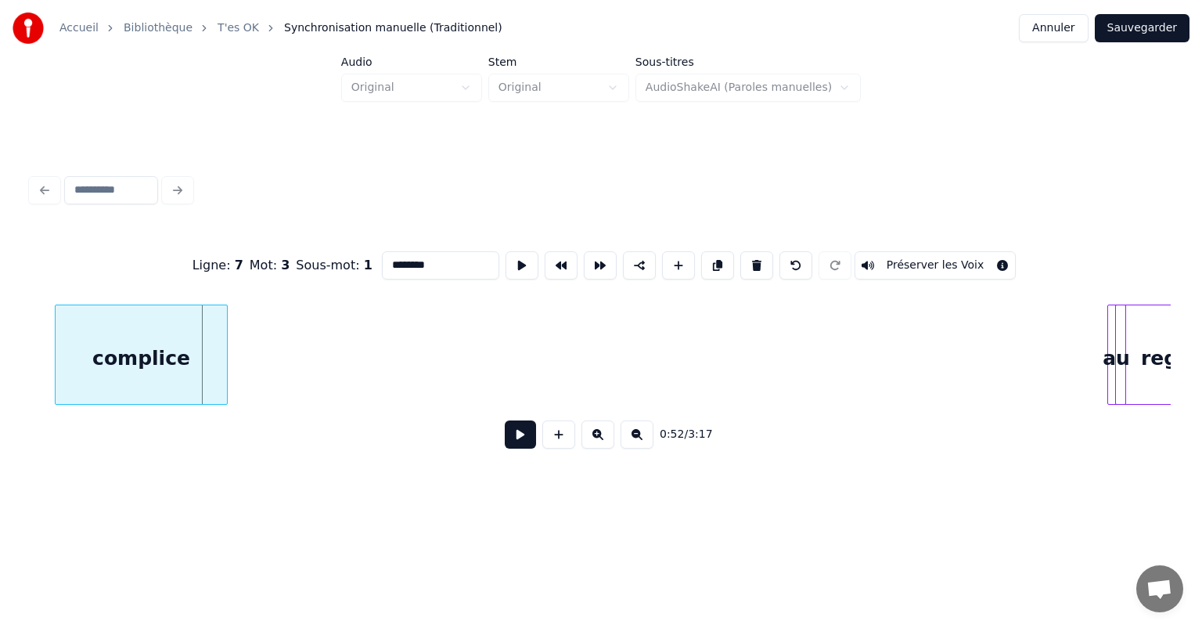
click at [0, 408] on div "Accueil Bibliothèque T'es OK Synchronisation manuelle (Traditionnel) Annuler Sa…" at bounding box center [601, 251] width 1202 height 503
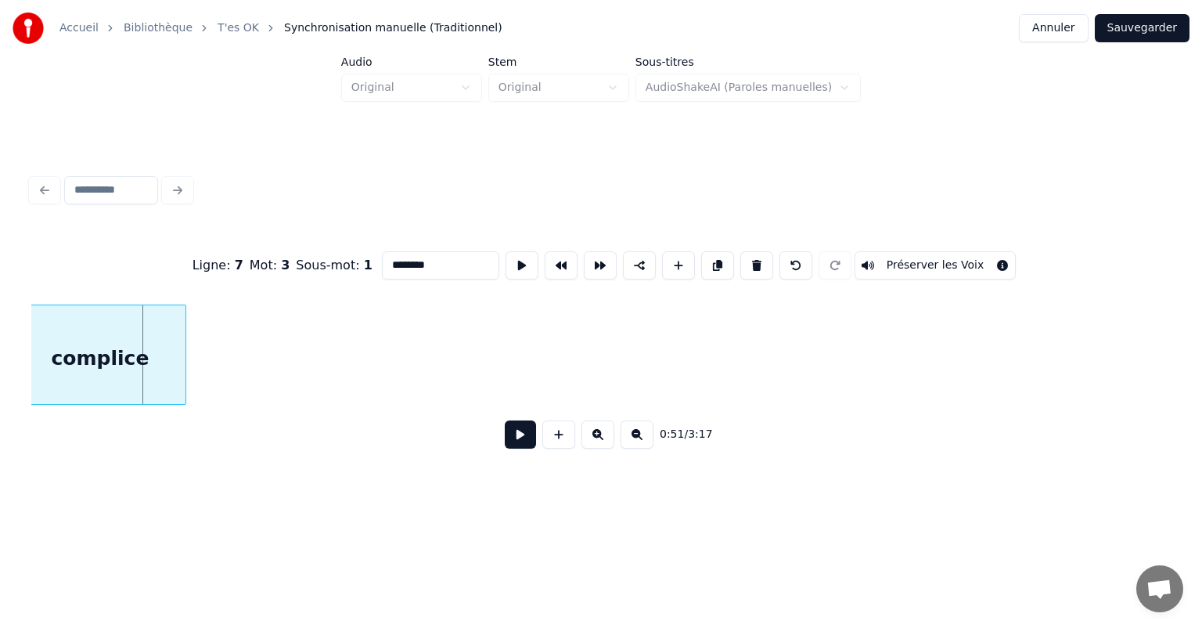
scroll to position [0, 7911]
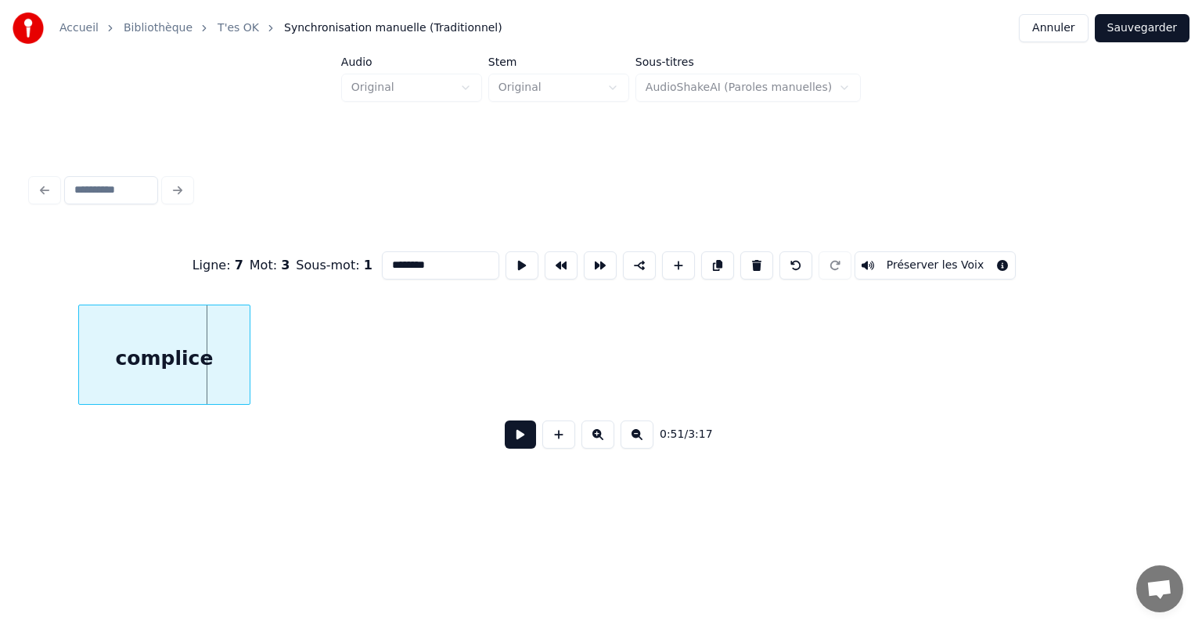
click at [0, 388] on div "Accueil Bibliothèque T'es OK Synchronisation manuelle (Traditionnel) Annuler Sa…" at bounding box center [601, 251] width 1202 height 503
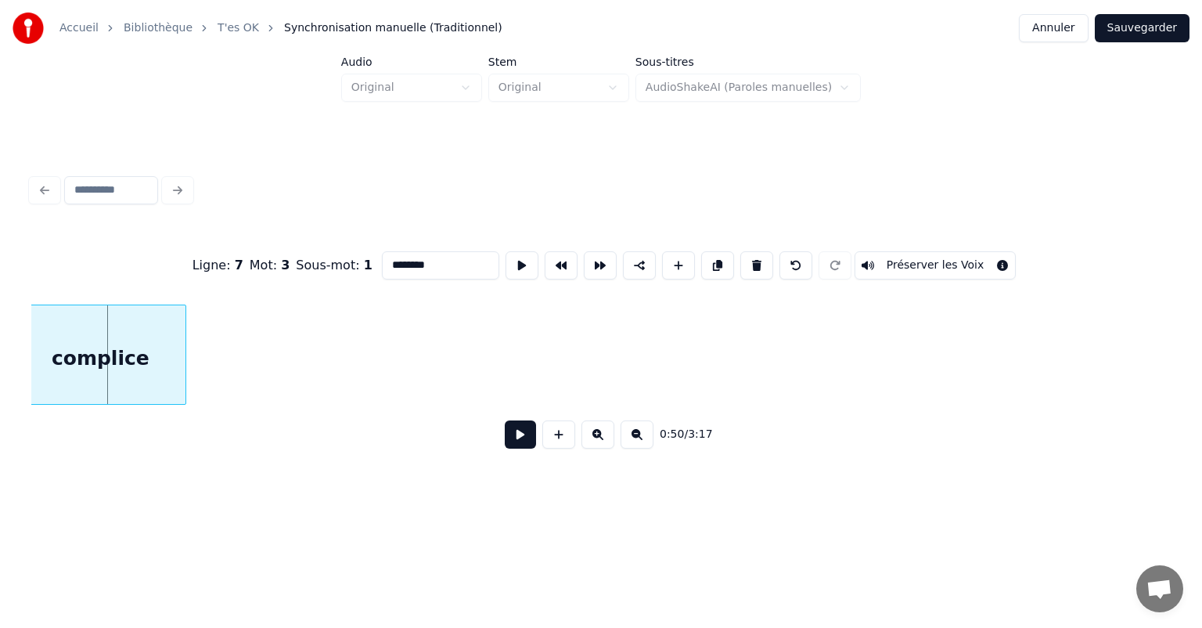
scroll to position [0, 7746]
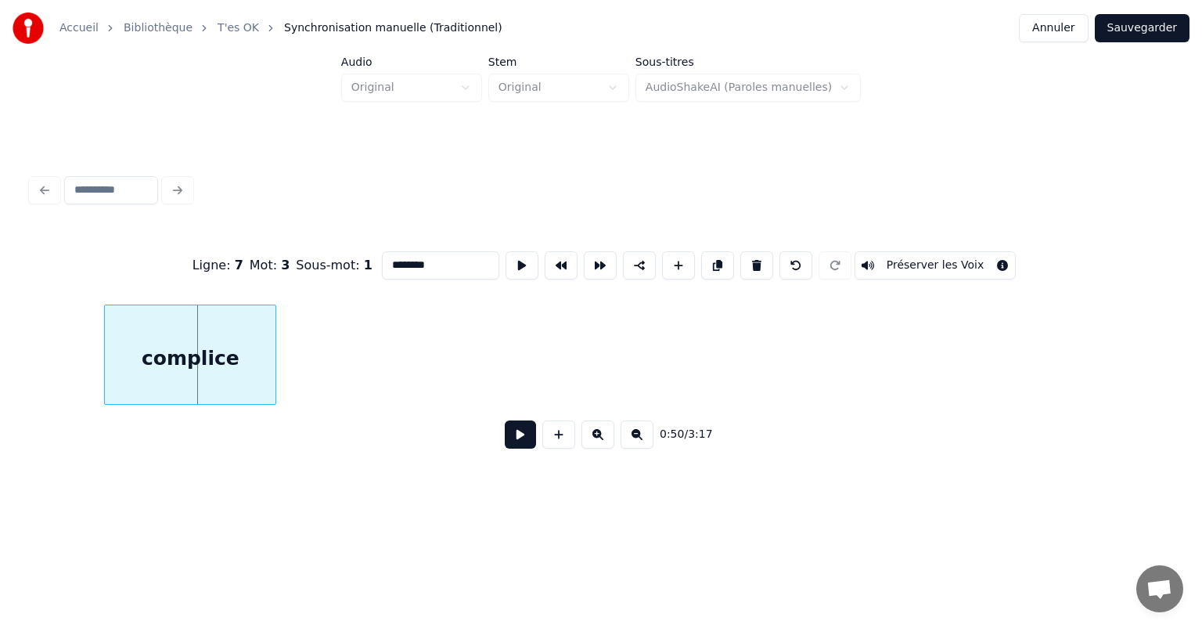
click at [0, 406] on div "Accueil Bibliothèque T'es OK Synchronisation manuelle (Traditionnel) Annuler Sa…" at bounding box center [601, 251] width 1202 height 503
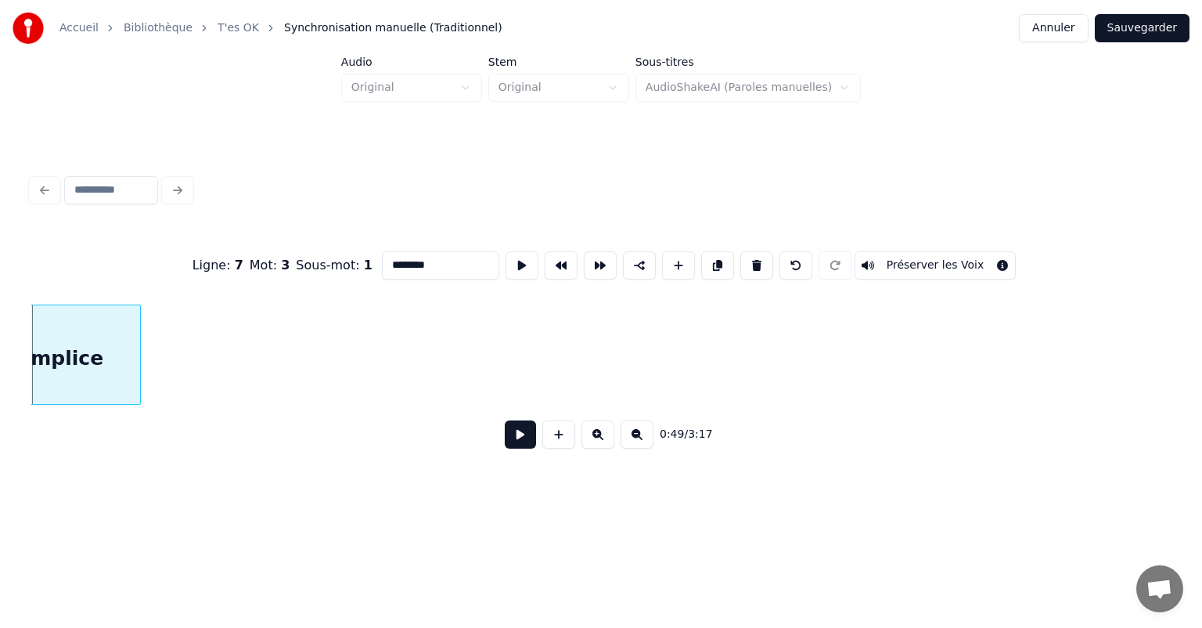
scroll to position [0, 7583]
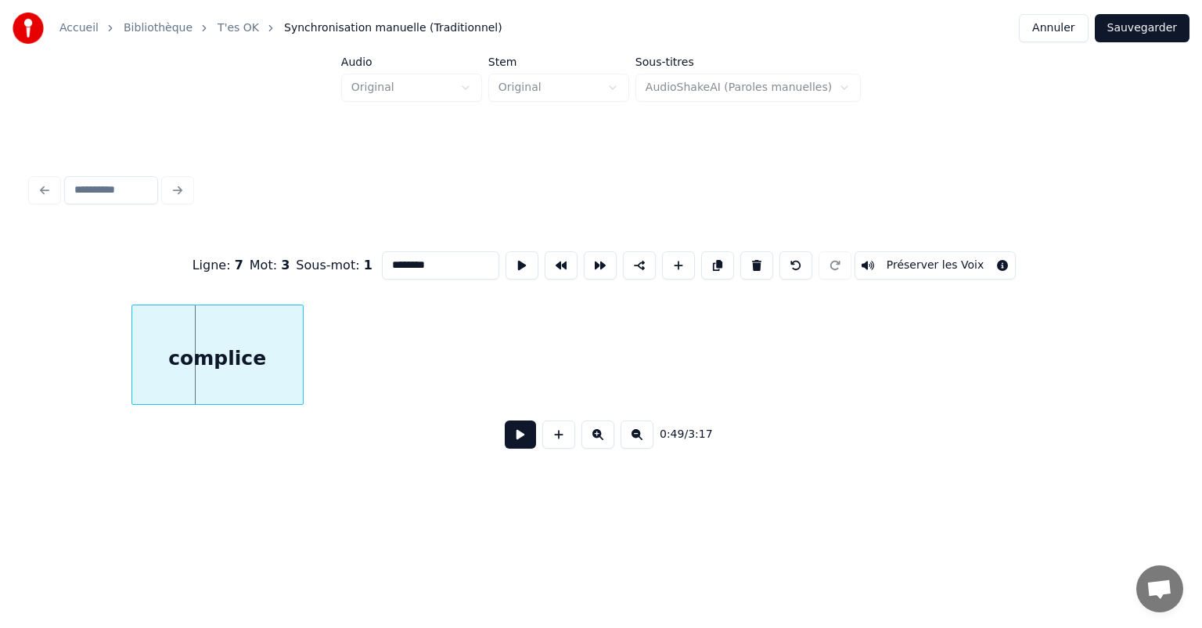
click at [0, 407] on div "Accueil Bibliothèque T'es OK Synchronisation manuelle (Traditionnel) Annuler Sa…" at bounding box center [601, 251] width 1202 height 503
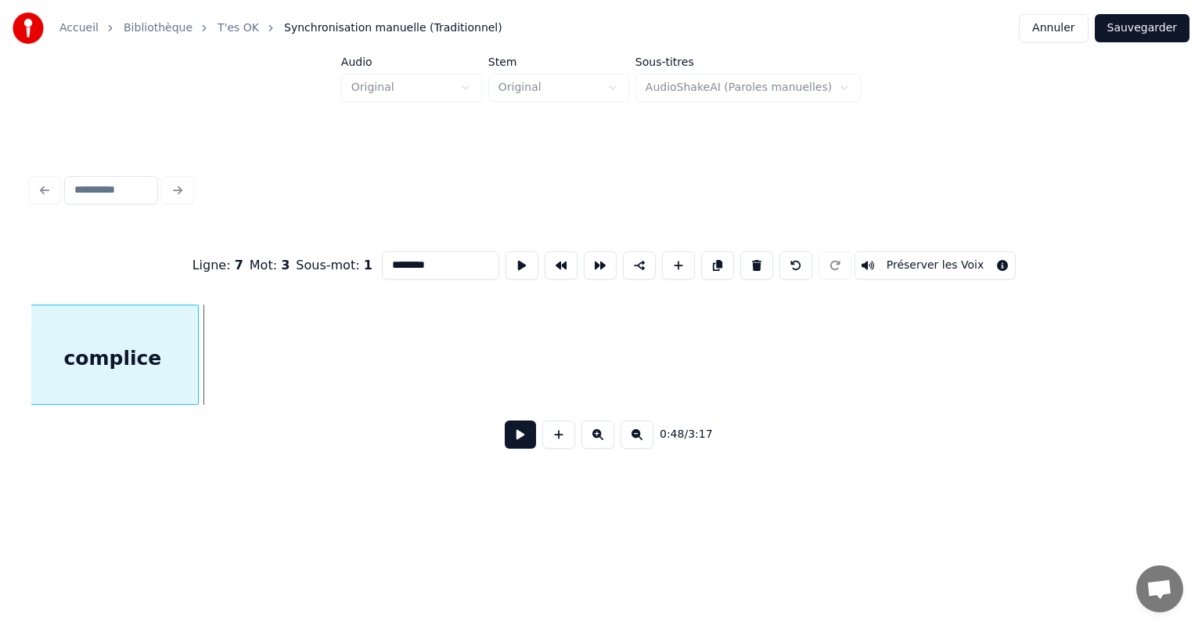
scroll to position [0, 7407]
click at [0, 415] on div "Accueil Bibliothèque T'es OK Synchronisation manuelle (Traditionnel) Annuler Sa…" at bounding box center [601, 251] width 1202 height 503
click at [0, 394] on div "Accueil Bibliothèque T'es OK Synchronisation manuelle (Traditionnel) Annuler Sa…" at bounding box center [601, 251] width 1202 height 503
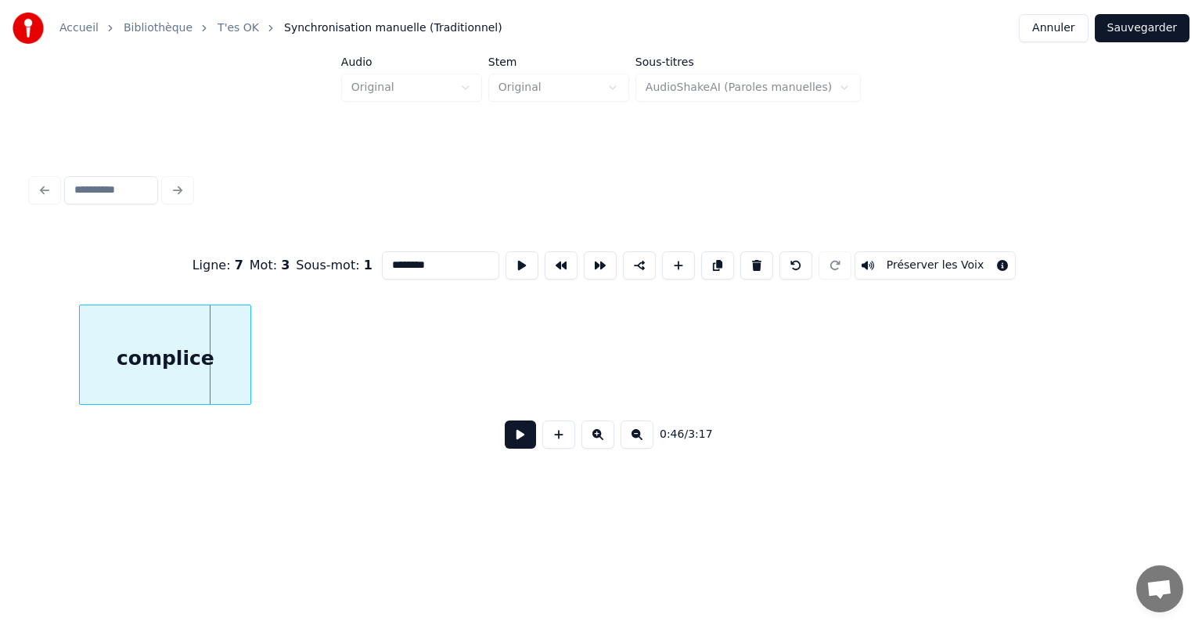
click at [0, 410] on div "Accueil Bibliothèque T'es OK Synchronisation manuelle (Traditionnel) Annuler Sa…" at bounding box center [601, 251] width 1202 height 503
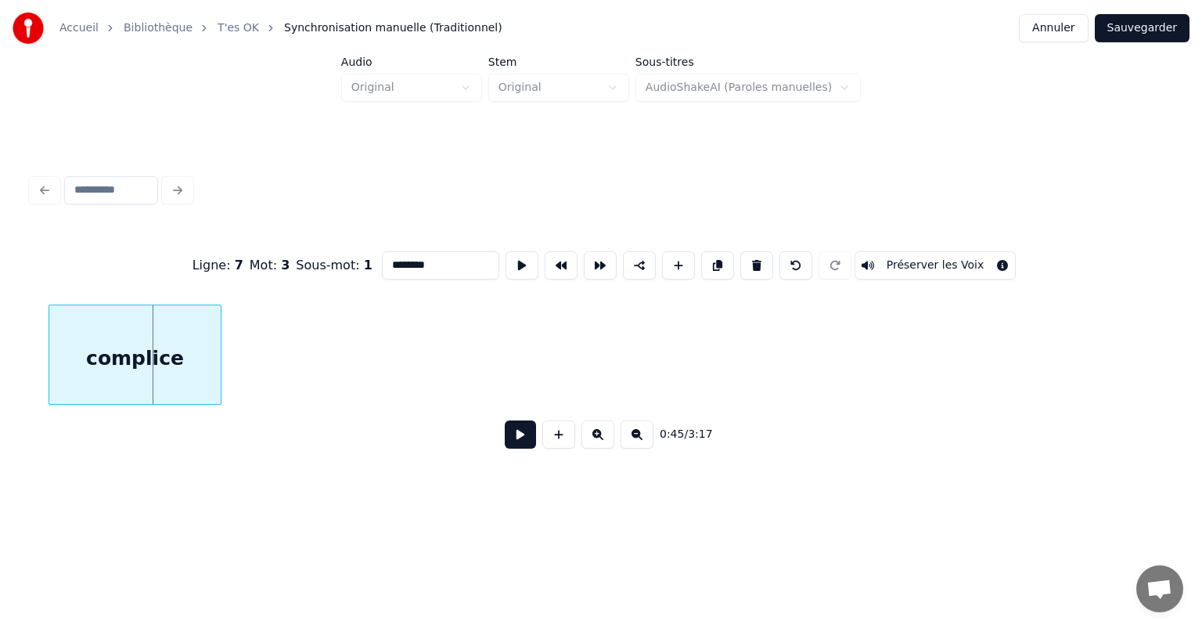
scroll to position [0, 6901]
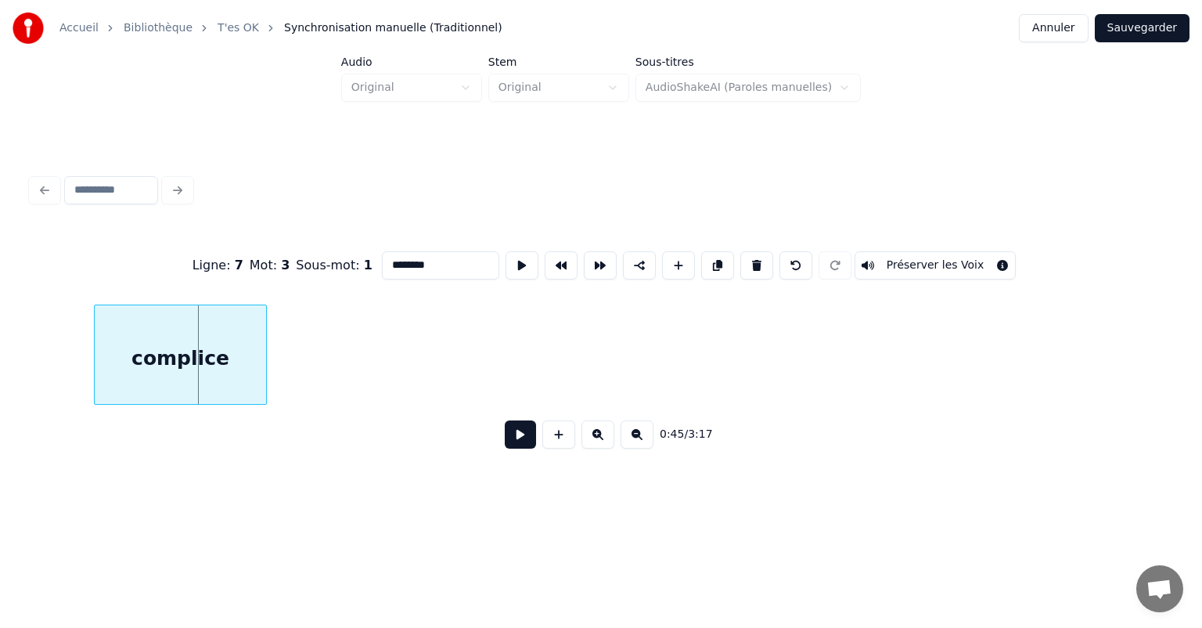
click at [0, 384] on div "Accueil Bibliothèque T'es OK Synchronisation manuelle (Traditionnel) Annuler Sa…" at bounding box center [601, 251] width 1202 height 503
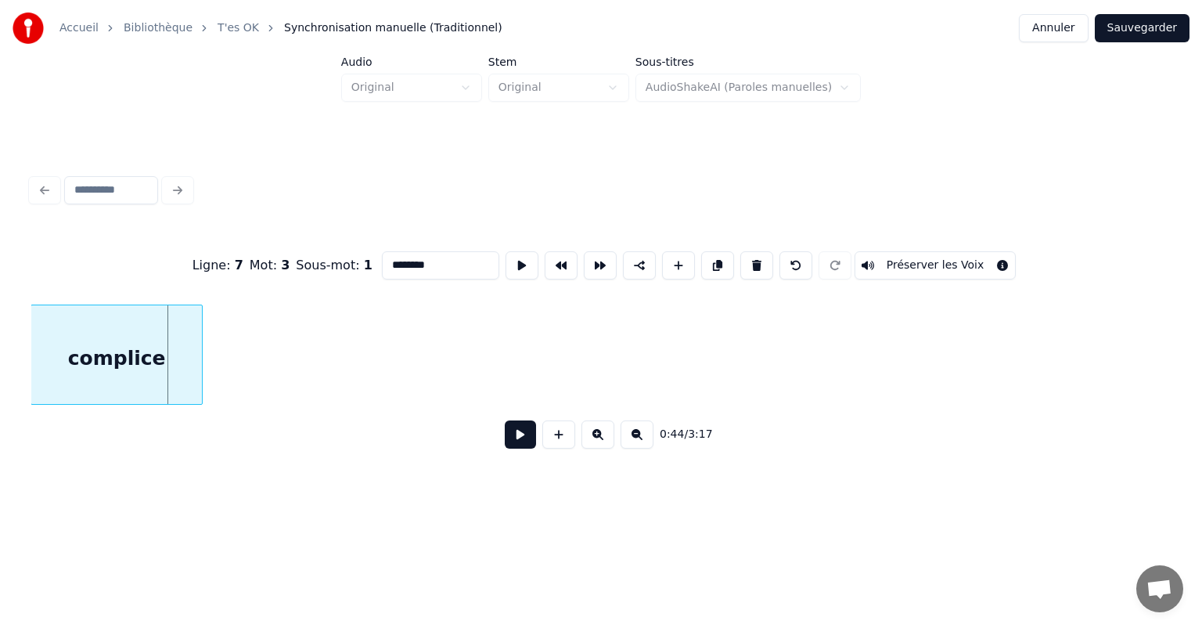
scroll to position [0, 6738]
click at [0, 397] on div "Accueil Bibliothèque T'es OK Synchronisation manuelle (Traditionnel) Annuler Sa…" at bounding box center [601, 251] width 1202 height 503
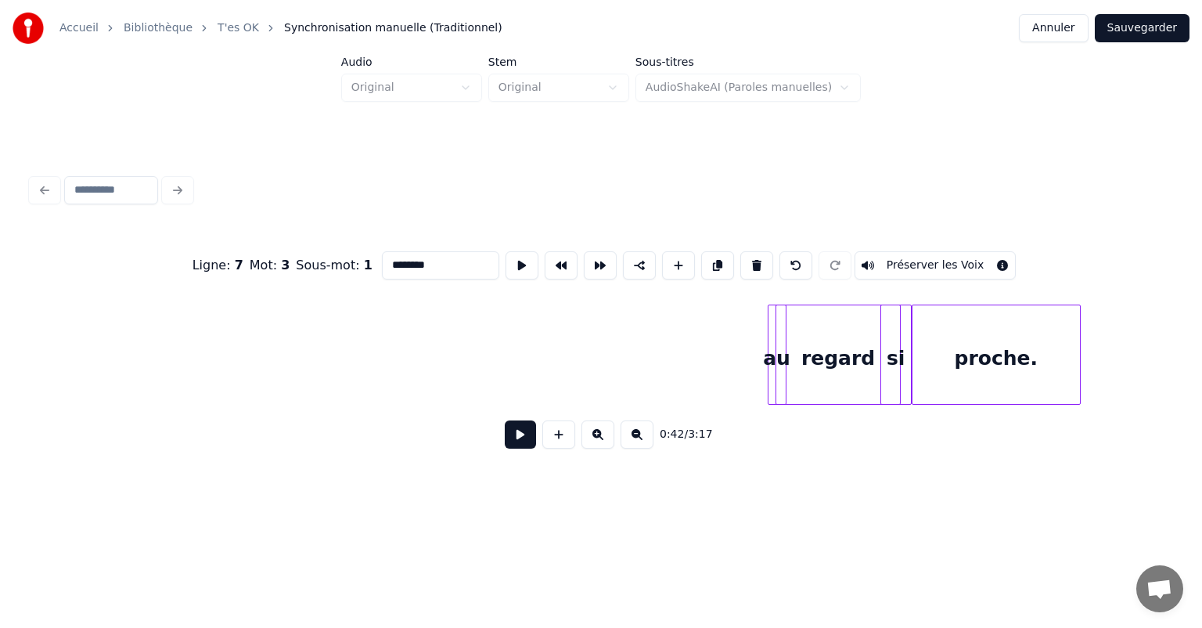
scroll to position [0, 8481]
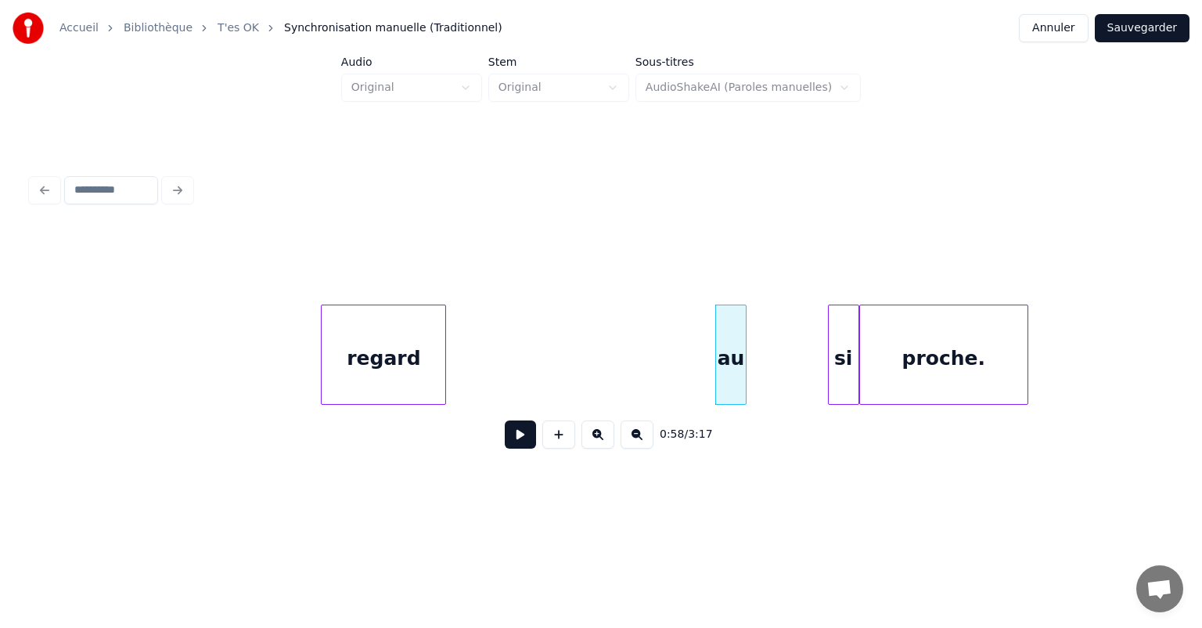
click at [322, 372] on div "regard" at bounding box center [384, 358] width 124 height 106
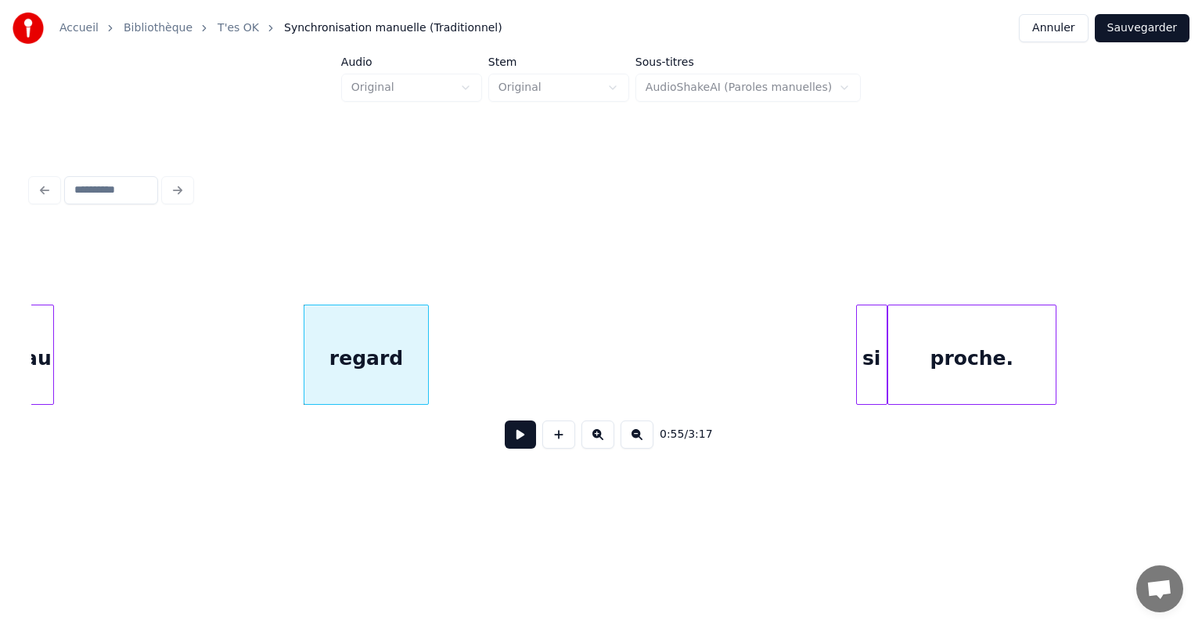
scroll to position [0, 8432]
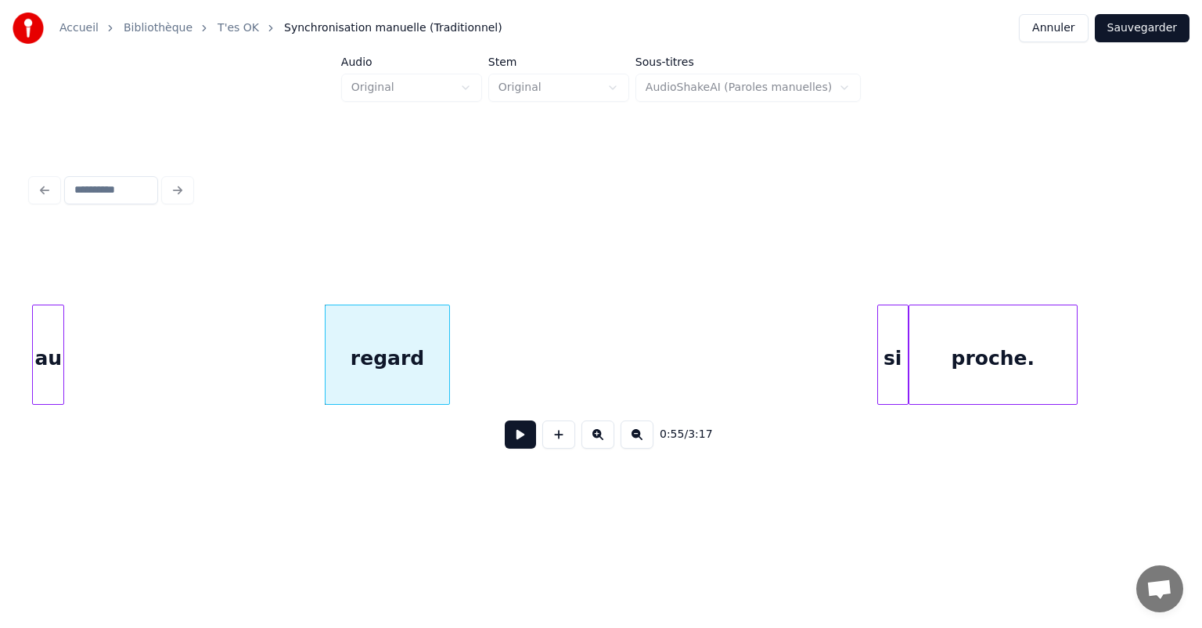
click at [0, 372] on div "Accueil Bibliothèque T'es OK Synchronisation manuelle (Traditionnel) Annuler Sa…" at bounding box center [601, 251] width 1202 height 503
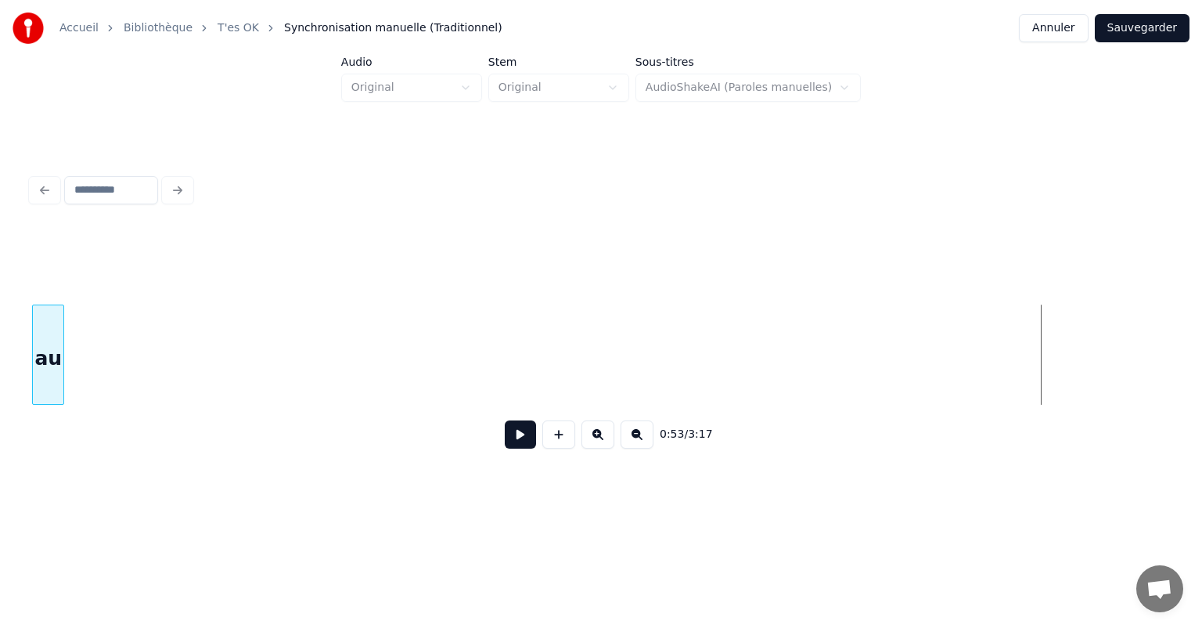
scroll to position [0, 7424]
click at [0, 405] on div "Accueil Bibliothèque T'es OK Synchronisation manuelle (Traditionnel) Annuler Sa…" at bounding box center [601, 251] width 1202 height 503
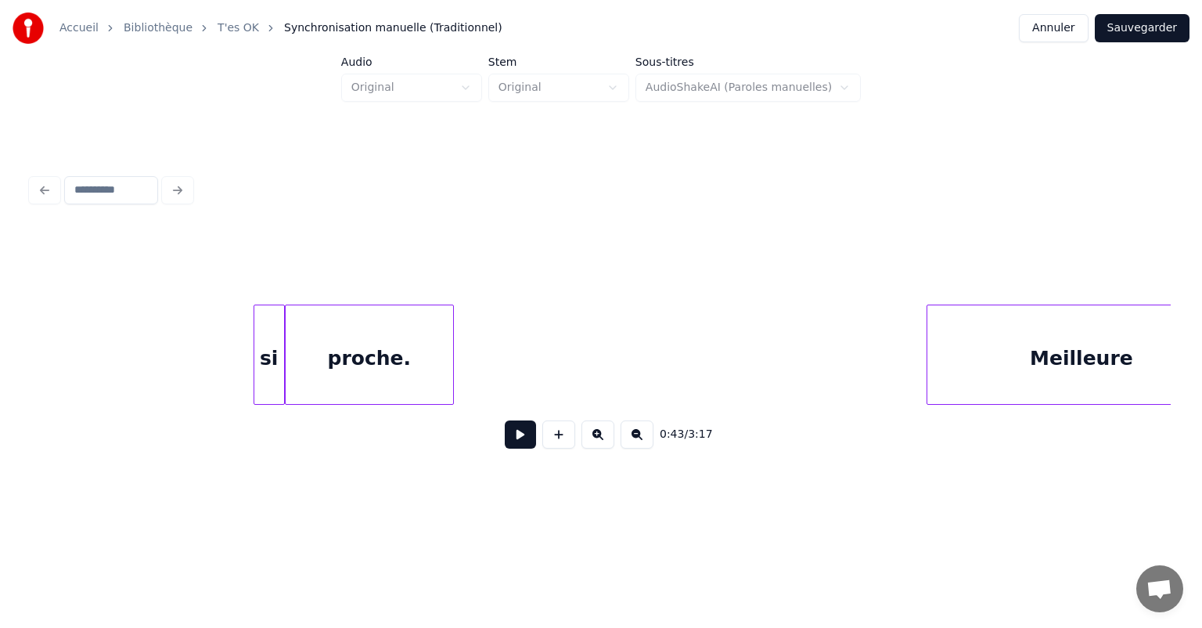
scroll to position [0, 9004]
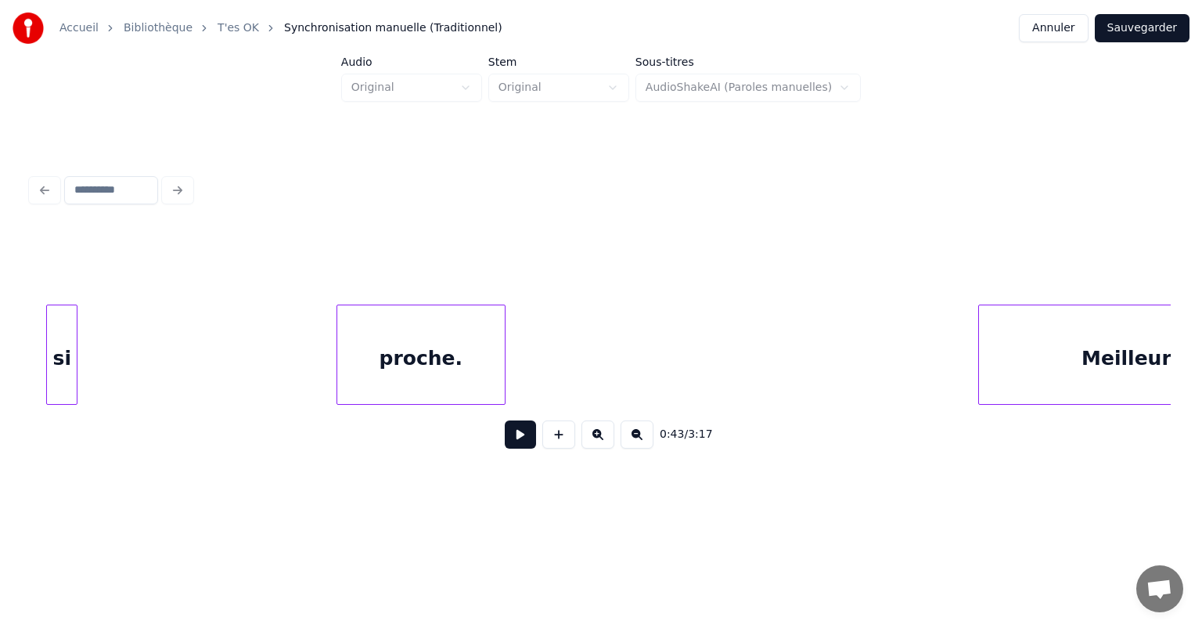
click at [47, 382] on div "si" at bounding box center [62, 358] width 30 height 106
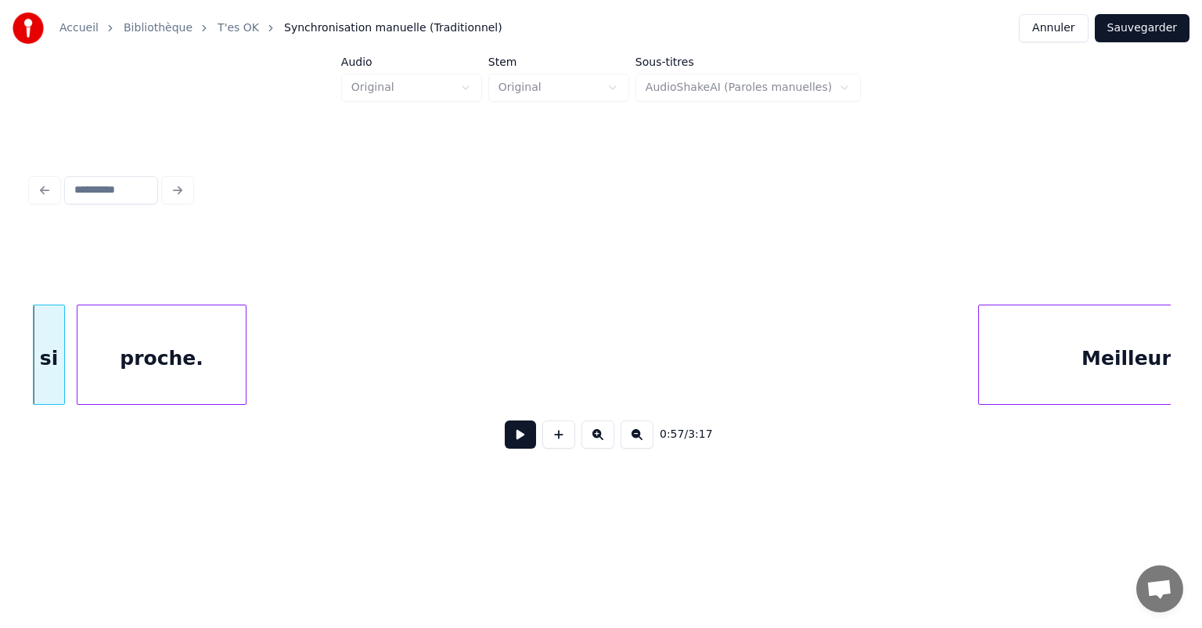
click at [181, 415] on div "0:57 / 3:17" at bounding box center [600, 345] width 1139 height 238
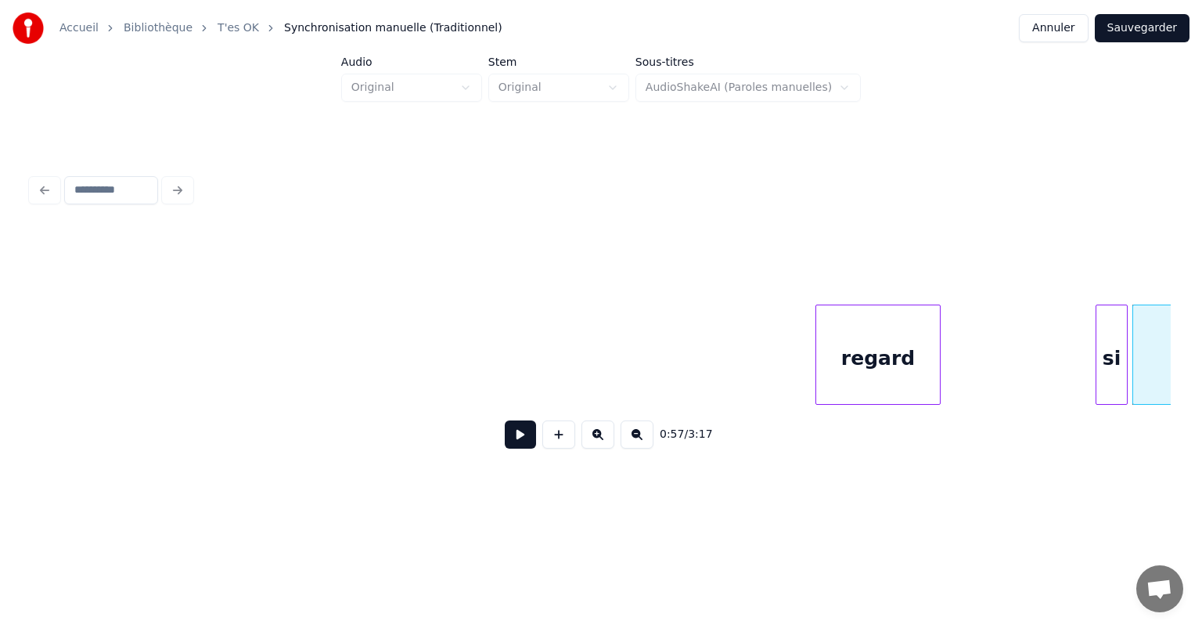
scroll to position [0, 7939]
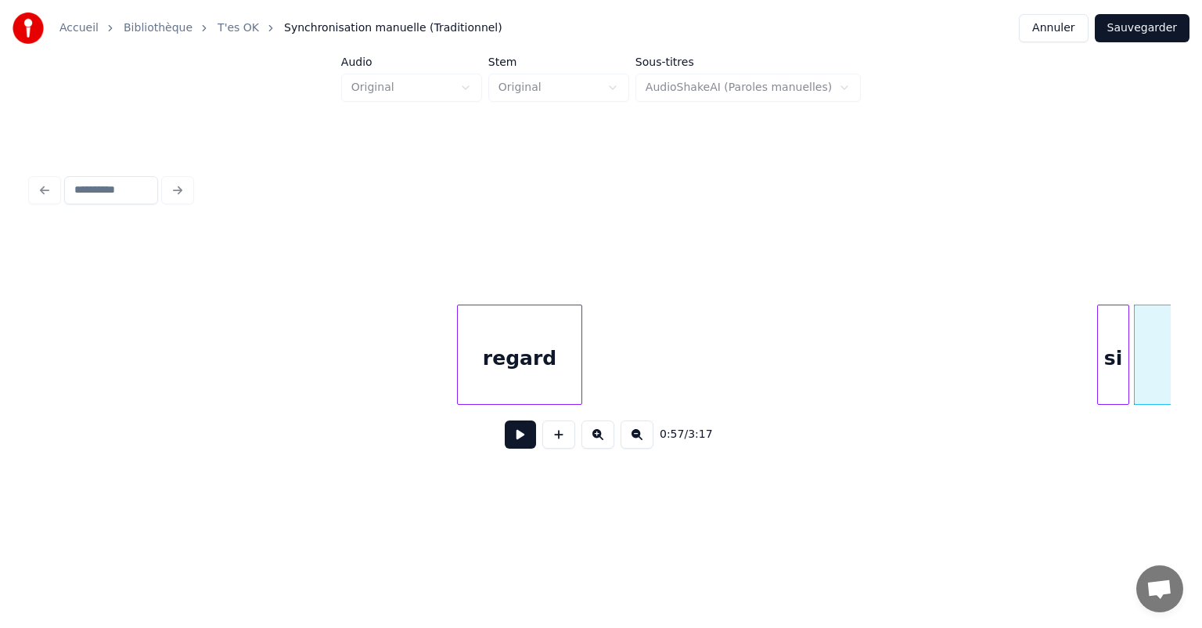
click at [473, 344] on div "regard" at bounding box center [520, 358] width 124 height 106
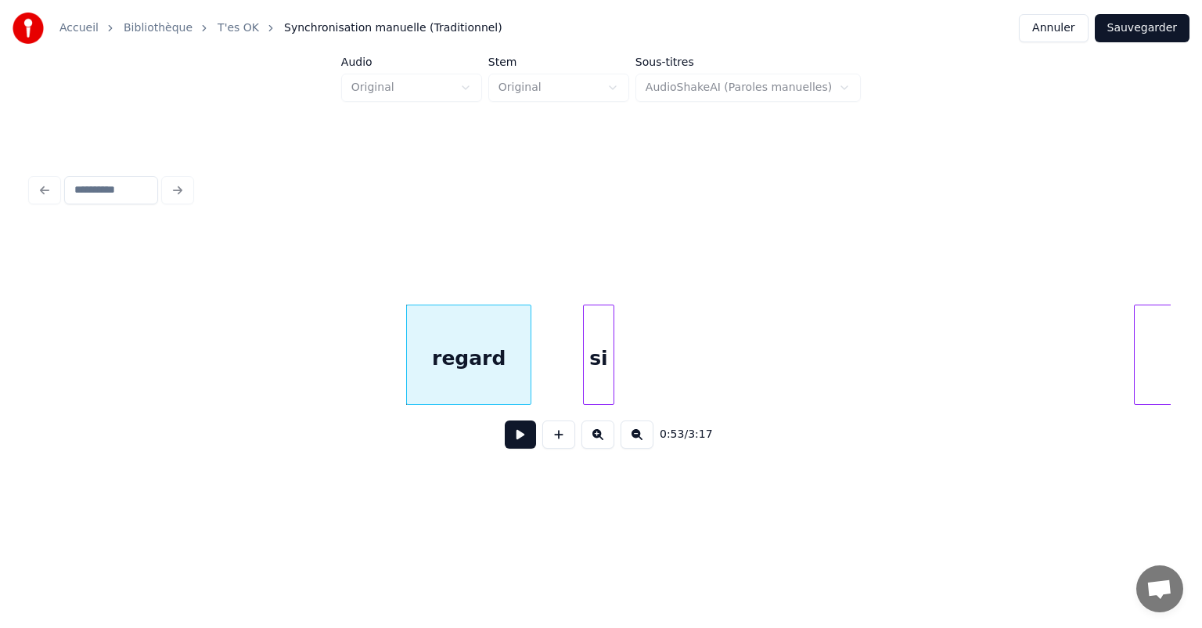
click at [595, 325] on div "si" at bounding box center [599, 358] width 30 height 106
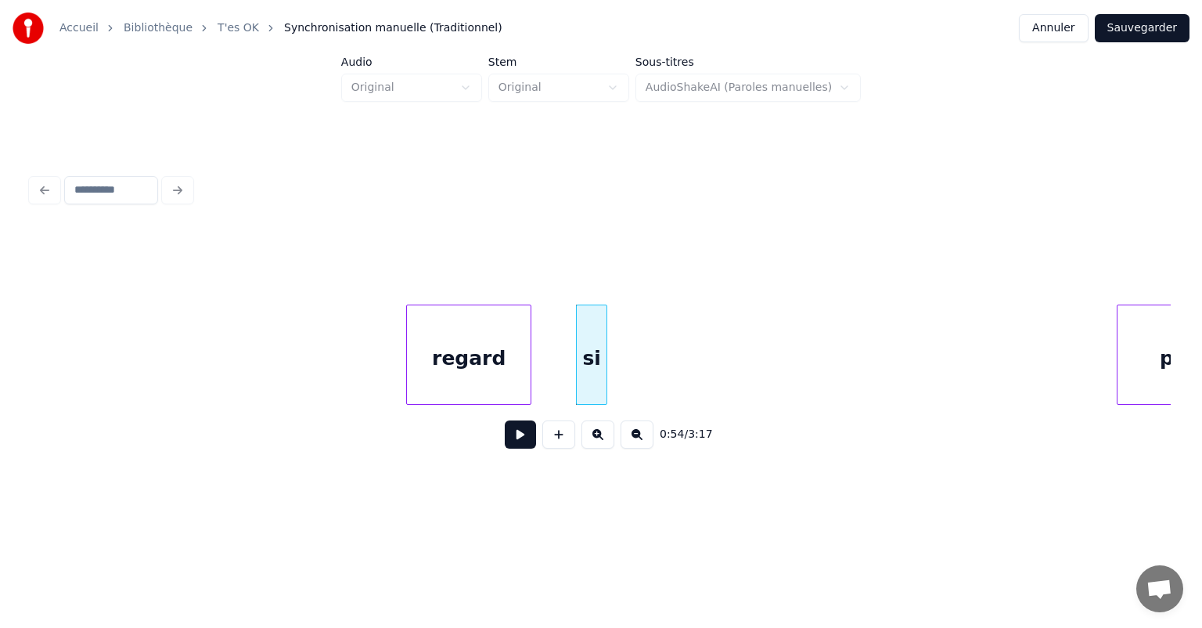
scroll to position [0, 8065]
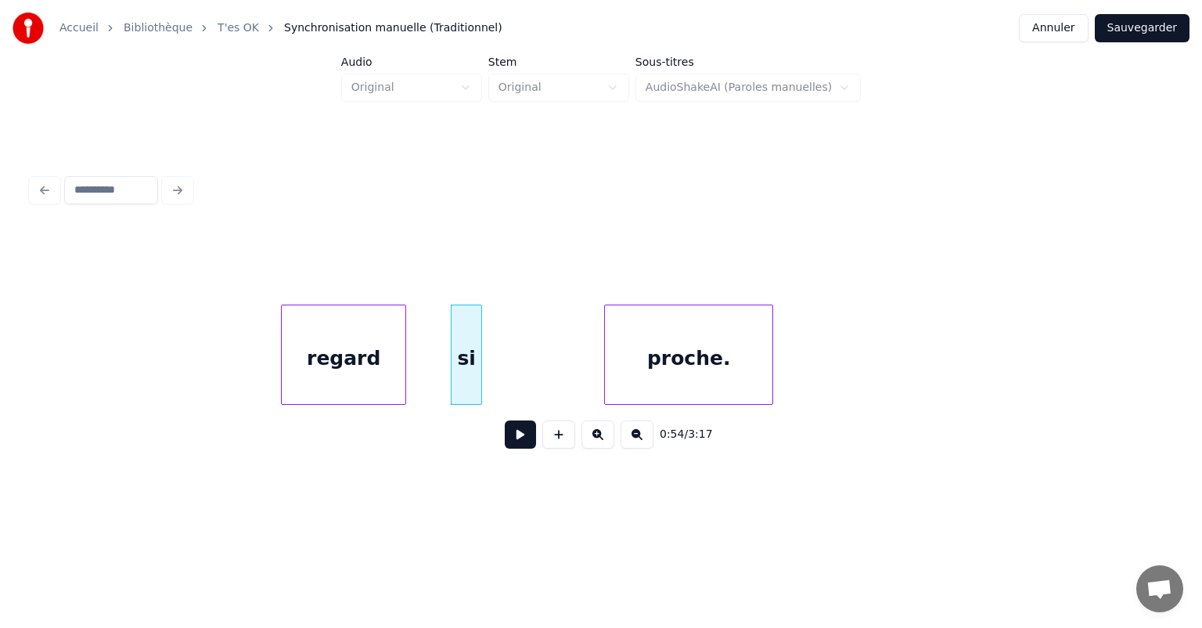
click at [707, 354] on div "proche." at bounding box center [688, 358] width 167 height 106
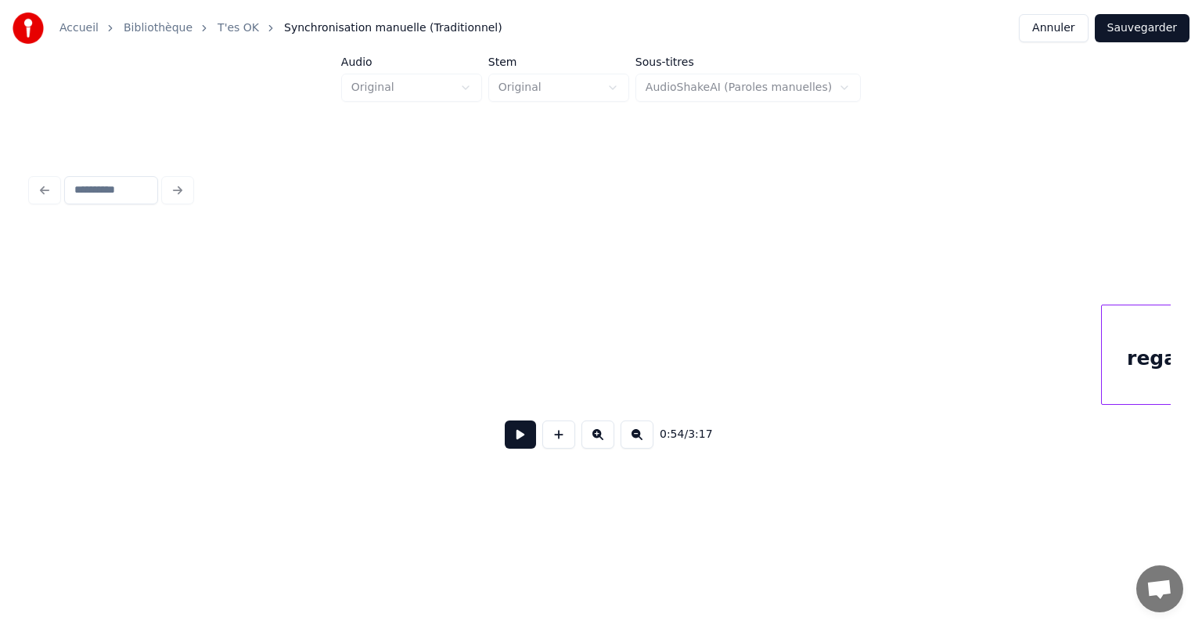
scroll to position [0, 7292]
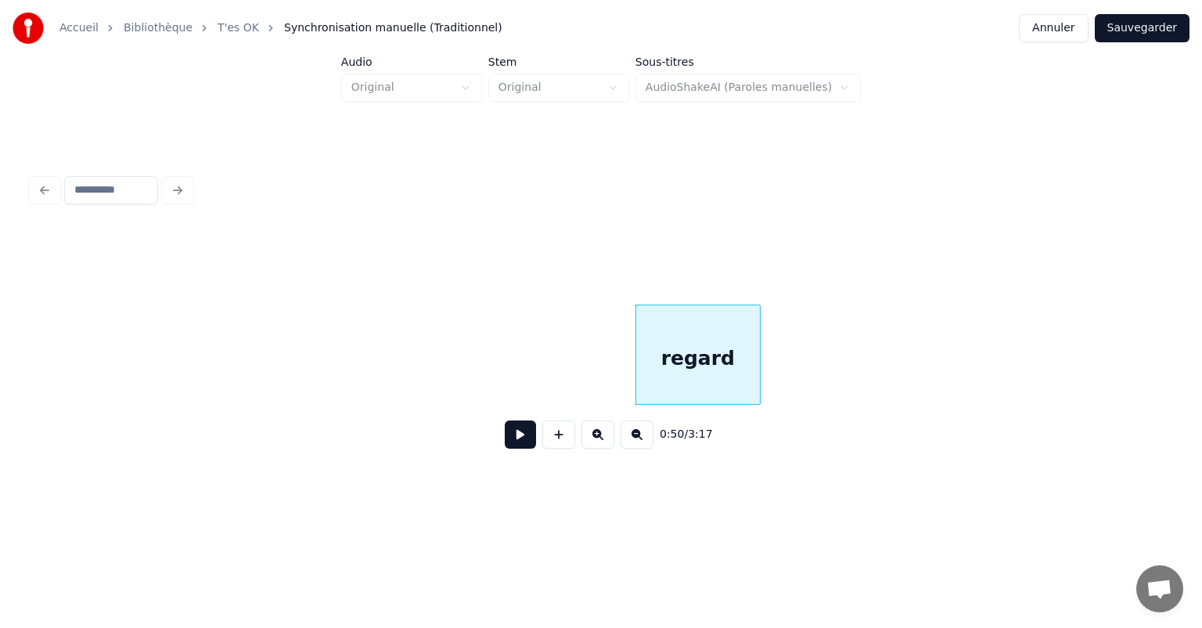
click at [711, 510] on html "Accueil Bibliothèque T'es OK Synchronisation manuelle (Traditionnel) Annuler Sa…" at bounding box center [601, 264] width 1202 height 528
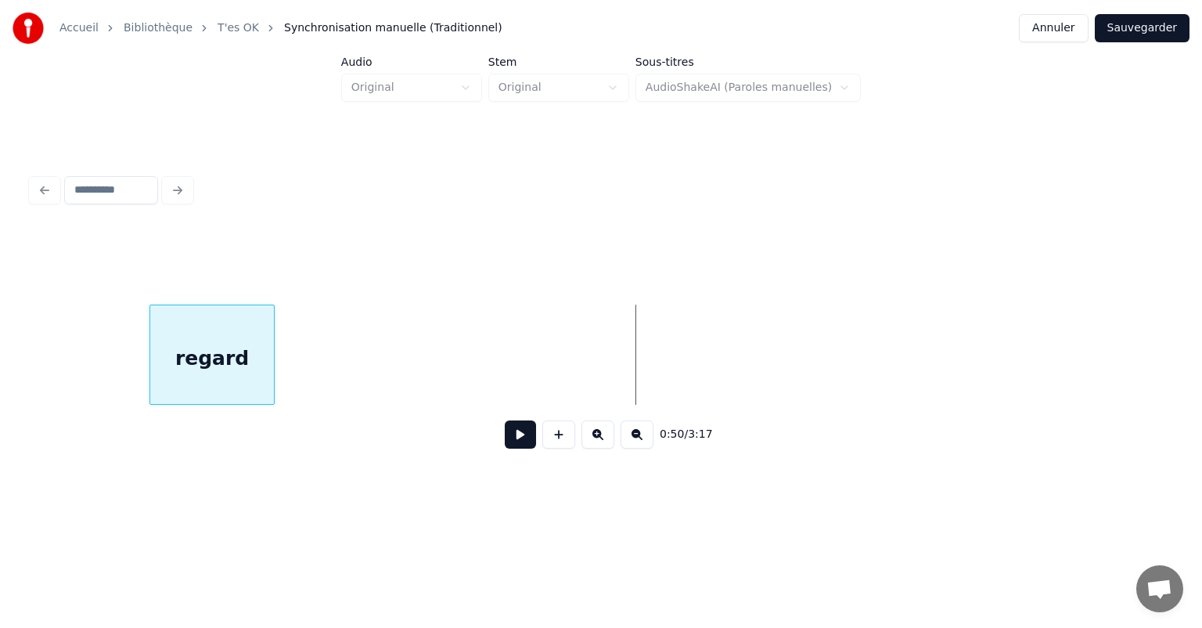
click at [225, 433] on div "0:50 / 3:17" at bounding box center [600, 345] width 1139 height 238
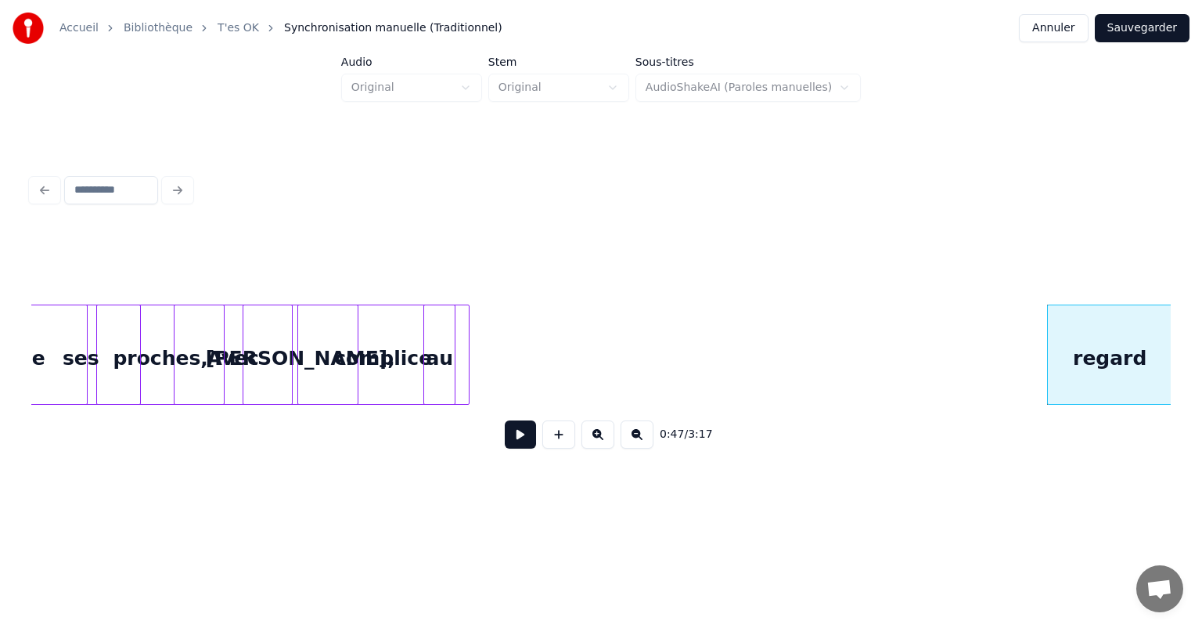
scroll to position [0, 6461]
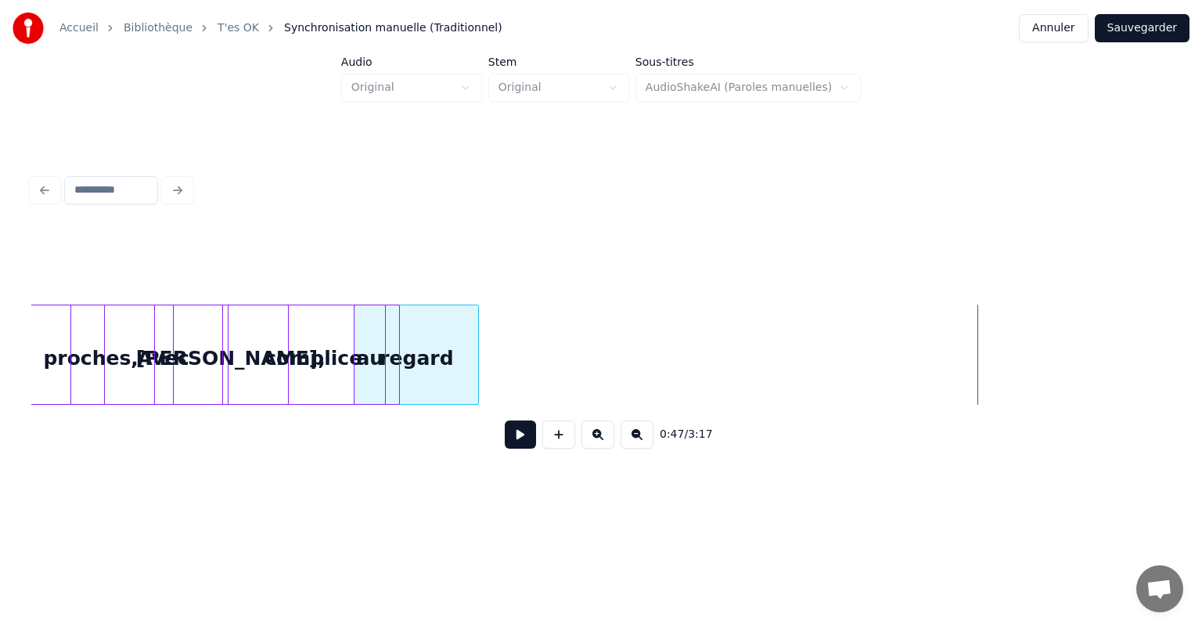
click at [406, 340] on div "regard" at bounding box center [416, 358] width 124 height 106
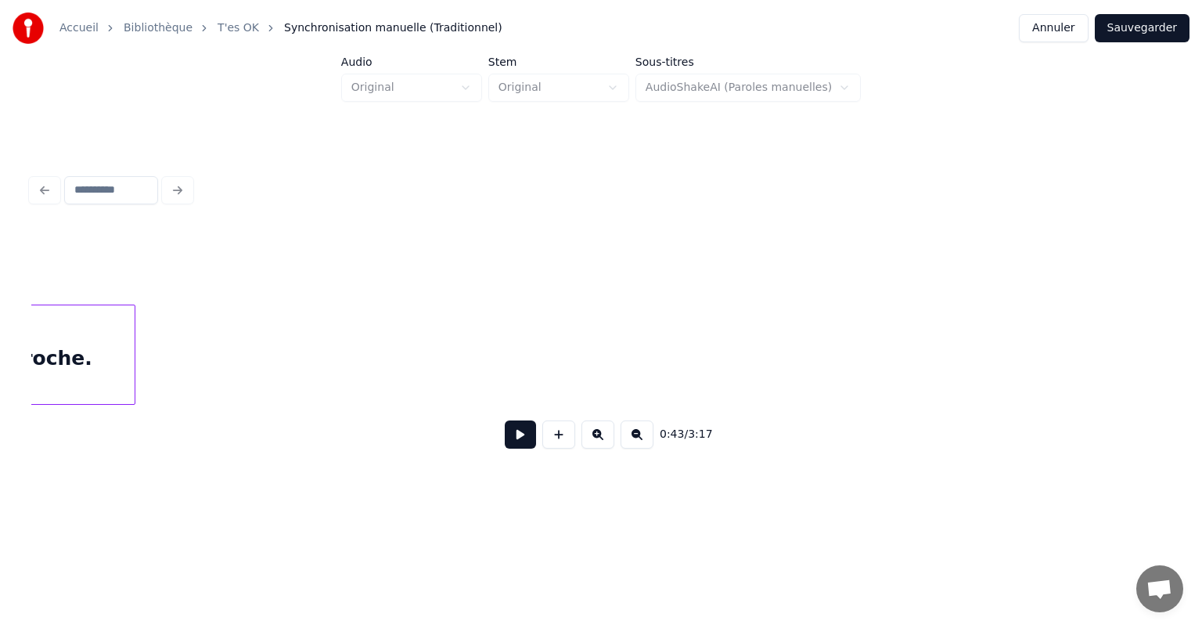
scroll to position [0, 8238]
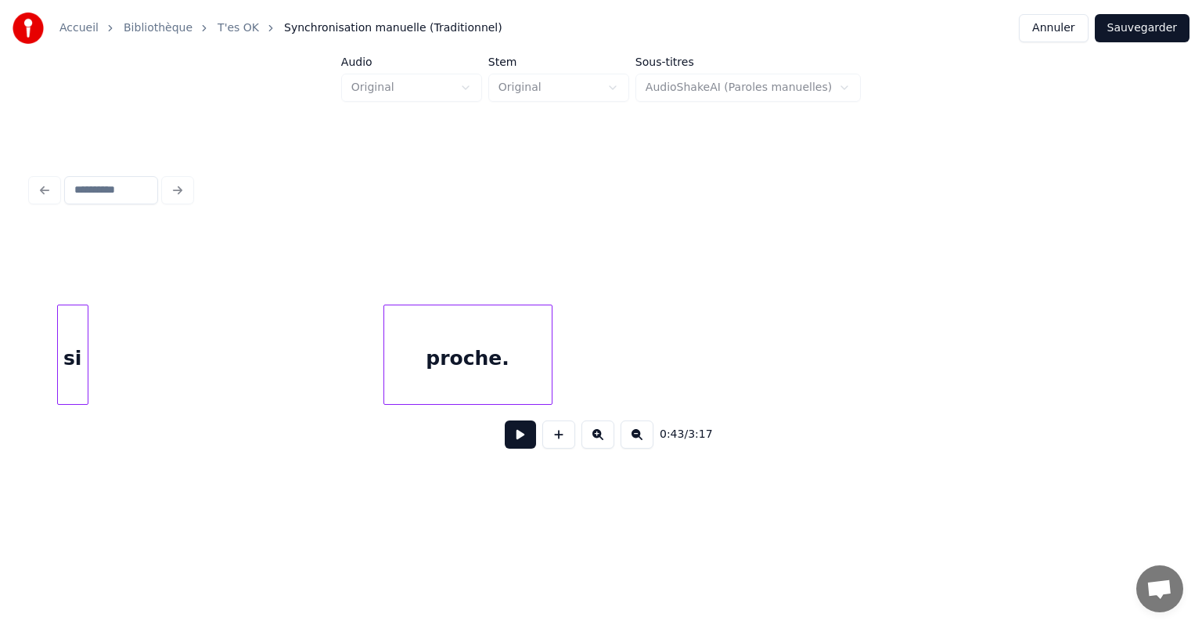
click at [58, 394] on div "si" at bounding box center [73, 358] width 30 height 106
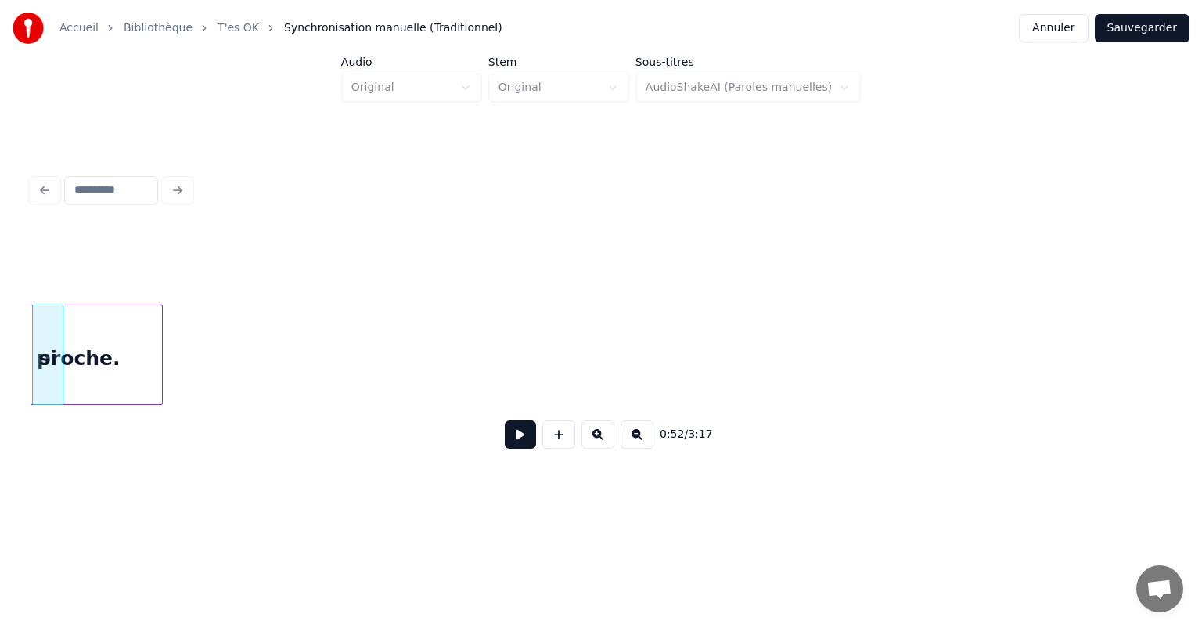
scroll to position [0, 8185]
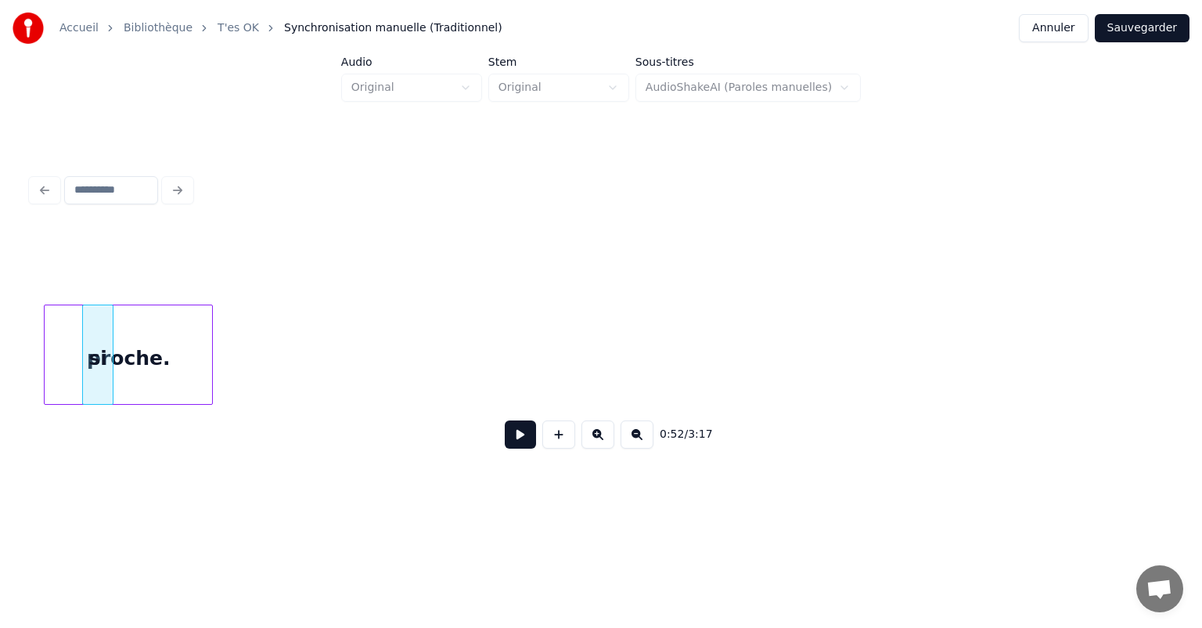
click at [65, 418] on div "0:52 / 3:17" at bounding box center [600, 345] width 1139 height 238
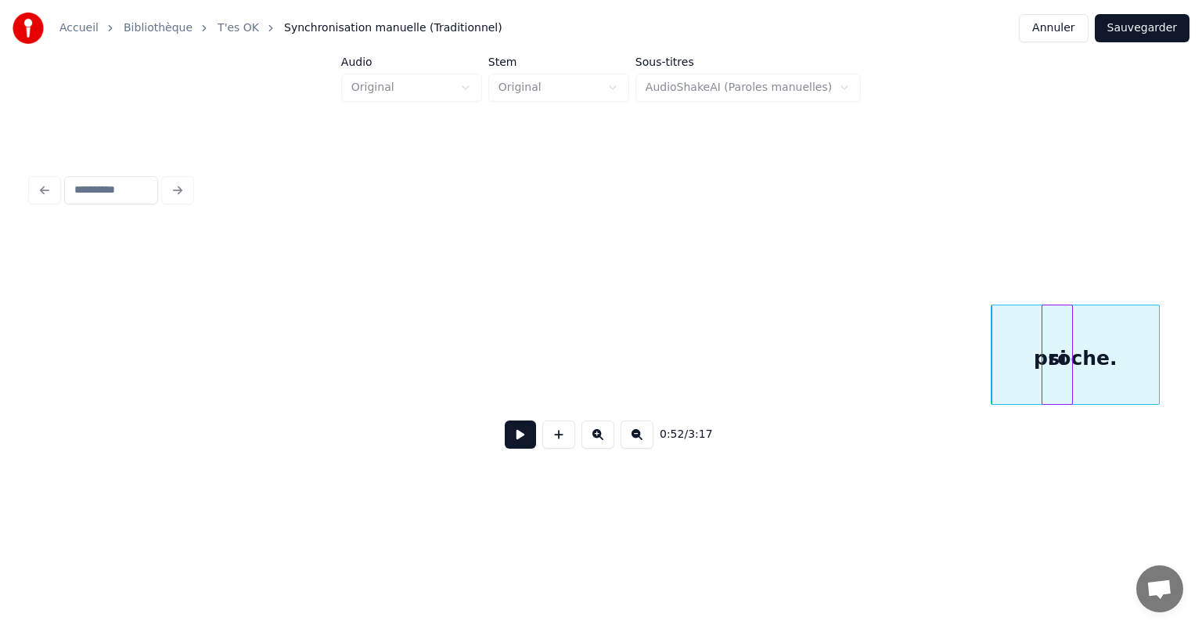
scroll to position [0, 7331]
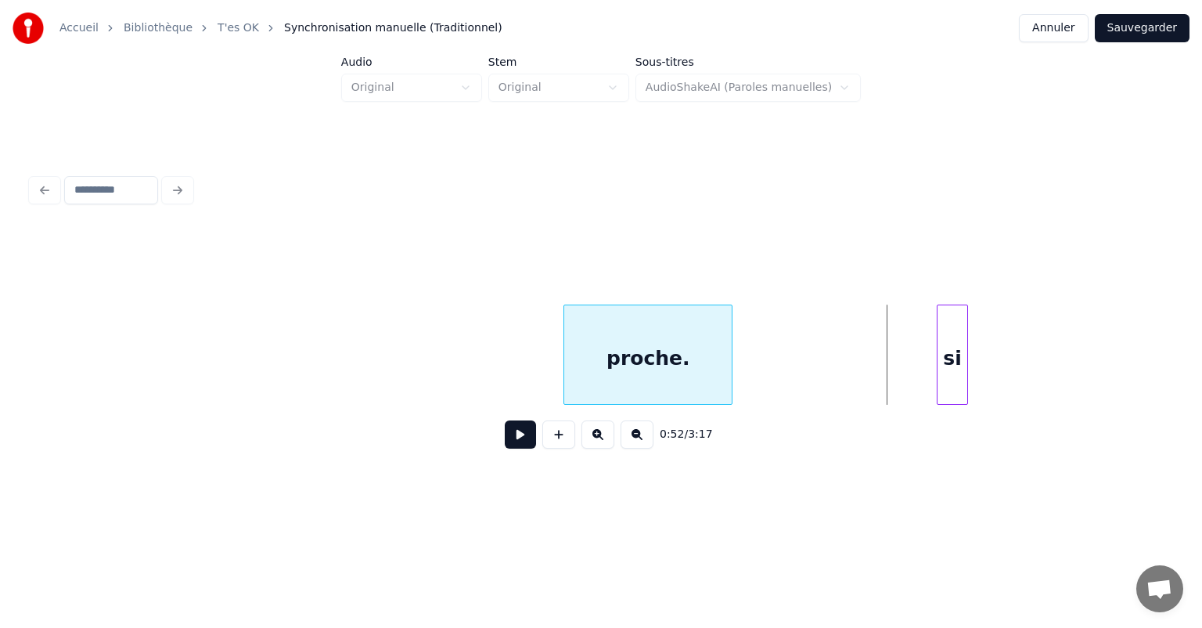
click at [564, 373] on div "proche." at bounding box center [647, 358] width 167 height 106
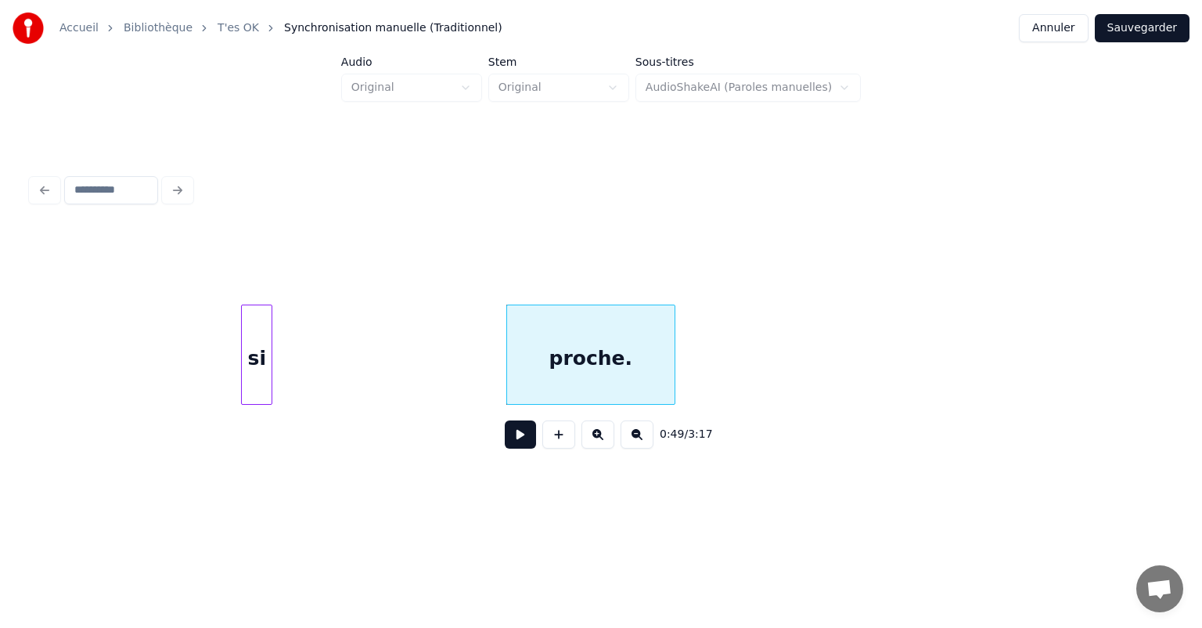
click at [236, 405] on div "proche. si" at bounding box center [600, 354] width 1139 height 100
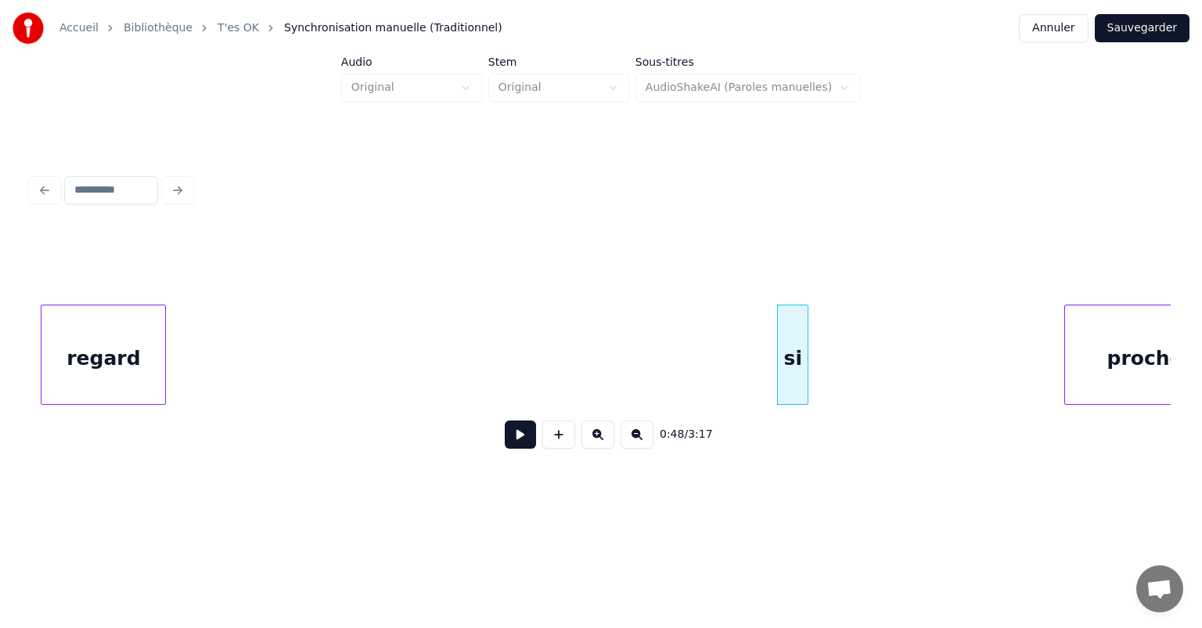
scroll to position [0, 6740]
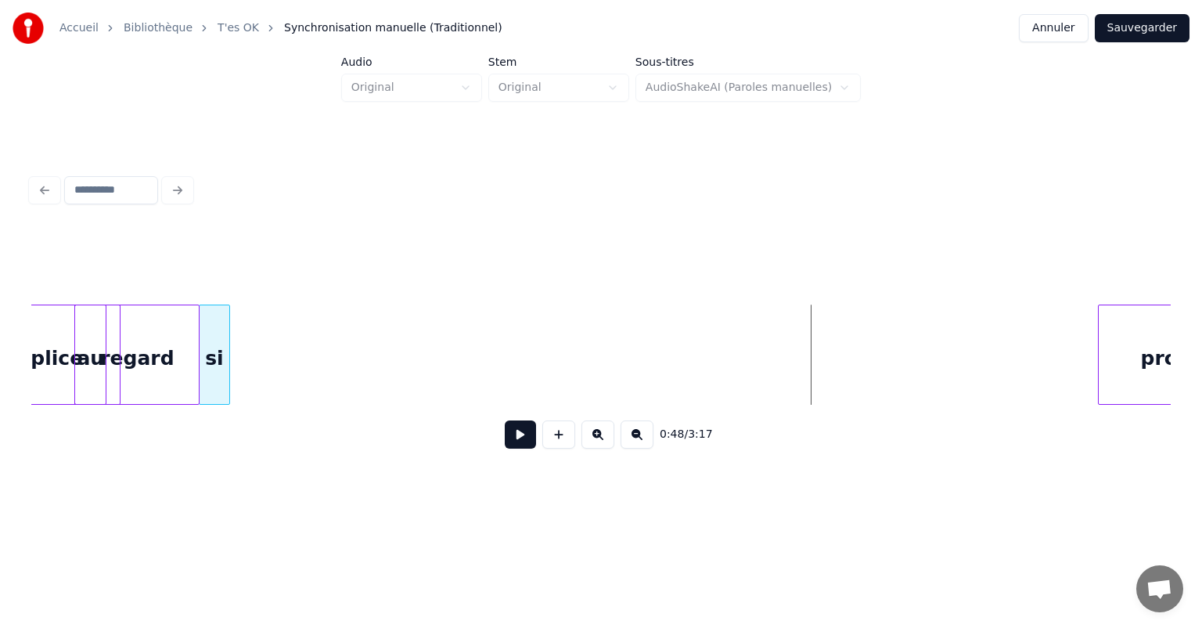
click at [210, 372] on div "si" at bounding box center [215, 358] width 30 height 106
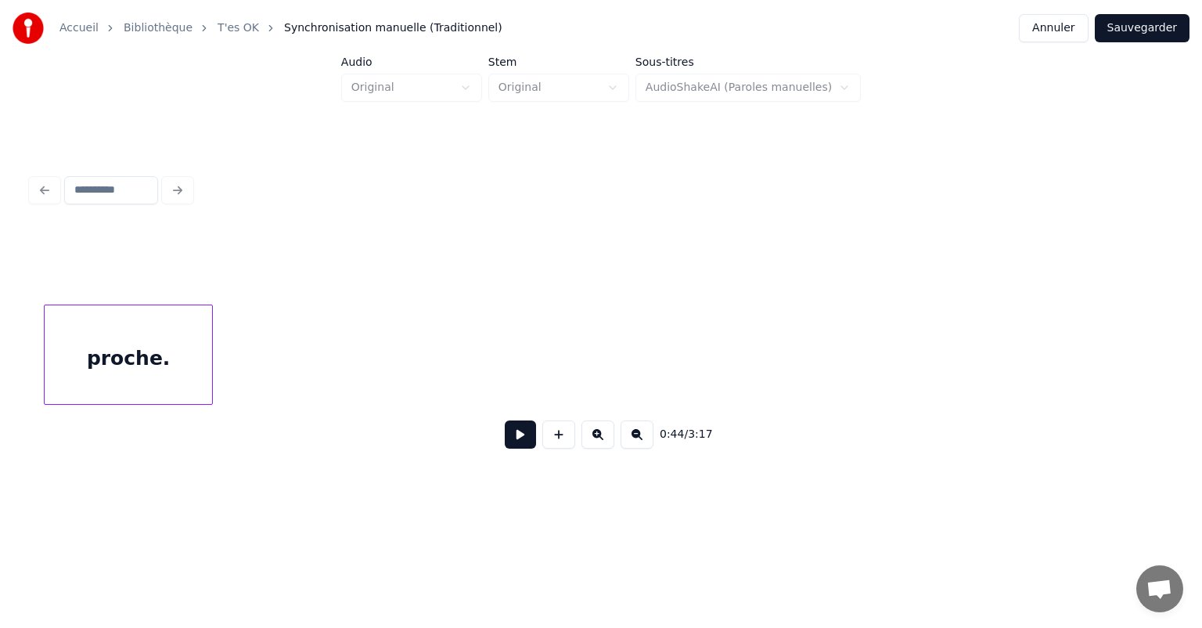
click at [45, 379] on div "proche." at bounding box center [128, 358] width 167 height 106
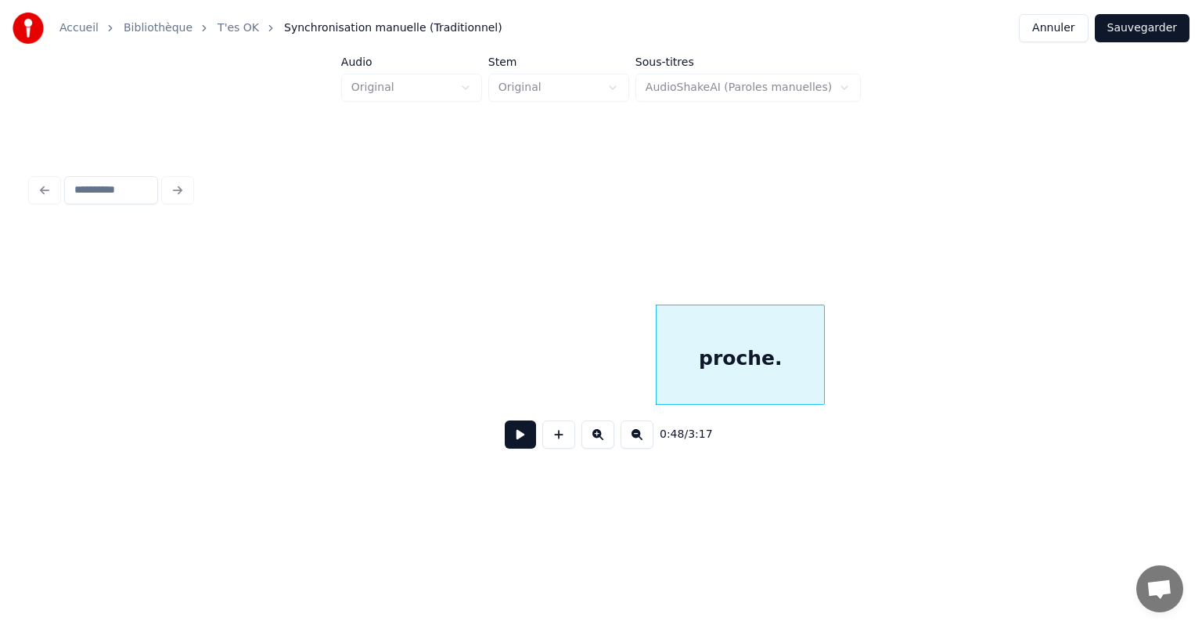
scroll to position [0, 6774]
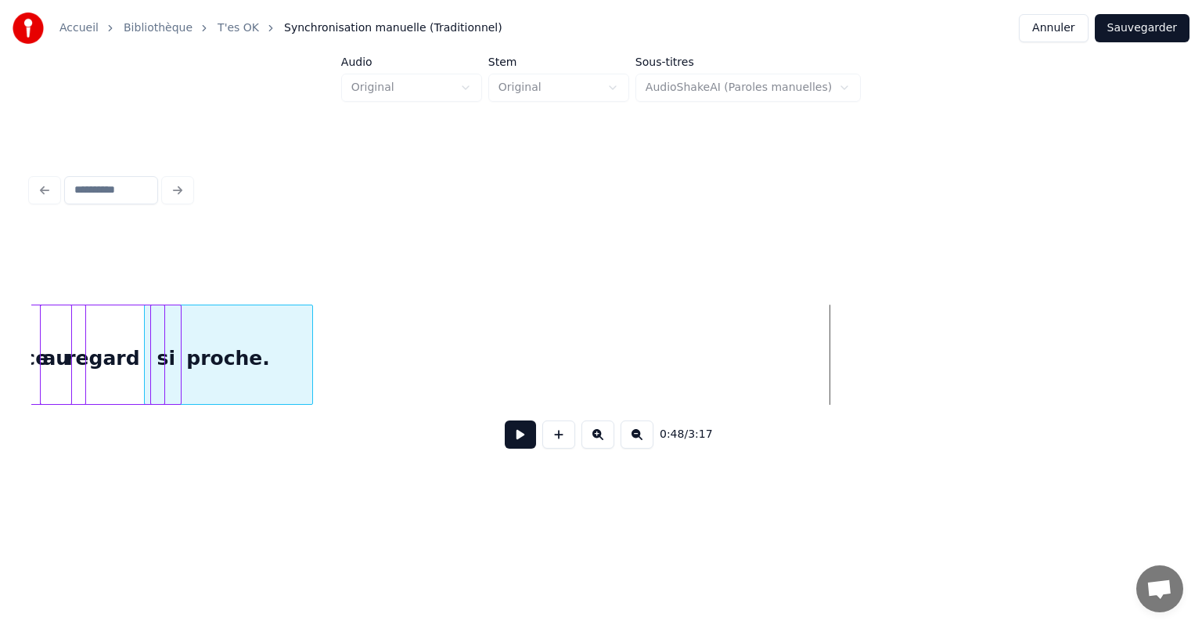
click at [207, 307] on div "proche." at bounding box center [228, 358] width 167 height 106
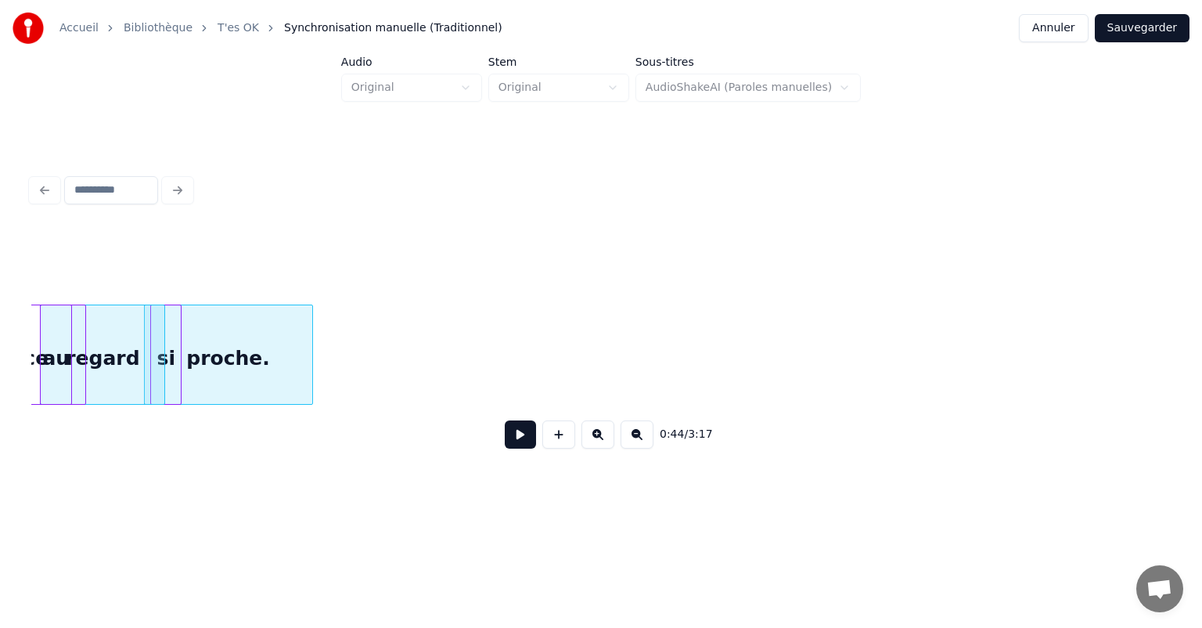
drag, startPoint x: 312, startPoint y: 412, endPoint x: 369, endPoint y: 420, distance: 57.8
click at [369, 420] on div "0:44 / 3:17" at bounding box center [600, 434] width 1139 height 59
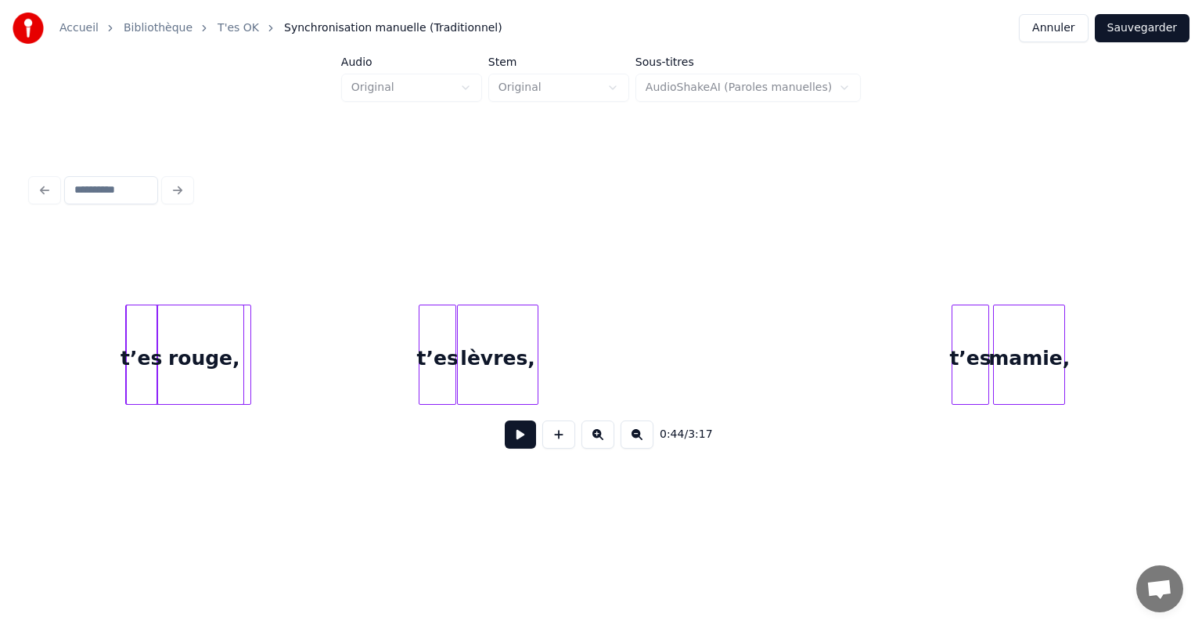
scroll to position [0, 2455]
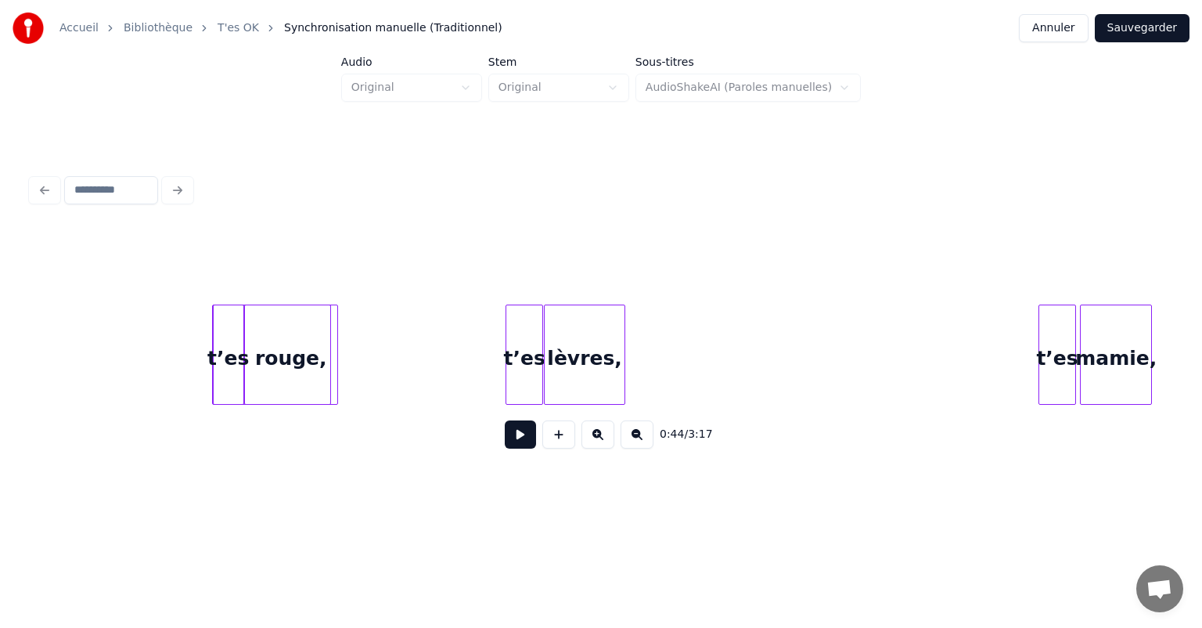
click at [307, 325] on div "rouge," at bounding box center [291, 358] width 92 height 106
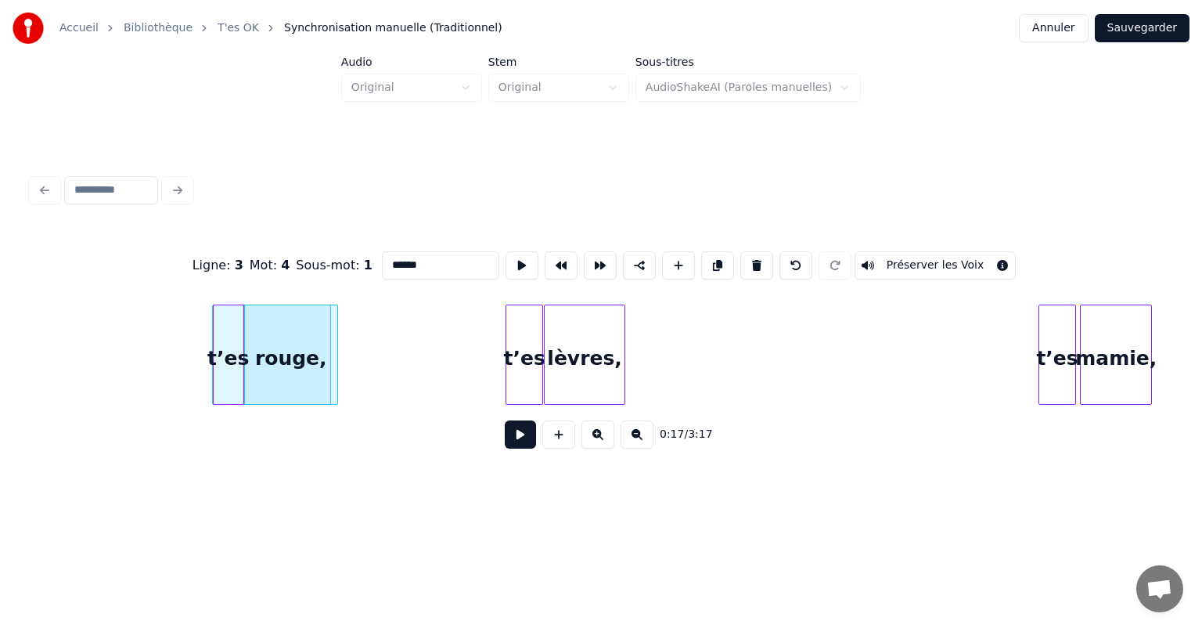
click at [307, 325] on div "rouge," at bounding box center [291, 358] width 92 height 106
click at [714, 254] on button at bounding box center [717, 265] width 33 height 28
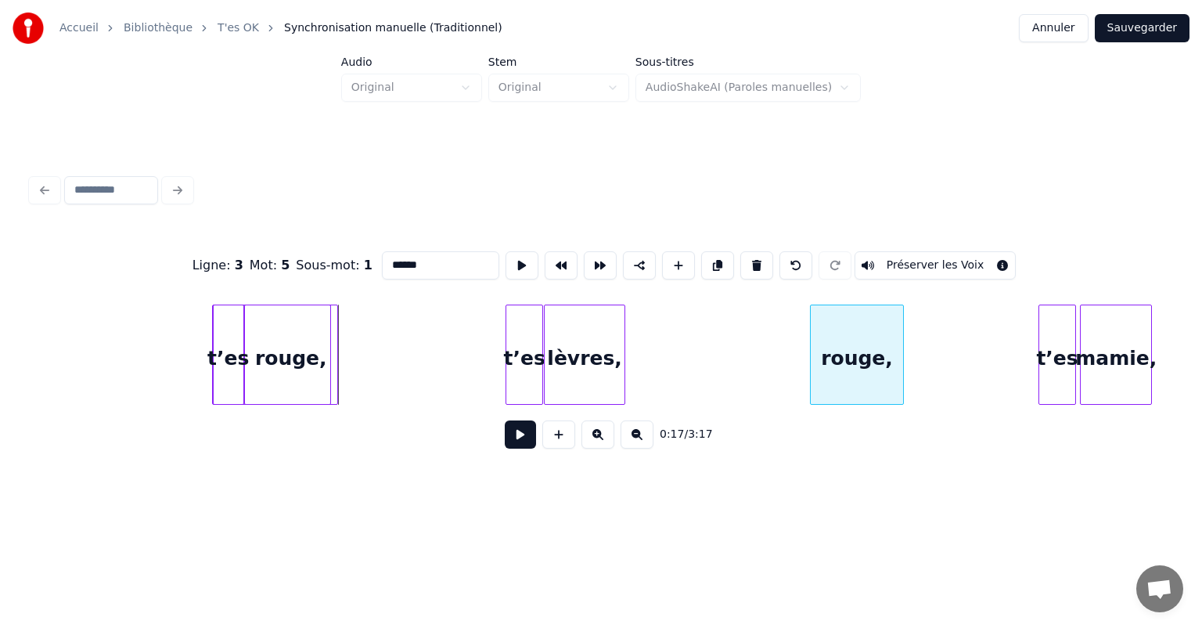
click at [869, 349] on div "rouge," at bounding box center [857, 358] width 92 height 106
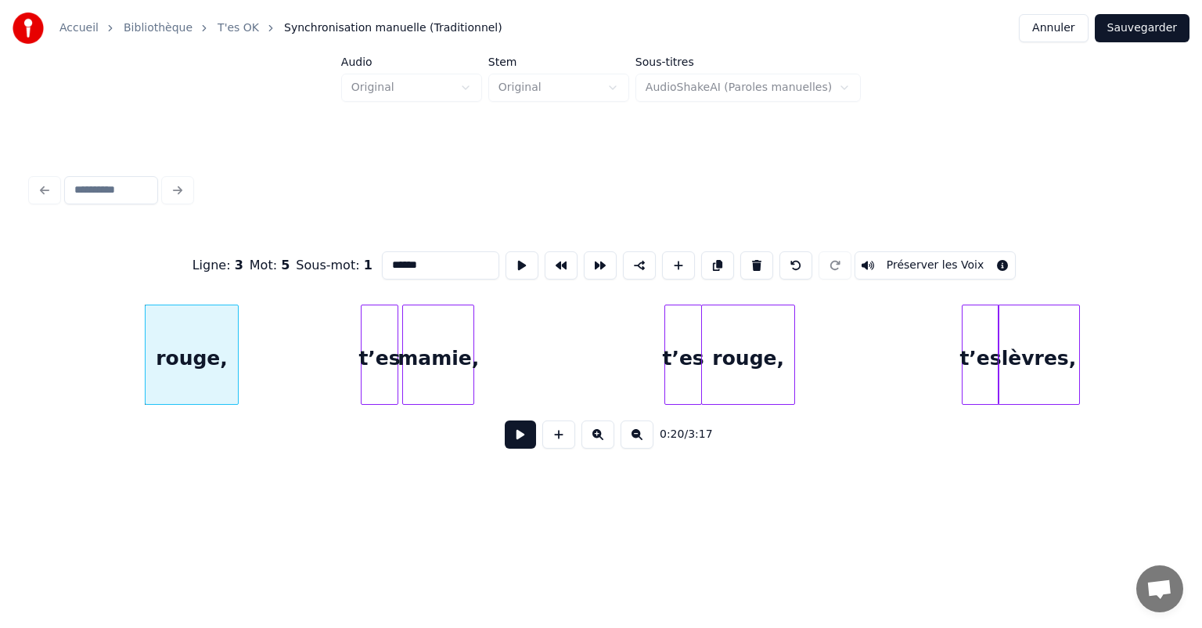
scroll to position [0, 3206]
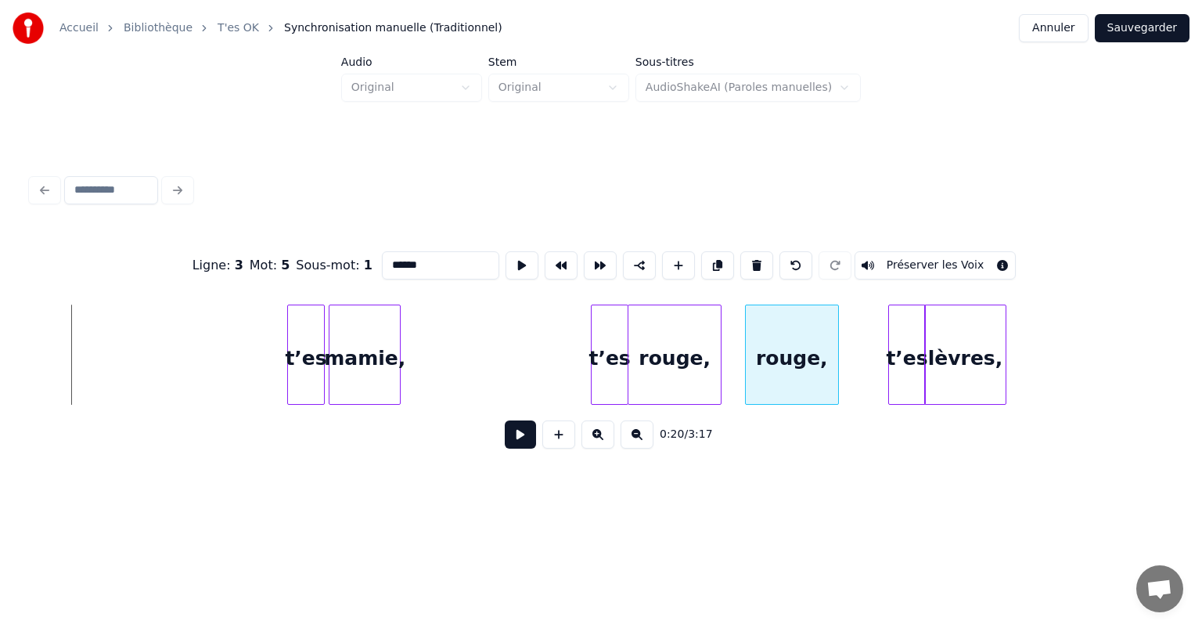
click at [773, 384] on div "rouge," at bounding box center [792, 358] width 92 height 106
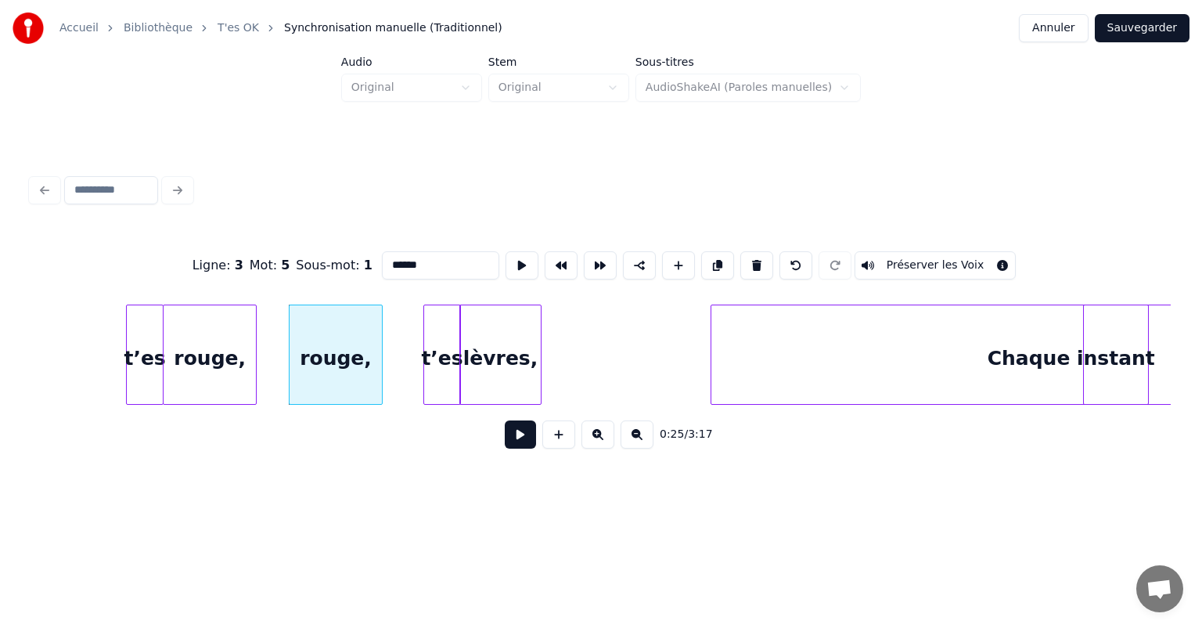
scroll to position [0, 3676]
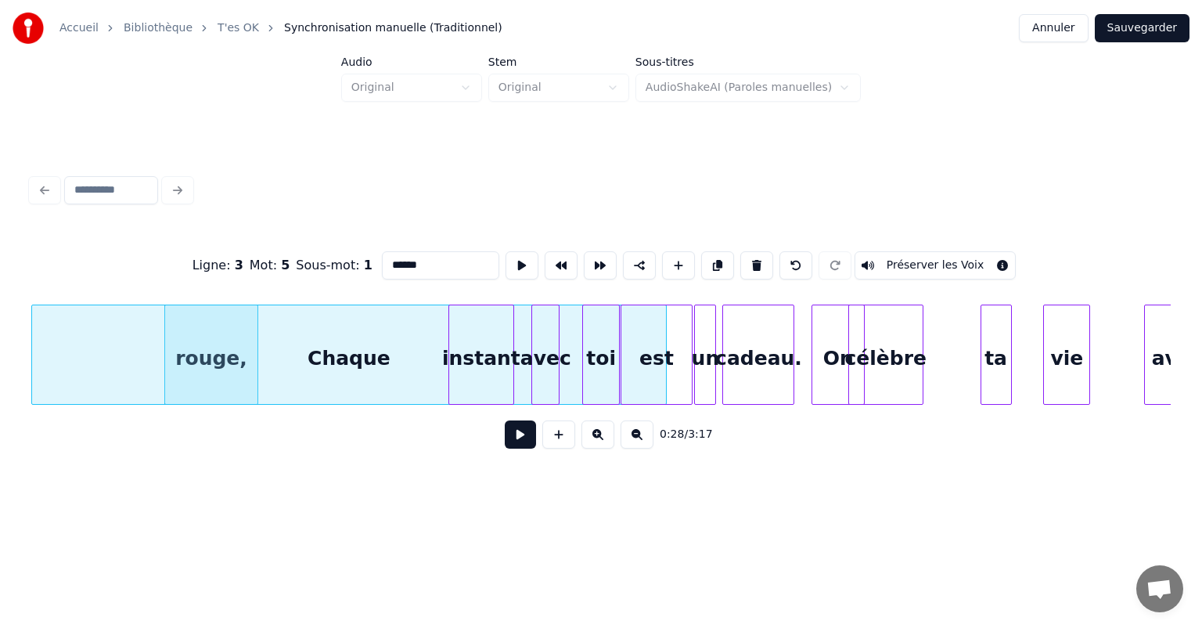
scroll to position [0, 4305]
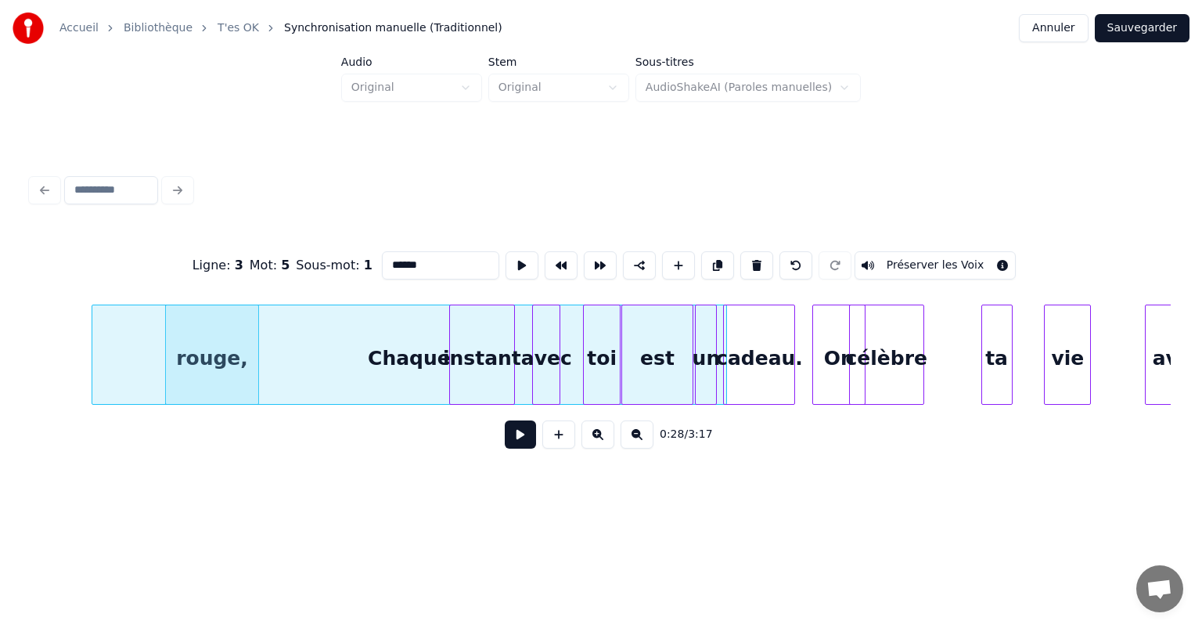
click at [102, 290] on div "Ligne : 3 Mot : 5 Sous-mot : 1 ****** Préserver les Voix 0:28 / 3:17" at bounding box center [600, 345] width 1139 height 238
click at [225, 316] on div "Chaque" at bounding box center [409, 358] width 634 height 106
type input "******"
click at [254, 493] on div "Ligne : 4 Mot : 1 Sous-mot : 1 ****** Préserver les Voix 0:27 / 3:17" at bounding box center [601, 315] width 1152 height 376
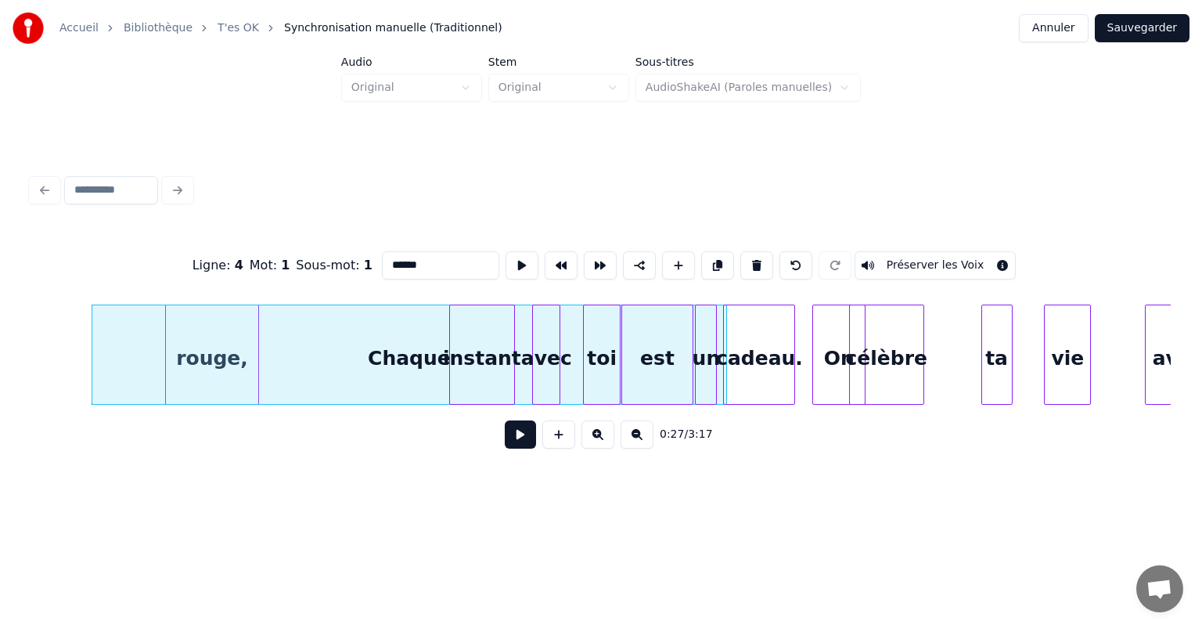
click at [259, 81] on div "Audio Original Stem Original Sous-titres AudioShakeAI (Paroles manuelles)" at bounding box center [601, 78] width 1202 height 45
click at [214, 438] on div "Ligne : 4 Mot : 1 Sous-mot : 1 ****** Préserver les Voix 0:27 / 3:17" at bounding box center [600, 345] width 1139 height 238
click at [443, 451] on div "0:27 / 3:17" at bounding box center [601, 434] width 1114 height 34
click at [531, 165] on div "Ligne : 4 Mot : 1 Sous-mot : 1 ****** Préserver les Voix 0:27 / 3:17" at bounding box center [601, 315] width 1152 height 310
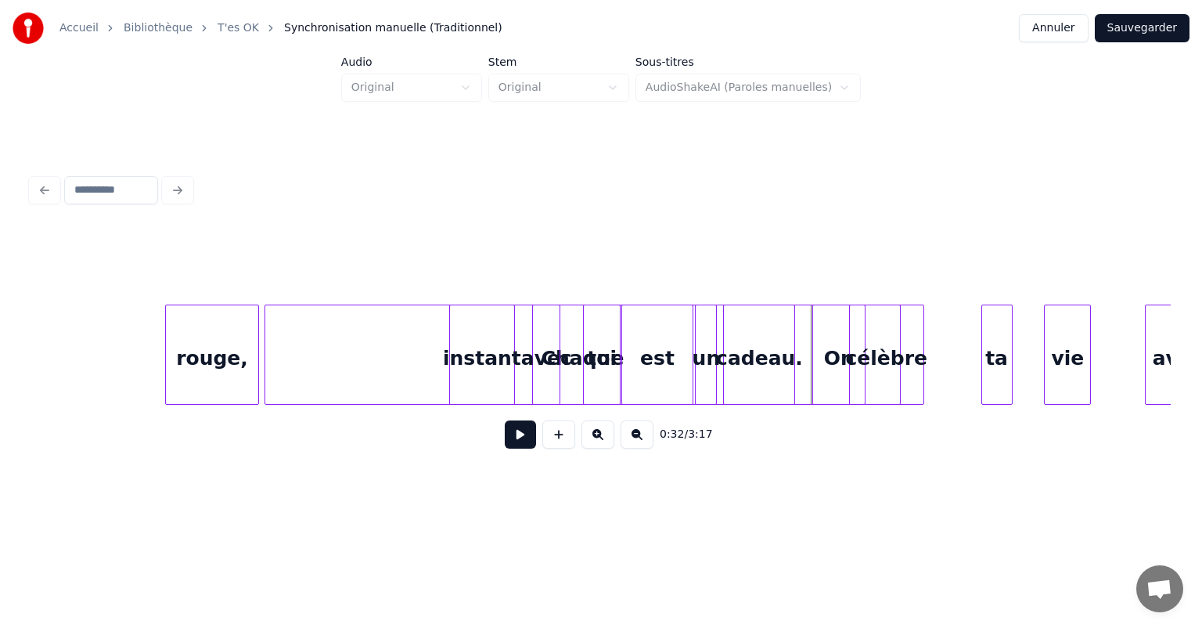
click at [365, 357] on div "Chaque" at bounding box center [582, 358] width 634 height 106
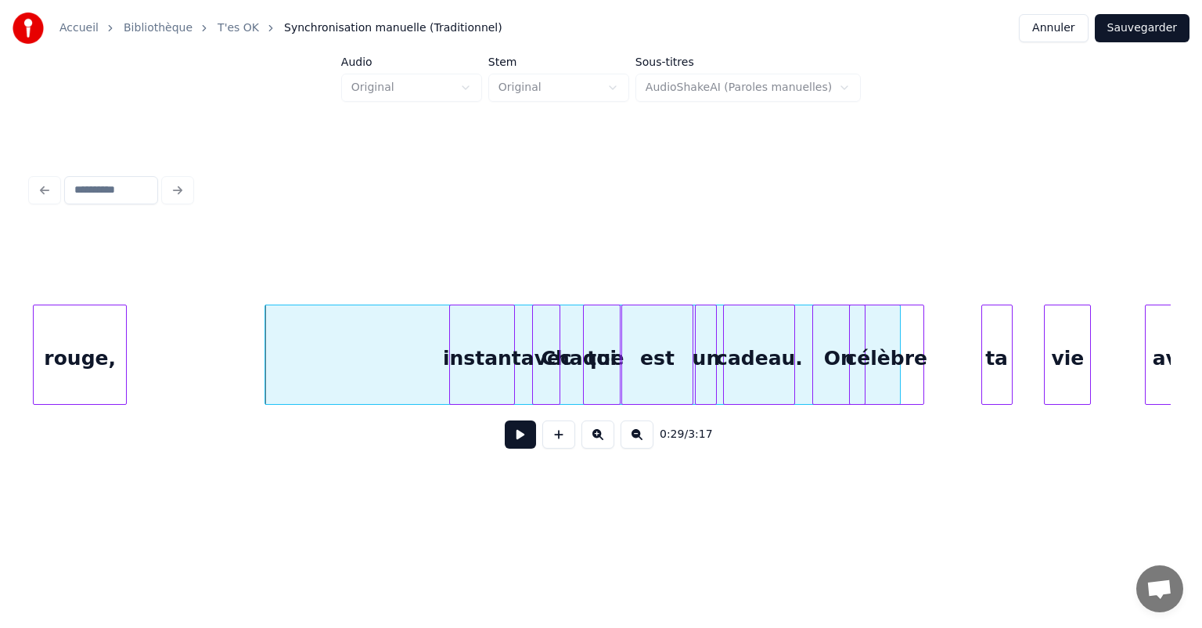
scroll to position [0, 4246]
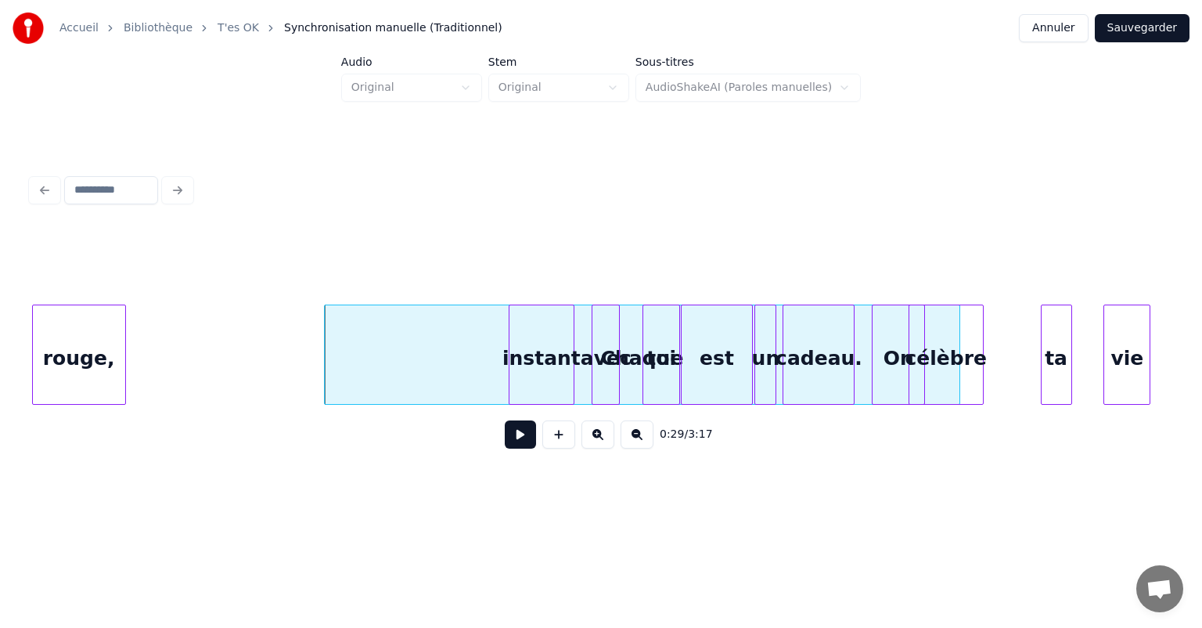
click at [5, 365] on div "Accueil Bibliothèque T'es OK Synchronisation manuelle (Traditionnel) Annuler Sa…" at bounding box center [601, 251] width 1202 height 503
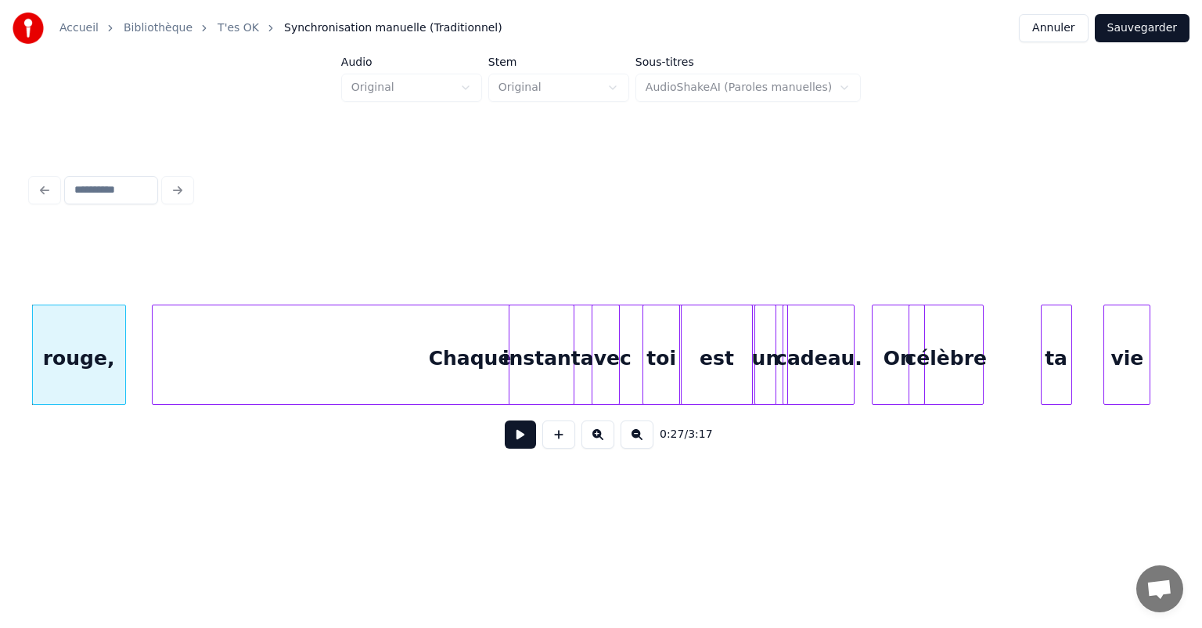
click at [279, 357] on div "Chaque" at bounding box center [470, 358] width 634 height 106
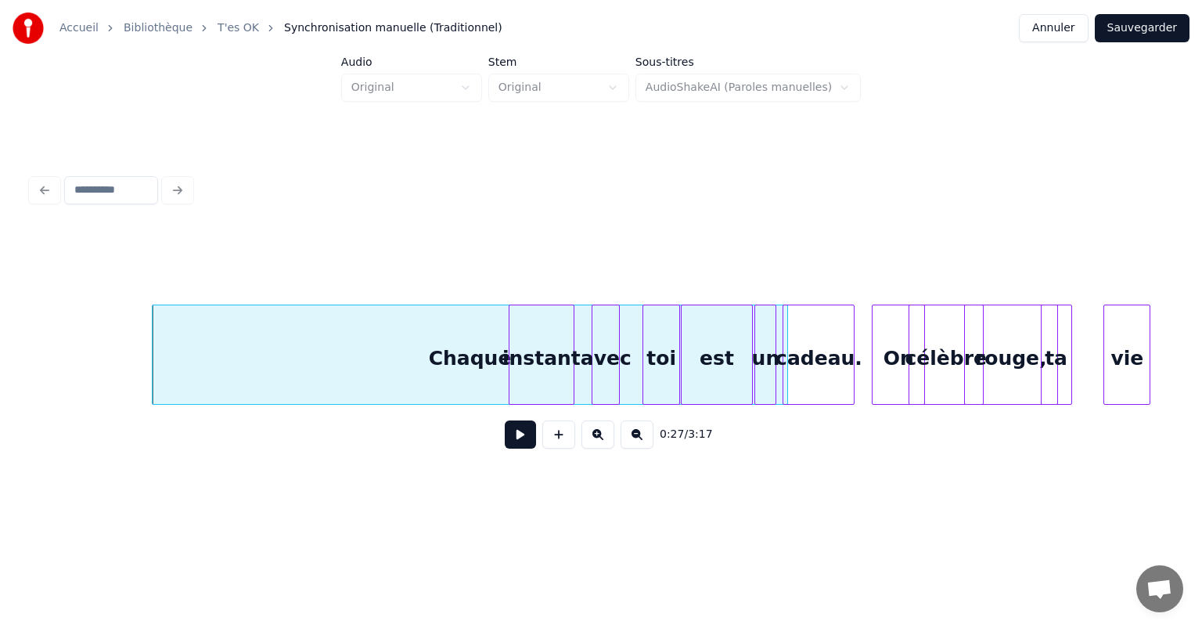
click at [1012, 379] on div "rouge," at bounding box center [1011, 358] width 92 height 106
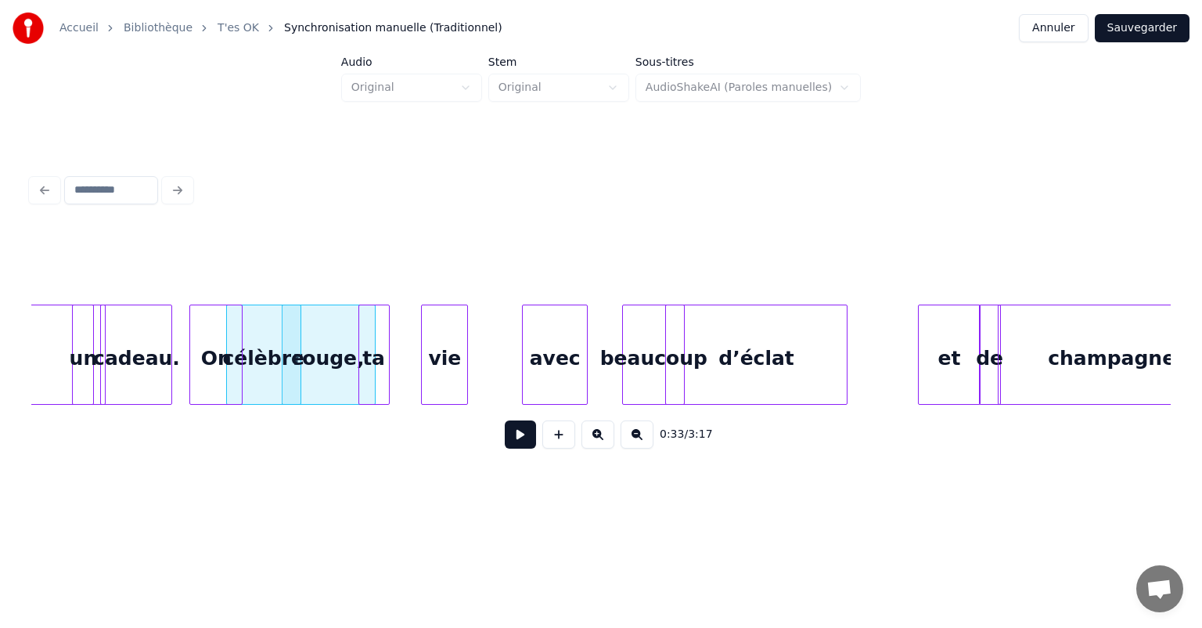
scroll to position [0, 4893]
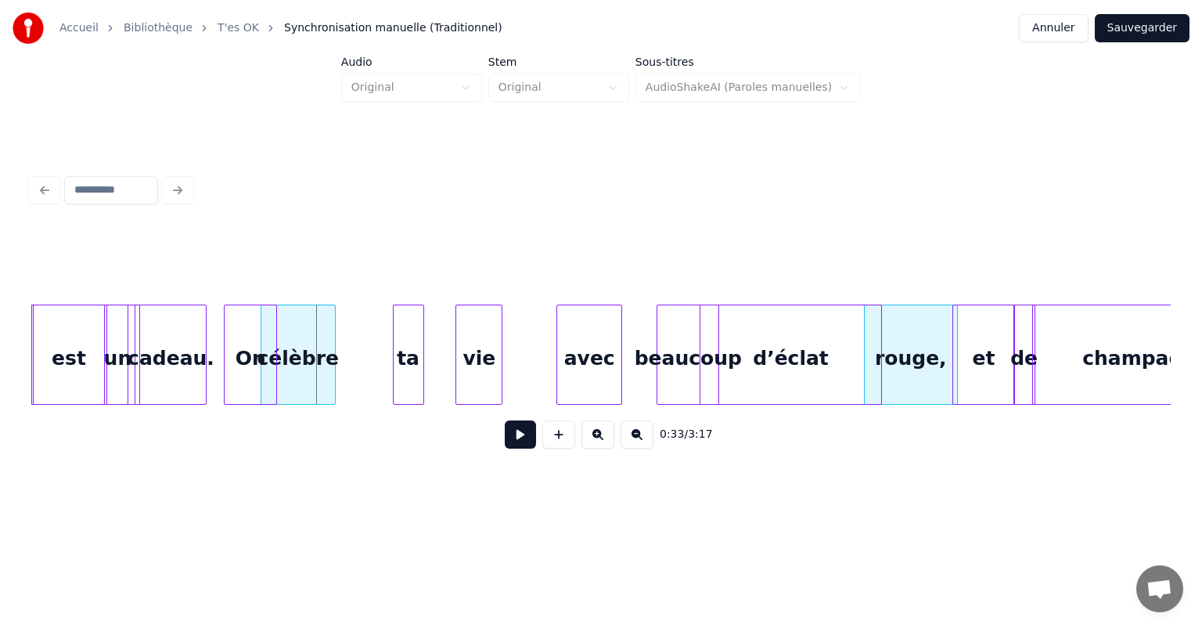
click at [908, 327] on div "rouge," at bounding box center [911, 358] width 92 height 106
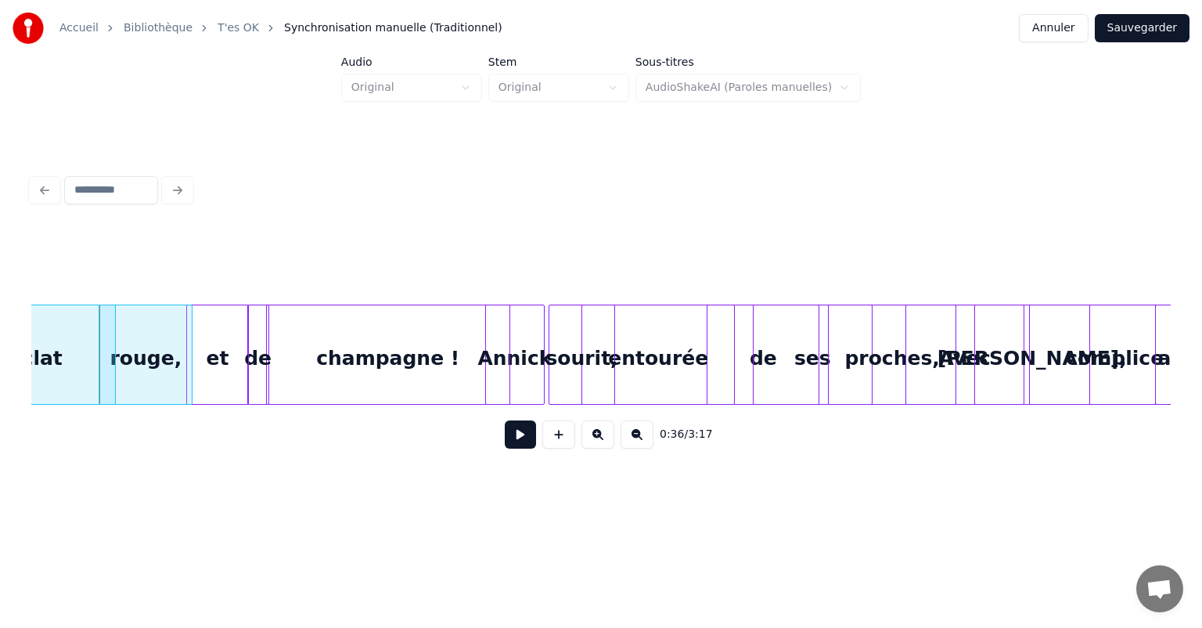
scroll to position [0, 5625]
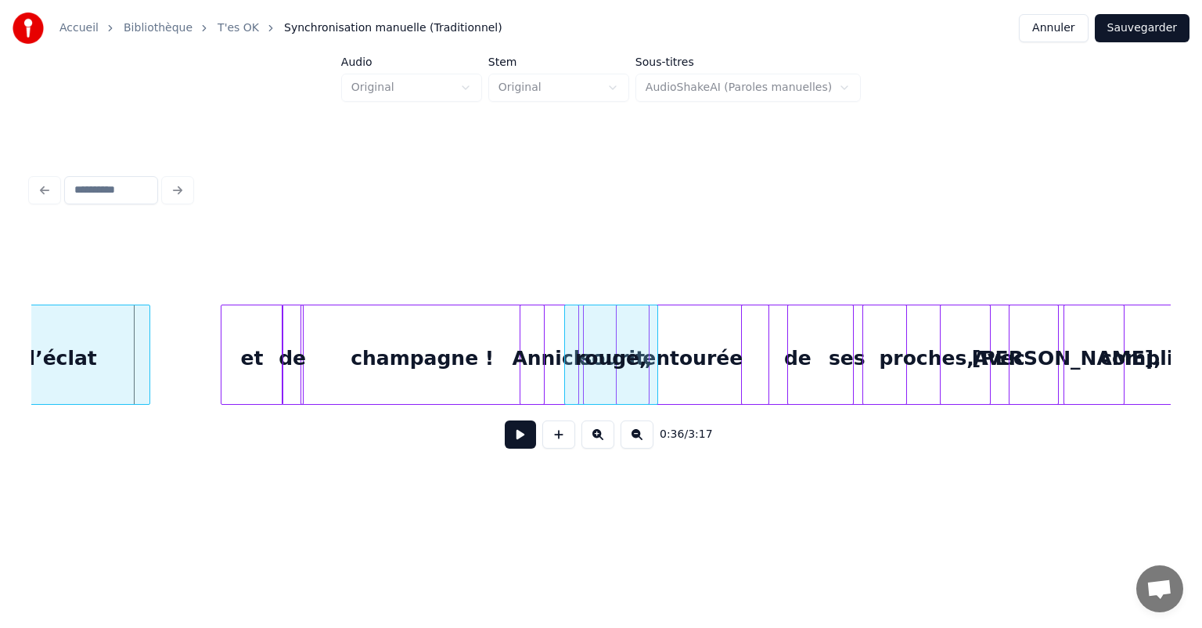
click at [623, 358] on div "rouge," at bounding box center [611, 358] width 92 height 106
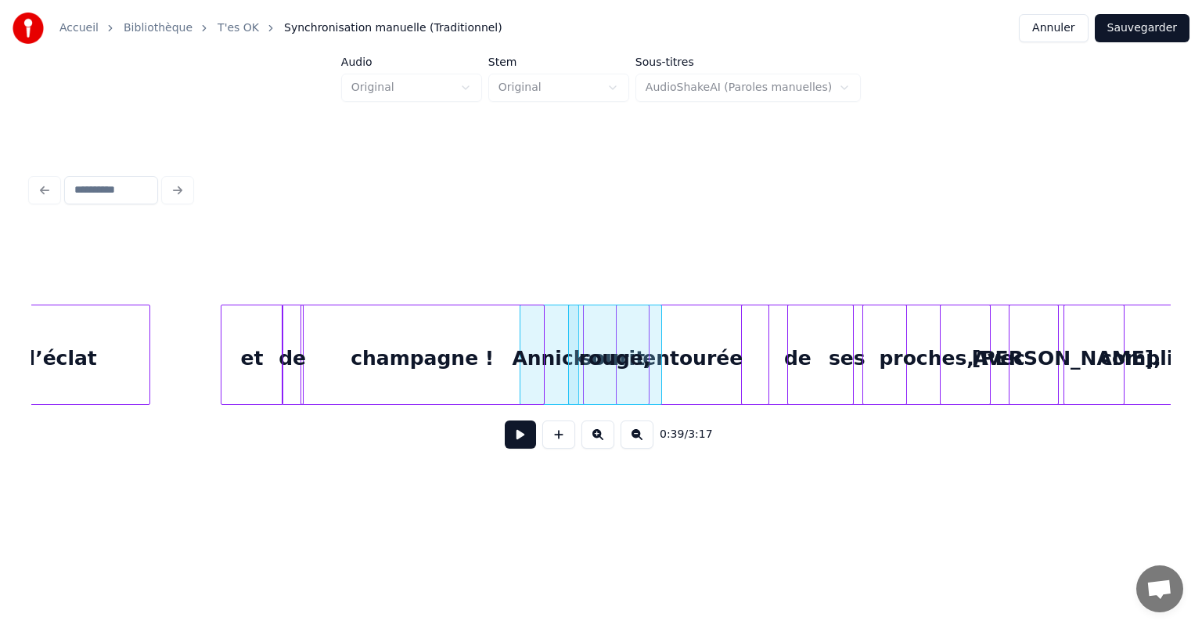
click at [617, 351] on div at bounding box center [619, 354] width 5 height 99
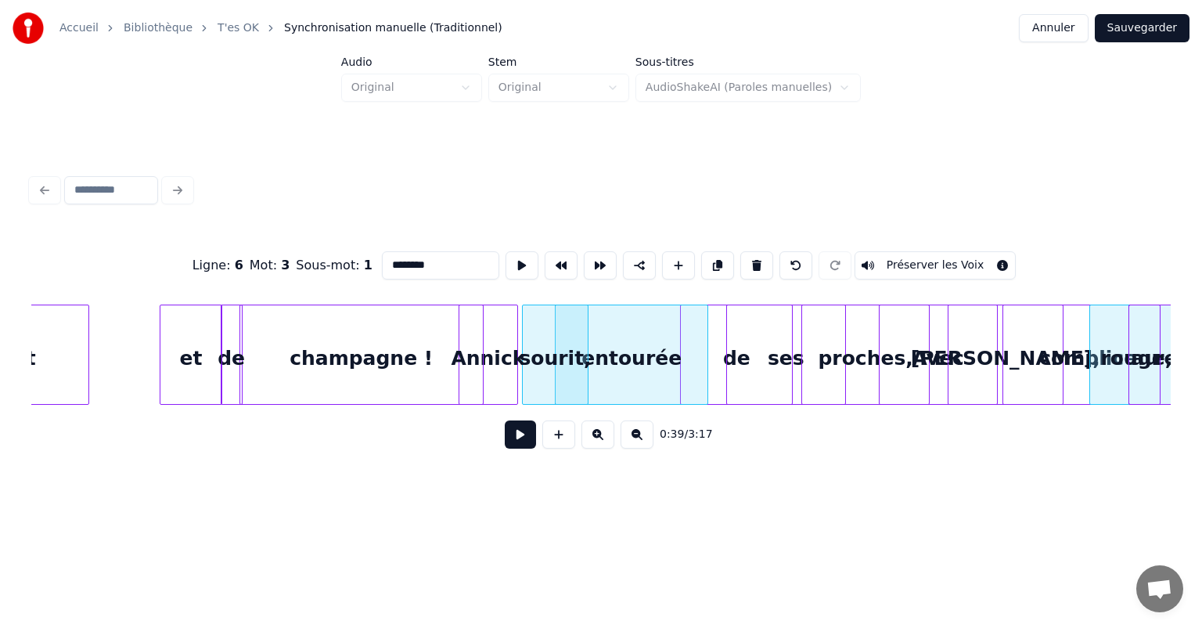
scroll to position [0, 5714]
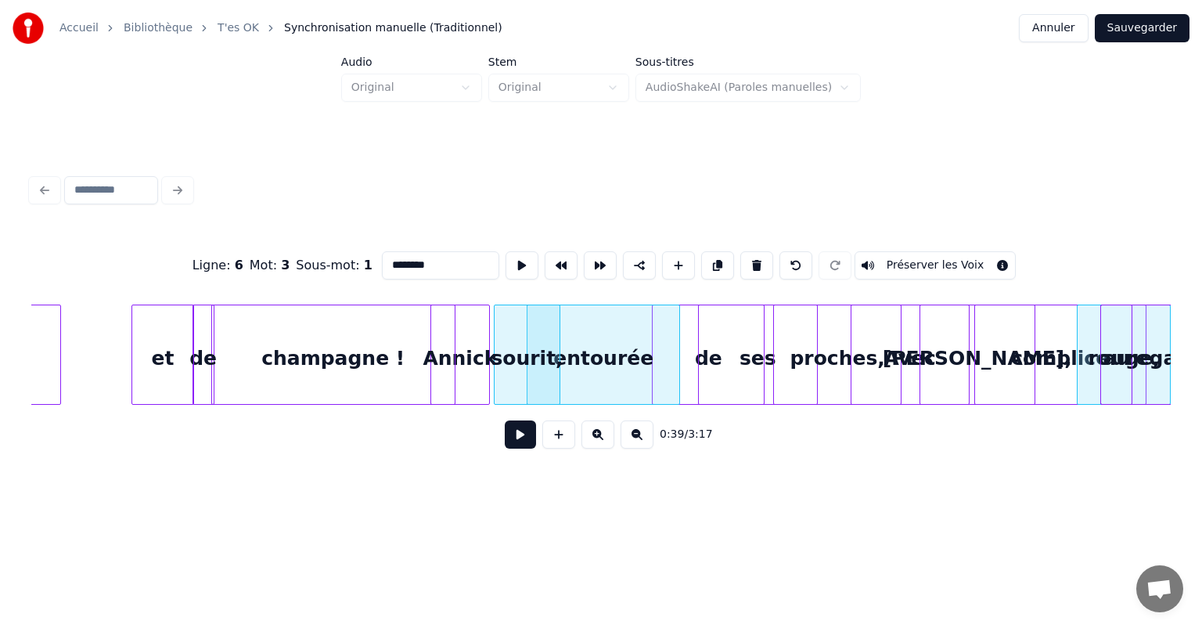
click at [1201, 380] on div "Accueil Bibliothèque T'es OK Synchronisation manuelle (Traditionnel) Annuler Sa…" at bounding box center [601, 251] width 1202 height 503
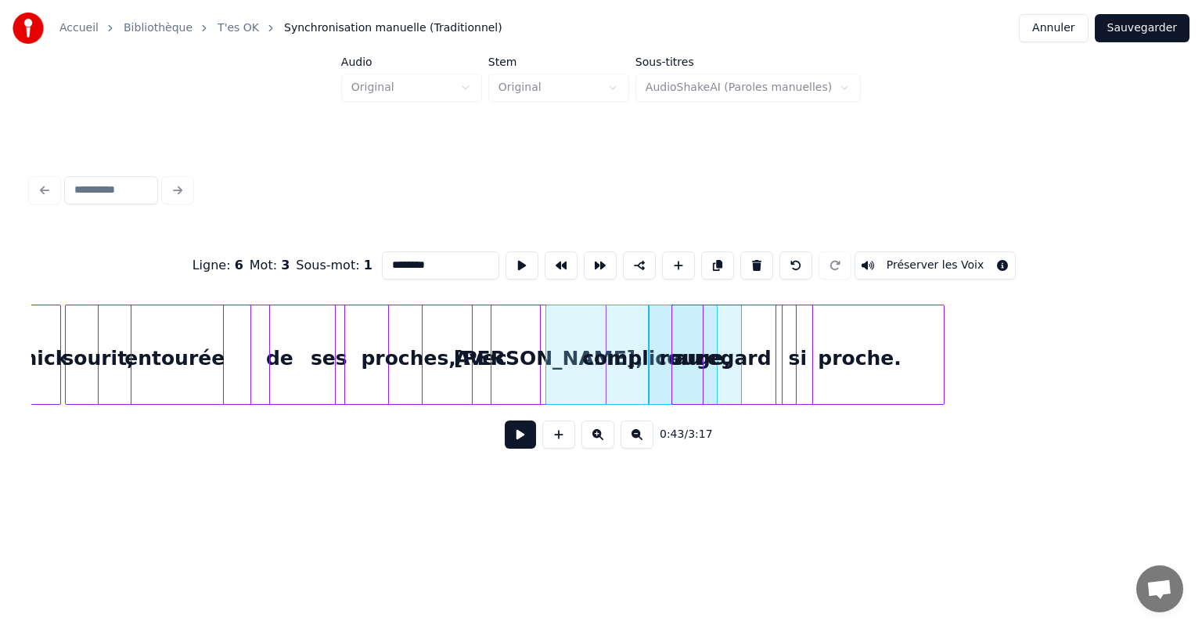
scroll to position [0, 6152]
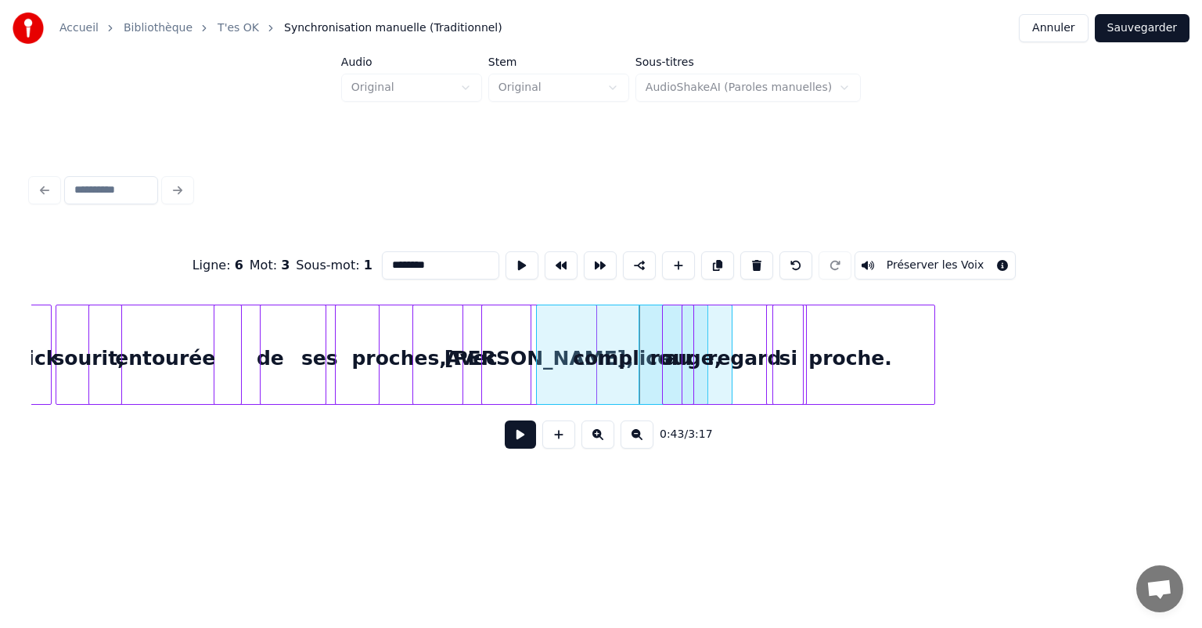
click at [698, 367] on div "regard" at bounding box center [744, 358] width 124 height 106
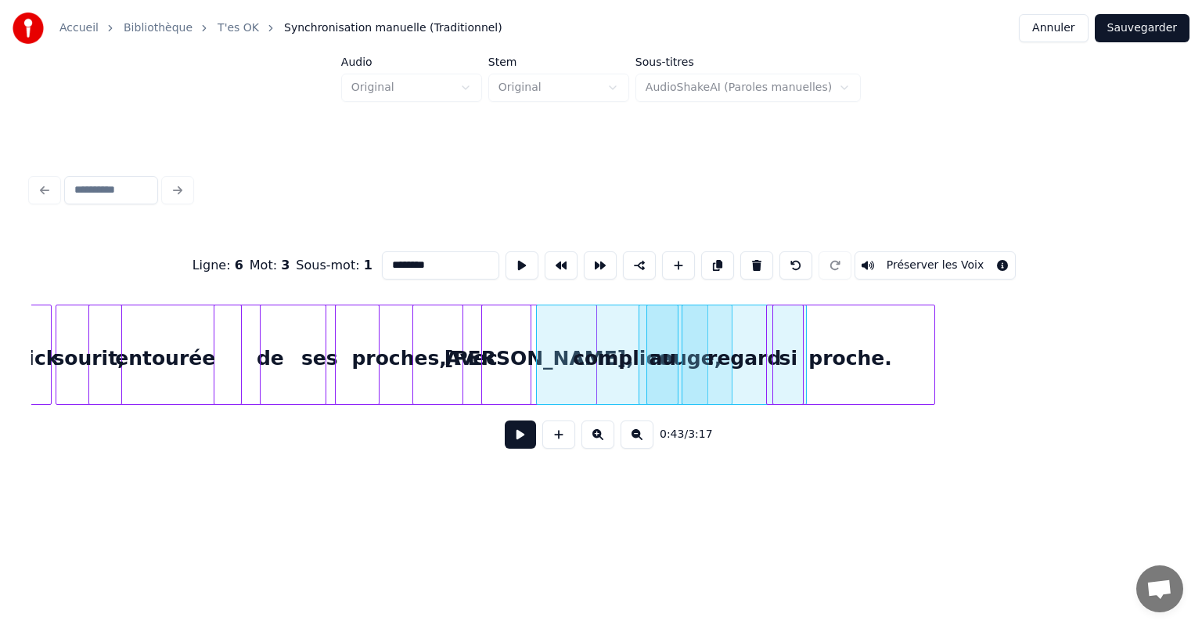
click at [652, 372] on div "au" at bounding box center [662, 358] width 31 height 106
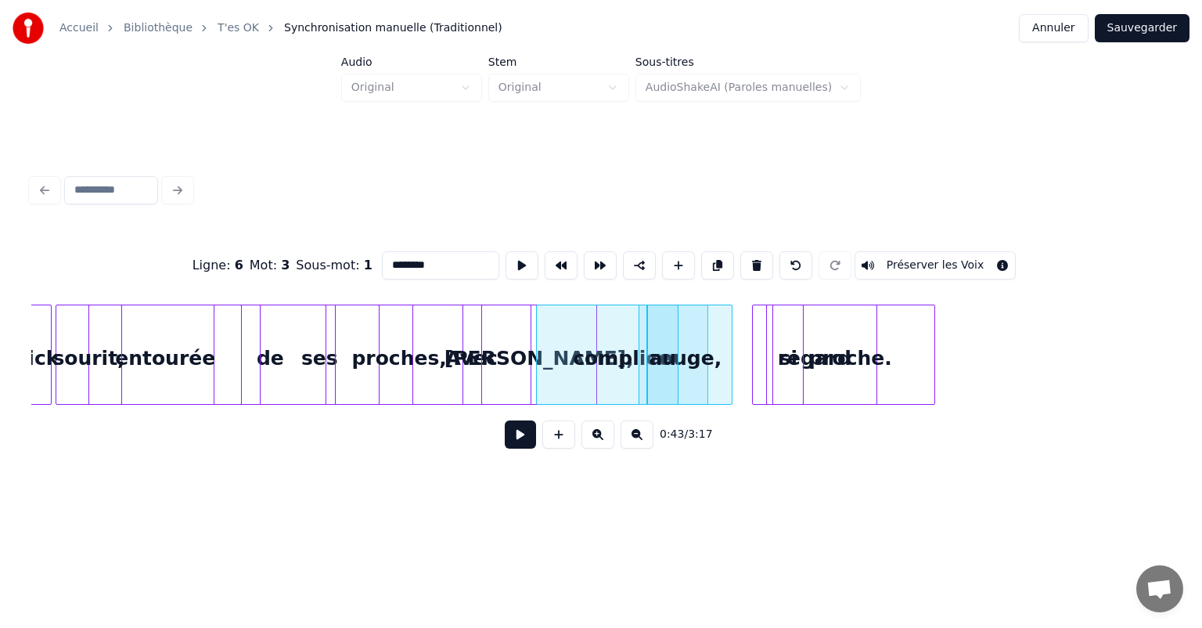
click at [764, 343] on div "regard" at bounding box center [815, 358] width 124 height 106
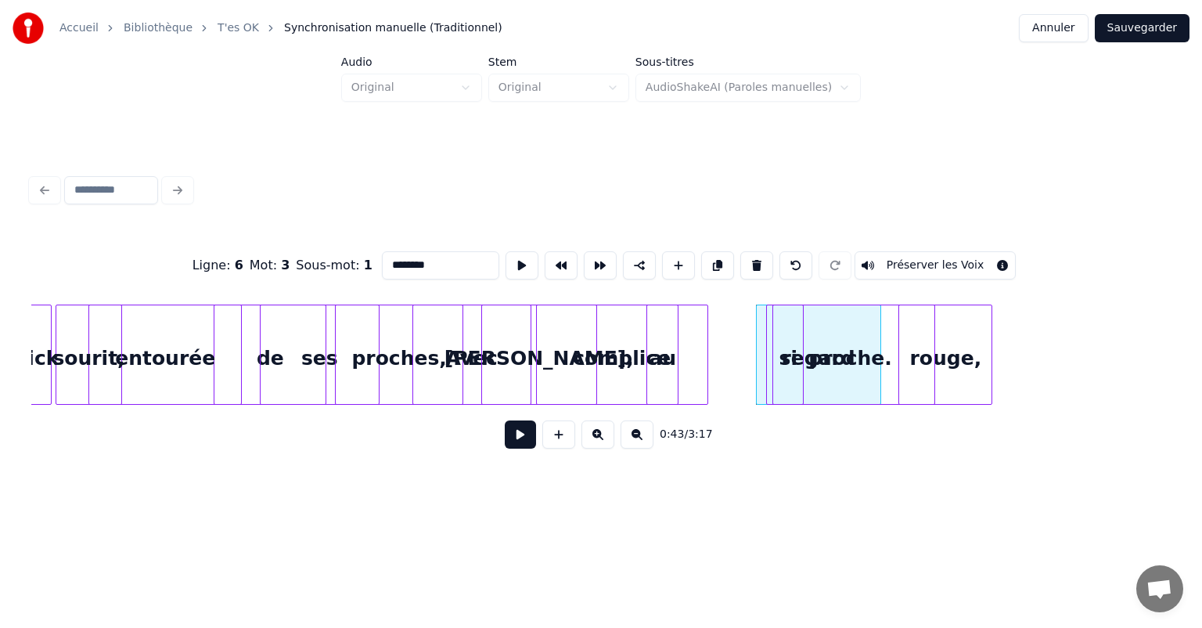
click at [969, 340] on div "rouge," at bounding box center [945, 358] width 92 height 106
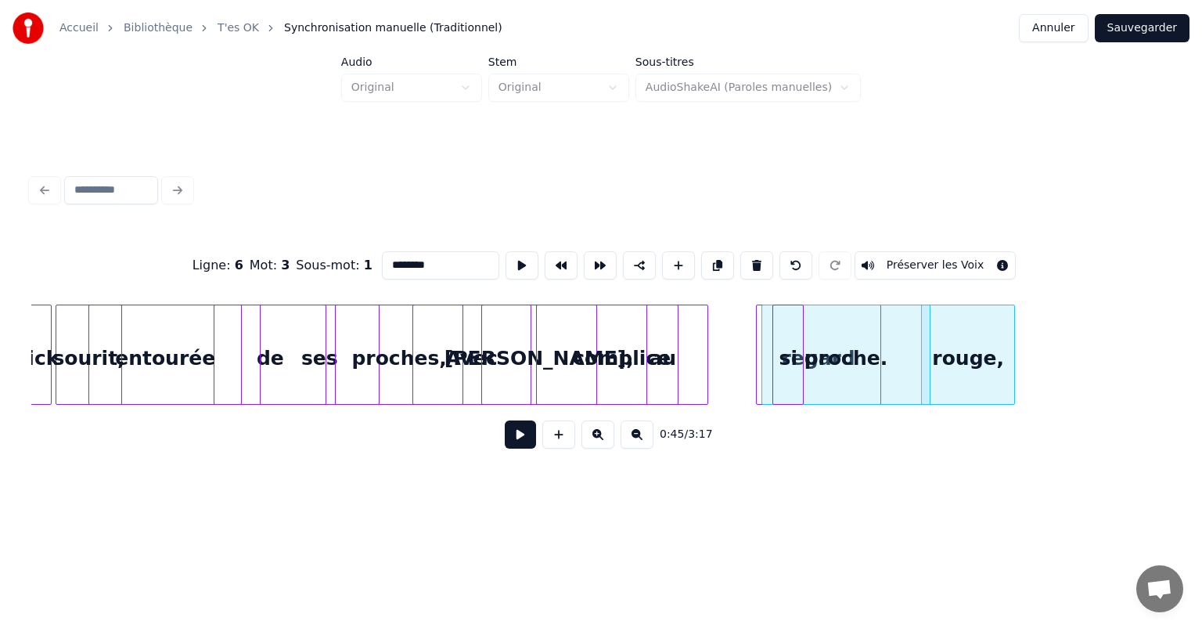
click at [825, 352] on div "proche." at bounding box center [845, 358] width 167 height 106
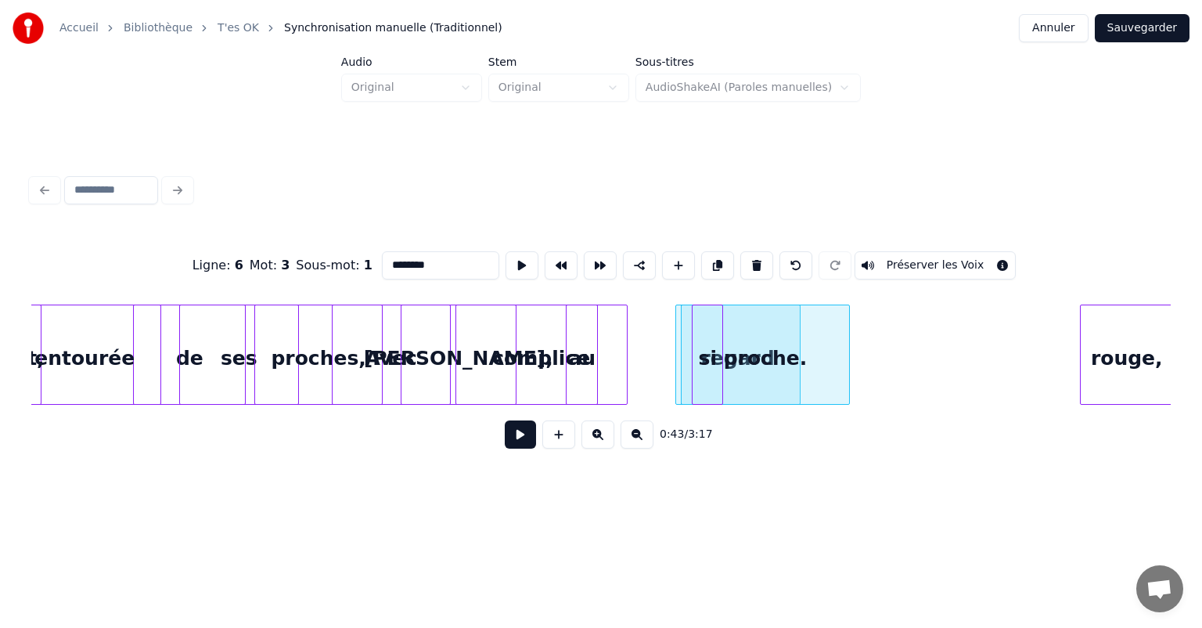
scroll to position [0, 6235]
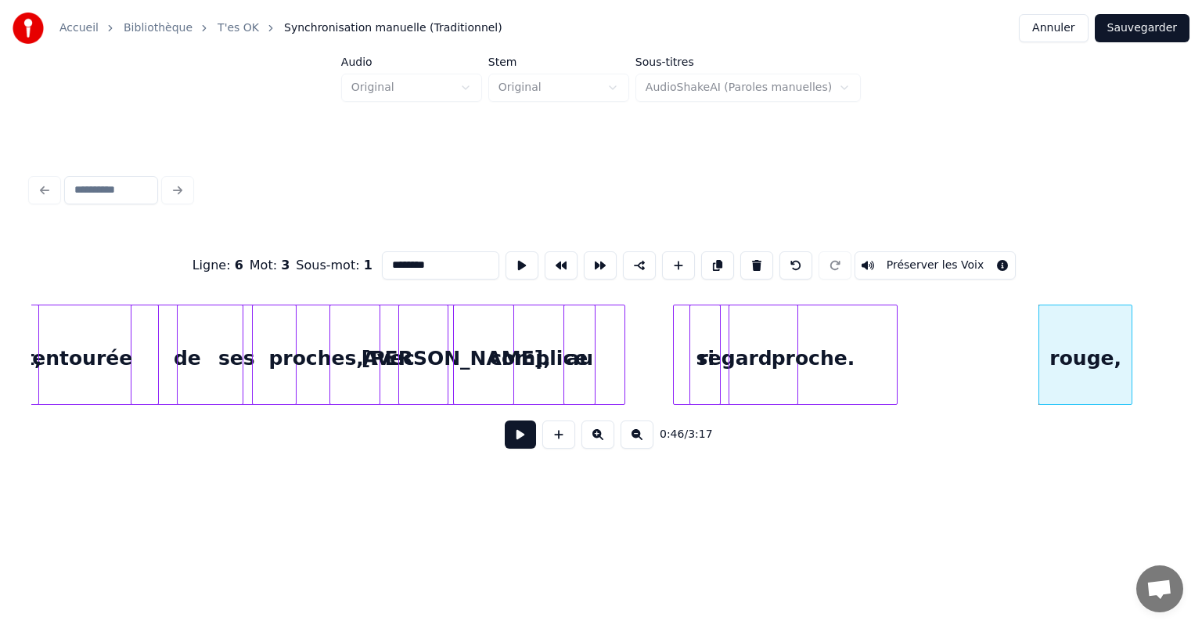
click at [804, 336] on div "proche." at bounding box center [812, 358] width 167 height 106
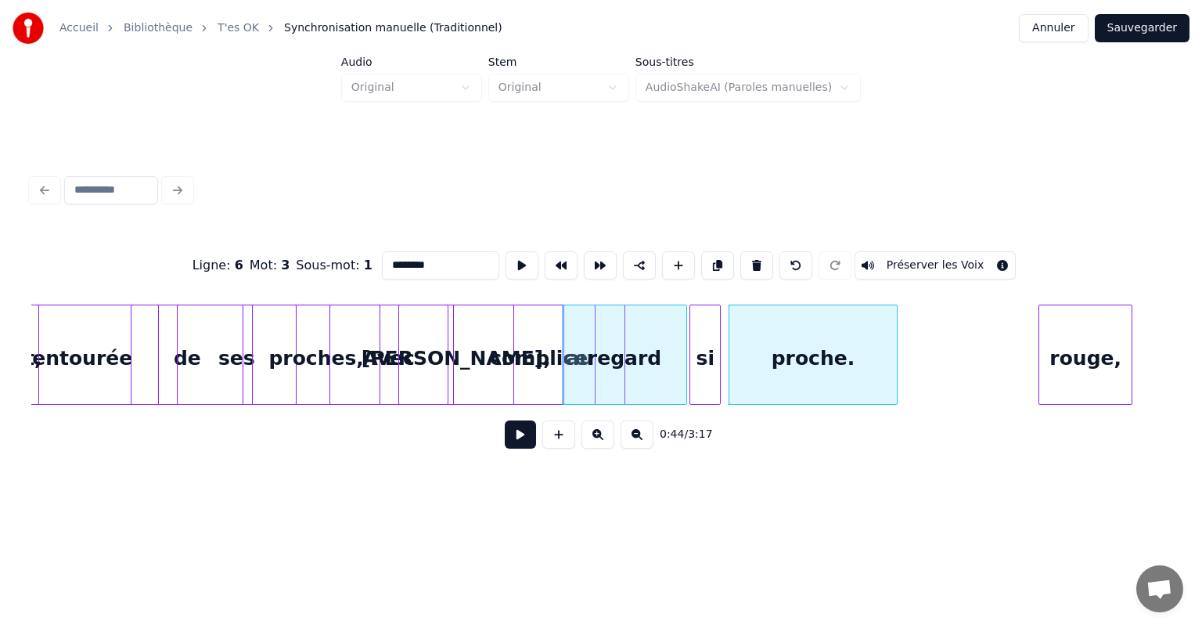
click at [616, 361] on div "regard" at bounding box center [625, 358] width 124 height 106
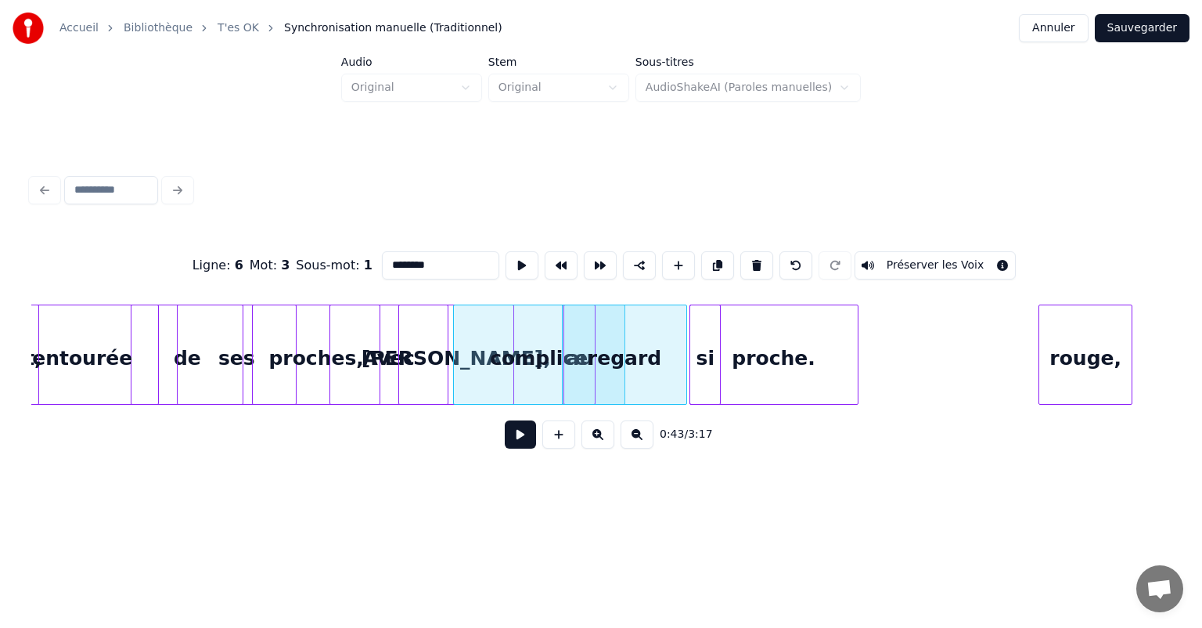
click at [772, 359] on div "proche." at bounding box center [773, 358] width 167 height 106
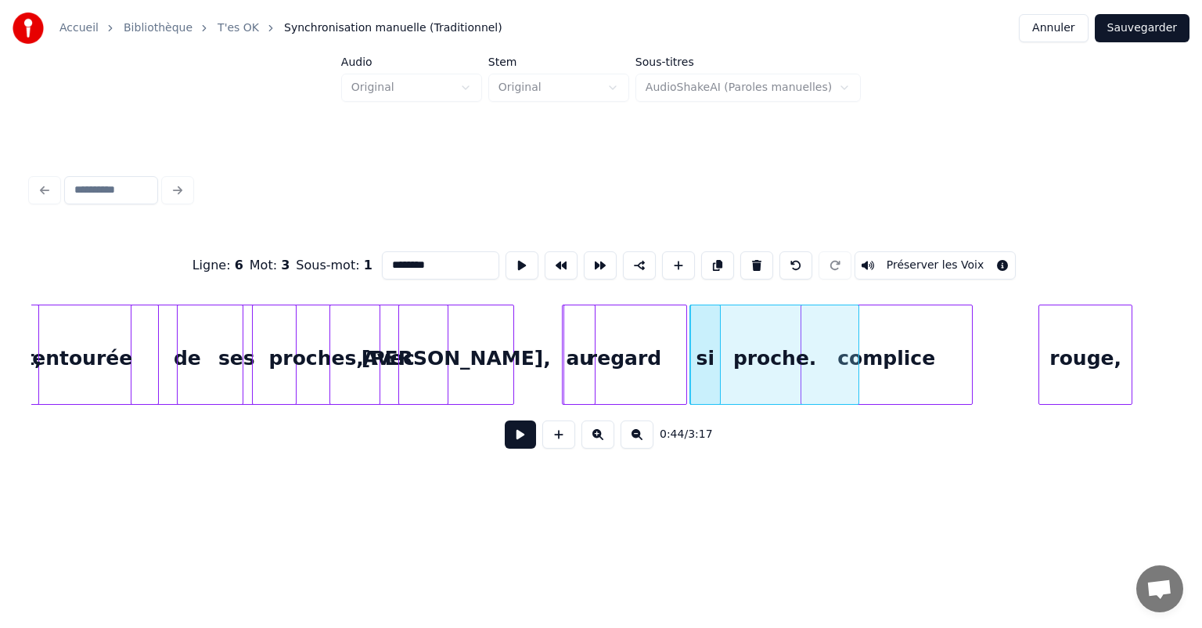
click at [896, 309] on div "complice" at bounding box center [886, 358] width 171 height 106
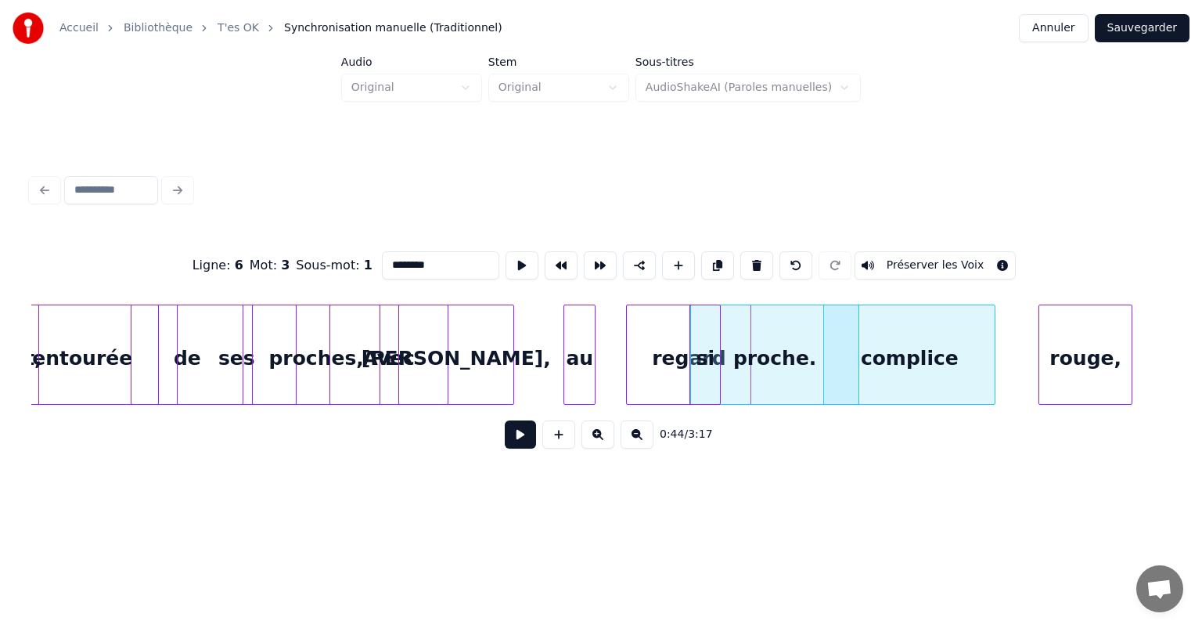
click at [649, 356] on div "regard" at bounding box center [689, 358] width 124 height 106
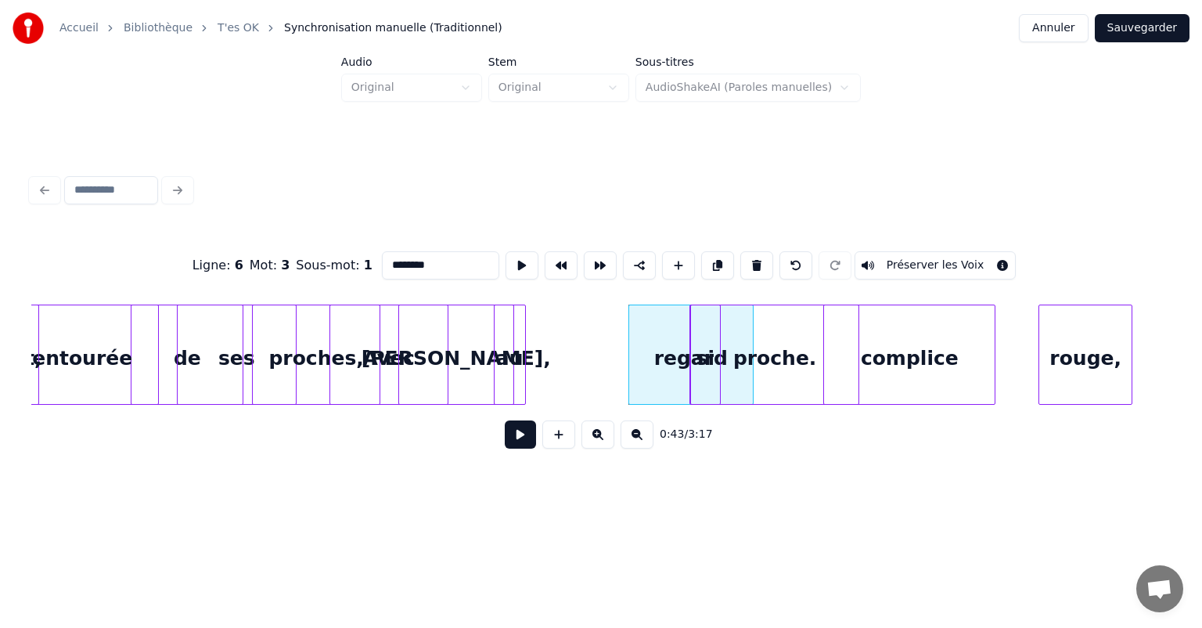
click at [513, 358] on div "au" at bounding box center [510, 358] width 31 height 106
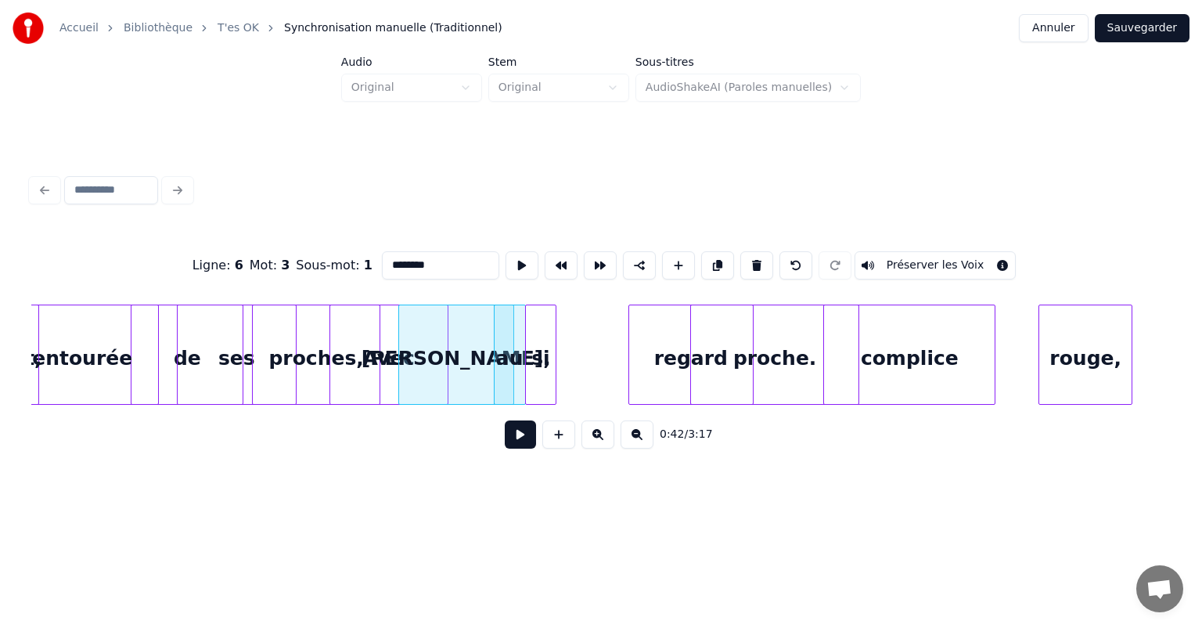
click at [530, 372] on div "si" at bounding box center [541, 358] width 30 height 106
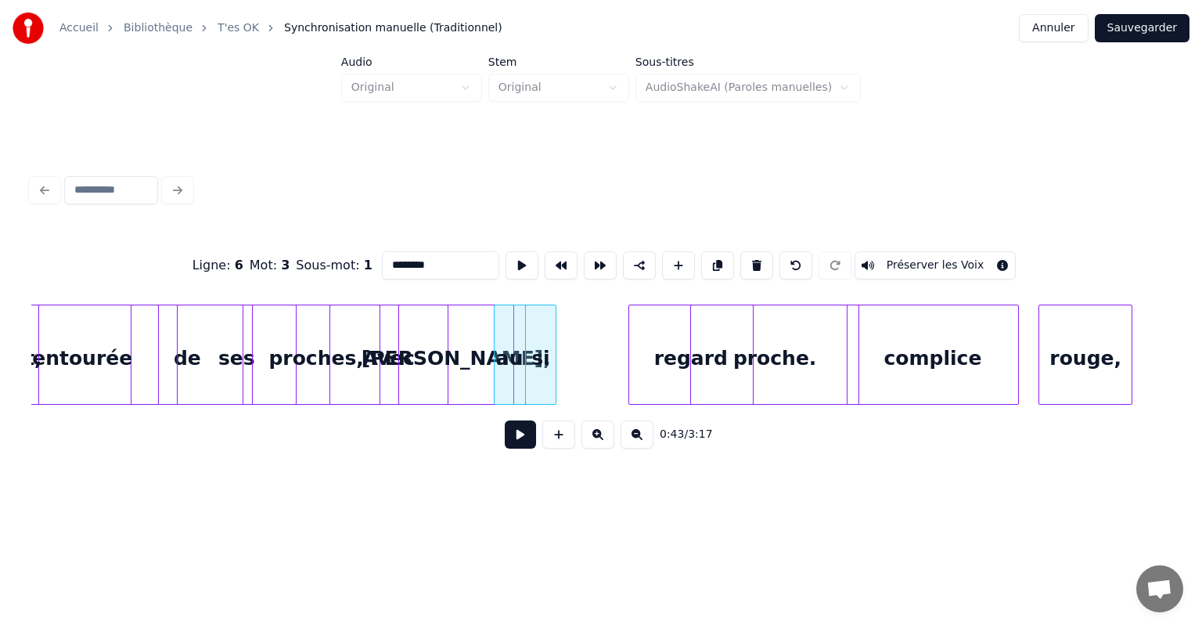
click at [930, 368] on div "complice" at bounding box center [932, 358] width 171 height 106
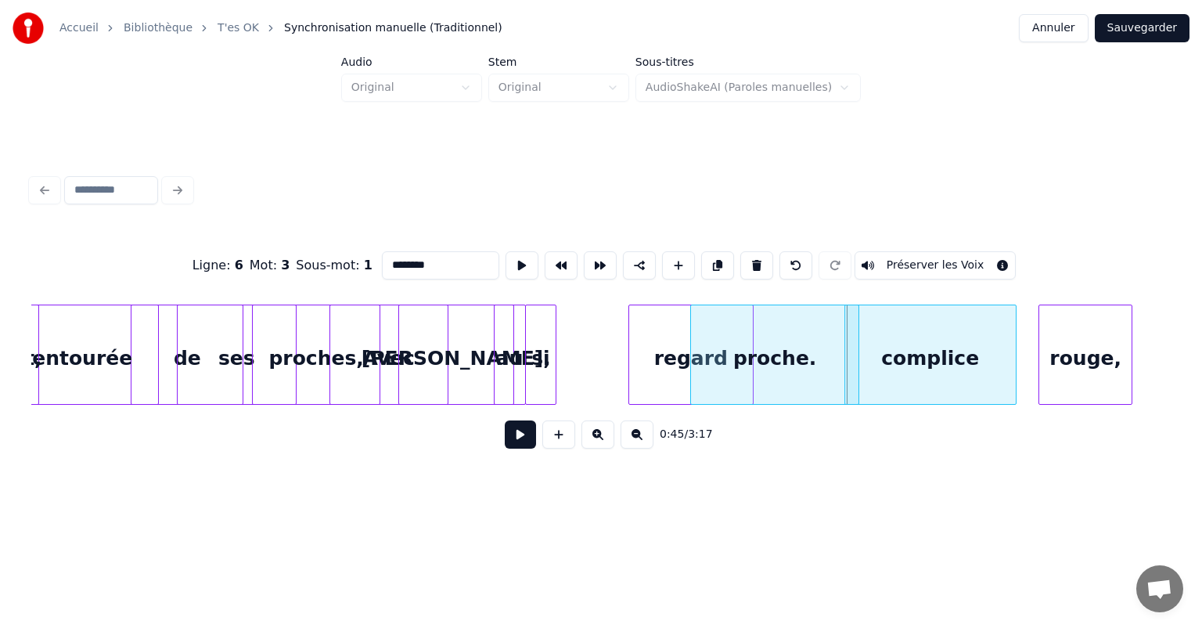
click at [926, 382] on div "complice" at bounding box center [930, 358] width 171 height 106
click at [589, 355] on div "au" at bounding box center [593, 358] width 31 height 106
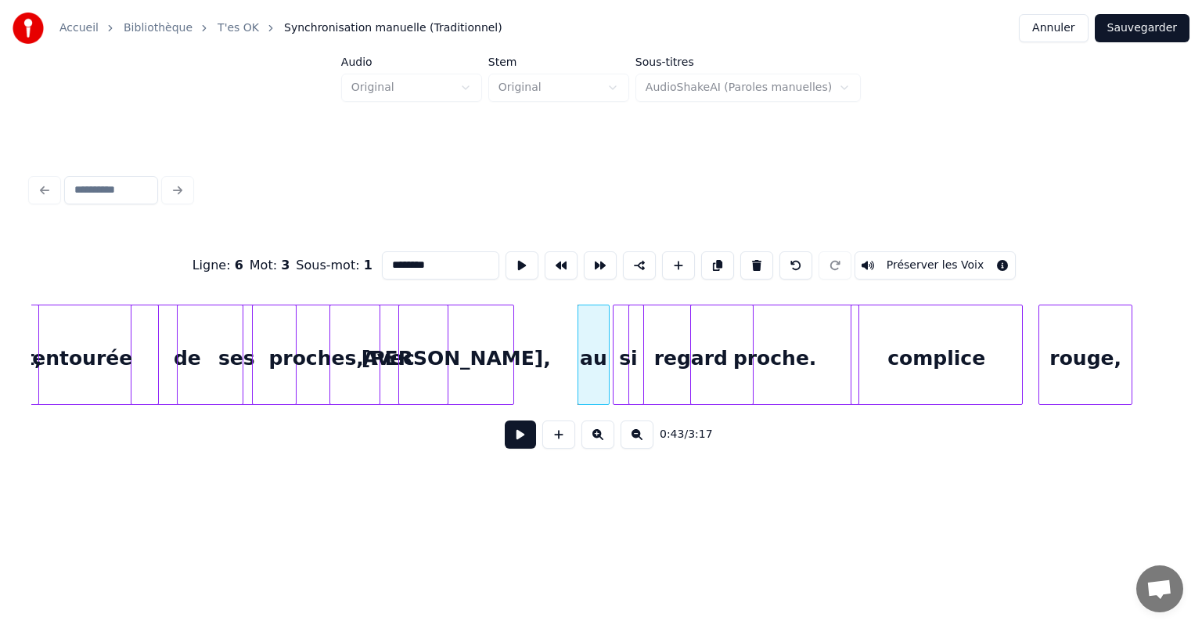
click at [634, 355] on div "si" at bounding box center [628, 358] width 30 height 106
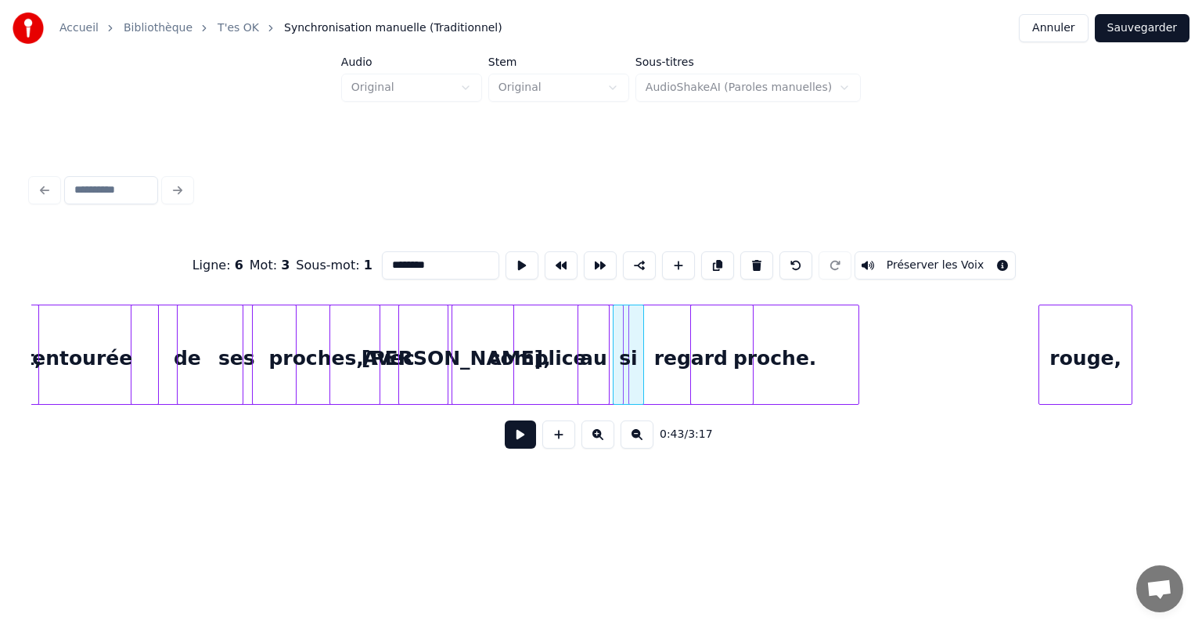
click at [527, 361] on div "complice" at bounding box center [537, 358] width 171 height 106
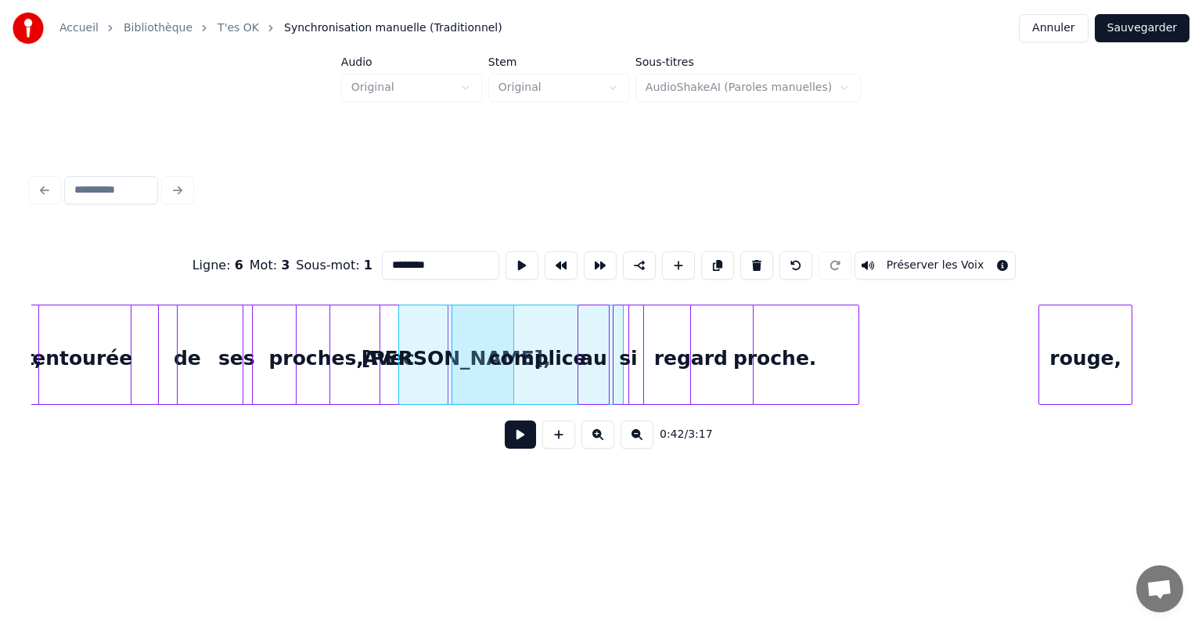
click at [847, 460] on div "0:42 / 3:17" at bounding box center [600, 434] width 1139 height 59
click at [808, 502] on div "Ligne : 6 Mot : 3 Sous-mot : 1 ******** Préserver les Voix 0:42 / 3:17" at bounding box center [601, 315] width 1152 height 376
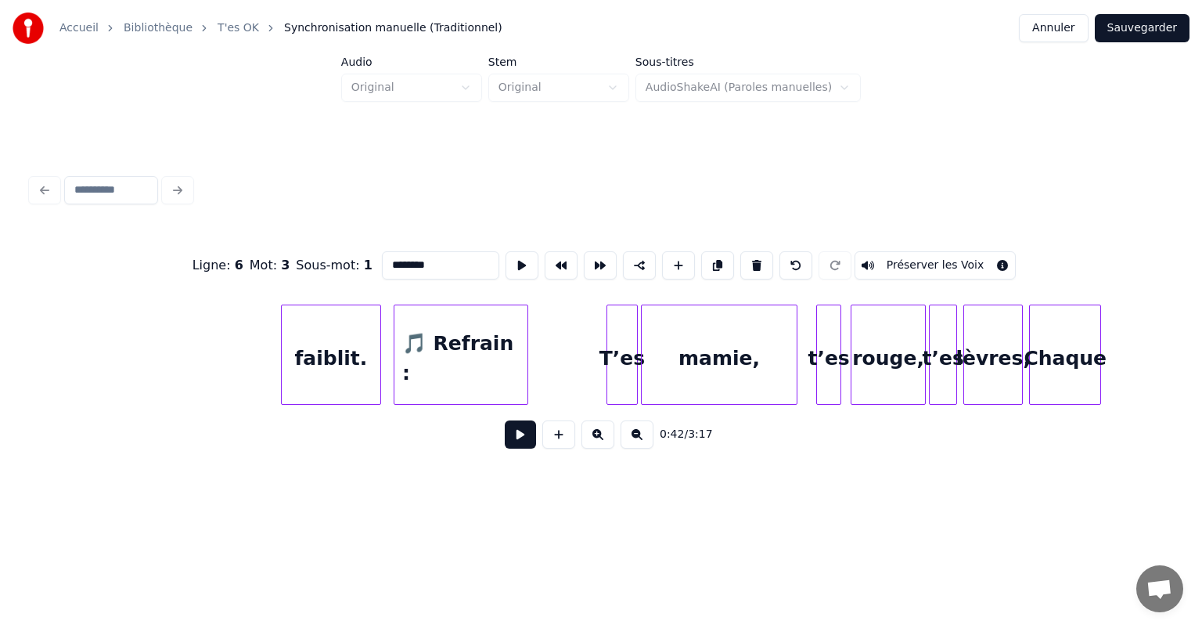
scroll to position [0, 16126]
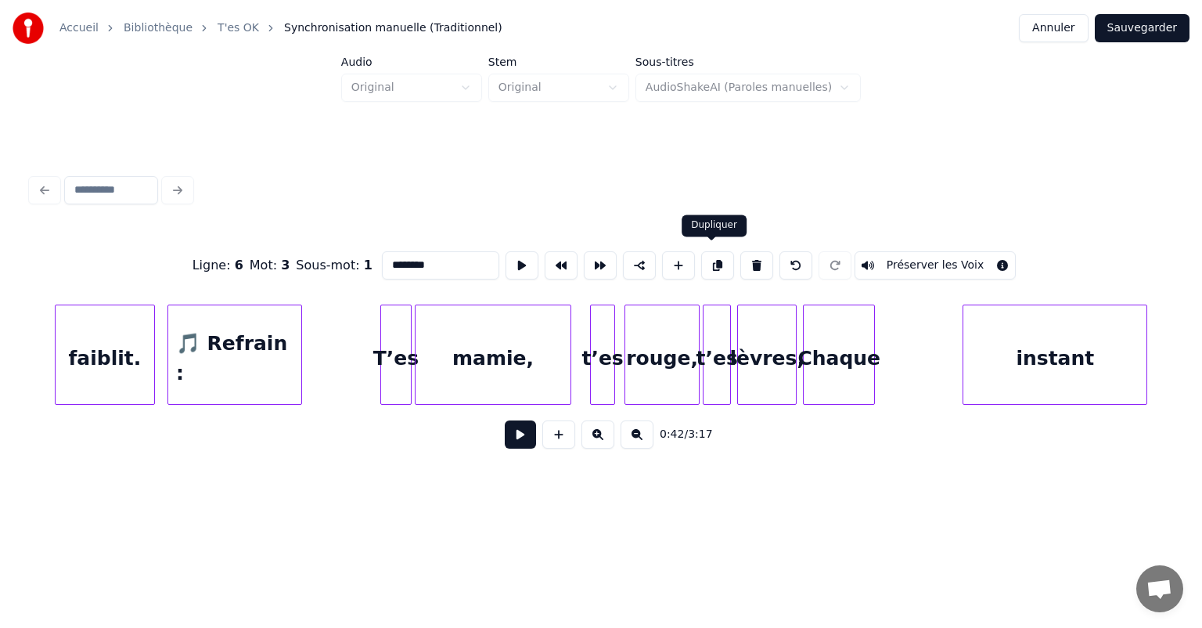
click at [715, 257] on button at bounding box center [717, 265] width 33 height 28
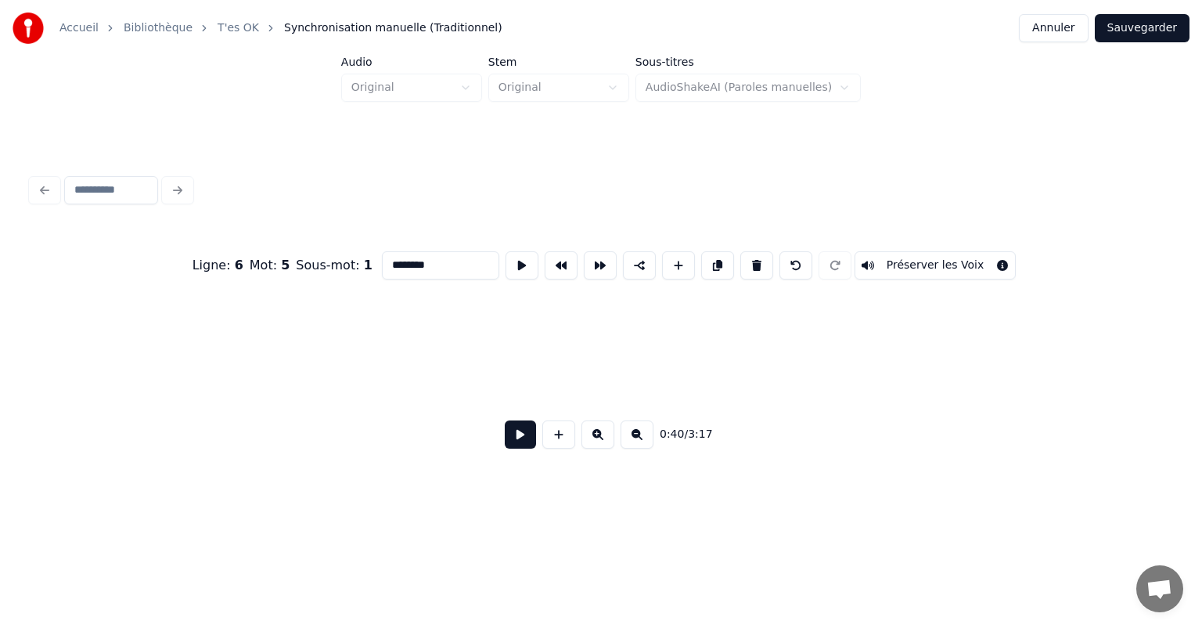
scroll to position [0, 6363]
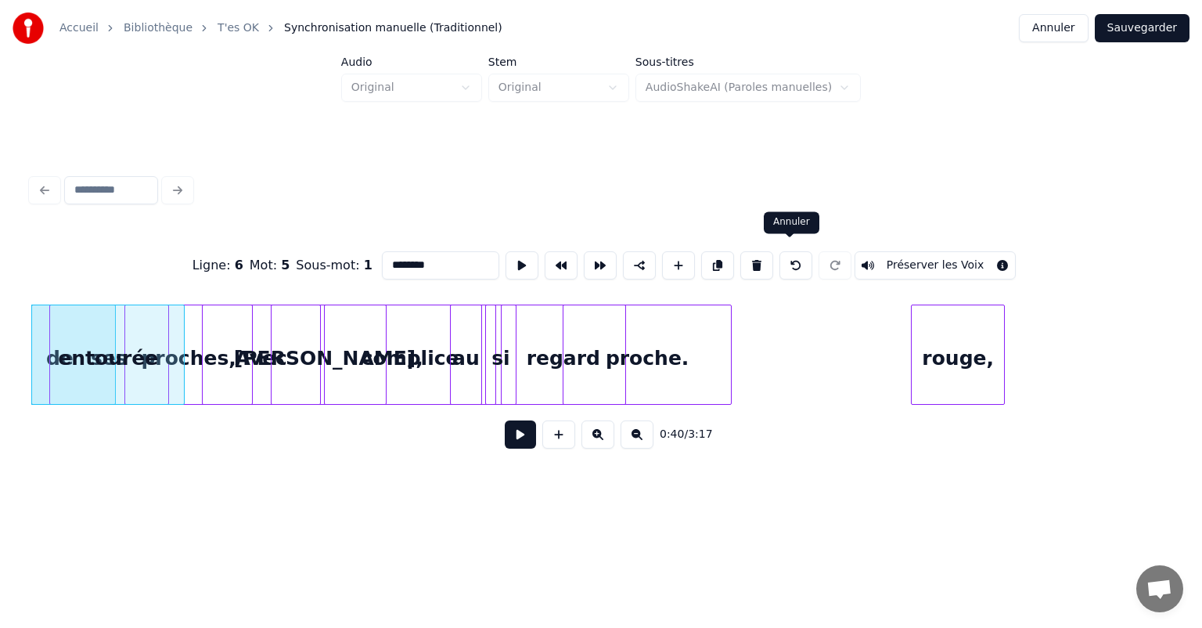
click at [788, 259] on button at bounding box center [795, 265] width 33 height 28
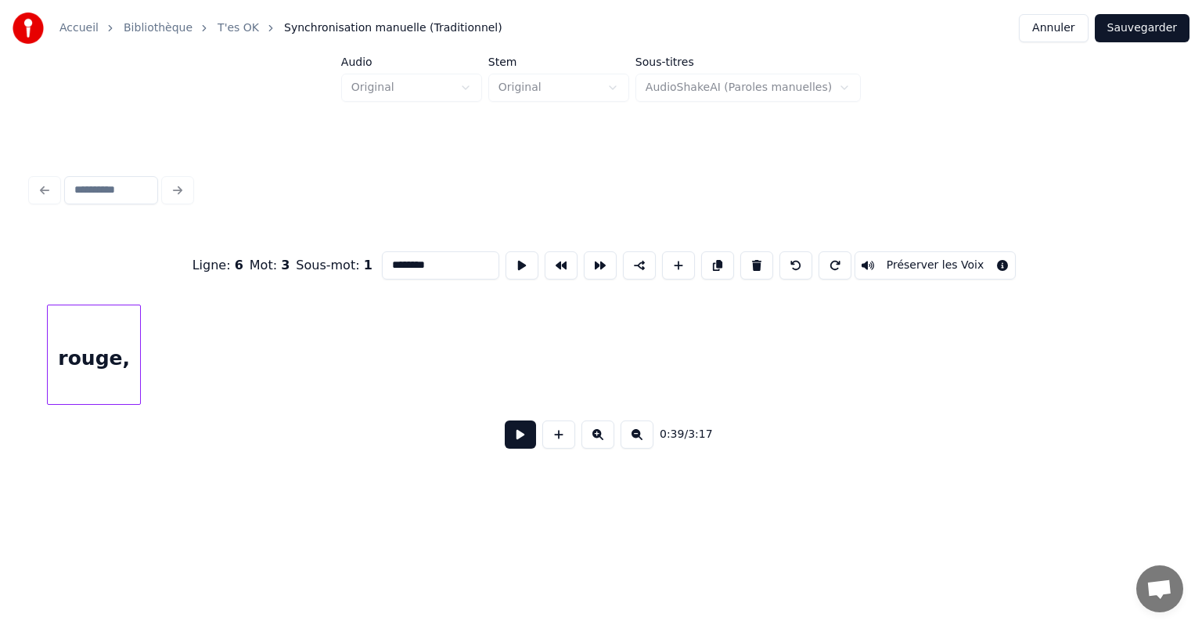
scroll to position [0, 7174]
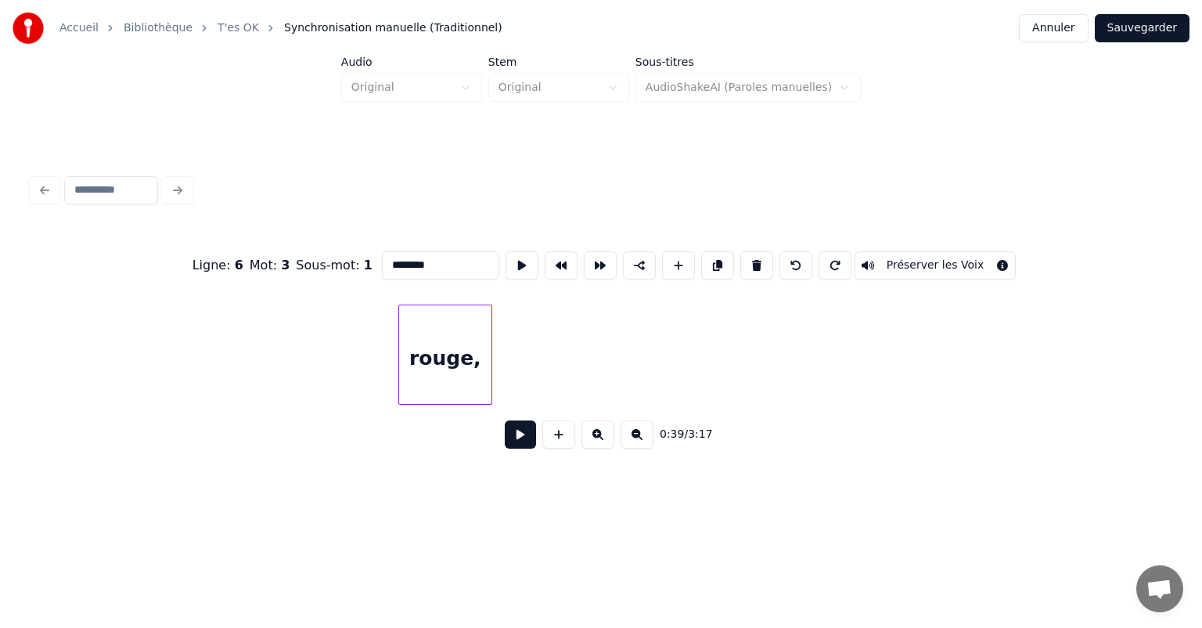
click at [455, 372] on div "rouge," at bounding box center [445, 358] width 92 height 106
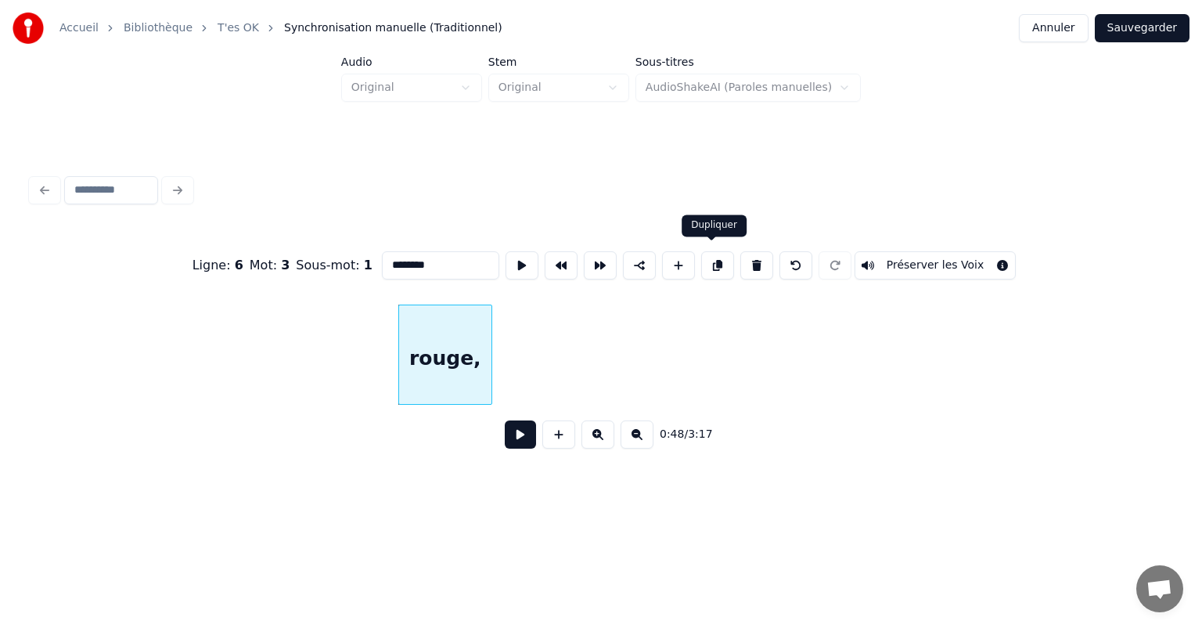
click at [714, 253] on button at bounding box center [717, 265] width 33 height 28
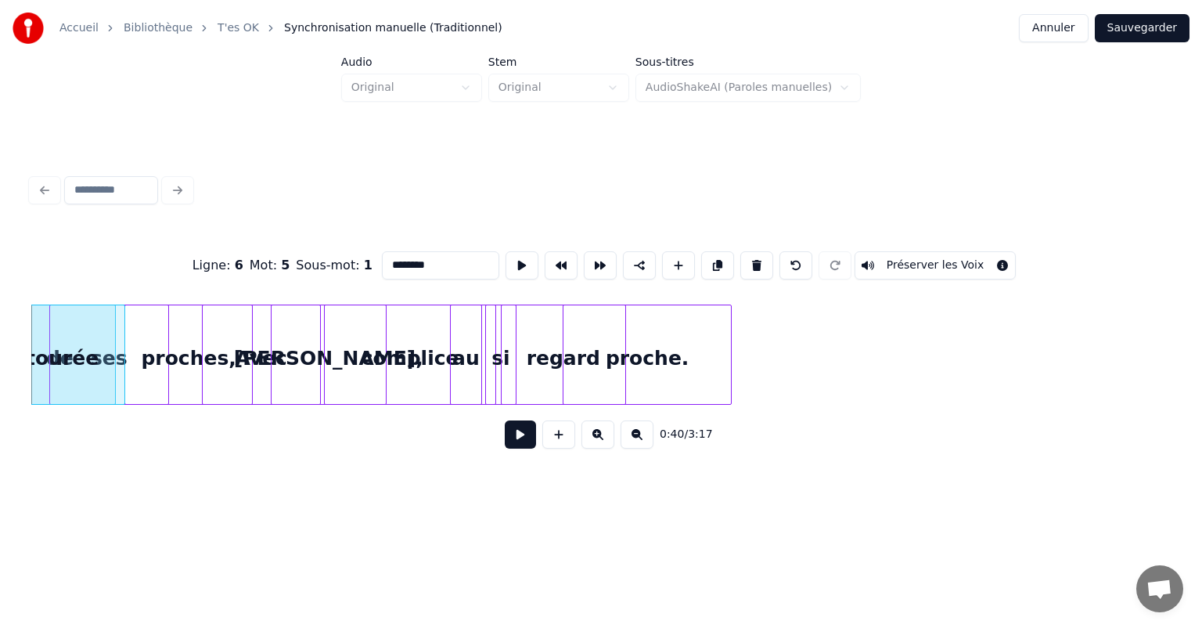
scroll to position [0, 6263]
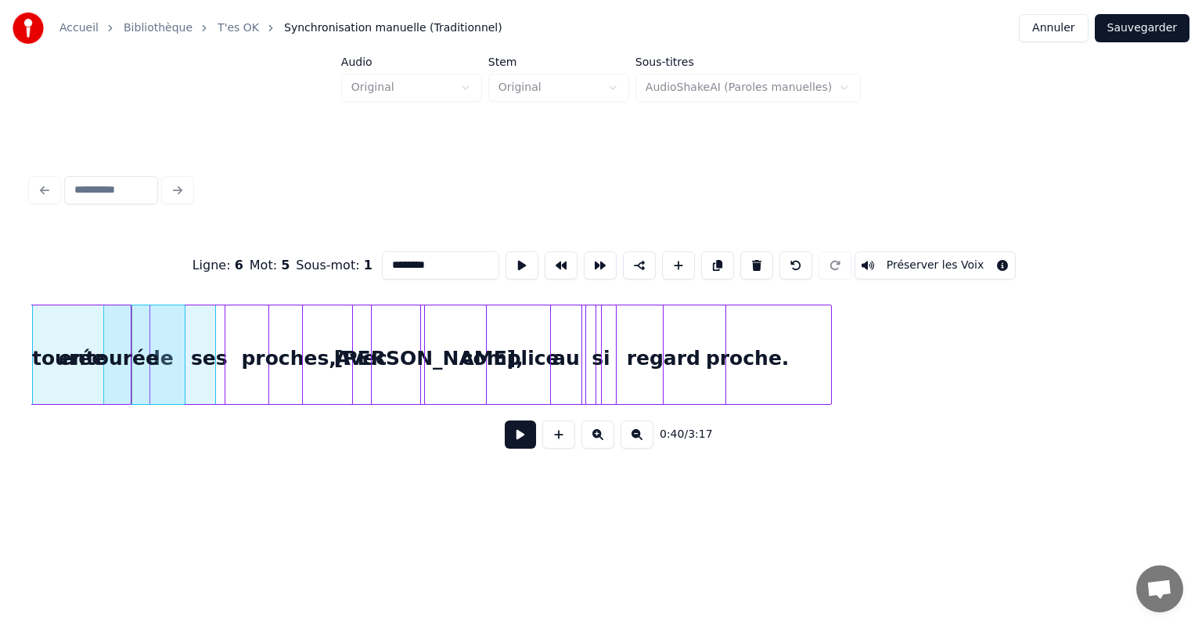
click at [0, 397] on div "Accueil Bibliothèque T'es OK Synchronisation manuelle (Traditionnel) Annuler Sa…" at bounding box center [601, 251] width 1202 height 503
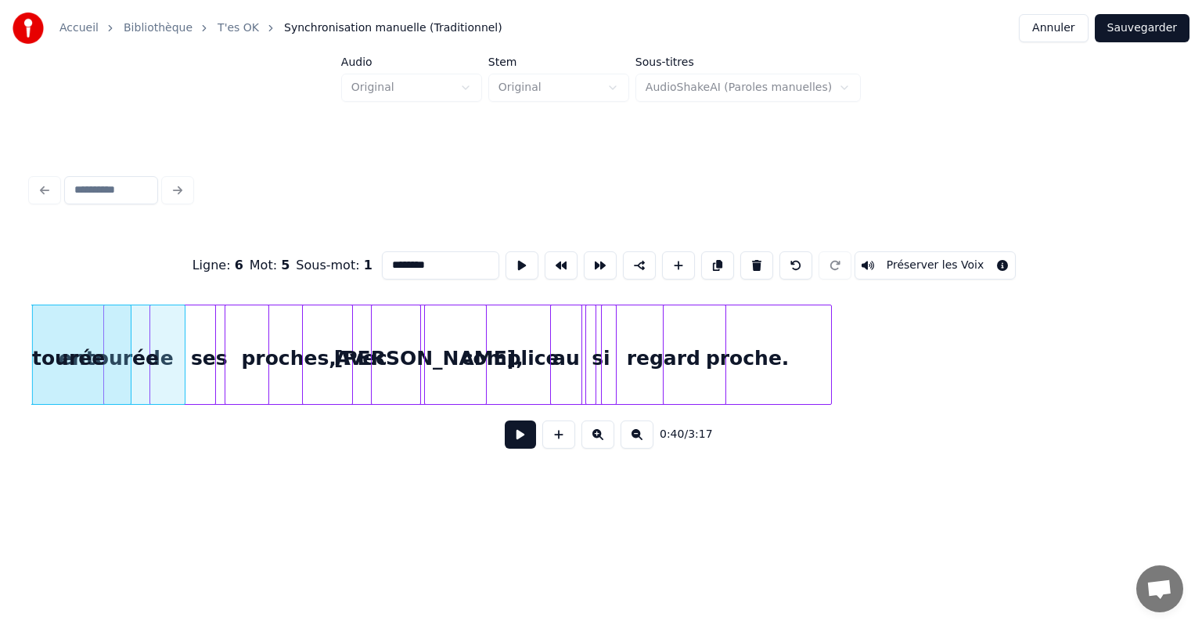
click at [789, 253] on button at bounding box center [795, 265] width 33 height 28
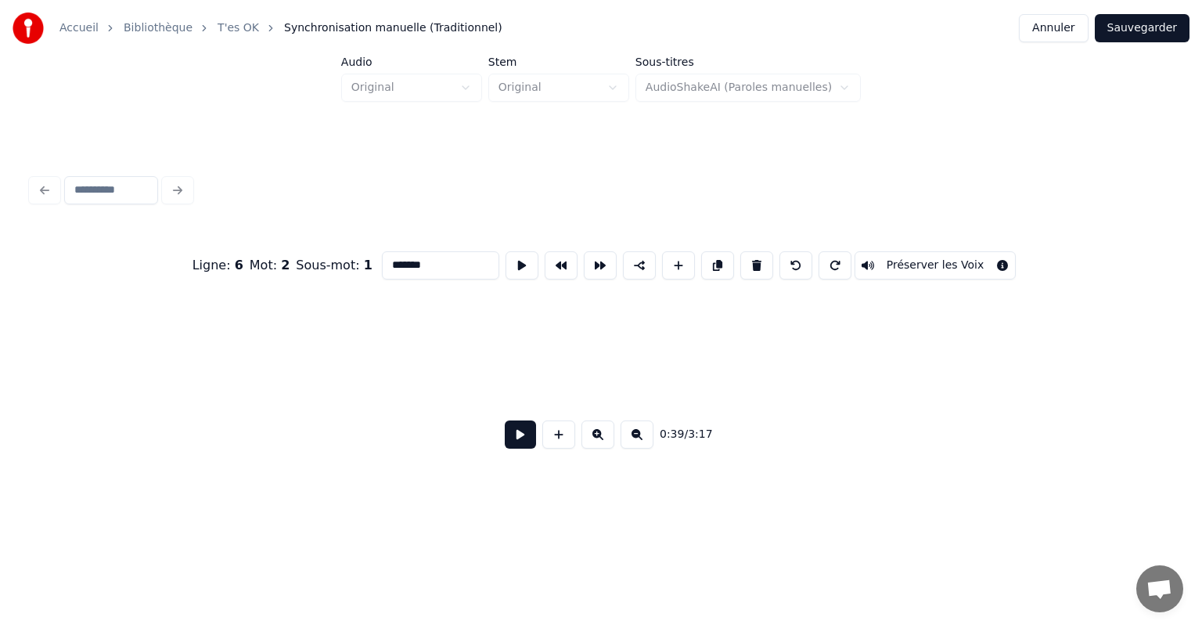
scroll to position [0, 7158]
click at [454, 366] on div "rouge," at bounding box center [461, 358] width 92 height 106
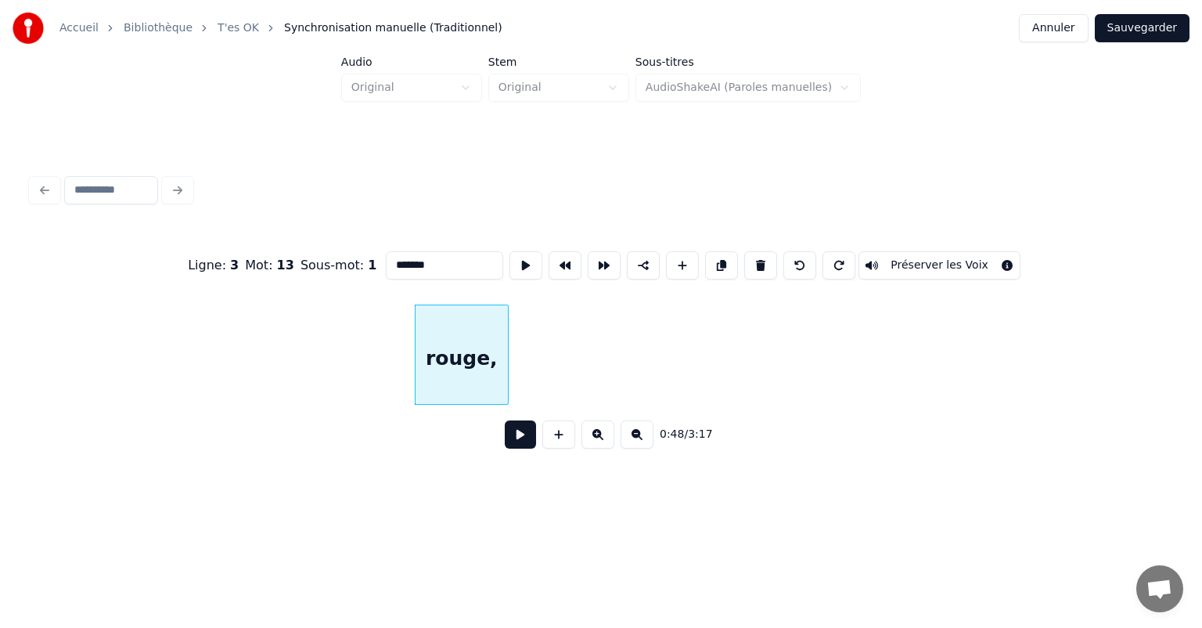
type input "******"
click at [717, 257] on button at bounding box center [721, 265] width 33 height 28
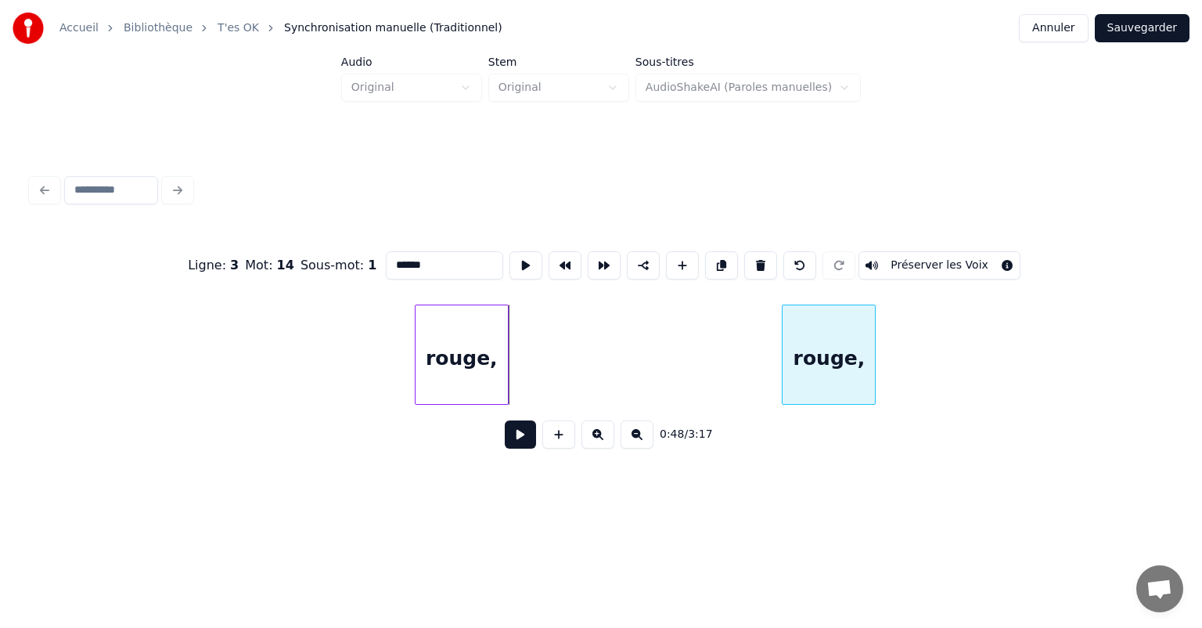
click at [861, 361] on div "rouge," at bounding box center [828, 358] width 92 height 106
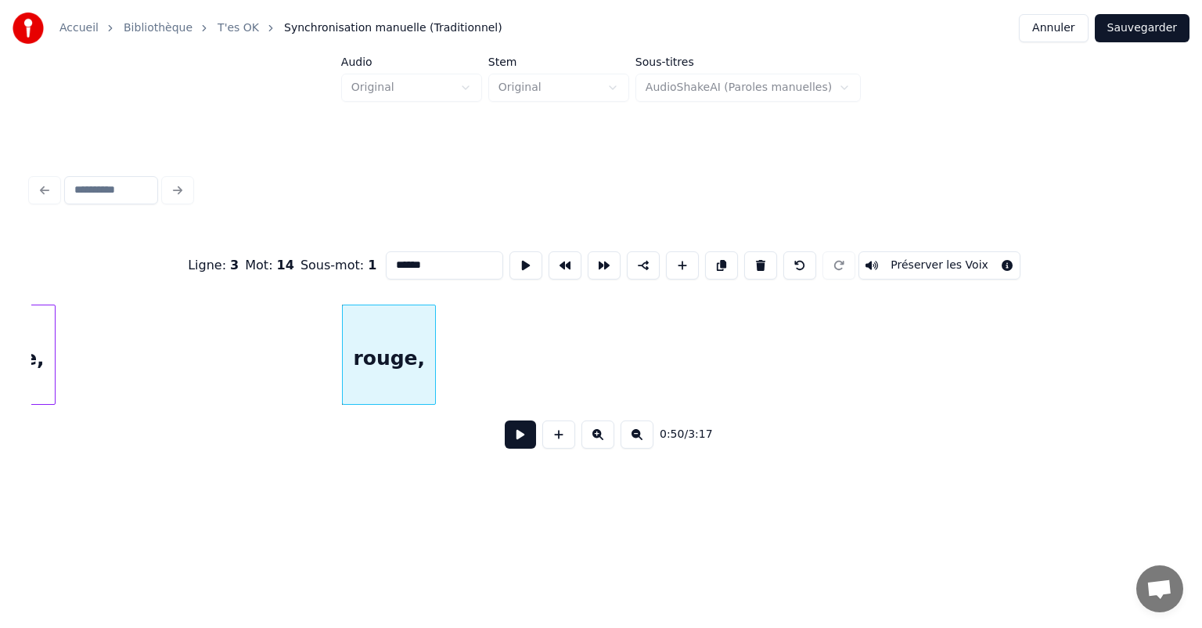
scroll to position [0, 7802]
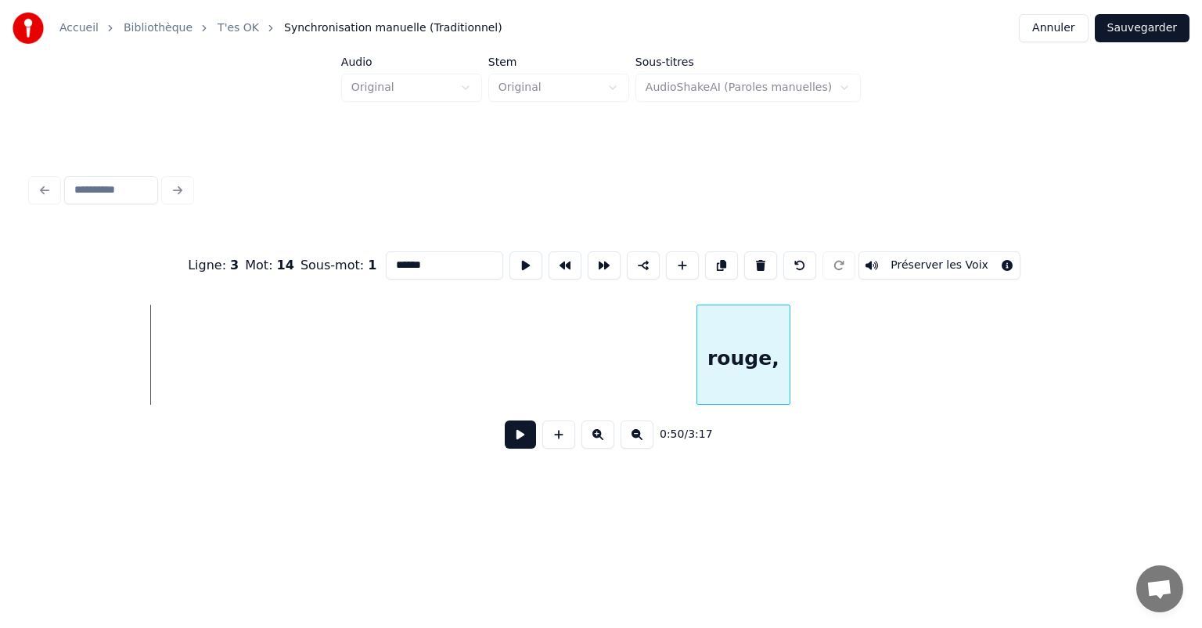
click at [789, 361] on div "rouge," at bounding box center [743, 358] width 92 height 106
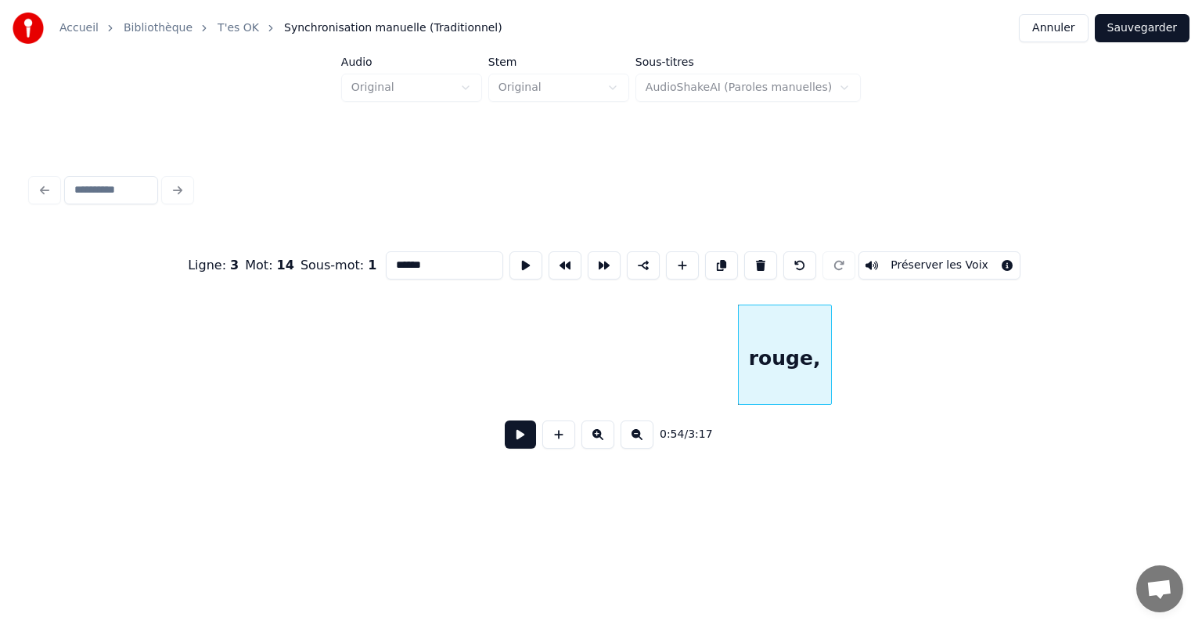
click at [789, 361] on div "rouge," at bounding box center [785, 358] width 92 height 106
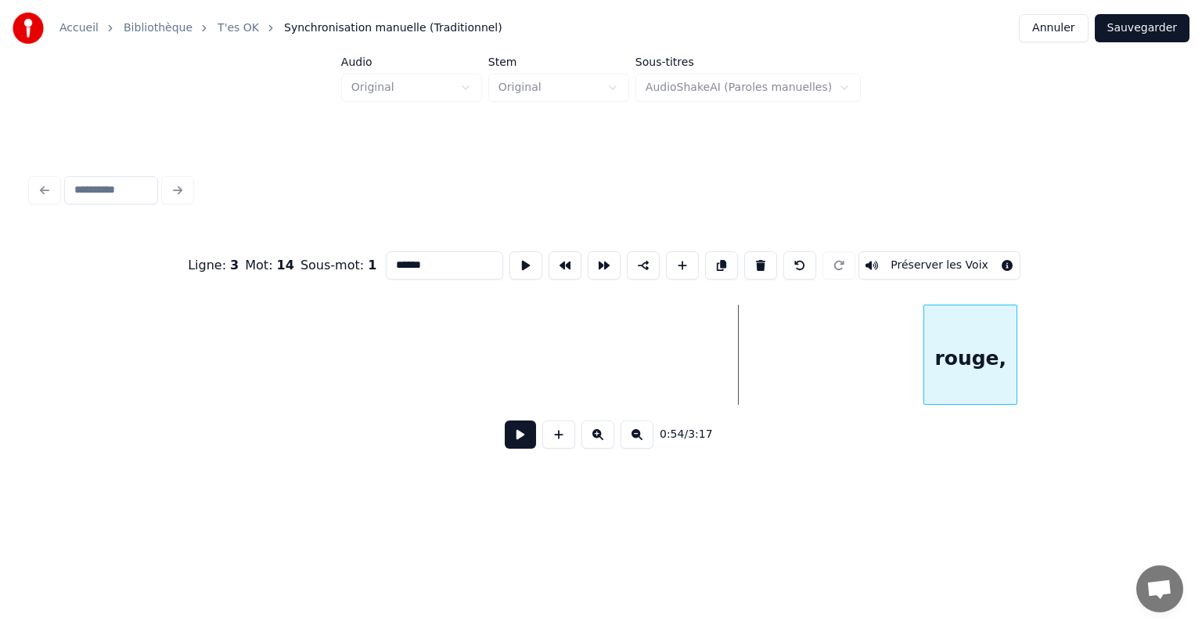
click at [976, 357] on div "rouge," at bounding box center [970, 358] width 92 height 106
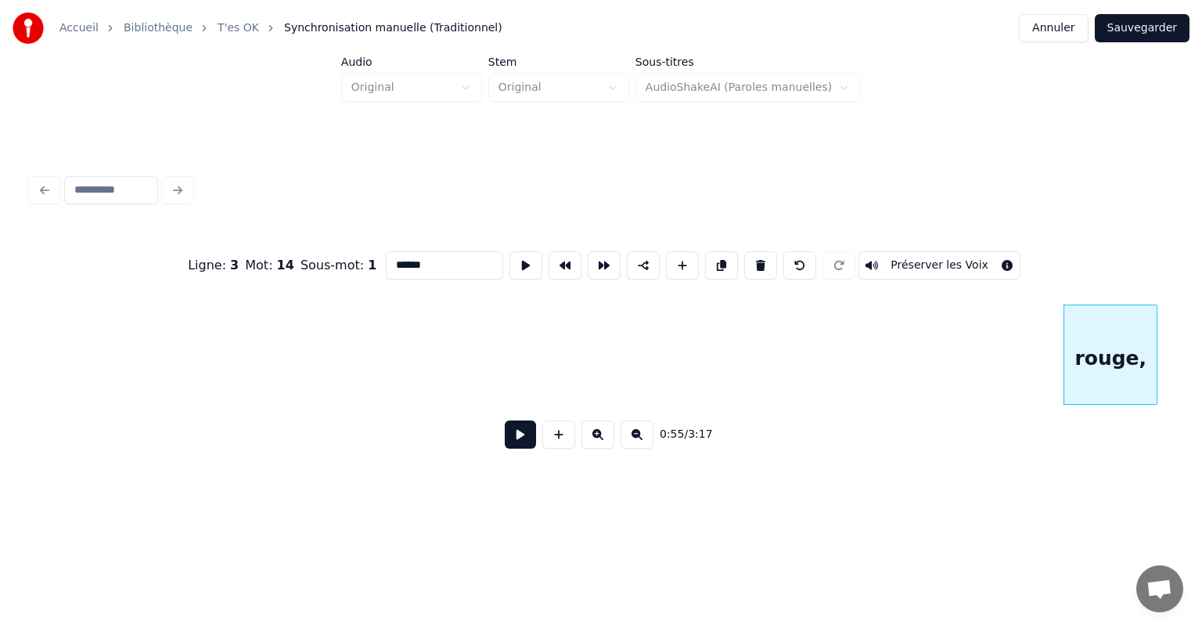
scroll to position [0, 7645]
click at [1158, 25] on button "Sauvegarder" at bounding box center [1142, 28] width 95 height 28
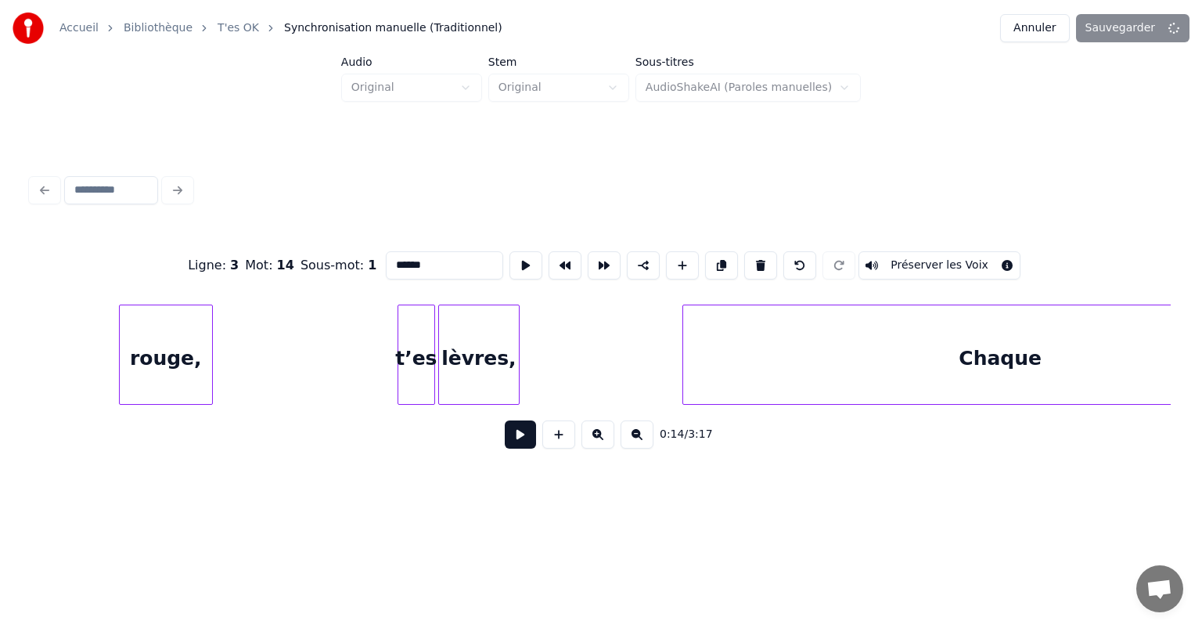
scroll to position [0, 3569]
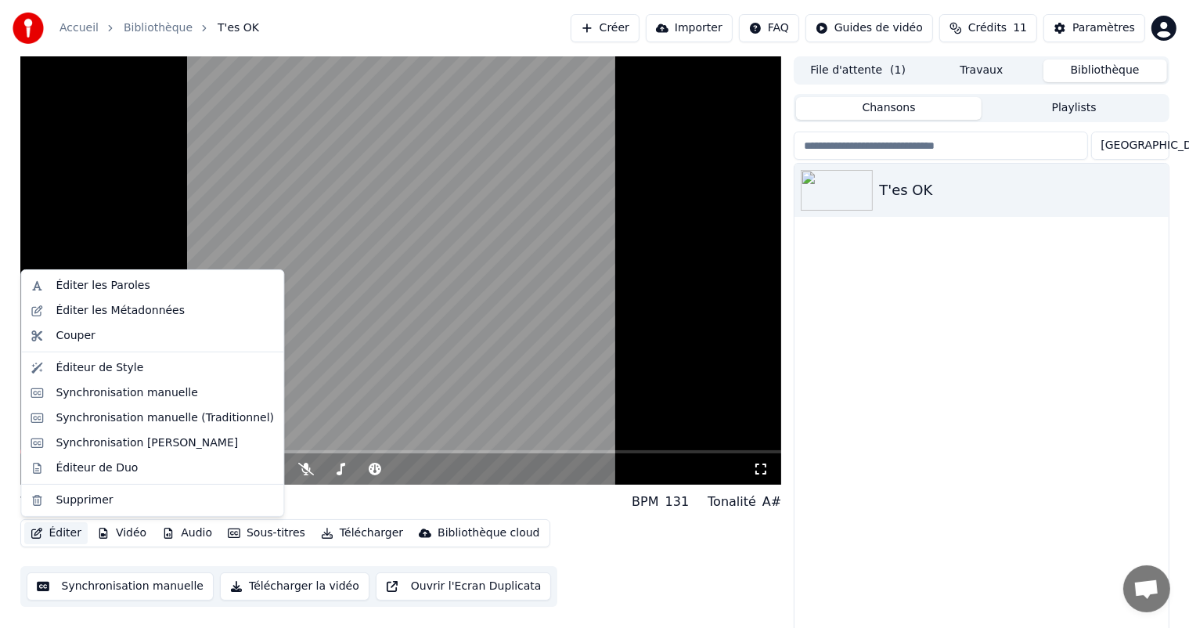
click at [53, 528] on button "Éditer" at bounding box center [55, 533] width 63 height 22
click at [108, 422] on div "Synchronisation manuelle (Traditionnel)" at bounding box center [165, 418] width 218 height 16
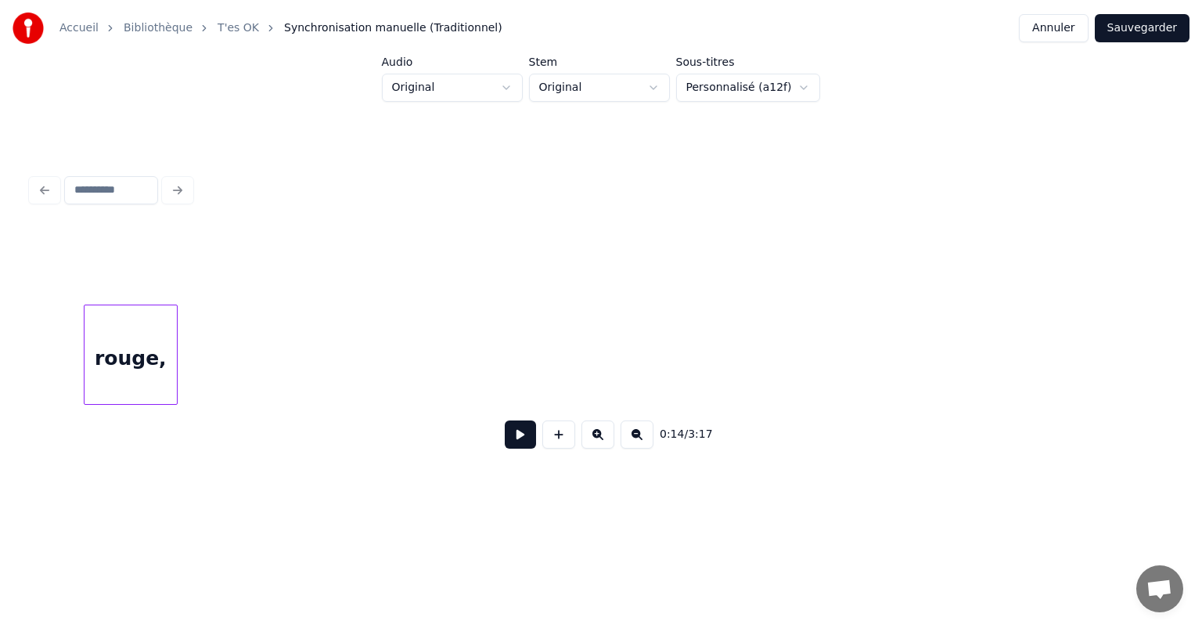
scroll to position [0, 7453]
